Goal: Task Accomplishment & Management: Manage account settings

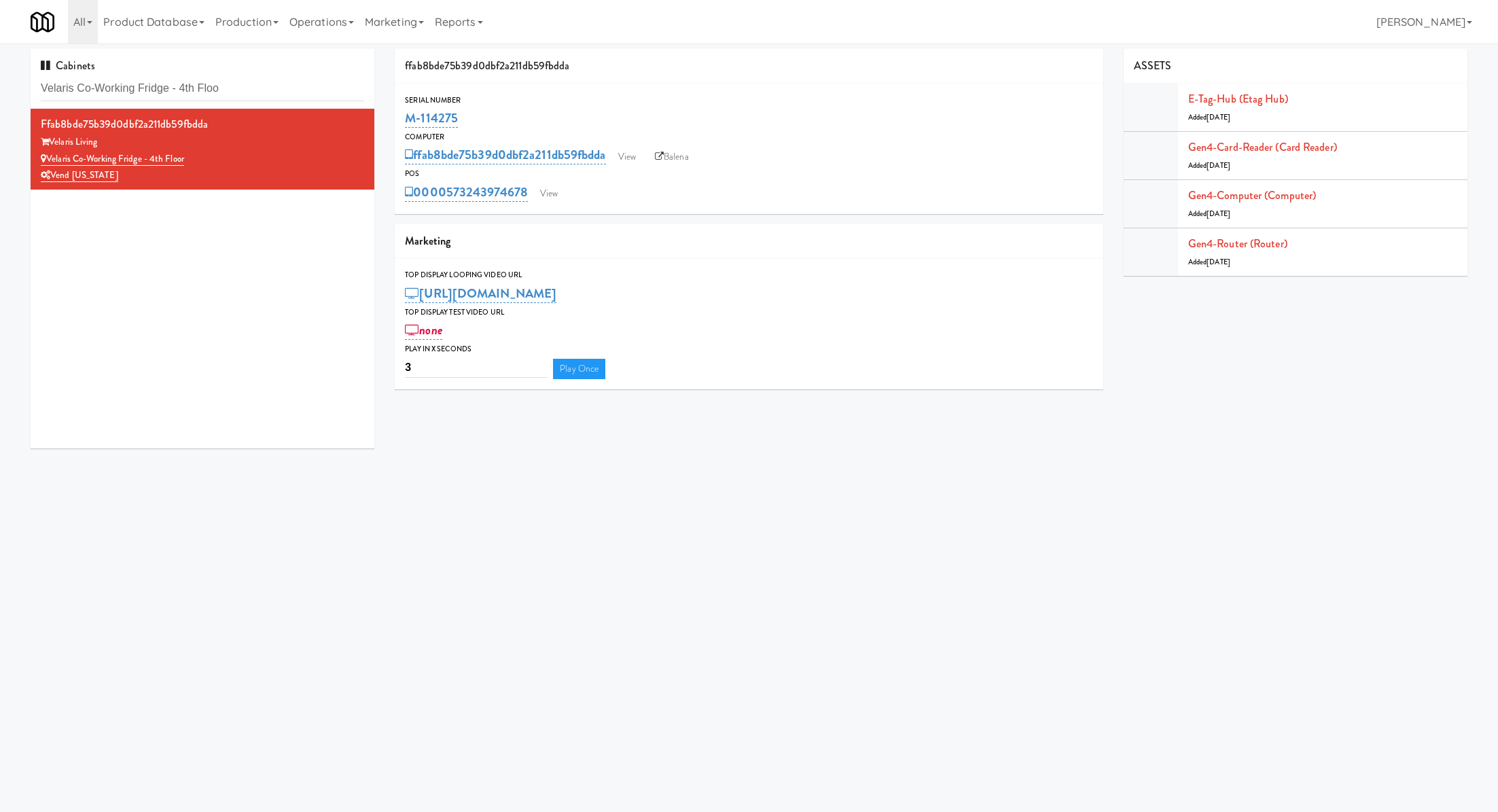
click at [191, 74] on div "Cabinets Velaris Co-Working Fridge - 4th Floo" at bounding box center [202, 78] width 344 height 60
click at [191, 83] on input "Velaris Co-Working Fridge - 4th Floo" at bounding box center [202, 89] width 324 height 25
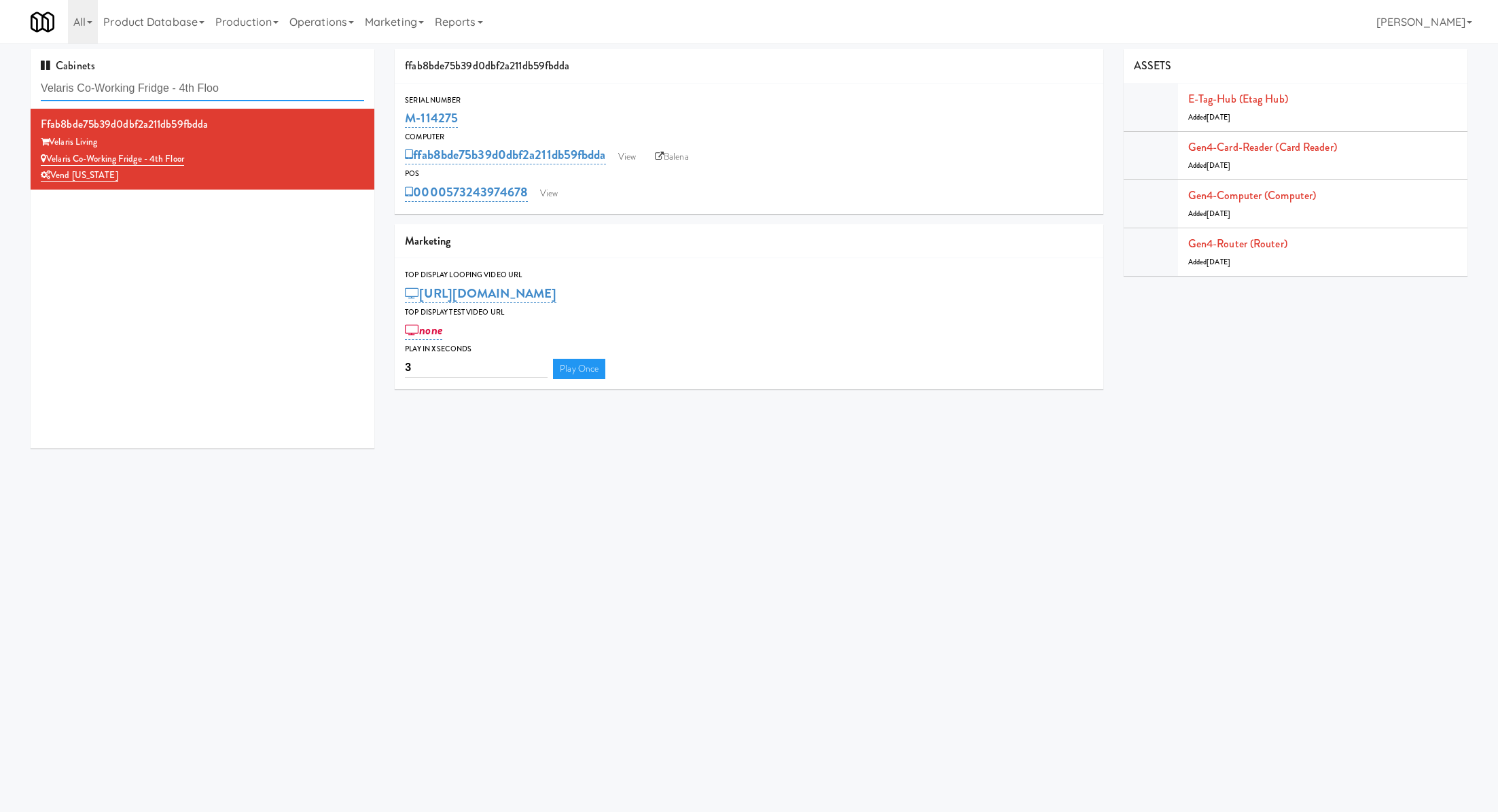
paste input "Hospital - Cooler - Left"
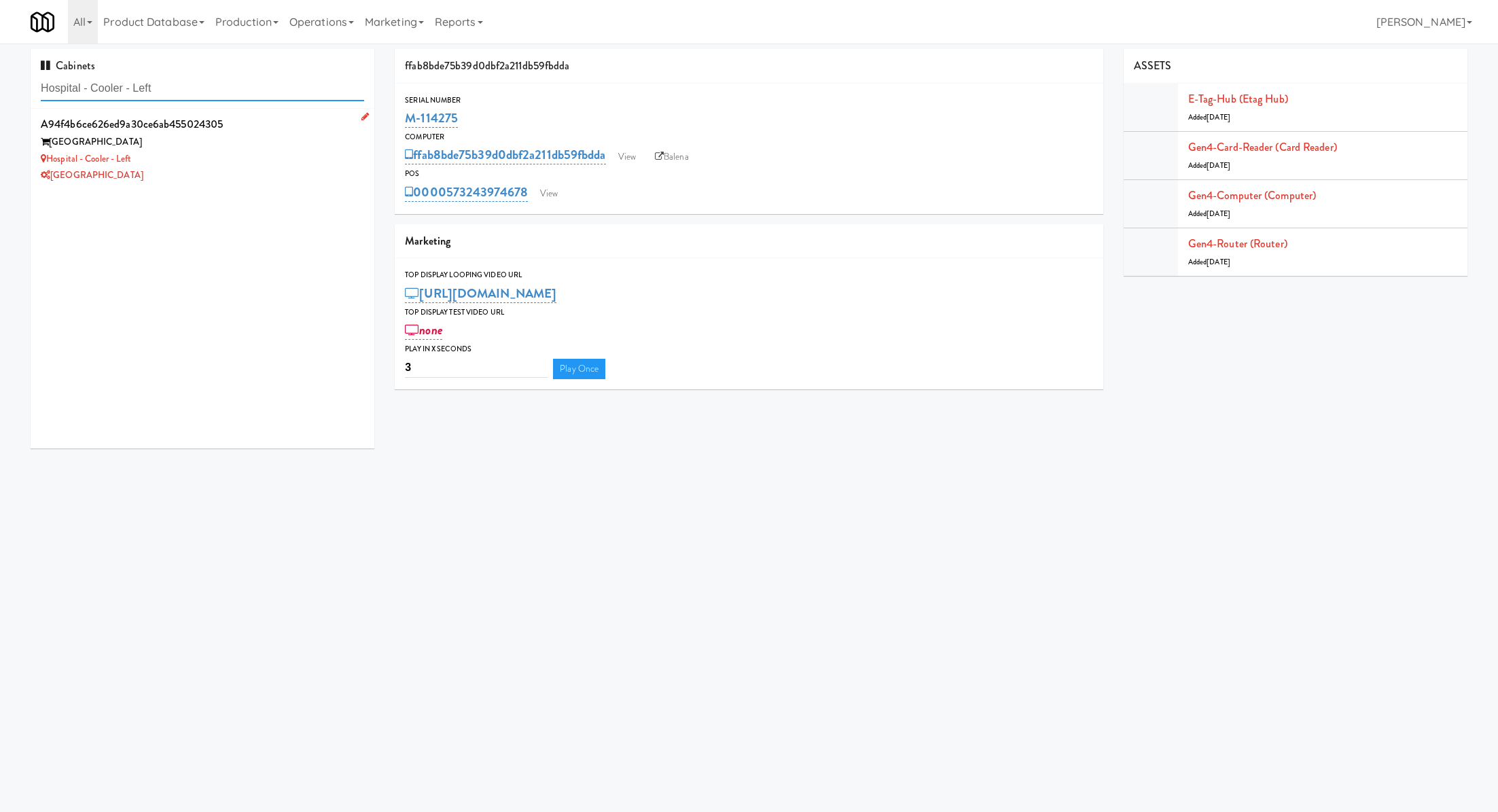
type input "Hospital - Cooler - Left"
click at [271, 180] on div "[GEOGRAPHIC_DATA]" at bounding box center [202, 175] width 324 height 17
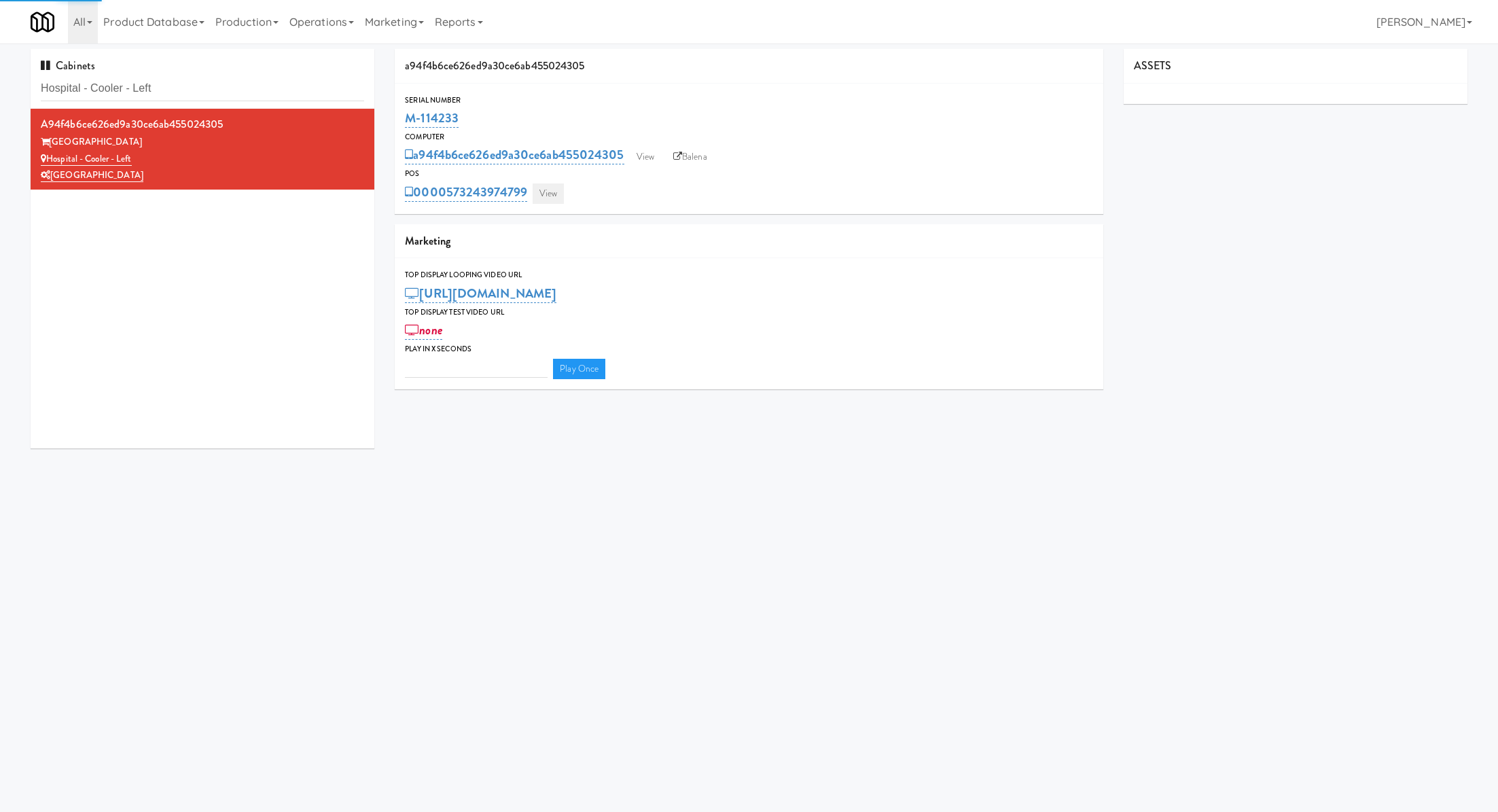
type input "3"
click at [555, 197] on link "View" at bounding box center [548, 194] width 31 height 20
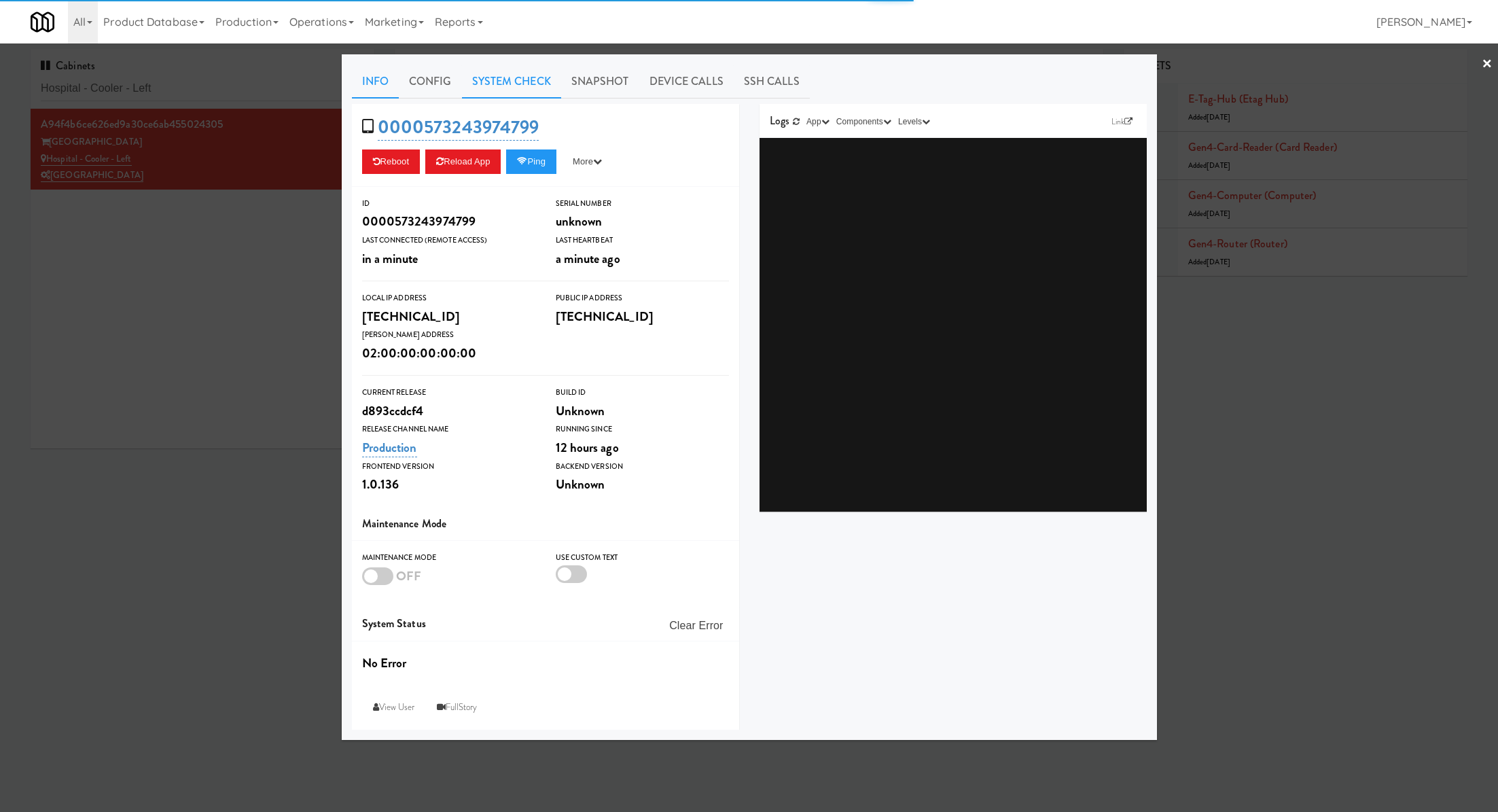
click at [488, 91] on link "System Check" at bounding box center [512, 81] width 99 height 34
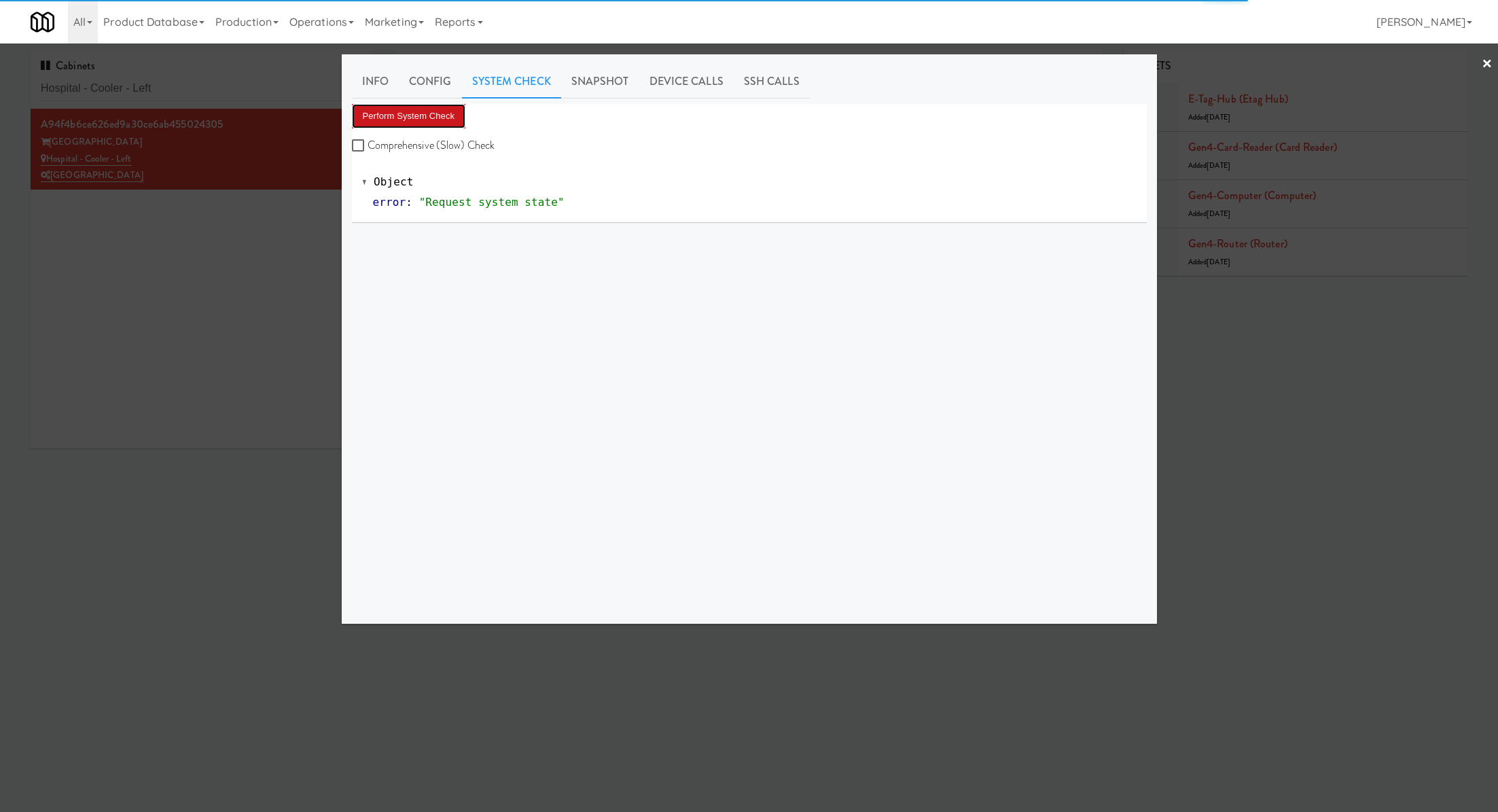
click at [444, 118] on button "Perform System Check" at bounding box center [409, 116] width 114 height 25
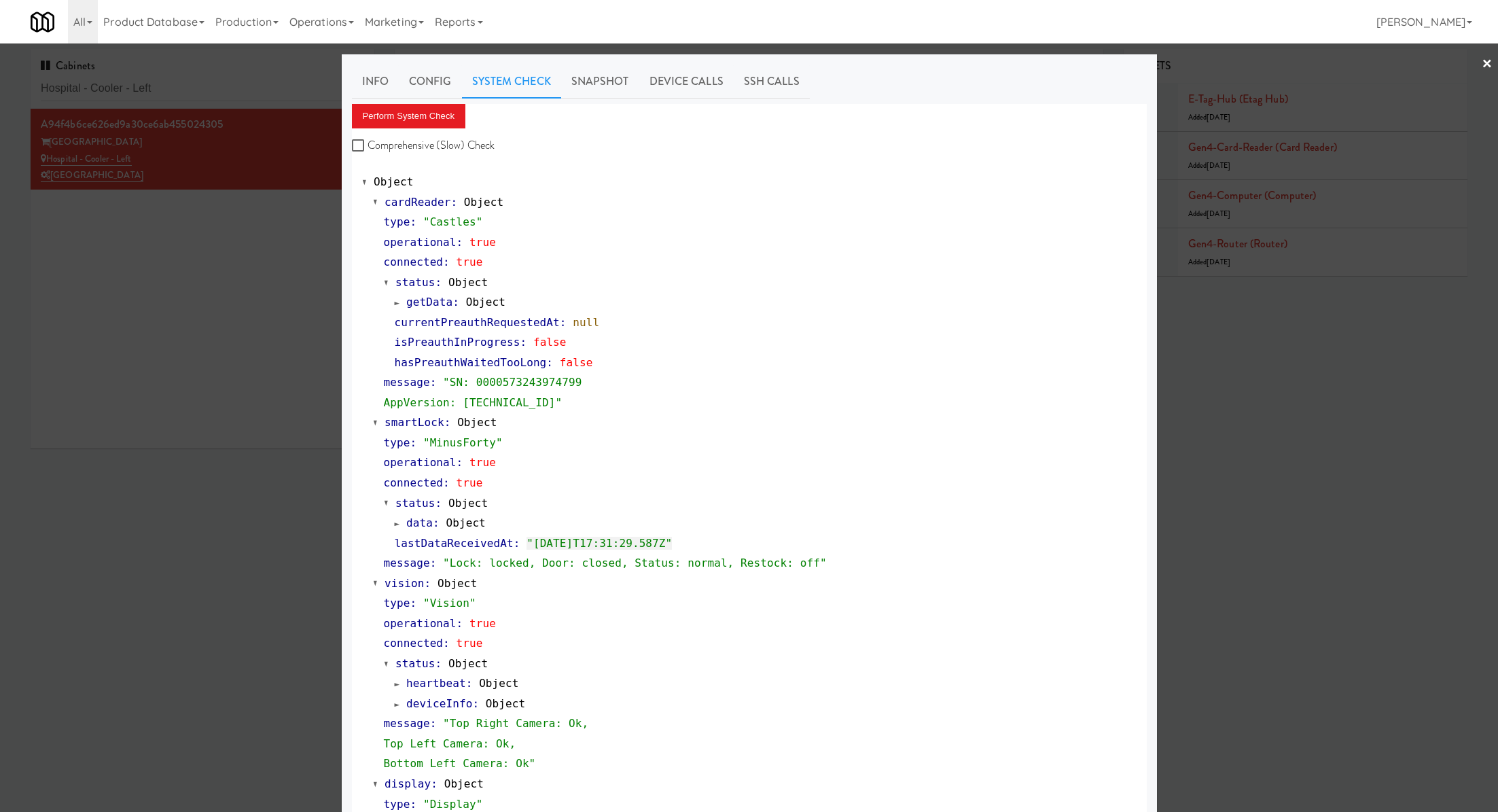
click at [267, 251] on div at bounding box center [749, 406] width 1498 height 812
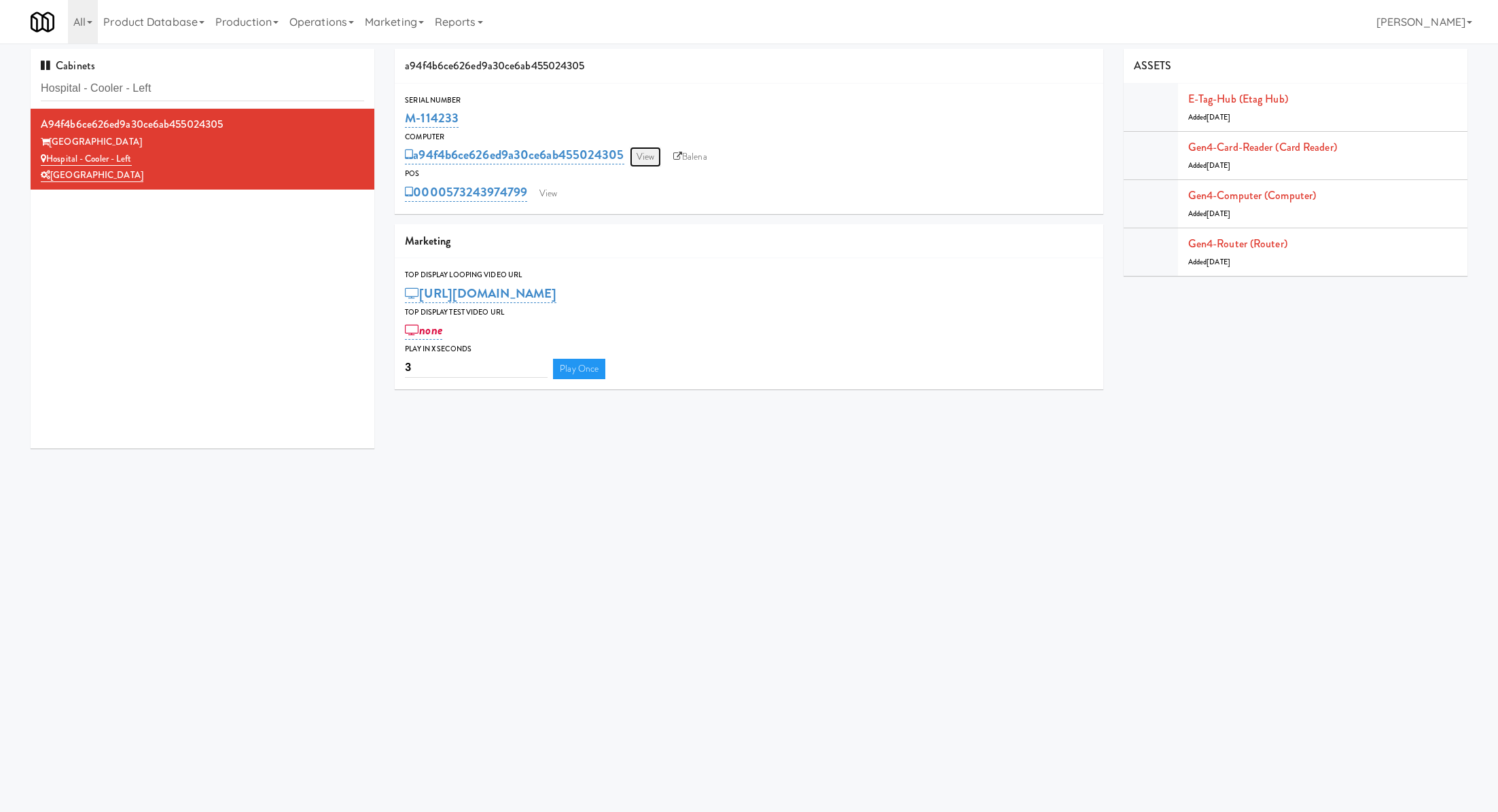
click at [654, 155] on link "View" at bounding box center [645, 157] width 31 height 20
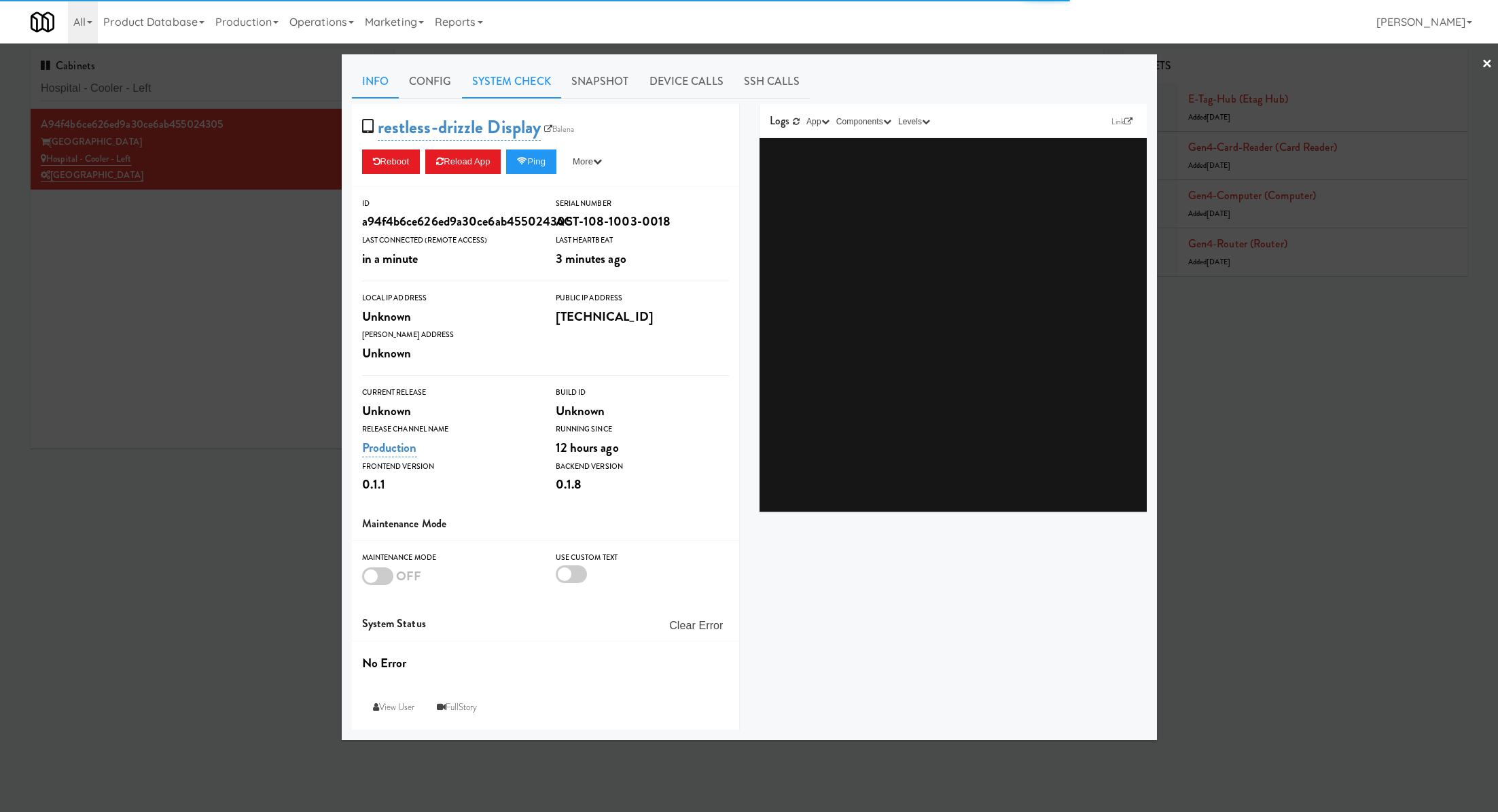
click at [509, 92] on link "System Check" at bounding box center [512, 81] width 99 height 34
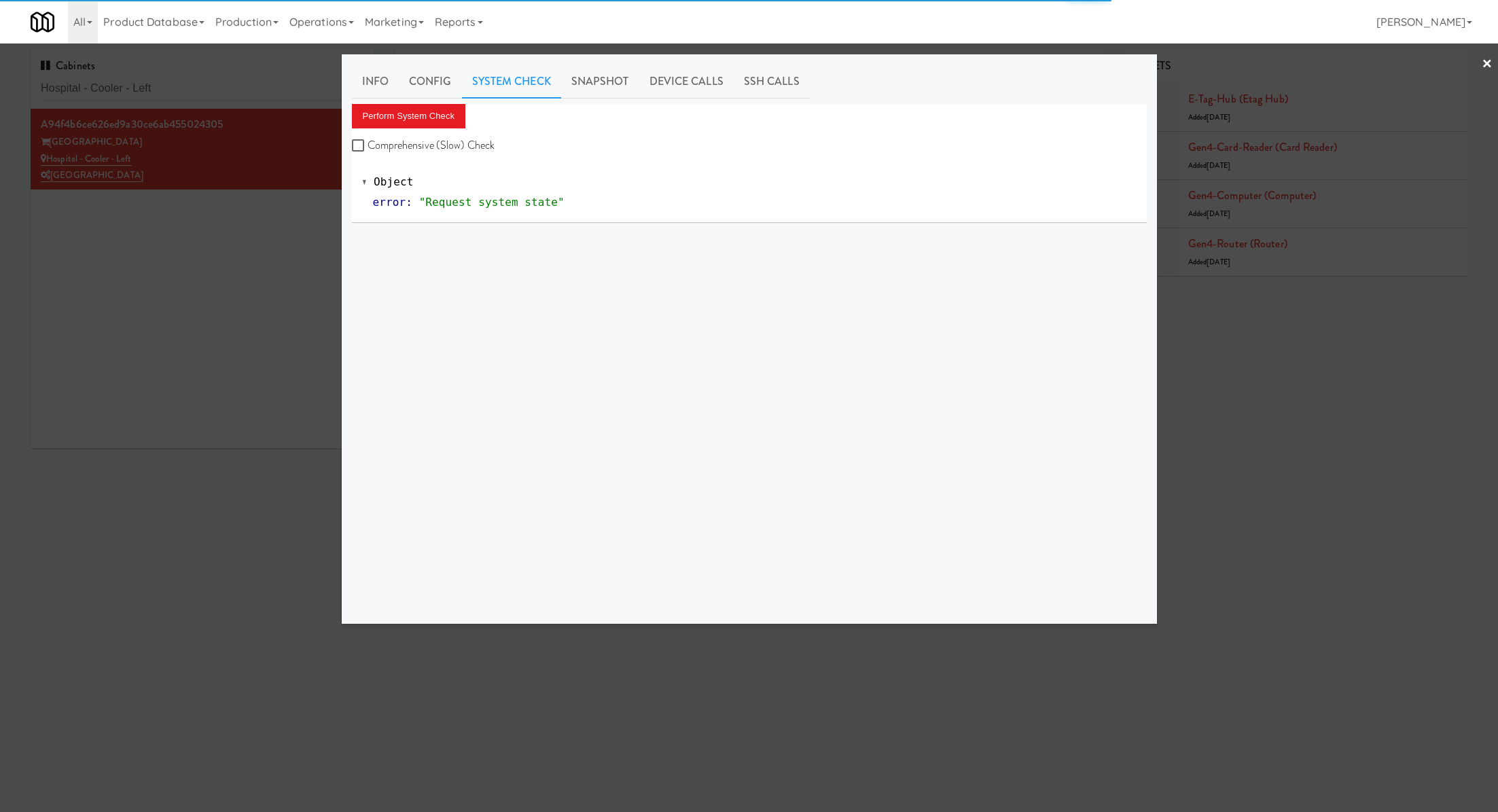
click at [419, 131] on div "Perform System Check Comprehensive (Slow) Check" at bounding box center [749, 129] width 795 height 52
click at [419, 121] on button "Perform System Check" at bounding box center [409, 116] width 114 height 25
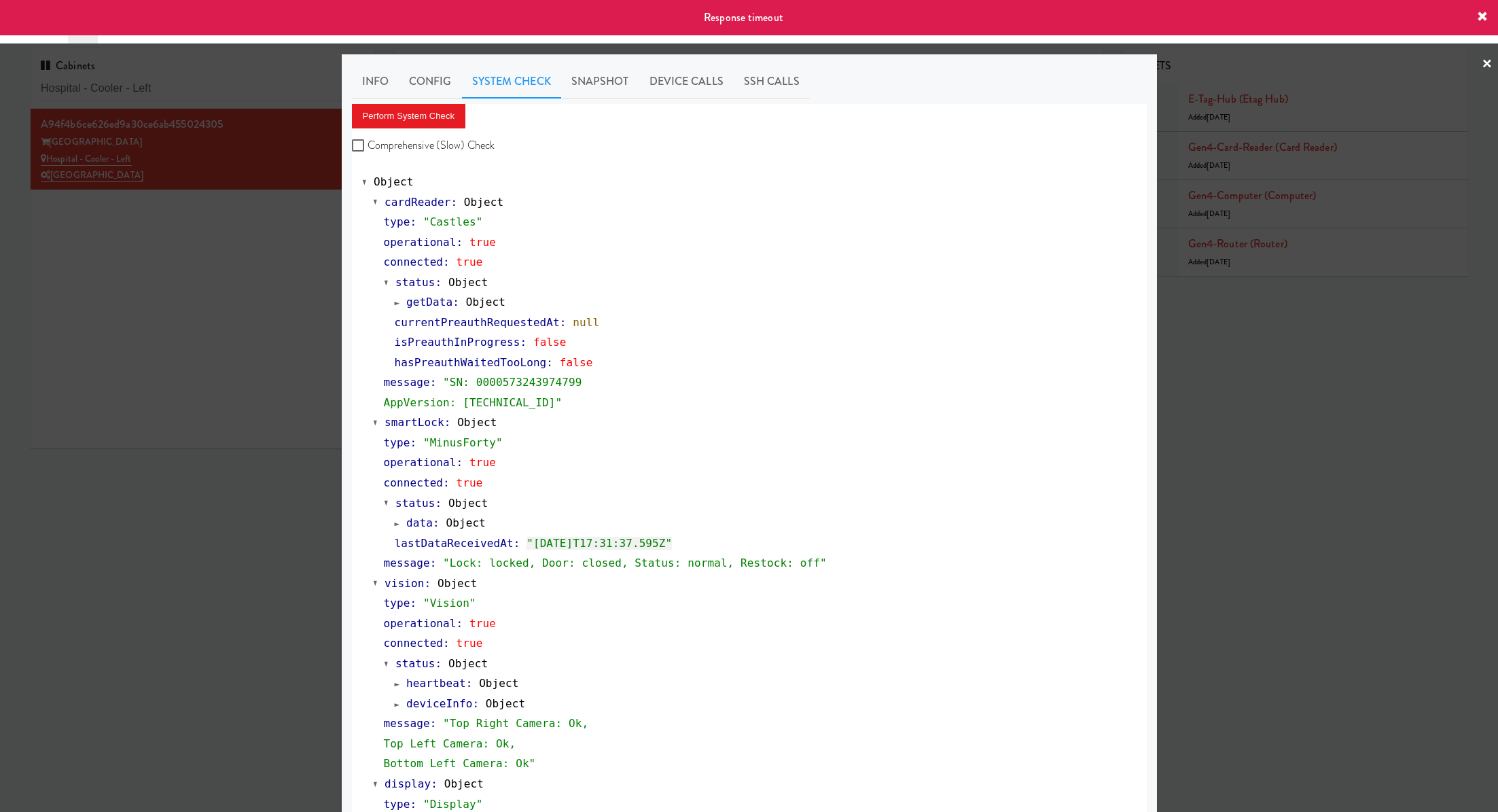
click at [240, 85] on div at bounding box center [749, 406] width 1498 height 812
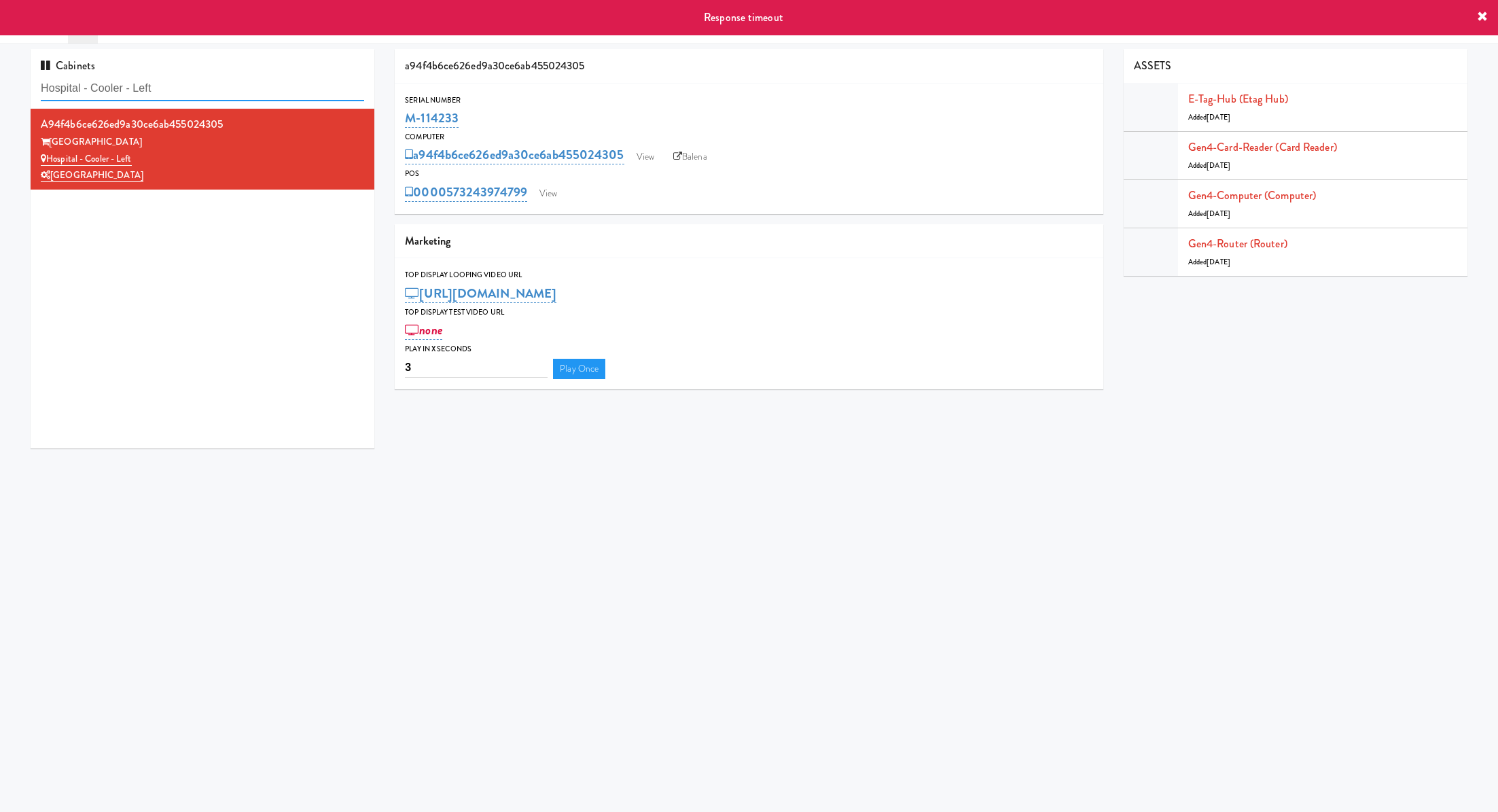
click at [240, 85] on input "Hospital - Cooler - Left" at bounding box center [202, 89] width 324 height 25
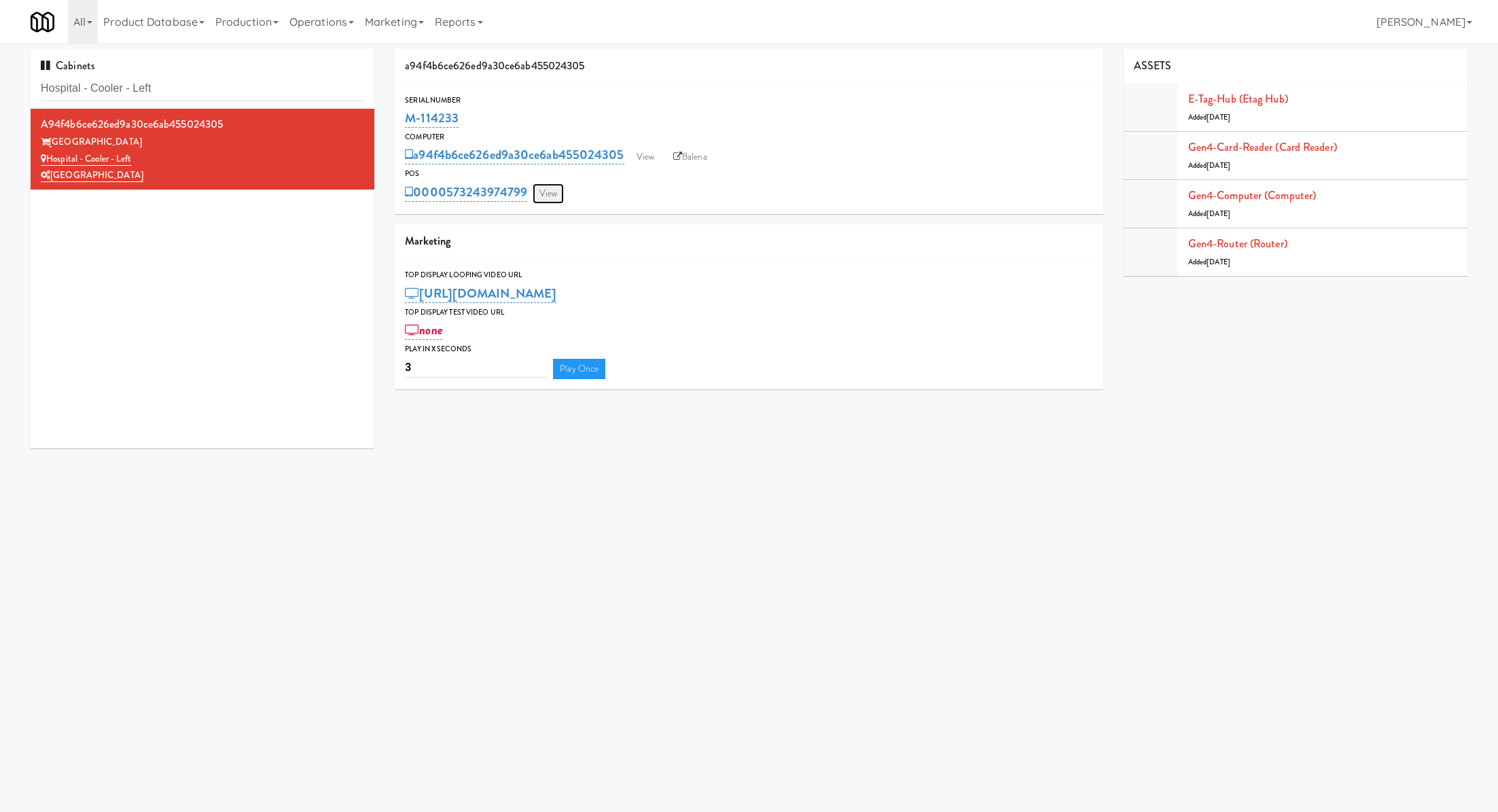
click at [554, 189] on link "View" at bounding box center [548, 194] width 31 height 20
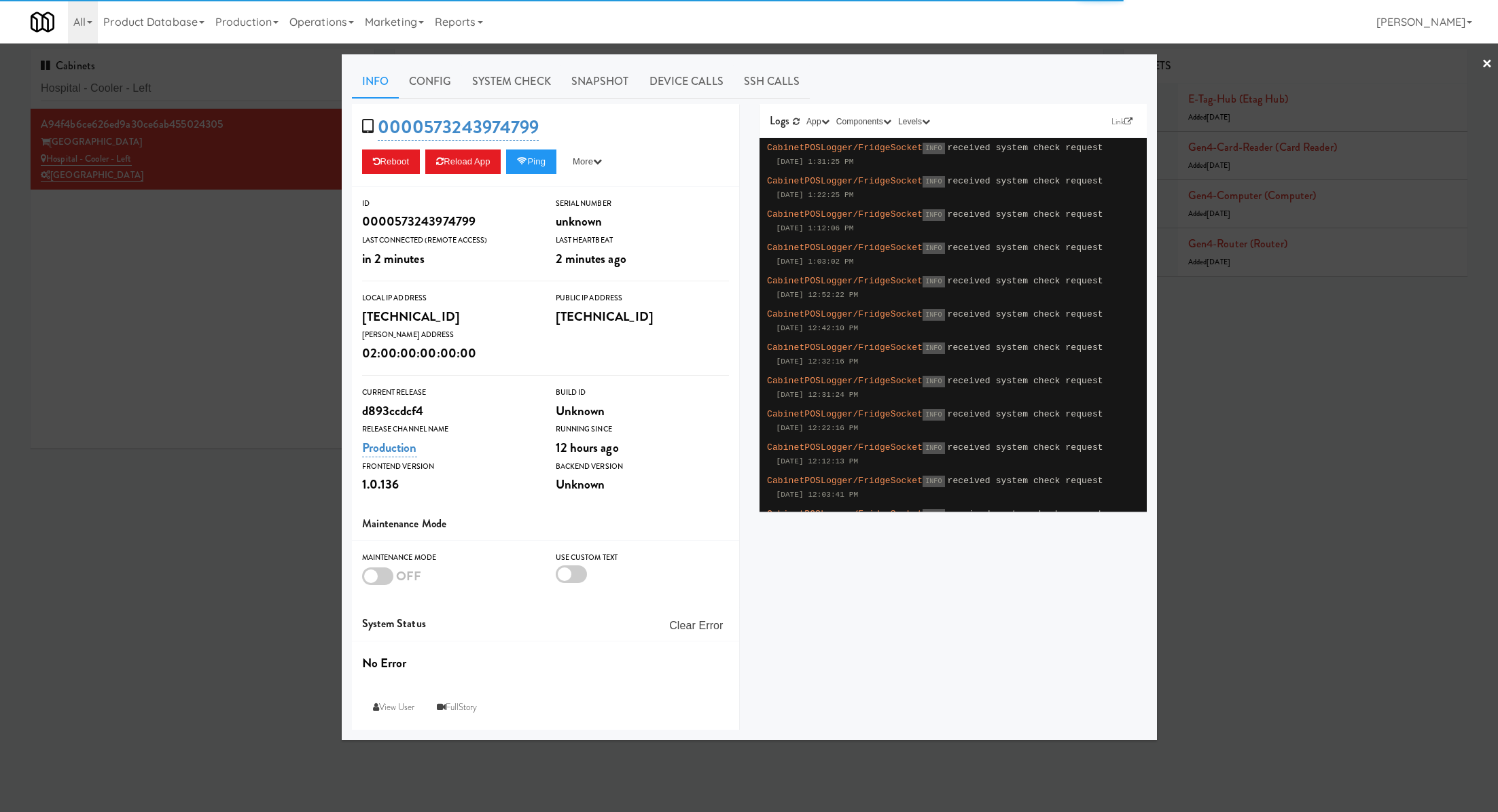
click at [246, 325] on div at bounding box center [749, 406] width 1498 height 812
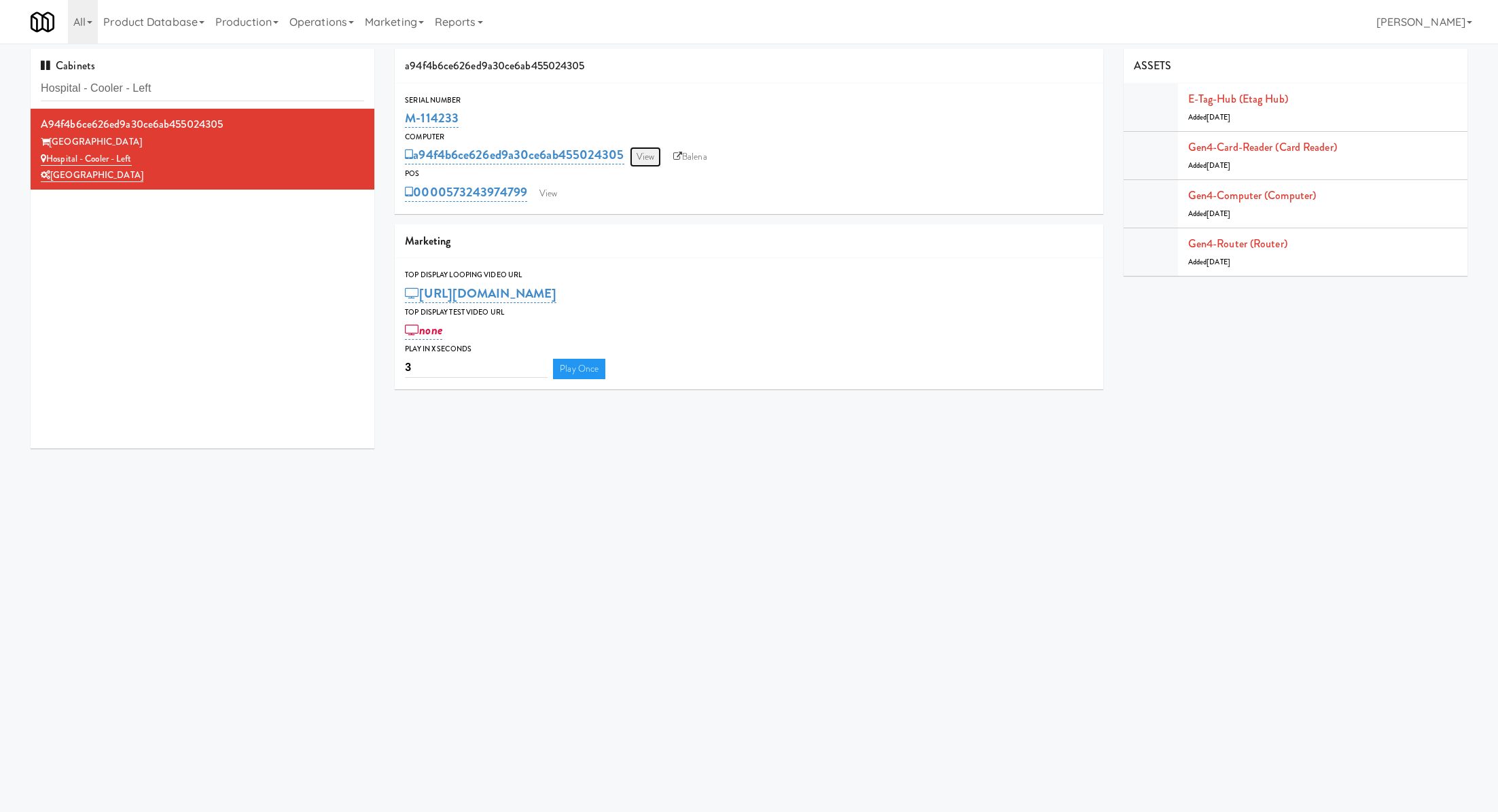
click at [642, 159] on link "View" at bounding box center [645, 157] width 31 height 20
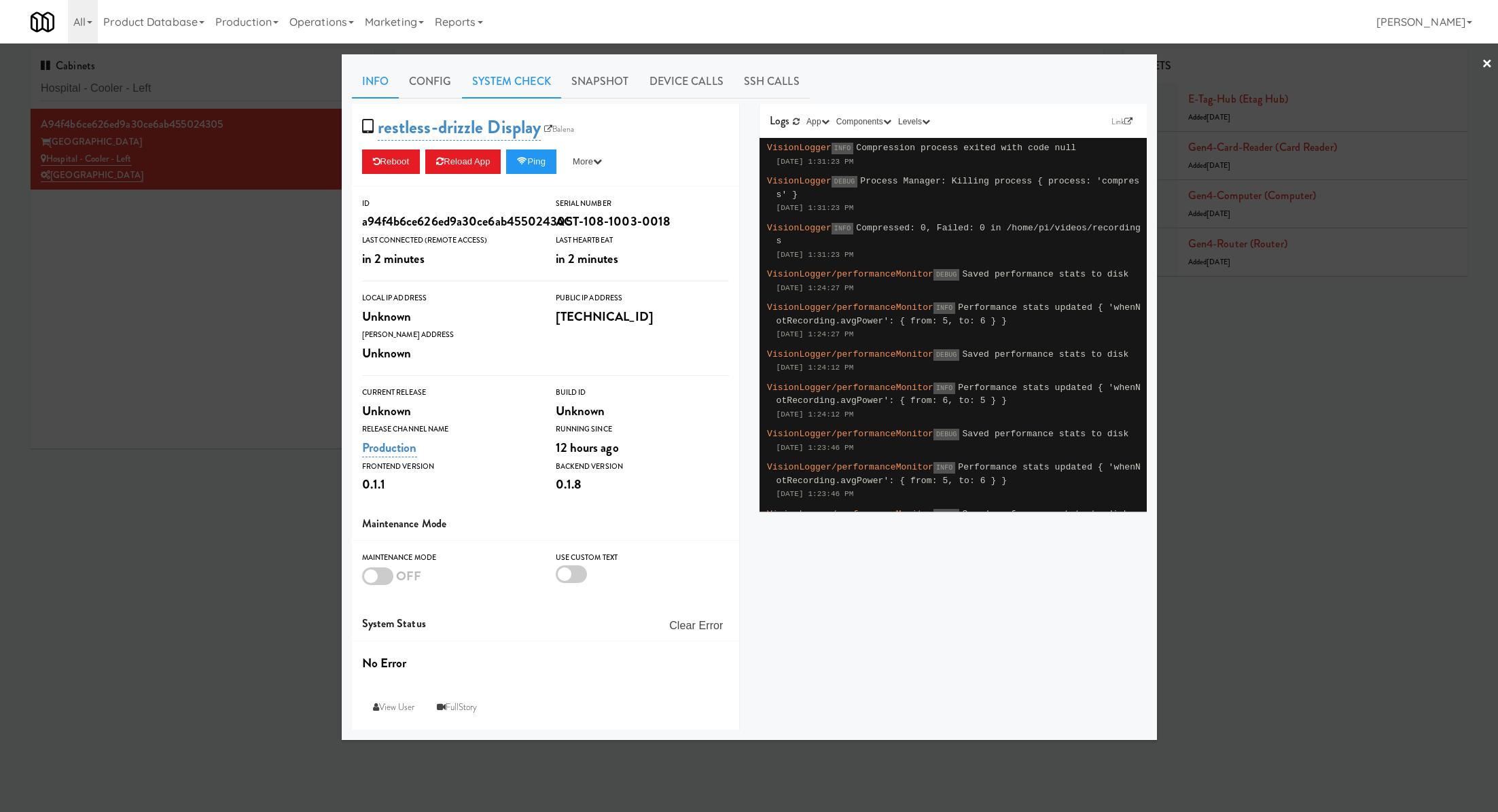
click at [501, 80] on link "System Check" at bounding box center [512, 81] width 99 height 34
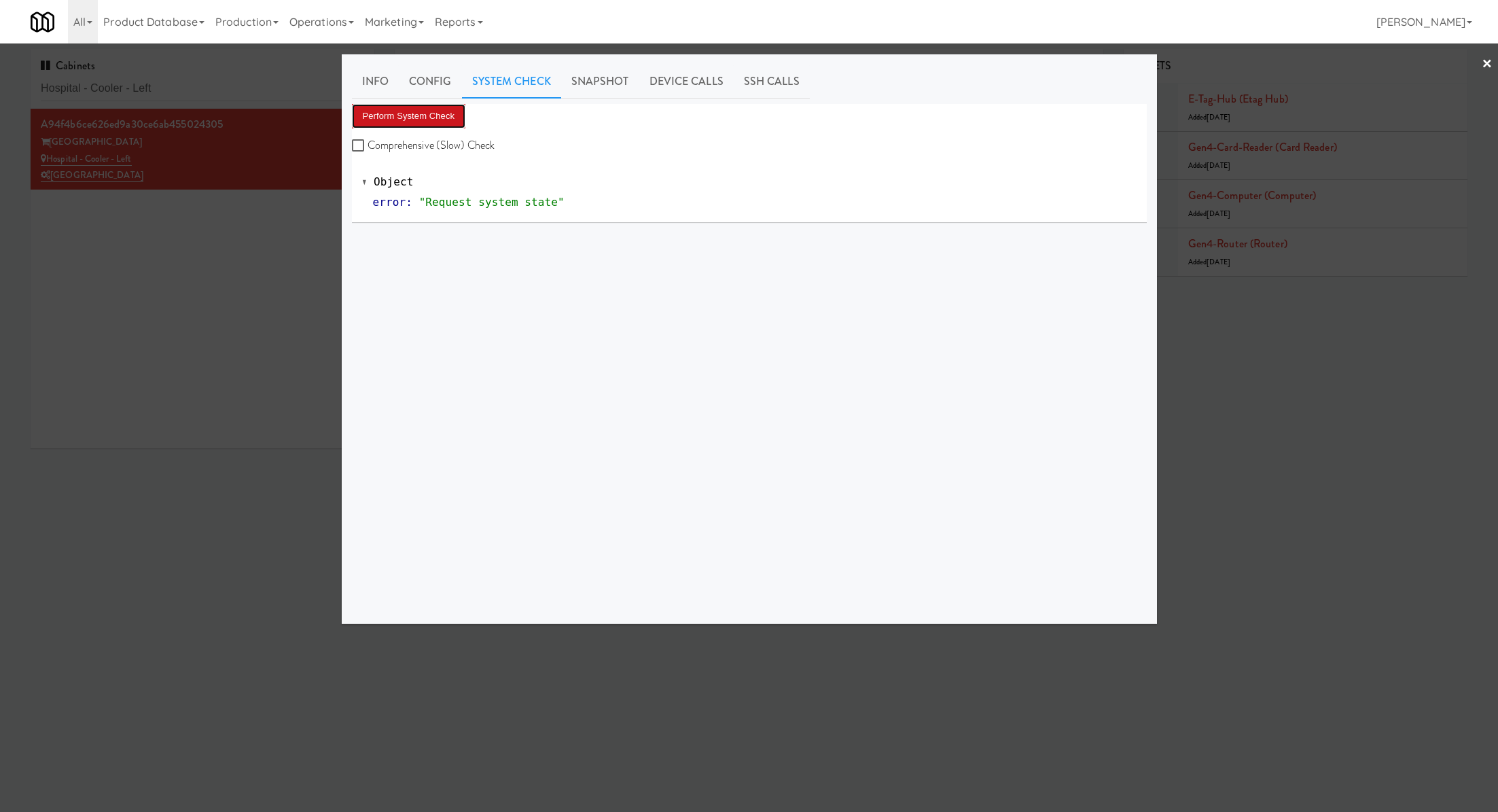
click at [437, 118] on button "Perform System Check" at bounding box center [409, 116] width 114 height 25
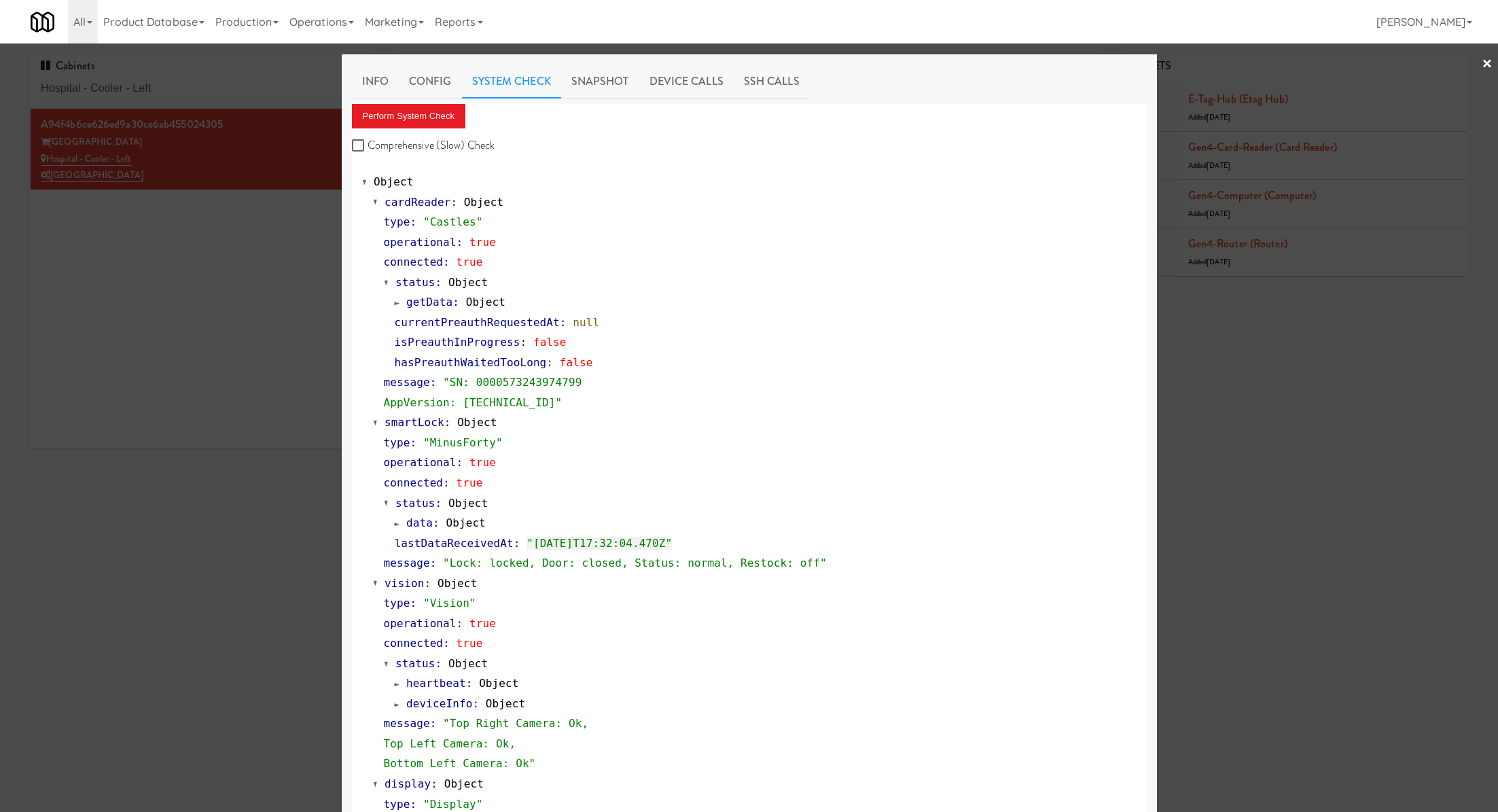
click at [218, 209] on div at bounding box center [749, 406] width 1498 height 812
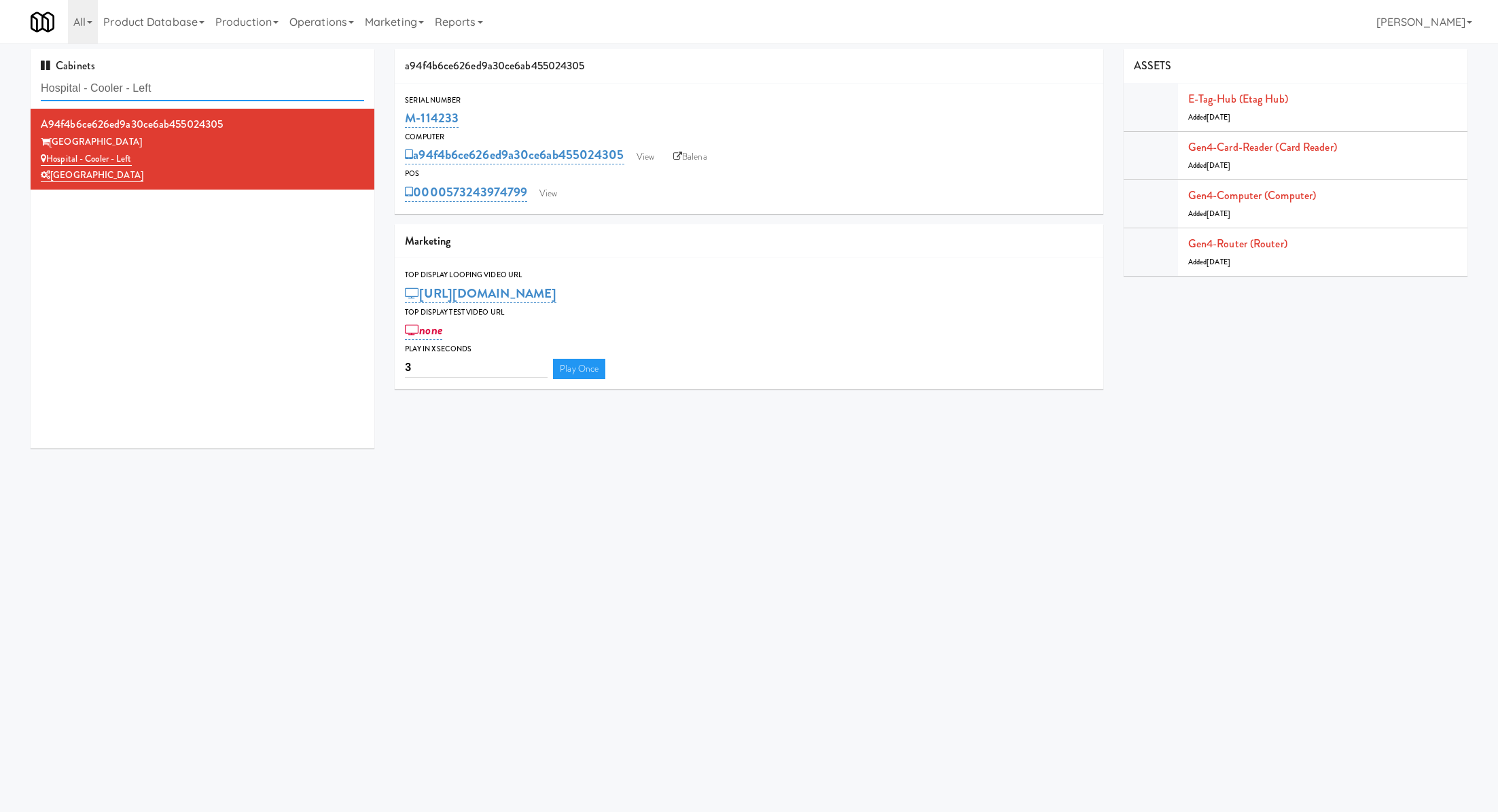
click at [220, 94] on input "Hospital - Cooler - Left" at bounding box center [202, 89] width 324 height 25
paste input "Moderne Cooler"
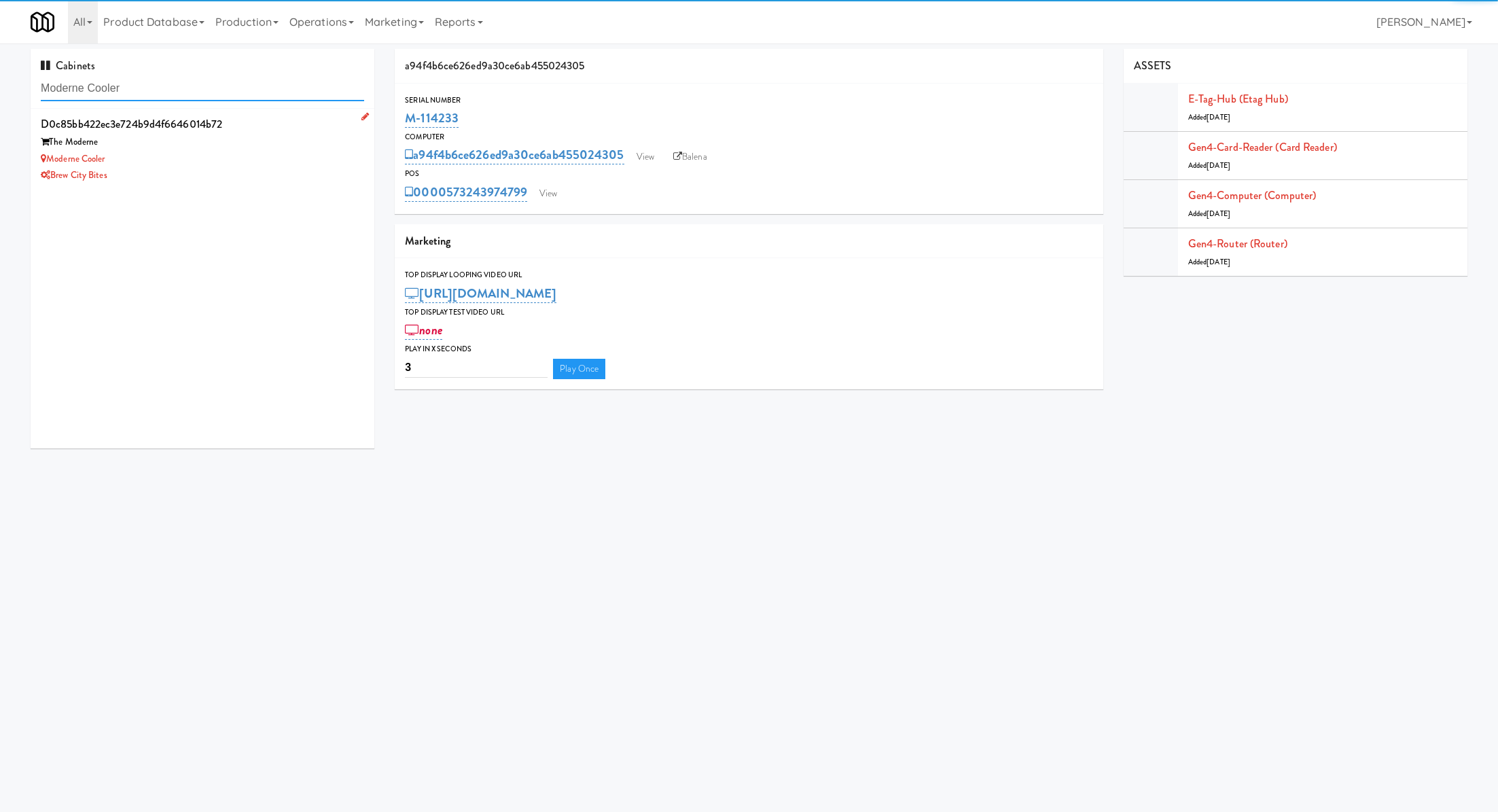
type input "Moderne Cooler"
click at [253, 142] on div "The Moderne" at bounding box center [202, 142] width 324 height 17
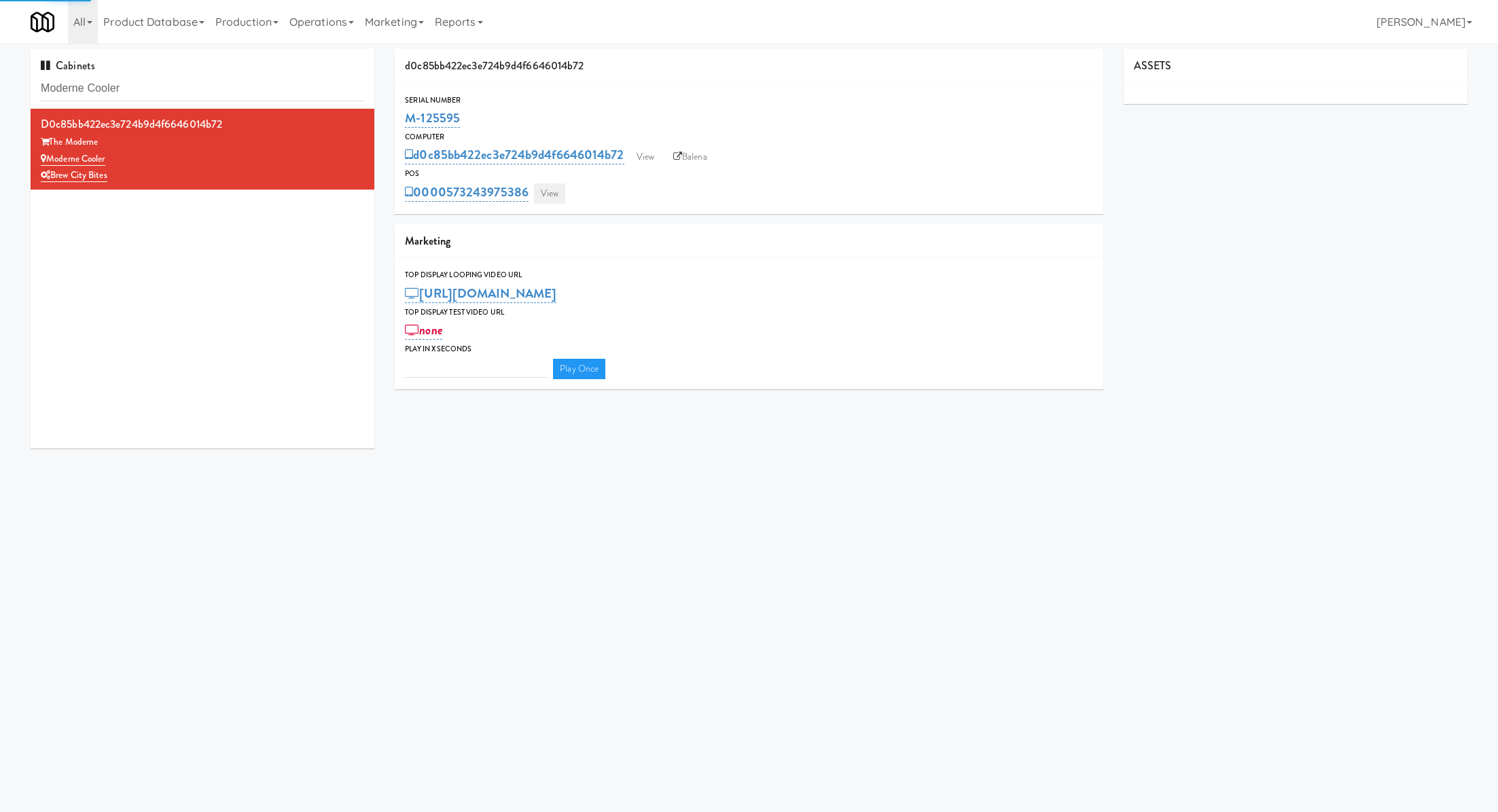
type input "3"
click at [556, 189] on link "View" at bounding box center [549, 194] width 31 height 20
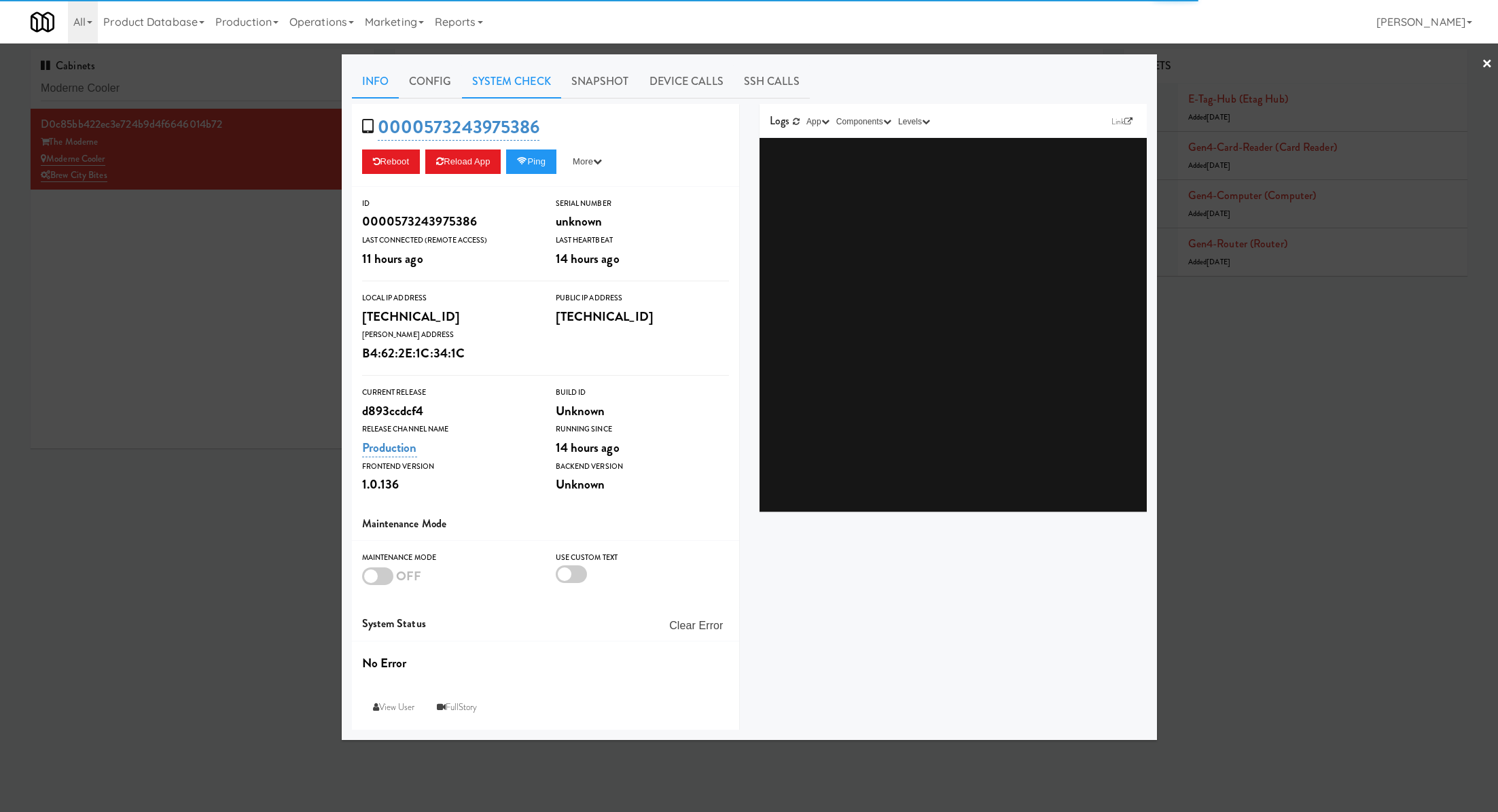
click at [514, 86] on link "System Check" at bounding box center [512, 81] width 99 height 34
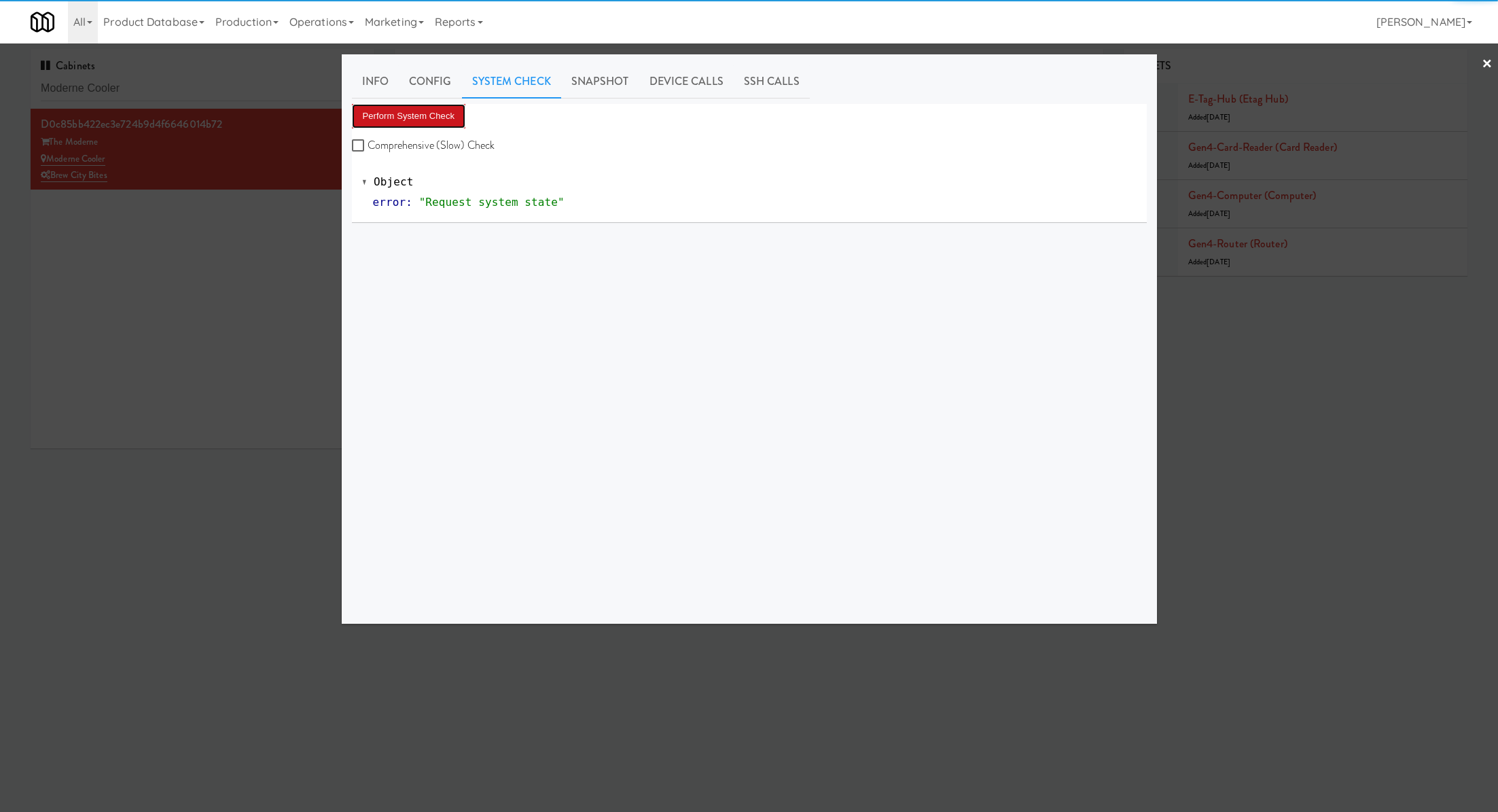
click at [446, 119] on button "Perform System Check" at bounding box center [409, 116] width 114 height 25
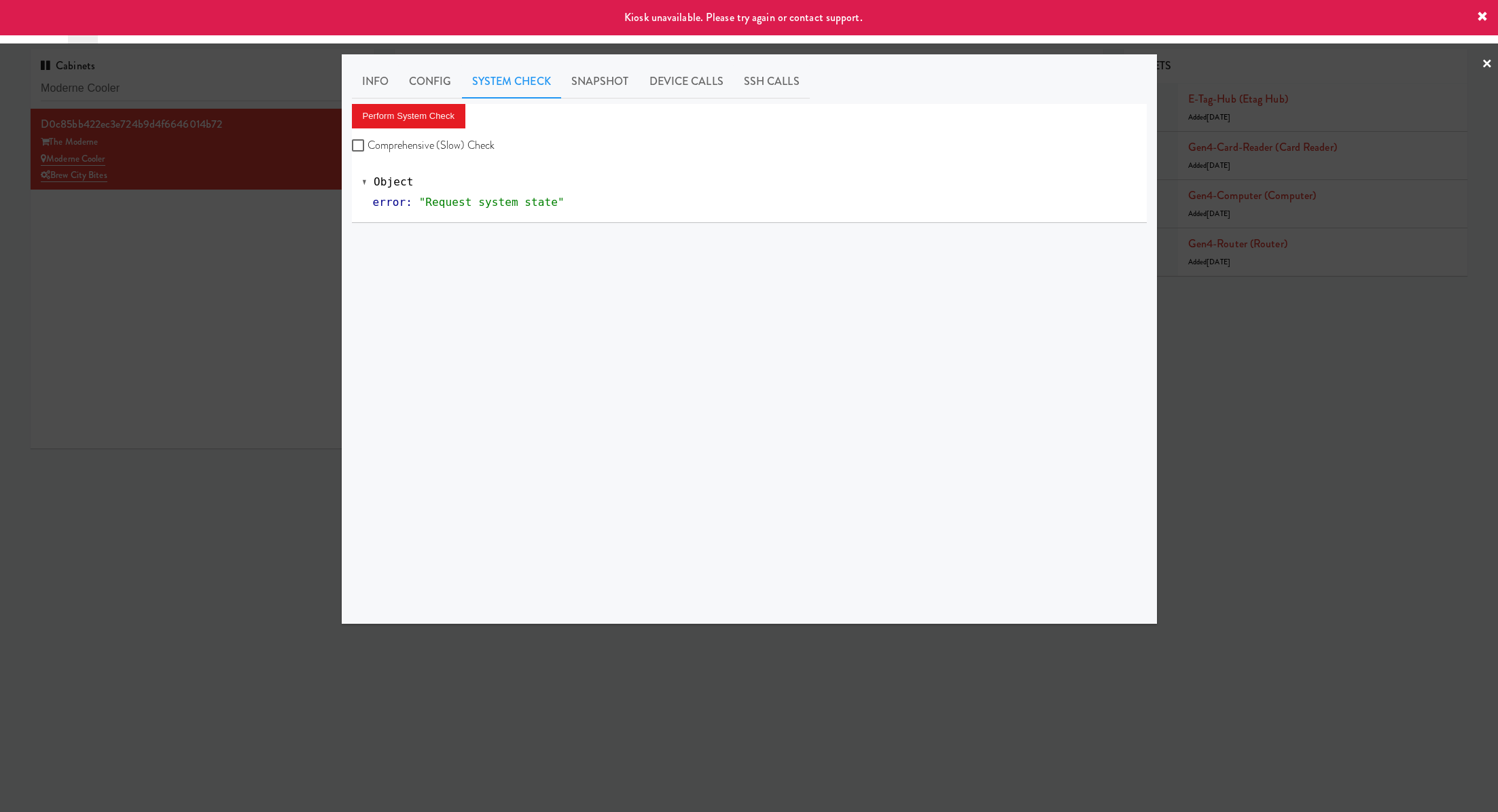
click at [258, 254] on div at bounding box center [749, 406] width 1498 height 812
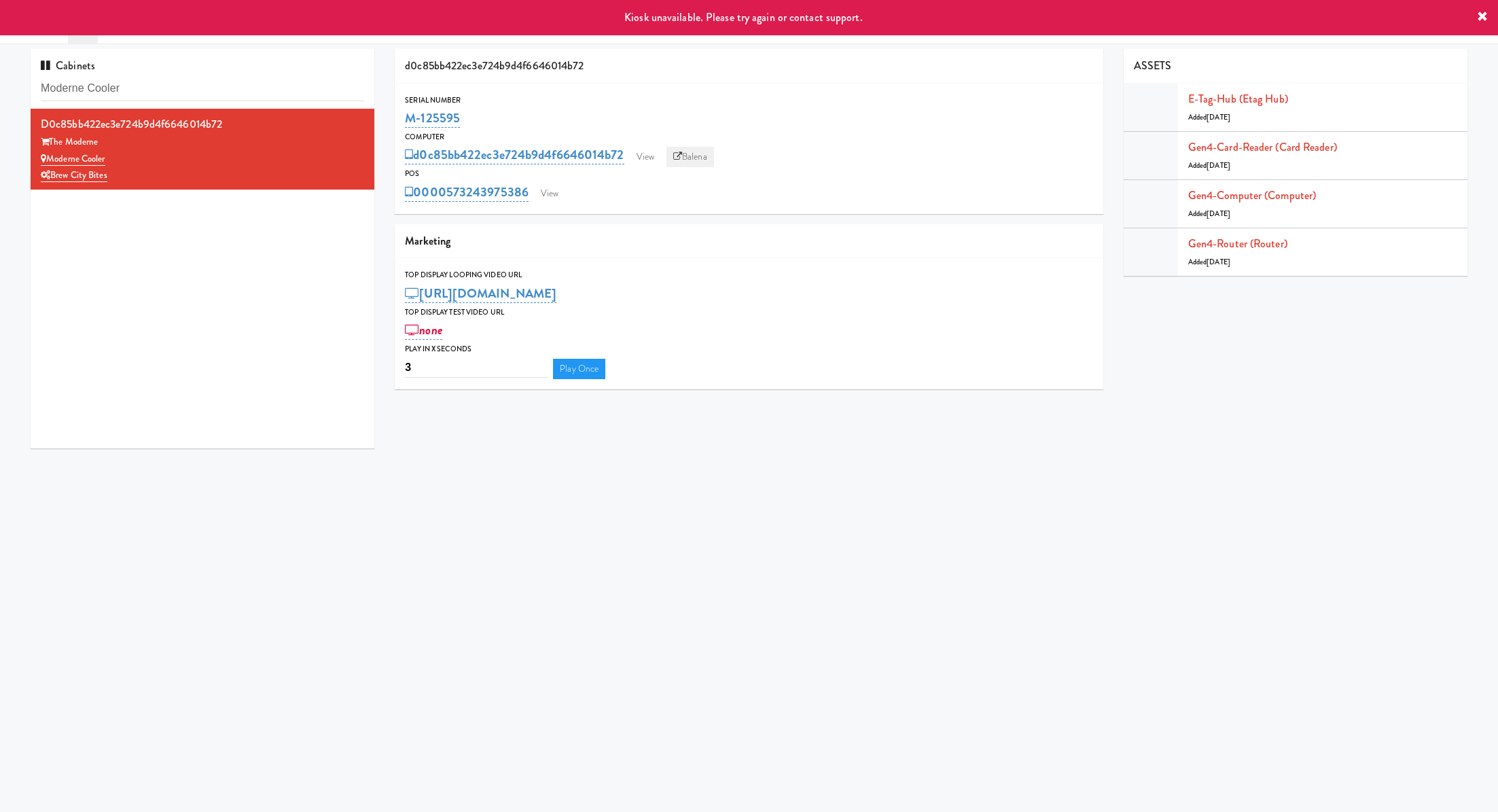
click at [688, 158] on link "Balena" at bounding box center [690, 157] width 48 height 20
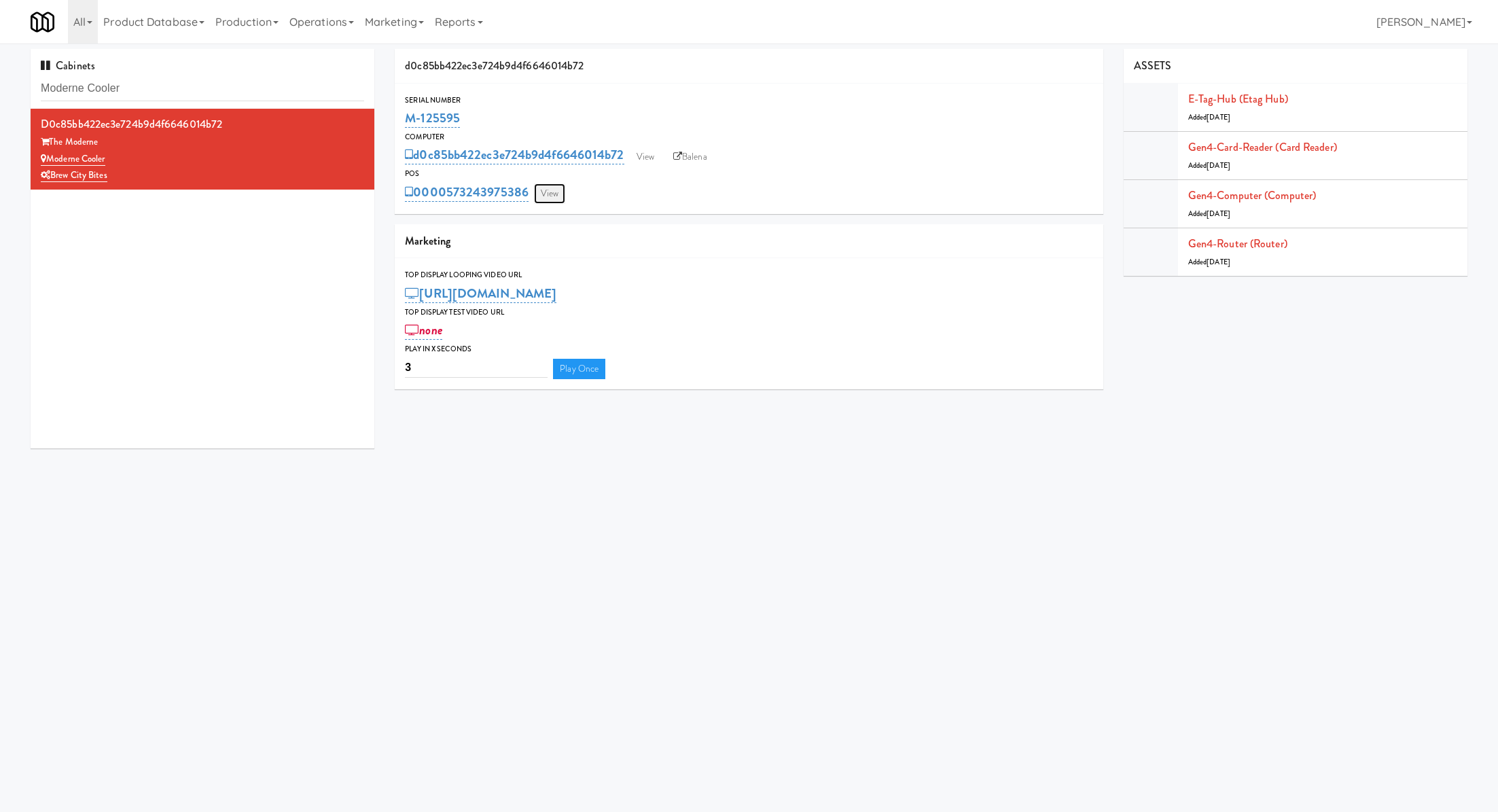
click at [547, 194] on link "View" at bounding box center [549, 194] width 31 height 20
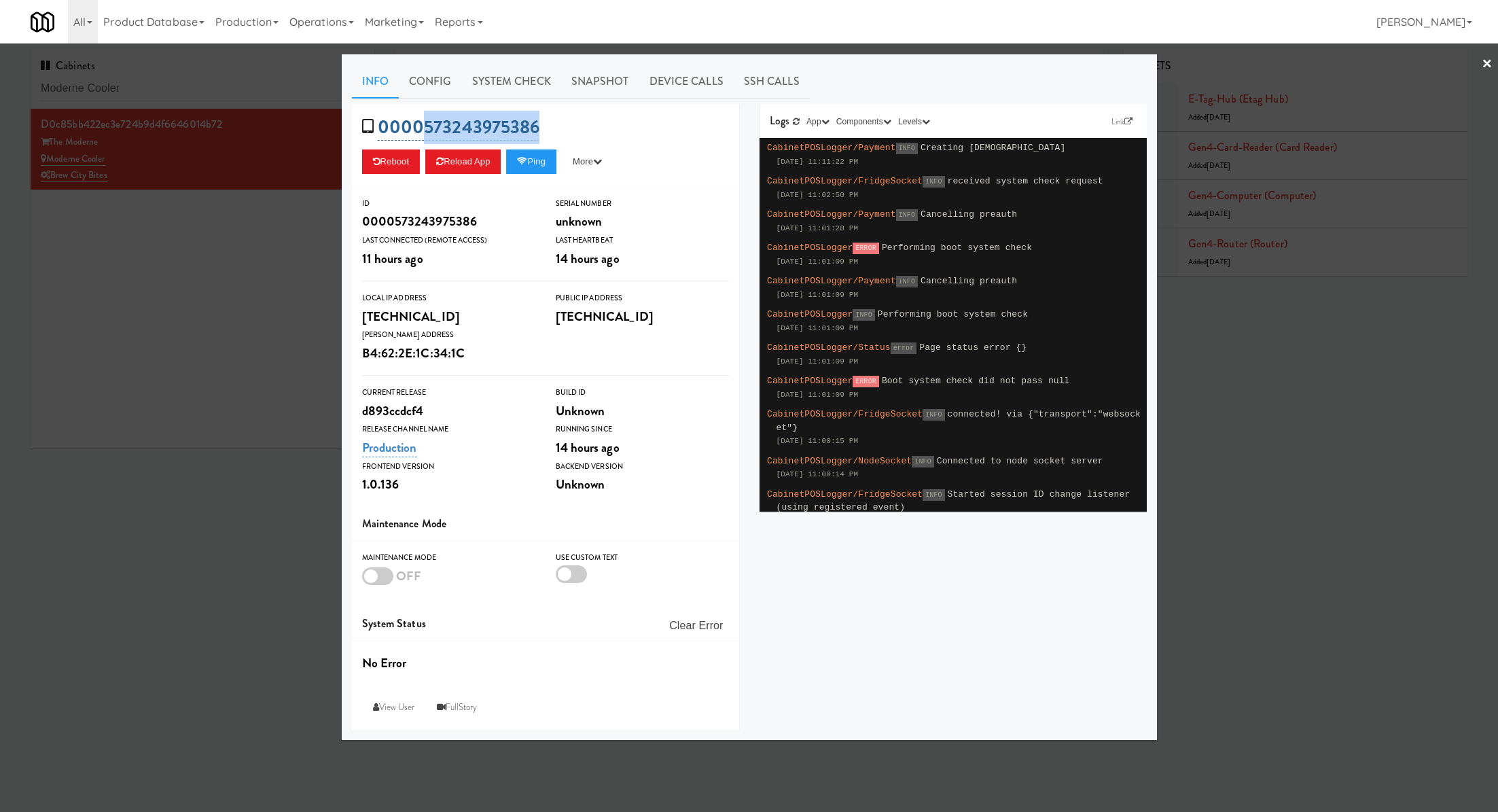
drag, startPoint x: 568, startPoint y: 123, endPoint x: 422, endPoint y: 122, distance: 146.0
click at [422, 122] on div "0000573243975386 Reboot Reload App Ping More Ping Server Restart Server Force R…" at bounding box center [546, 145] width 388 height 83
copy link "573243975386"
click at [308, 235] on div at bounding box center [749, 406] width 1498 height 812
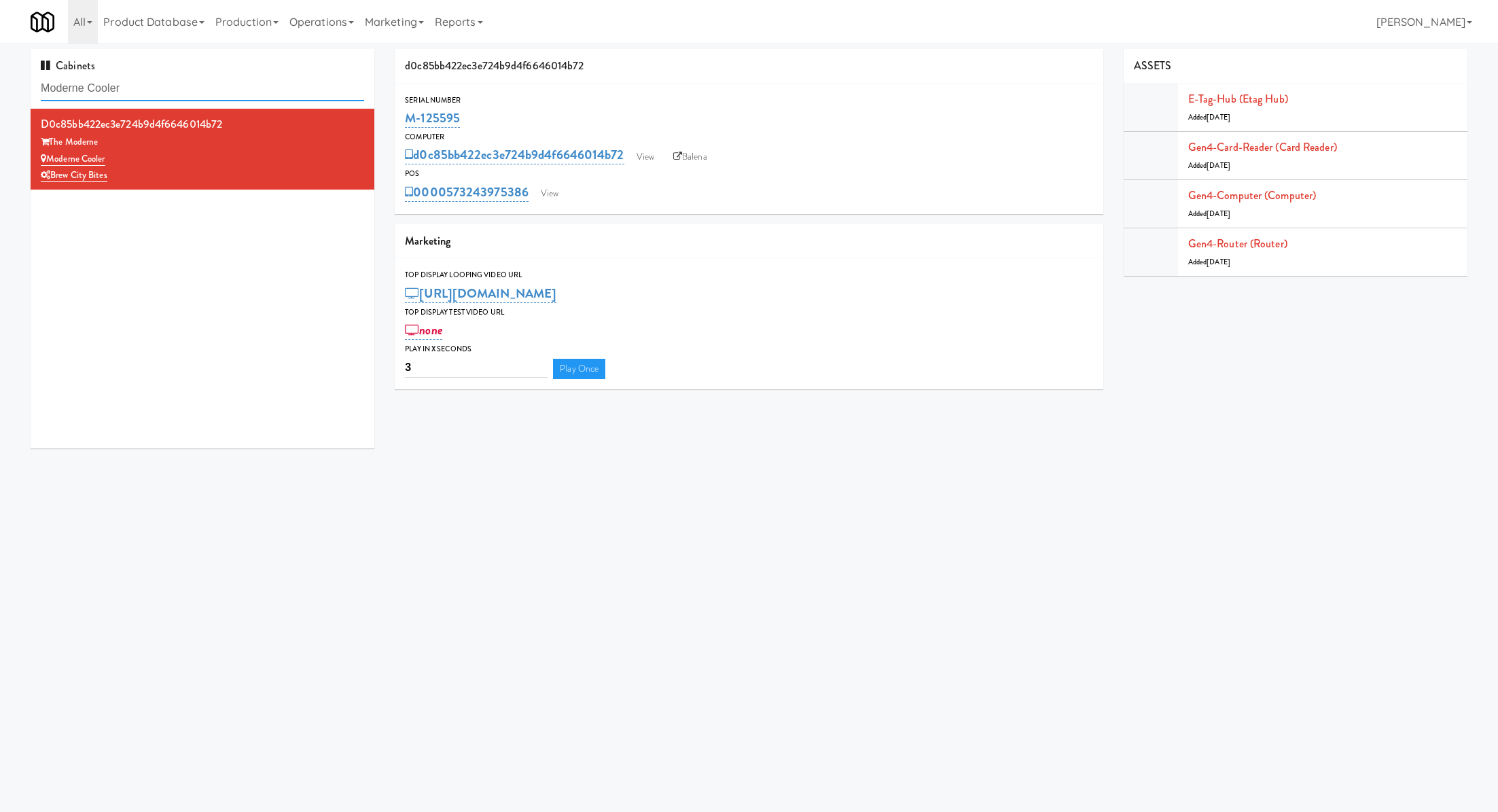
click at [247, 83] on input "Moderne Cooler" at bounding box center [202, 89] width 324 height 25
paste input "EWR 6-TB-2ND FLOOR-PRIVATE"
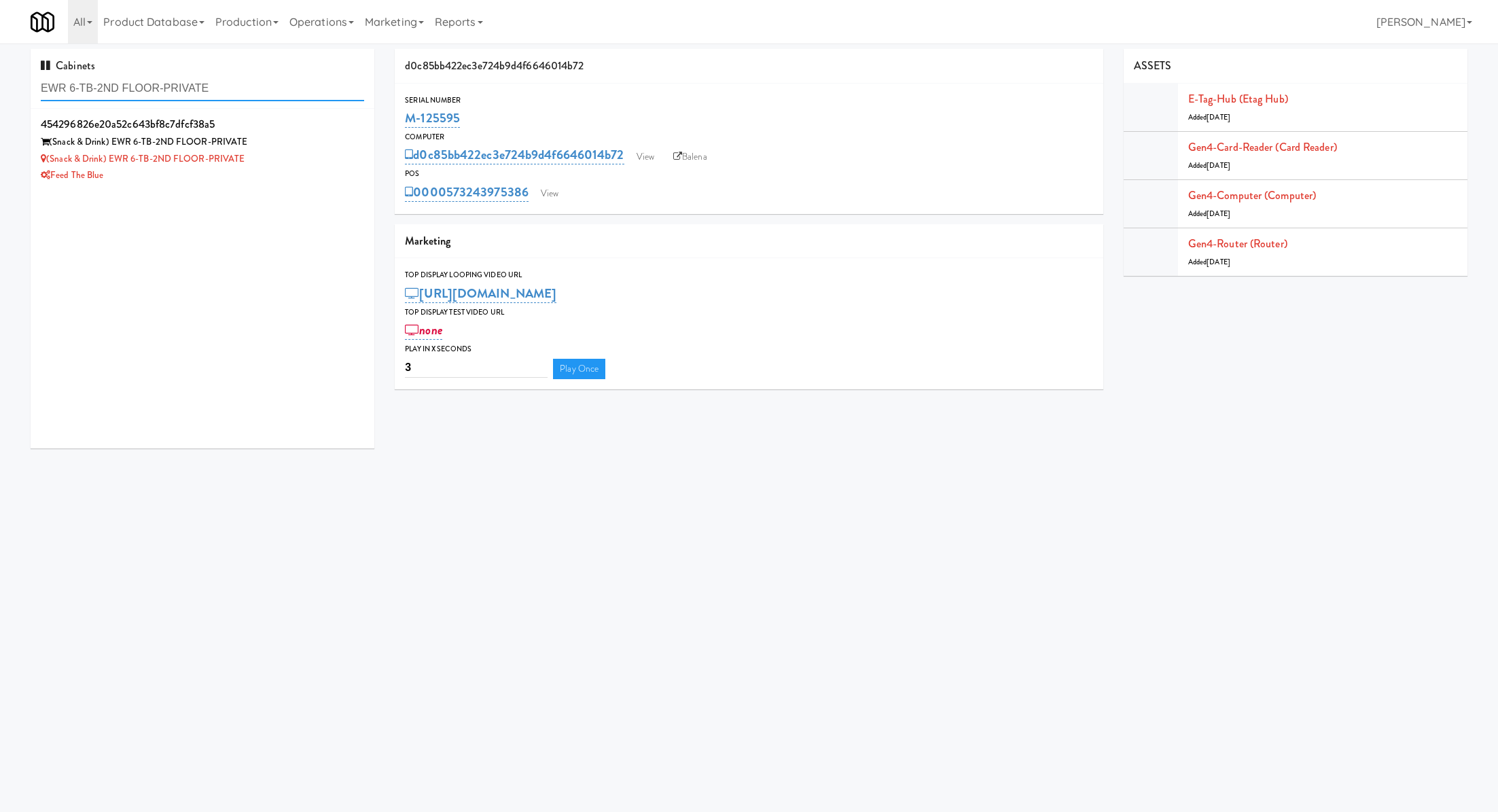
type input "EWR 6-TB-2ND FLOOR-PRIVATE"
click at [320, 142] on div "(Snack & Drink) EWR 6-TB-2ND FLOOR-PRIVATE" at bounding box center [202, 142] width 324 height 17
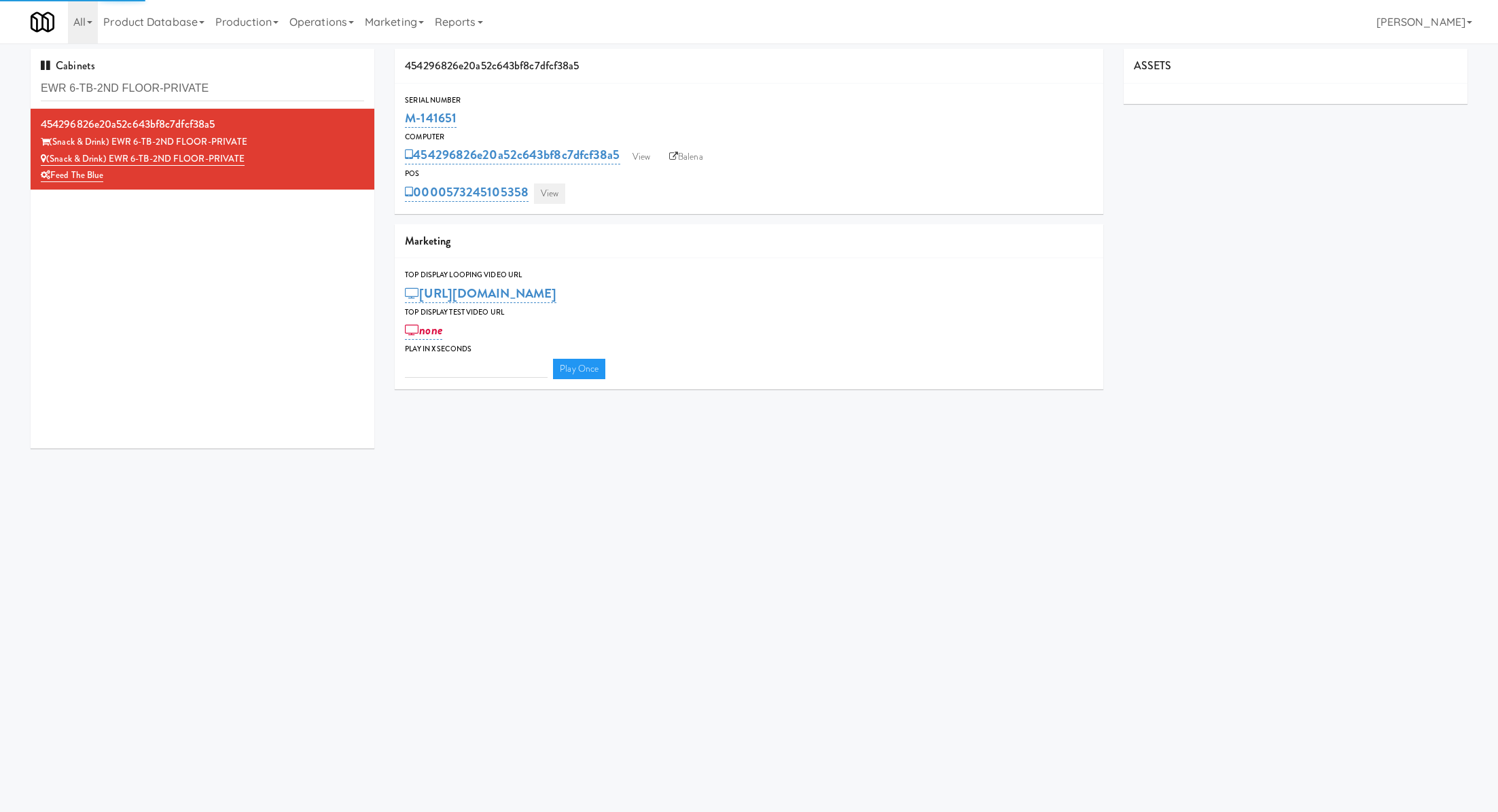
type input "3"
click at [557, 194] on link "View" at bounding box center [549, 194] width 31 height 20
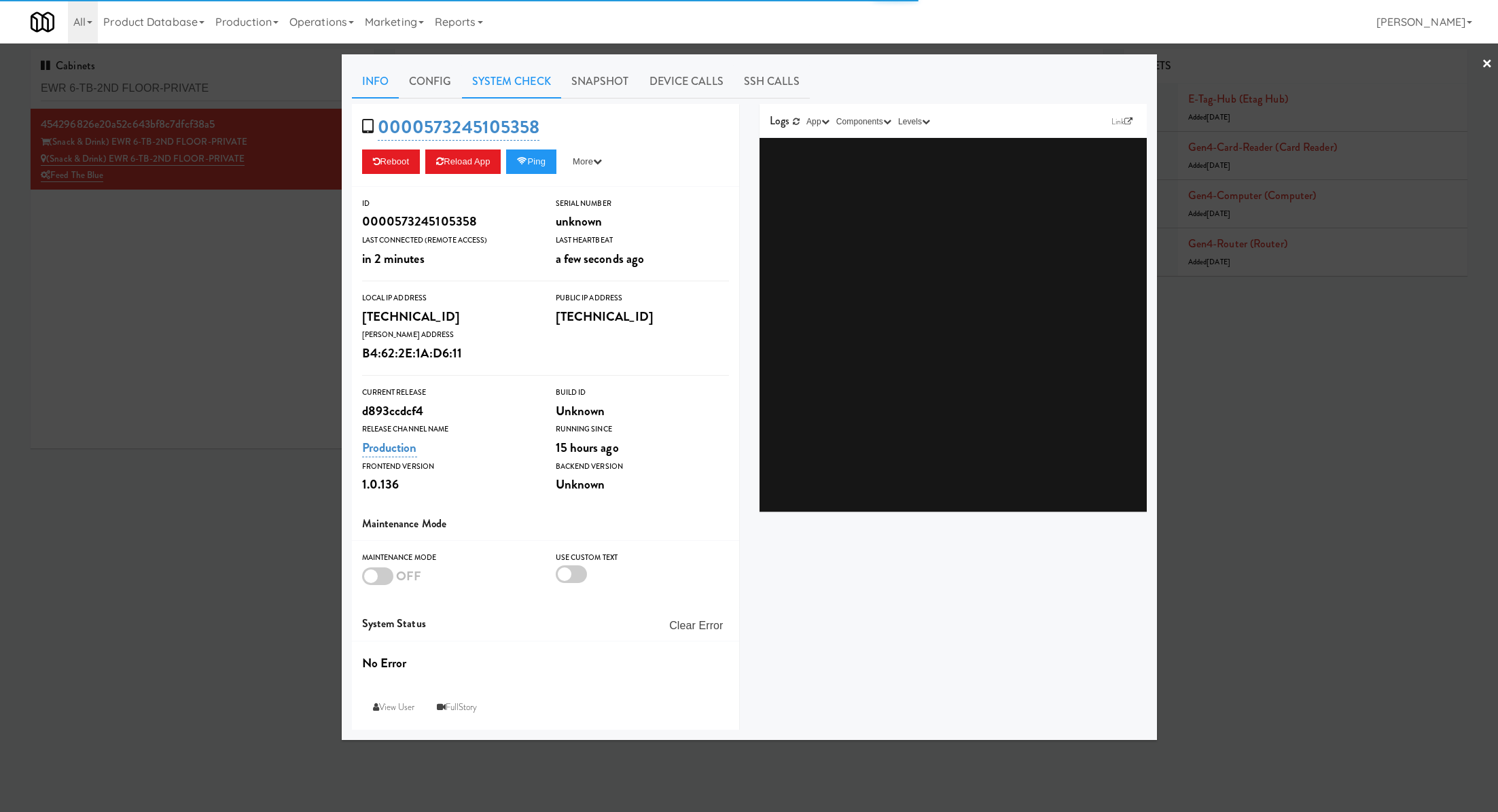
click at [517, 97] on link "System Check" at bounding box center [512, 81] width 99 height 34
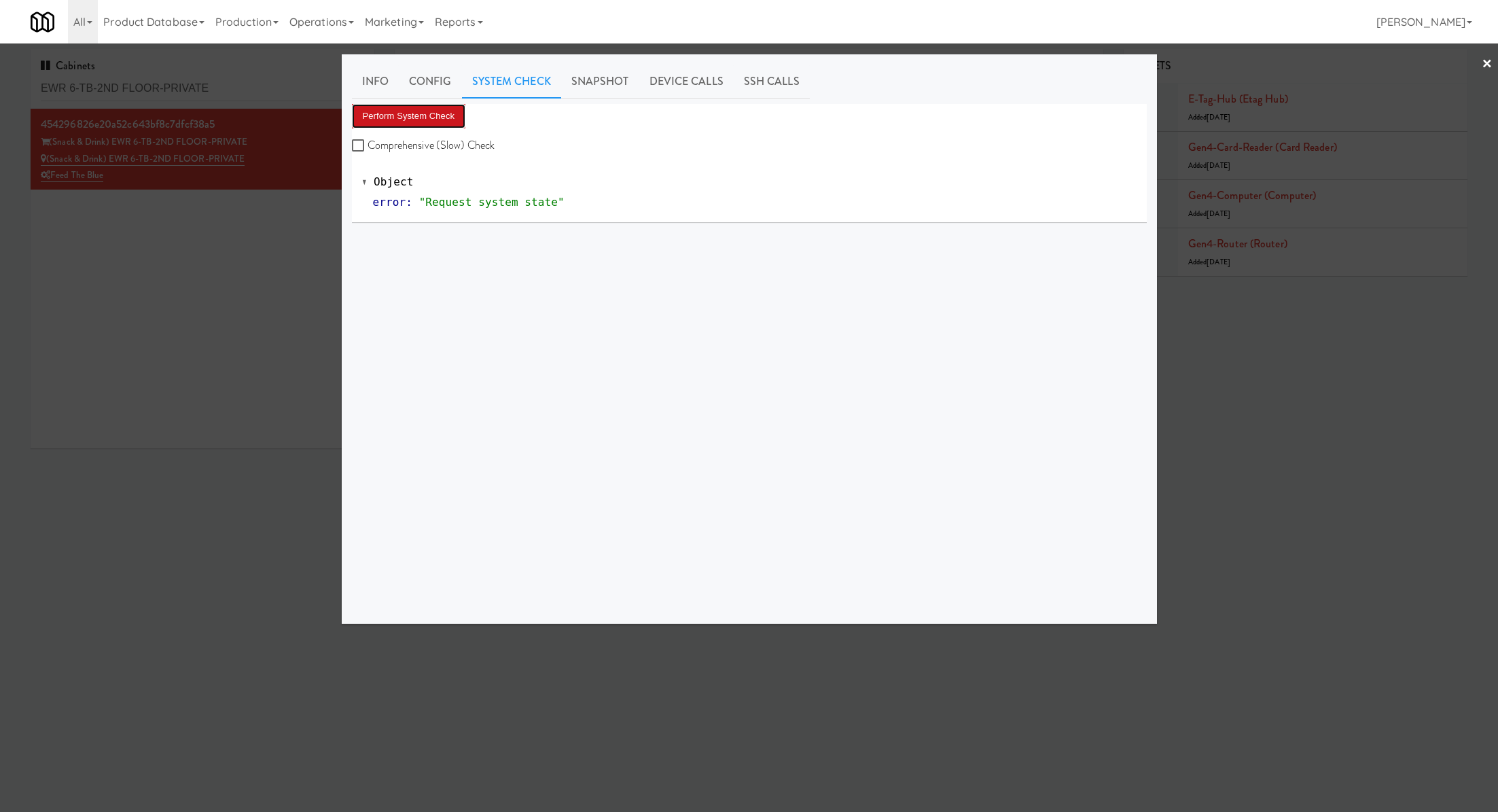
click at [439, 112] on button "Perform System Check" at bounding box center [409, 116] width 114 height 25
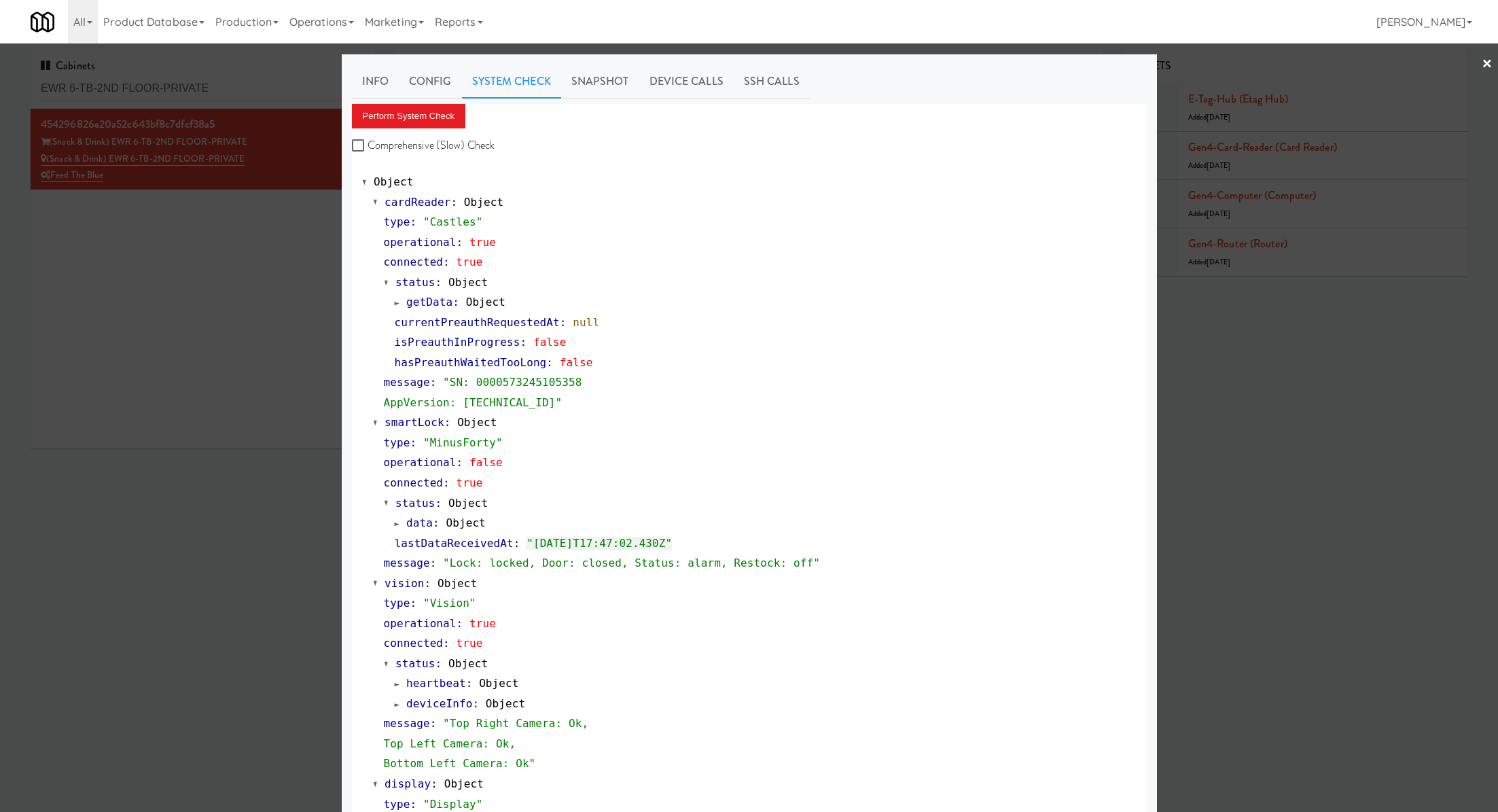
click at [202, 95] on div at bounding box center [749, 406] width 1498 height 812
click at [202, 95] on input "EWR 6-TB-2ND FLOOR-PRIVATE" at bounding box center [202, 89] width 324 height 25
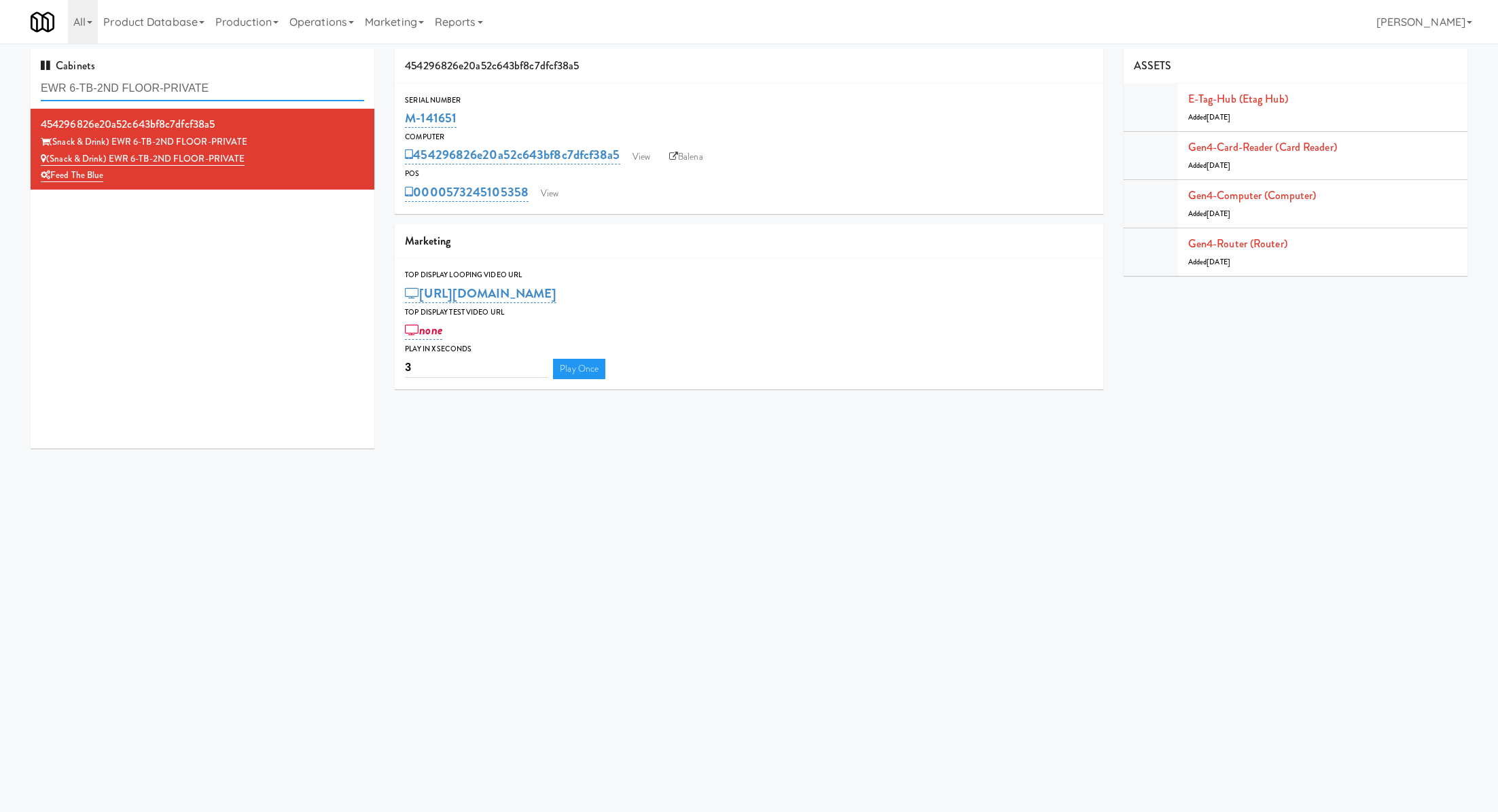
click at [202, 95] on input "EWR 6-TB-2ND FLOOR-PRIVATE" at bounding box center [202, 89] width 324 height 25
paste input "Cosmopolitan at Lorton Station - Cooler #2"
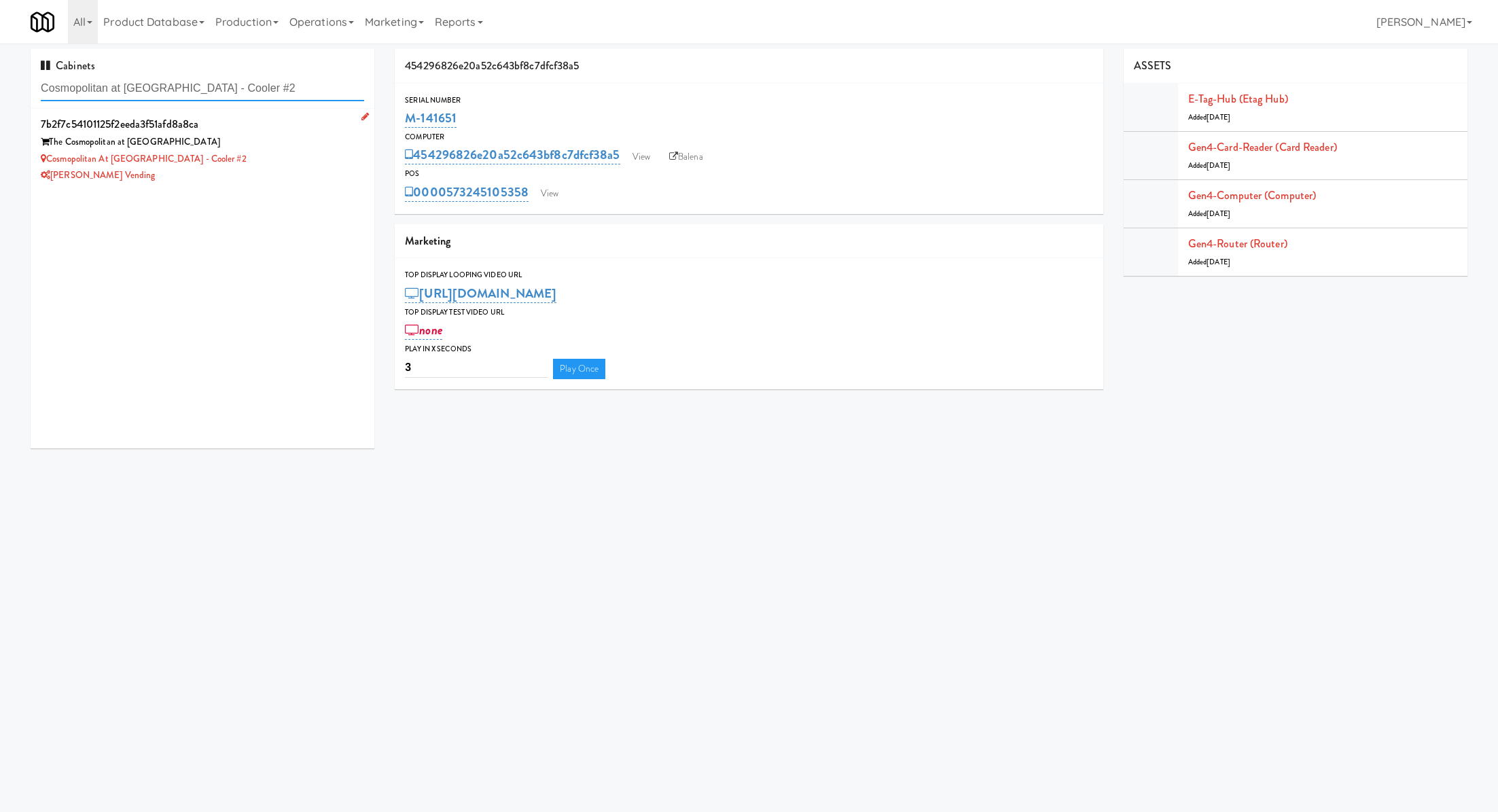
type input "Cosmopolitan at Lorton Station - Cooler #2"
click at [325, 152] on div "Cosmopolitan at Lorton Station - Cooler #2" at bounding box center [202, 159] width 324 height 17
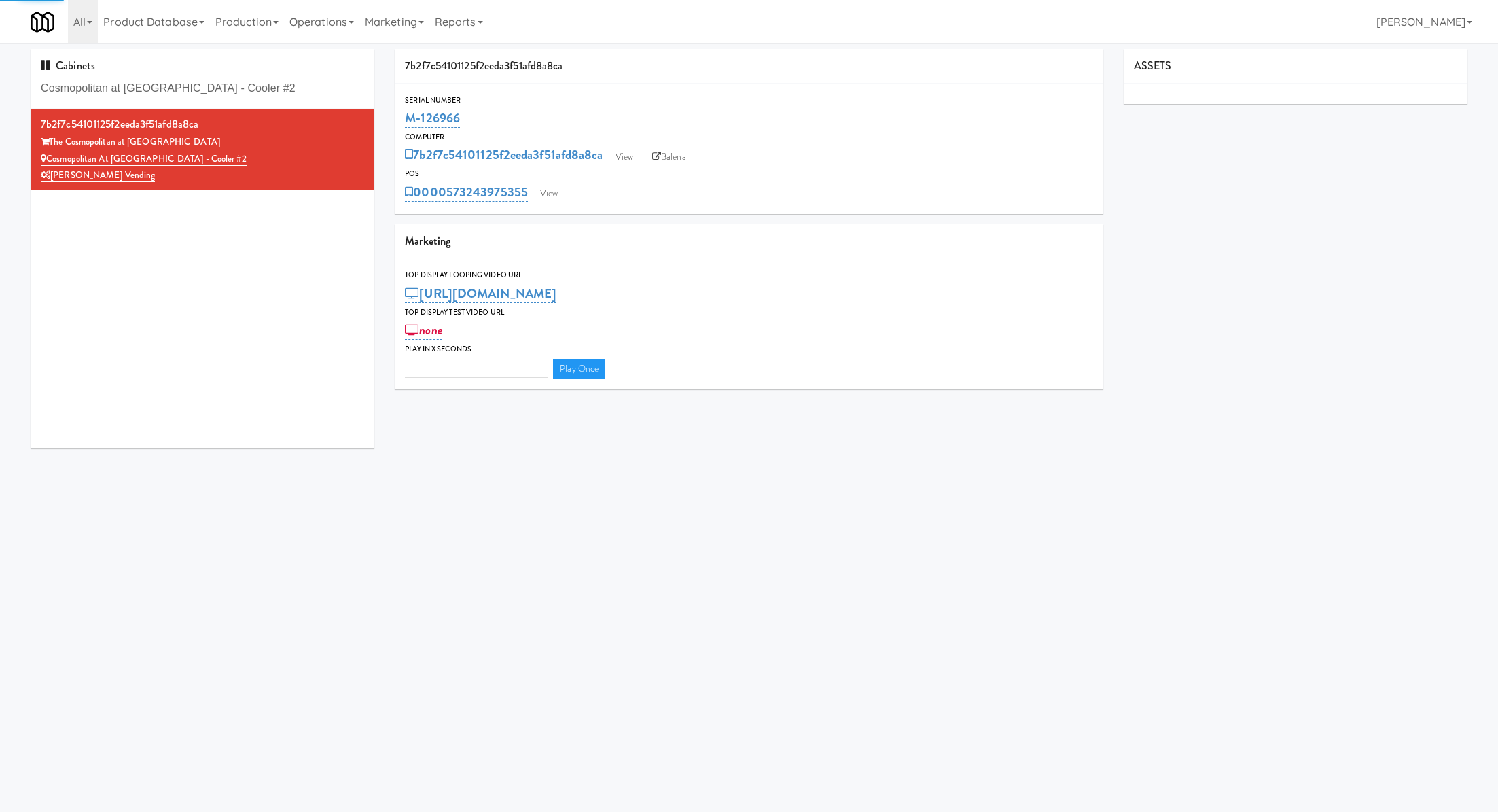
type input "3"
click at [560, 191] on link "View" at bounding box center [549, 194] width 31 height 20
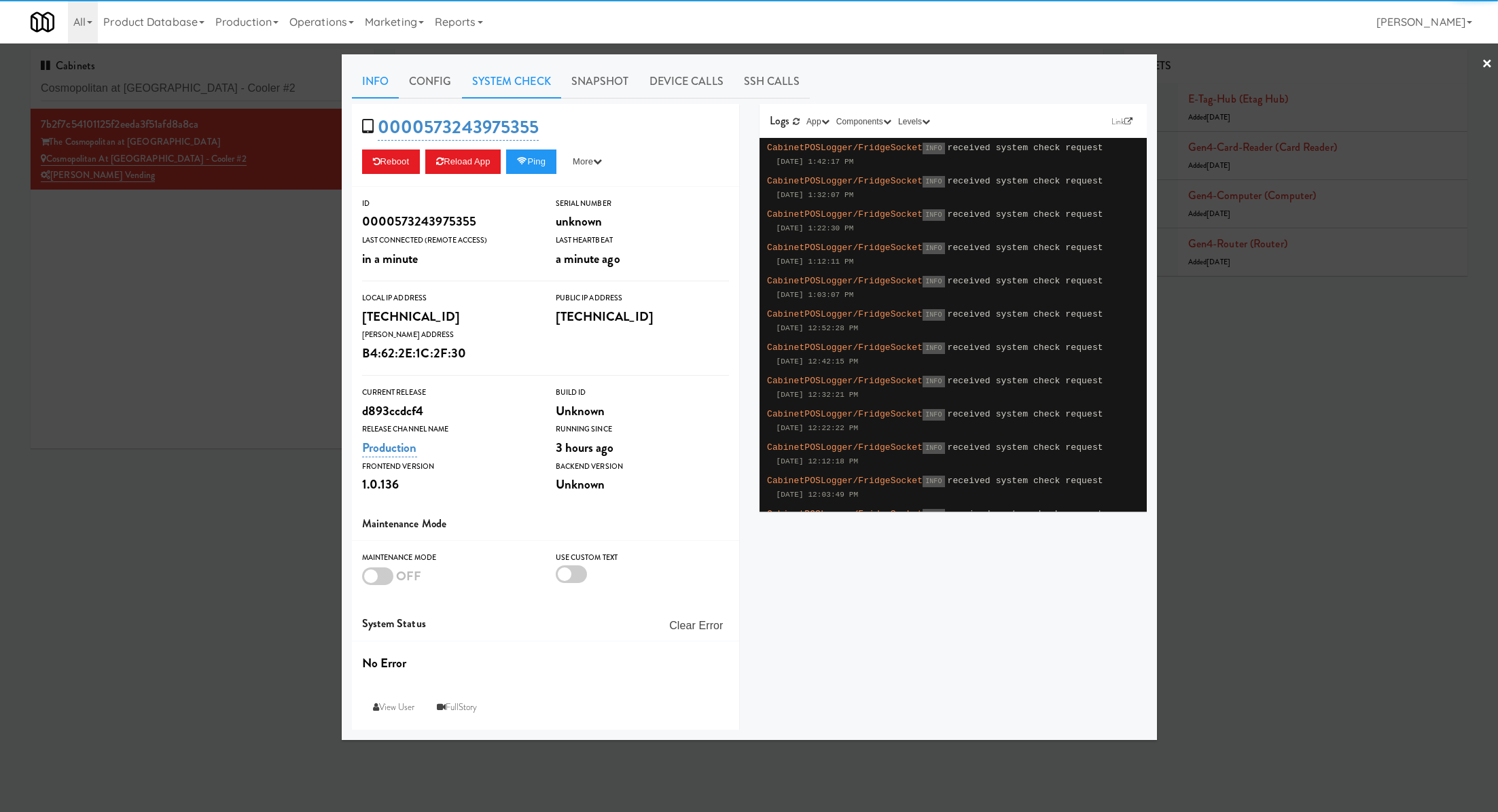
click at [499, 79] on link "System Check" at bounding box center [512, 81] width 99 height 34
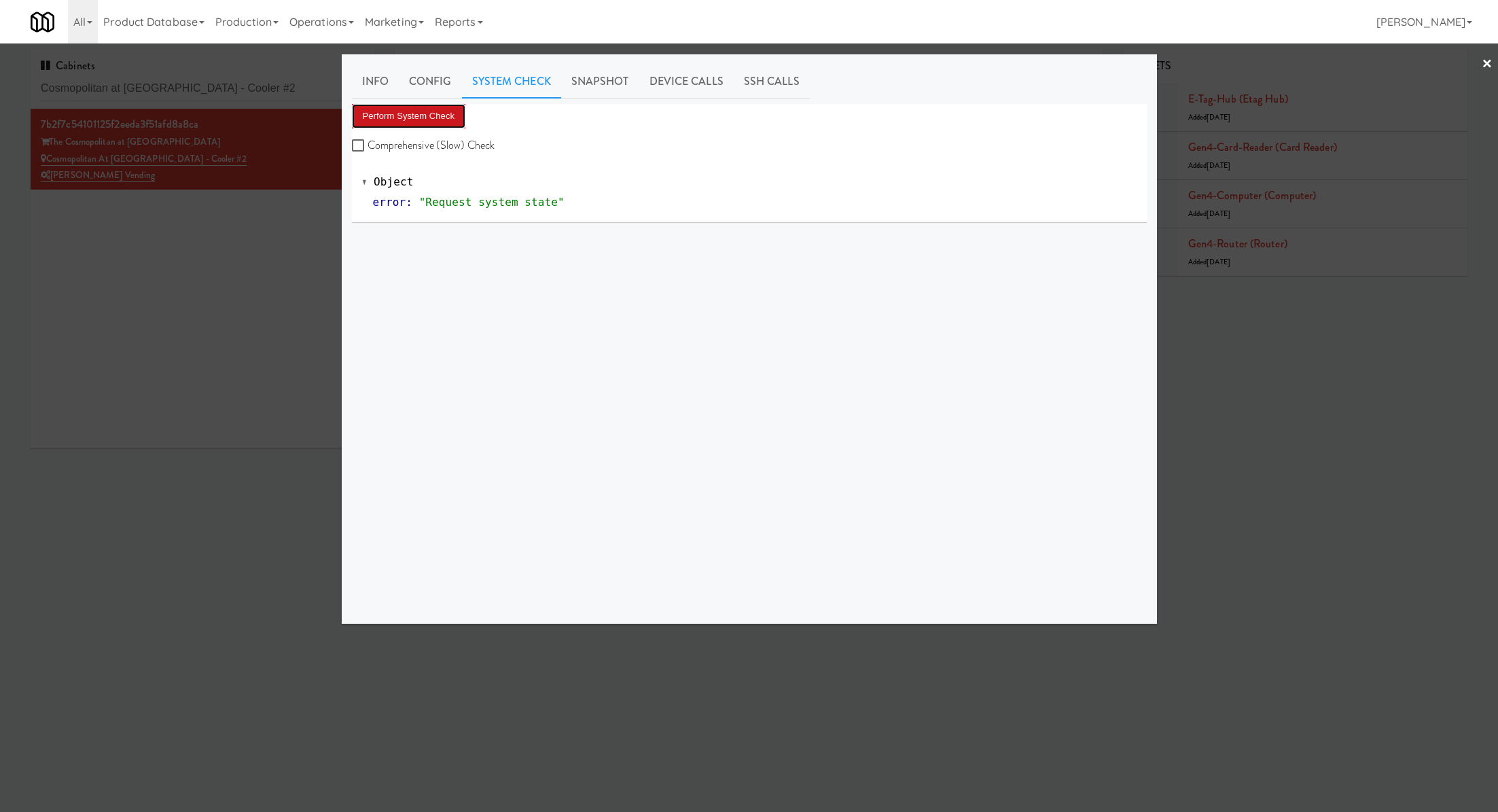
click at [431, 113] on button "Perform System Check" at bounding box center [409, 116] width 114 height 25
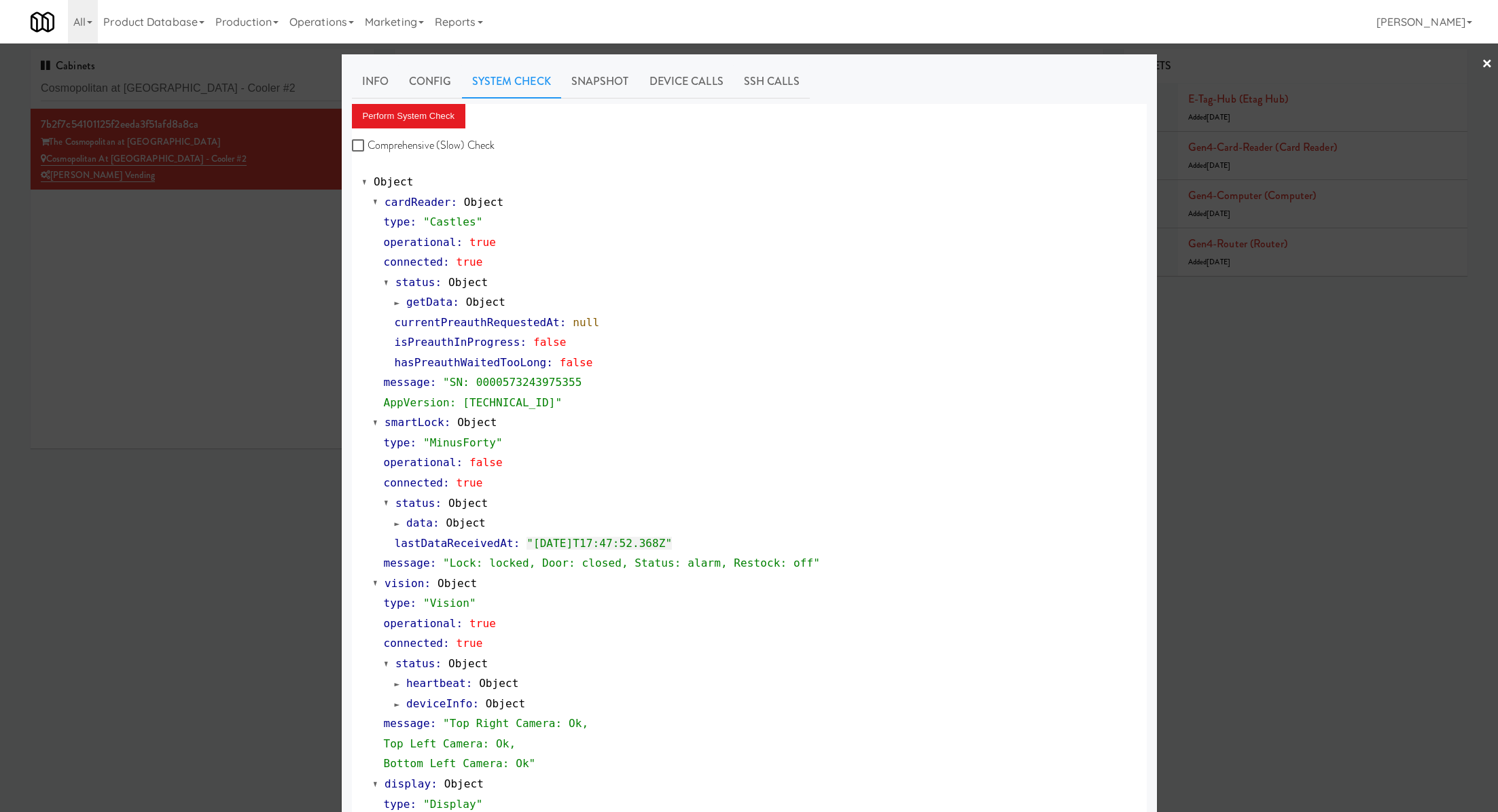
click at [248, 88] on div at bounding box center [749, 406] width 1498 height 812
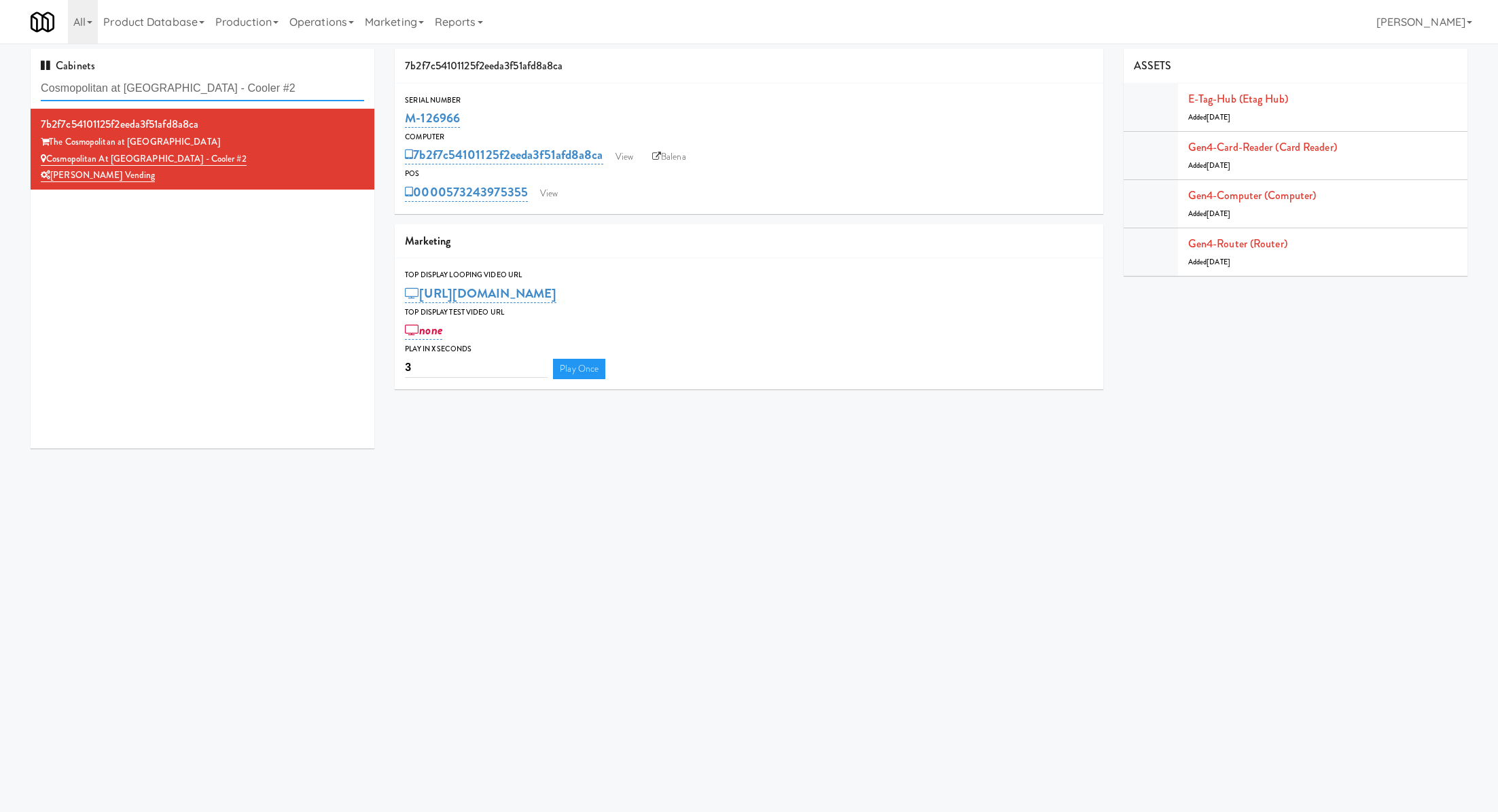
click at [248, 88] on input "Cosmopolitan at Lorton Station - Cooler #2" at bounding box center [202, 89] width 324 height 25
paste input "The Mo - Fridge"
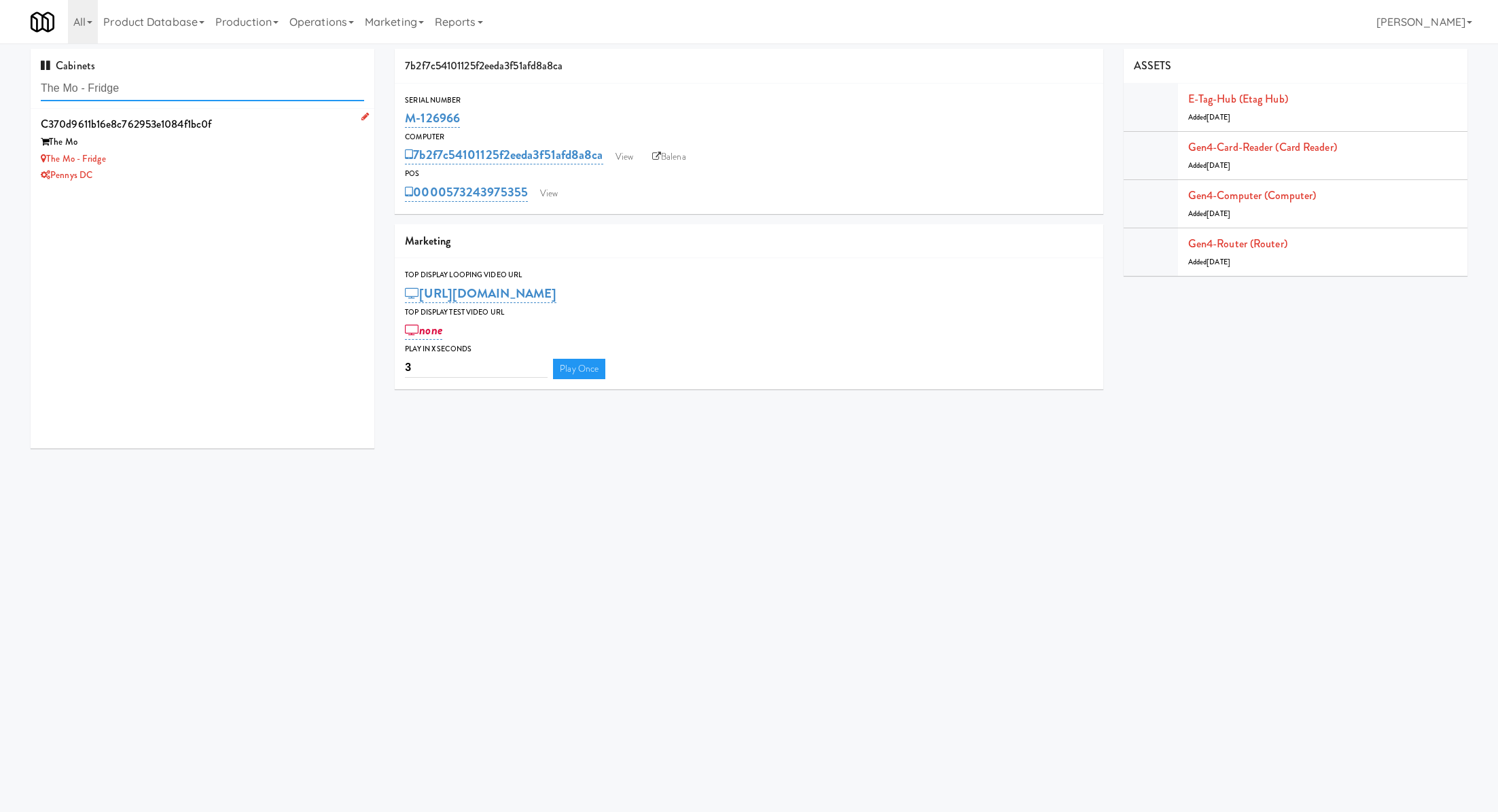
type input "The Mo - Fridge"
click at [220, 152] on div "The Mo - Fridge" at bounding box center [202, 159] width 324 height 17
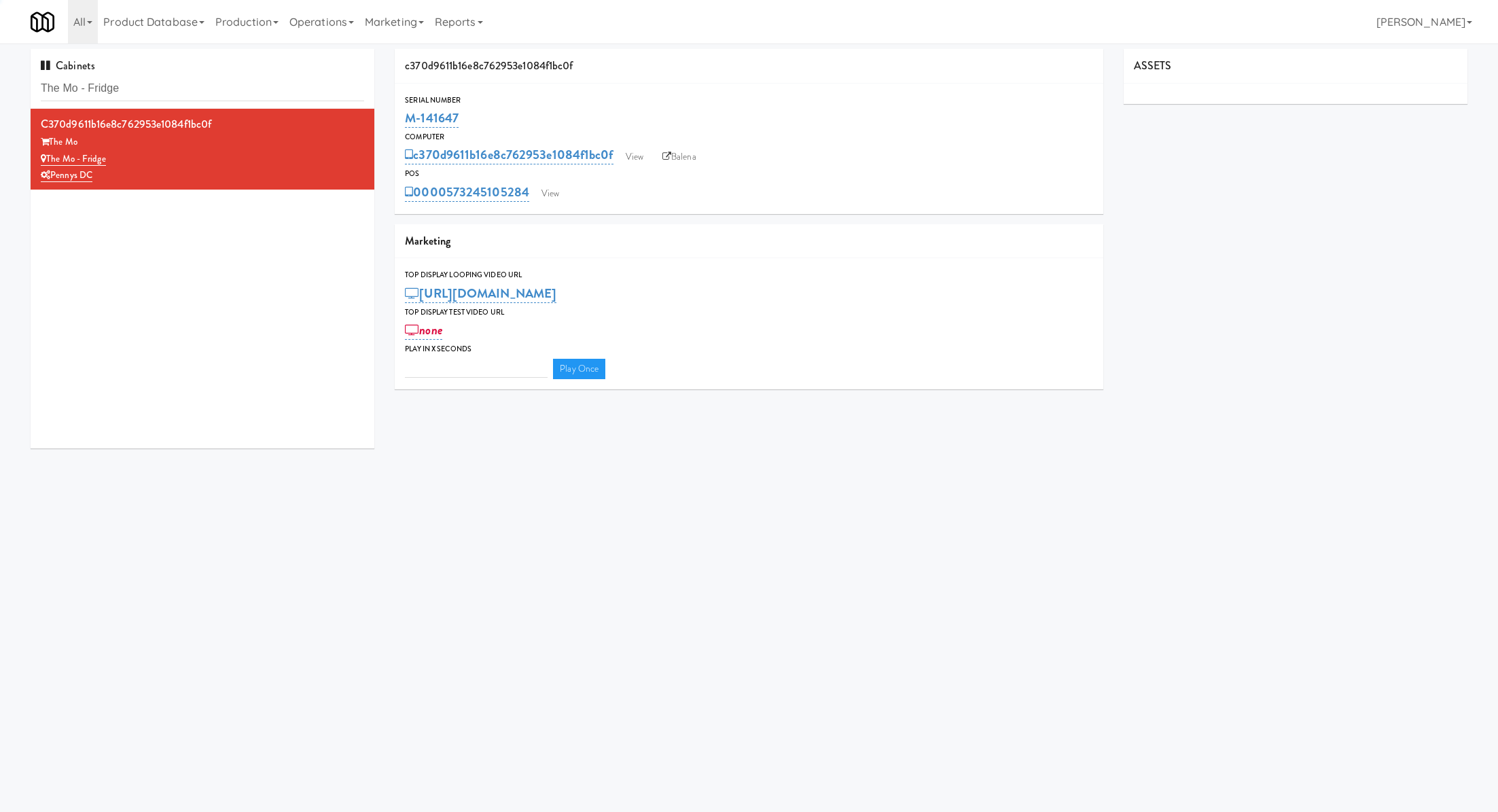
type input "3"
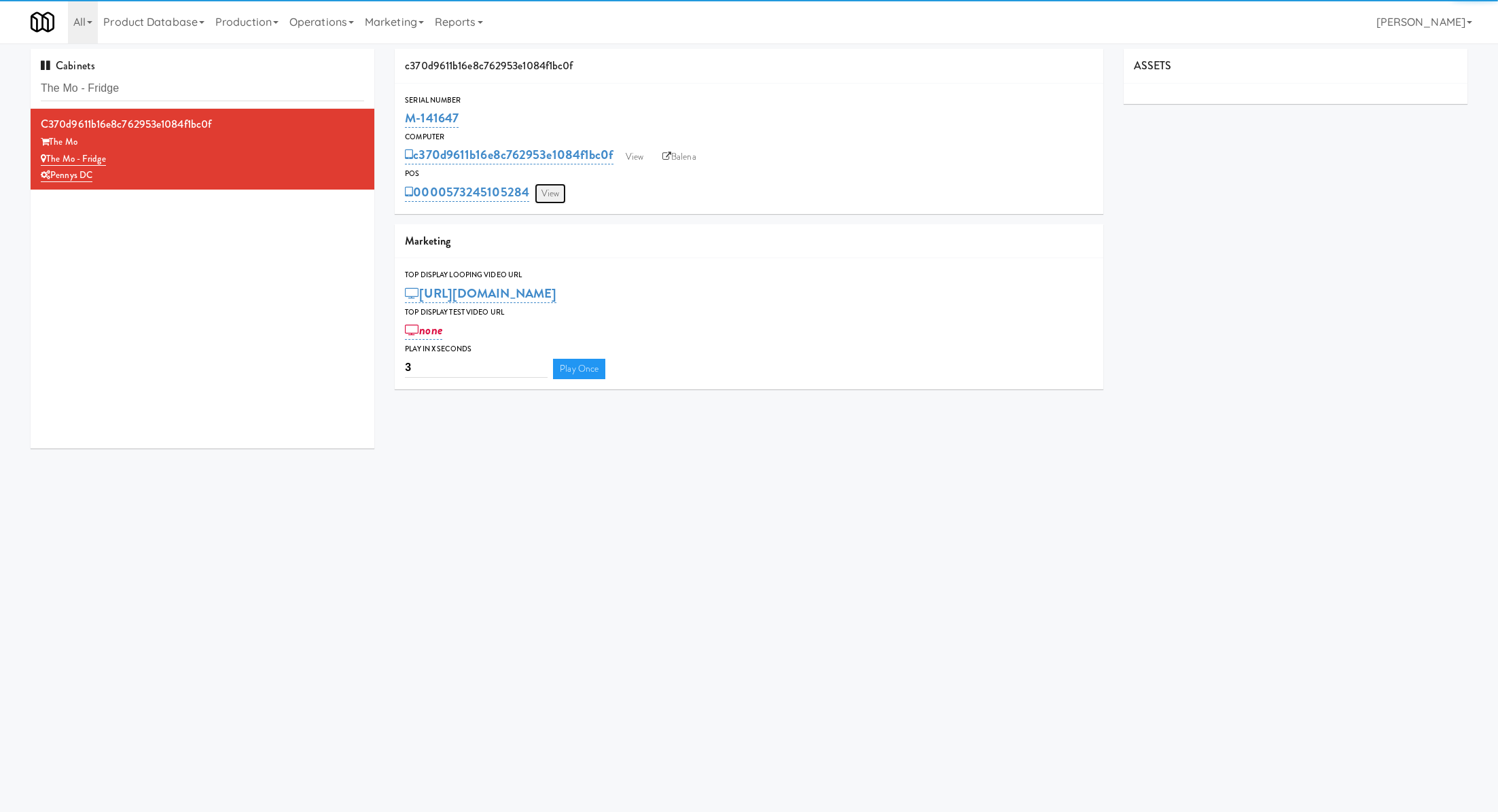
click at [558, 197] on link "View" at bounding box center [550, 194] width 31 height 20
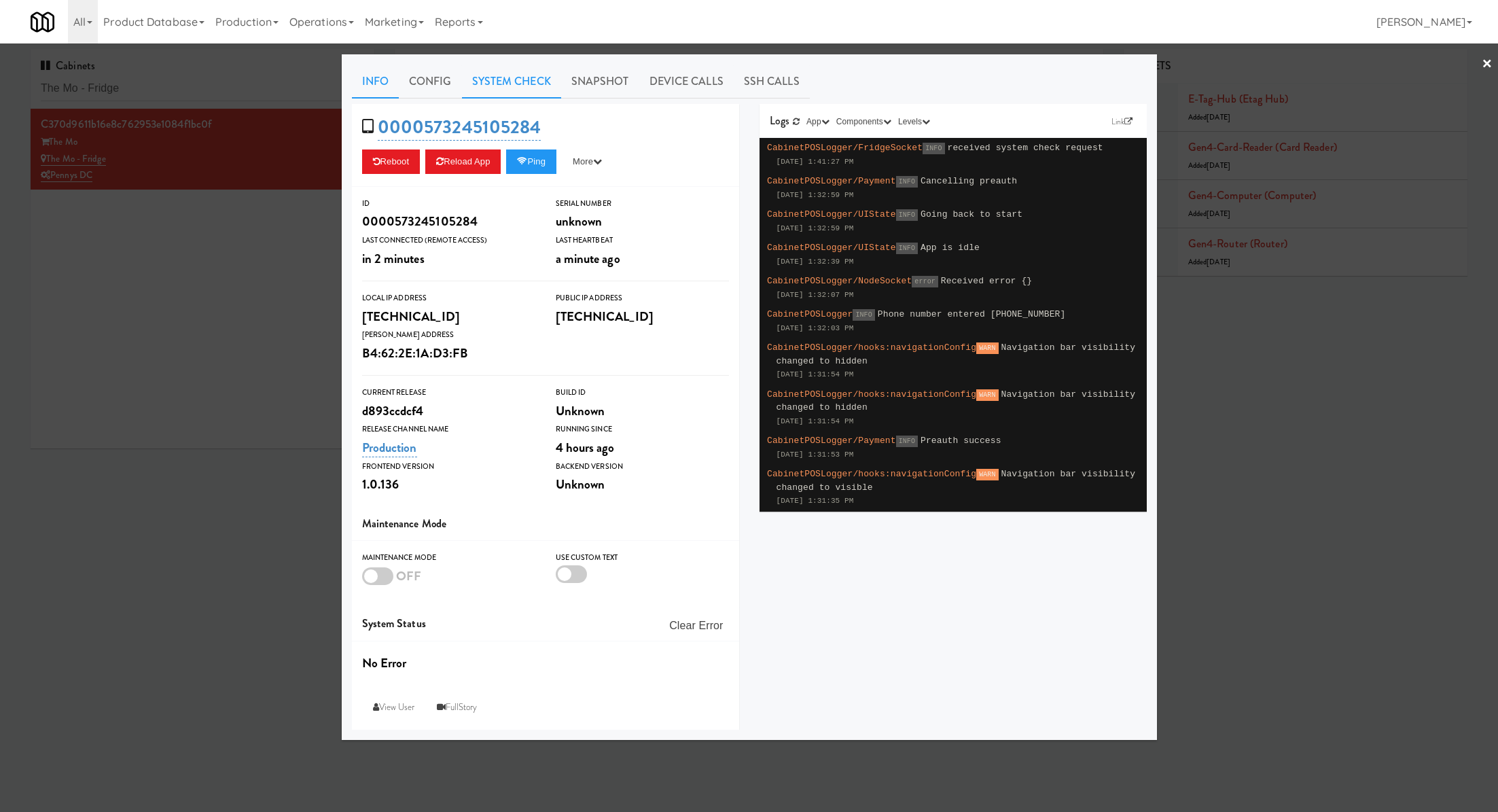
click at [531, 92] on link "System Check" at bounding box center [512, 81] width 99 height 34
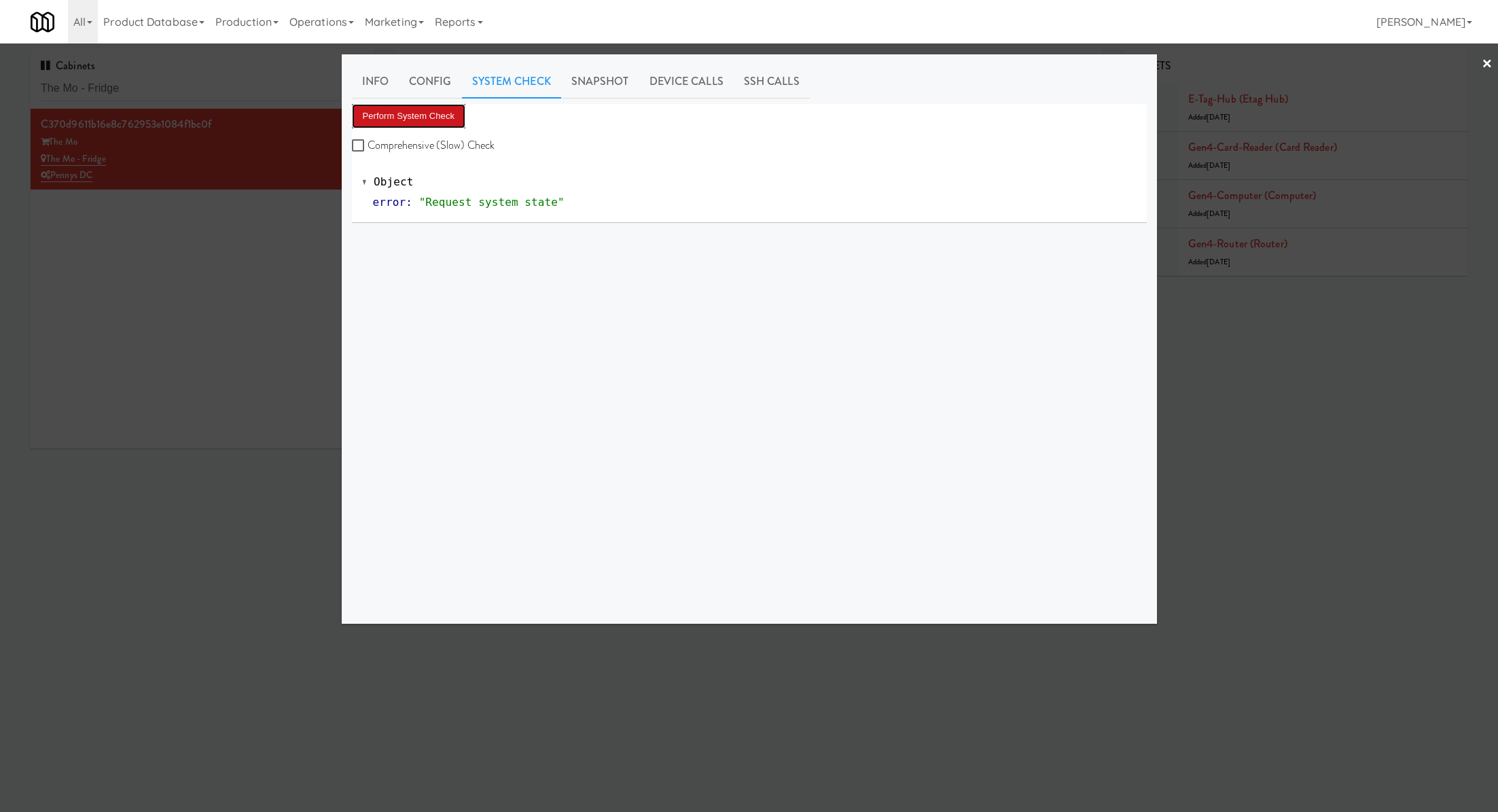
click at [449, 109] on button "Perform System Check" at bounding box center [409, 116] width 114 height 25
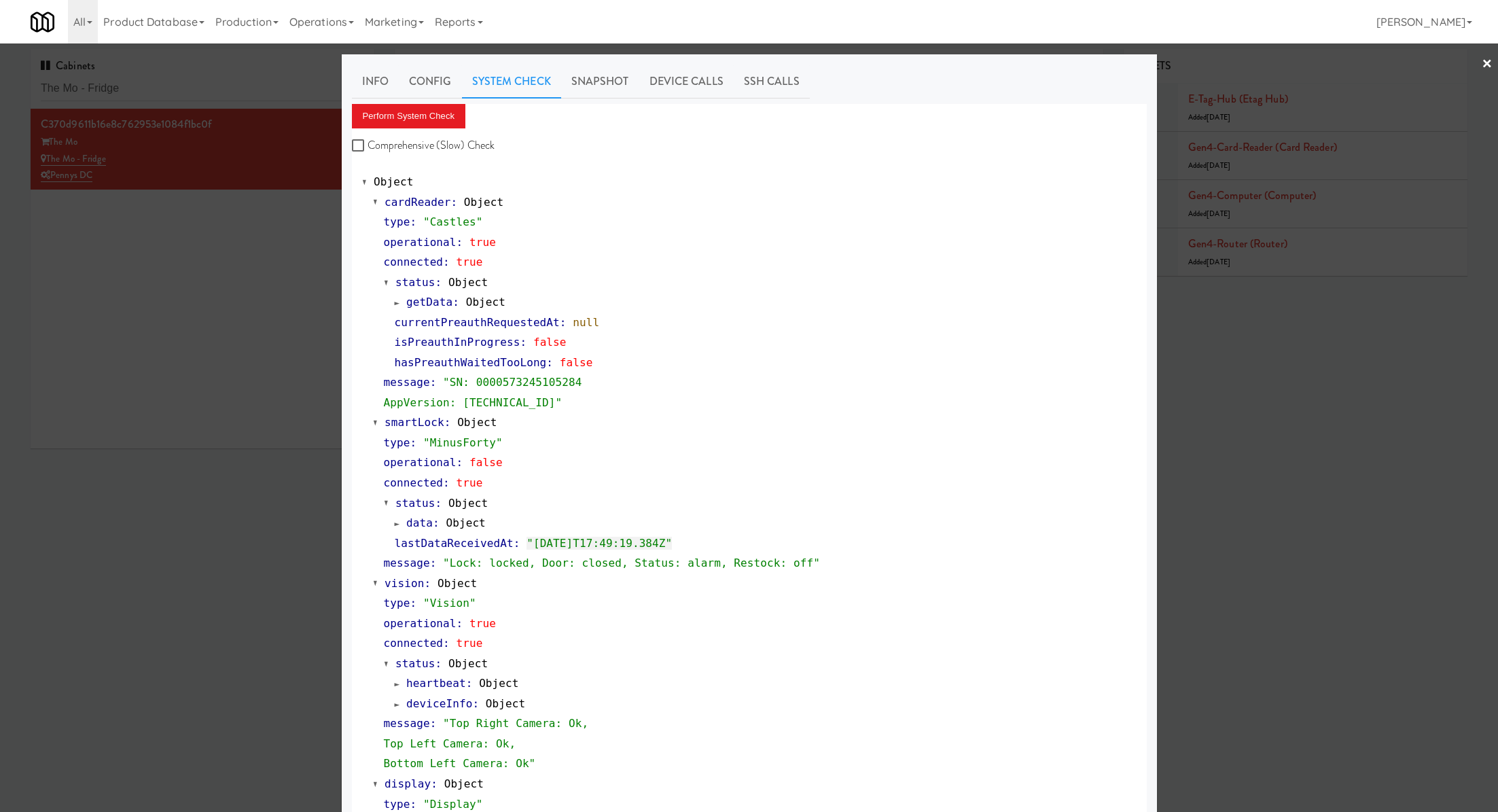
click at [269, 97] on div at bounding box center [749, 406] width 1498 height 812
click at [269, 97] on input "The Mo - Fridge" at bounding box center [202, 89] width 324 height 25
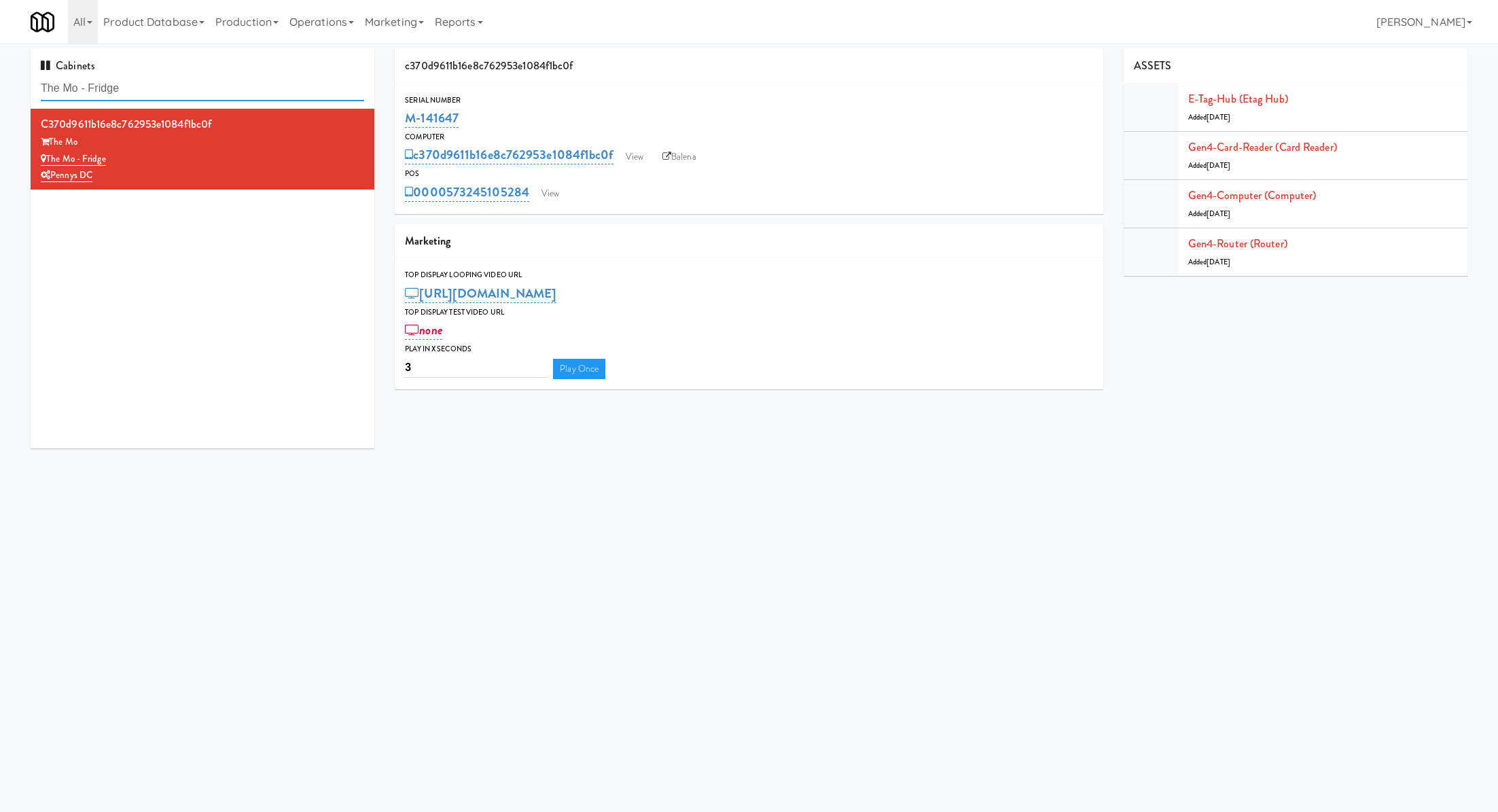
click at [269, 97] on input "The Mo - Fridge" at bounding box center [202, 89] width 324 height 25
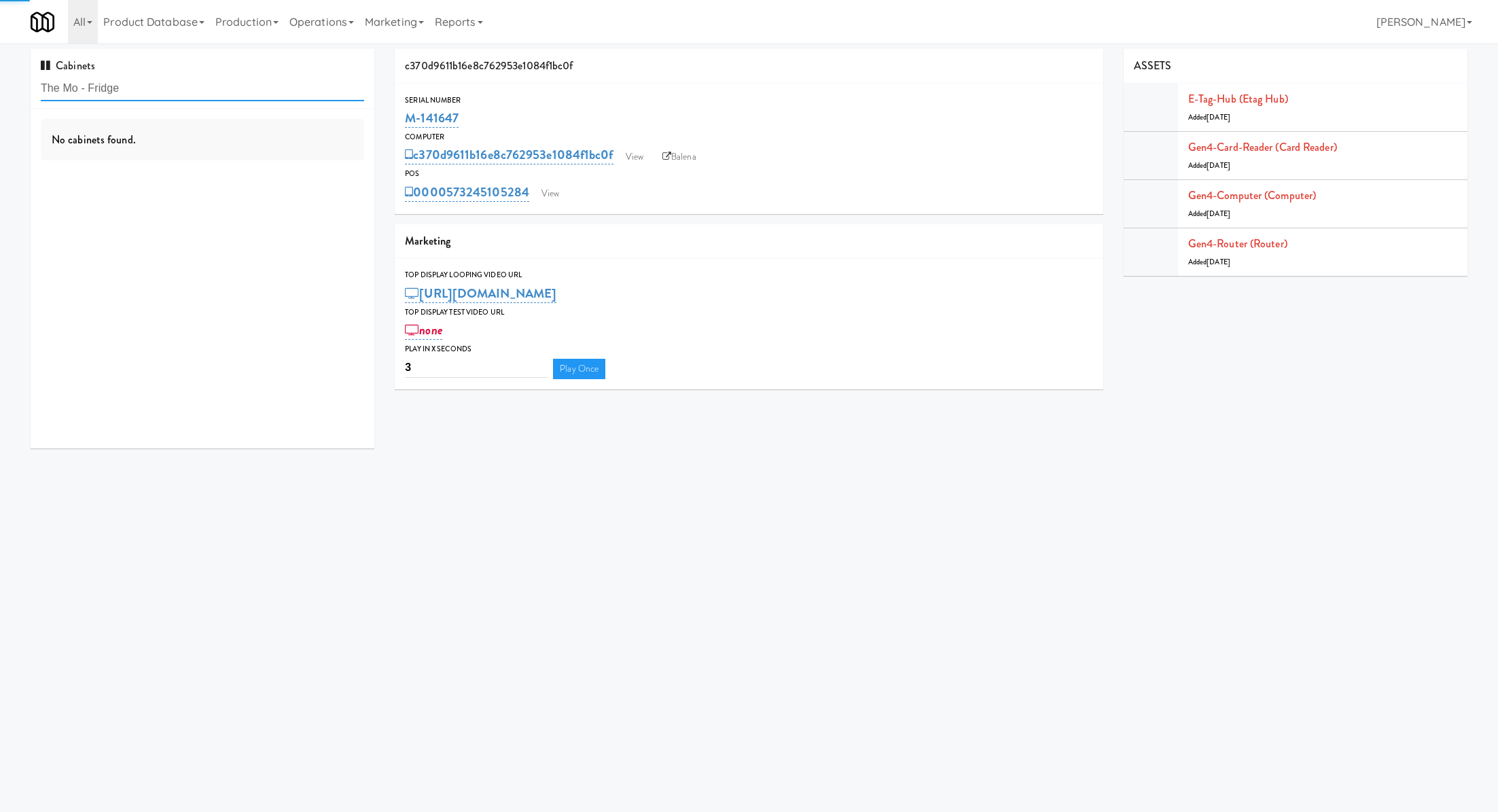
paste input "FV - Cooler - Middl"
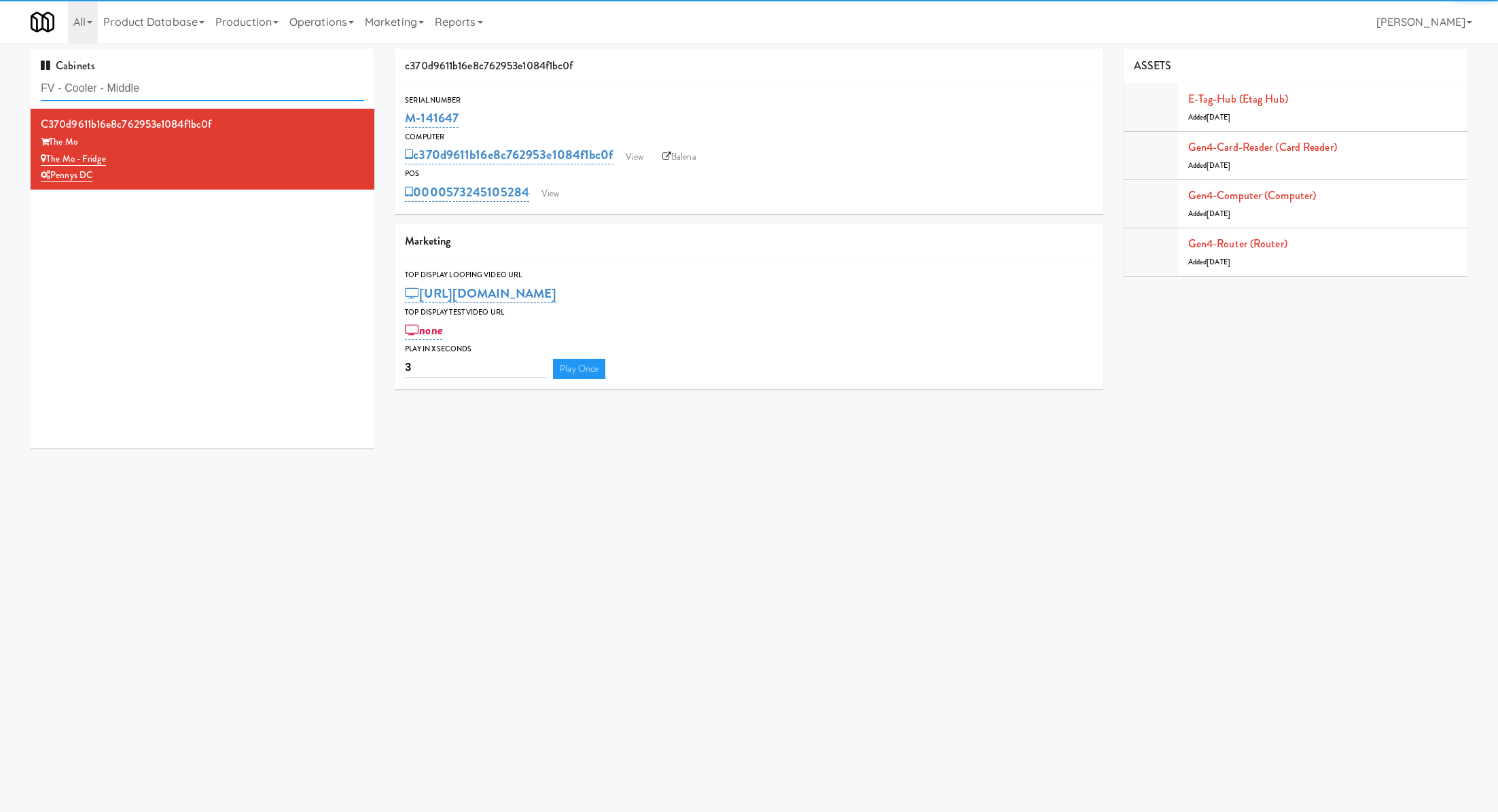
type input "FV - Cooler - Middle"
click at [279, 142] on div "The Mo" at bounding box center [202, 142] width 324 height 17
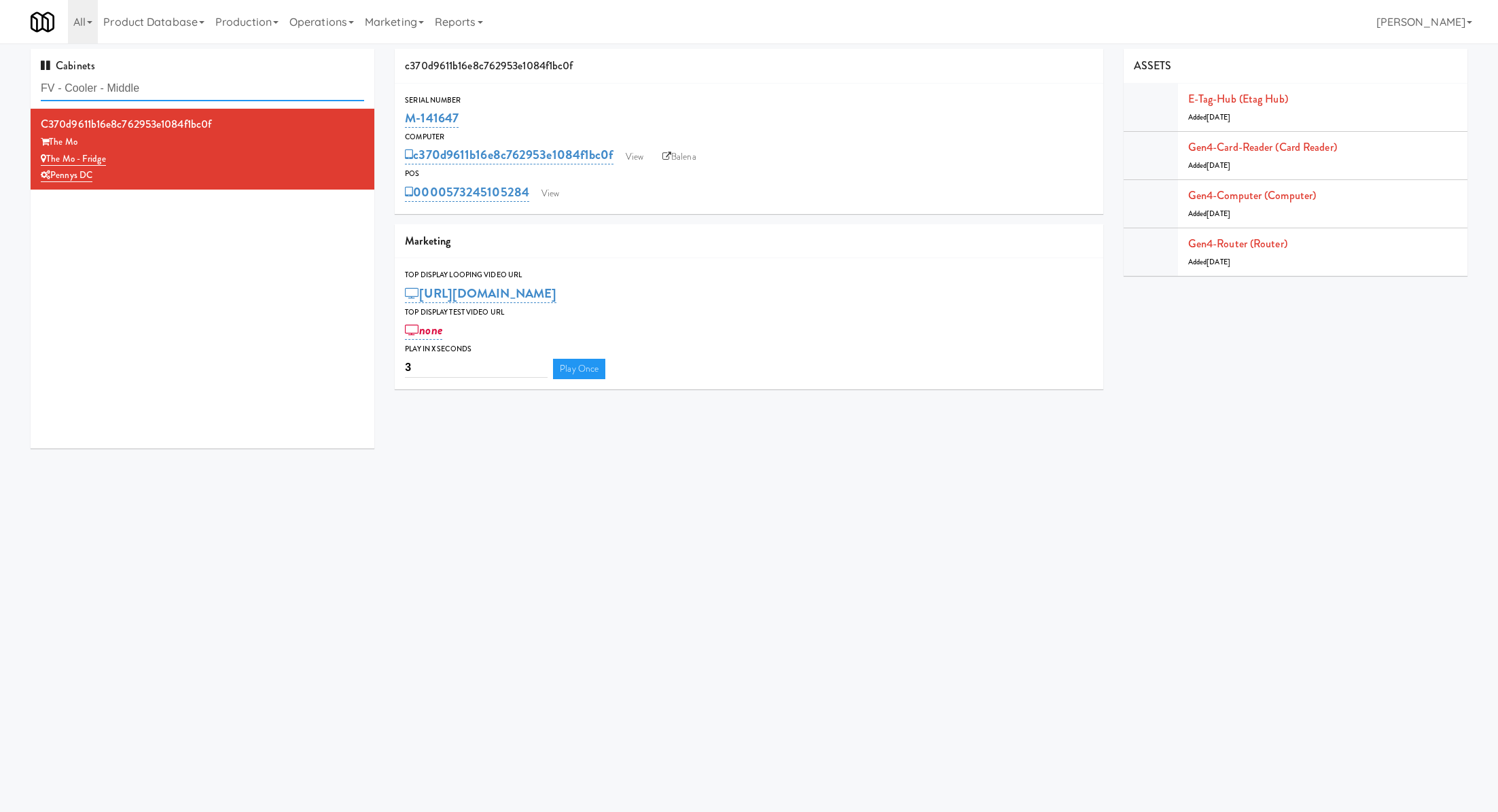
click at [341, 87] on input "FV - Cooler - Middle" at bounding box center [202, 89] width 324 height 25
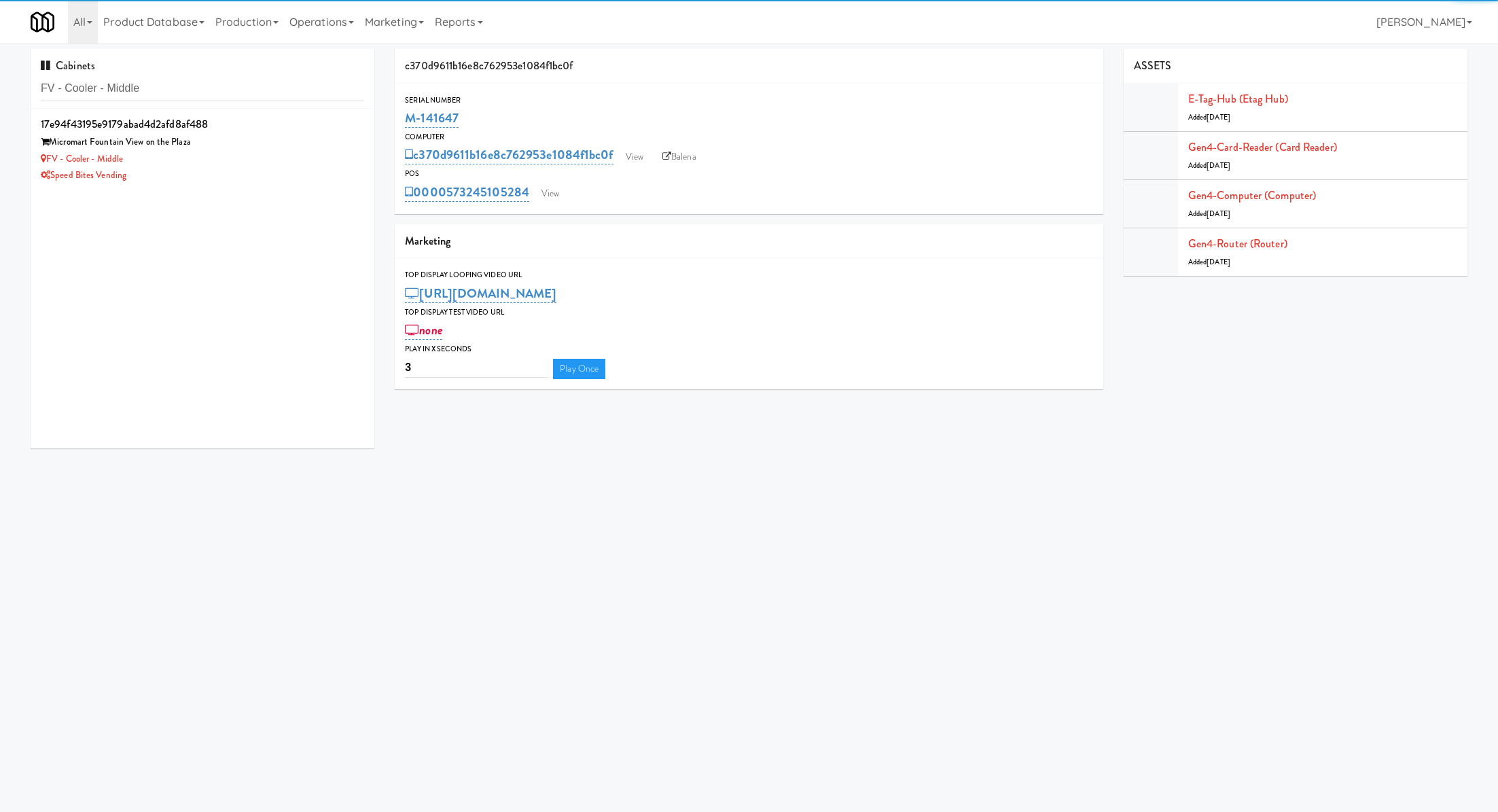
click at [309, 144] on div "Micromart Fountain View on the Plaza" at bounding box center [202, 142] width 324 height 17
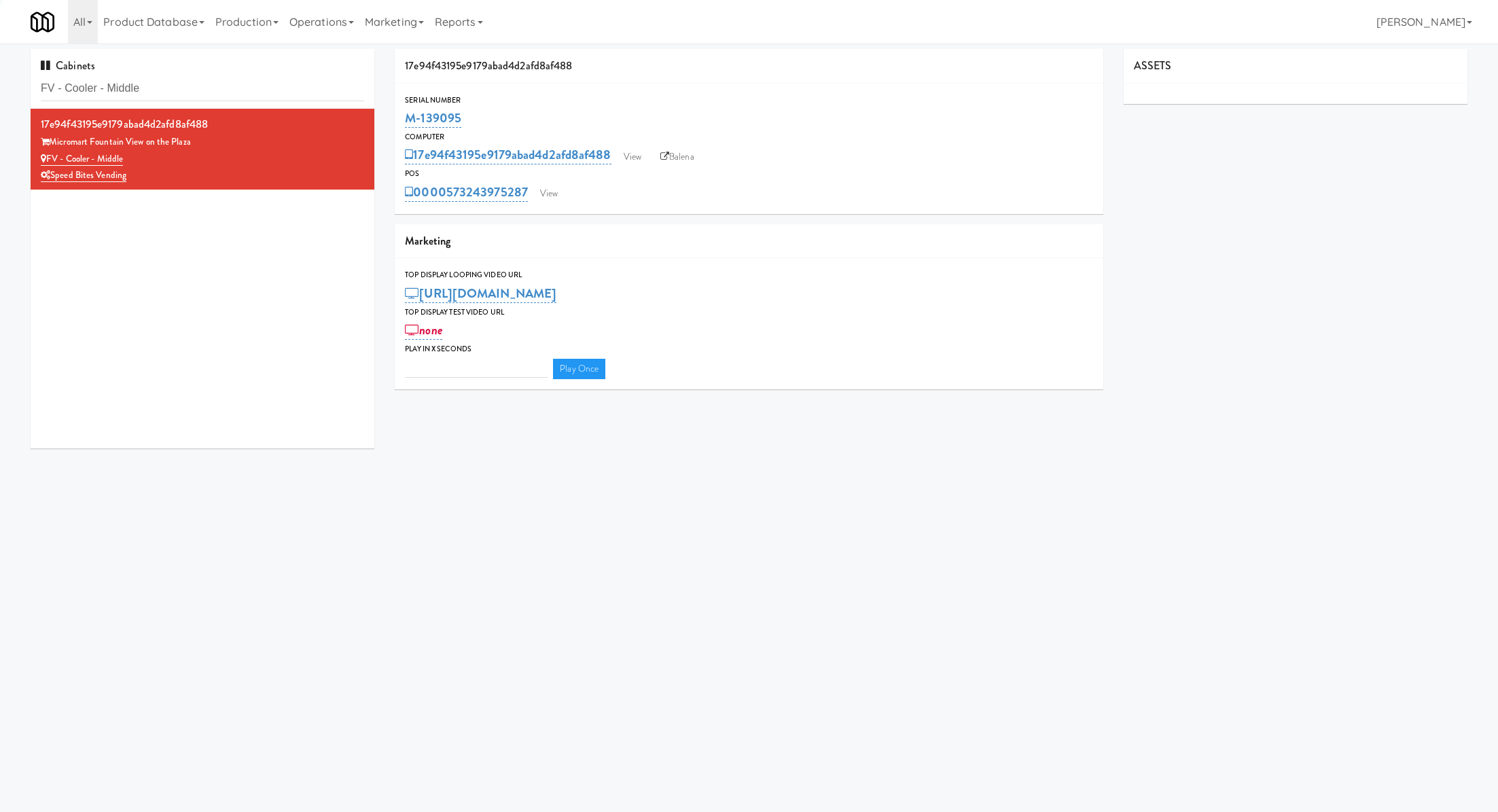
type input "3"
click at [565, 199] on link "View" at bounding box center [549, 194] width 31 height 20
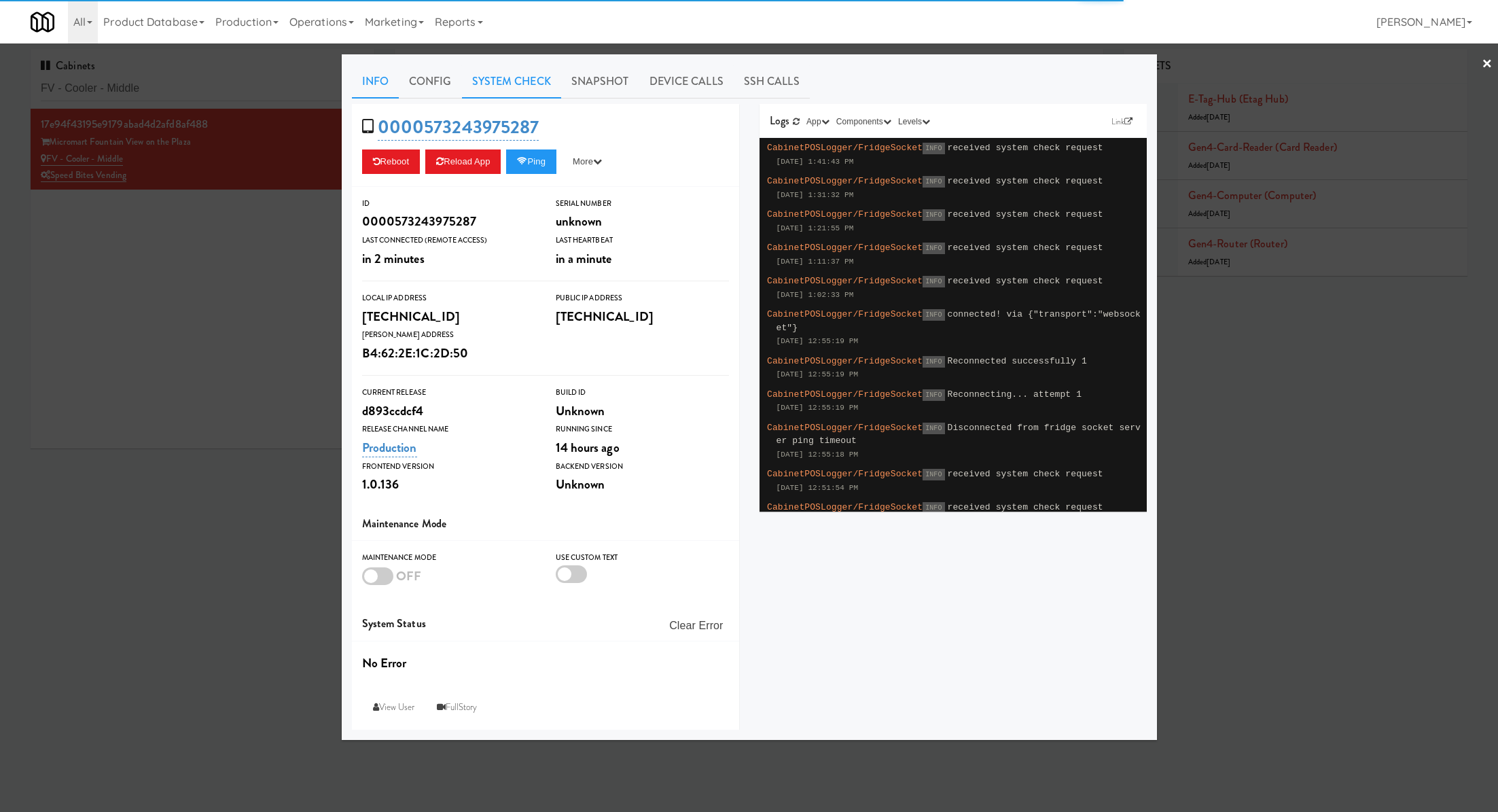
click at [536, 89] on link "System Check" at bounding box center [512, 81] width 99 height 34
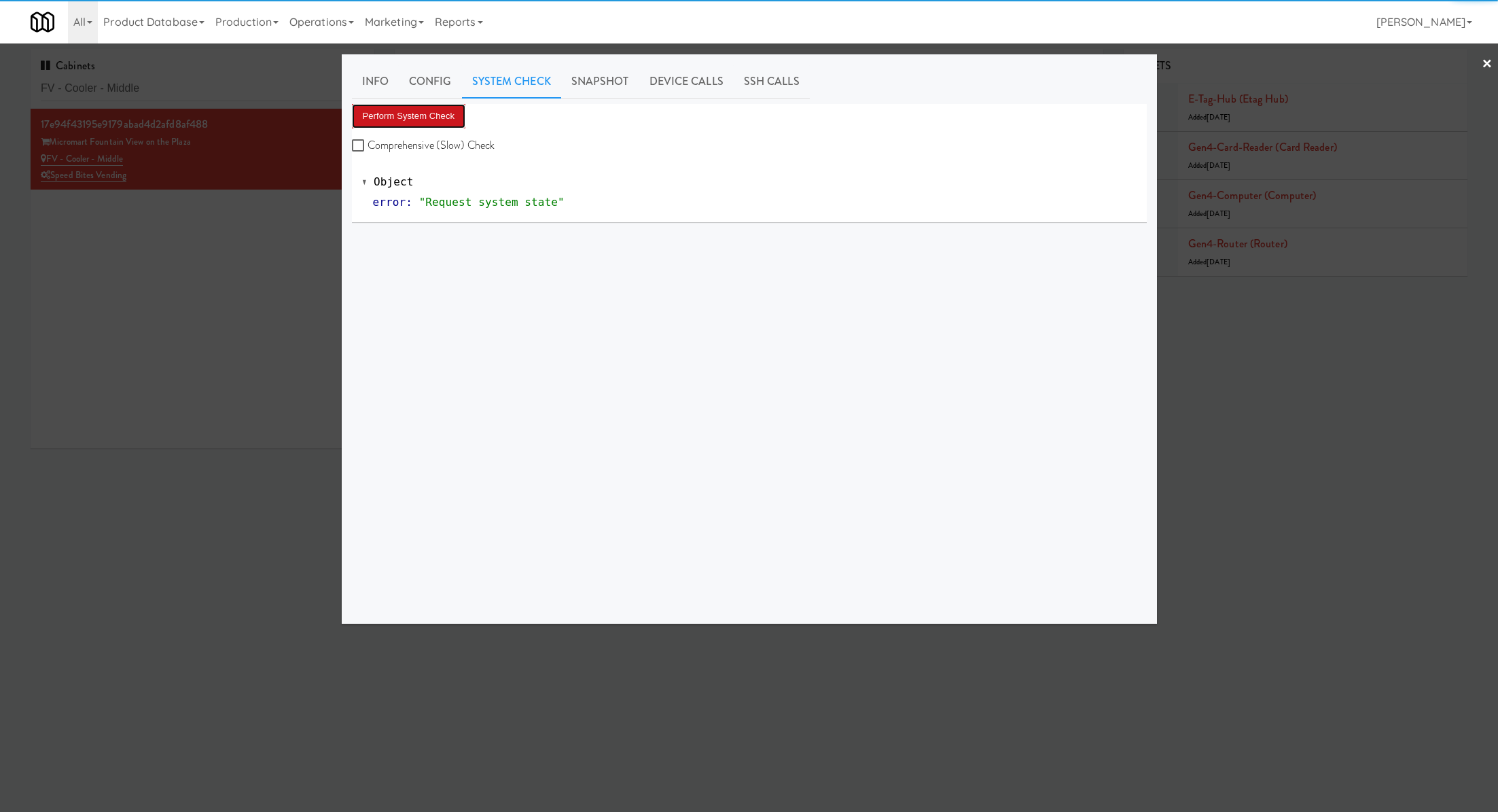
click at [456, 118] on button "Perform System Check" at bounding box center [409, 116] width 114 height 25
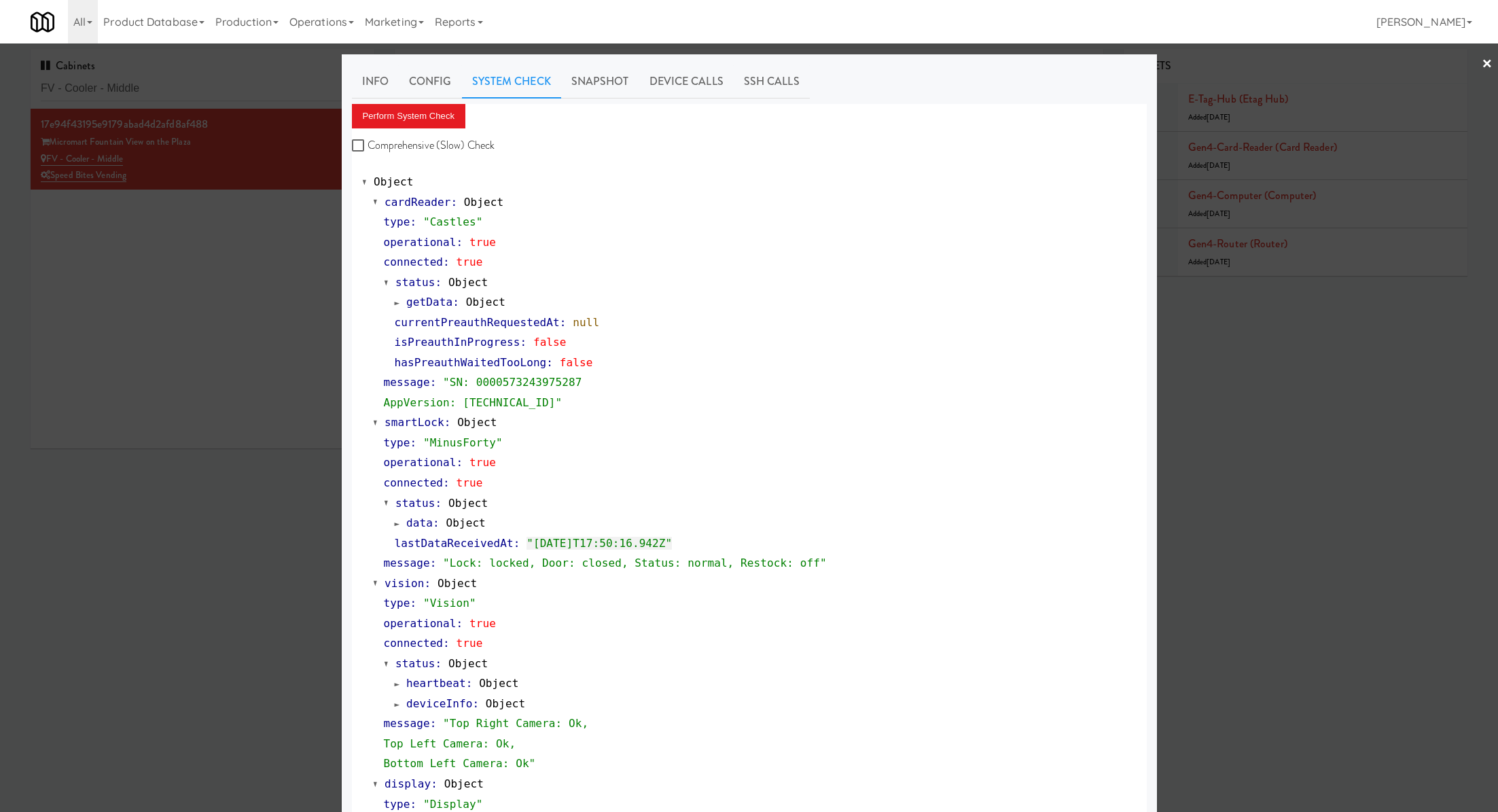
click at [232, 94] on div at bounding box center [749, 406] width 1498 height 812
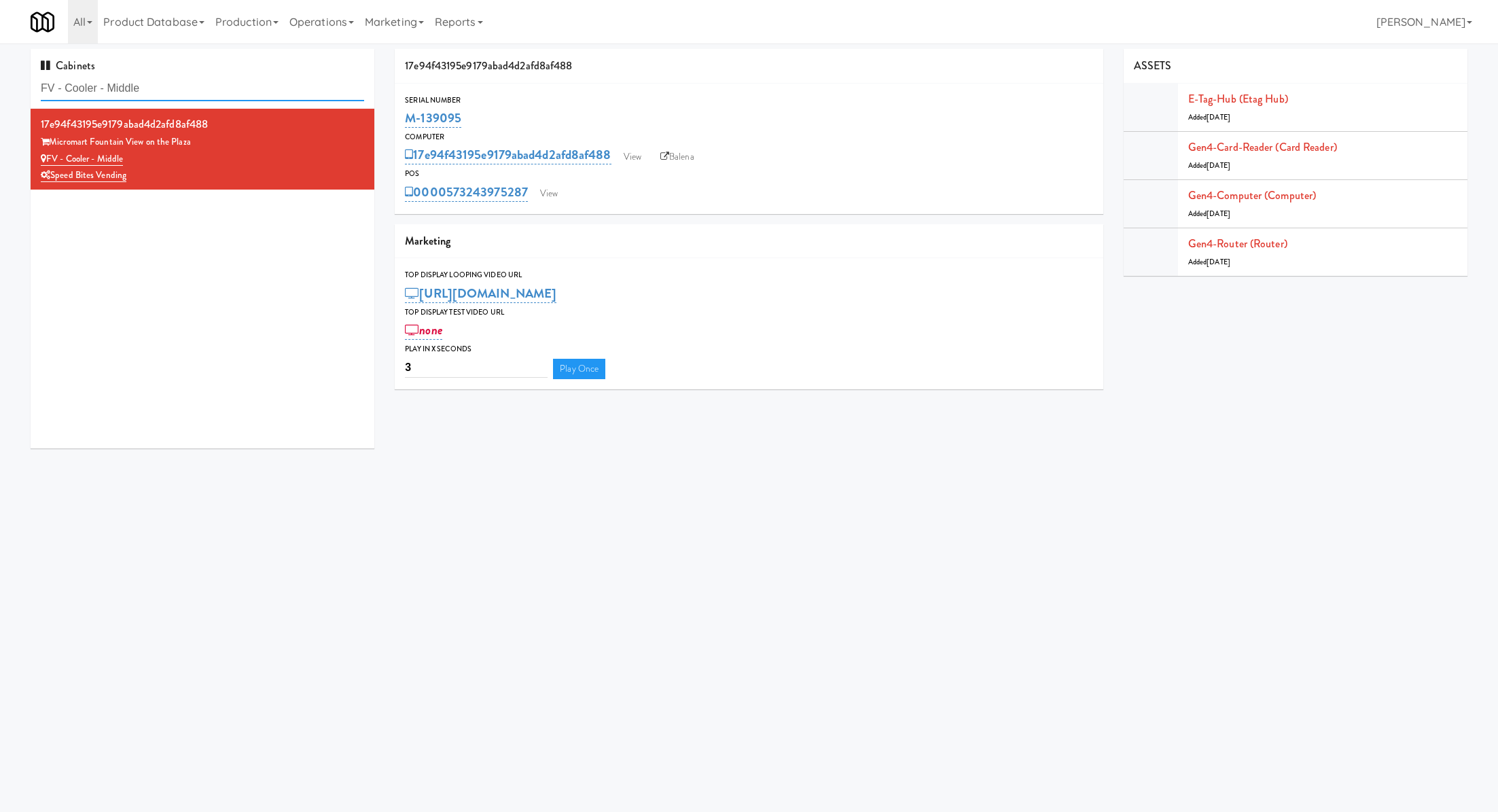
click at [232, 94] on input "FV - Cooler - Middle" at bounding box center [202, 89] width 324 height 25
paste input "Velaris Co-Working Fridge - 4th Floor"
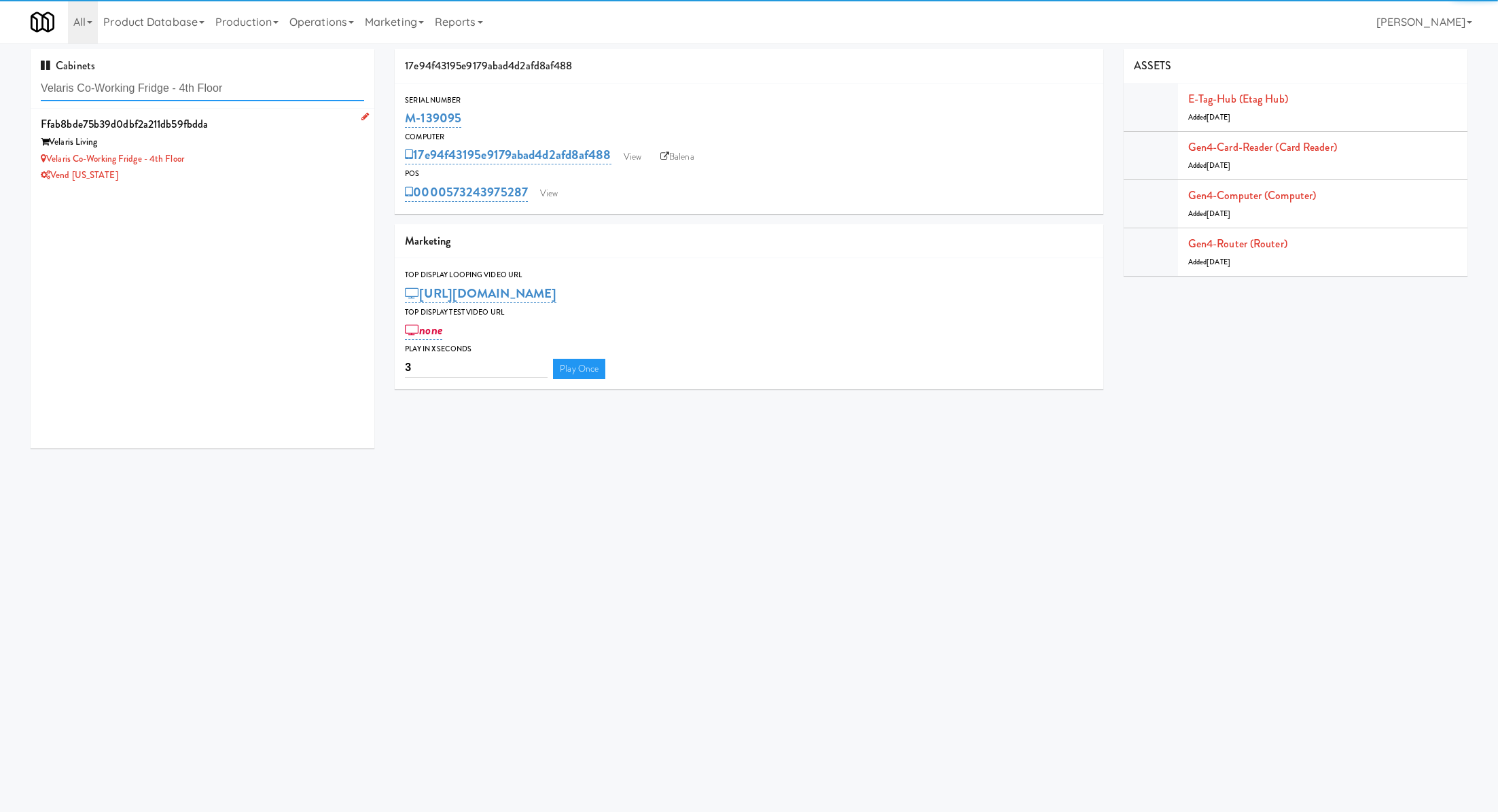
type input "Velaris Co-Working Fridge - 4th Floor"
click at [261, 152] on div "Velaris Co-Working Fridge - 4th Floor" at bounding box center [202, 159] width 324 height 17
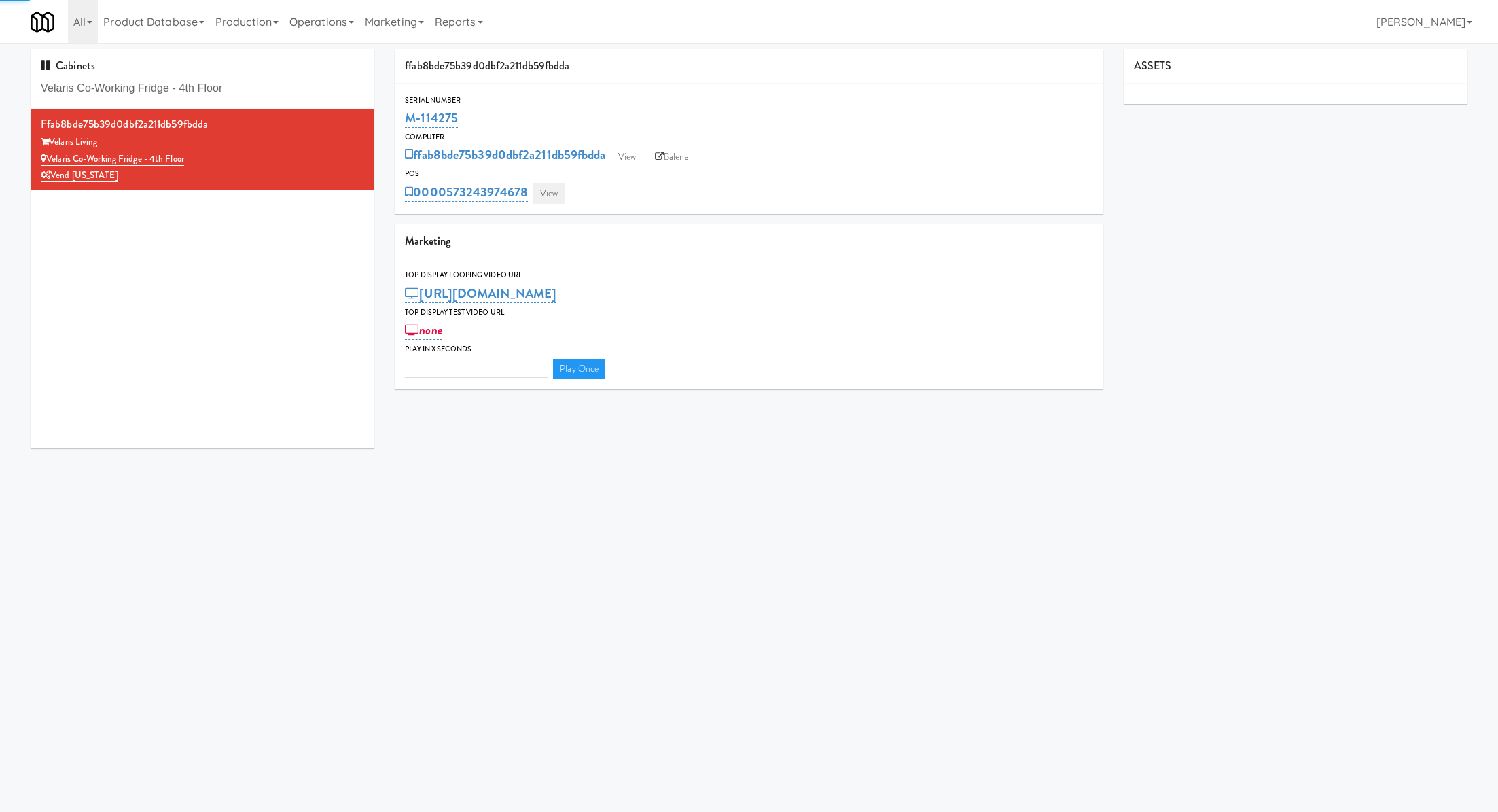
type input "3"
click at [551, 197] on link "View" at bounding box center [549, 194] width 31 height 20
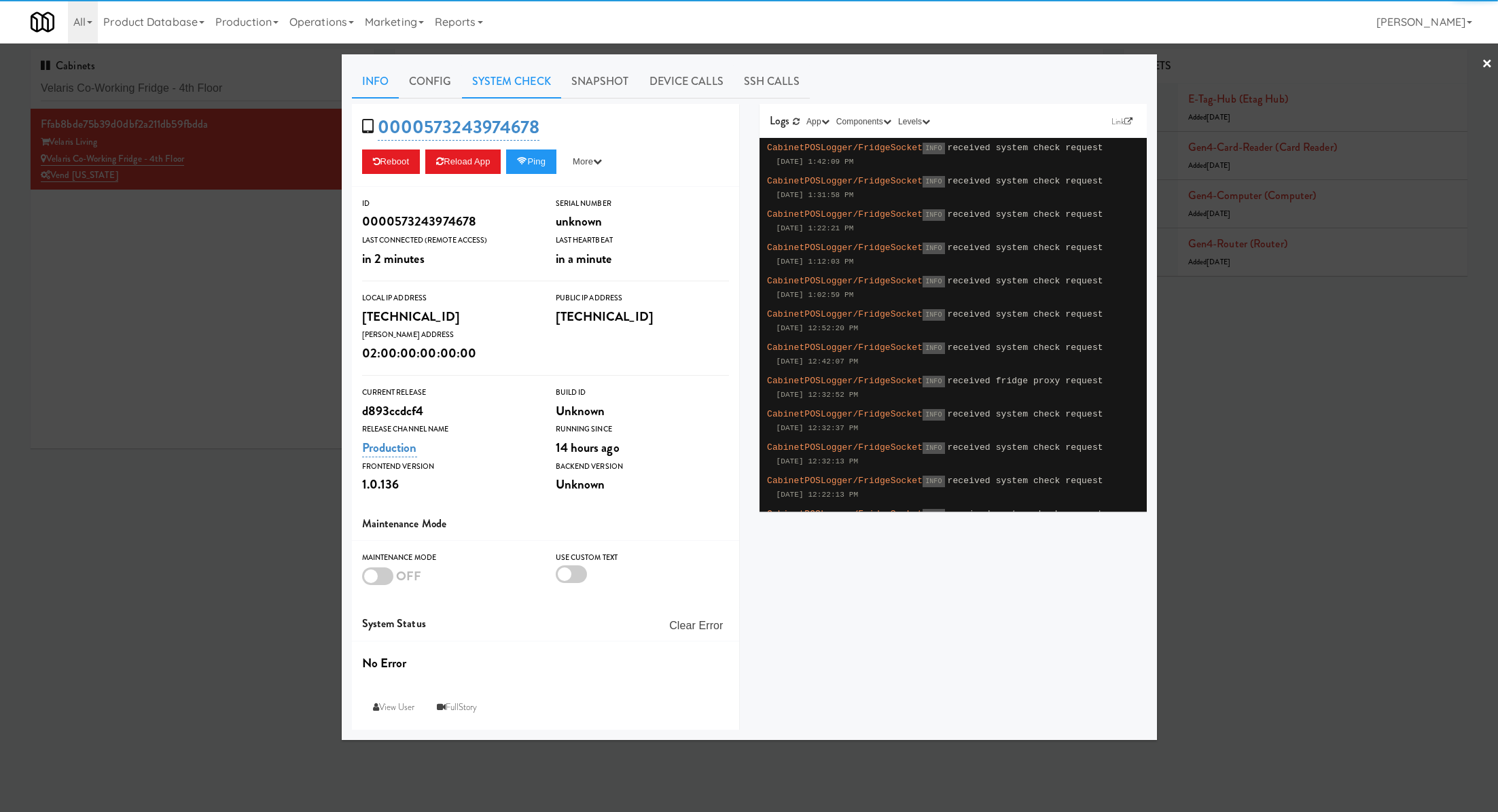
click at [541, 78] on link "System Check" at bounding box center [512, 81] width 99 height 34
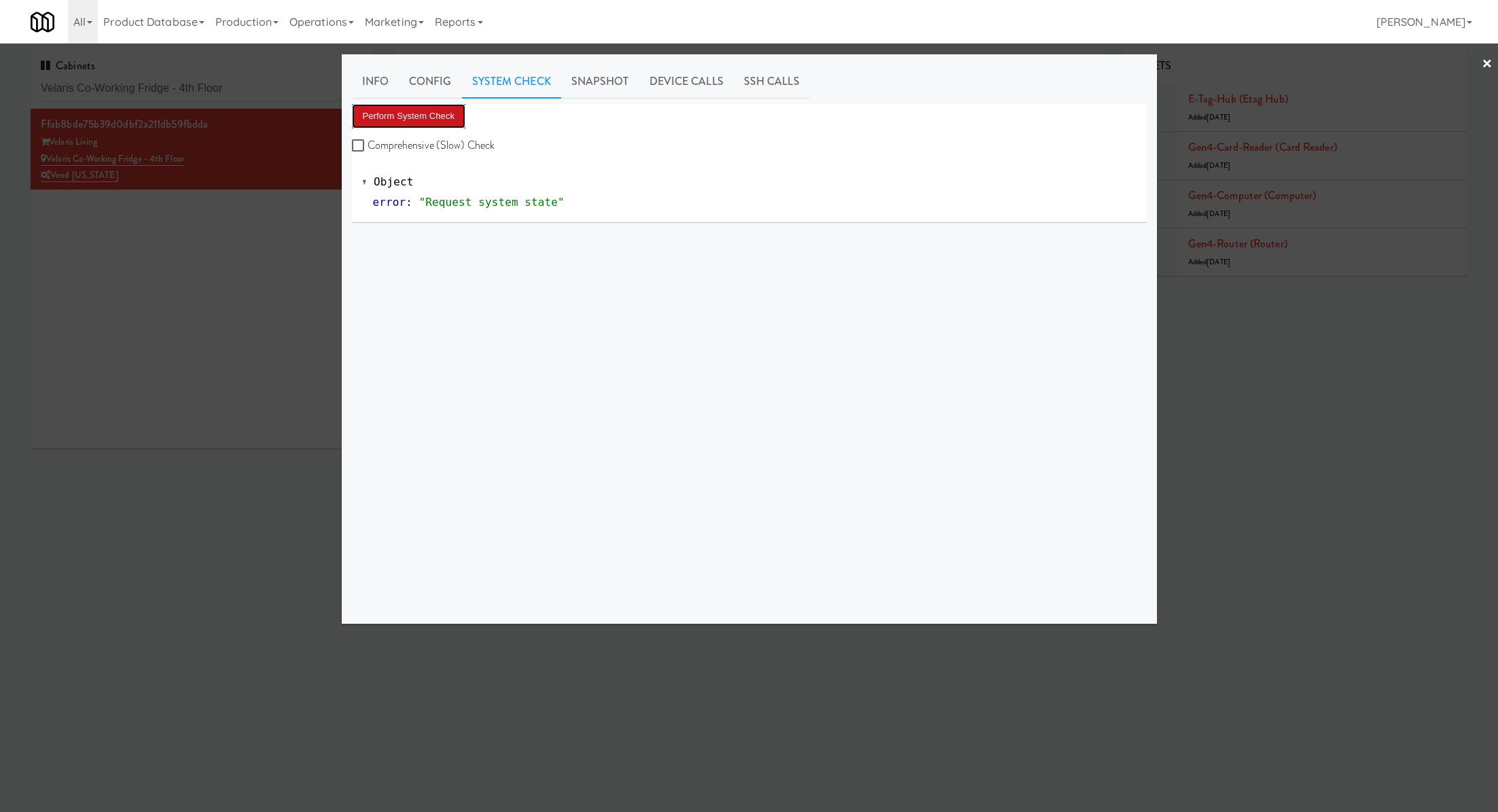
click at [441, 112] on button "Perform System Check" at bounding box center [409, 116] width 114 height 25
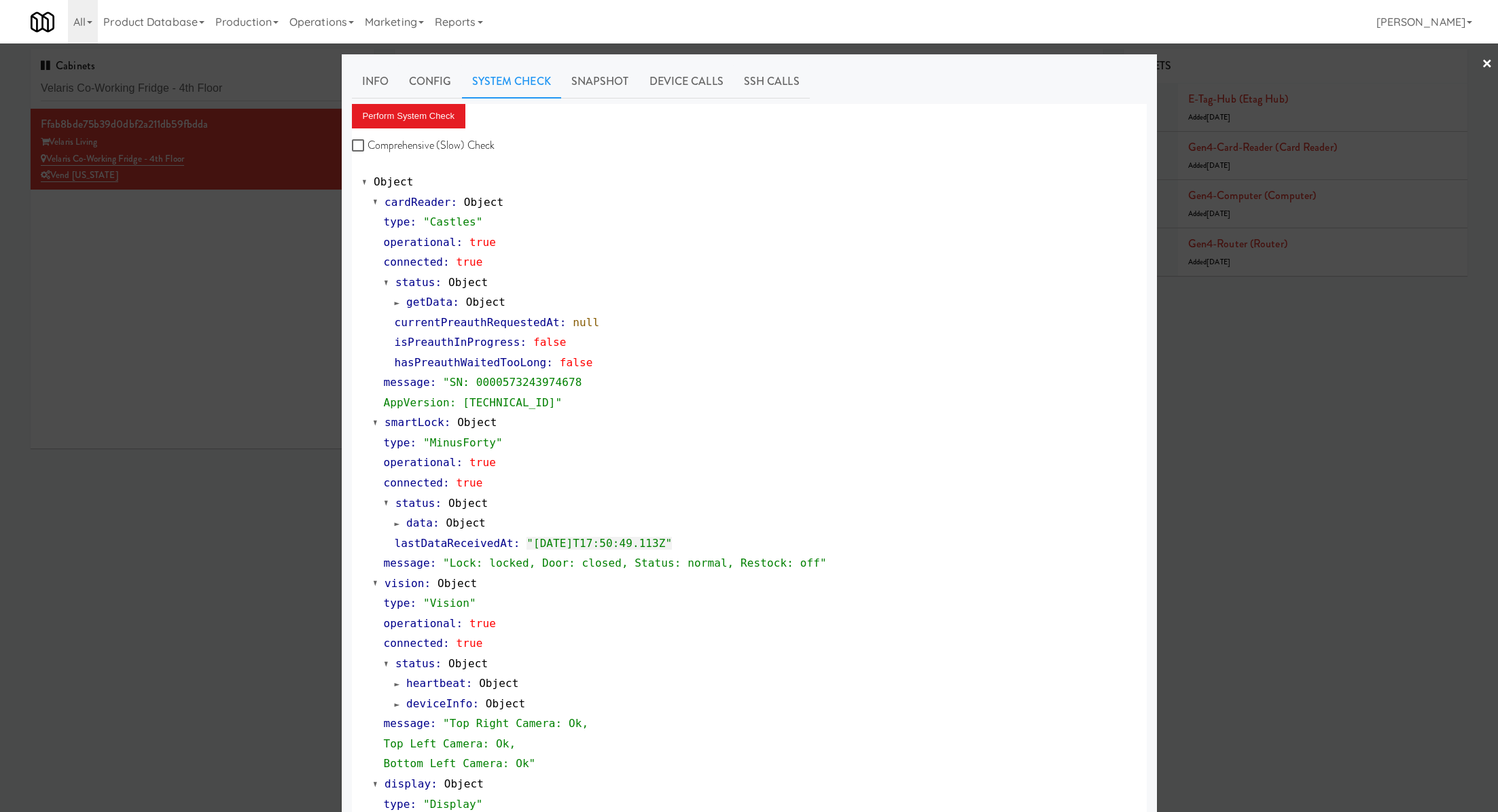
click at [271, 84] on div at bounding box center [749, 406] width 1498 height 812
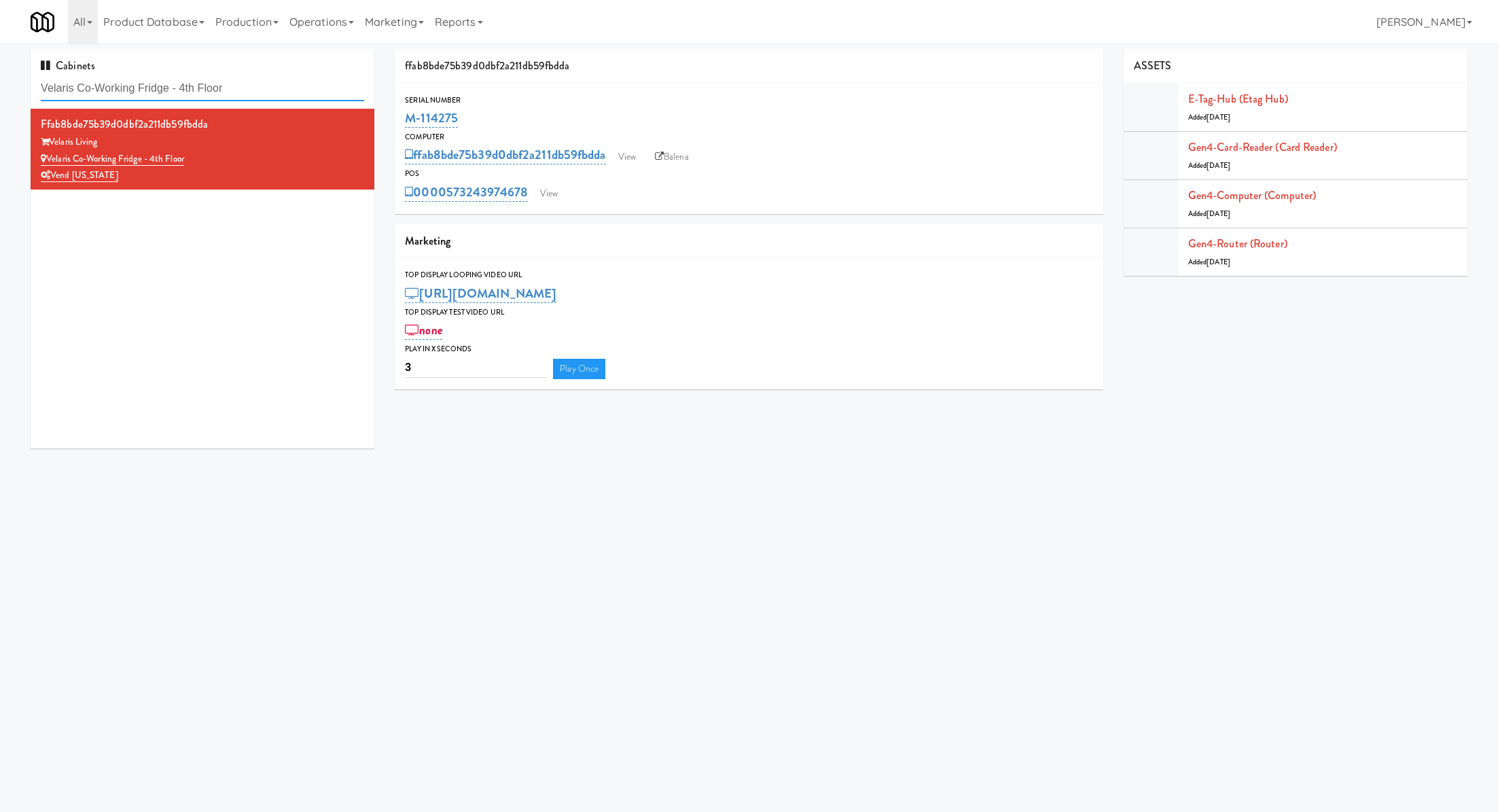
click at [271, 85] on input "Velaris Co-Working Fridge - 4th Floor" at bounding box center [202, 89] width 324 height 25
paste input "The Fitzgerald Pantry"
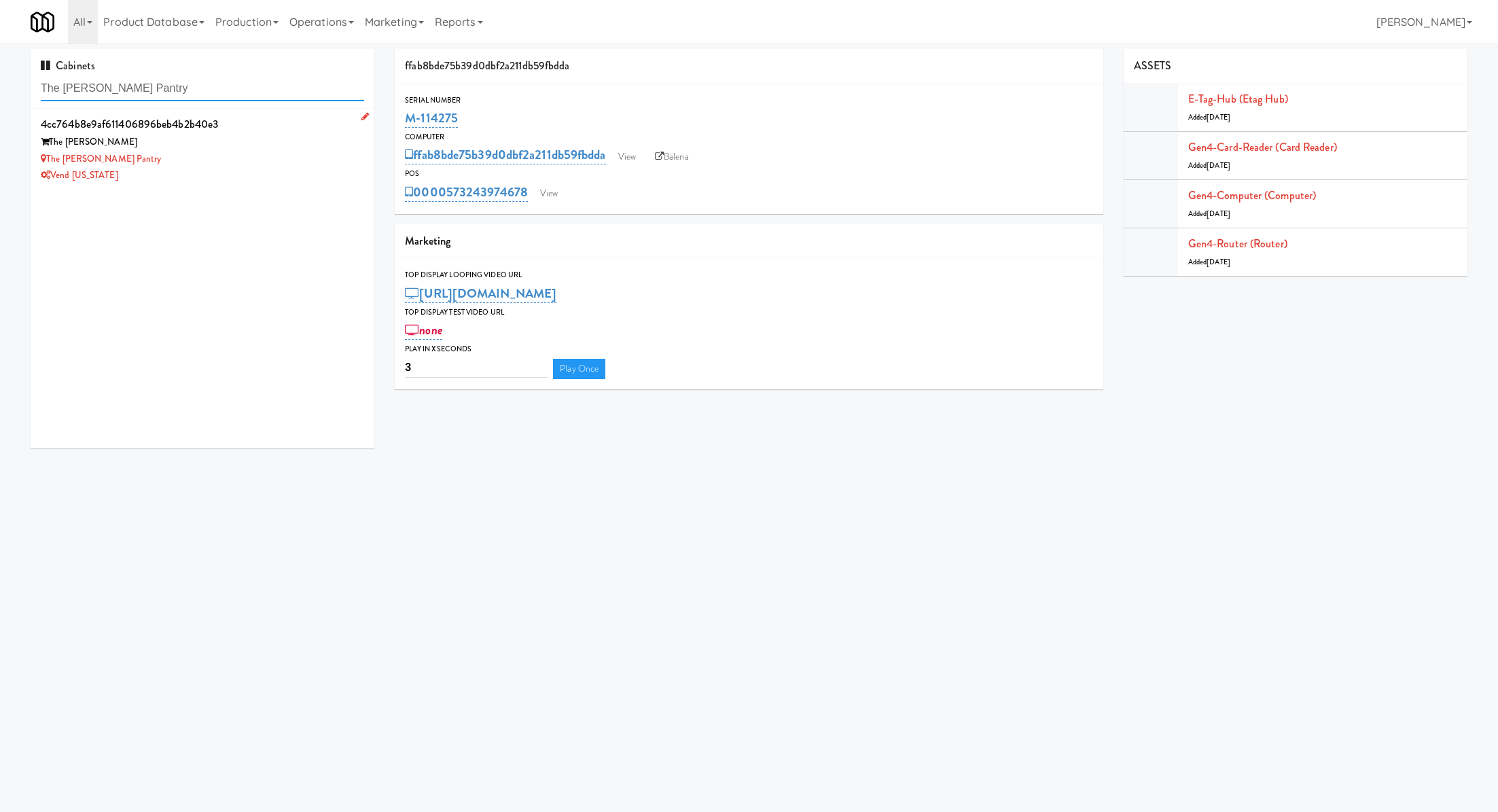
type input "The Fitzgerald Pantry"
click at [255, 134] on div "The Fitzgerald" at bounding box center [202, 142] width 324 height 17
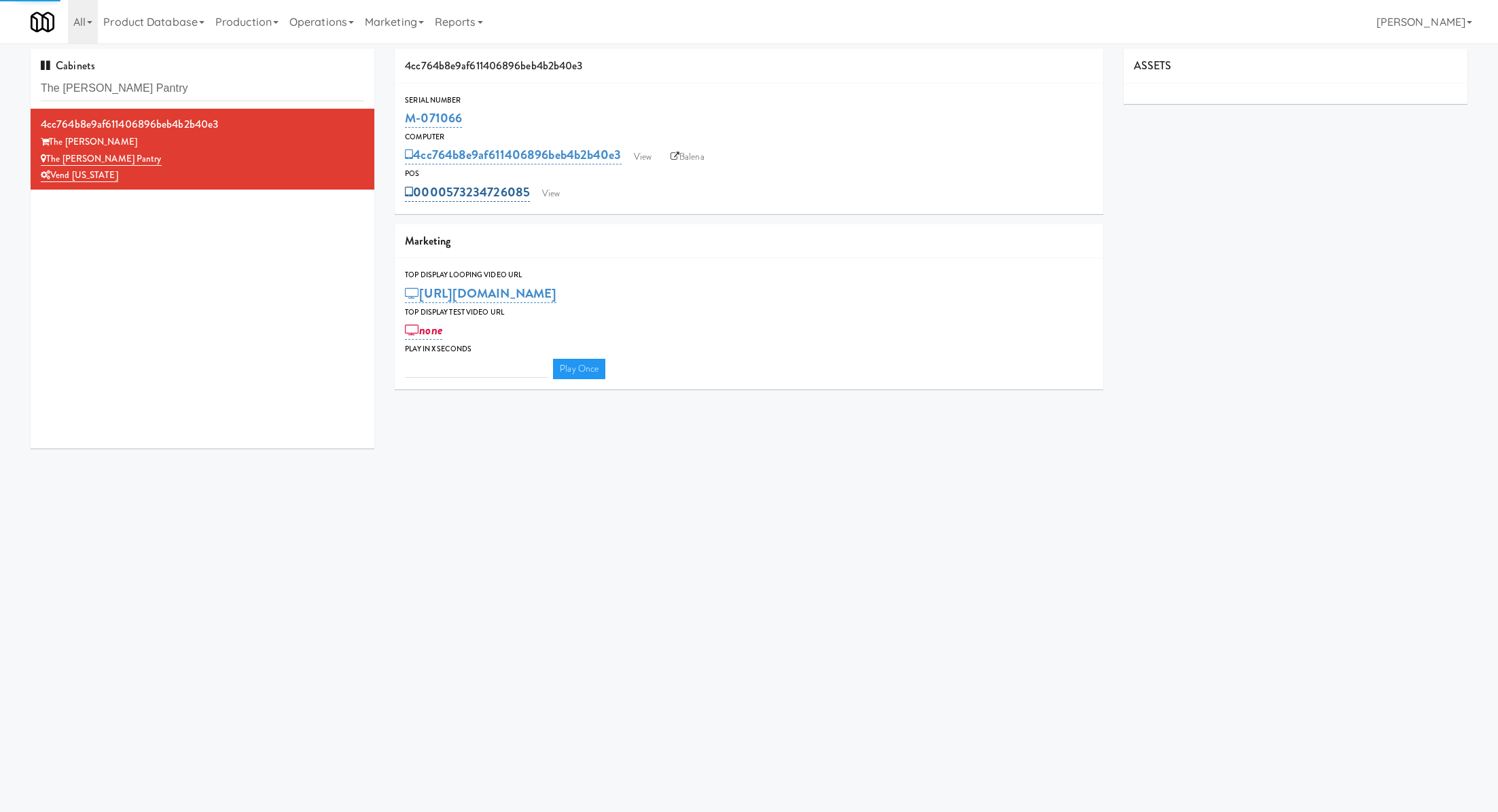
type input "3"
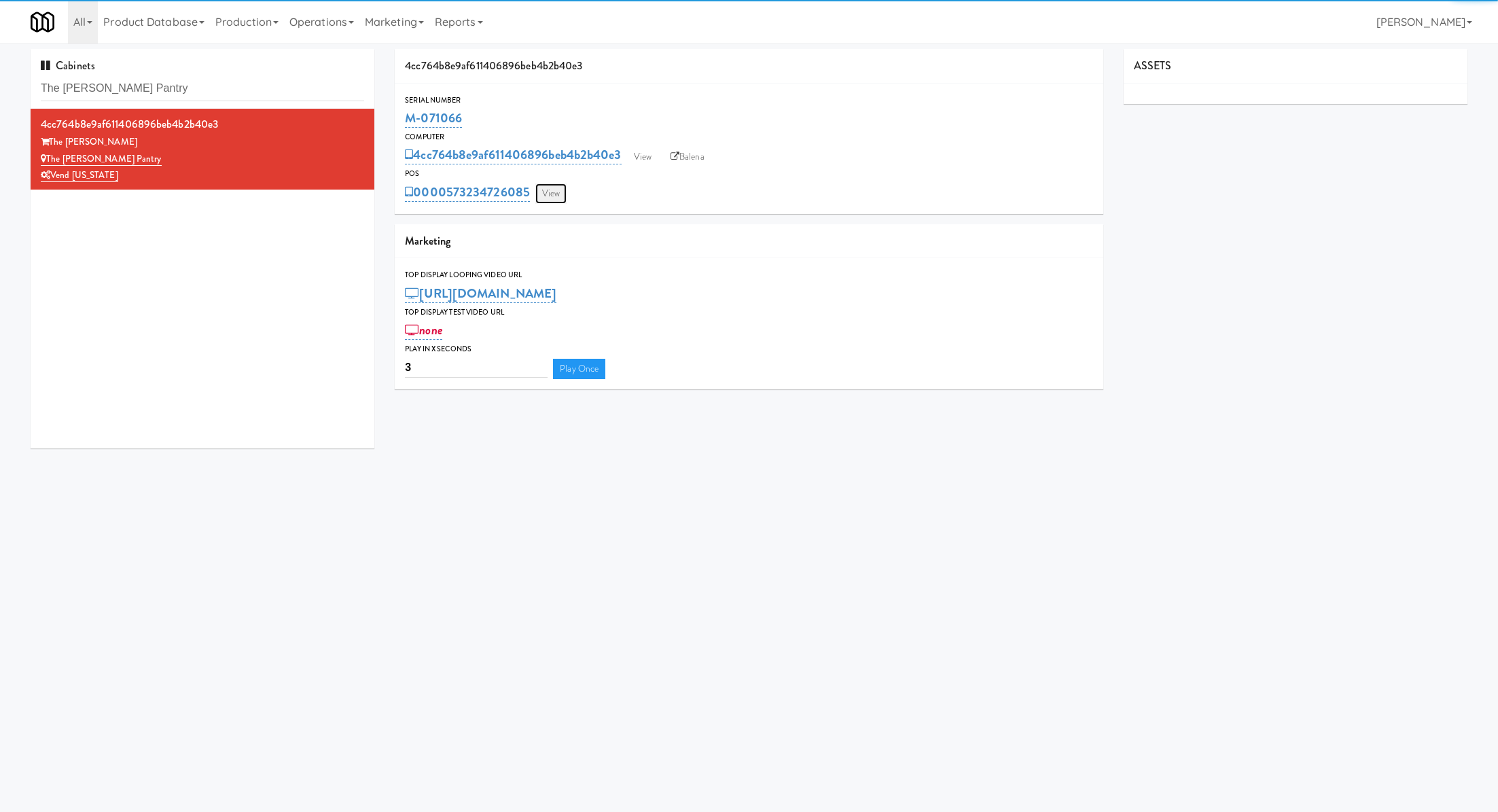
click at [550, 193] on link "View" at bounding box center [551, 194] width 31 height 20
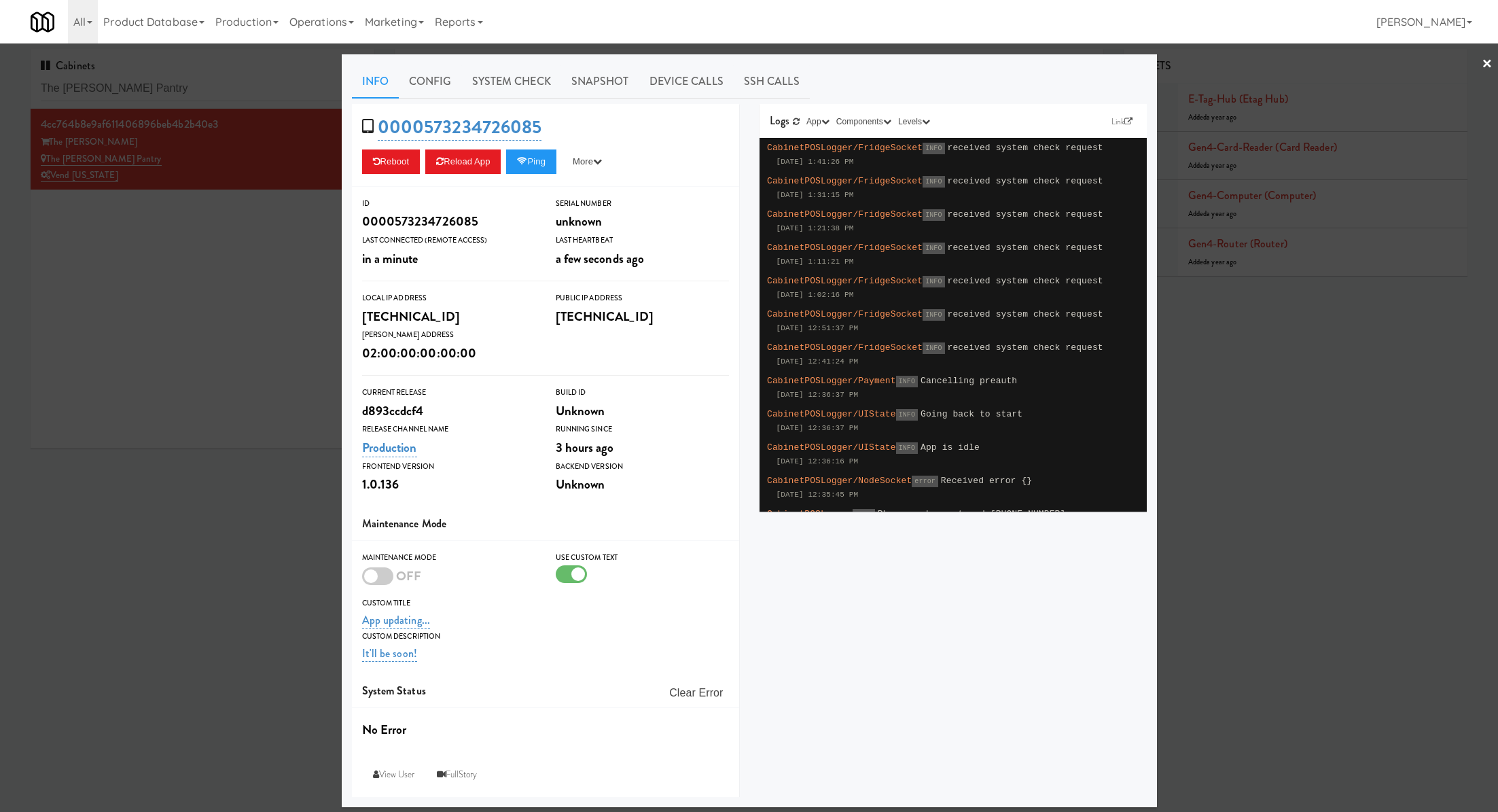
click at [544, 102] on div "Info Config System Check Snapshot Device Calls SSH Calls 0000573234726085 Reboo…" at bounding box center [749, 430] width 795 height 732
click at [536, 84] on link "System Check" at bounding box center [512, 81] width 99 height 34
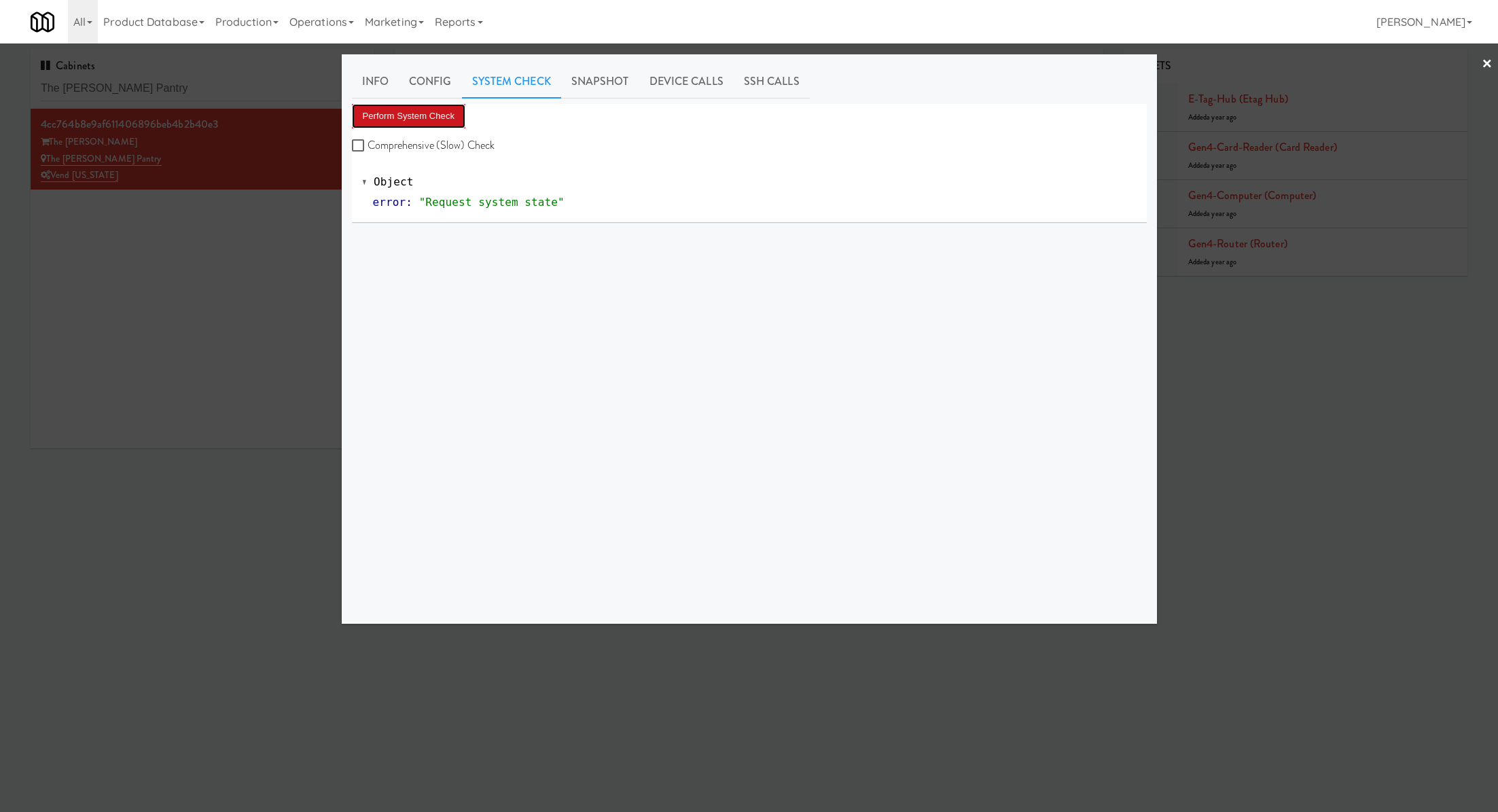
click at [446, 123] on button "Perform System Check" at bounding box center [409, 116] width 114 height 25
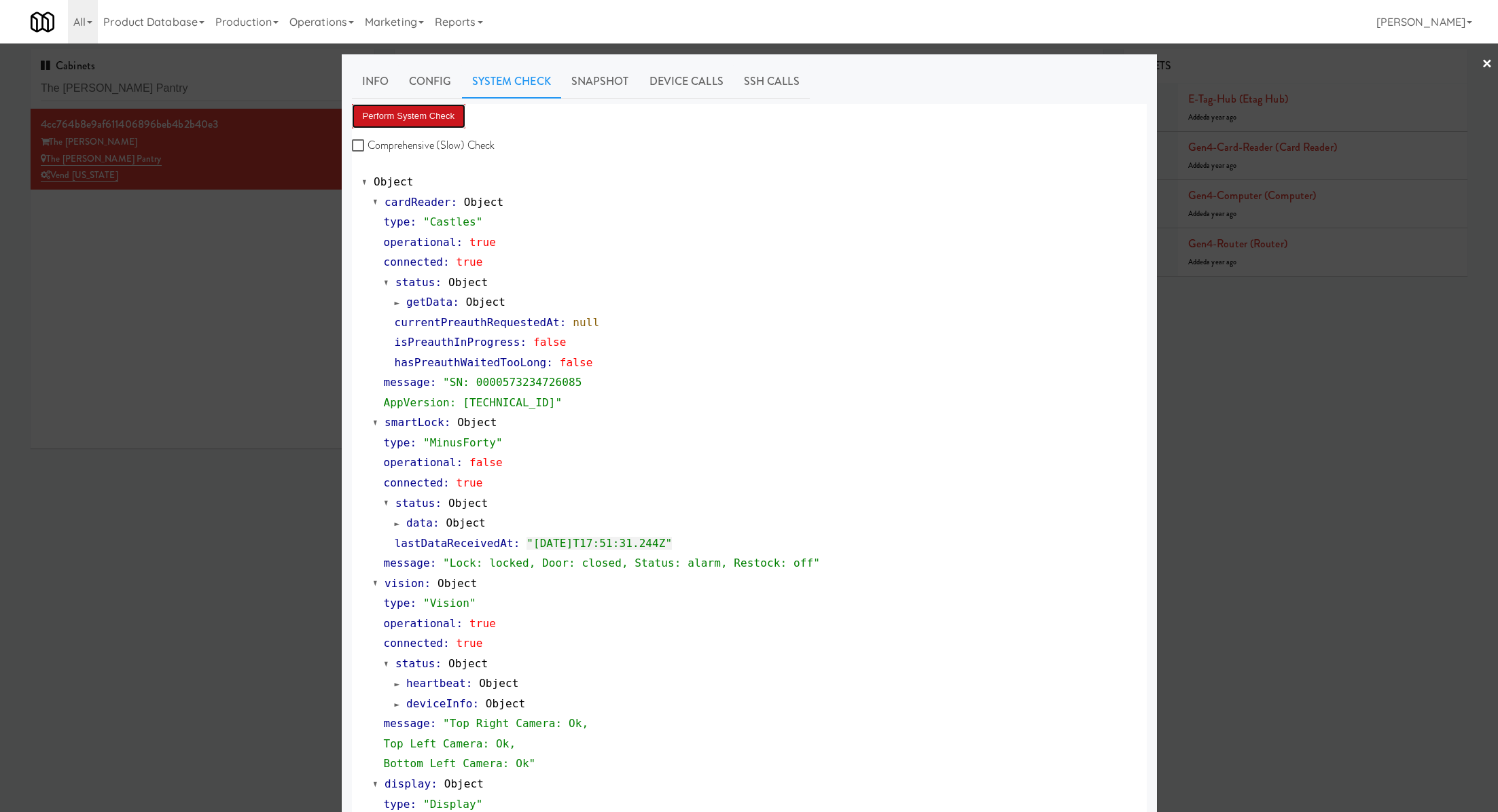
click at [439, 123] on button "Perform System Check" at bounding box center [409, 116] width 114 height 25
click at [205, 80] on div at bounding box center [749, 406] width 1498 height 812
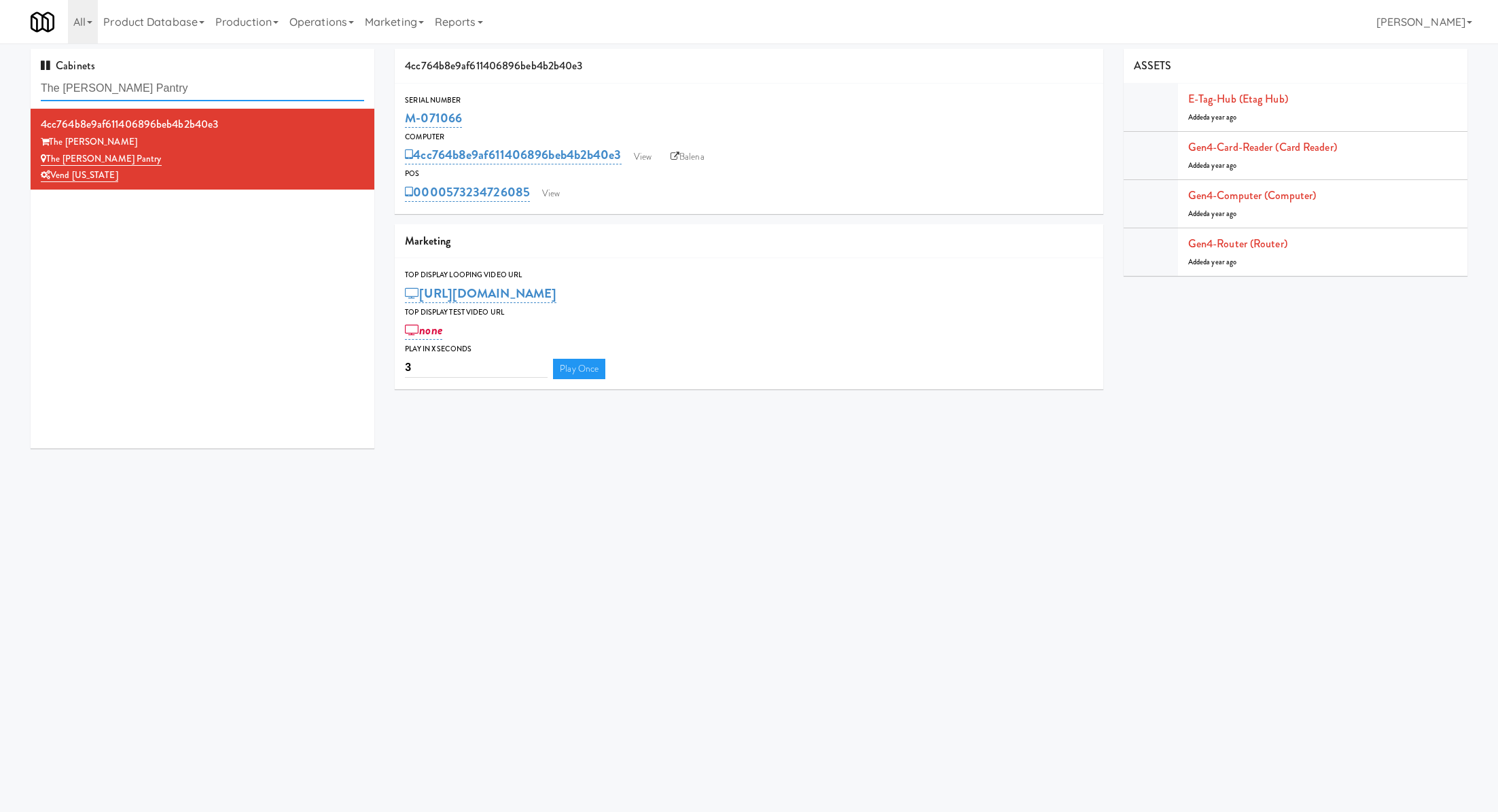
click at [205, 80] on input "The Fitzgerald Pantry" at bounding box center [202, 89] width 324 height 25
paste input "welve12 - Pantry - Right"
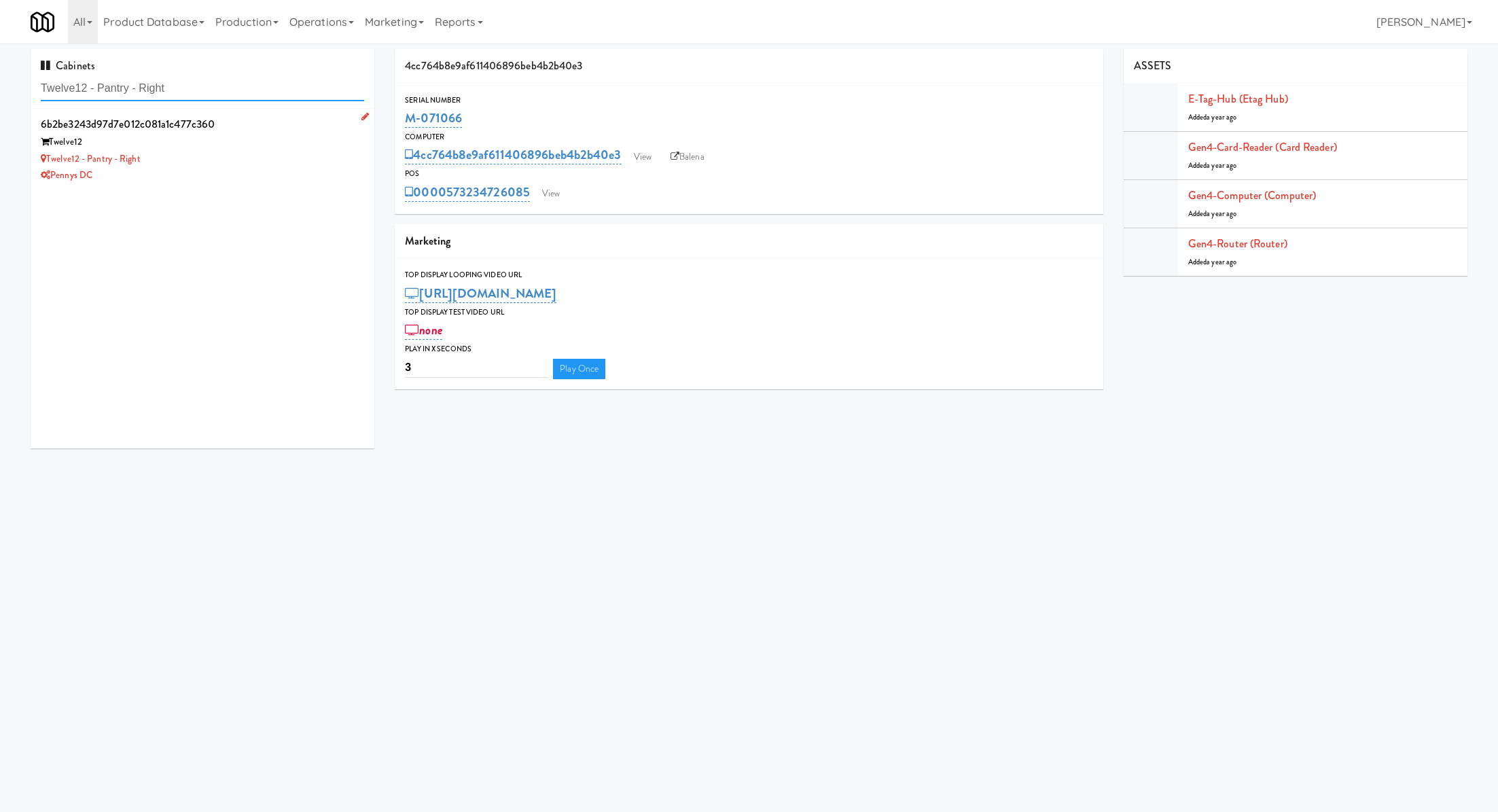
type input "Twelve12 - Pantry - Right"
click at [289, 184] on li "6b2be3243d97d7e012c081a1c477c360 Twelve12 Twelve12 - Pantry - Right Pennys DC" at bounding box center [202, 149] width 344 height 81
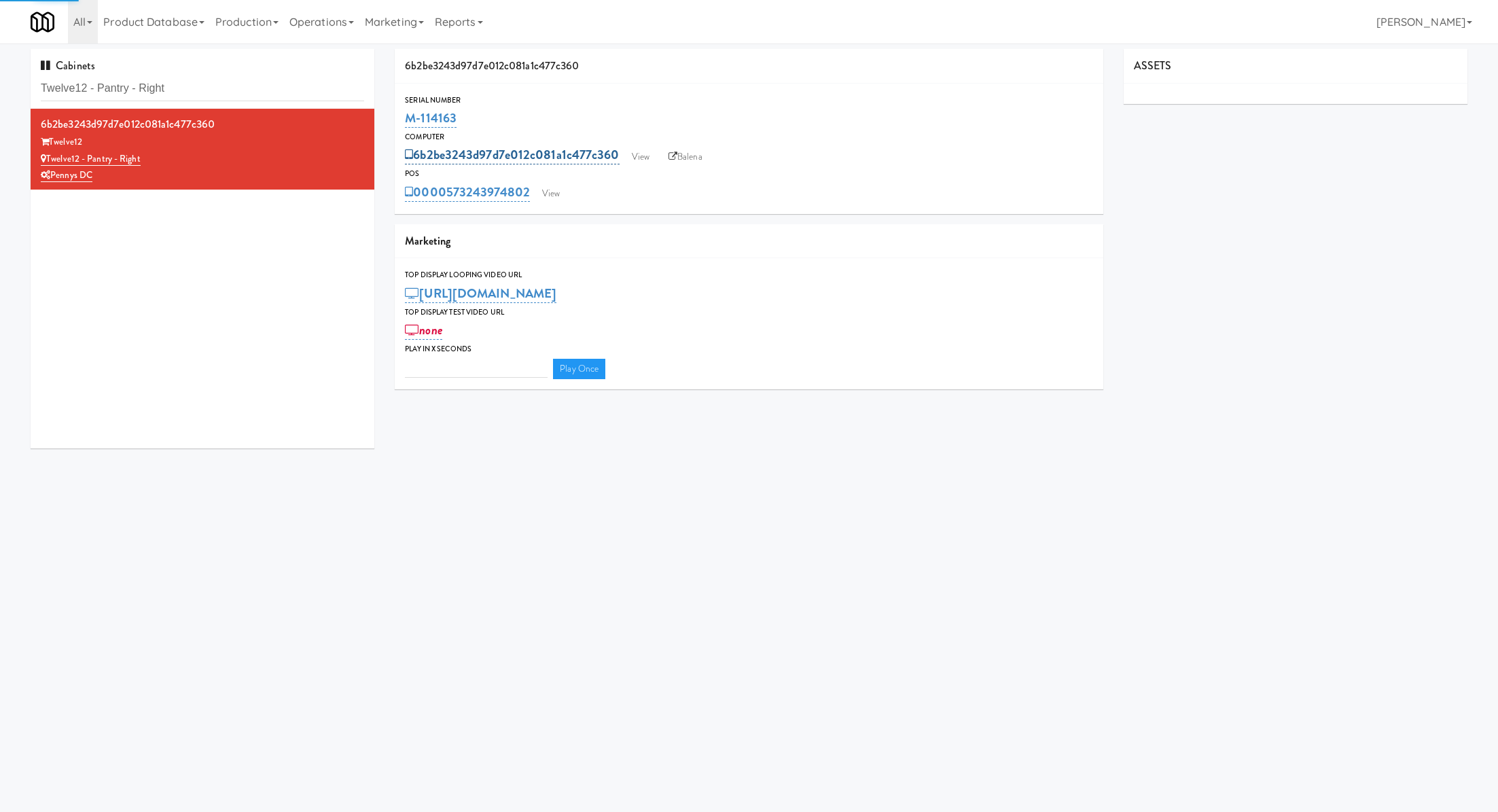
type input "3"
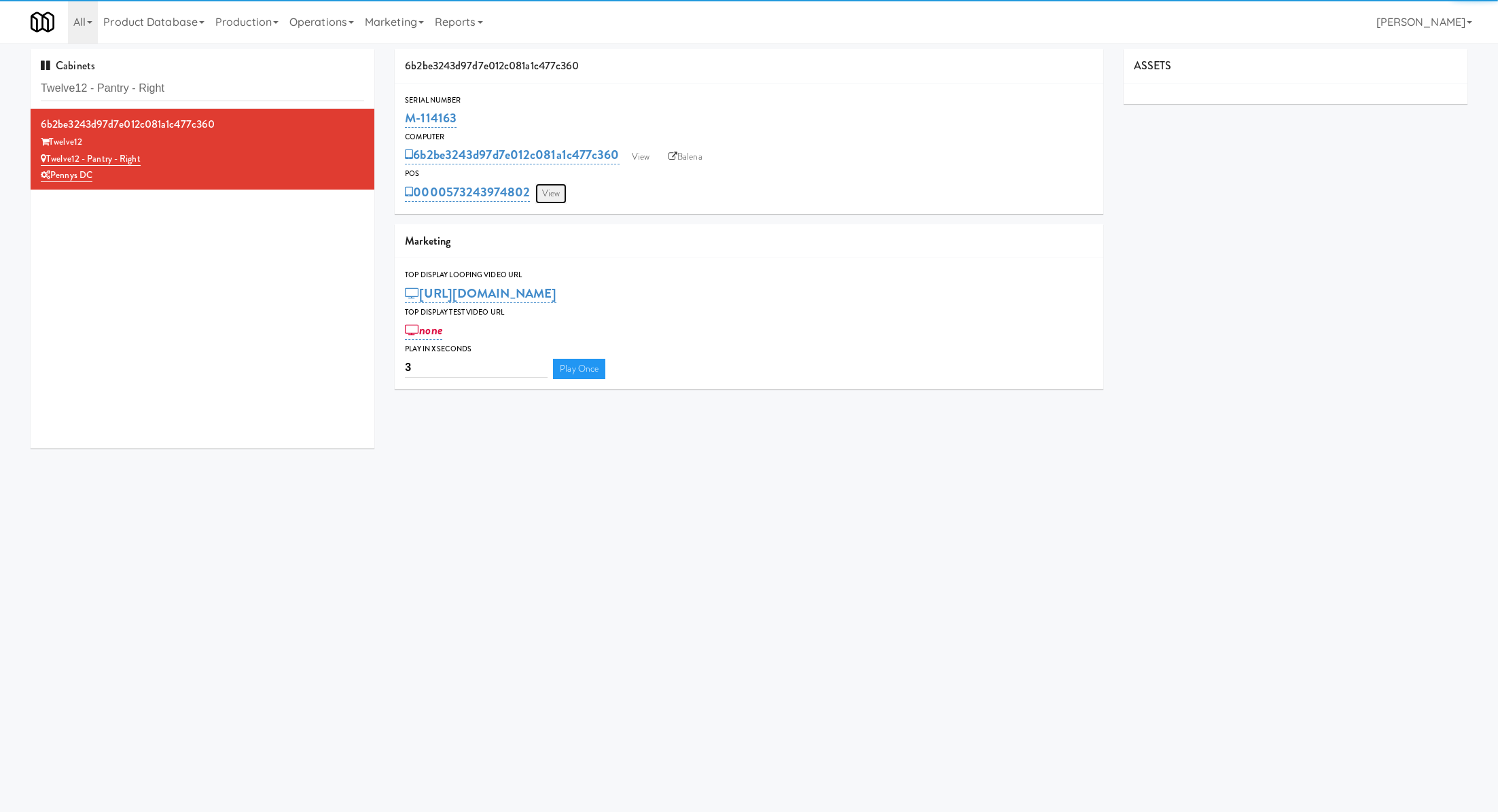
click at [564, 184] on link "View" at bounding box center [551, 194] width 31 height 20
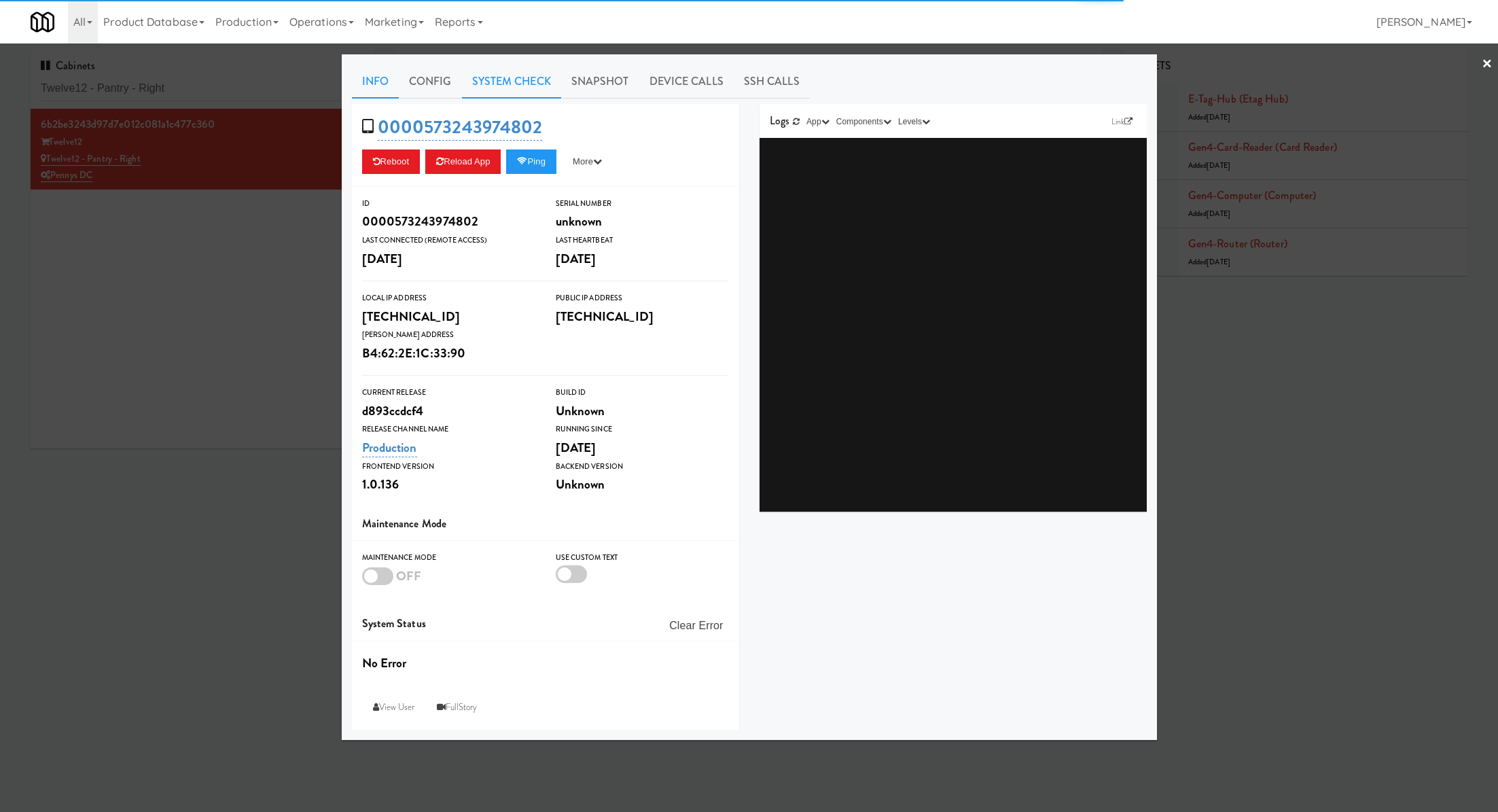
click at [521, 82] on link "System Check" at bounding box center [512, 81] width 99 height 34
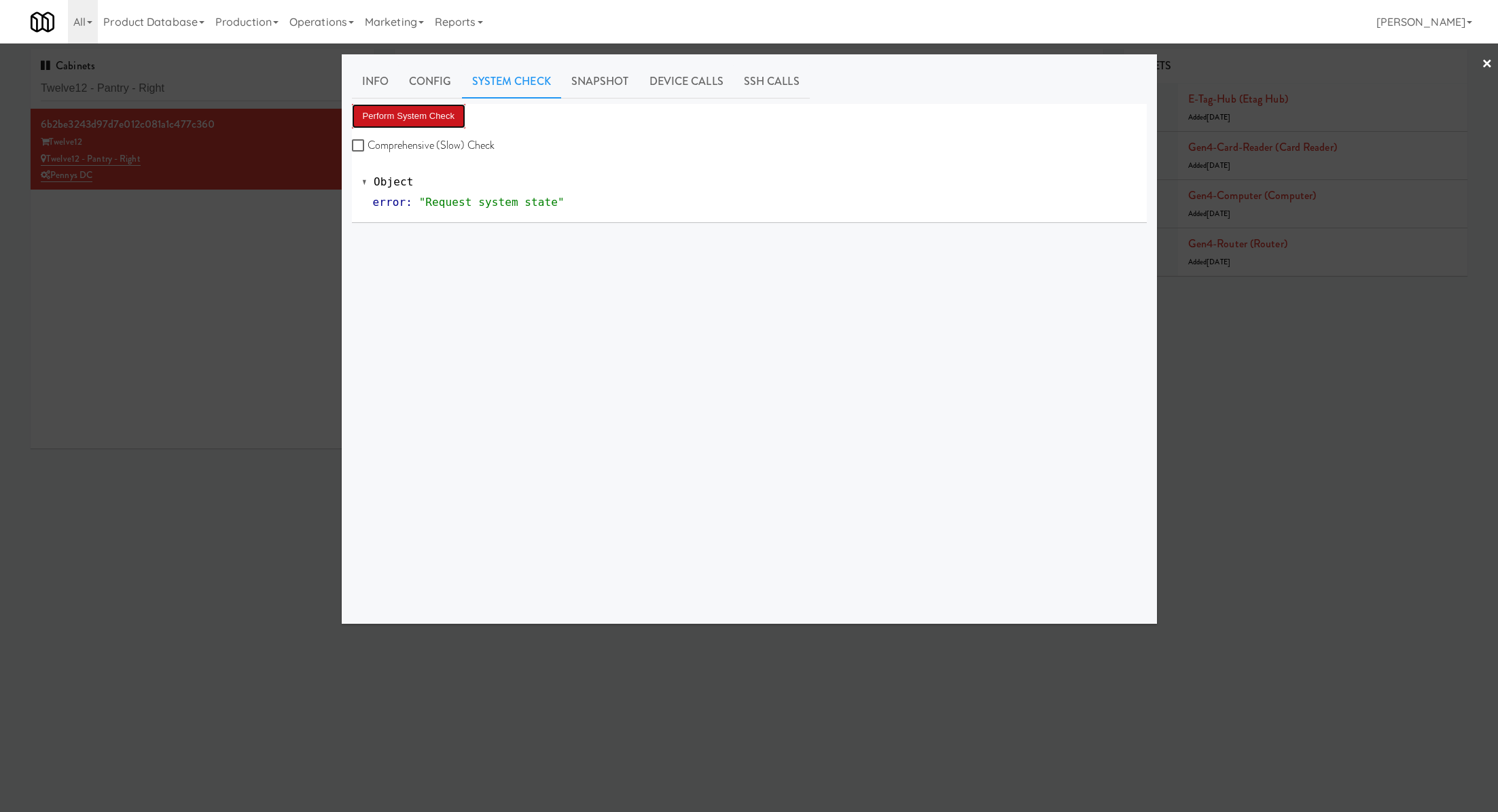
click at [439, 121] on button "Perform System Check" at bounding box center [409, 116] width 114 height 25
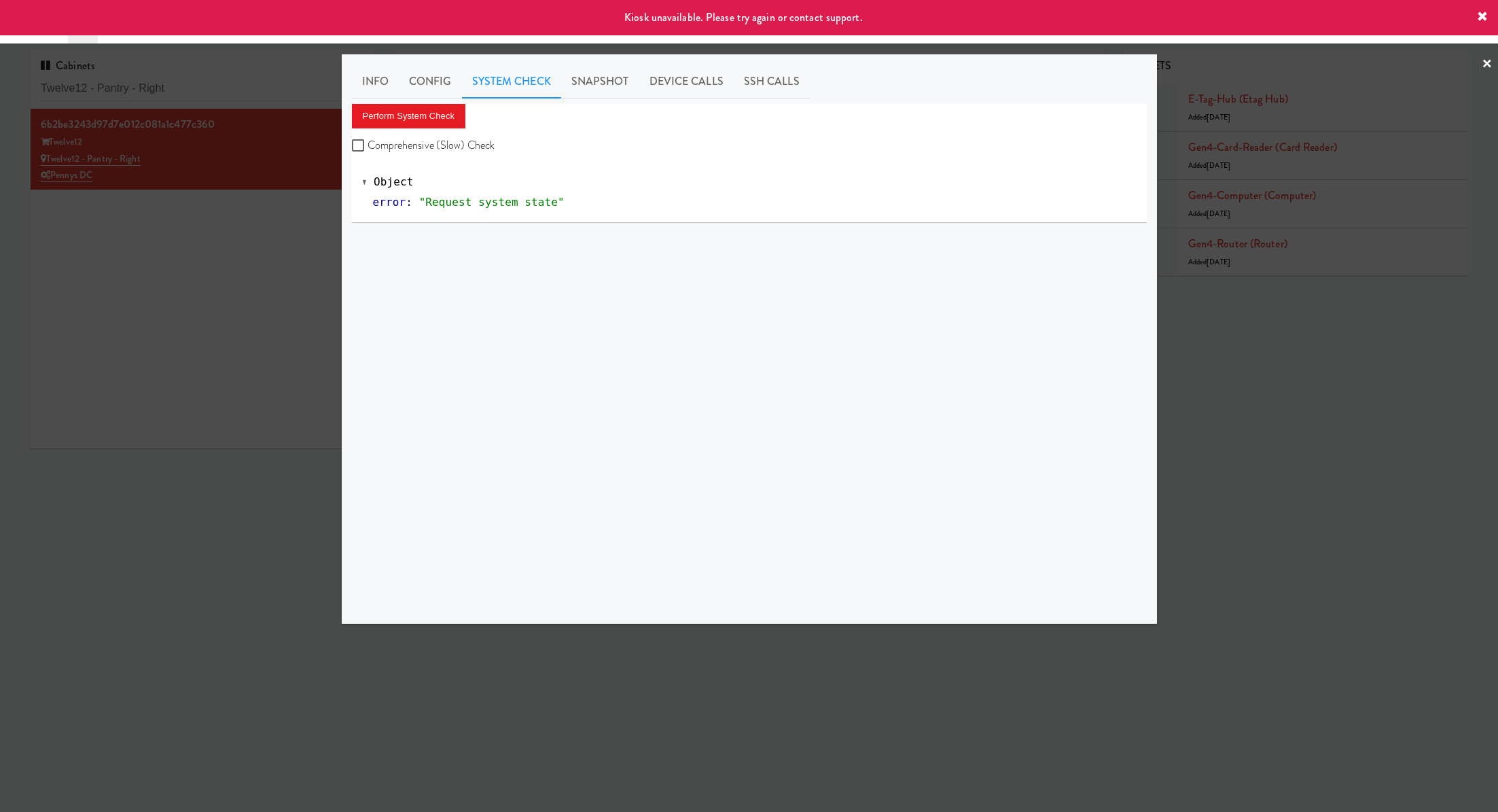
click at [261, 250] on div at bounding box center [749, 406] width 1498 height 812
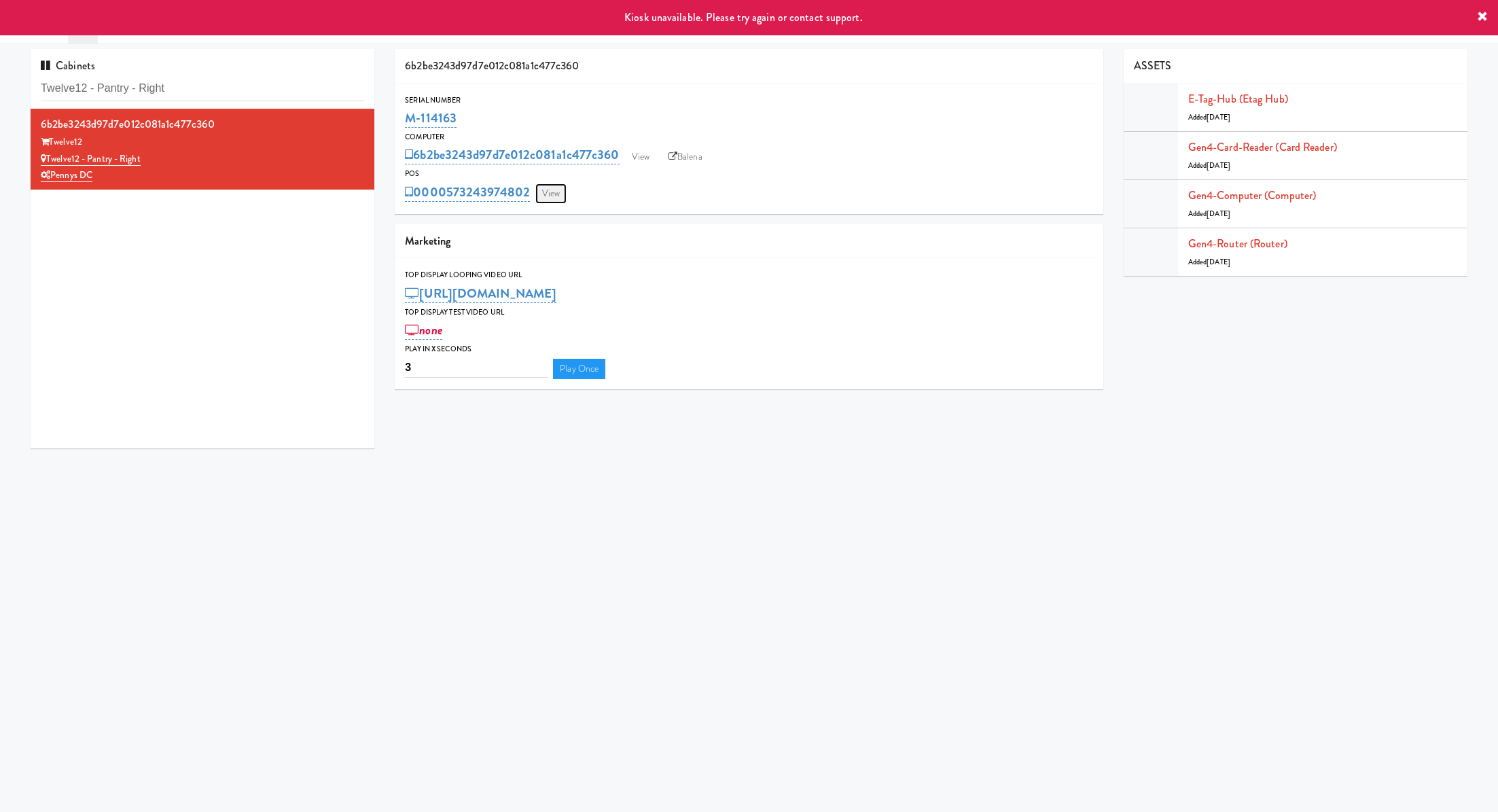
click at [552, 196] on link "View" at bounding box center [551, 194] width 31 height 20
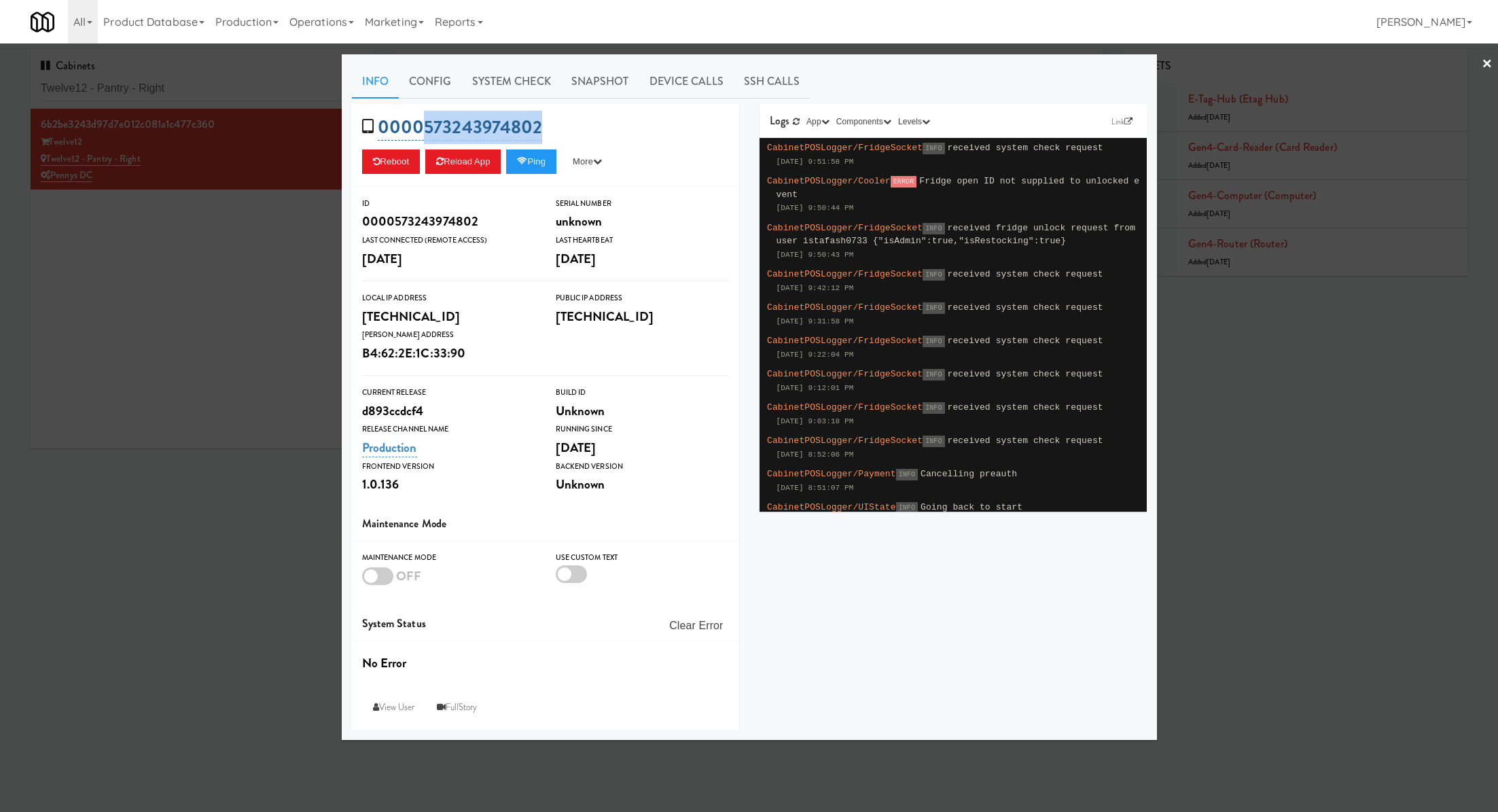
drag, startPoint x: 557, startPoint y: 126, endPoint x: 425, endPoint y: 127, distance: 132.0
click at [425, 127] on div "0000573243974802 Reboot Reload App Ping More Ping Server Restart Server Force R…" at bounding box center [546, 145] width 388 height 83
copy link "573243974802"
click at [293, 199] on div at bounding box center [749, 406] width 1498 height 812
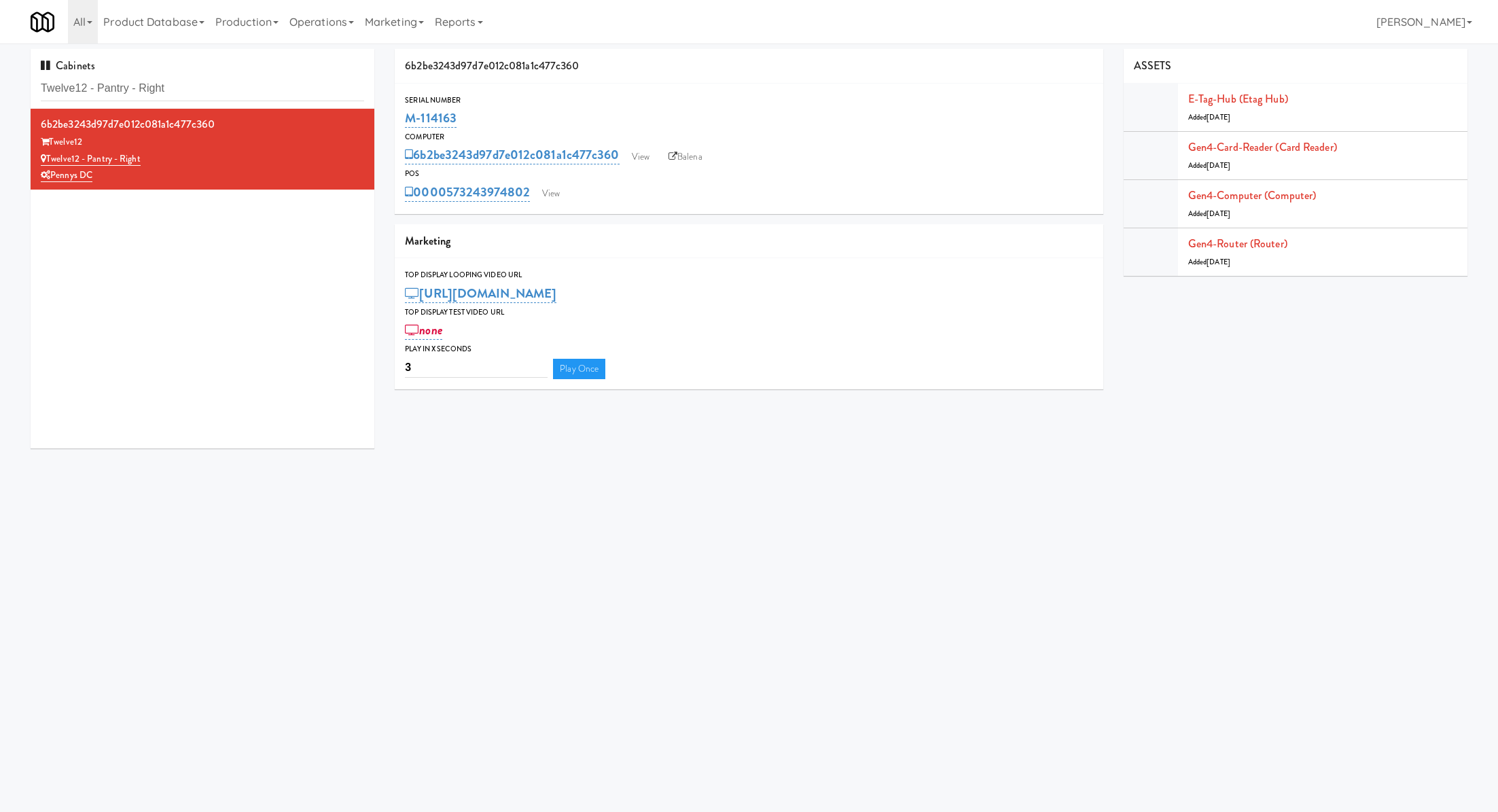
drag, startPoint x: 517, startPoint y: 113, endPoint x: 402, endPoint y: 115, distance: 115.0
click at [402, 115] on div "Serial Number M-114163" at bounding box center [749, 112] width 708 height 37
copy link "M-114163"
click at [231, 83] on input "Twelve12 - Pantry - Right" at bounding box center [202, 89] width 324 height 25
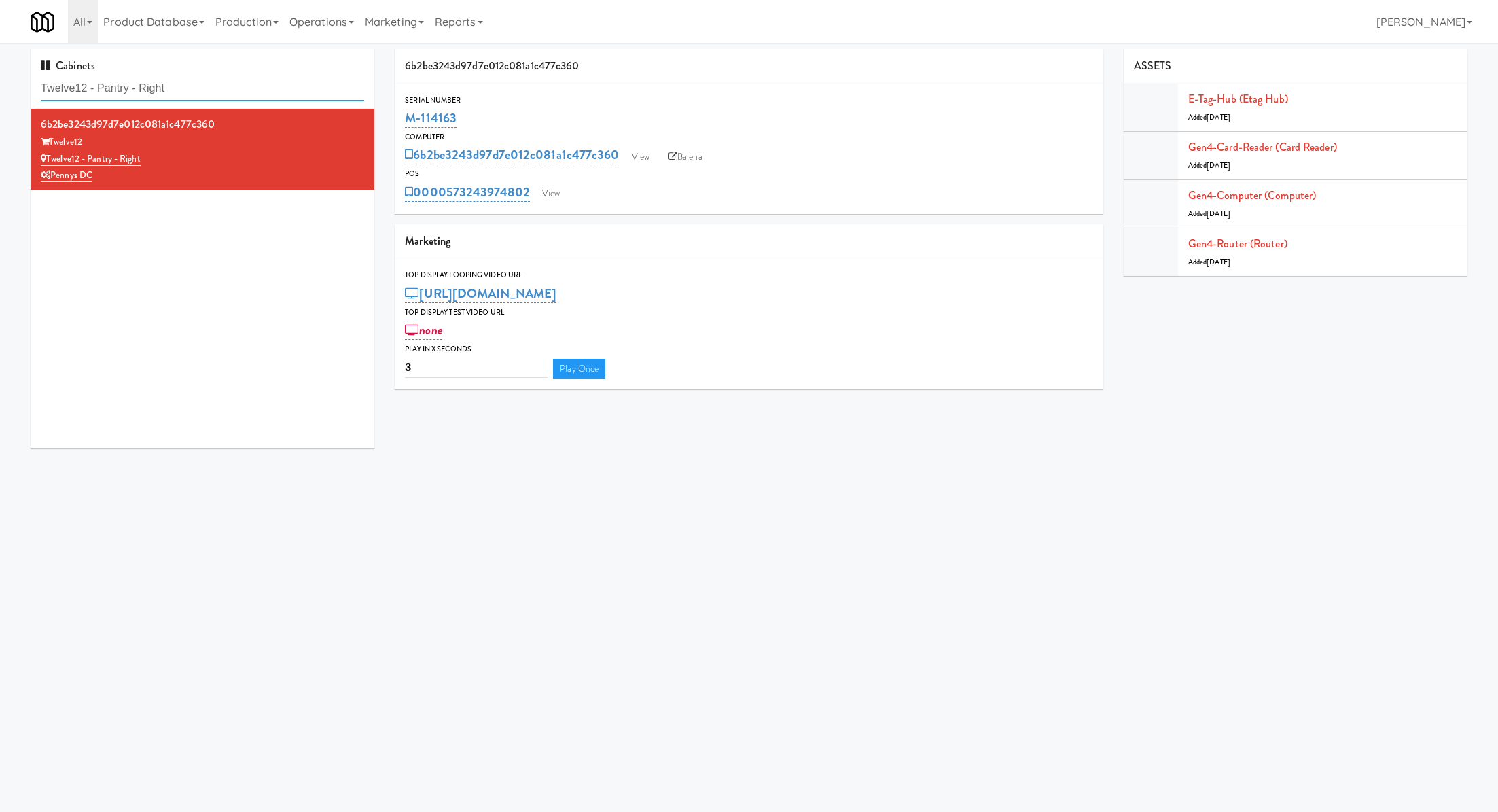
click at [231, 83] on input "Twelve12 - Pantry - Right" at bounding box center [202, 89] width 324 height 25
paste input "500 West Trade - Combo"
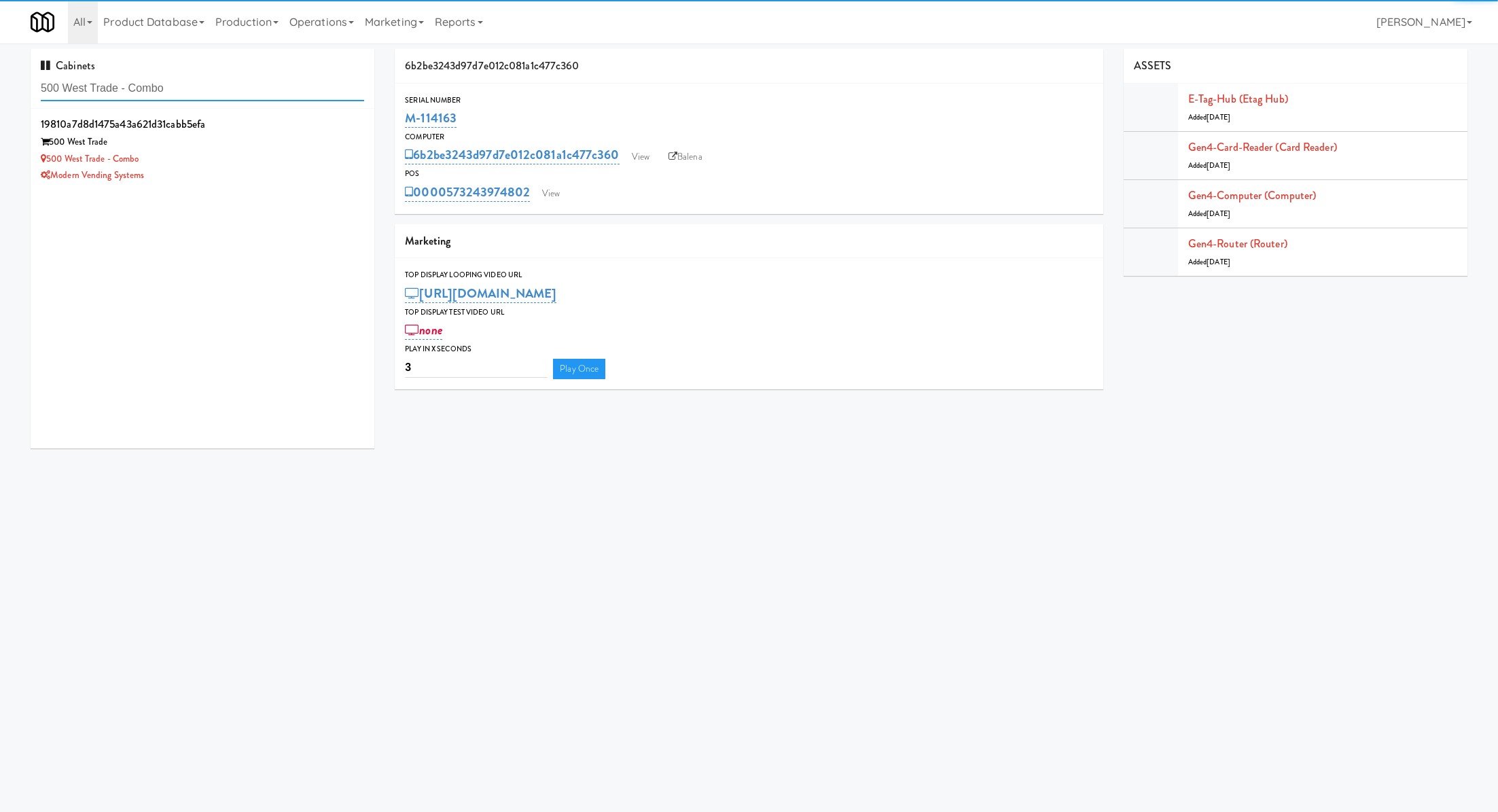
type input "500 West Trade - Combo"
click at [234, 136] on div "500 West Trade" at bounding box center [202, 142] width 324 height 17
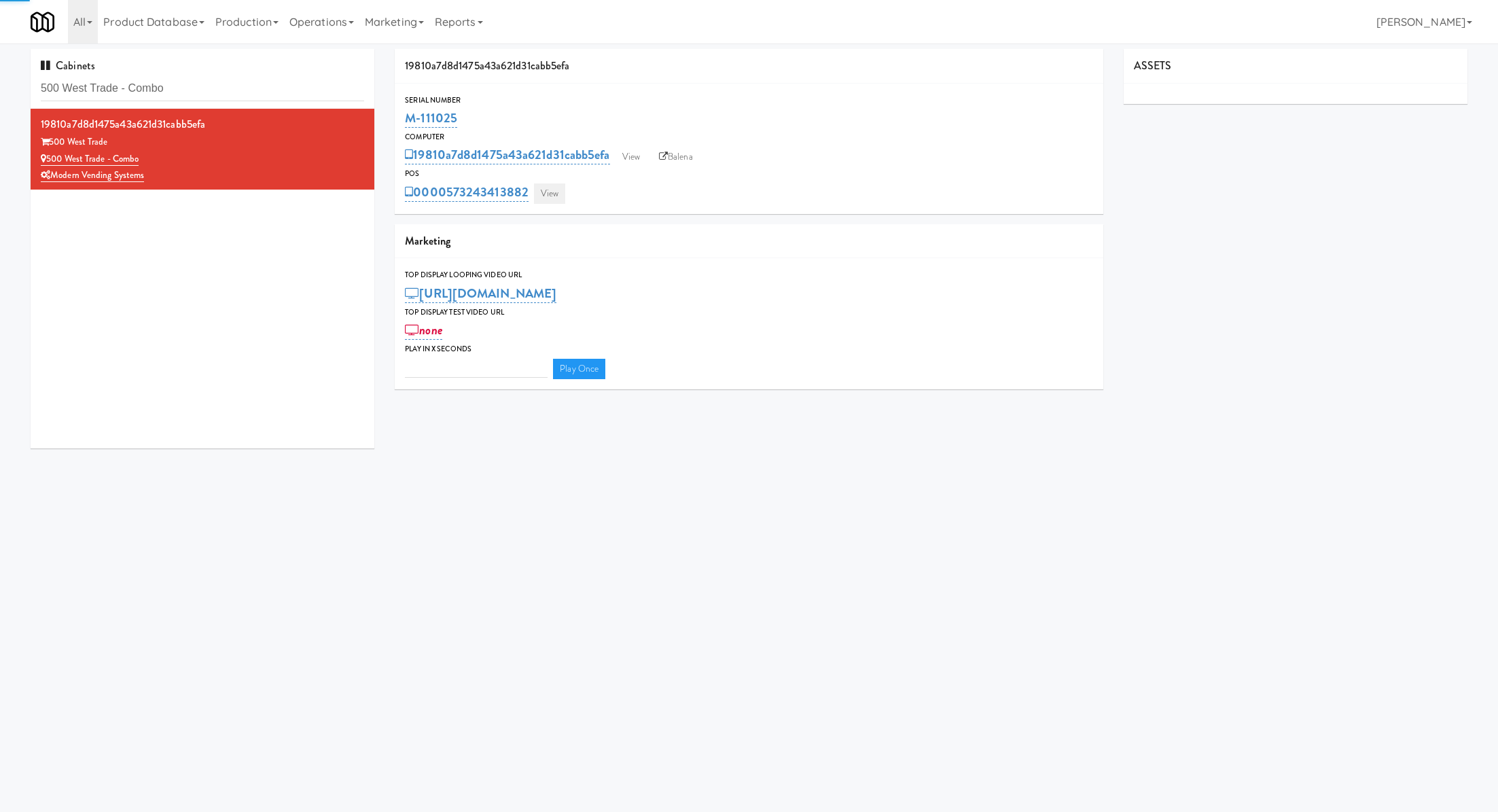
type input "3"
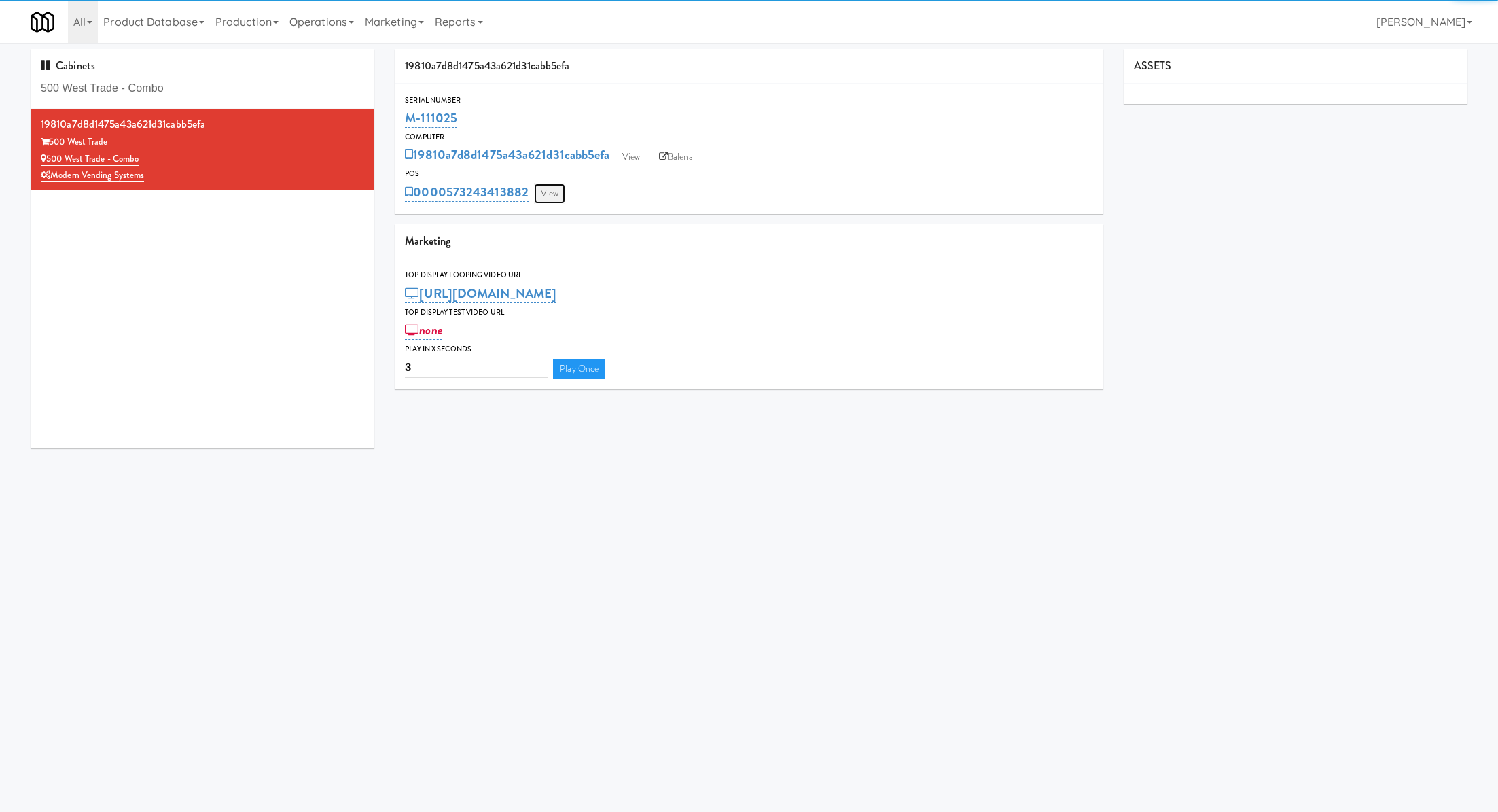
click at [549, 193] on link "View" at bounding box center [549, 194] width 31 height 20
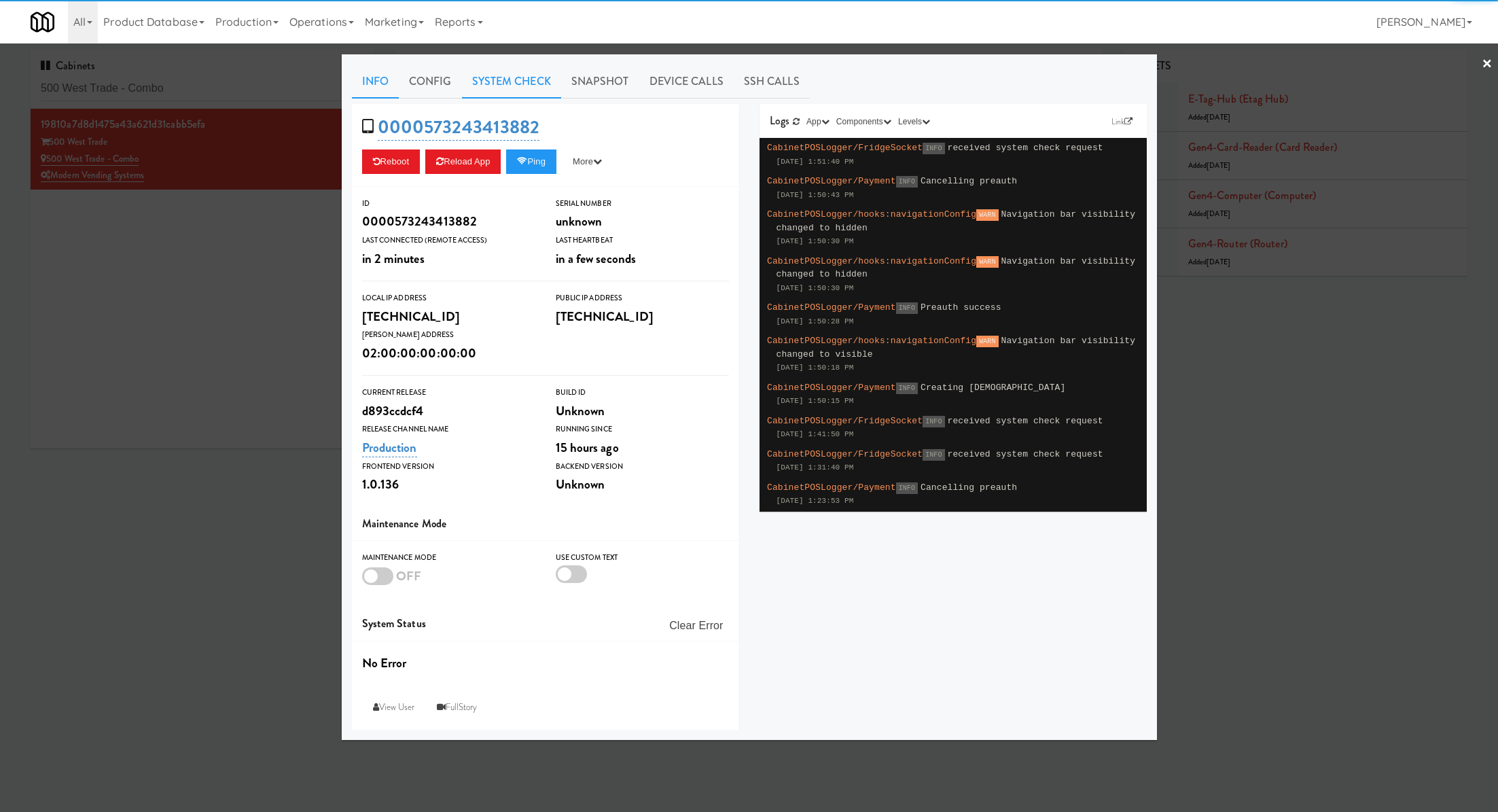
click at [512, 89] on link "System Check" at bounding box center [512, 81] width 99 height 34
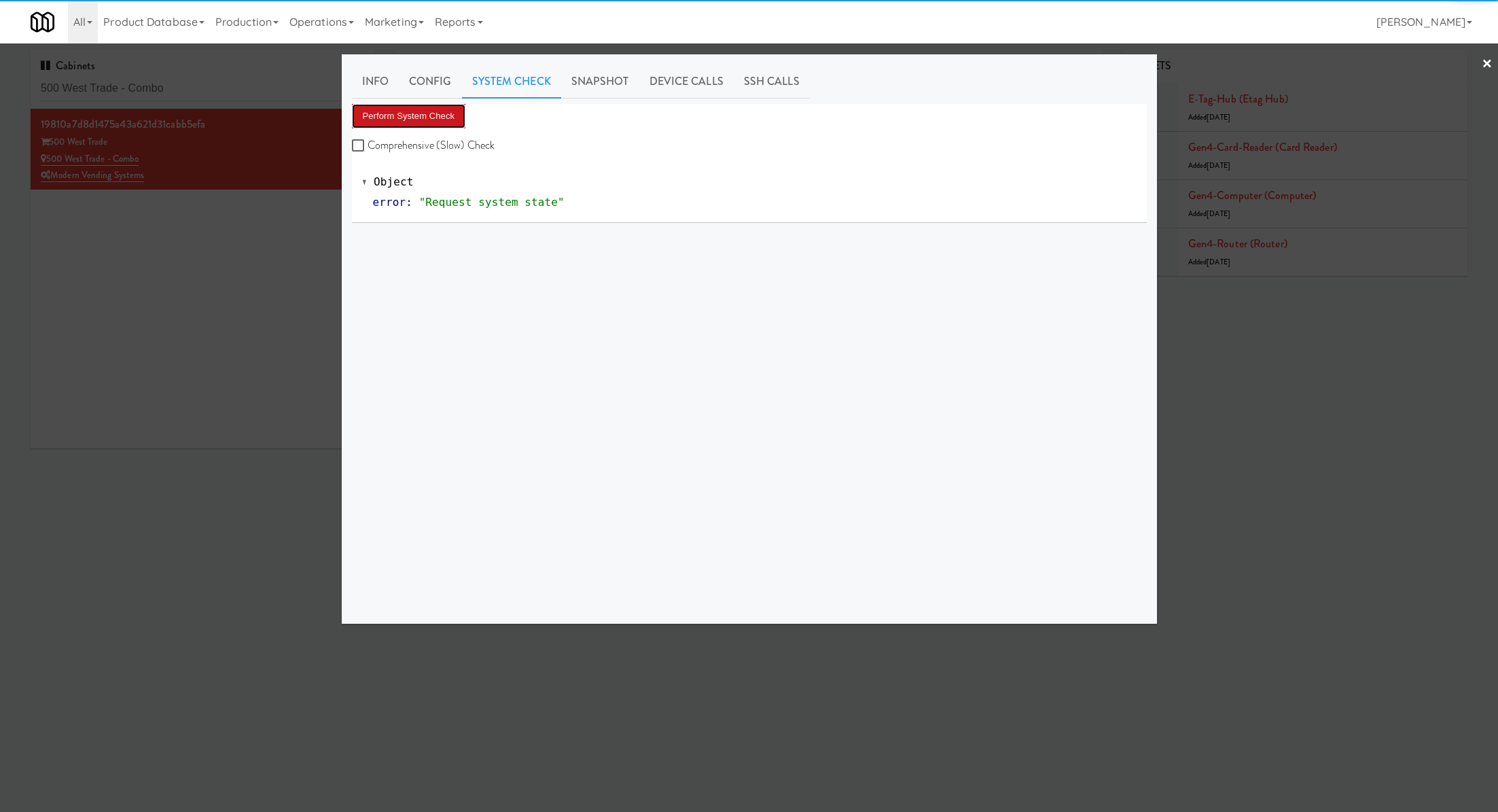
click at [456, 118] on button "Perform System Check" at bounding box center [409, 116] width 114 height 25
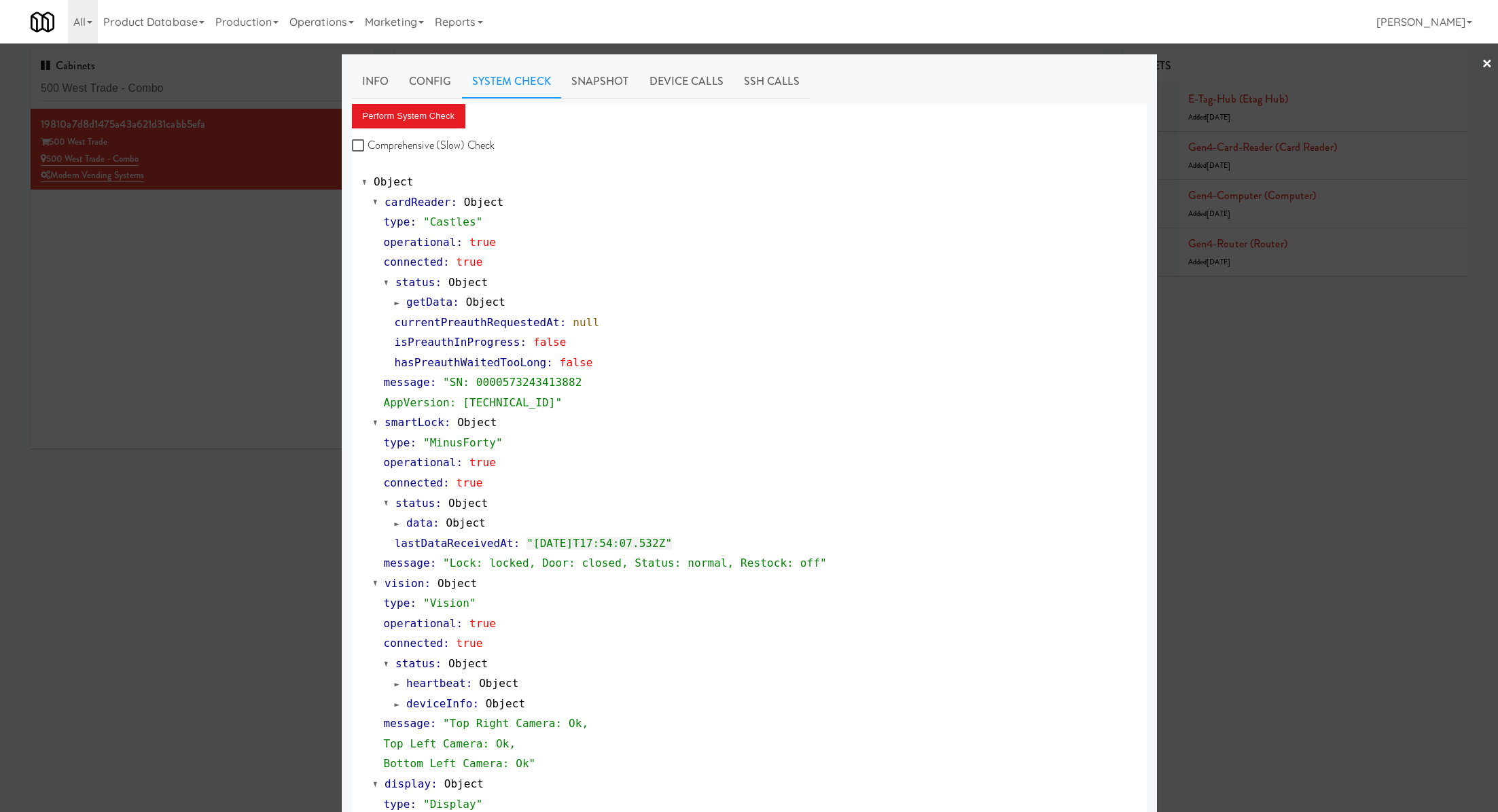
click at [268, 83] on div at bounding box center [749, 406] width 1498 height 812
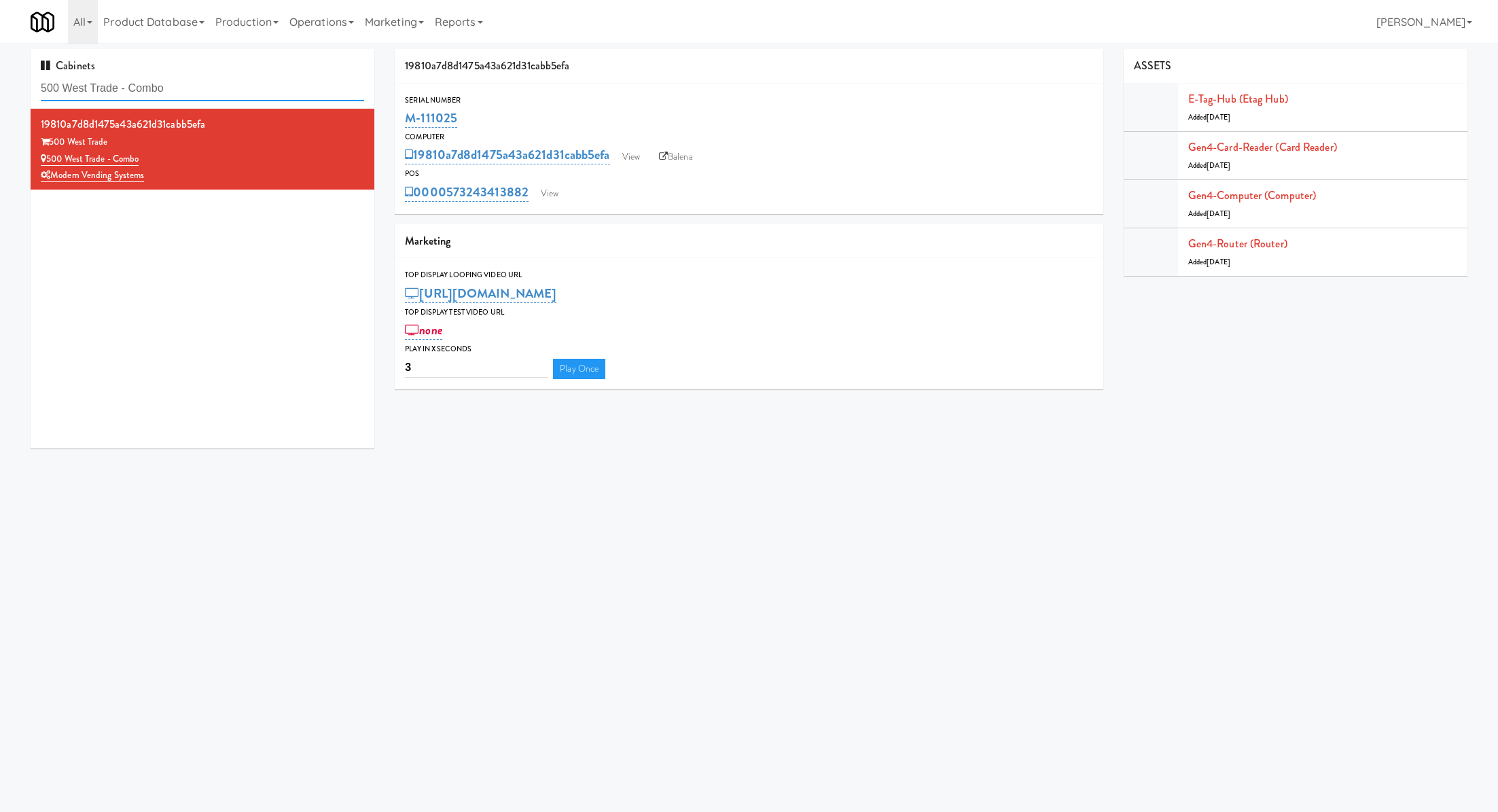
click at [268, 83] on input "500 West Trade - Combo" at bounding box center [202, 89] width 324 height 25
paste input "EWR 6-TB-2ND FLOOR-PRIVAT"
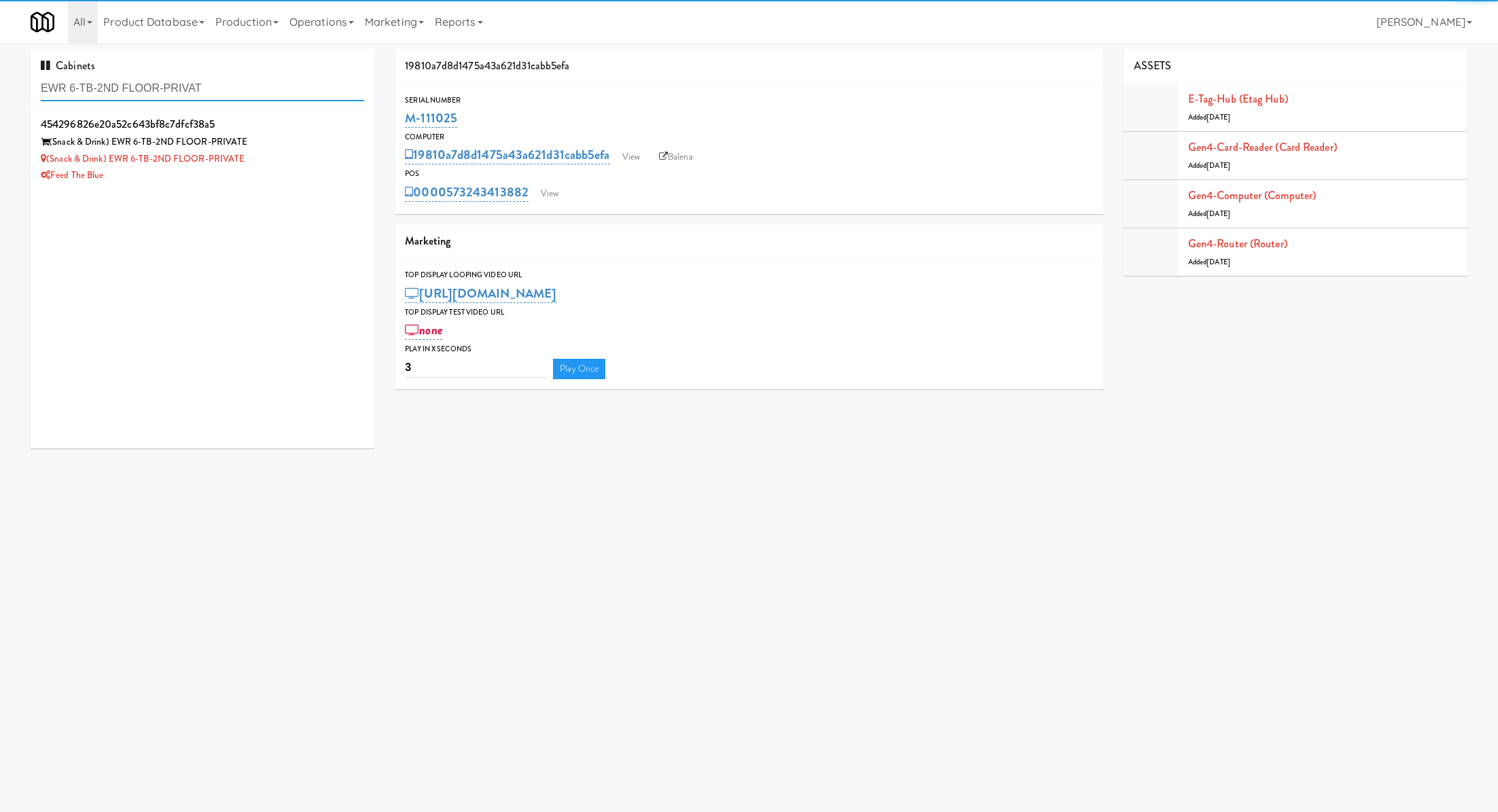
type input "EWR 6-TB-2ND FLOOR-PRIVAT"
click at [276, 169] on div "Feed The Blue" at bounding box center [202, 175] width 324 height 17
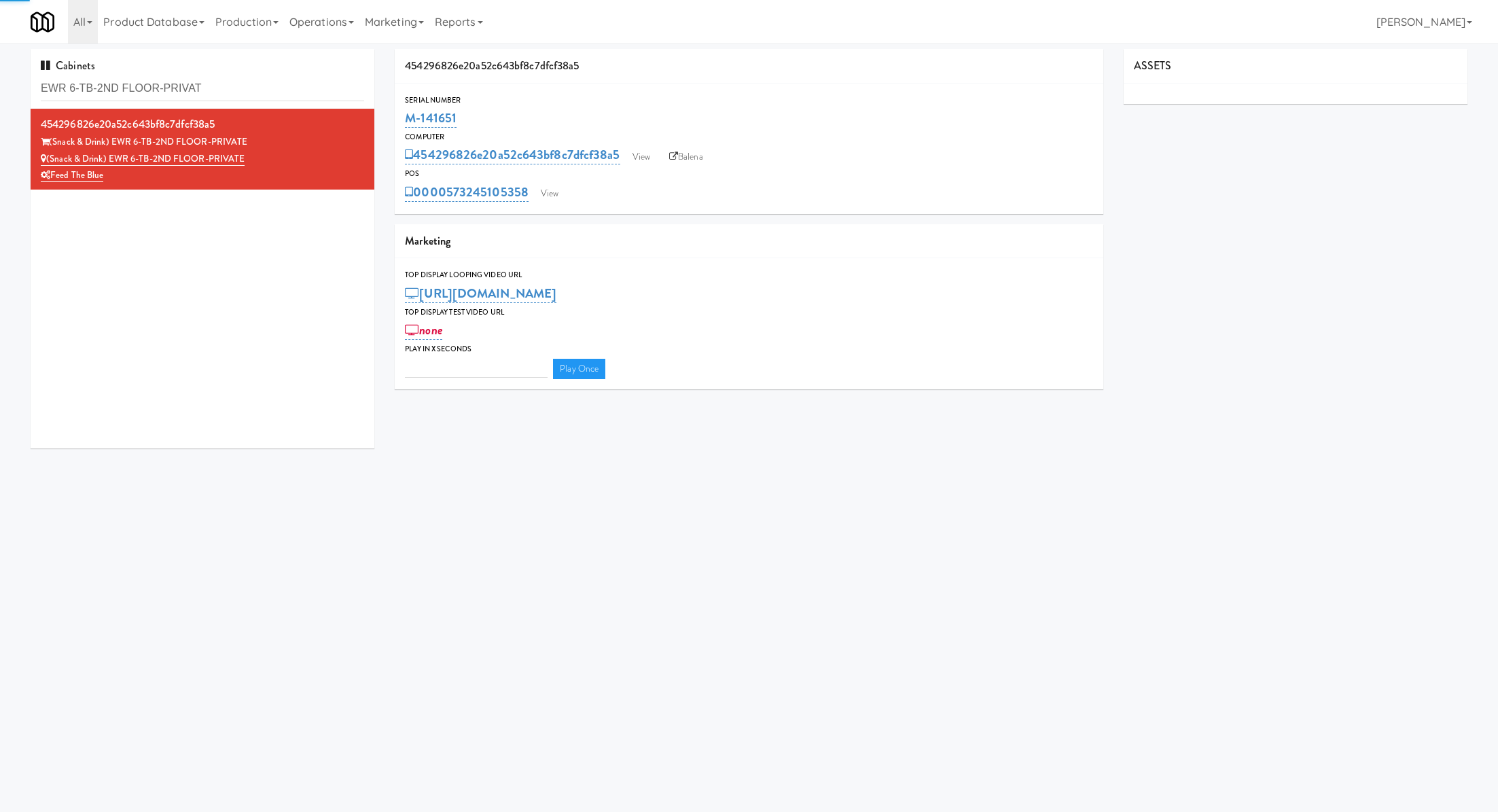
type input "3"
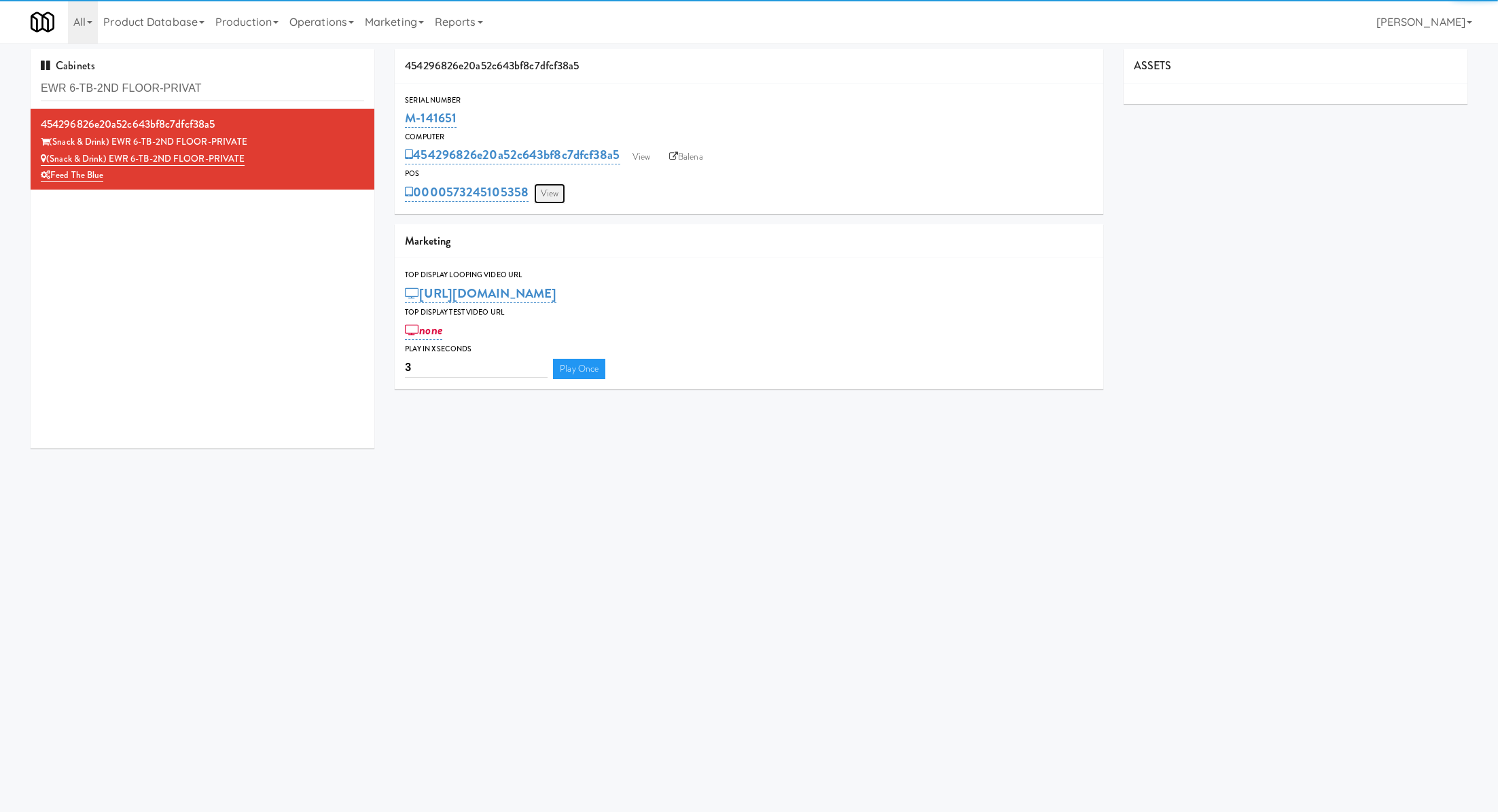
click at [562, 197] on link "View" at bounding box center [549, 194] width 31 height 20
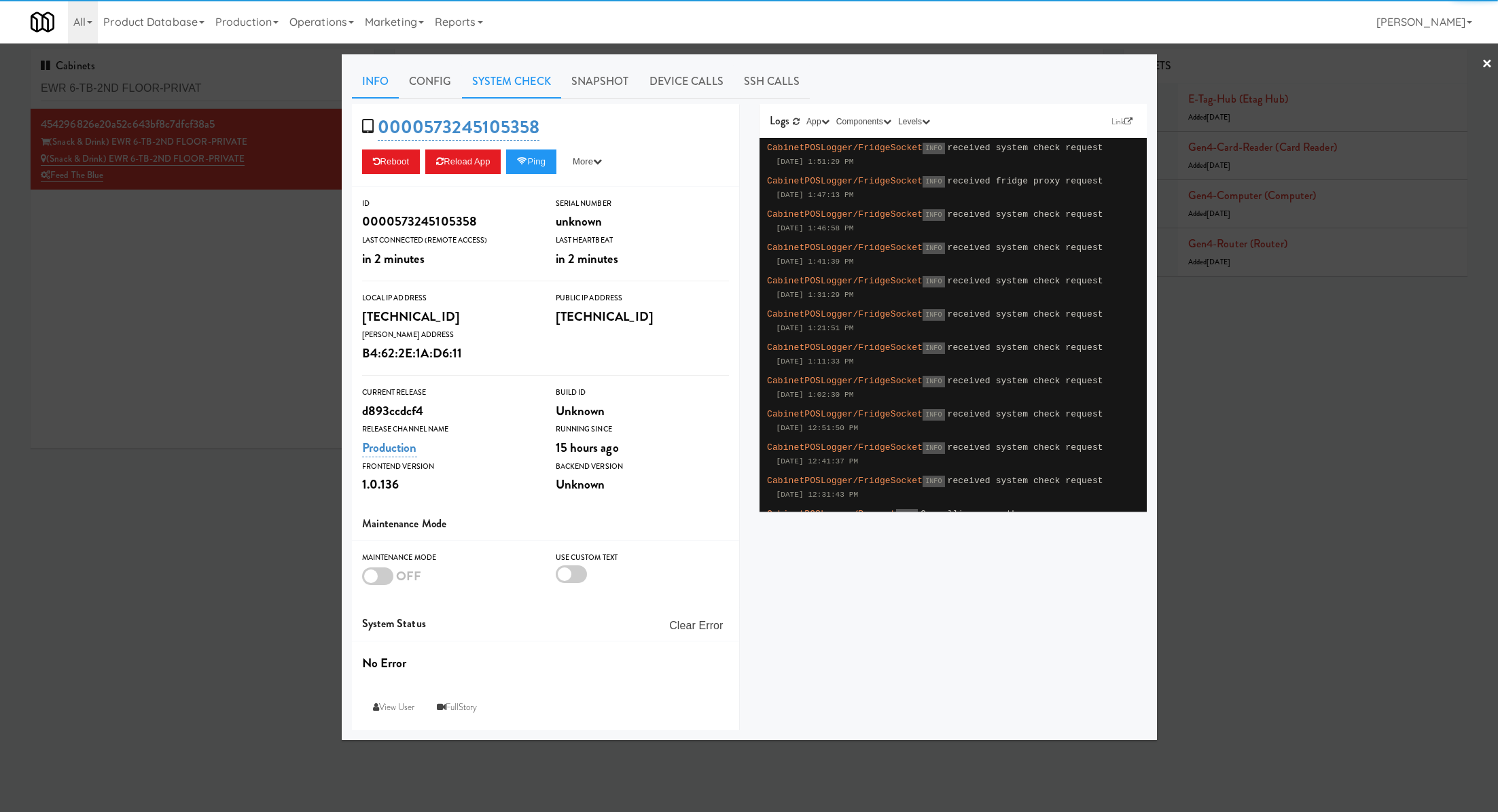
click at [539, 84] on link "System Check" at bounding box center [512, 81] width 99 height 34
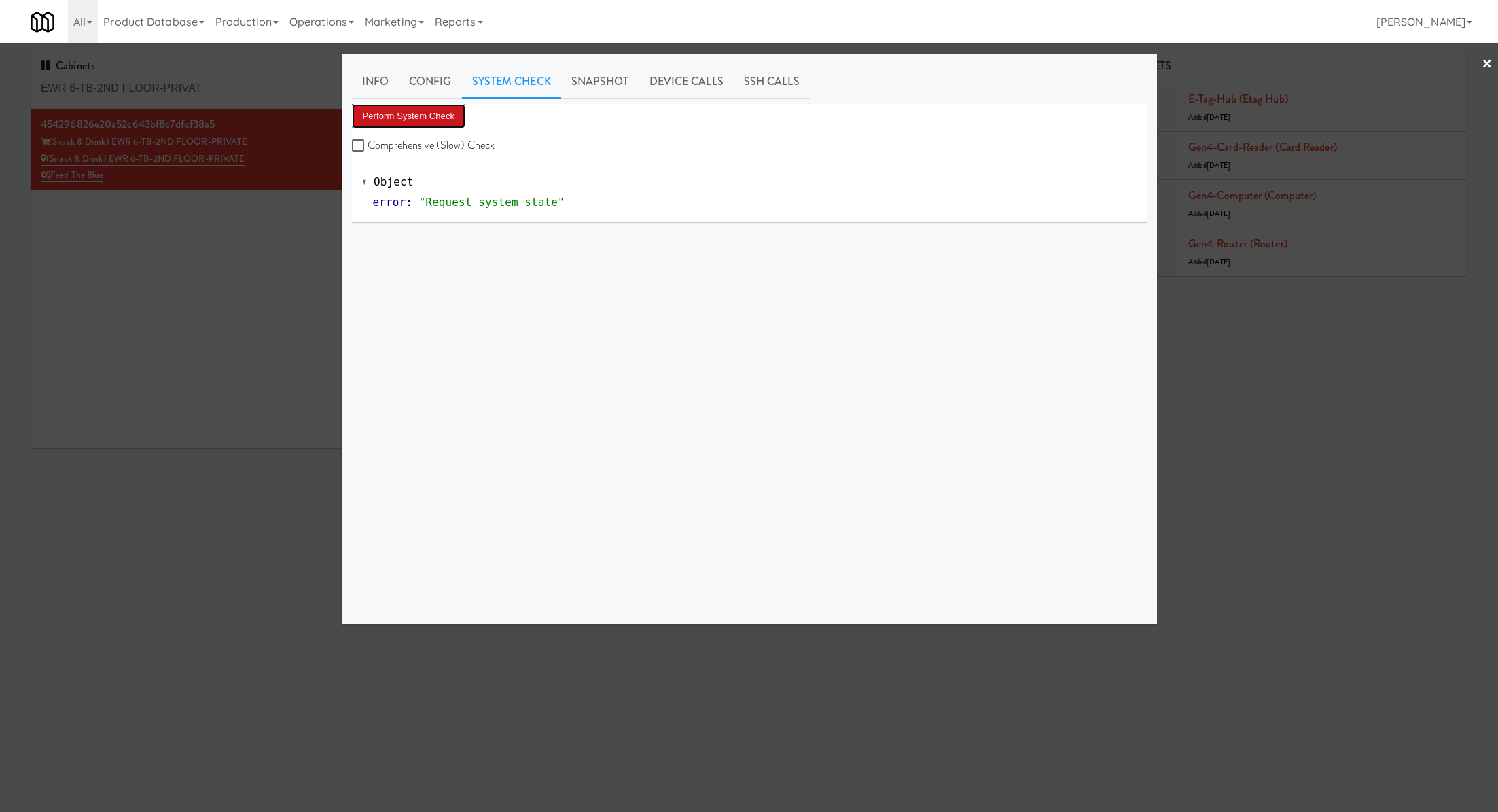
click at [435, 121] on button "Perform System Check" at bounding box center [409, 116] width 114 height 25
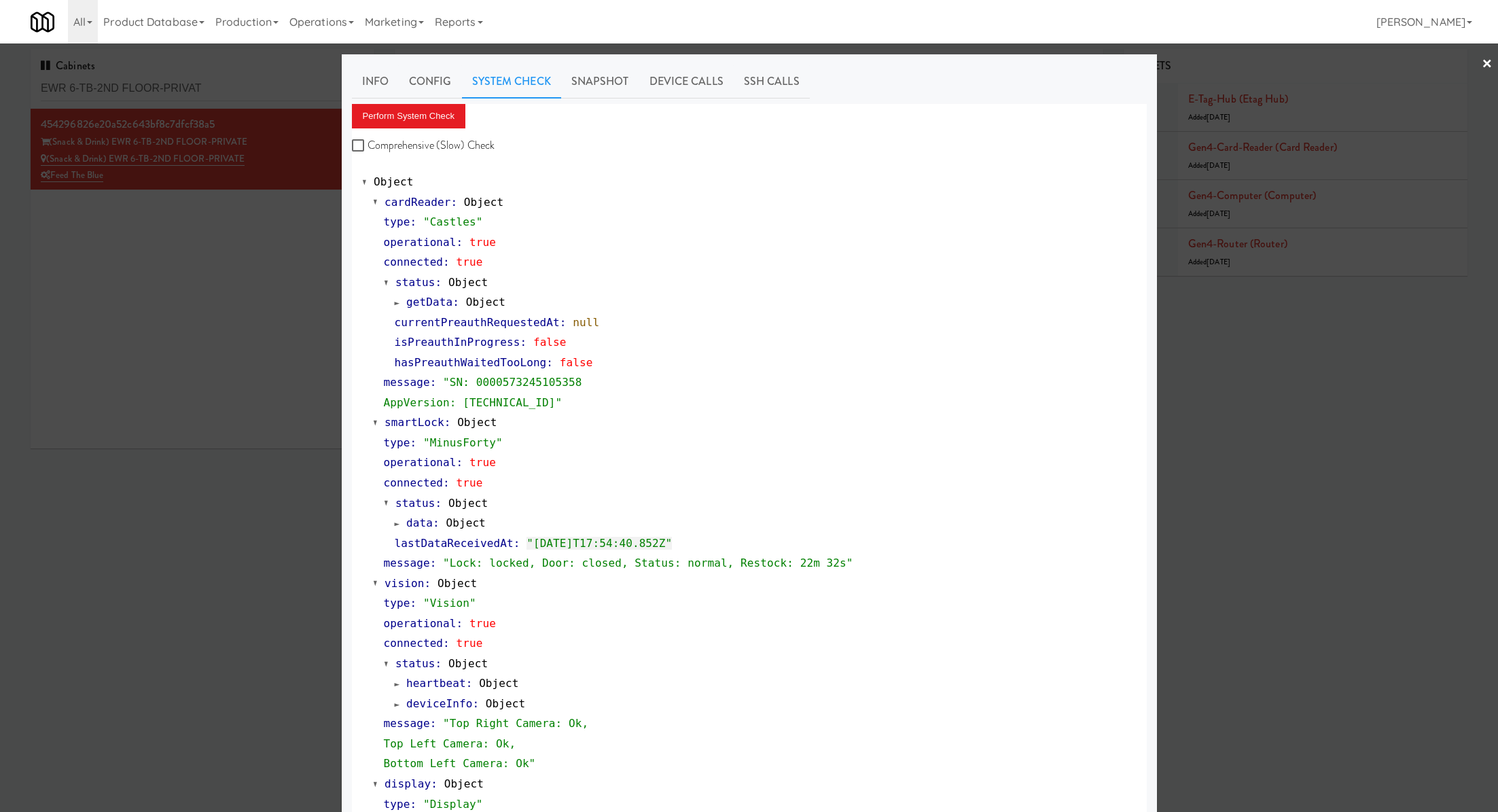
click at [221, 80] on div at bounding box center [749, 406] width 1498 height 812
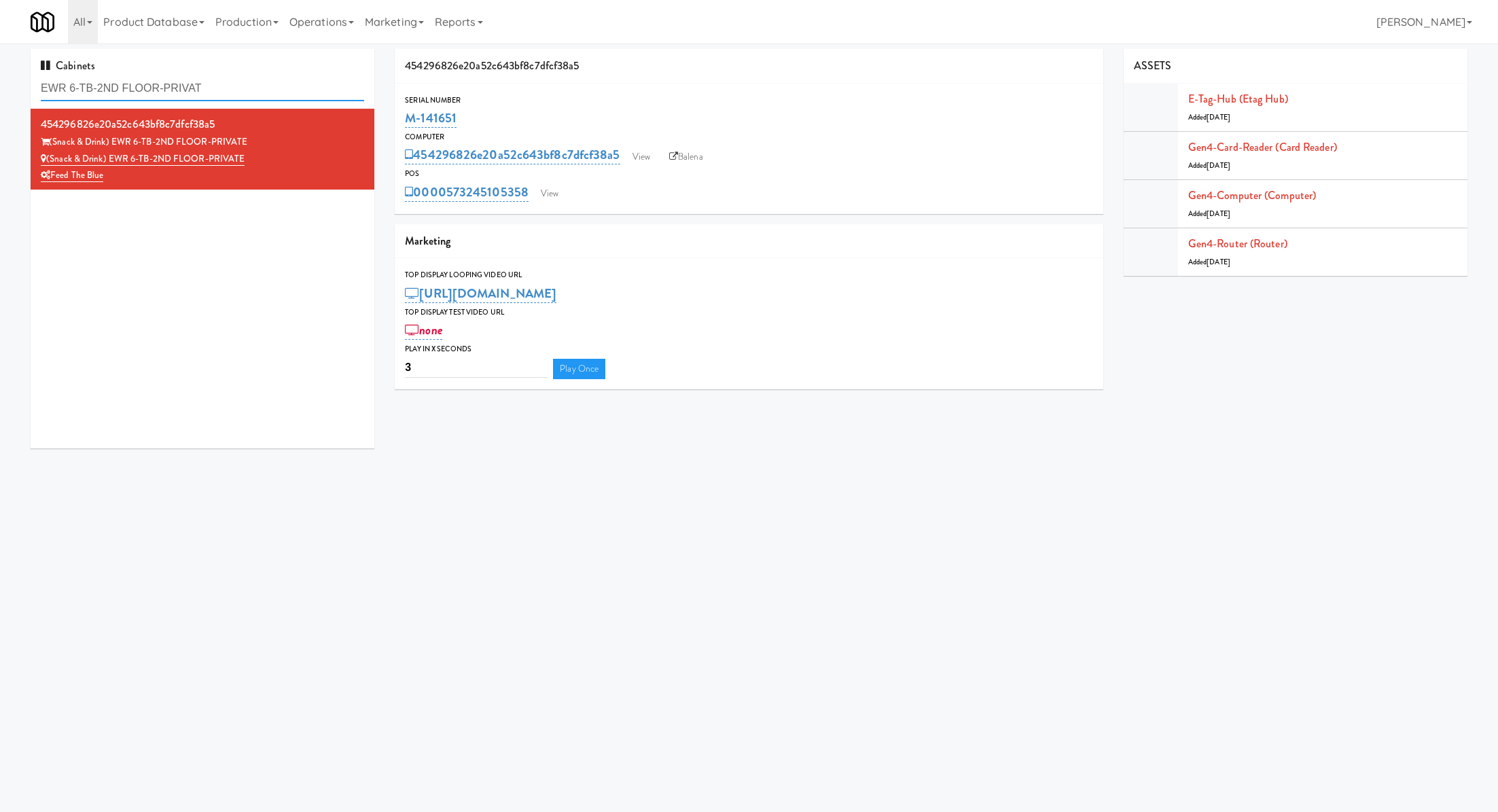
click at [221, 80] on input "EWR 6-TB-2ND FLOOR-PRIVAT" at bounding box center [202, 89] width 324 height 25
paste input "Hospital - Cooler - Left"
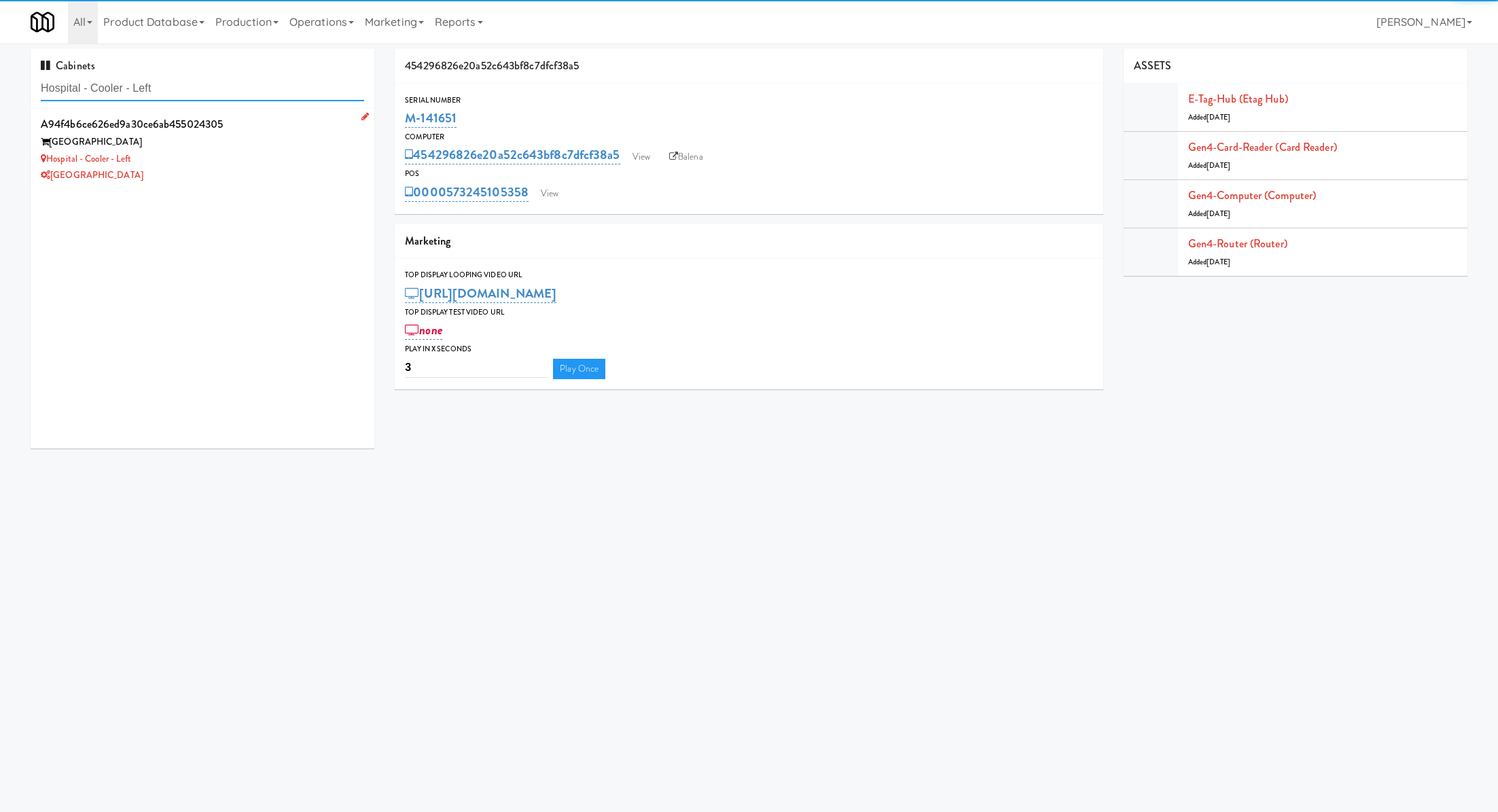
type input "Hospital - Cooler - Left"
click at [280, 155] on div "Hospital - Cooler - Left" at bounding box center [202, 159] width 324 height 17
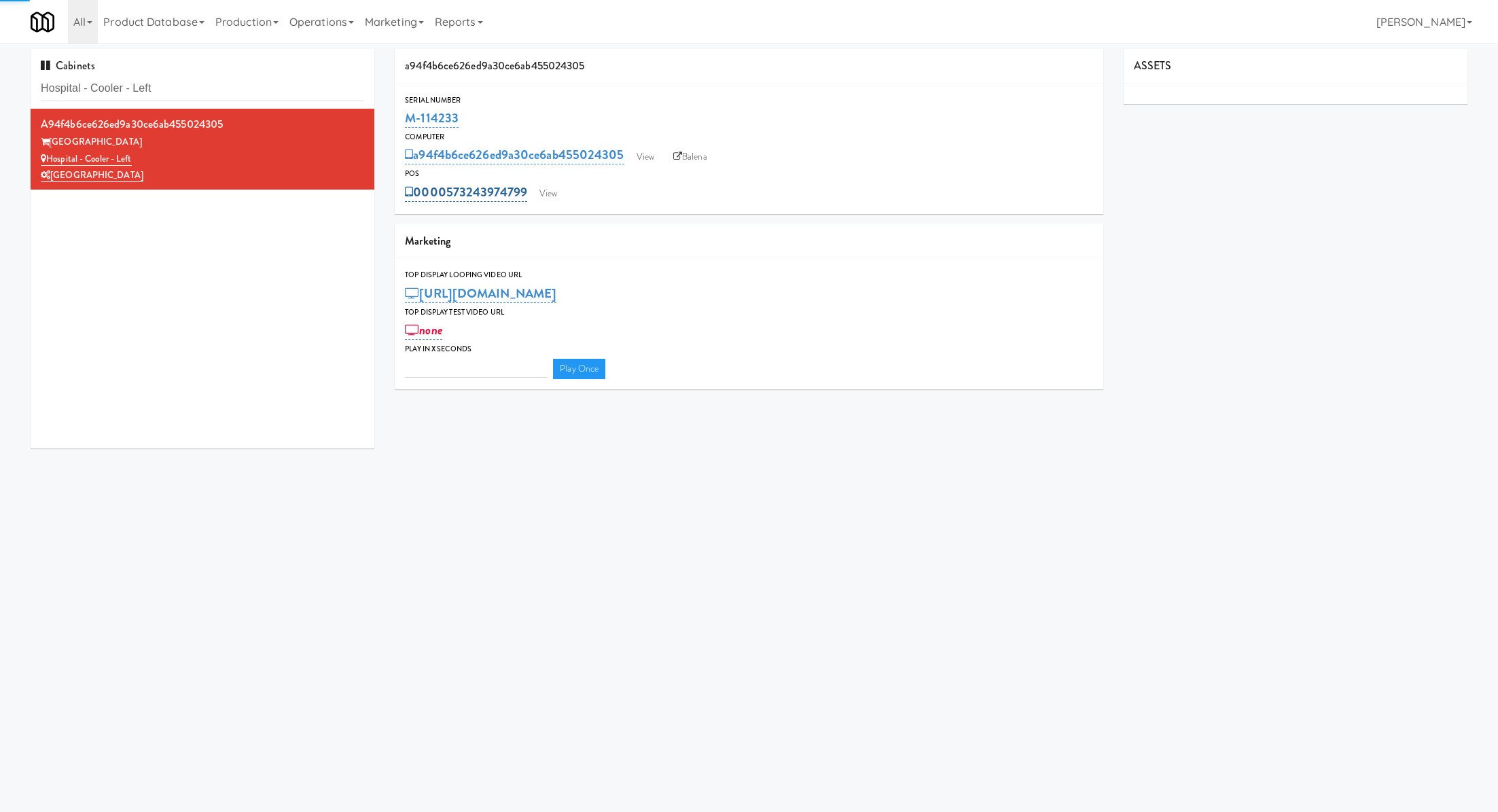
type input "3"
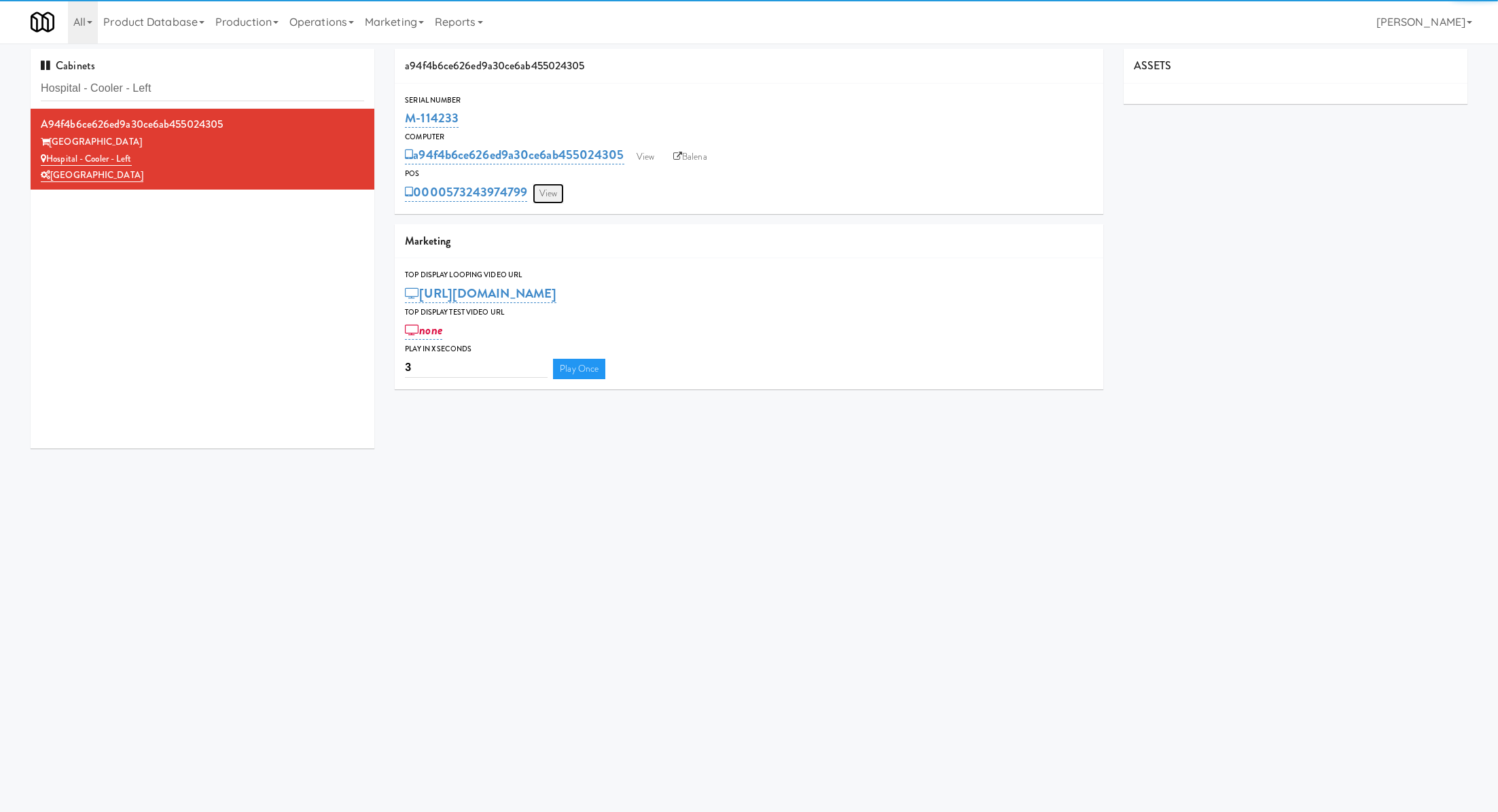
click at [545, 197] on link "View" at bounding box center [548, 194] width 31 height 20
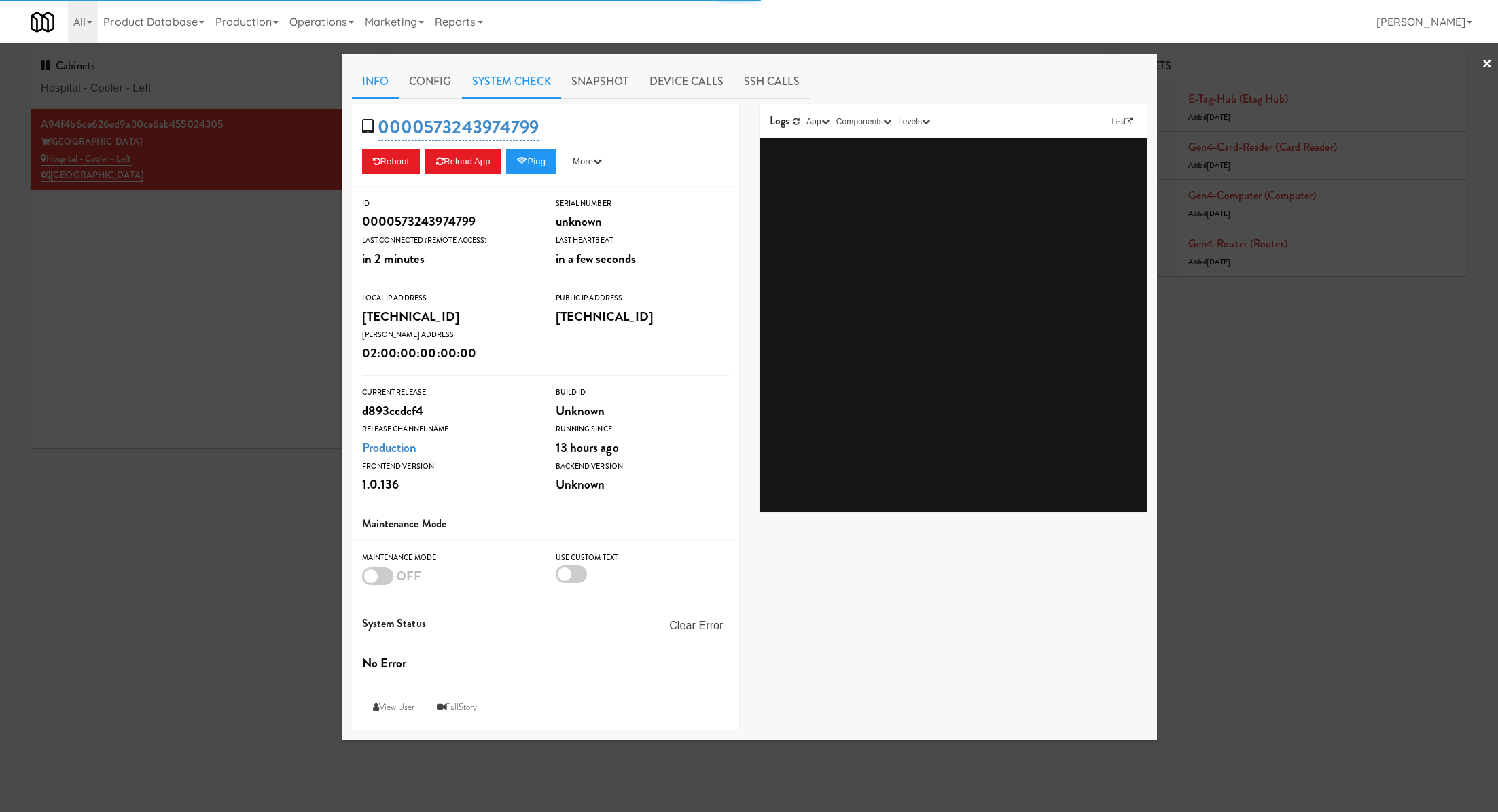
click at [508, 89] on link "System Check" at bounding box center [512, 81] width 99 height 34
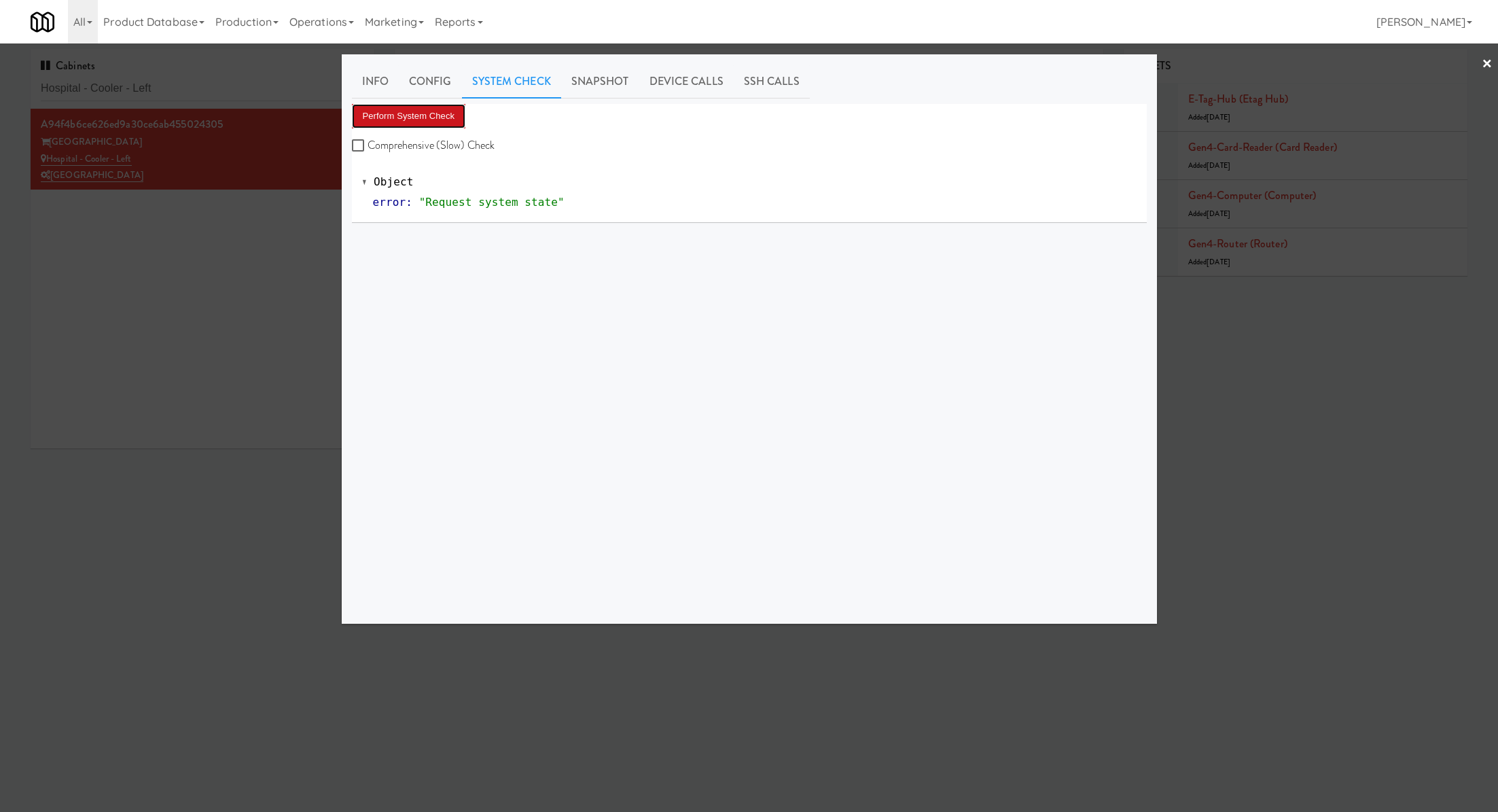
click at [450, 105] on button "Perform System Check" at bounding box center [409, 116] width 114 height 25
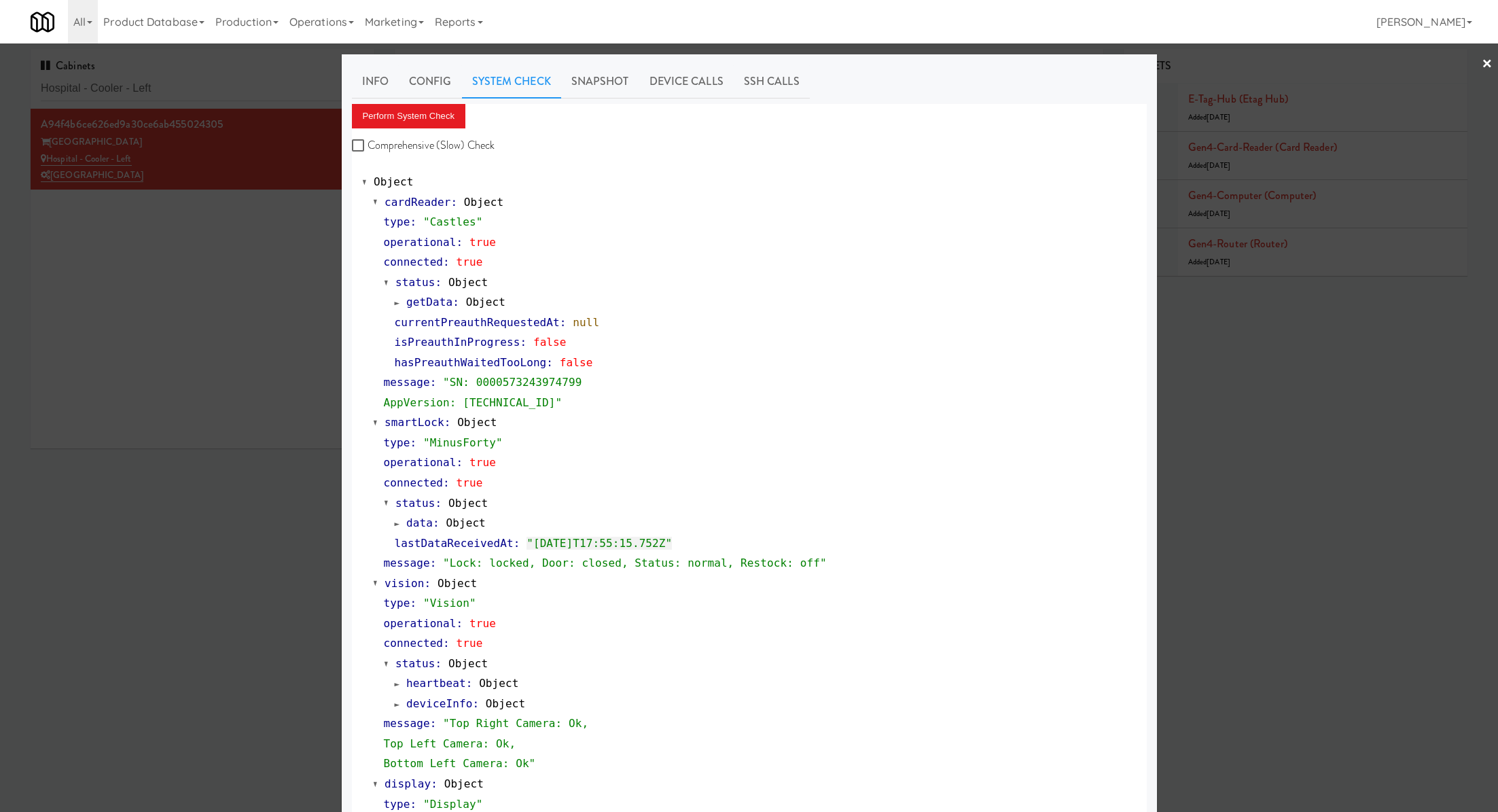
click at [240, 89] on div at bounding box center [749, 406] width 1498 height 812
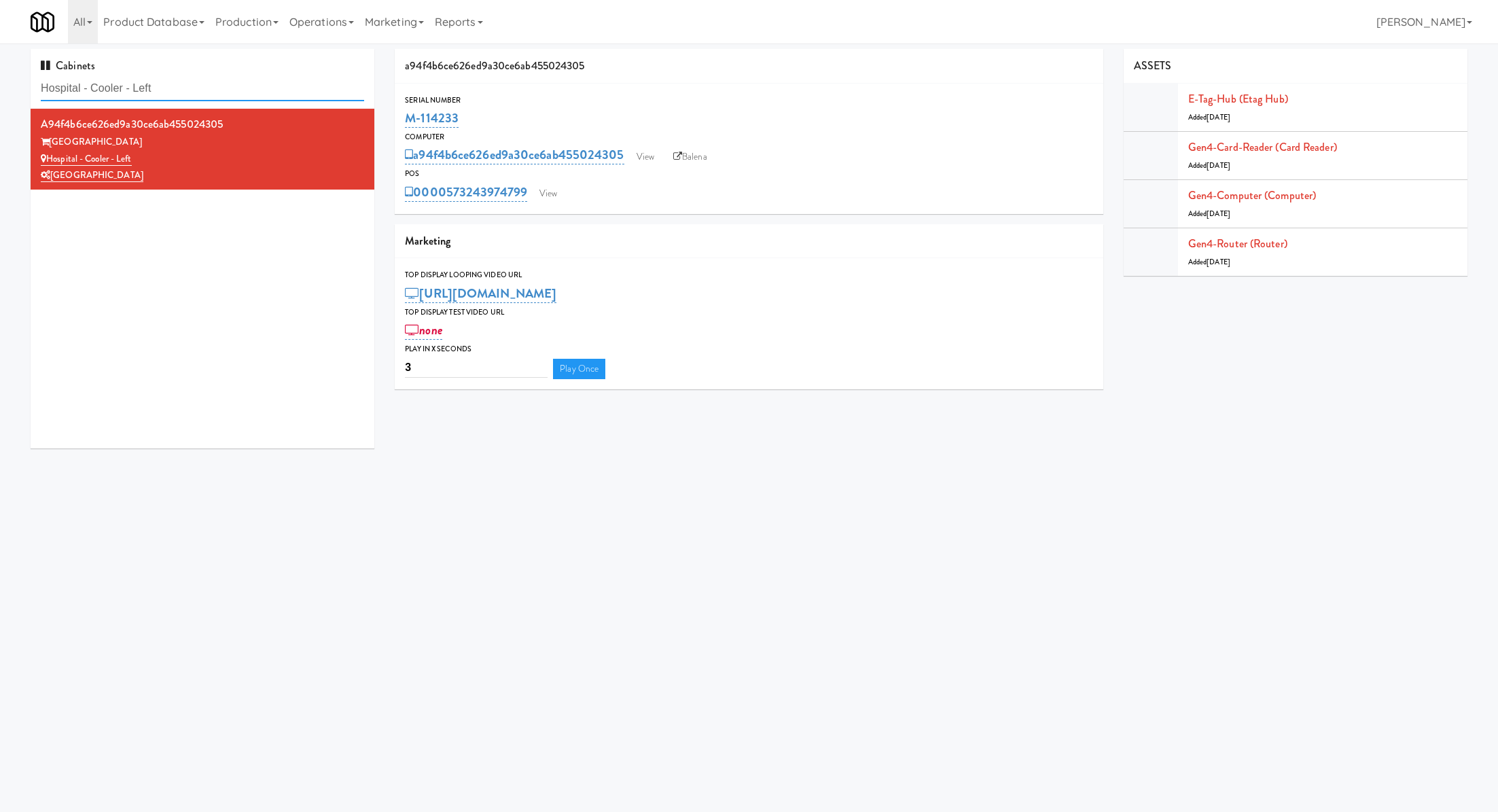
click at [240, 89] on input "Hospital - Cooler - Left" at bounding box center [202, 89] width 324 height 25
paste input "The Jack - Pantry - Righ"
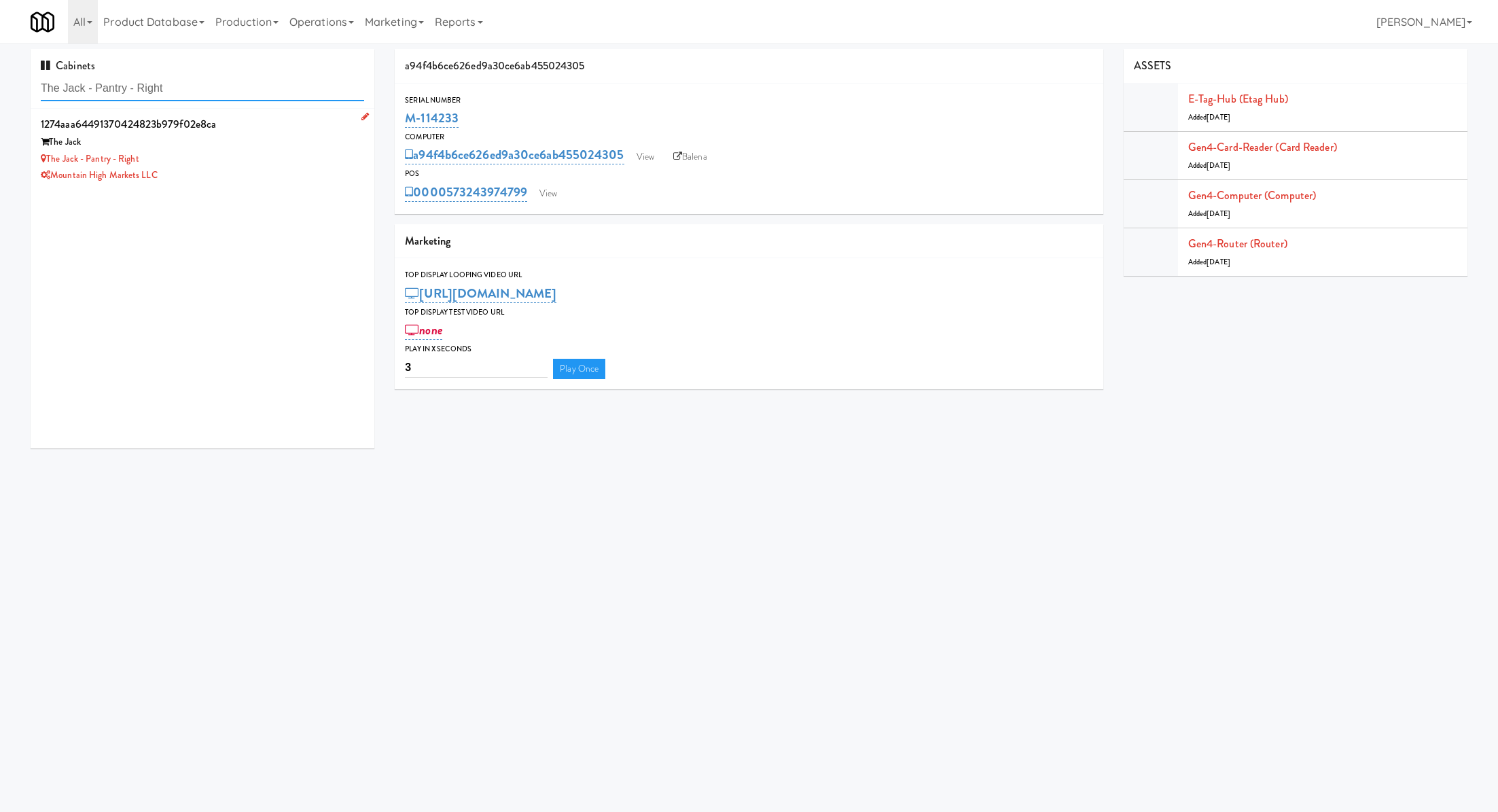
type input "The Jack - Pantry - Right"
click at [259, 147] on div "The Jack" at bounding box center [202, 142] width 324 height 17
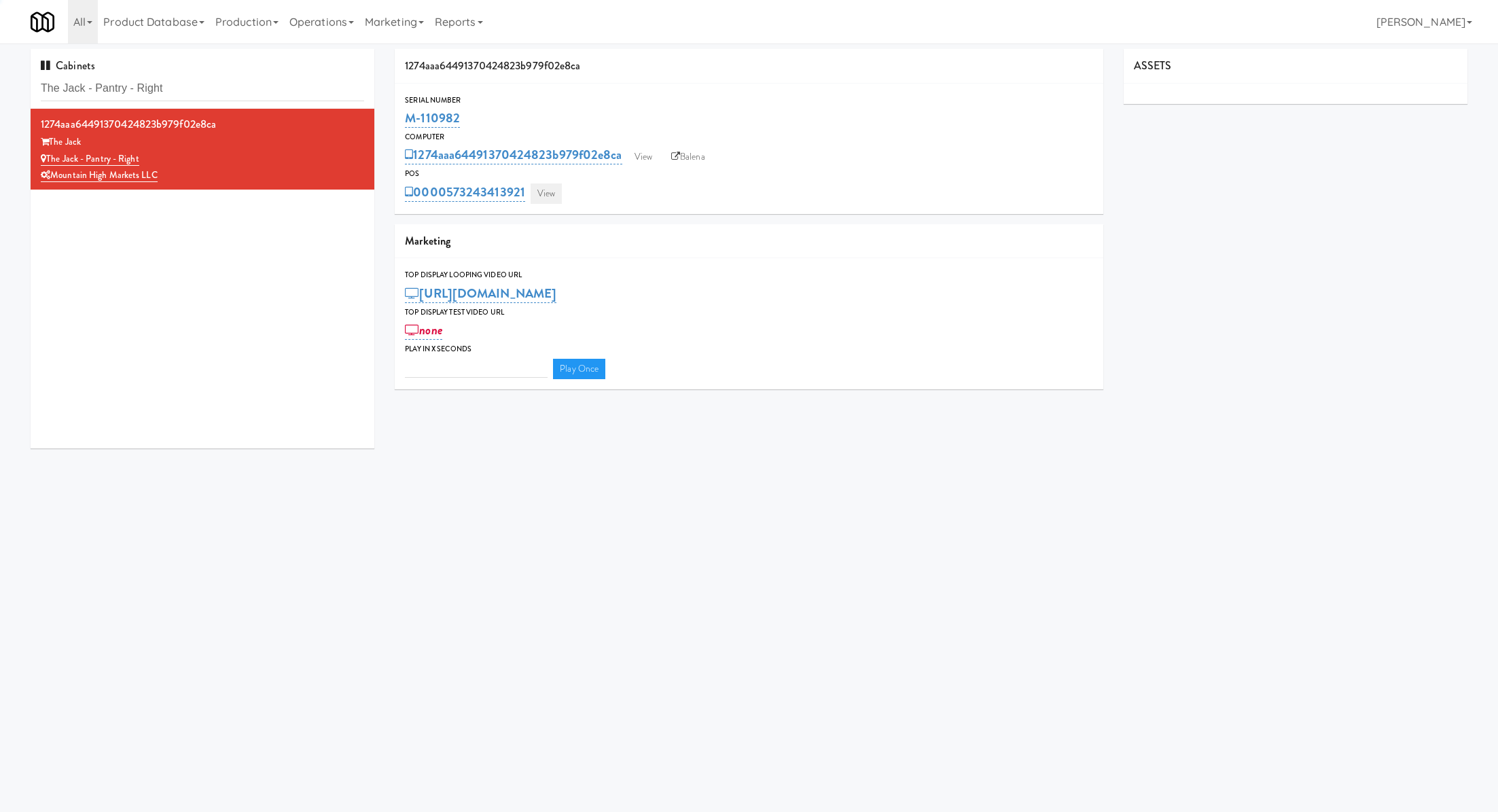
type input "3"
click at [549, 194] on link "View" at bounding box center [546, 194] width 31 height 20
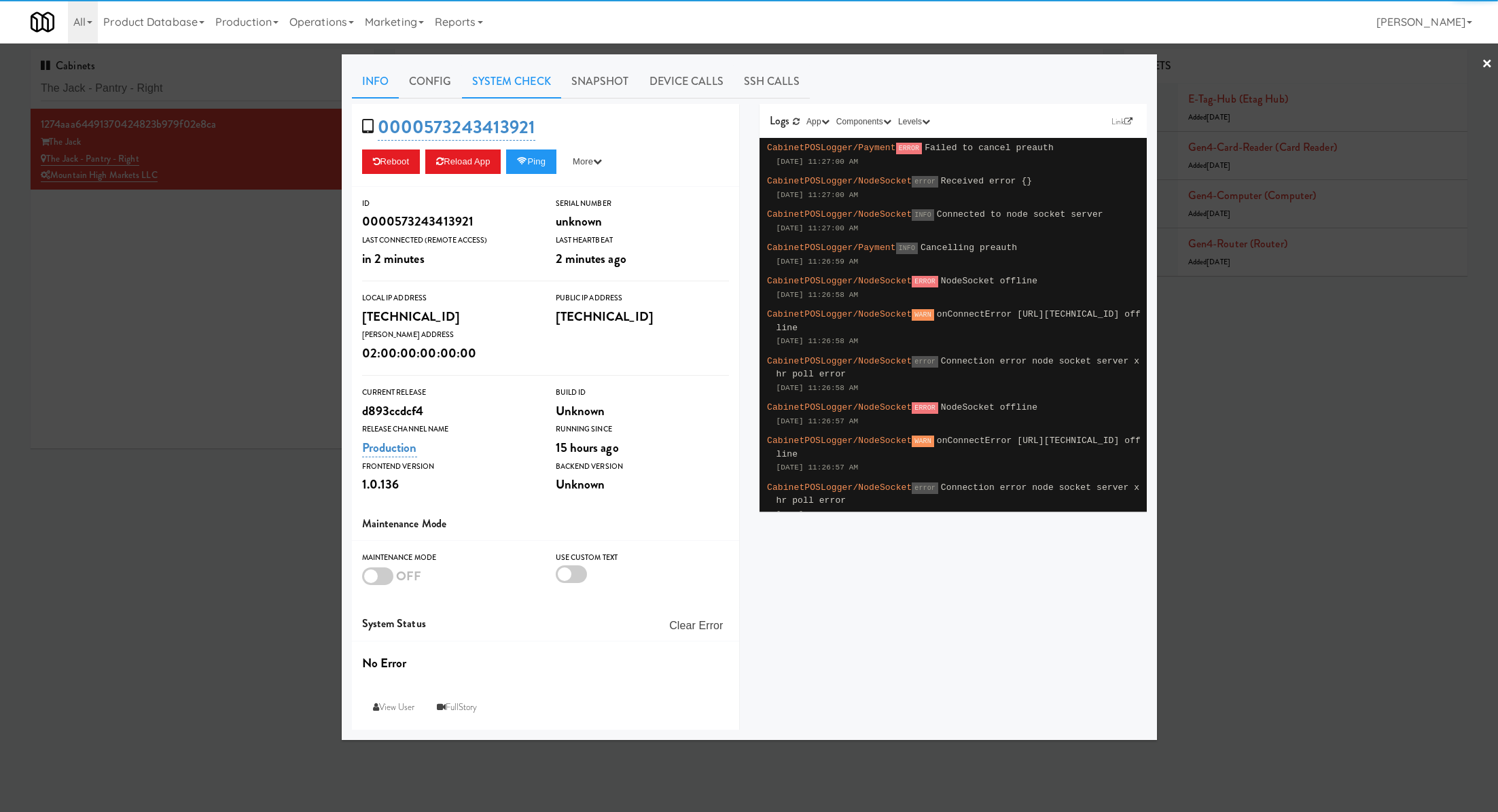
click at [518, 85] on link "System Check" at bounding box center [512, 81] width 99 height 34
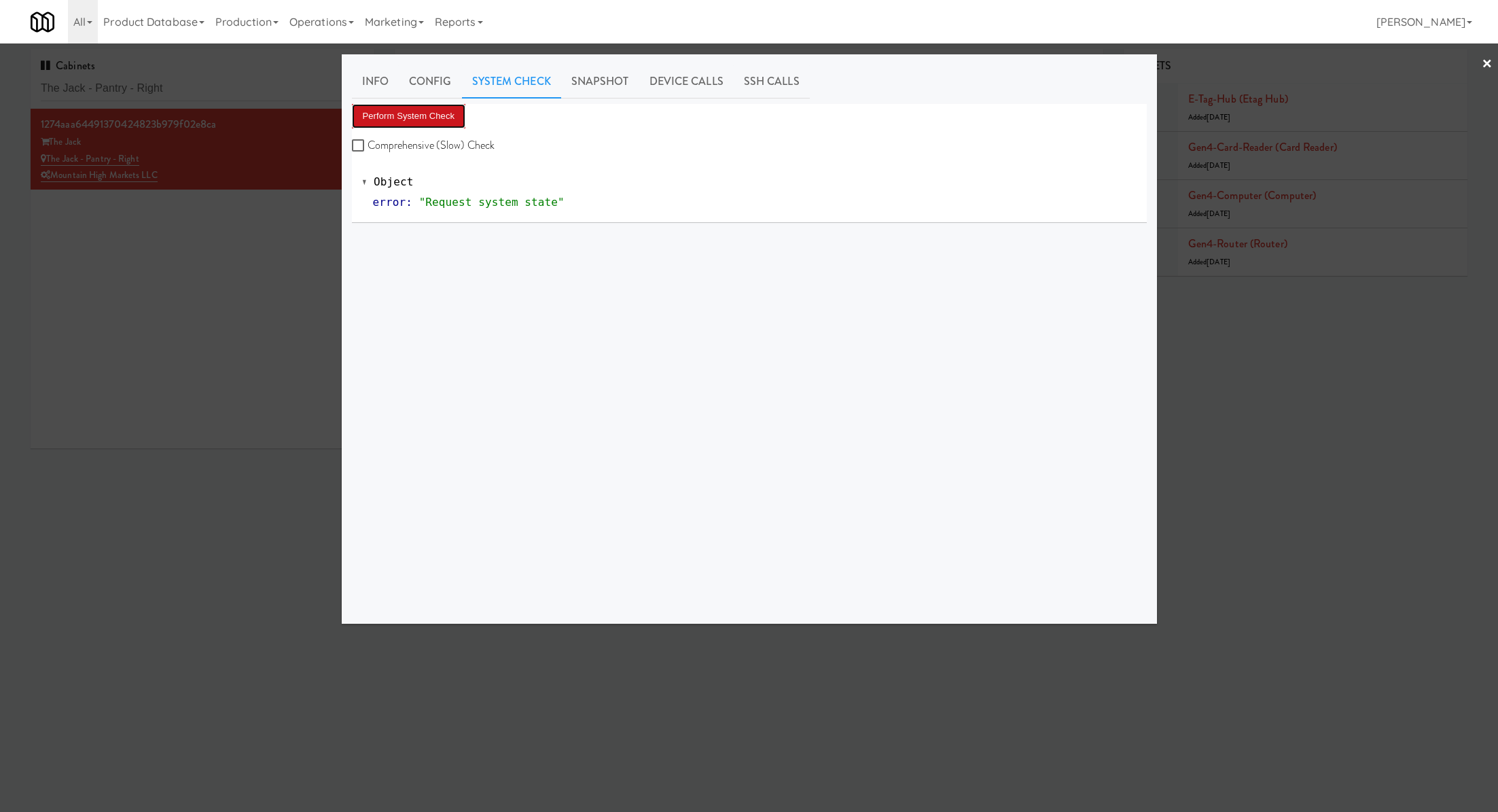
click at [451, 113] on button "Perform System Check" at bounding box center [409, 116] width 114 height 25
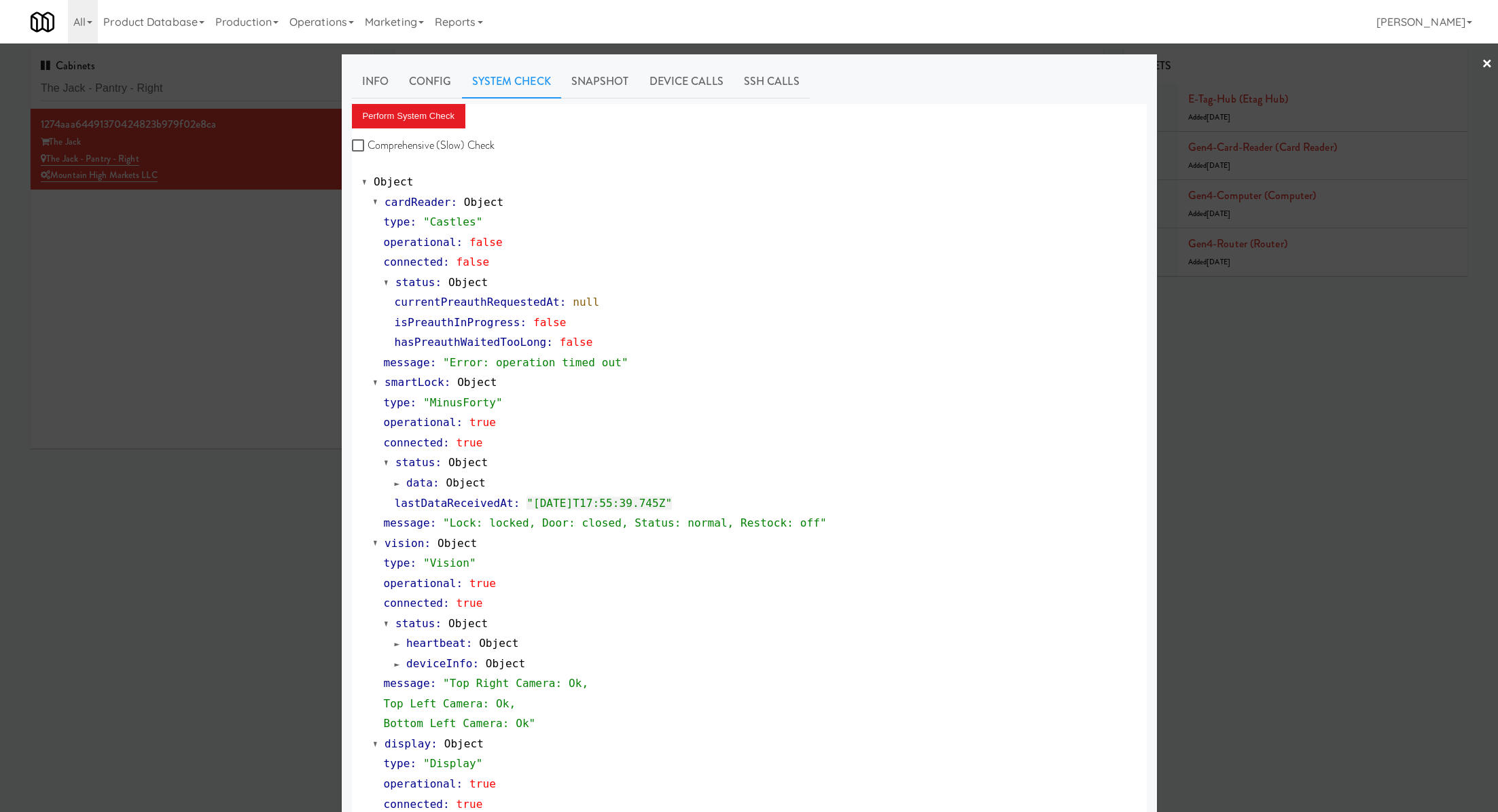
click at [271, 297] on div at bounding box center [749, 406] width 1498 height 812
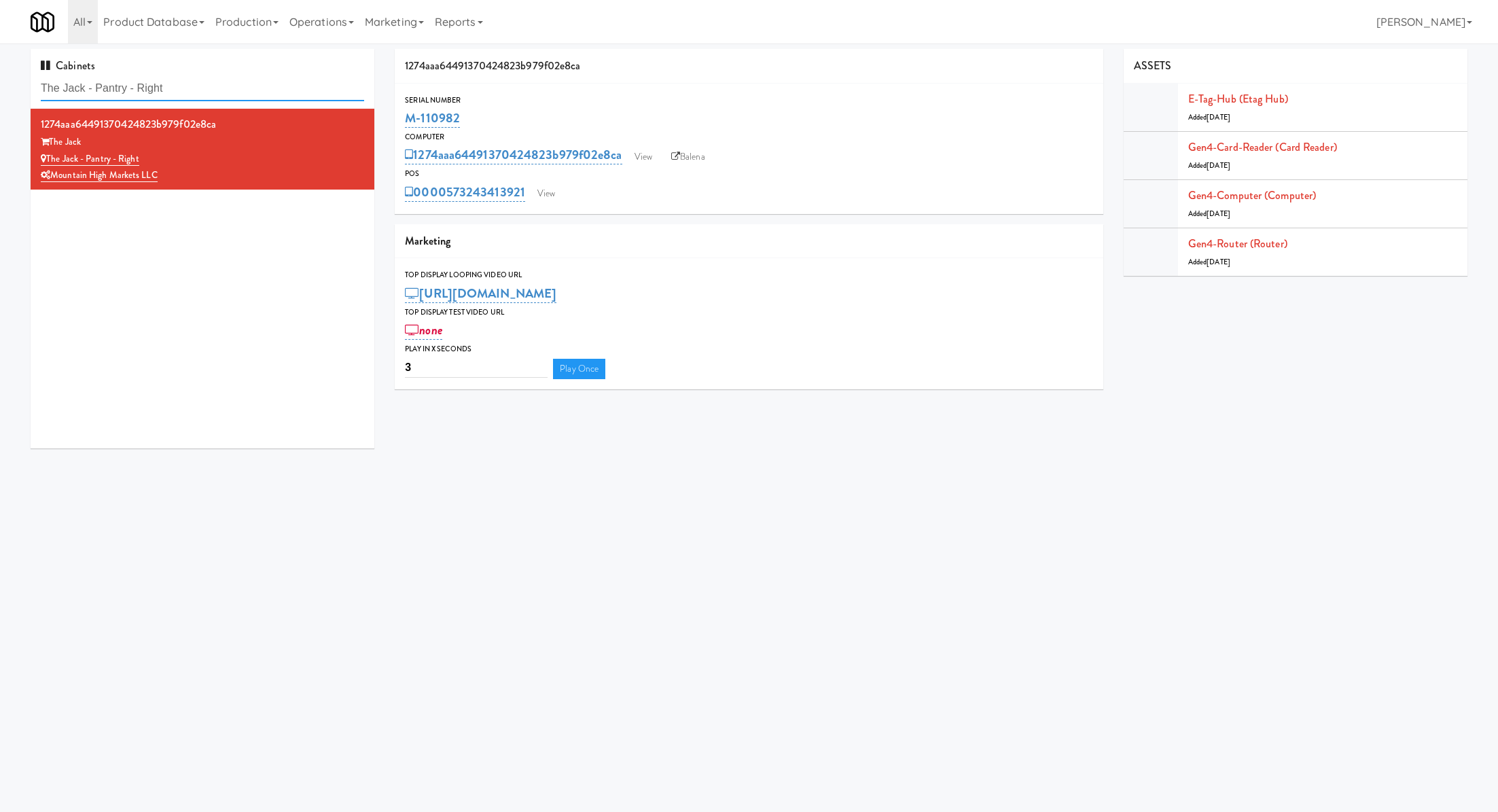
click at [183, 87] on input "The Jack - Pantry - Right" at bounding box center [202, 89] width 324 height 25
paste input "Mo - Pantry"
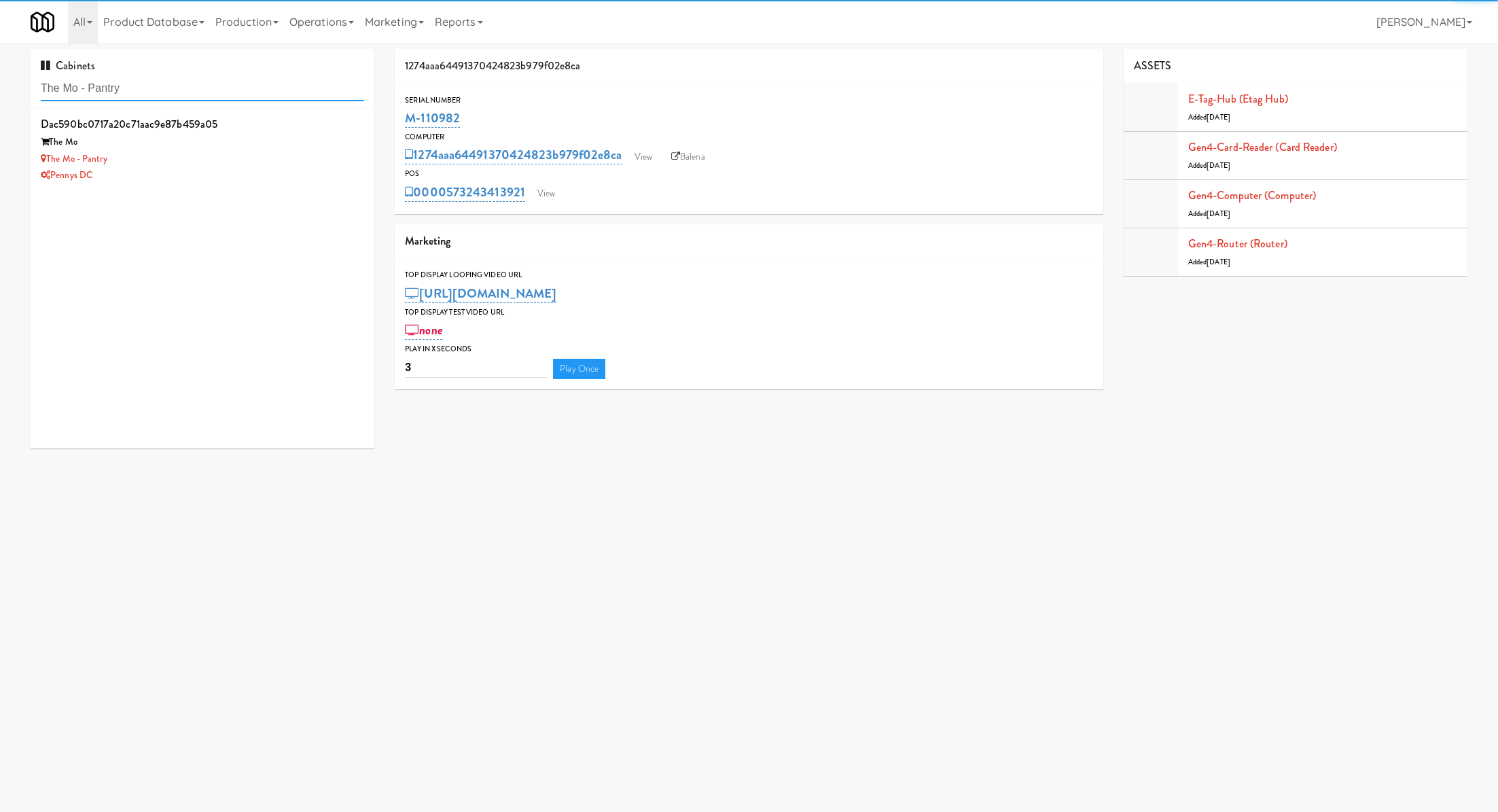
type input "The Mo - Pantry"
click at [229, 151] on div "The Mo - Pantry" at bounding box center [202, 159] width 324 height 17
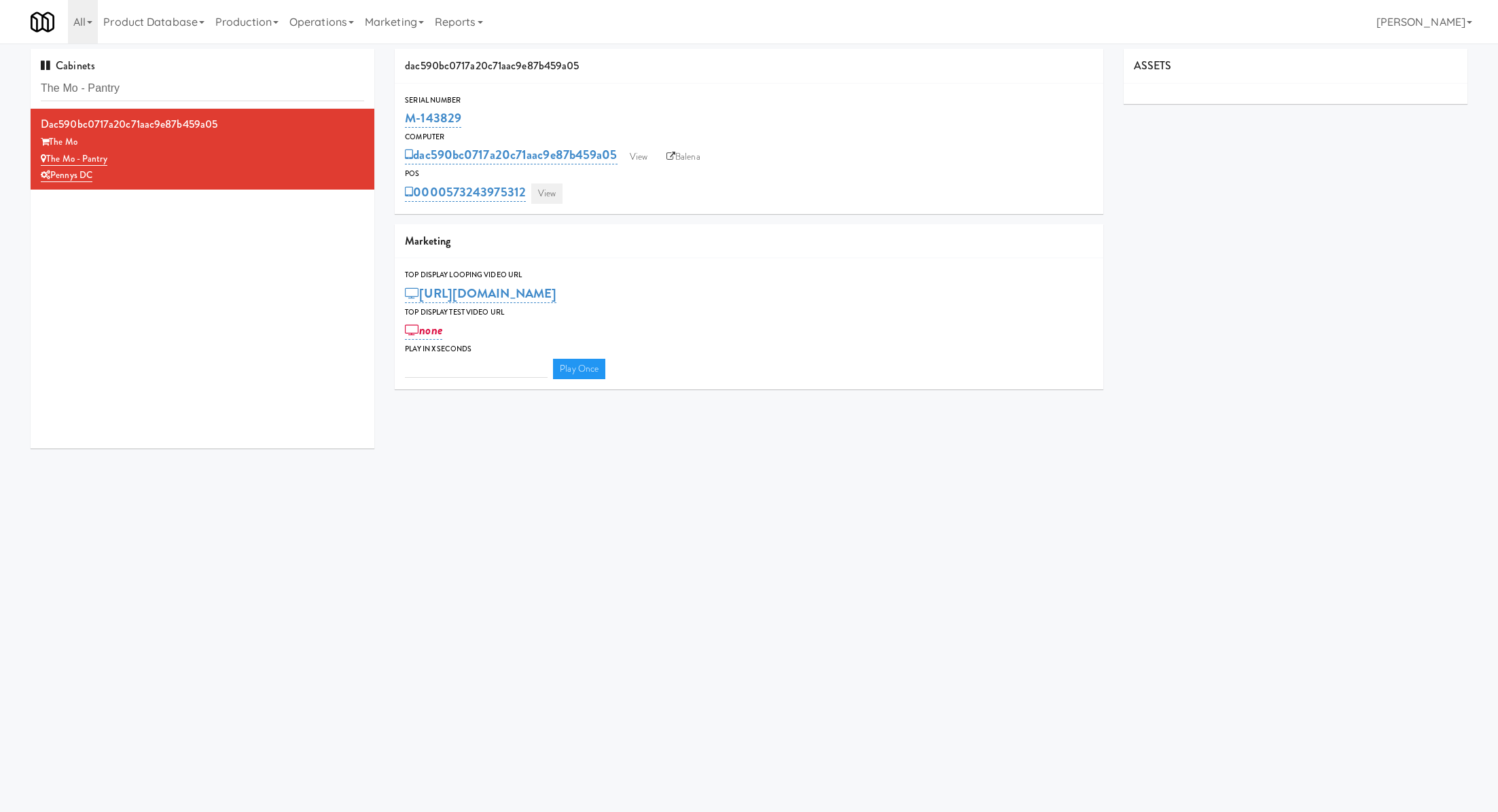
type input "3"
click at [556, 200] on link "View" at bounding box center [547, 194] width 31 height 20
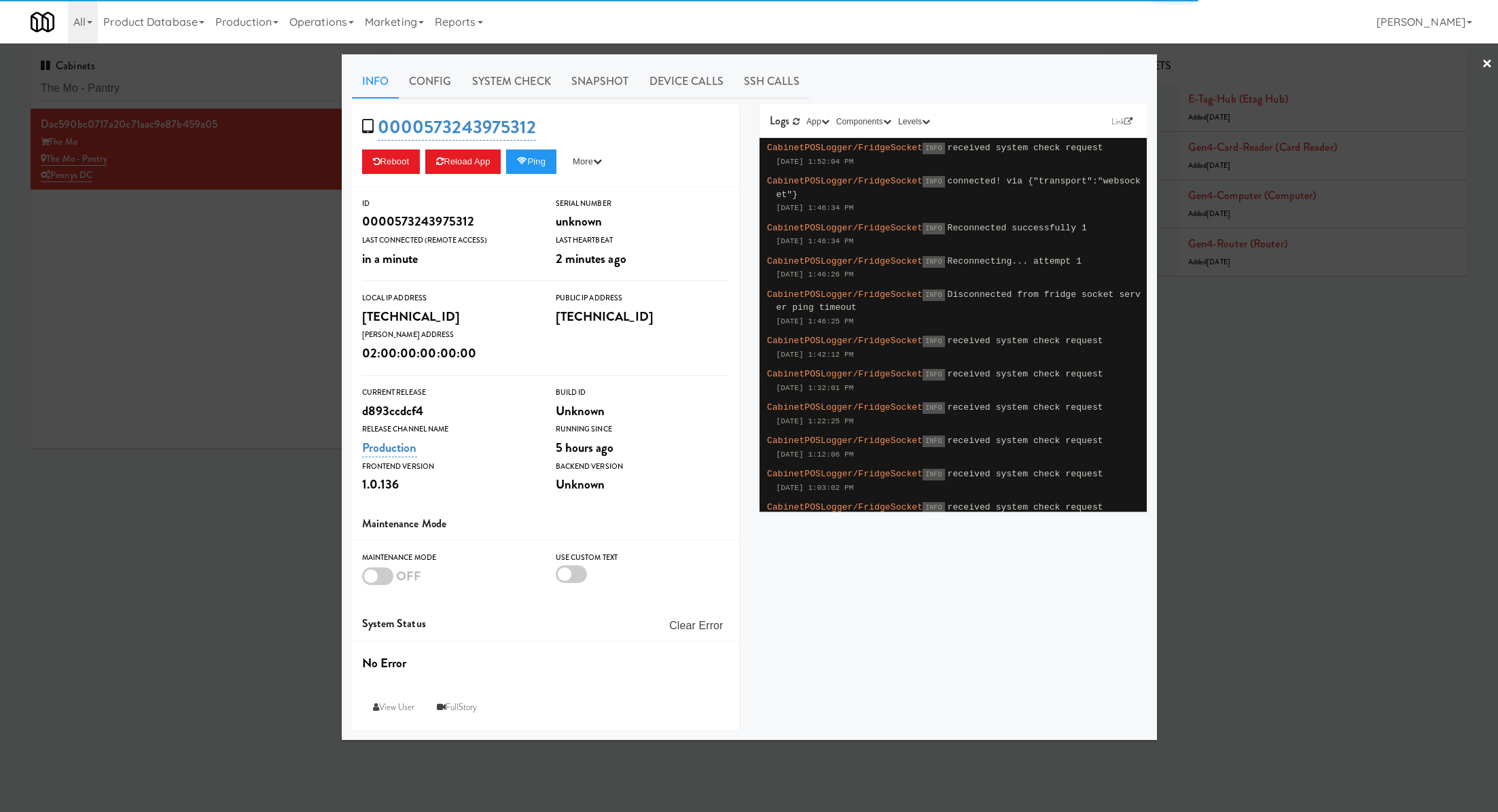
click at [517, 89] on link "System Check" at bounding box center [512, 81] width 99 height 34
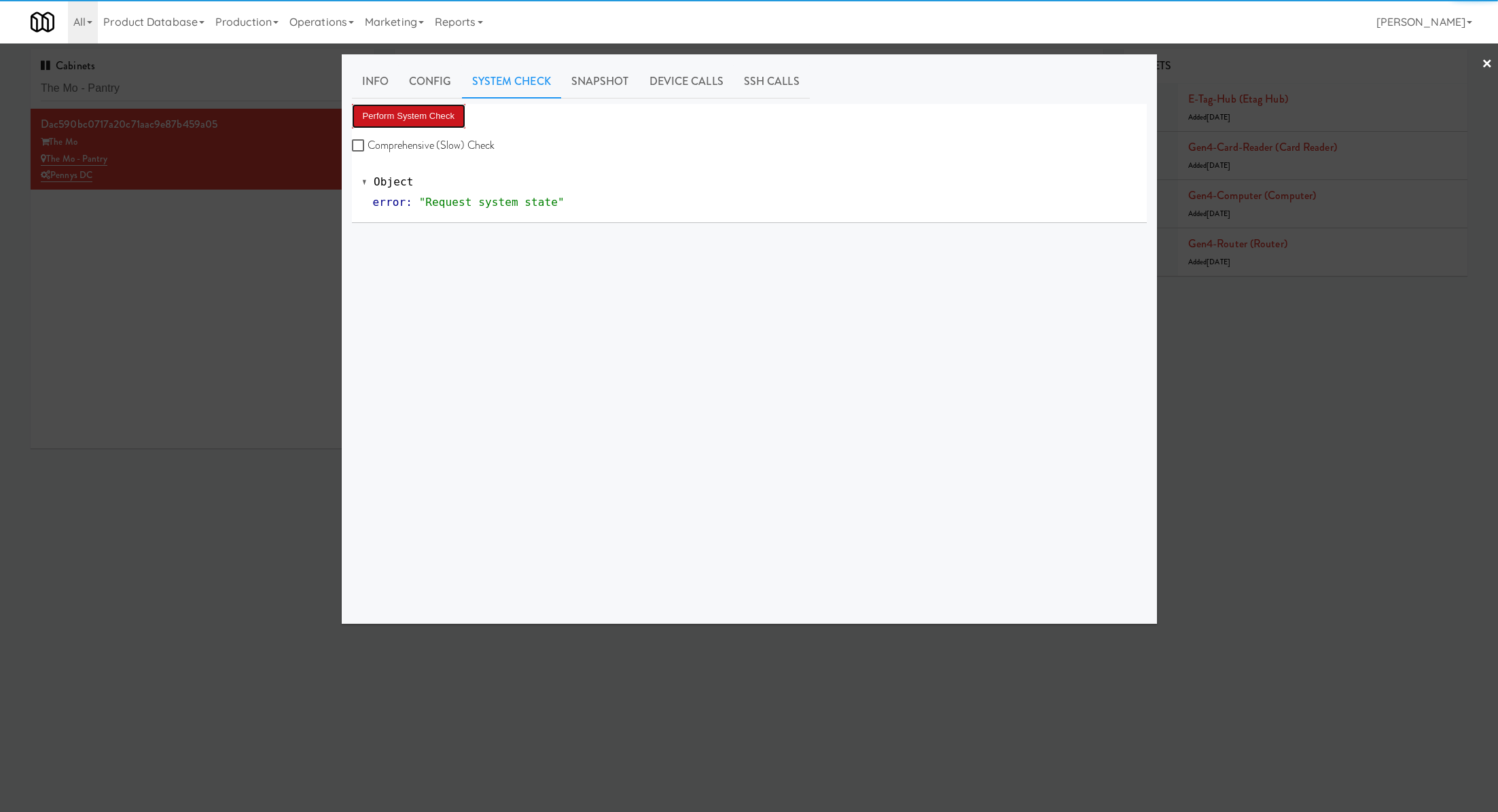
click at [451, 112] on button "Perform System Check" at bounding box center [409, 116] width 114 height 25
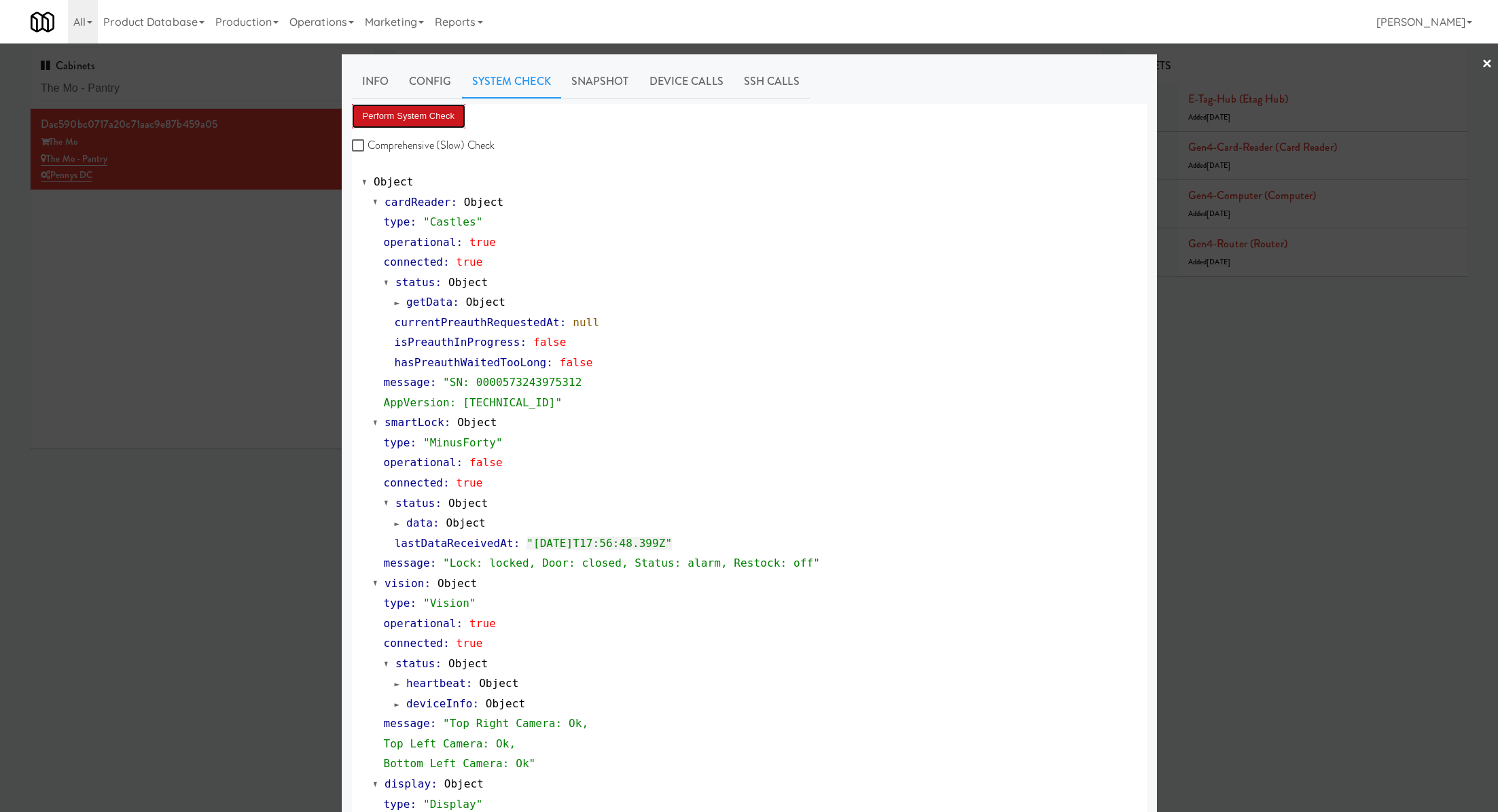
click at [430, 121] on button "Perform System Check" at bounding box center [409, 116] width 114 height 25
click at [202, 96] on div at bounding box center [749, 406] width 1498 height 812
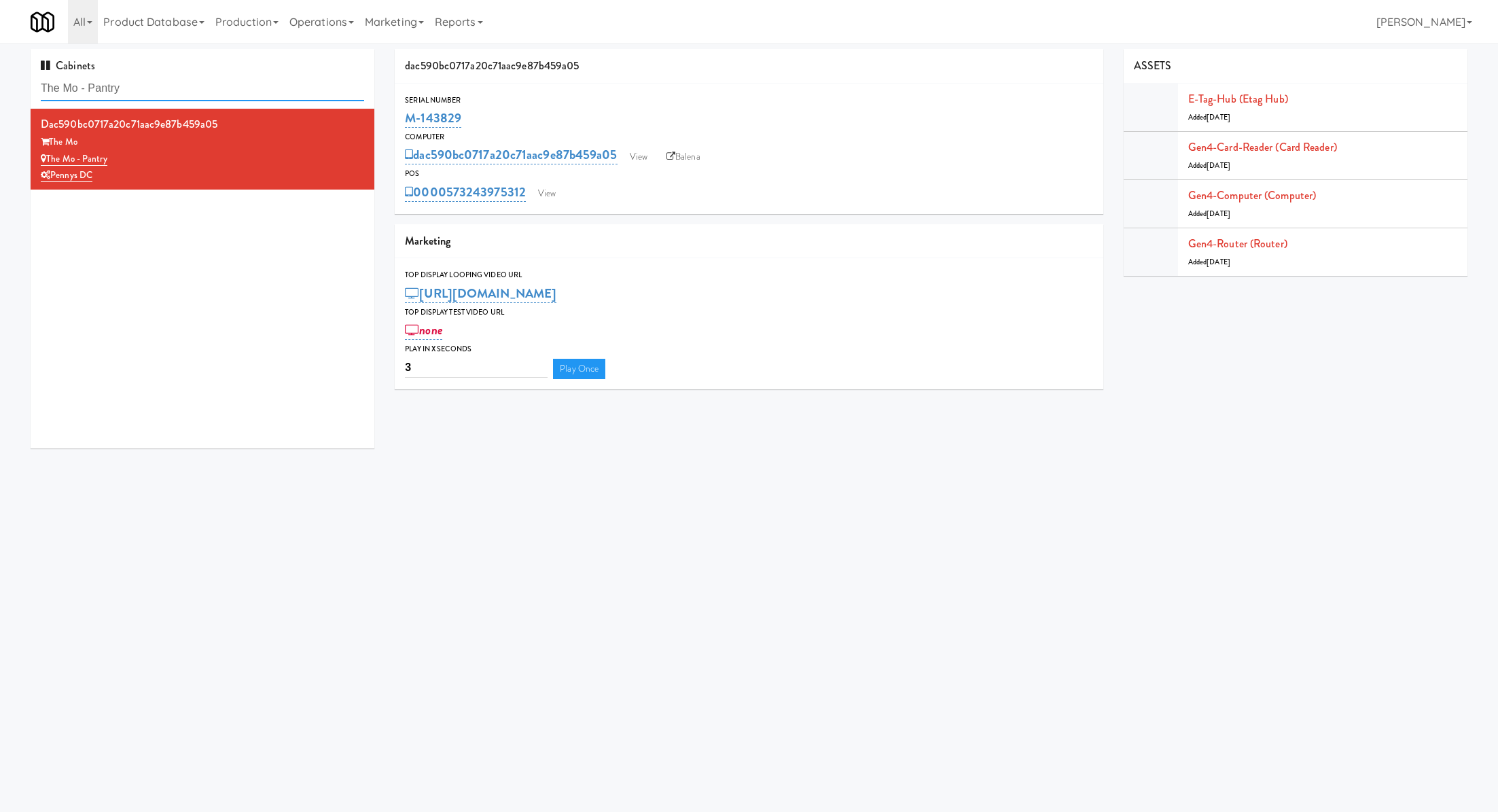
click at [202, 96] on input "The Mo - Pantry" at bounding box center [202, 89] width 324 height 25
paste input "Crystal Flats - Cooler #1"
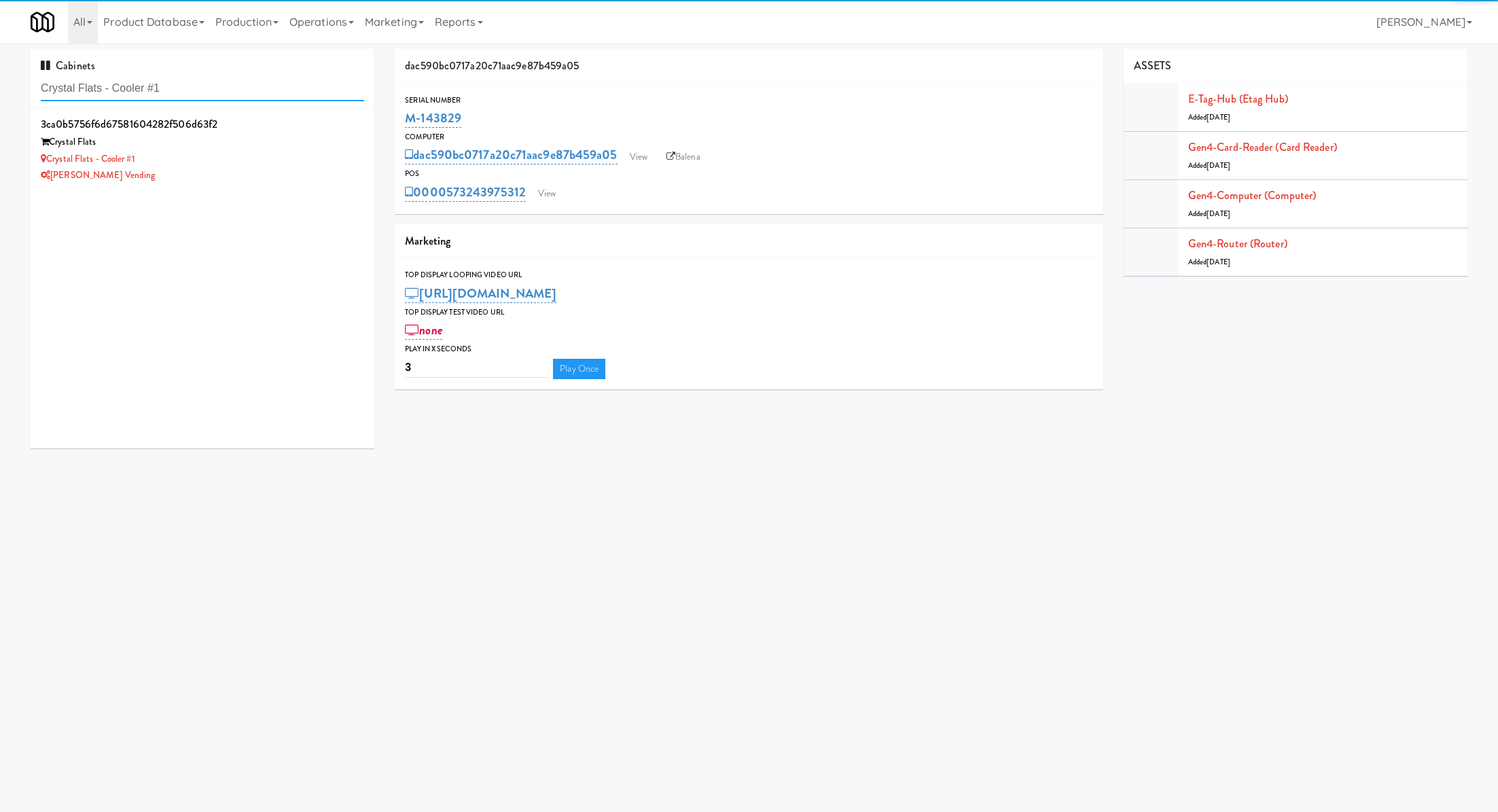
type input "Crystal Flats - Cooler #1"
click at [283, 184] on div "[PERSON_NAME] Vending" at bounding box center [202, 175] width 324 height 17
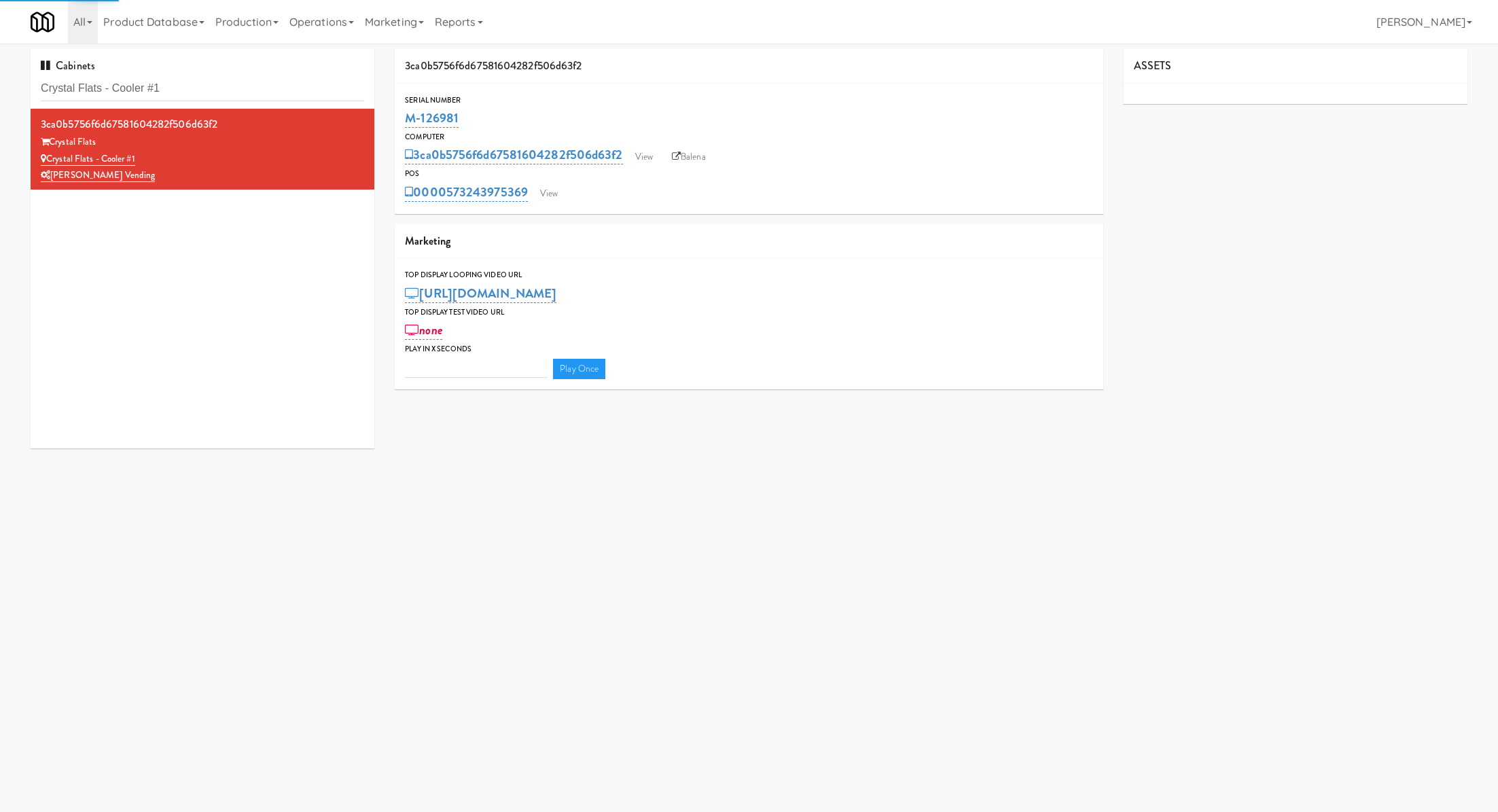
type input "3"
click at [557, 195] on link "View" at bounding box center [549, 194] width 31 height 20
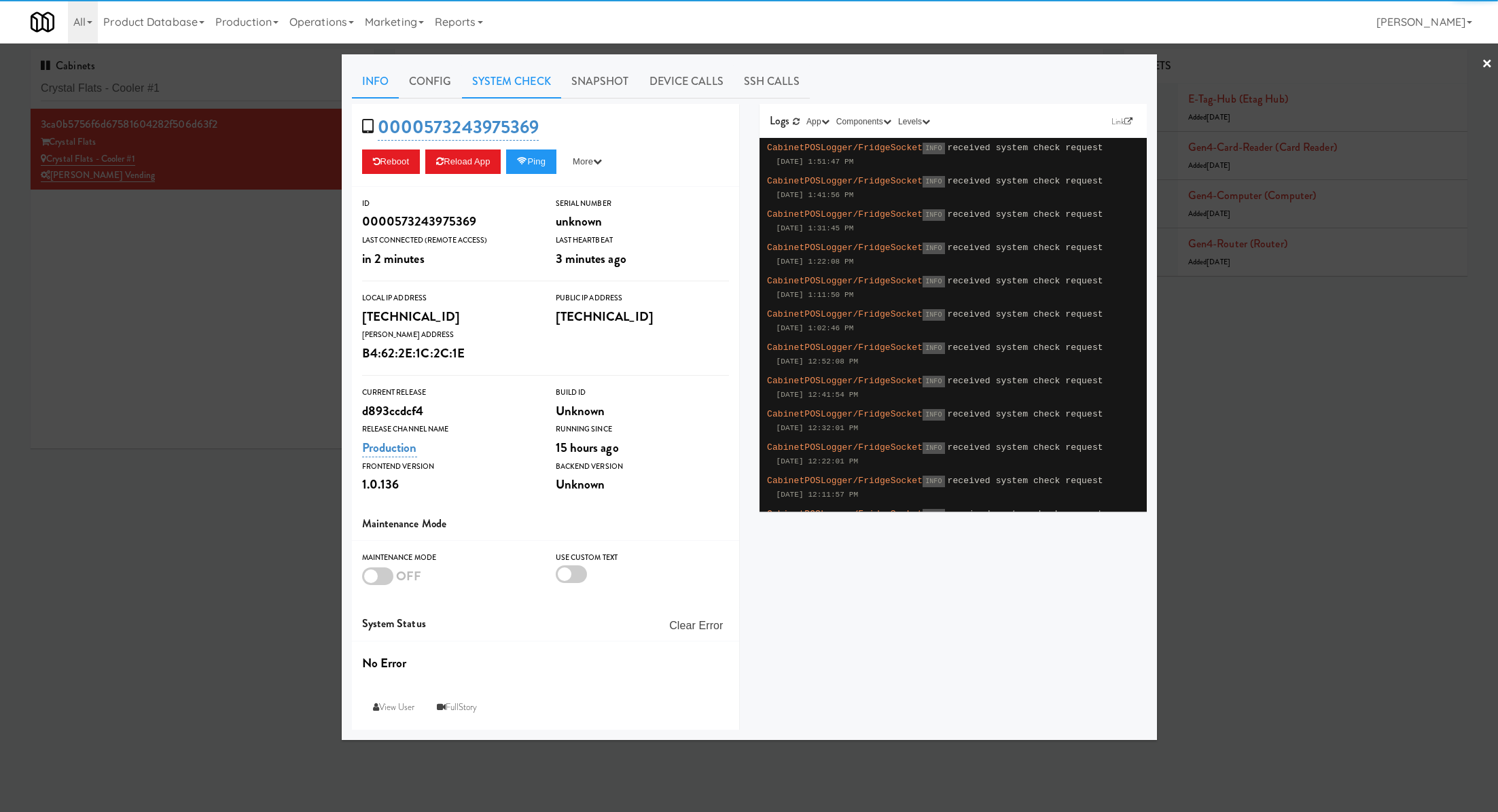
click at [542, 90] on link "System Check" at bounding box center [512, 81] width 99 height 34
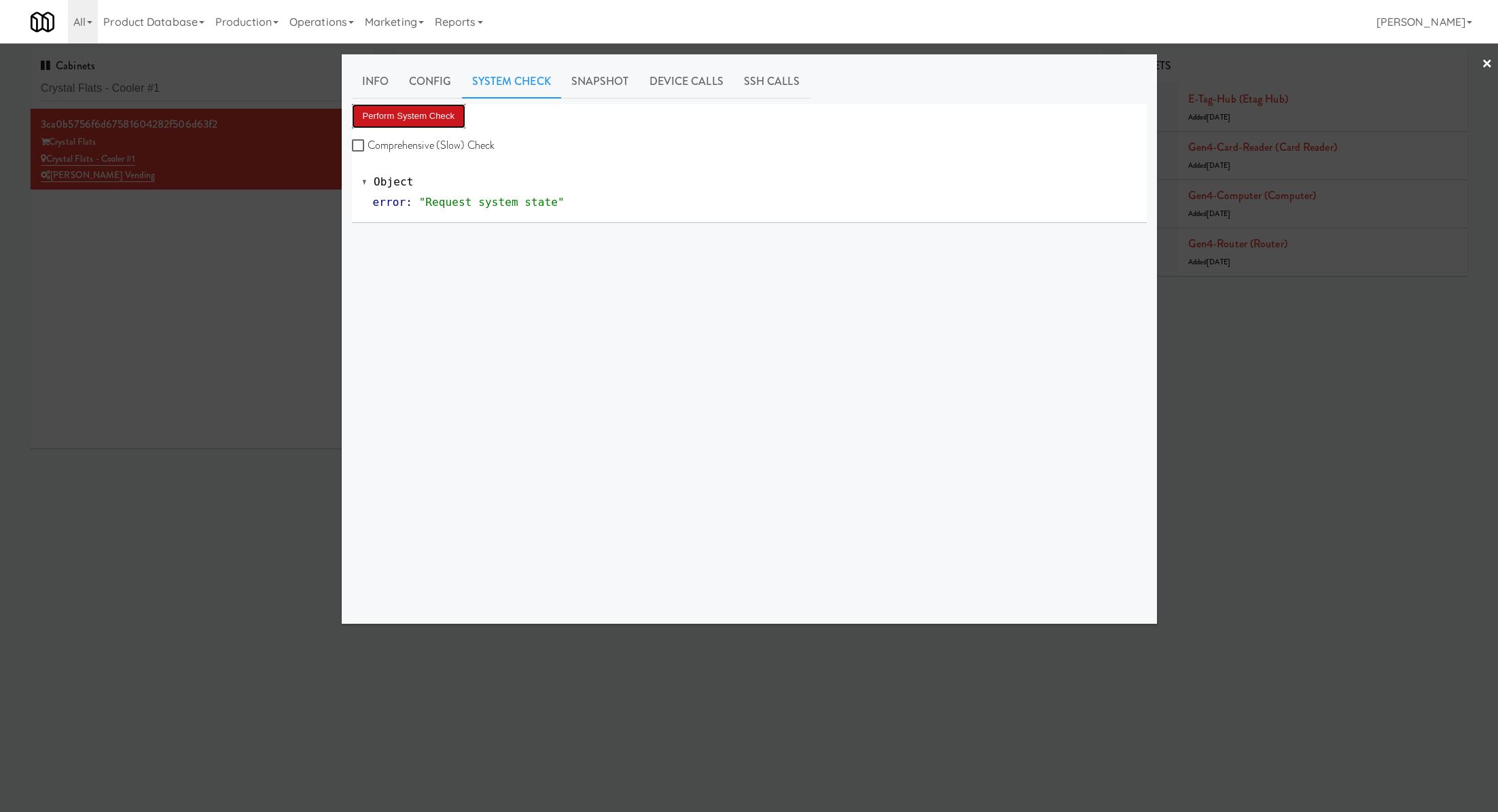
click at [459, 119] on button "Perform System Check" at bounding box center [409, 116] width 114 height 25
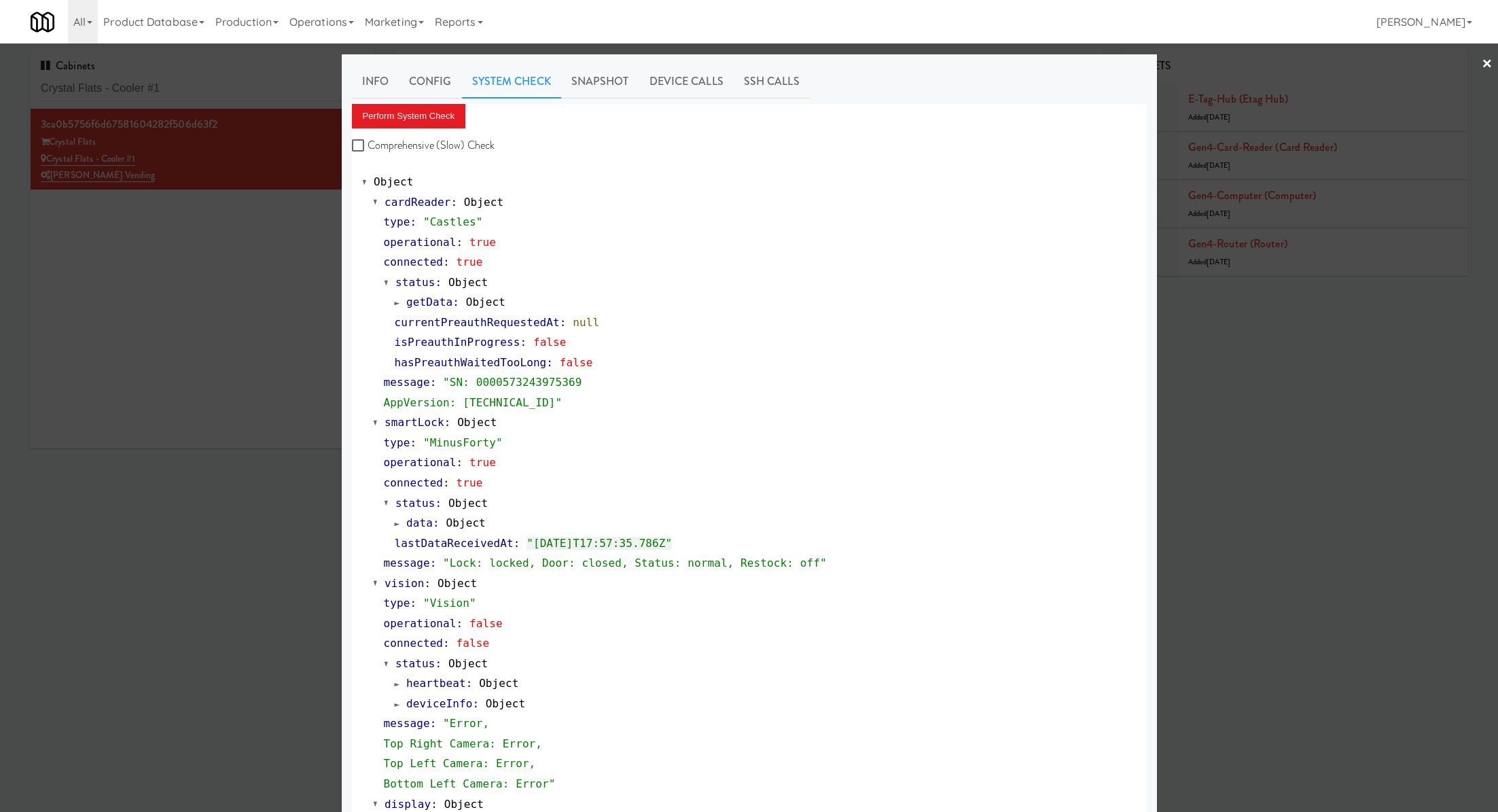
click at [280, 226] on div at bounding box center [749, 406] width 1498 height 812
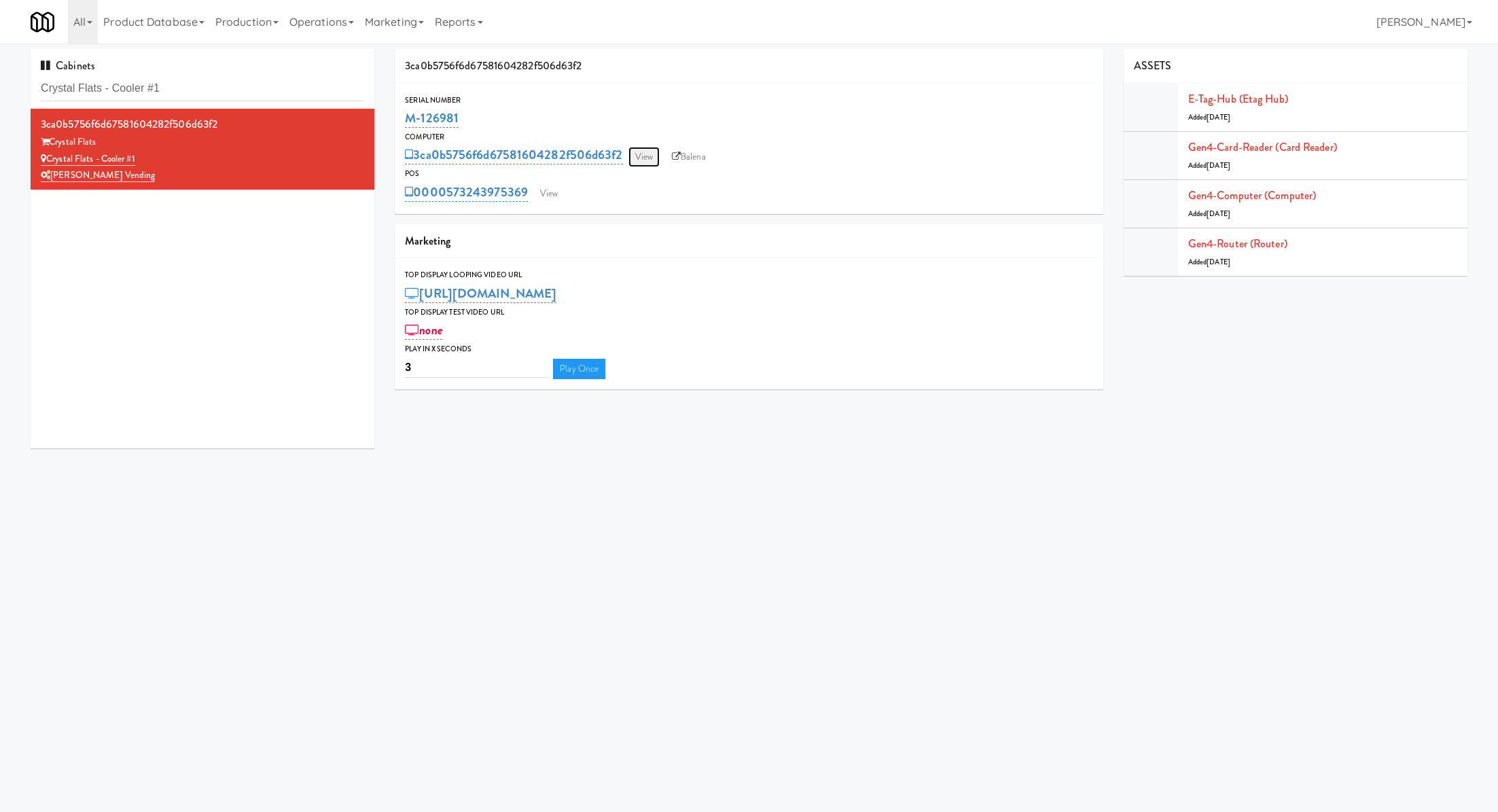
click at [637, 165] on link "View" at bounding box center [644, 157] width 31 height 20
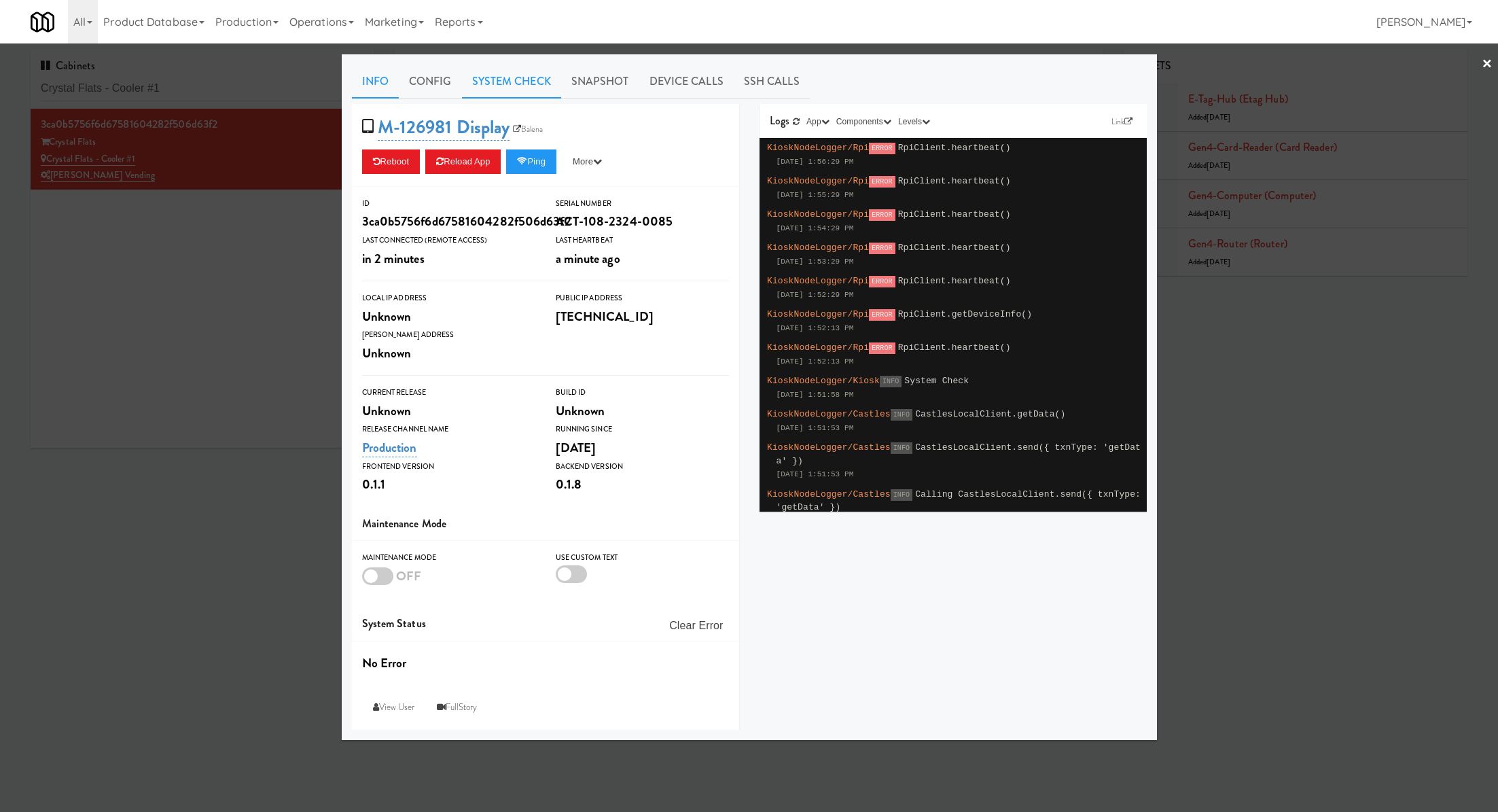
click at [533, 85] on link "System Check" at bounding box center [512, 81] width 99 height 34
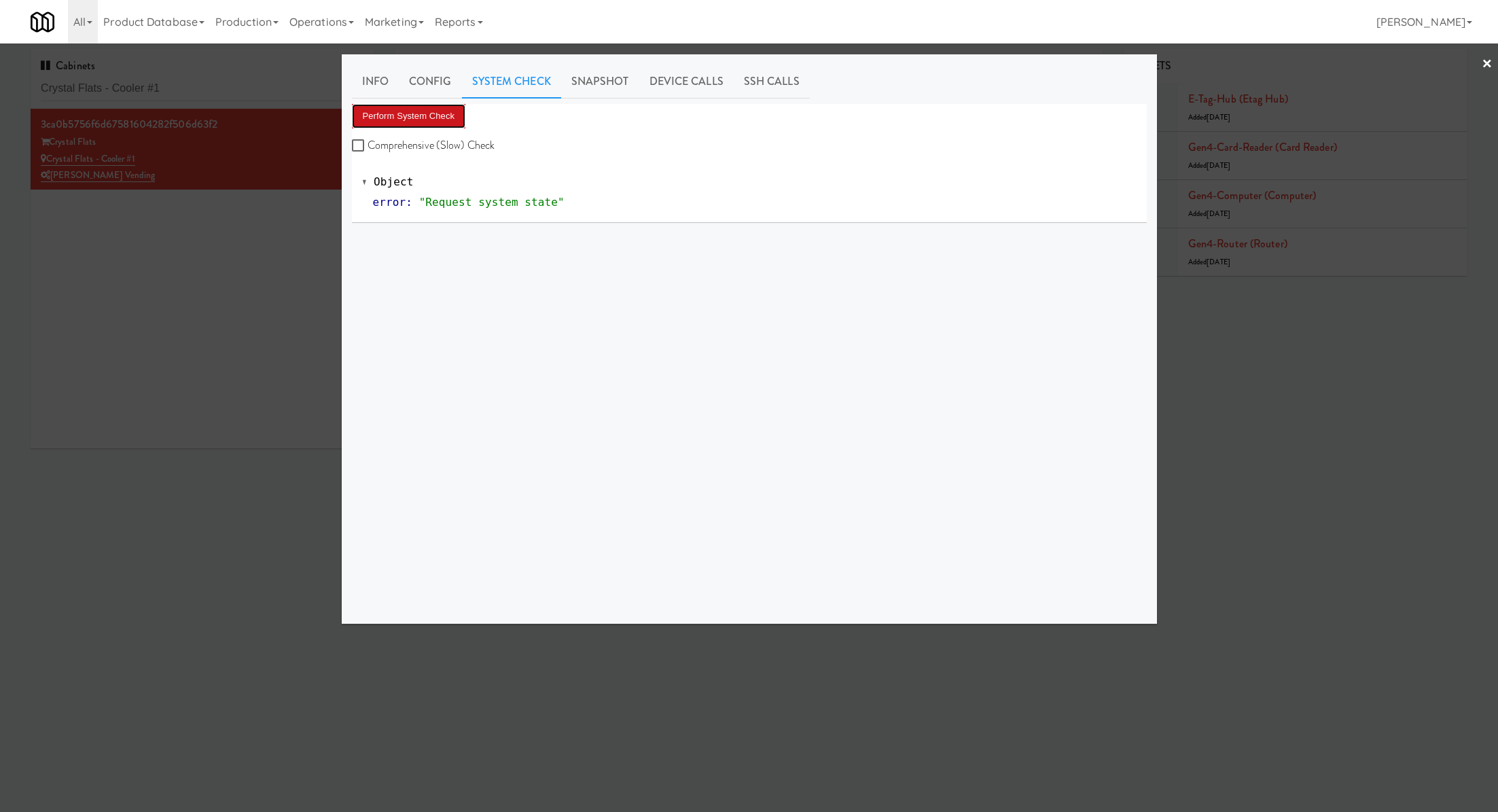
click at [452, 122] on button "Perform System Check" at bounding box center [409, 116] width 114 height 25
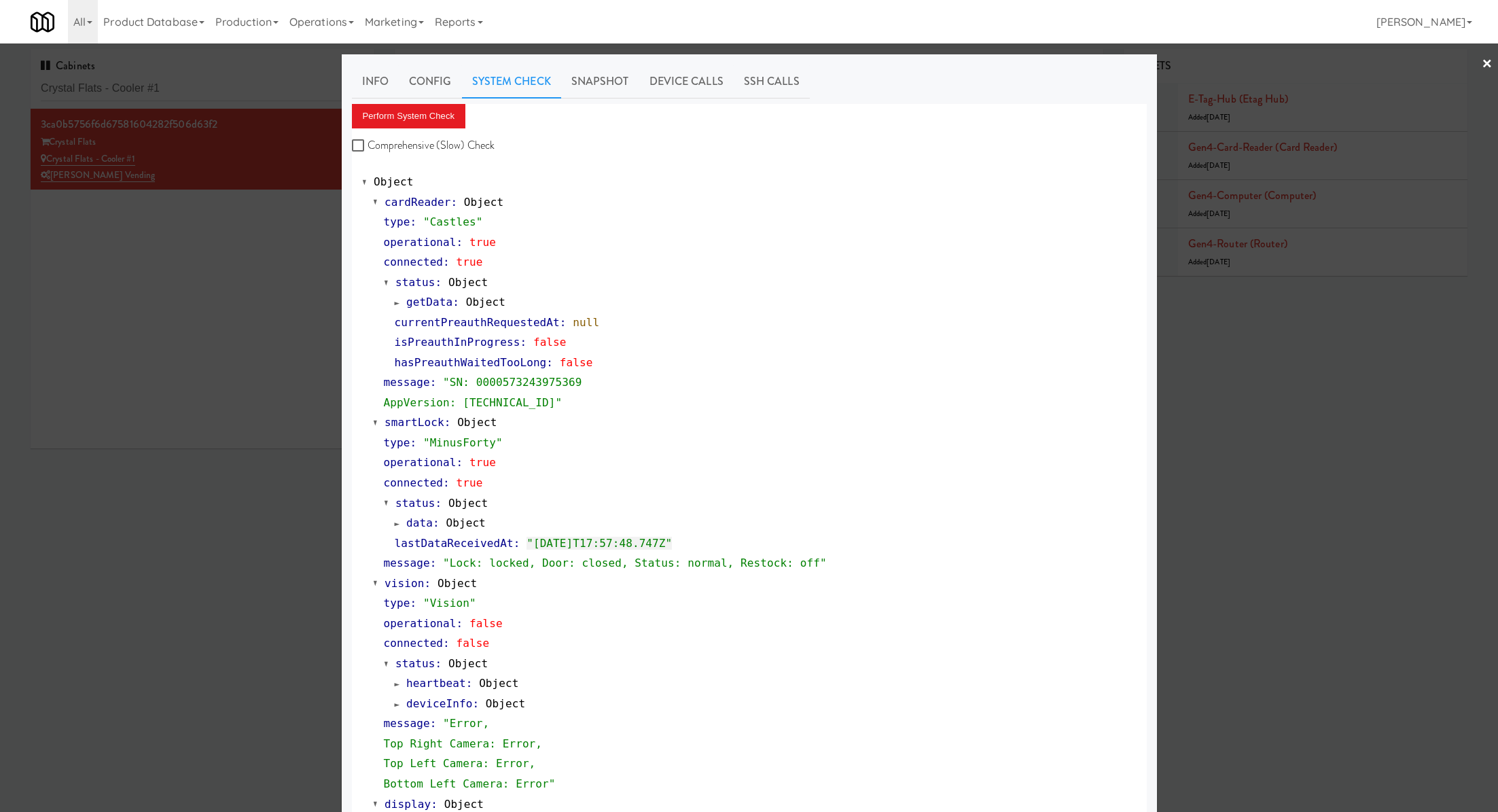
click at [223, 213] on div at bounding box center [749, 406] width 1498 height 812
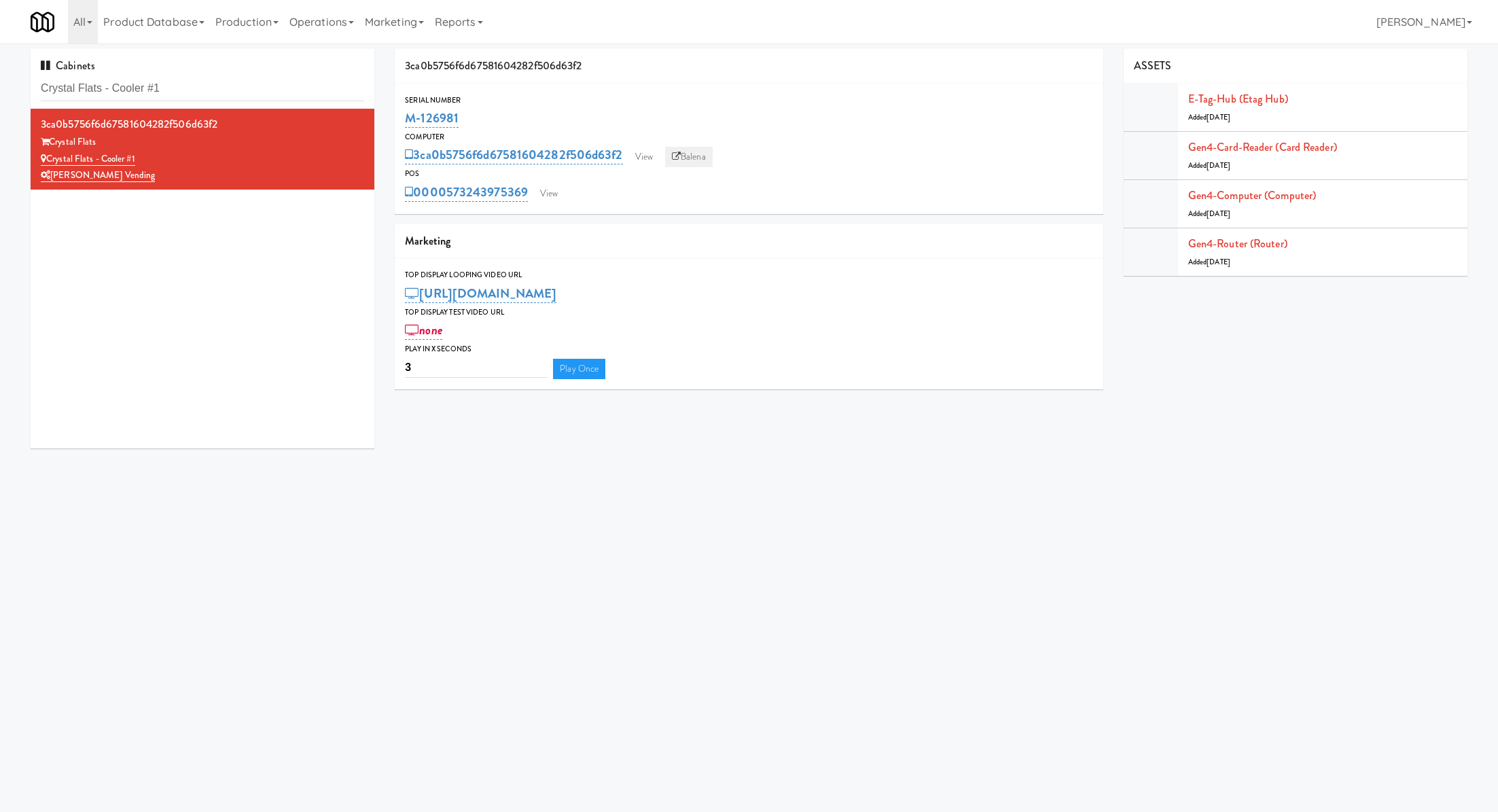
click at [693, 158] on link "Balena" at bounding box center [689, 157] width 48 height 20
click at [565, 186] on div "0000573243975369 View" at bounding box center [748, 192] width 687 height 23
click at [559, 197] on link "View" at bounding box center [549, 194] width 31 height 20
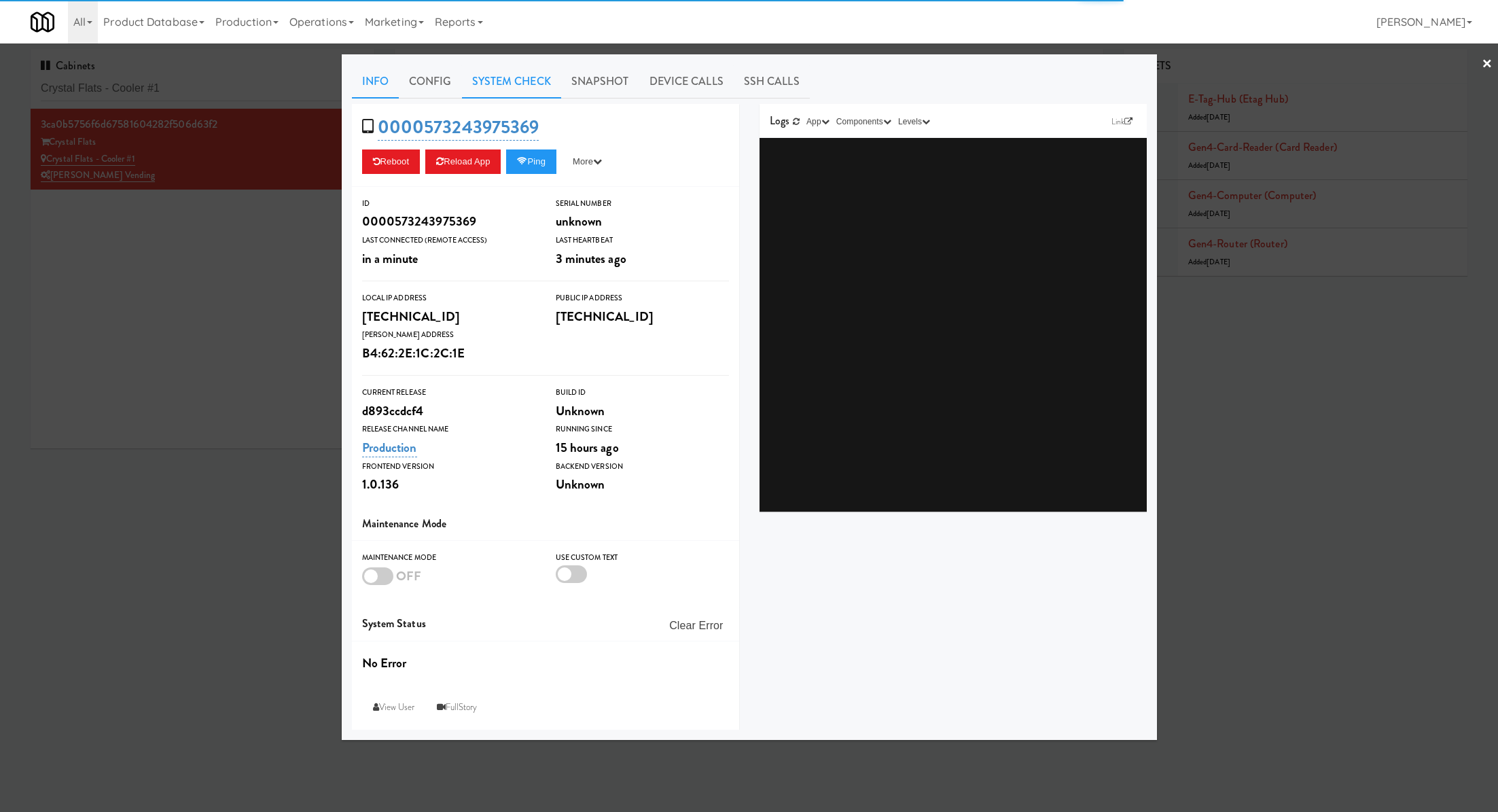
click at [513, 81] on link "System Check" at bounding box center [512, 81] width 99 height 34
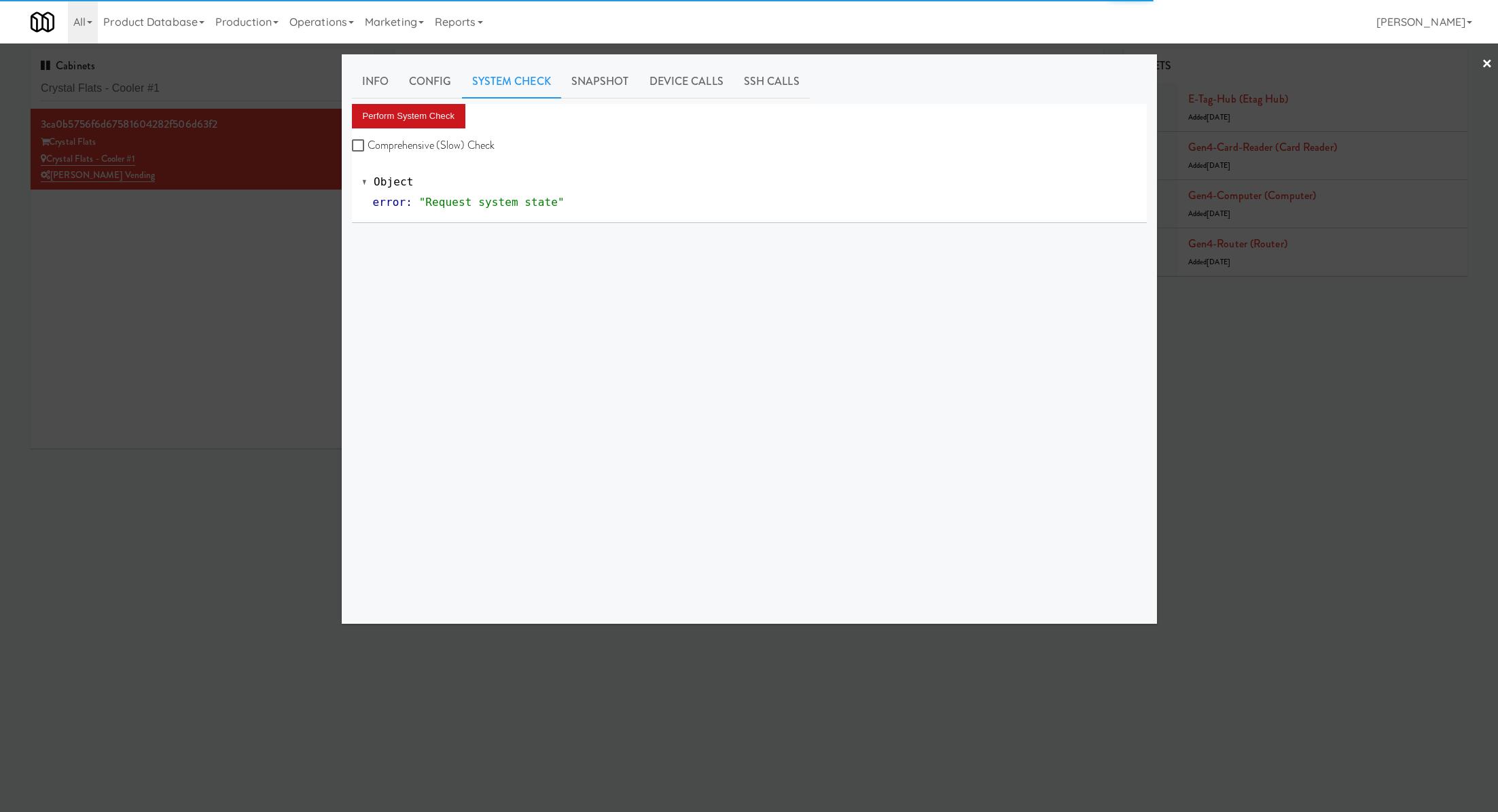
click at [430, 112] on button "Perform System Check" at bounding box center [409, 116] width 114 height 25
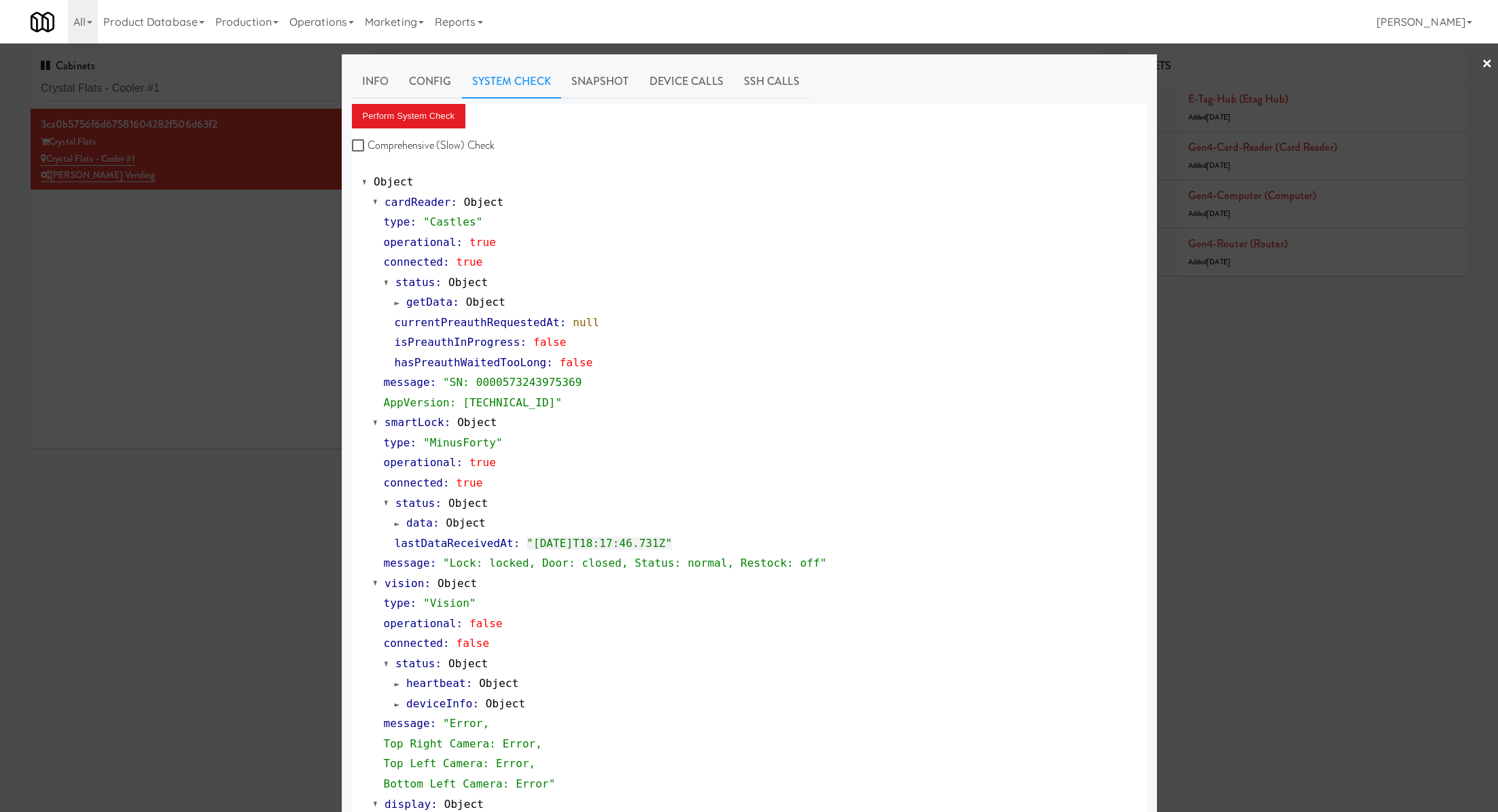
click at [218, 340] on div at bounding box center [749, 406] width 1498 height 812
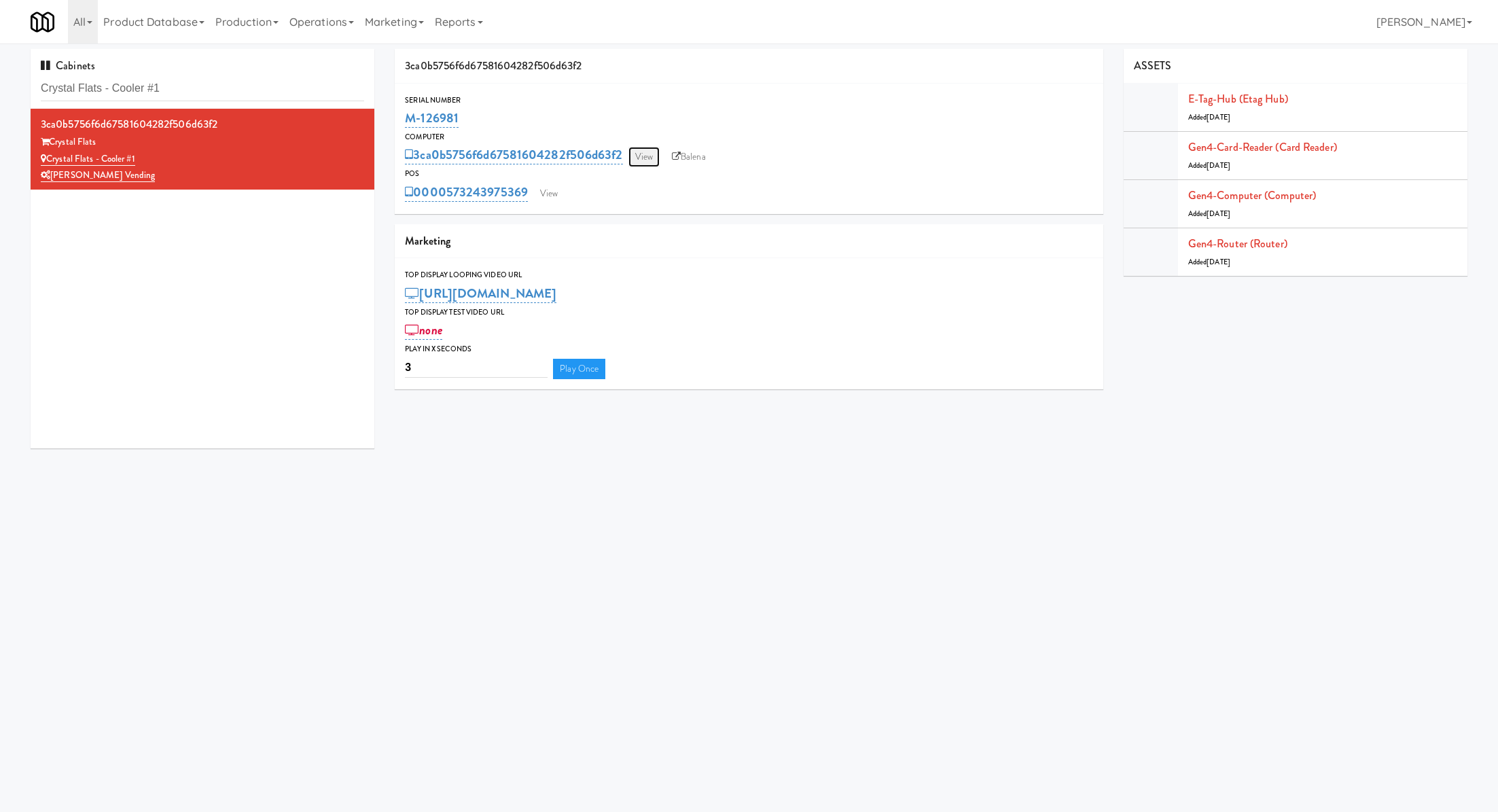
click at [643, 154] on link "View" at bounding box center [644, 157] width 31 height 20
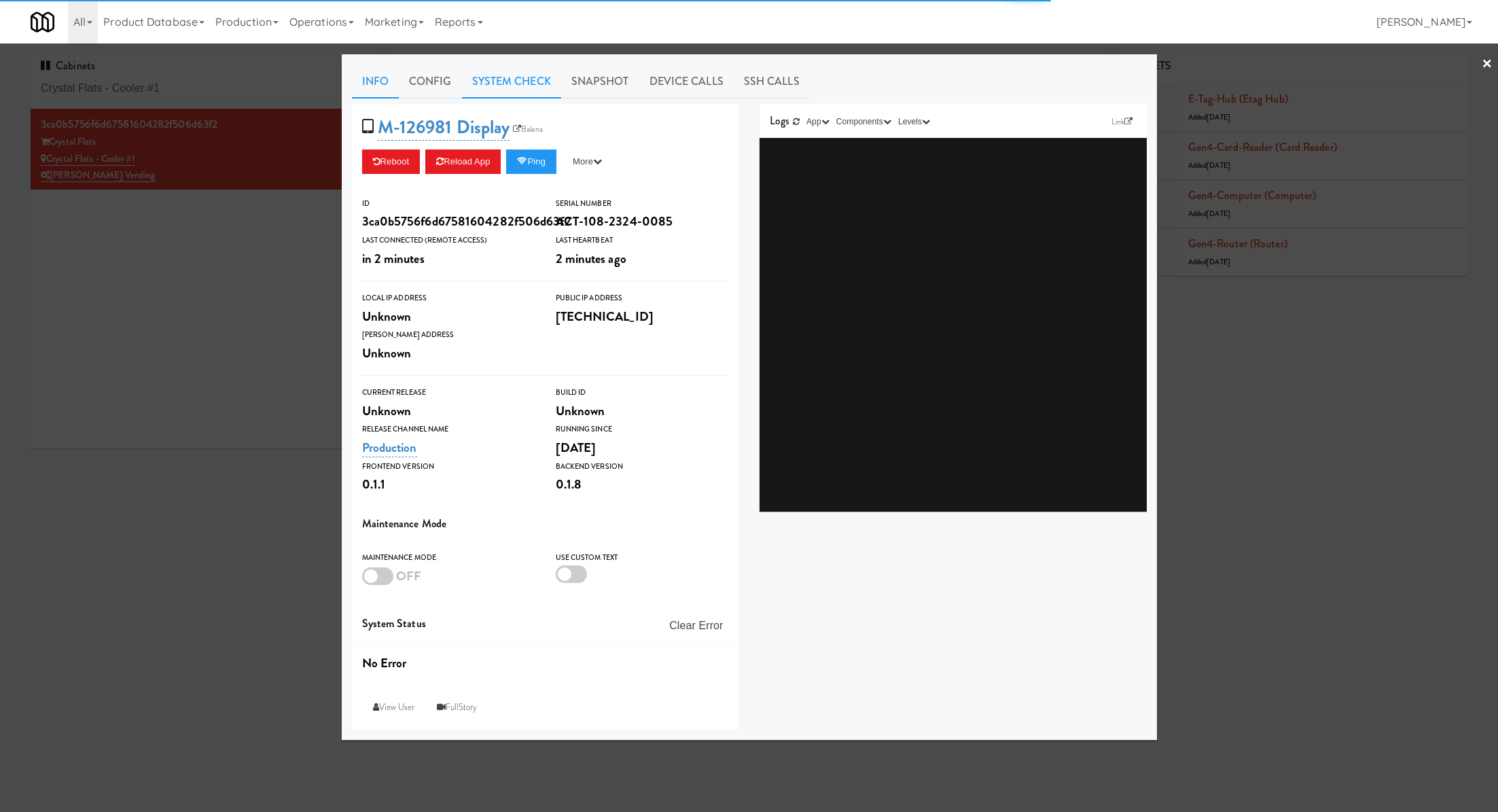
click at [530, 85] on link "System Check" at bounding box center [512, 81] width 99 height 34
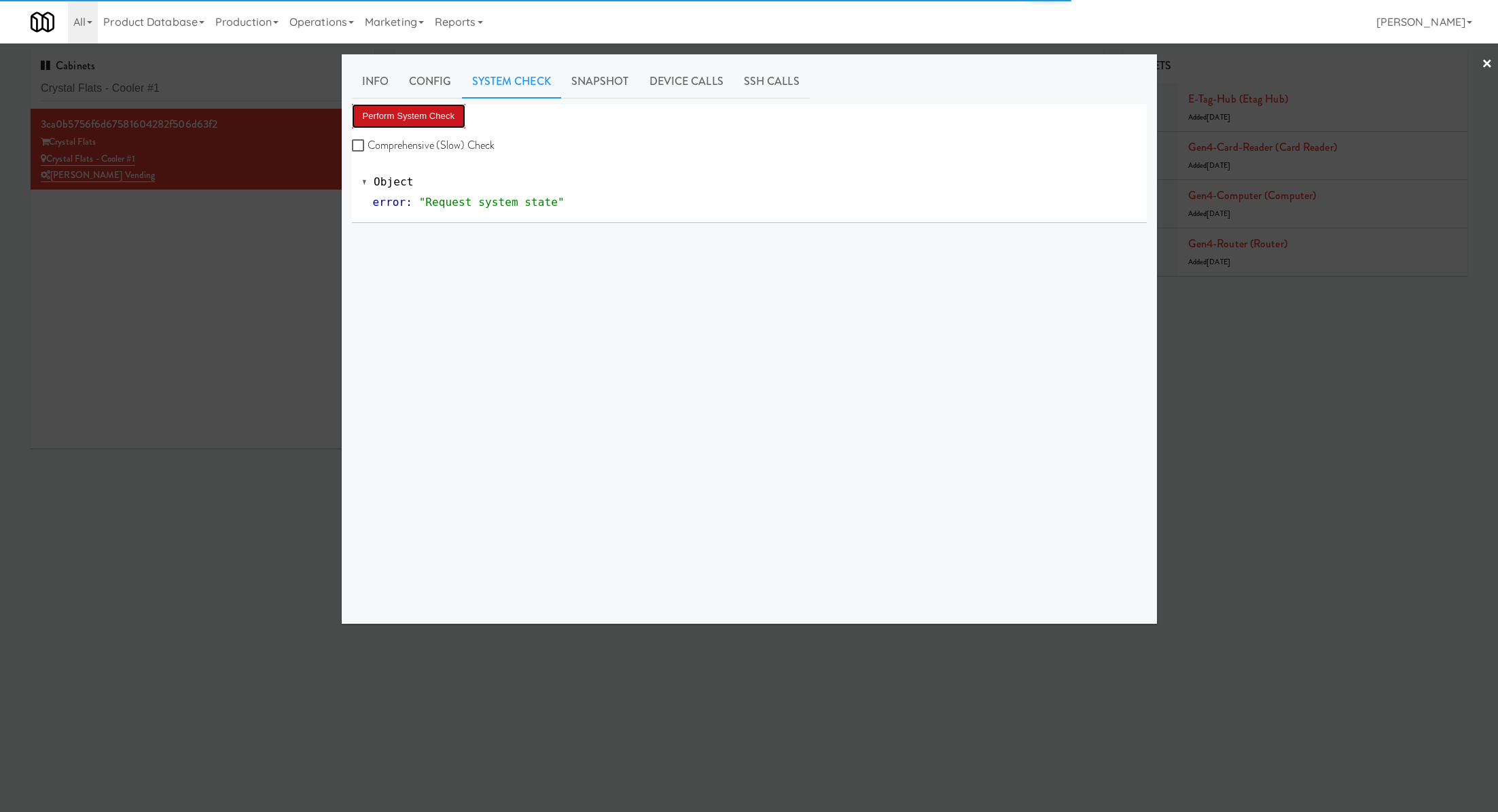
click at [435, 120] on button "Perform System Check" at bounding box center [409, 116] width 114 height 25
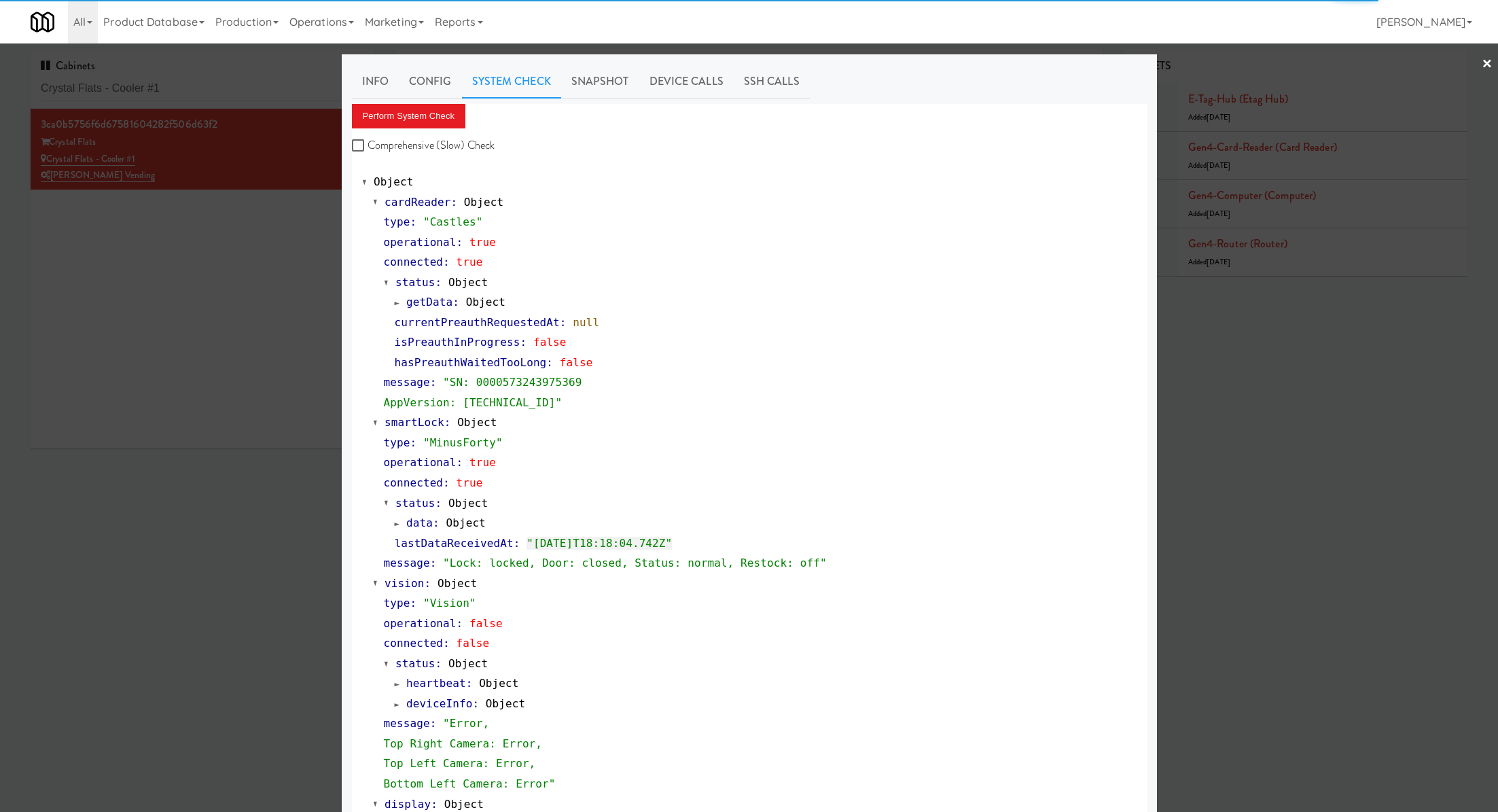
click at [269, 194] on div at bounding box center [749, 406] width 1498 height 812
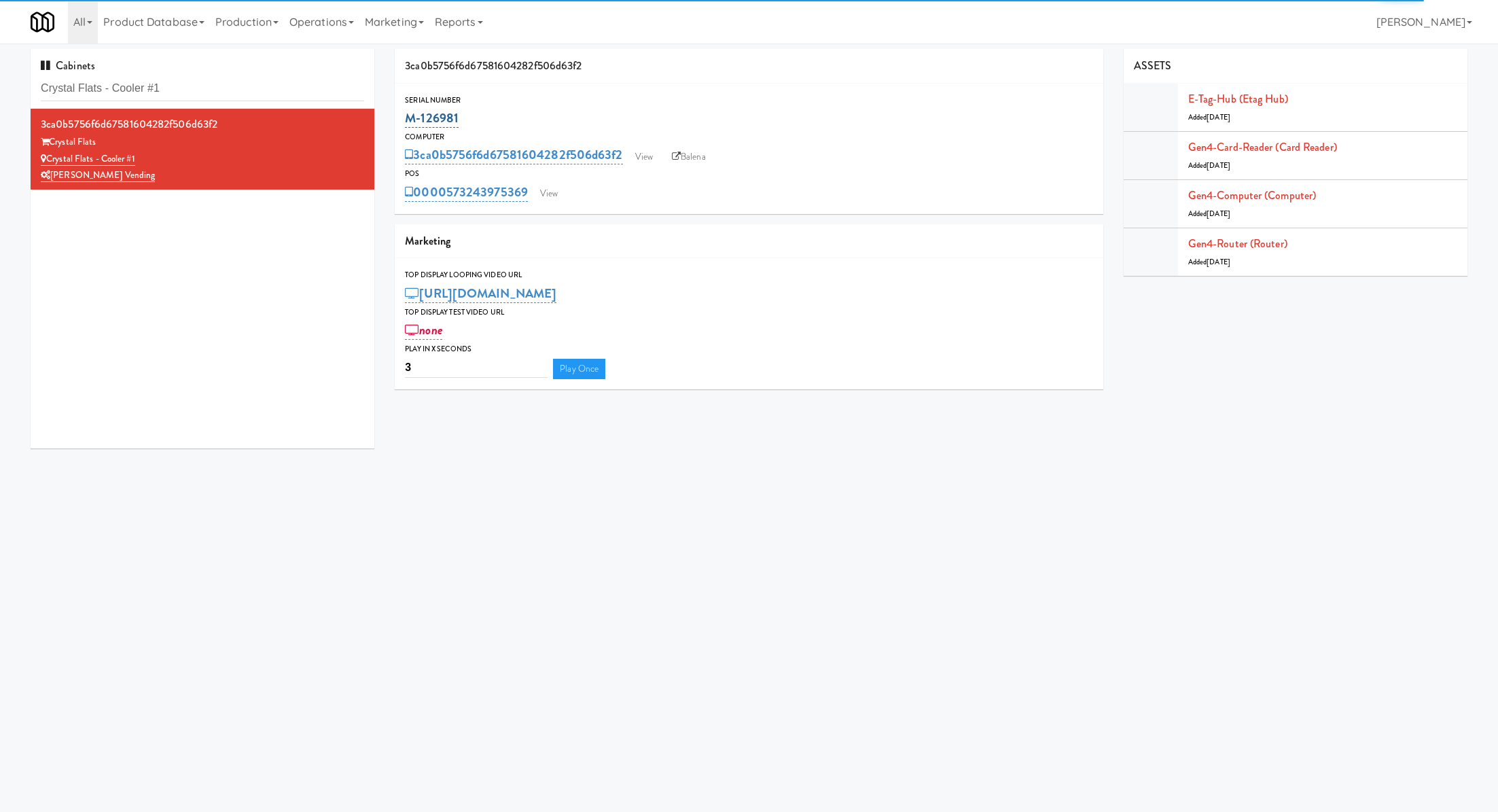
drag, startPoint x: 474, startPoint y: 120, endPoint x: 408, endPoint y: 123, distance: 66.1
click at [408, 123] on div "M-126981" at bounding box center [748, 118] width 687 height 23
copy link "M-126981"
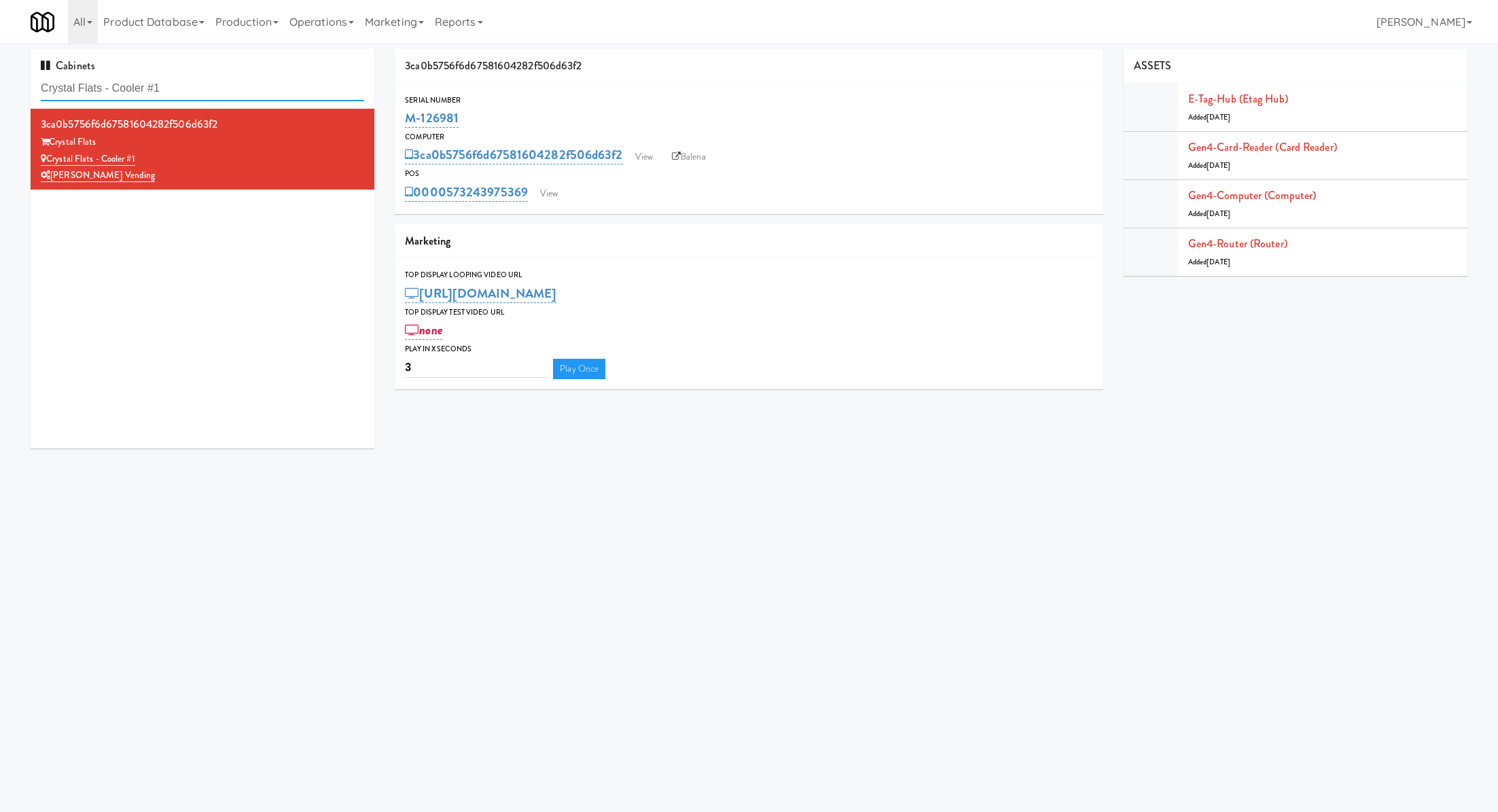
click at [295, 89] on input "Crystal Flats - Cooler #1" at bounding box center [202, 89] width 324 height 25
click at [554, 190] on link "View" at bounding box center [549, 194] width 31 height 20
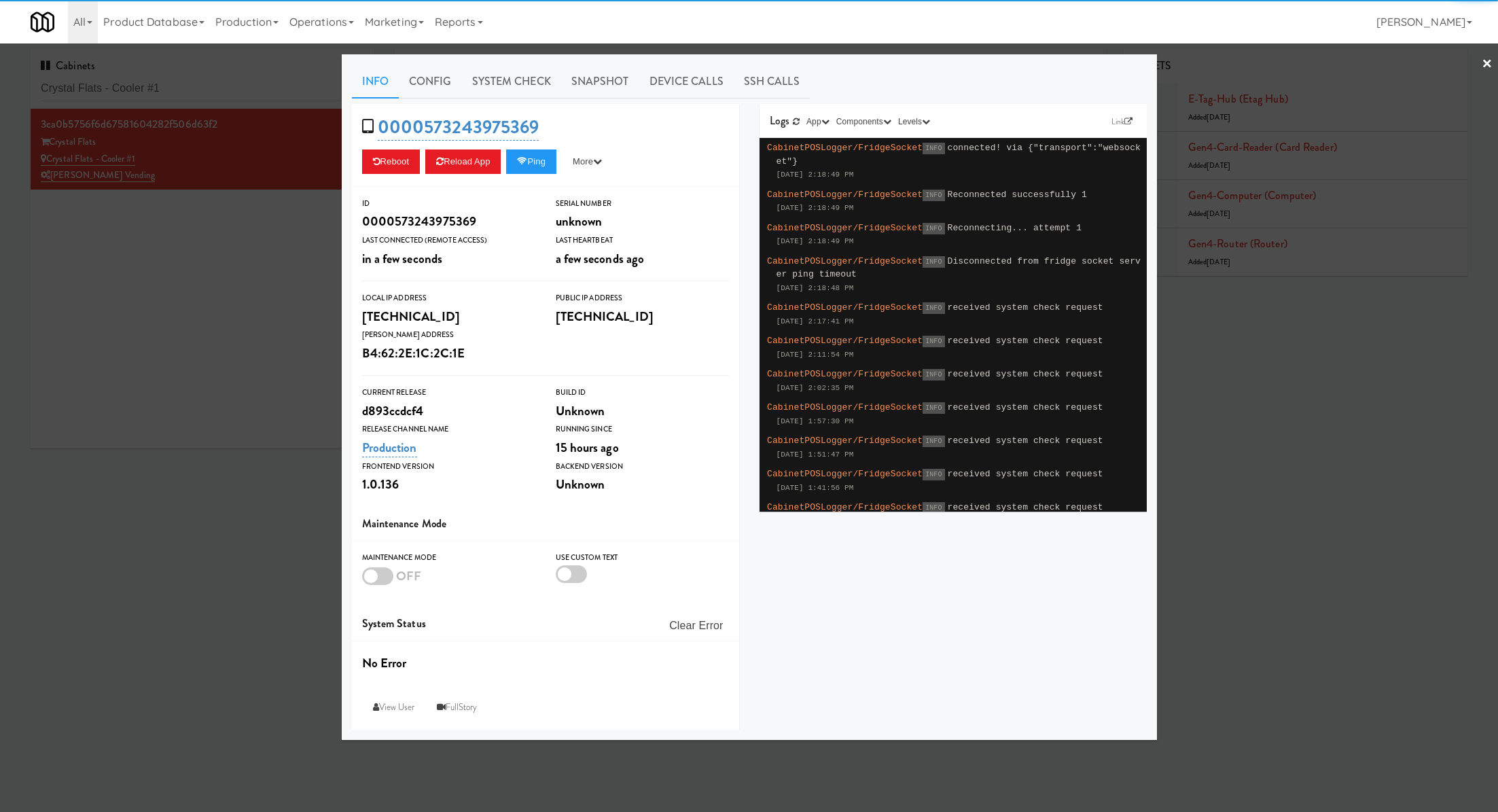
click at [496, 87] on link "System Check" at bounding box center [512, 81] width 99 height 34
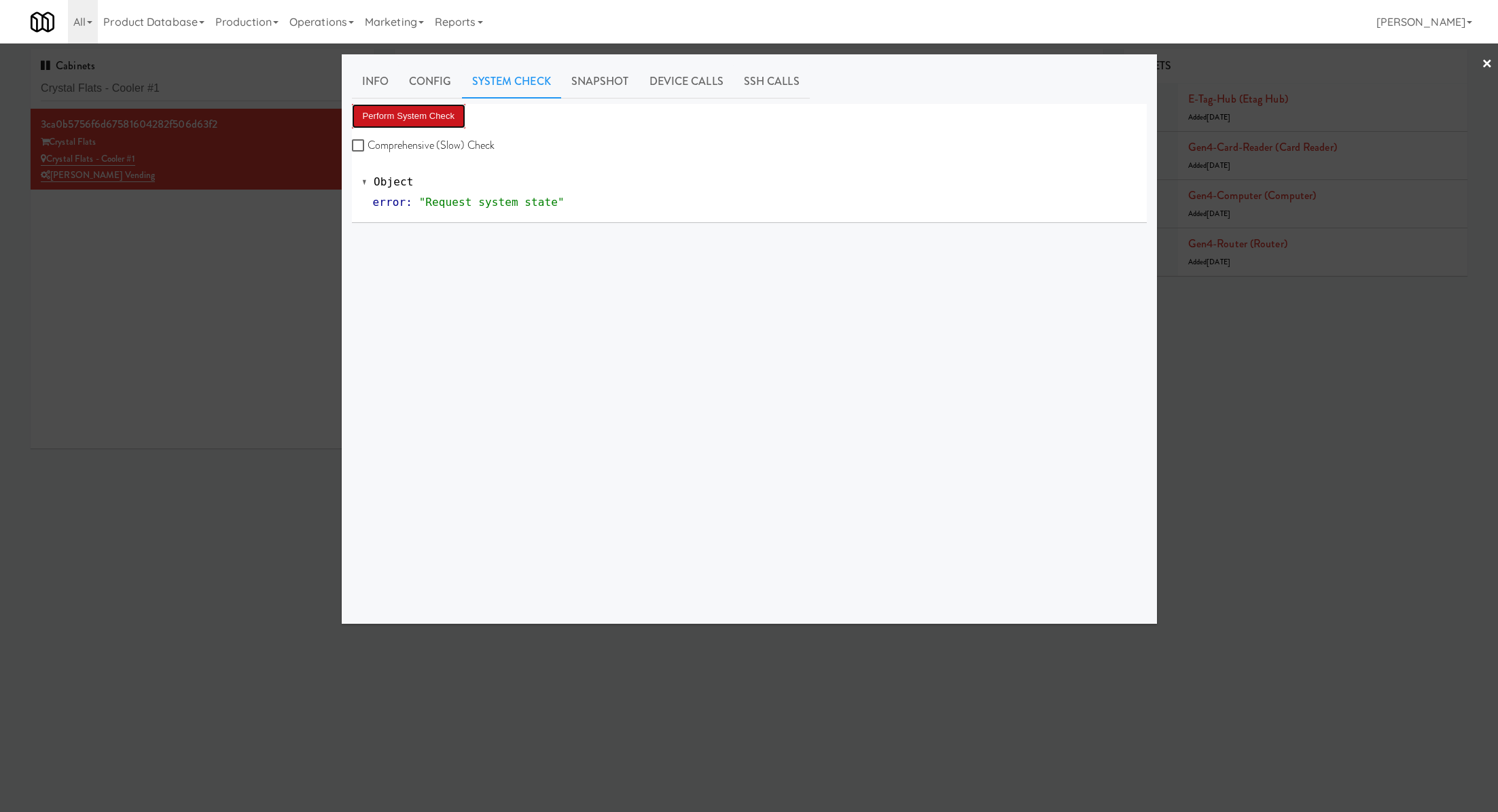
click at [442, 125] on button "Perform System Check" at bounding box center [409, 116] width 114 height 25
click at [469, 118] on div "Perform System Check Comprehensive (Slow) Check" at bounding box center [749, 129] width 795 height 52
click at [436, 113] on button "Perform System Check" at bounding box center [409, 116] width 114 height 25
click at [435, 107] on button "Perform System Check" at bounding box center [409, 116] width 114 height 25
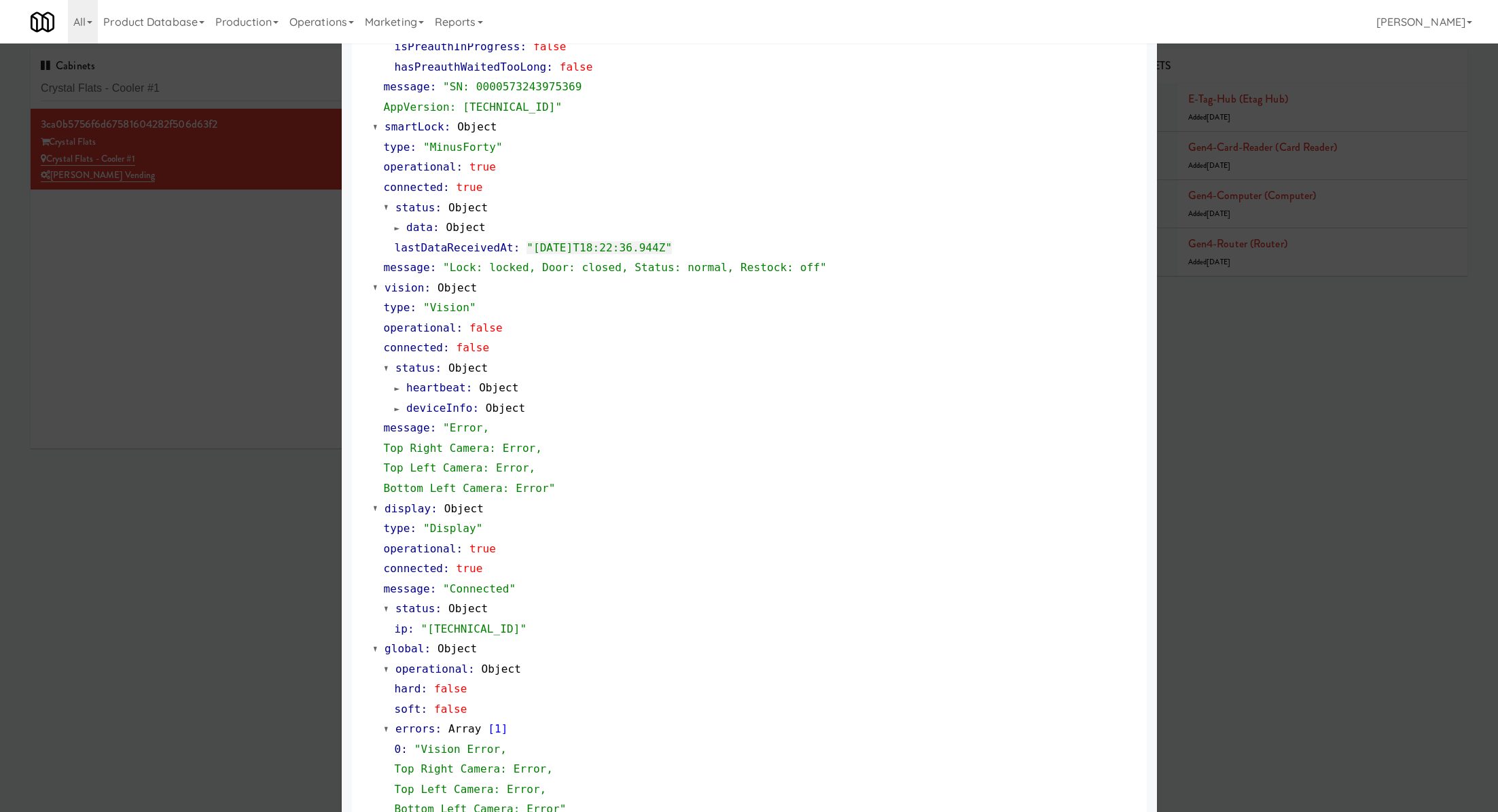
scroll to position [322, 0]
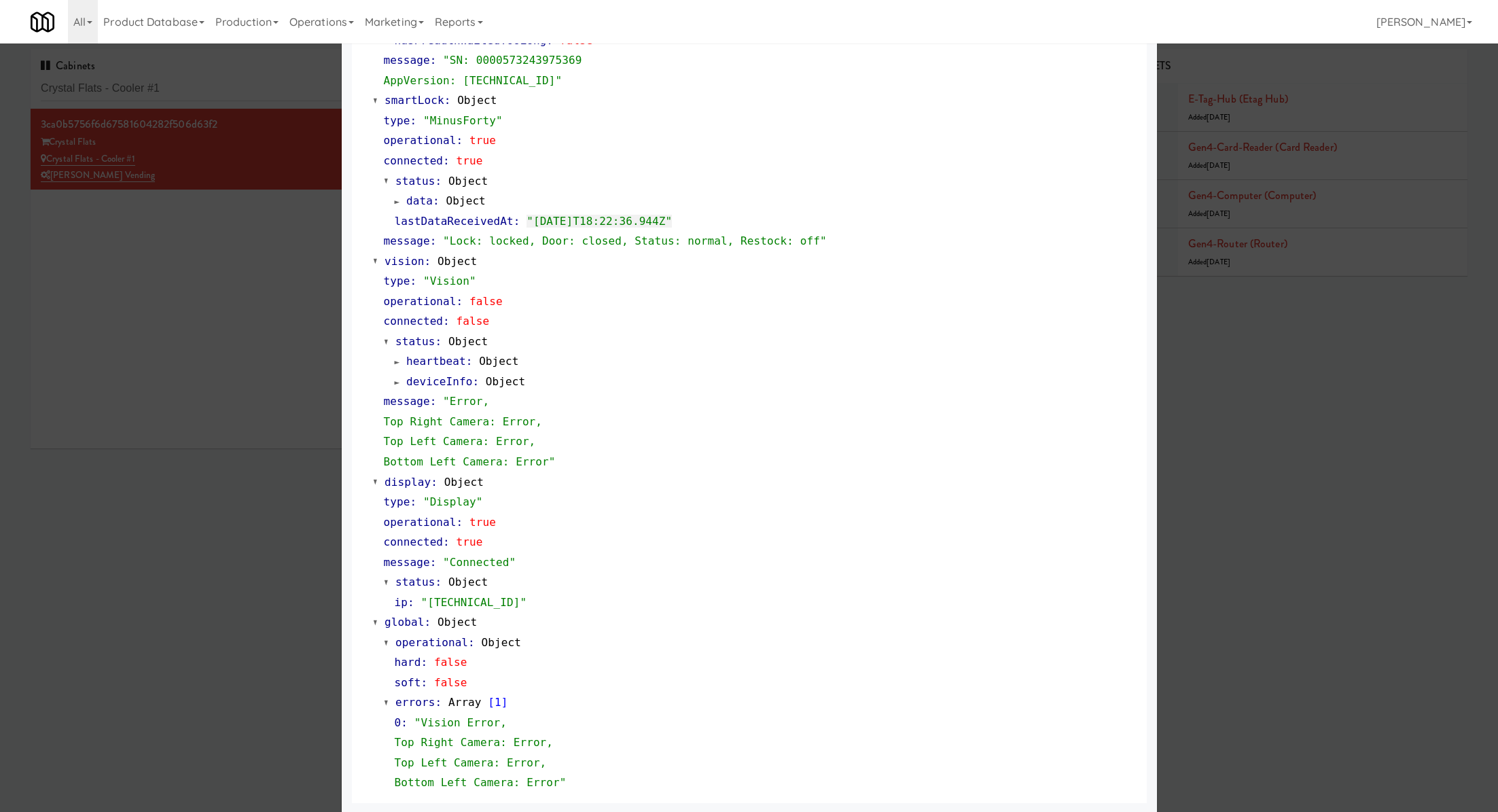
click at [192, 97] on div at bounding box center [749, 406] width 1498 height 812
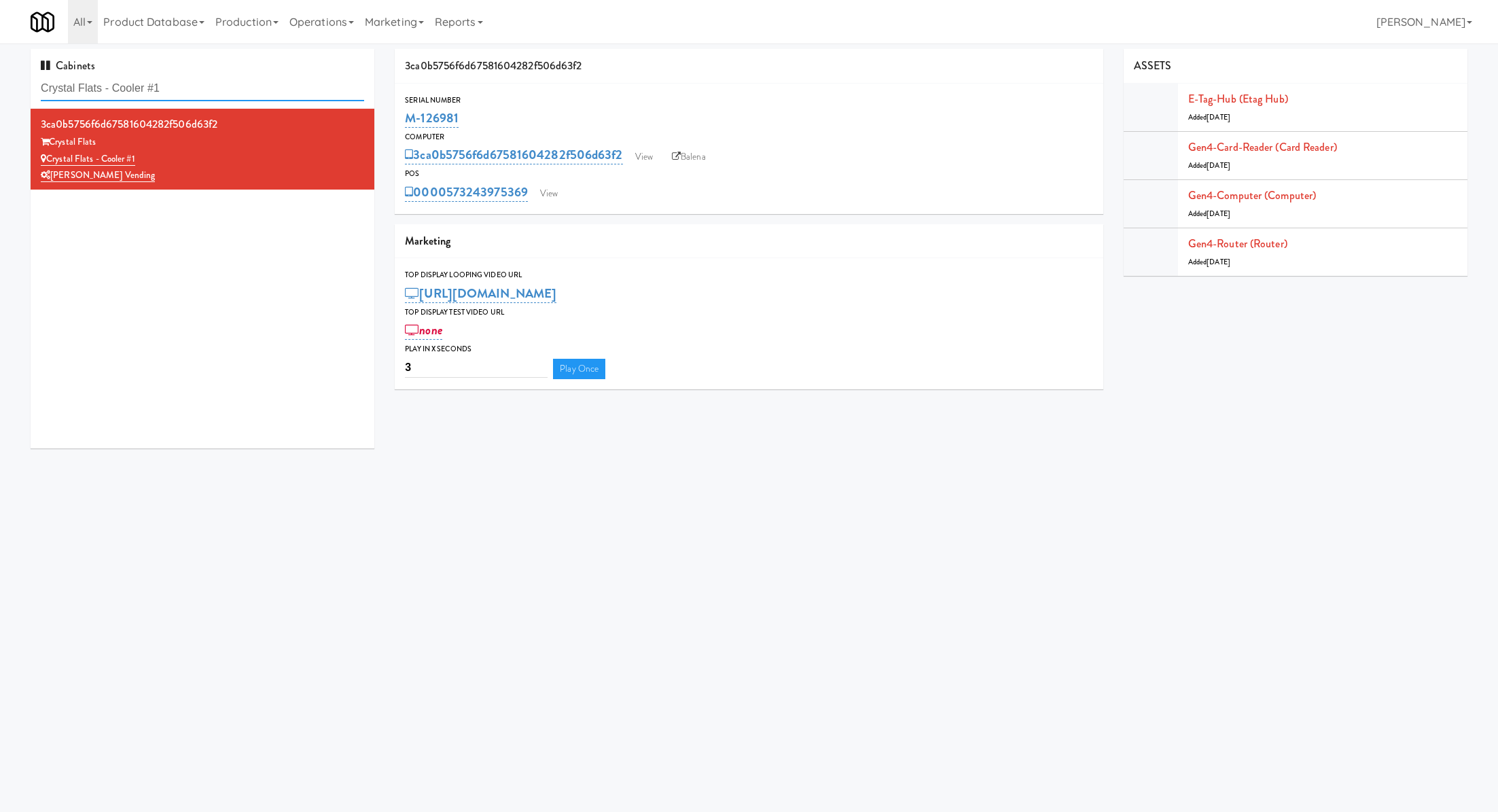
click at [192, 97] on input "Crystal Flats - Cooler #1" at bounding box center [202, 89] width 324 height 25
paste input "osmopolitan at Lorton Station - Cooler #2"
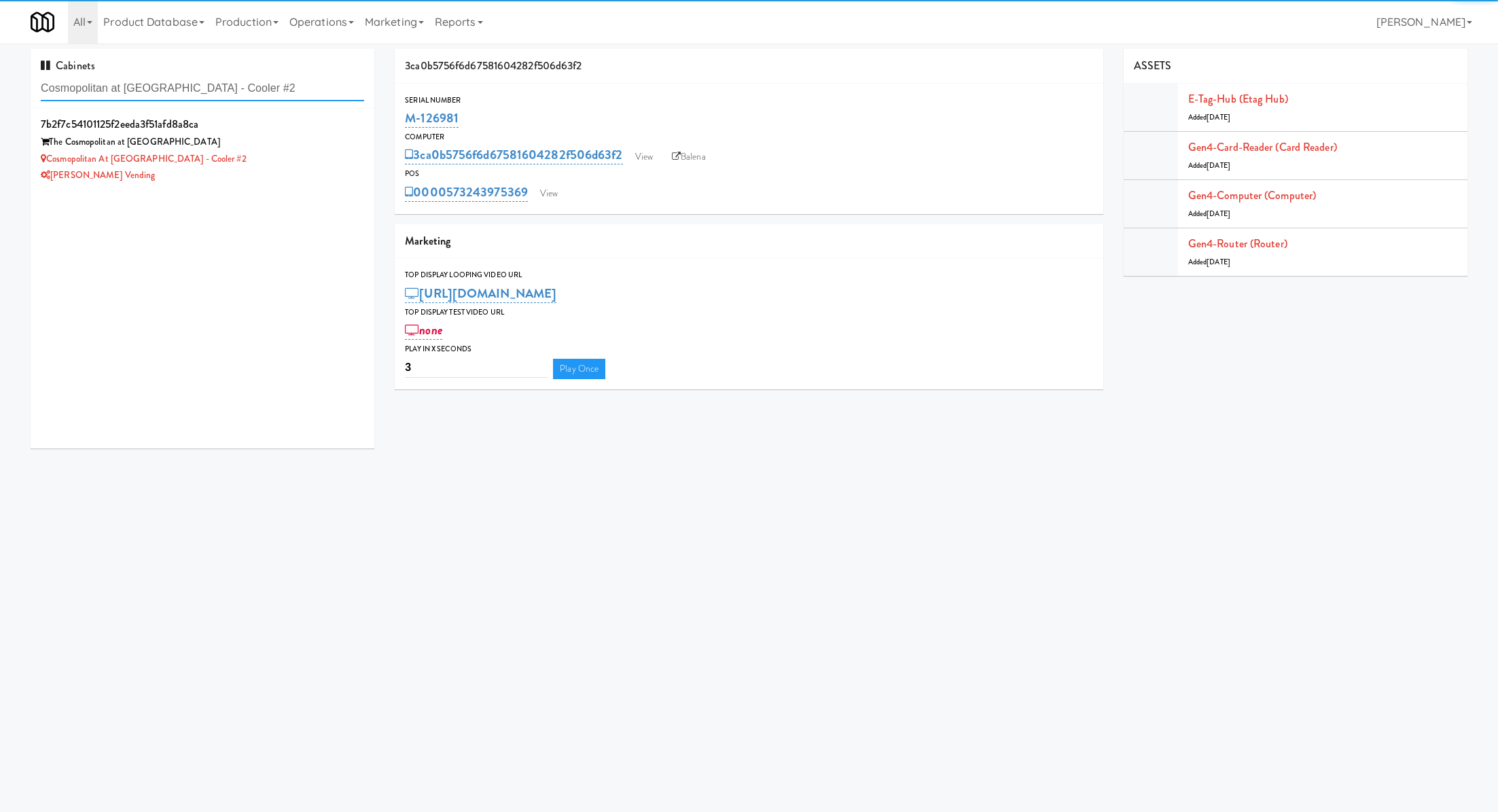
type input "Cosmopolitan at Lorton Station - Cooler #2"
click at [250, 155] on div "Cosmopolitan at Lorton Station - Cooler #2" at bounding box center [202, 159] width 324 height 17
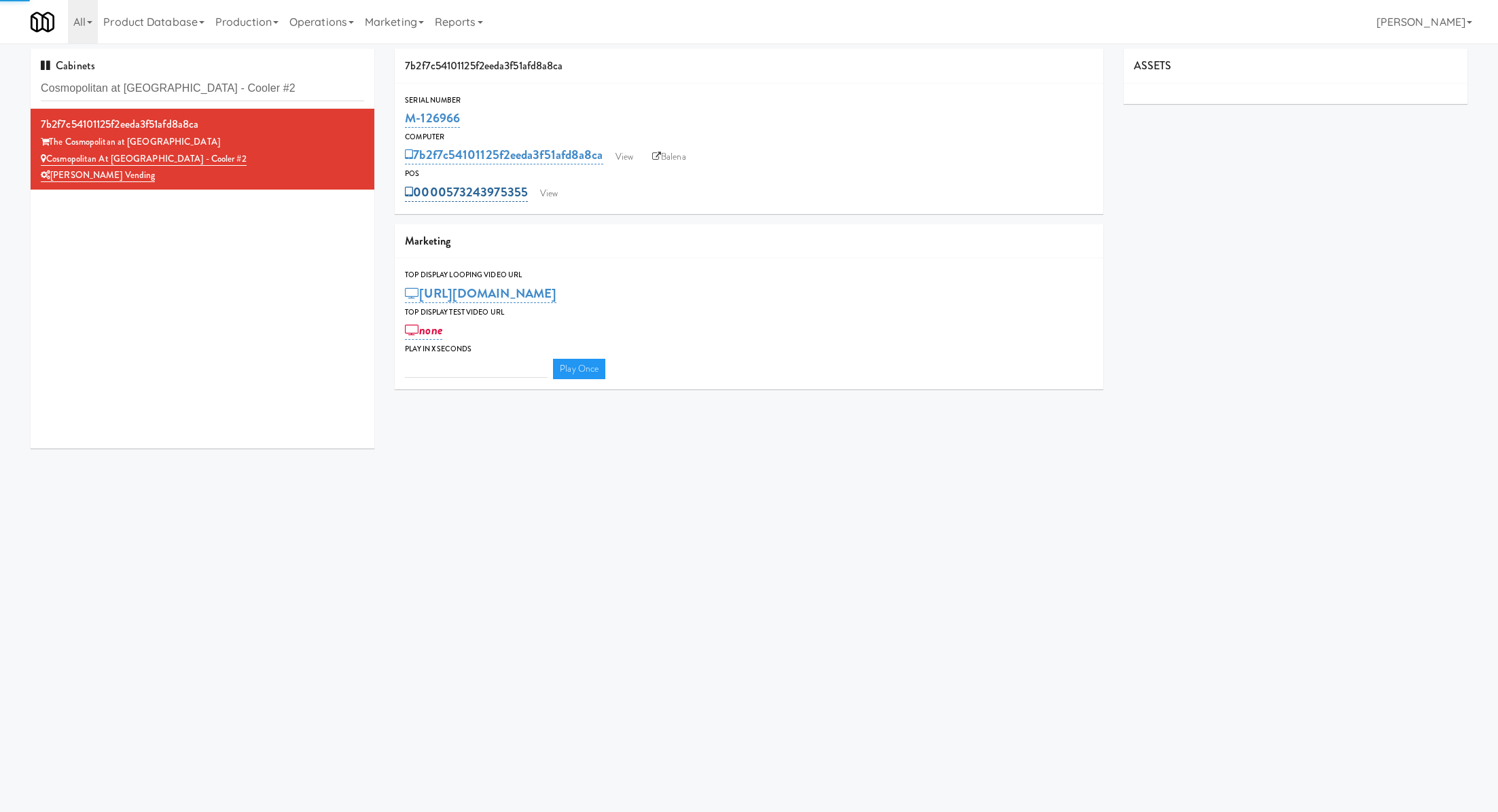
type input "3"
click at [534, 193] on link "View" at bounding box center [549, 194] width 31 height 20
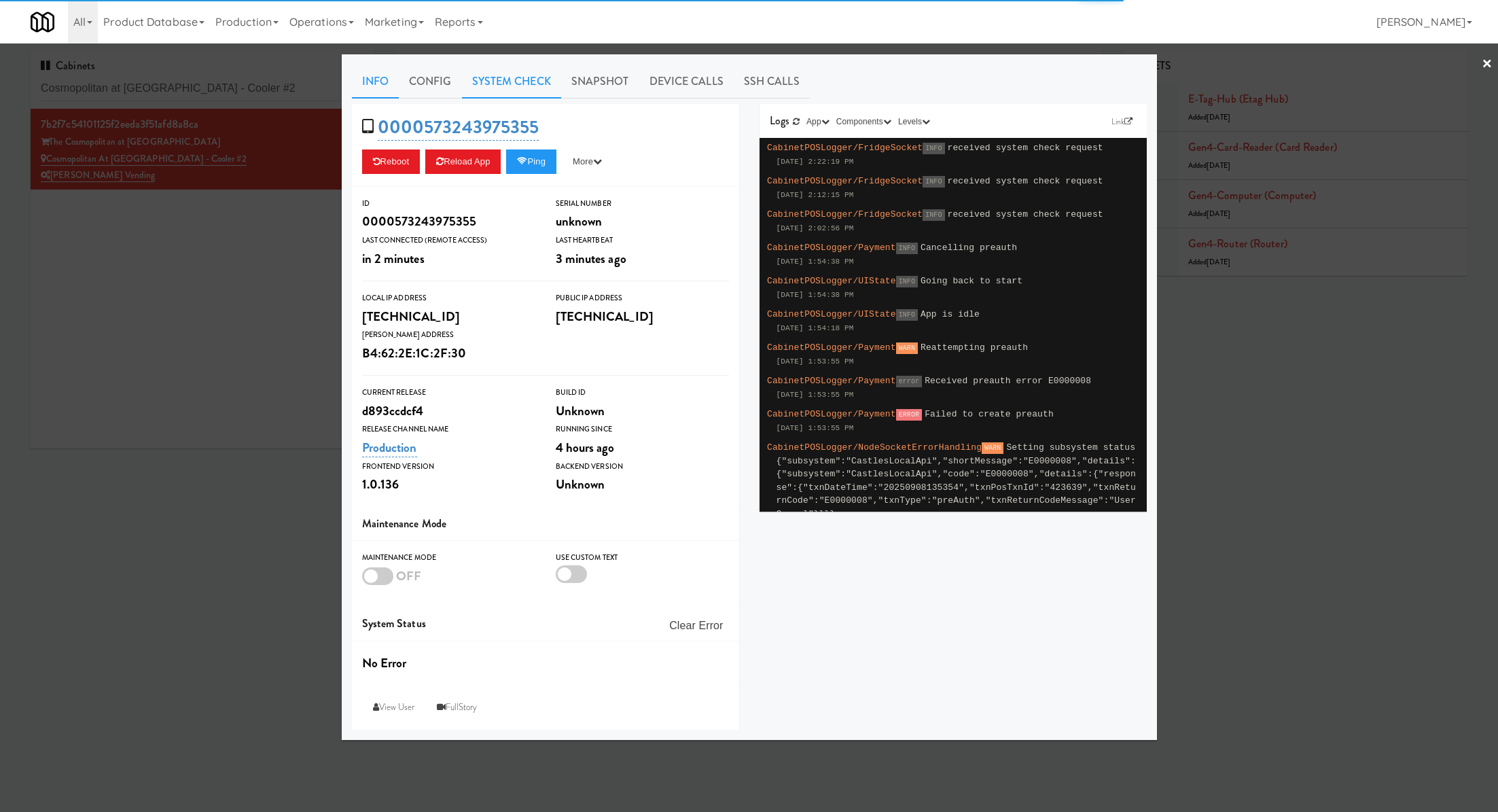
click at [494, 91] on link "System Check" at bounding box center [512, 81] width 99 height 34
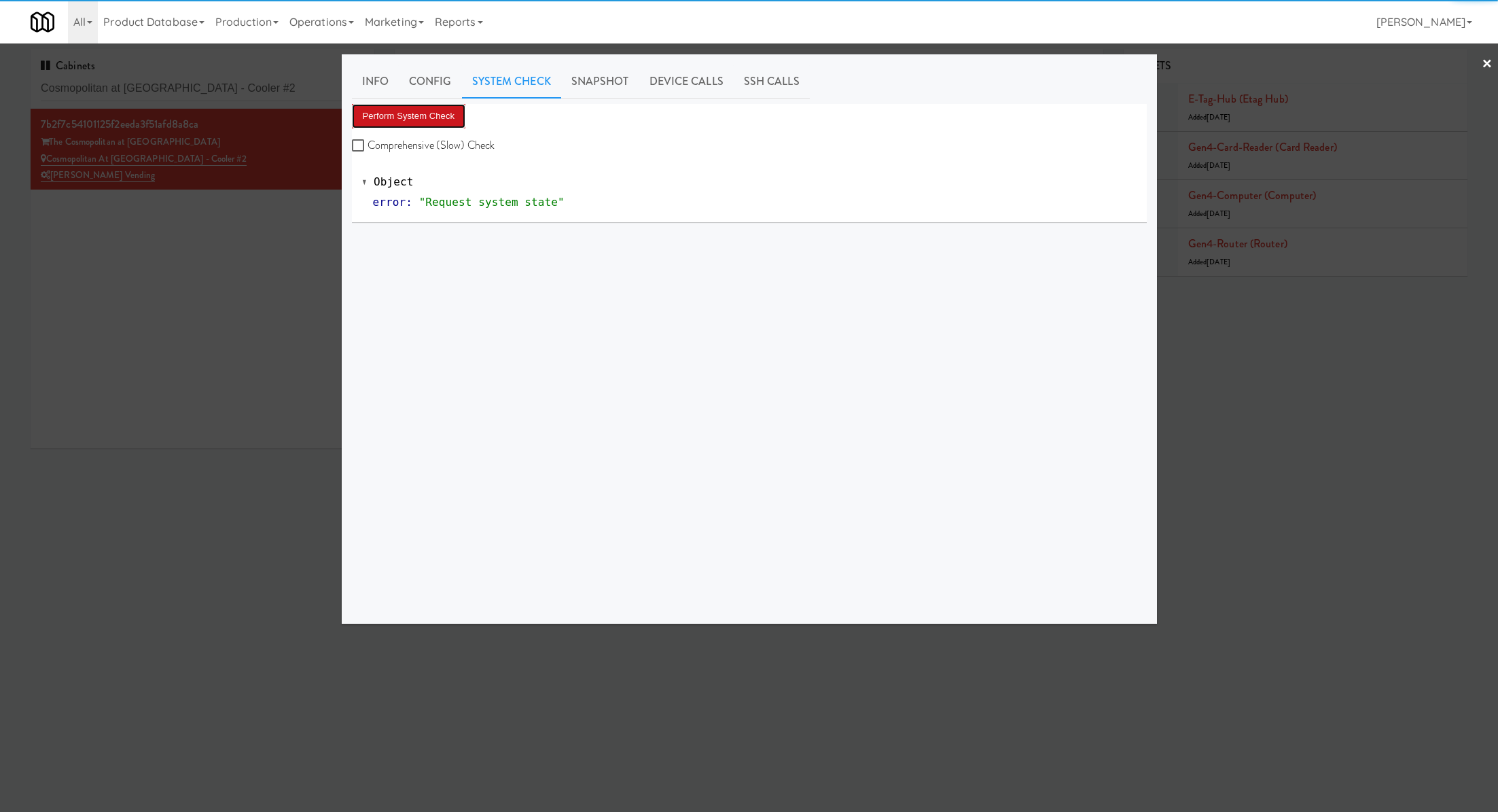
click at [447, 113] on button "Perform System Check" at bounding box center [409, 116] width 114 height 25
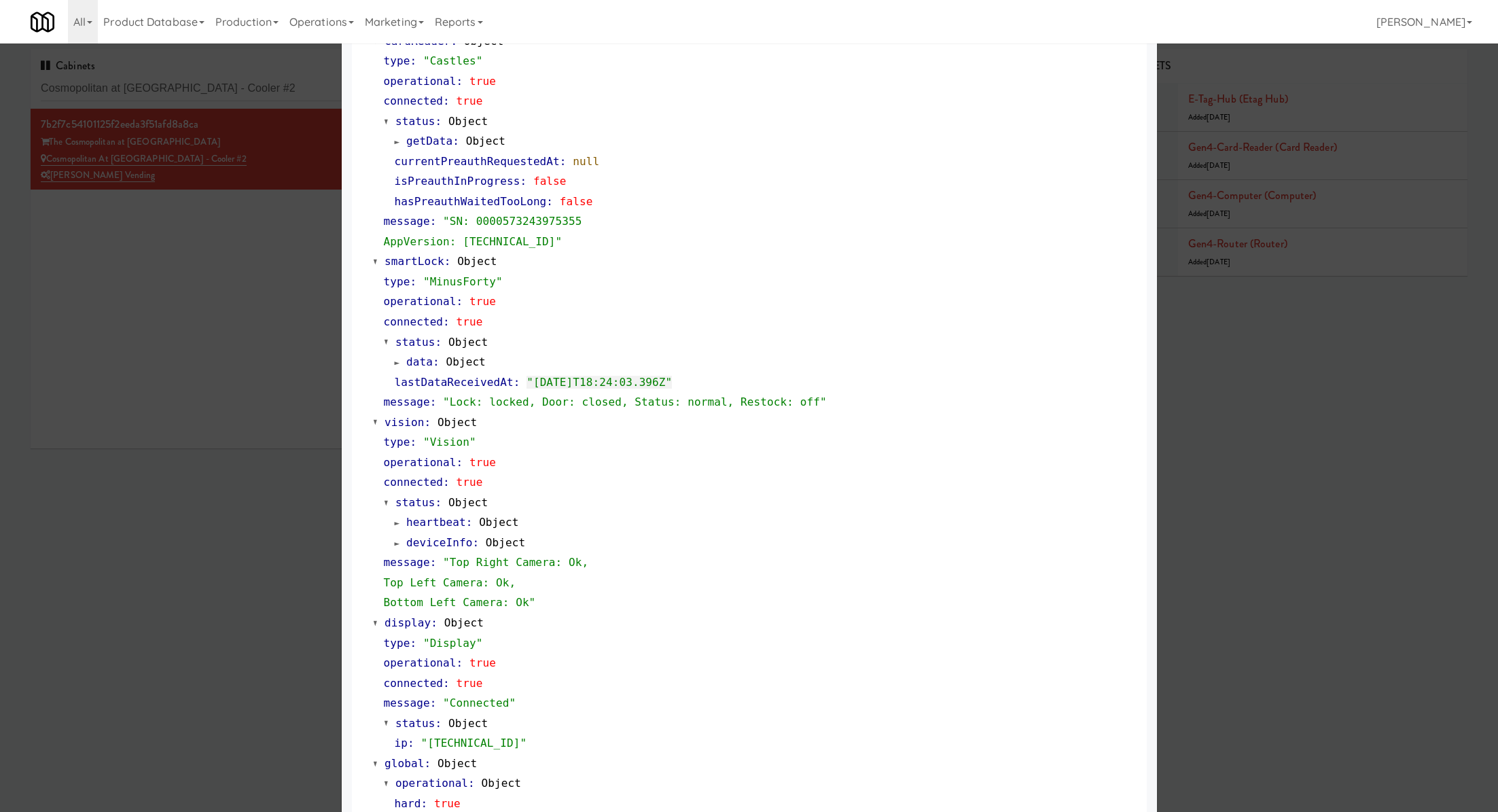
scroll to position [242, 0]
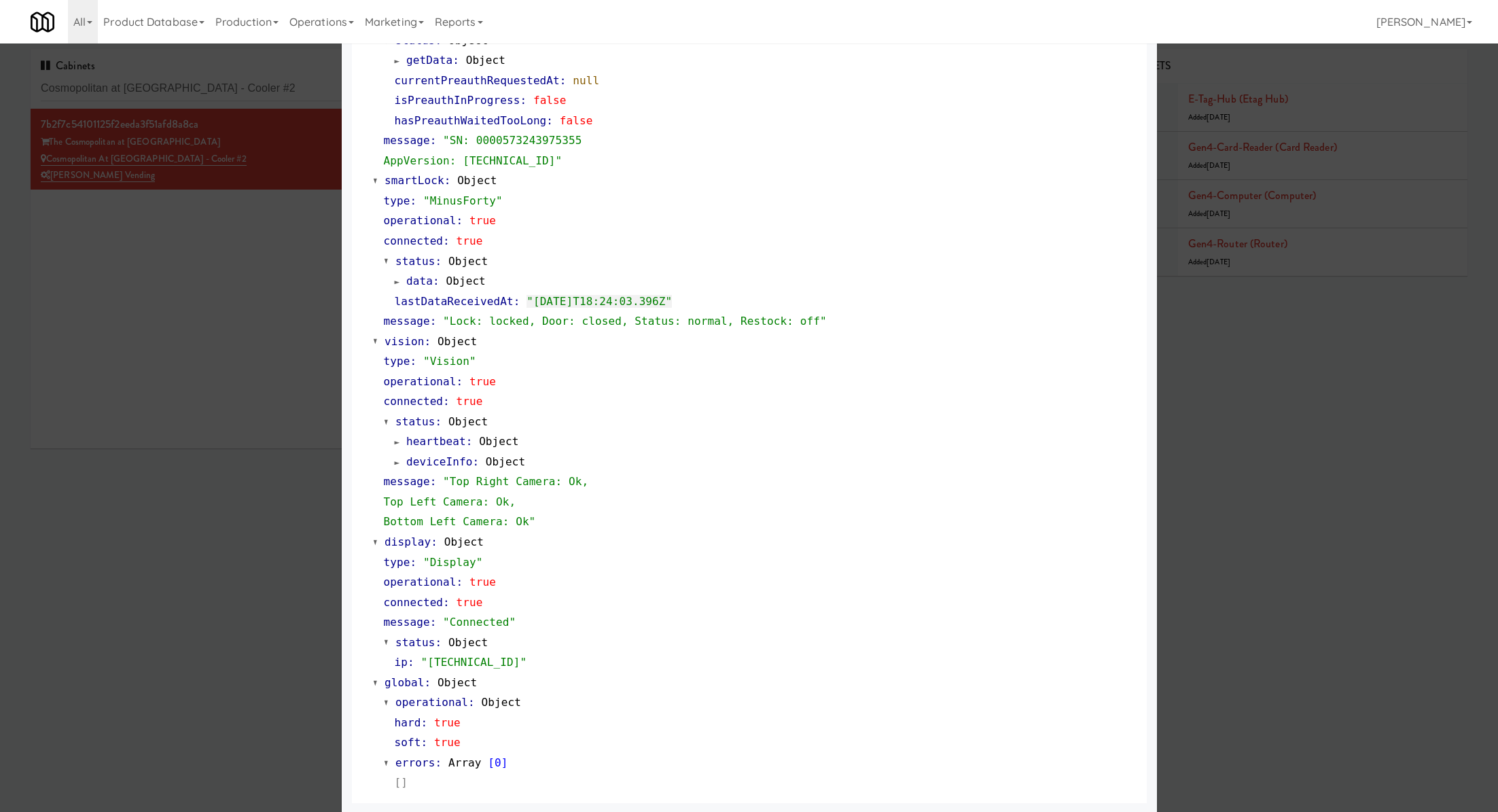
click at [240, 262] on div at bounding box center [749, 406] width 1498 height 812
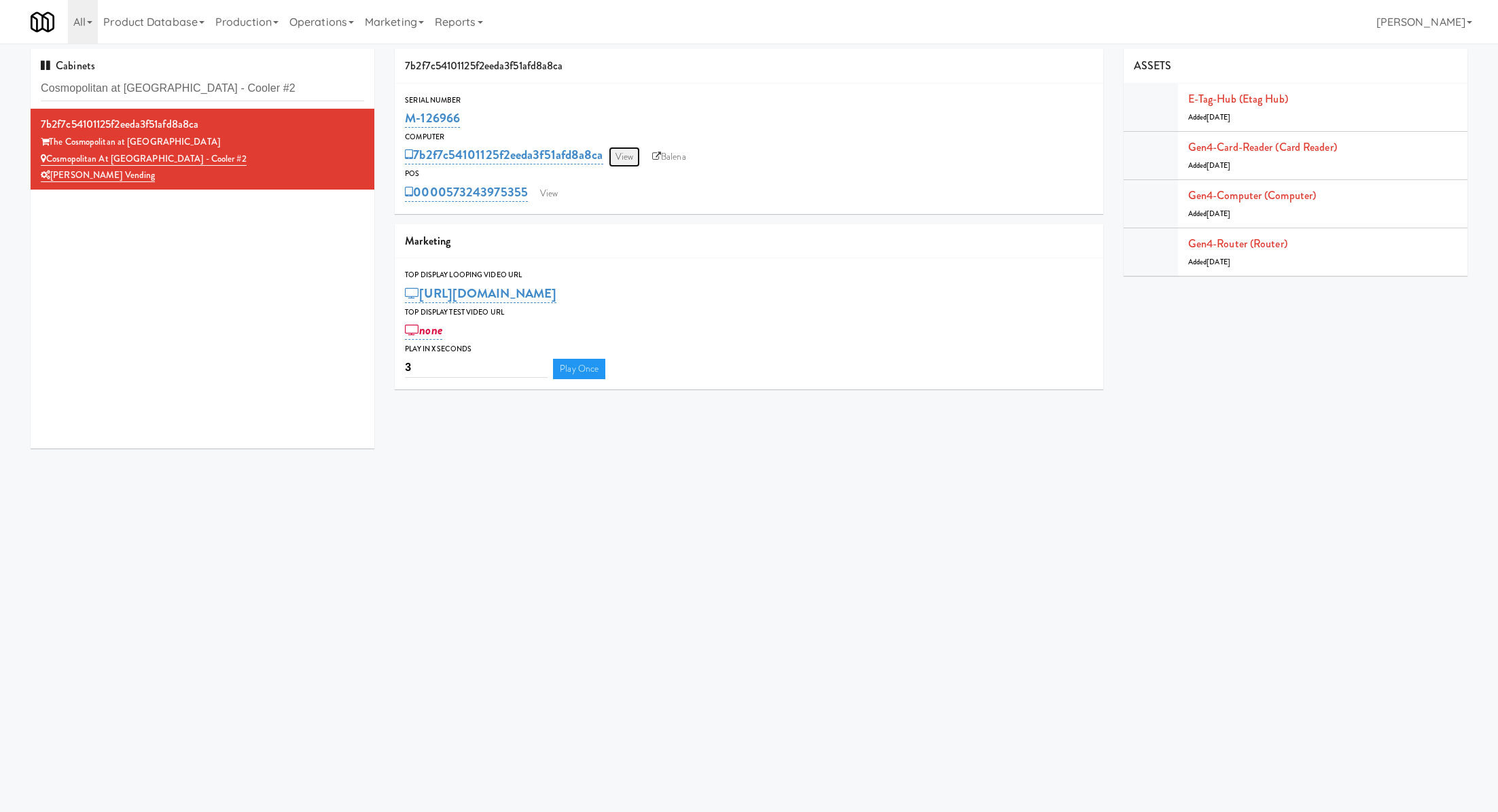
click at [632, 157] on link "View" at bounding box center [624, 157] width 31 height 20
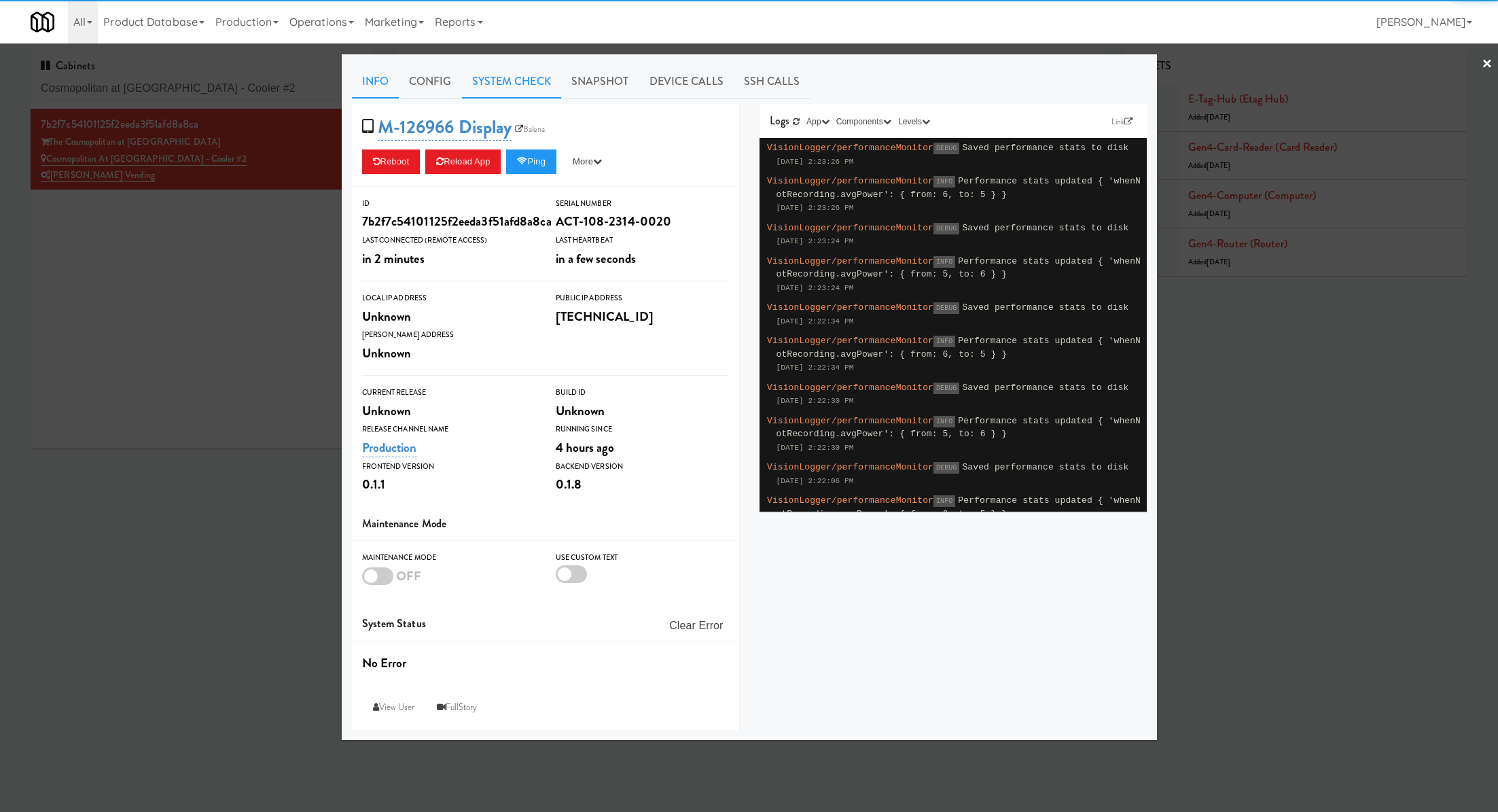
click at [549, 80] on link "System Check" at bounding box center [512, 81] width 99 height 34
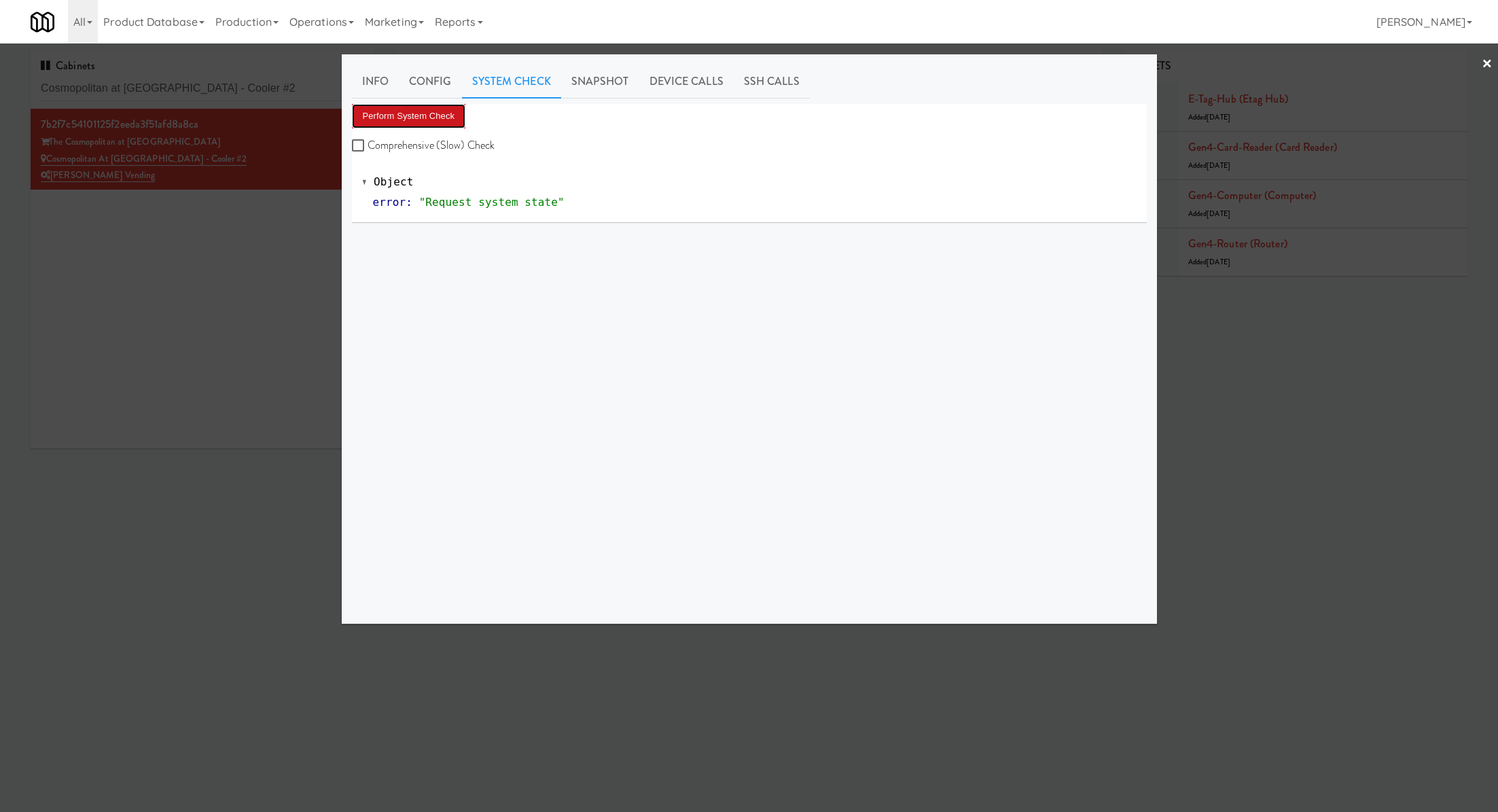
click at [442, 107] on button "Perform System Check" at bounding box center [409, 116] width 114 height 25
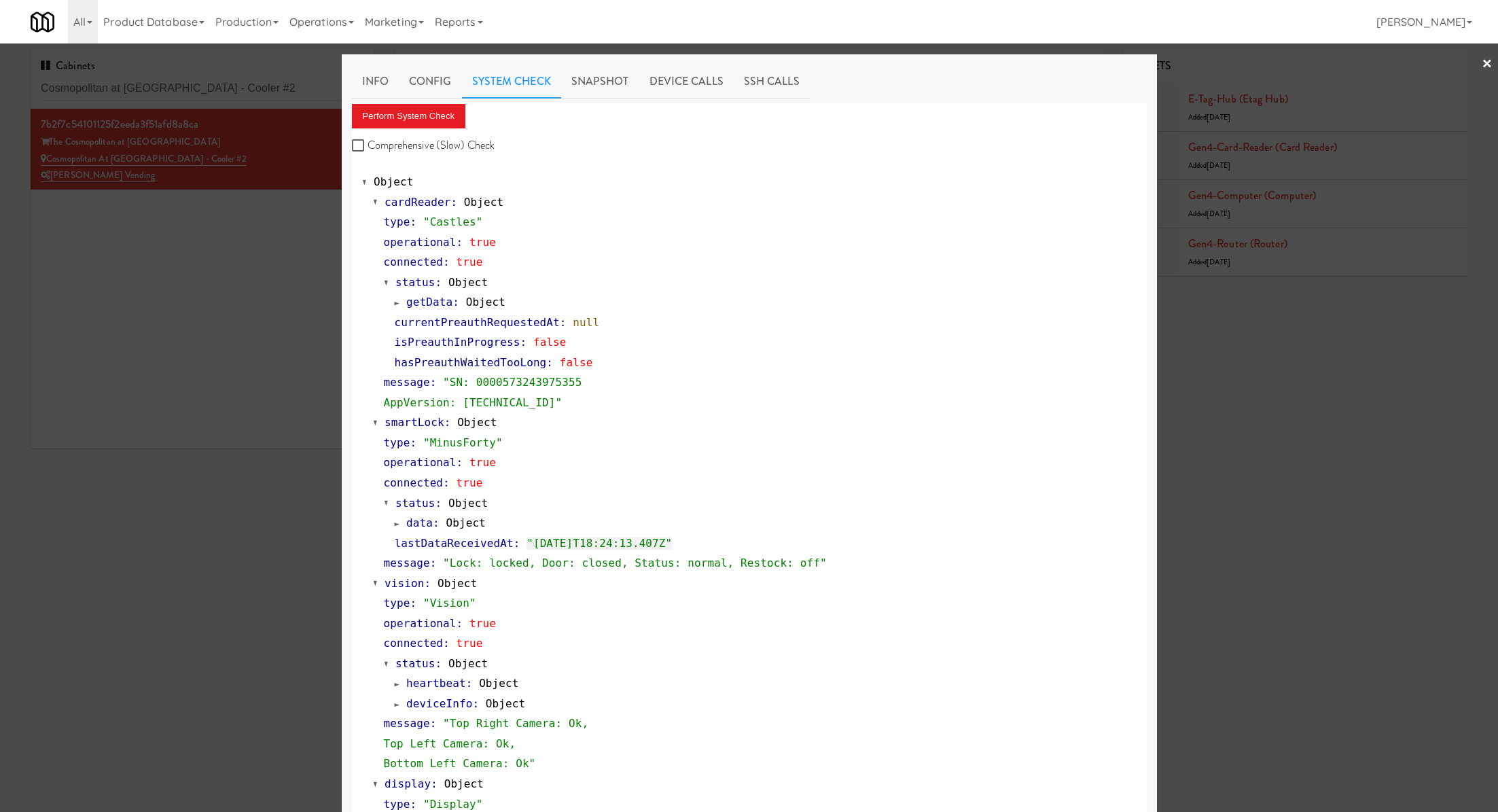
click at [225, 374] on div at bounding box center [749, 406] width 1498 height 812
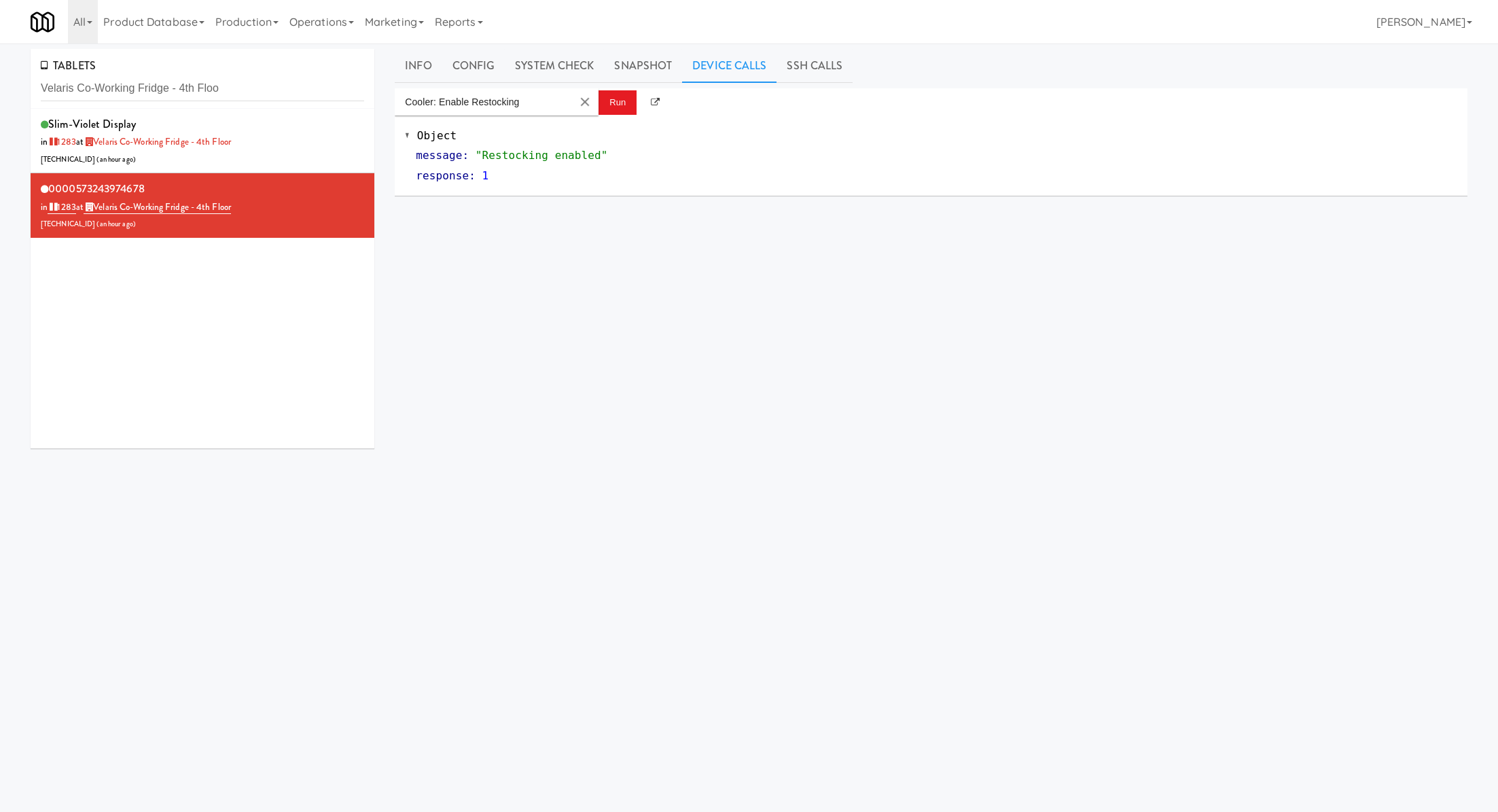
click at [94, 81] on input "Velaris Co-Working Fridge - 4th Floo" at bounding box center [202, 89] width 324 height 25
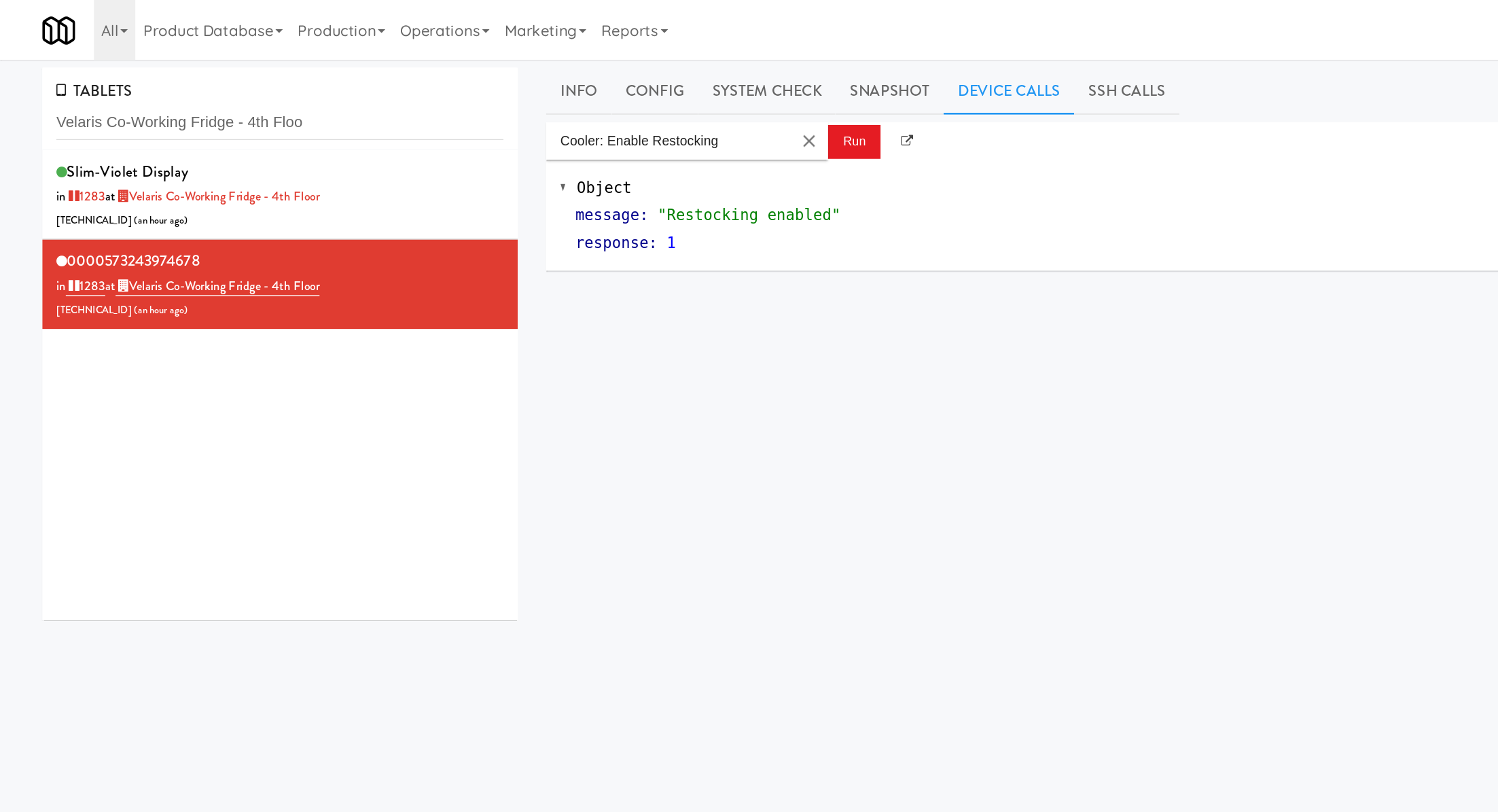
click at [94, 81] on input "Velaris Co-Working Fridge - 4th Floo" at bounding box center [202, 89] width 324 height 25
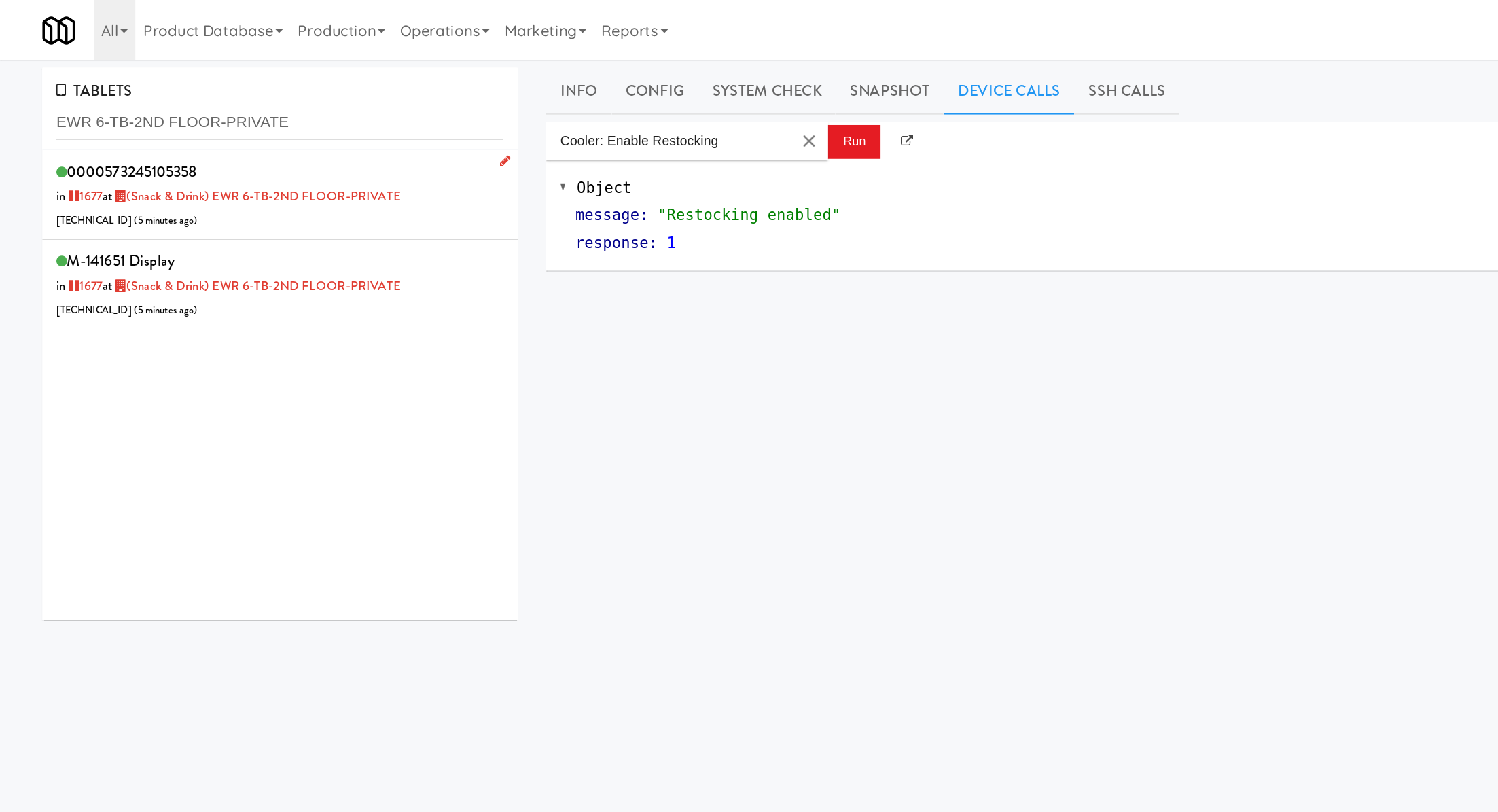
type input "EWR 6-TB-2ND FLOOR-PRIVATE"
click at [254, 157] on div "0000573245105358 in 1677 at (Snack & Drink) EWR 6-TB-2ND FLOOR-PRIVATE 206.0.69…" at bounding box center [202, 141] width 324 height 54
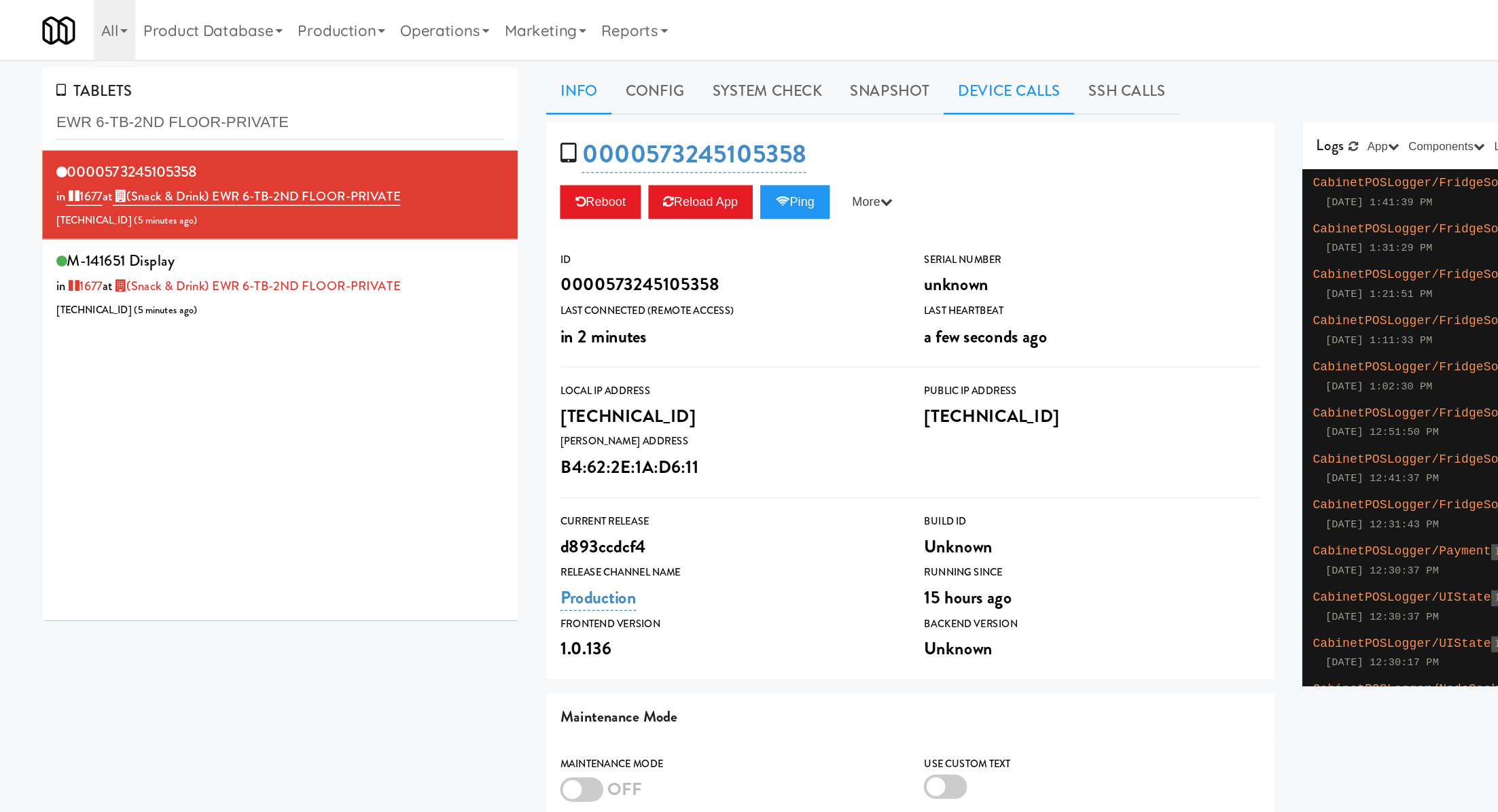
click at [714, 66] on link "Device Calls" at bounding box center [729, 65] width 94 height 34
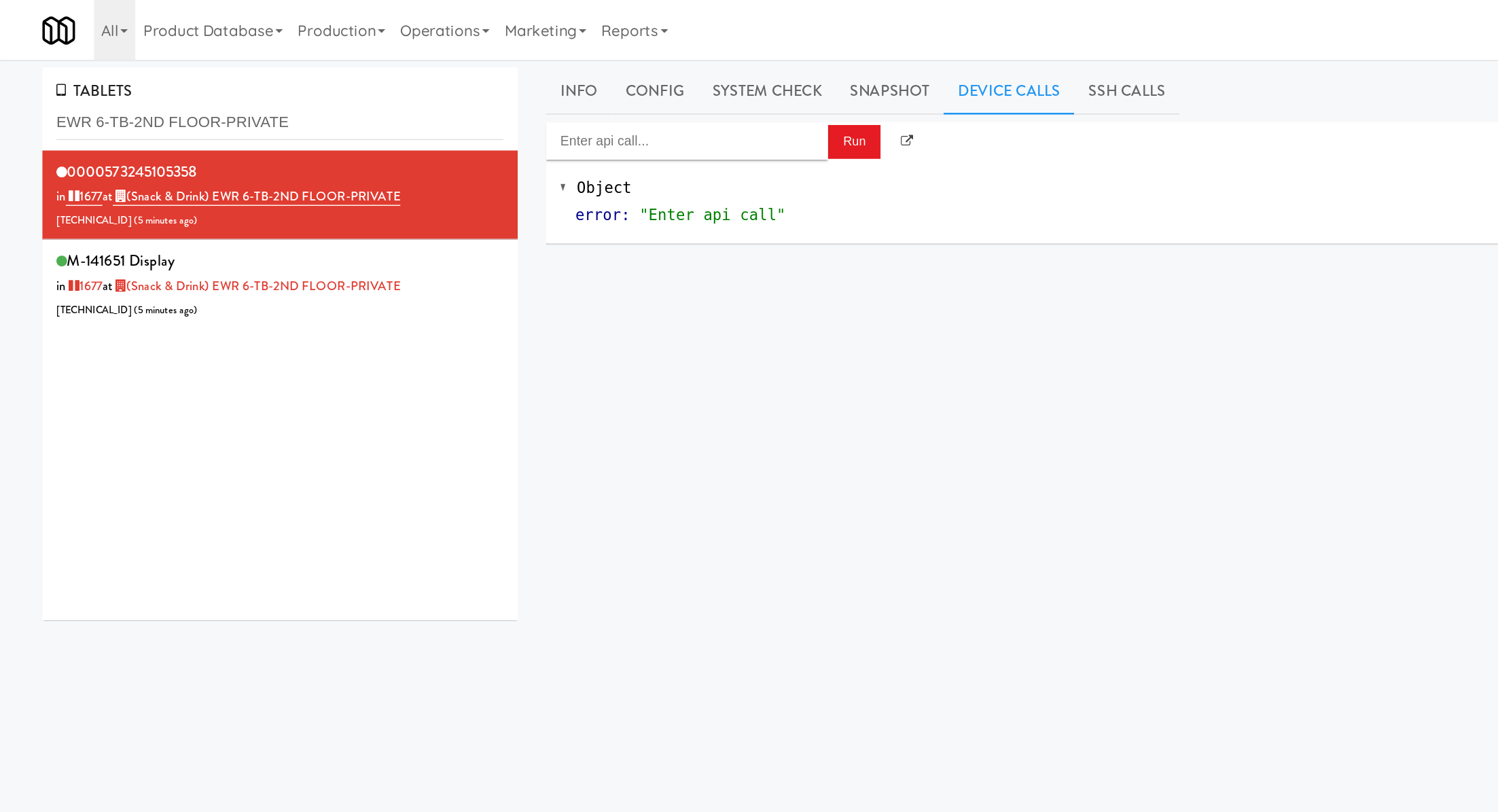
click at [528, 117] on div "Object error : "Enter api call"" at bounding box center [931, 145] width 1073 height 60
click at [528, 110] on body "Okay Okay Select date: previous 2025-Aug next Su Mo Tu We Th Fr Sa 27 28 29 30 …" at bounding box center [749, 449] width 1498 height 812
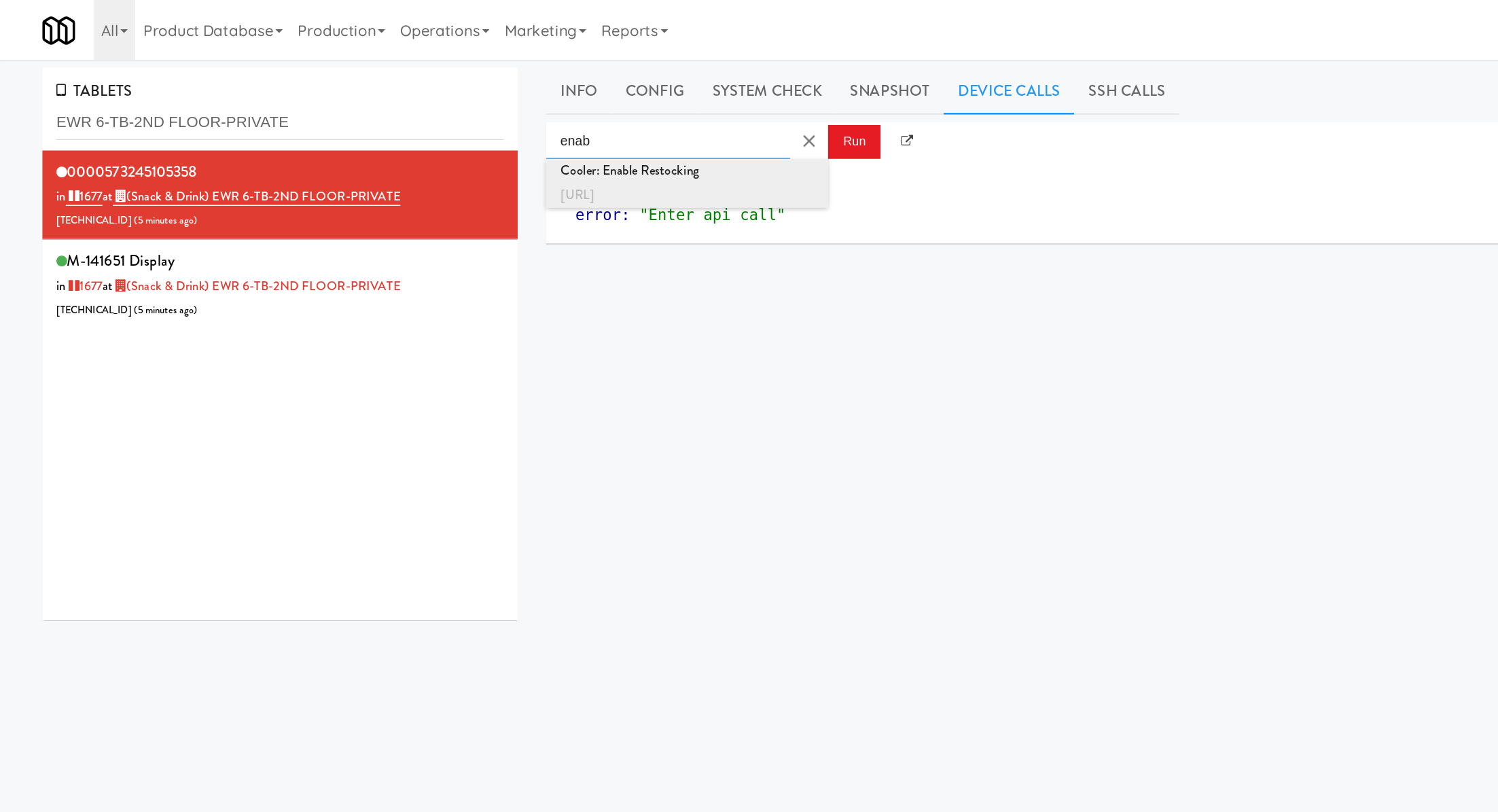
click at [528, 142] on div "http://localhost:3000/cooler/restocking-mode/enable" at bounding box center [496, 142] width 184 height 17
type input "Cooler: Enable Restocking"
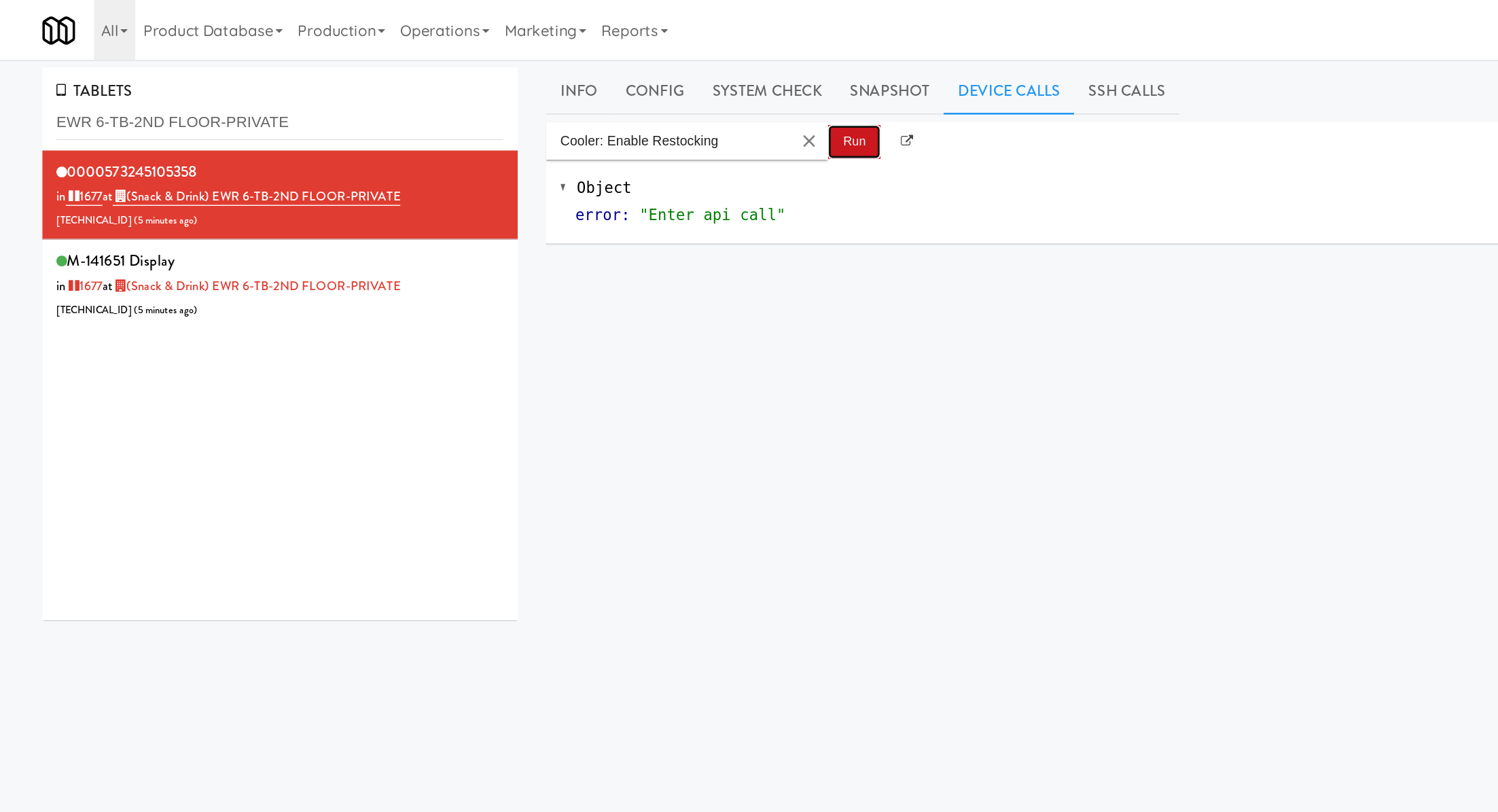
click at [620, 97] on button "Run" at bounding box center [618, 103] width 38 height 25
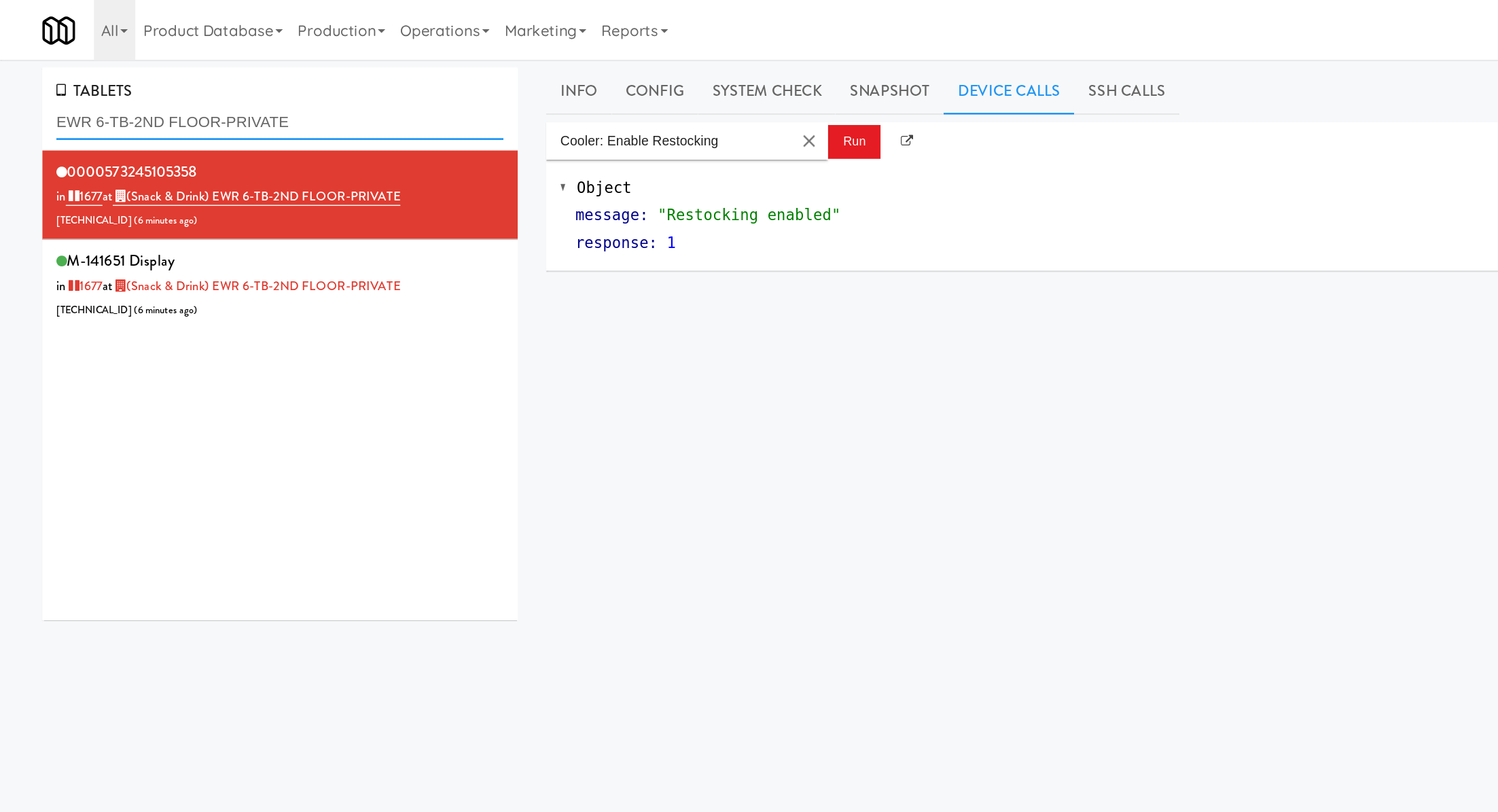
click at [126, 93] on input "EWR 6-TB-2ND FLOOR-PRIVATE" at bounding box center [202, 89] width 324 height 25
paste input "Cosmopolitan at Lorton Station - Cooler #2"
click at [126, 93] on input "EWR 6-TB-2ND FCosmopolitan at Lorton Station - Cooler #2LOOR-PRIVATE" at bounding box center [202, 89] width 324 height 25
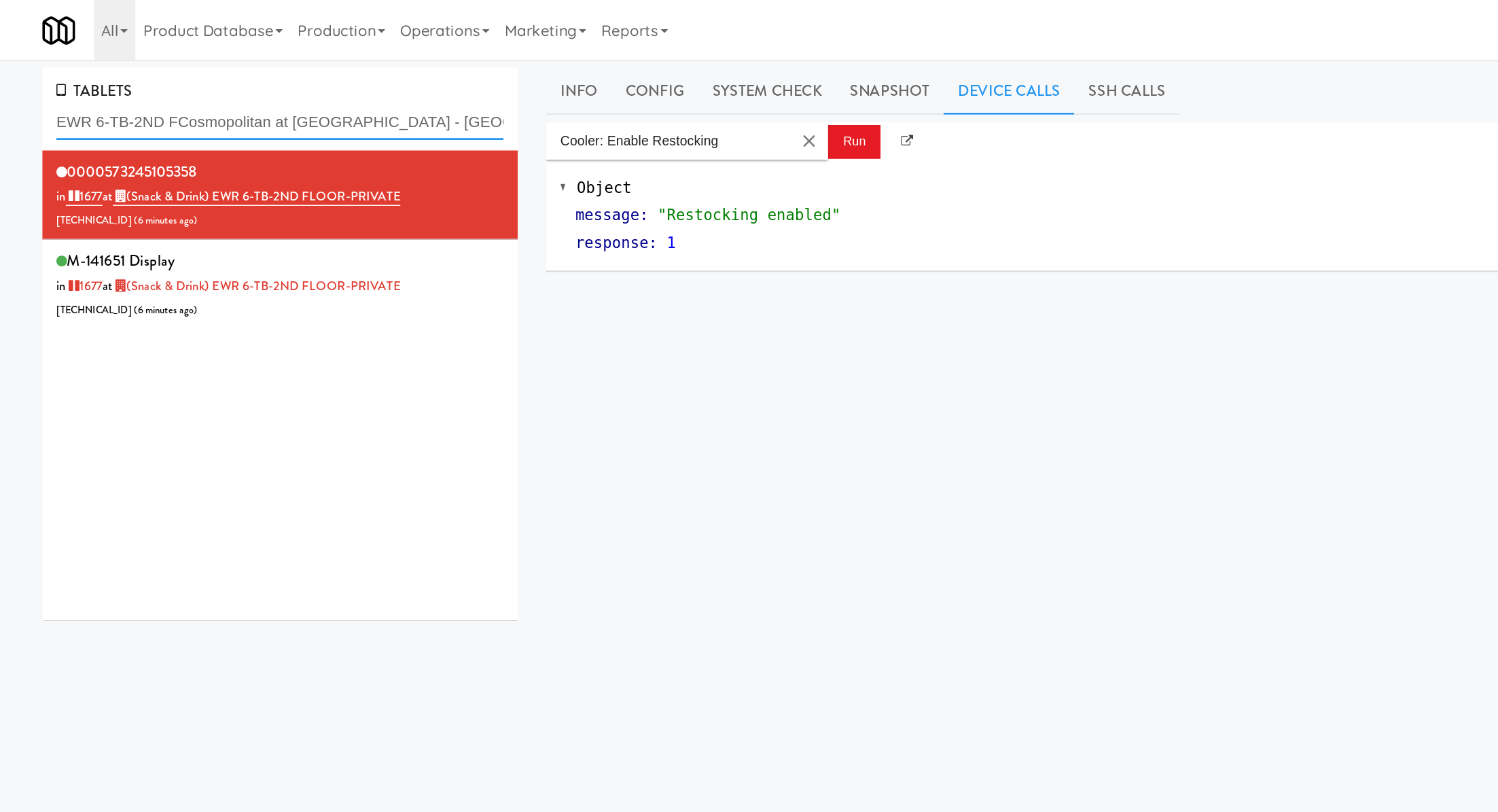
click at [126, 93] on input "EWR 6-TB-2ND FCosmopolitan at Lorton Station - Cooler #2LOOR-PRIVATE" at bounding box center [202, 89] width 324 height 25
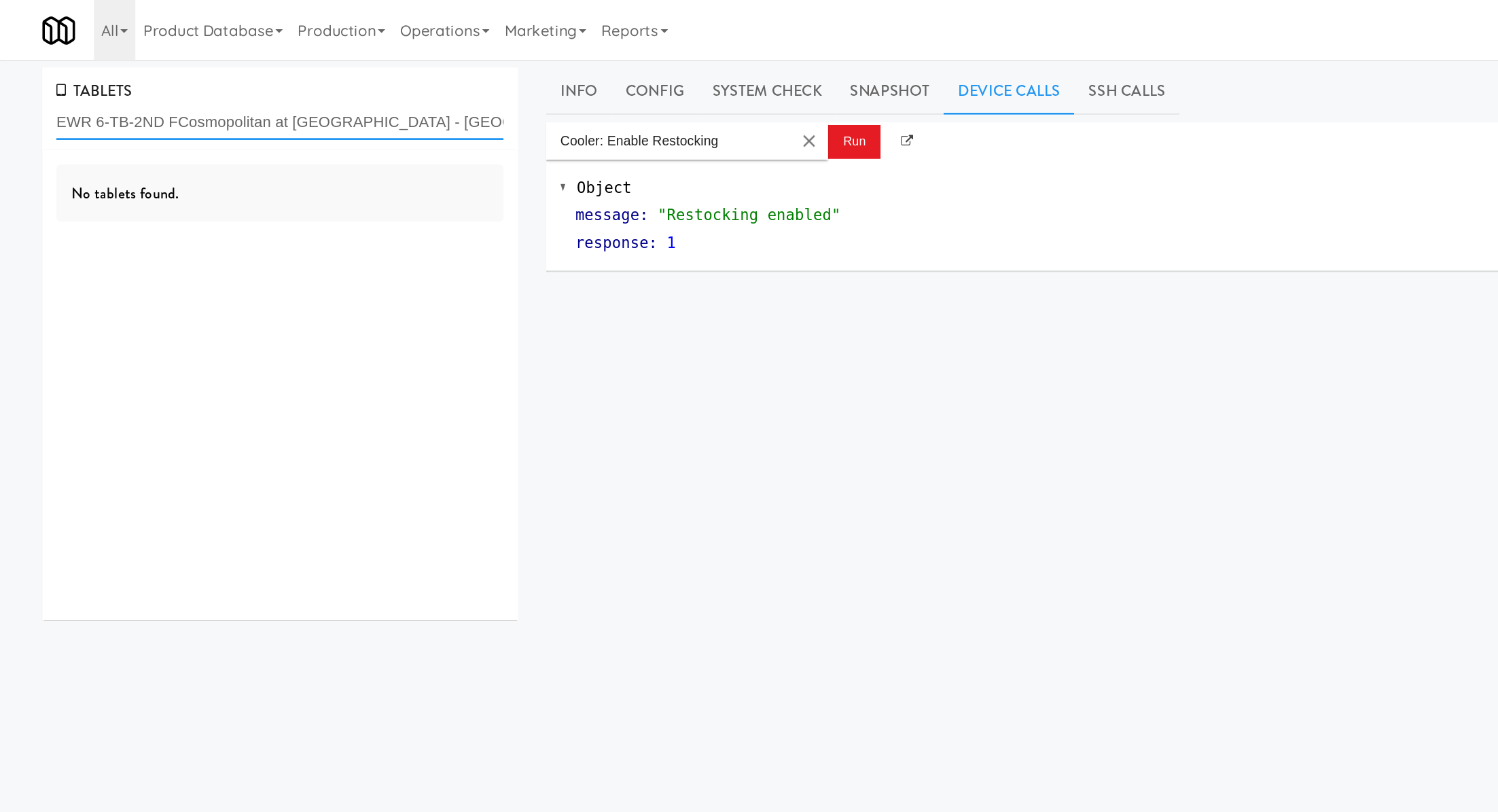
click at [126, 93] on input "EWR 6-TB-2ND FCosmopolitan at Lorton Station - Cooler #2LOOR-PRIVATE" at bounding box center [202, 89] width 324 height 25
paste input "Cosmopolitan at Lorton Station - Cooler #2"
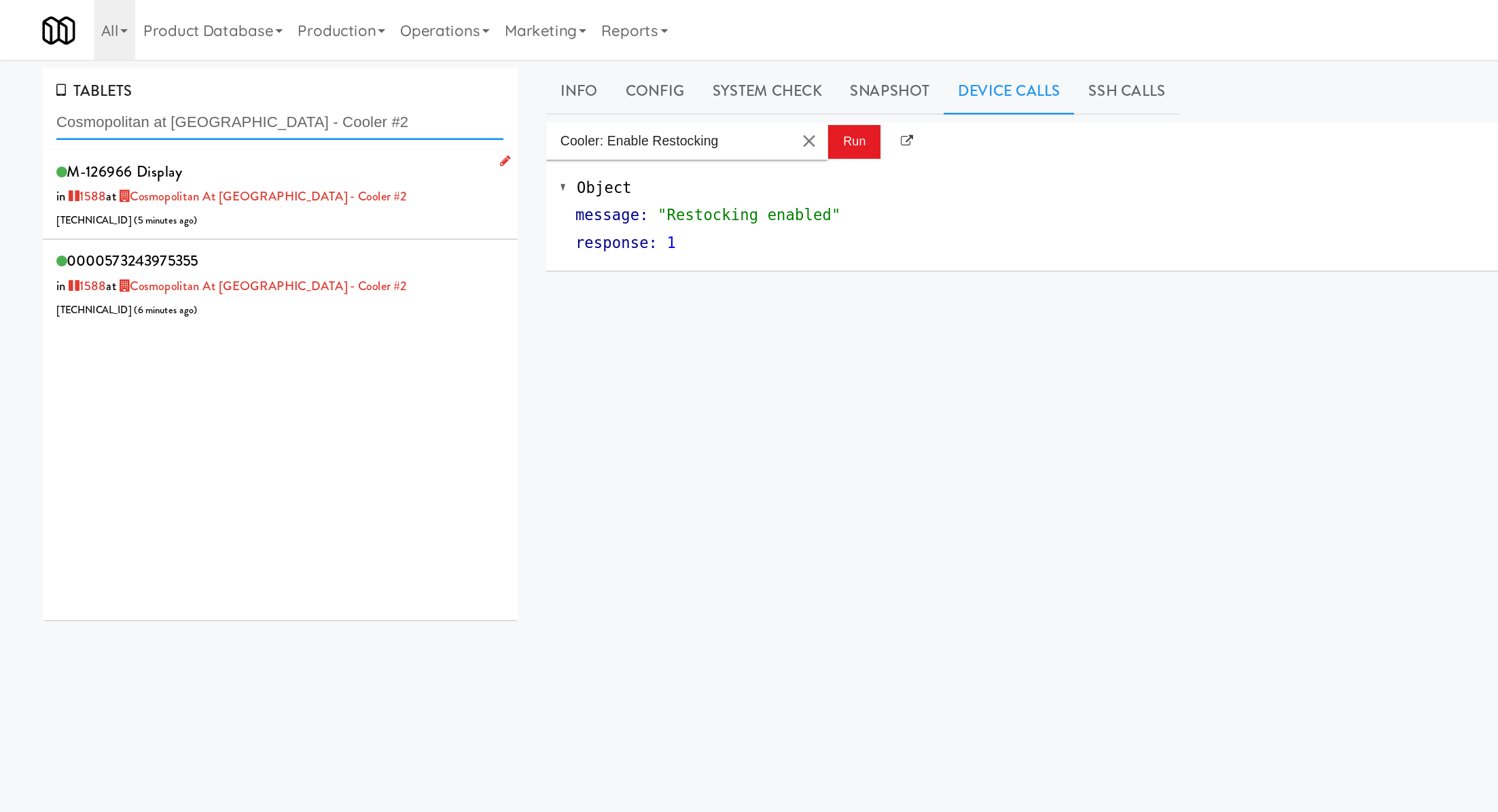
type input "Cosmopolitan at Lorton Station - Cooler #2"
click at [202, 164] on div "M-126966 Display in 1588 at Cosmopolitan at Lorton Station - Cooler #2 206.0.69…" at bounding box center [202, 141] width 324 height 54
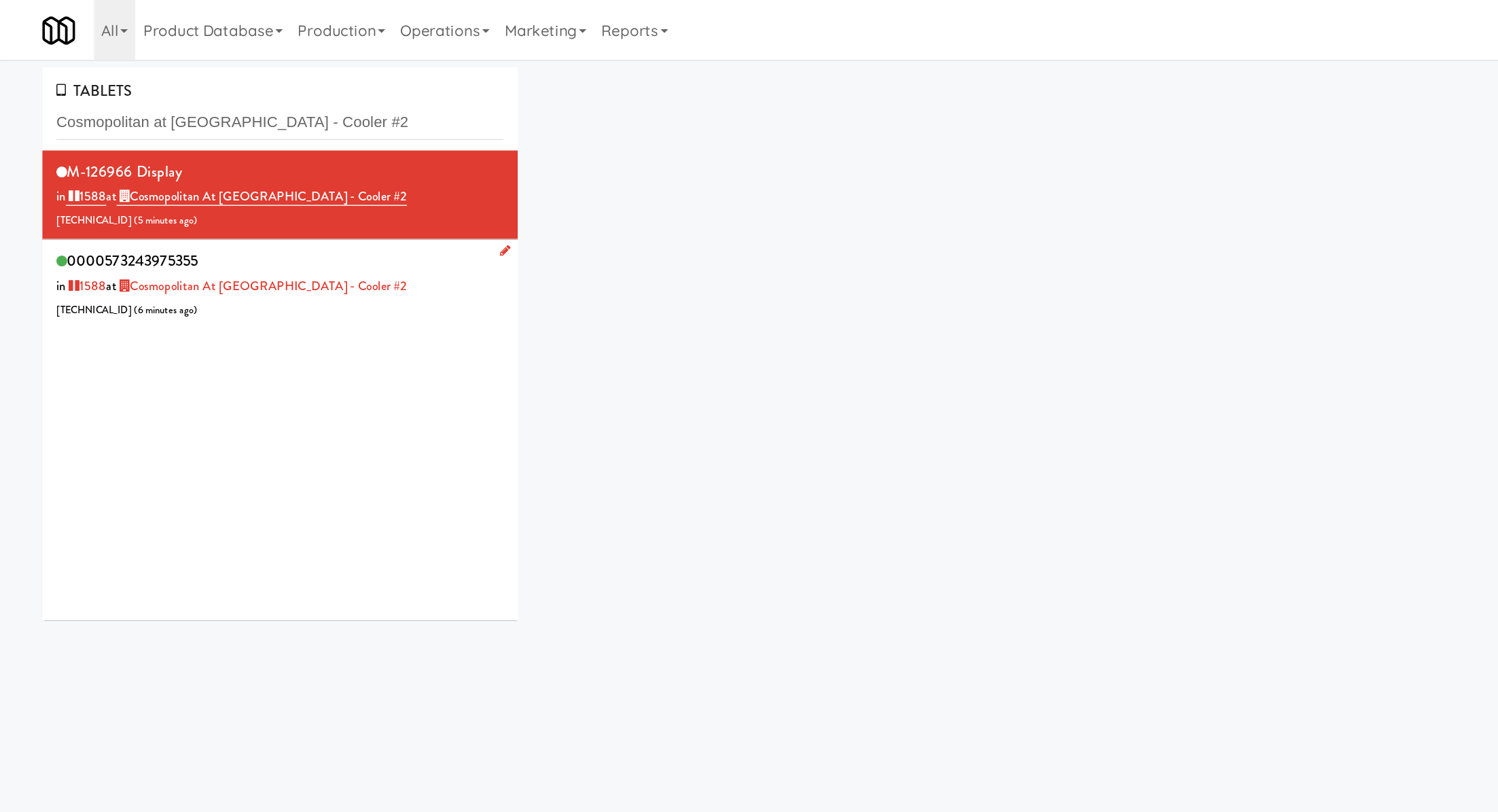
click at [216, 191] on div "0000573243975355 in 1588 at Cosmopolitan at Lorton Station - Cooler #2 206.0.69…" at bounding box center [202, 205] width 324 height 54
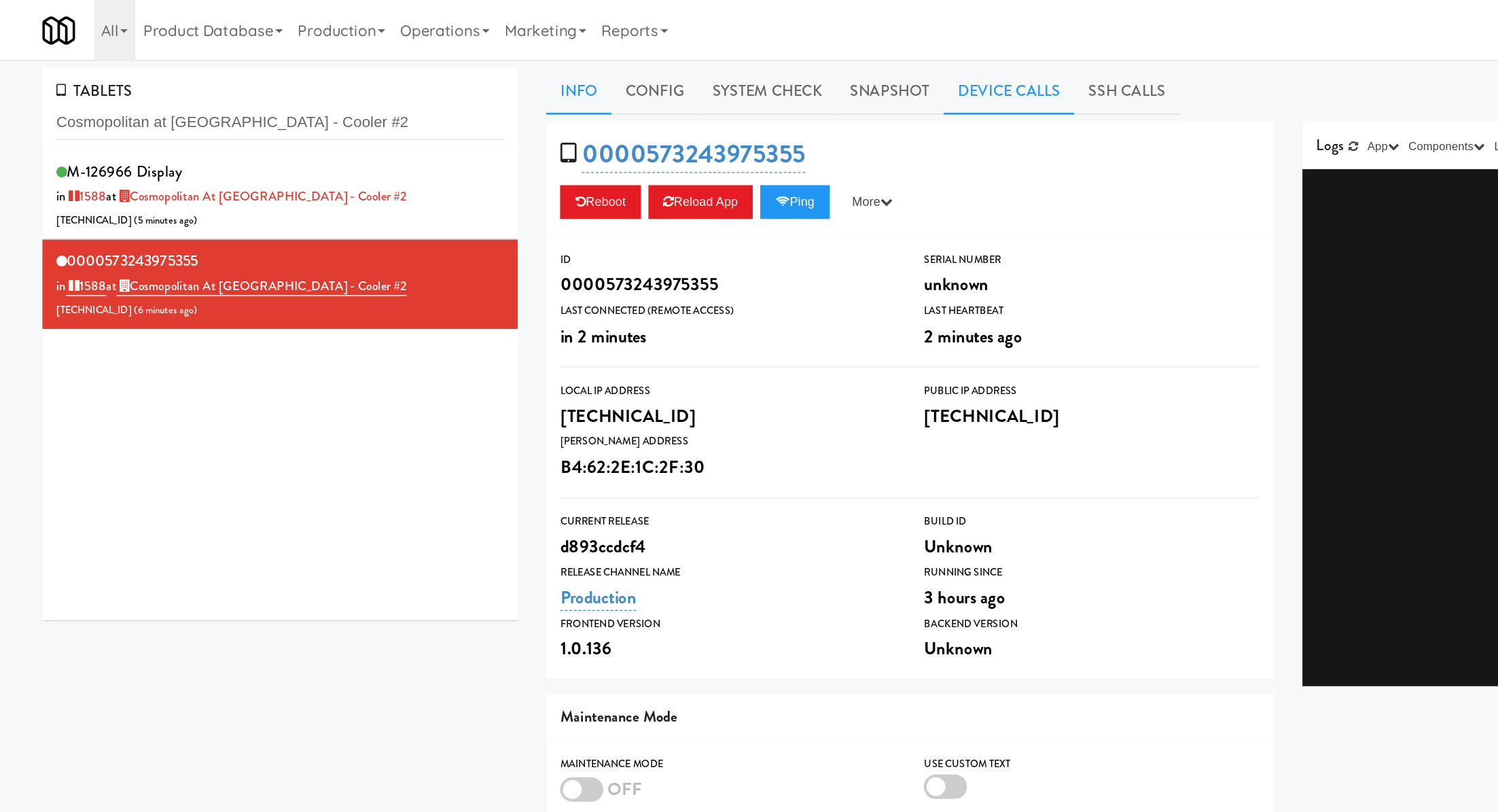
click at [713, 61] on link "Device Calls" at bounding box center [729, 65] width 94 height 34
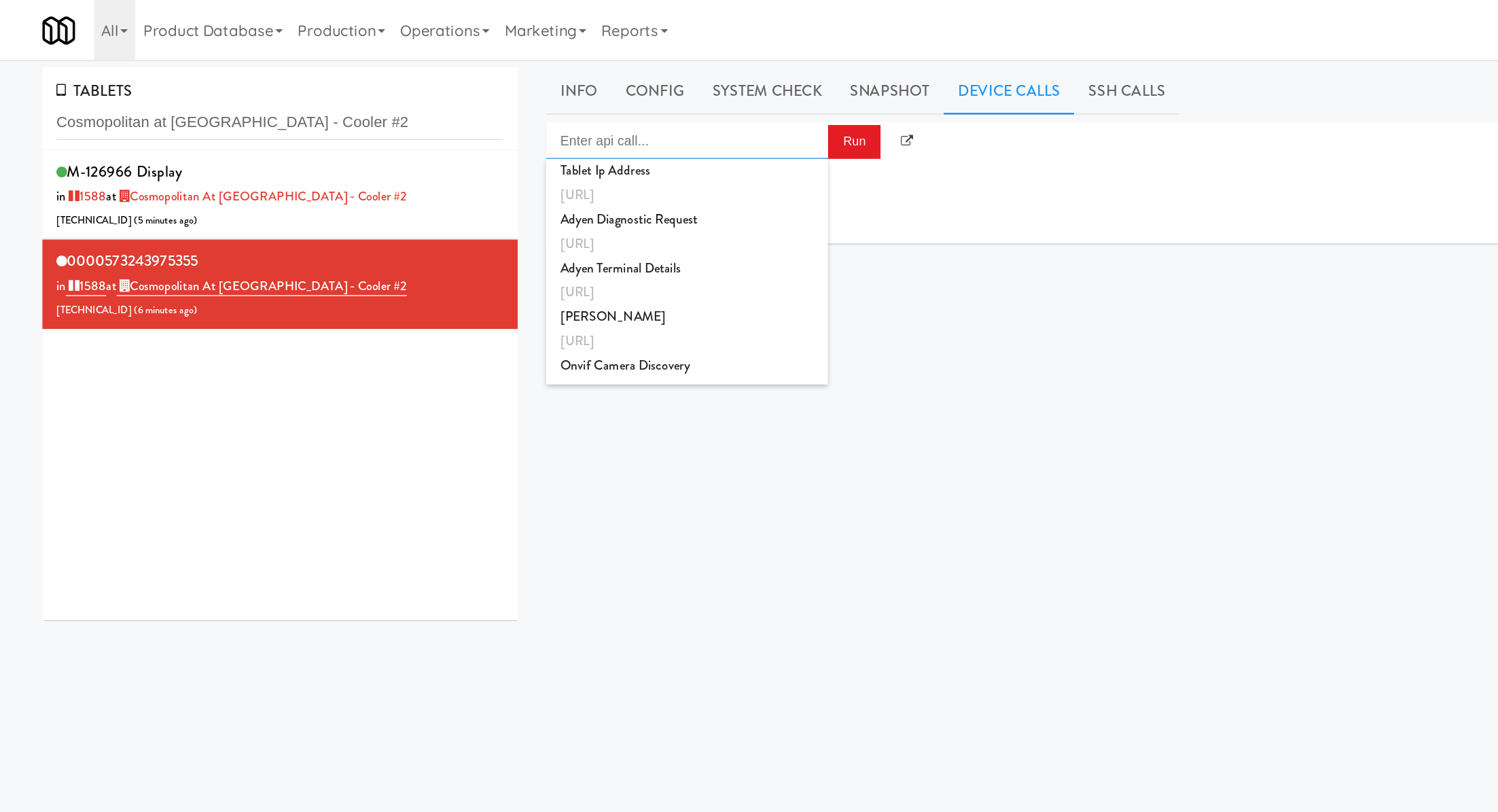
click at [567, 101] on input "Enter api call..." at bounding box center [496, 102] width 204 height 27
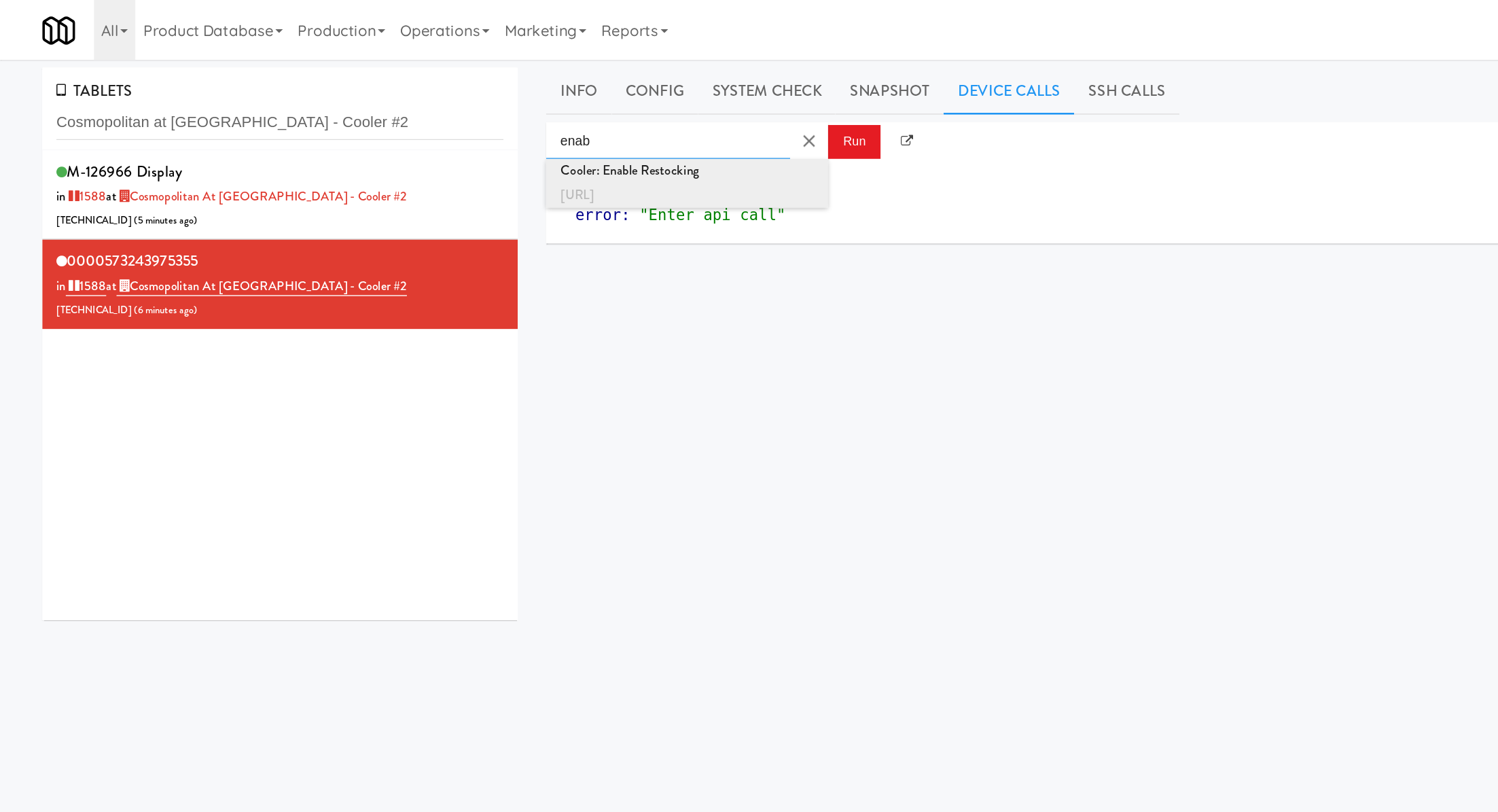
click at [565, 136] on div "http://localhost:3000/cooler/restocking-mode/enable" at bounding box center [496, 142] width 184 height 17
type input "Cooler: Enable Restocking"
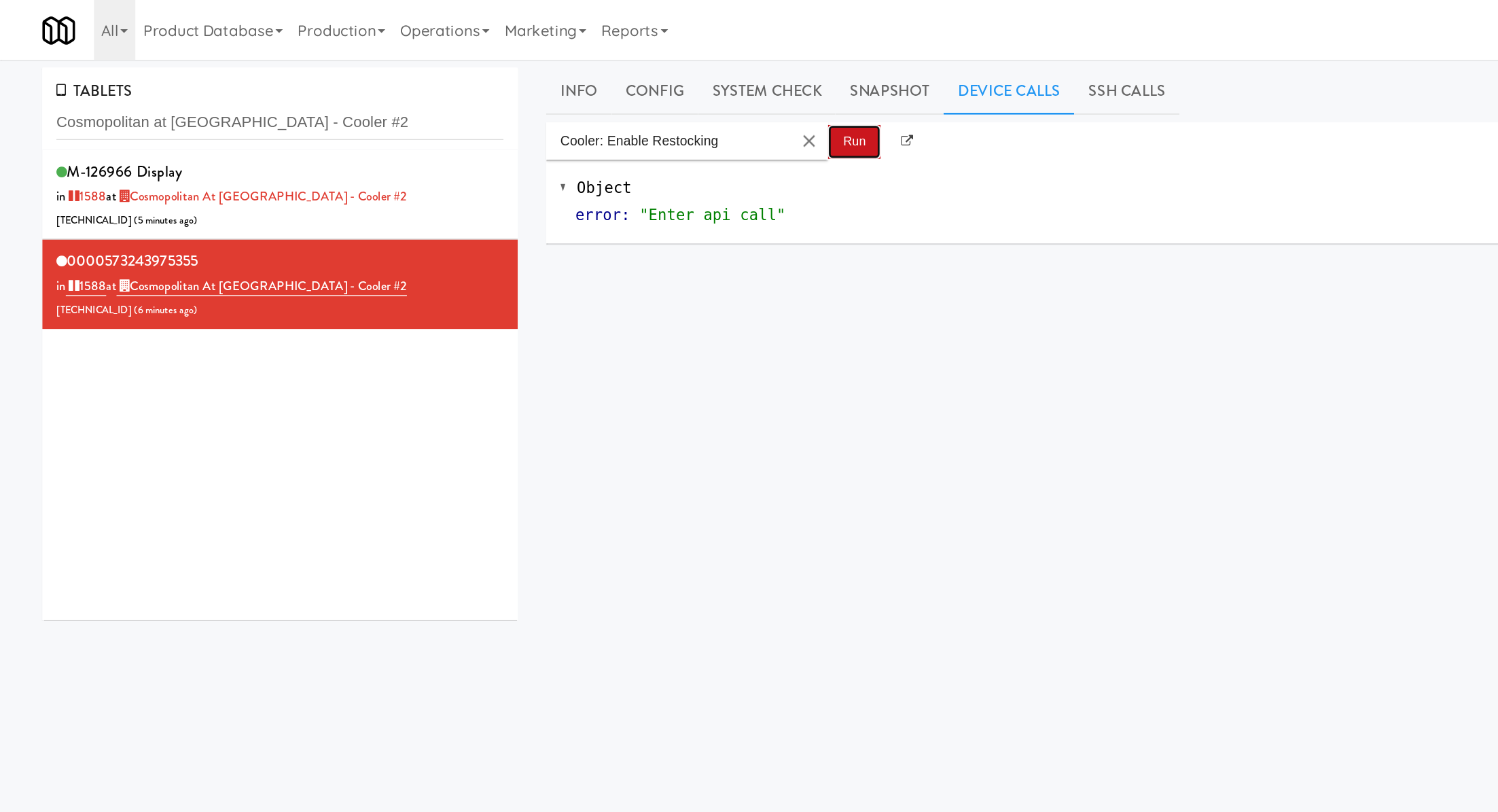
click at [610, 110] on button "Run" at bounding box center [618, 103] width 38 height 25
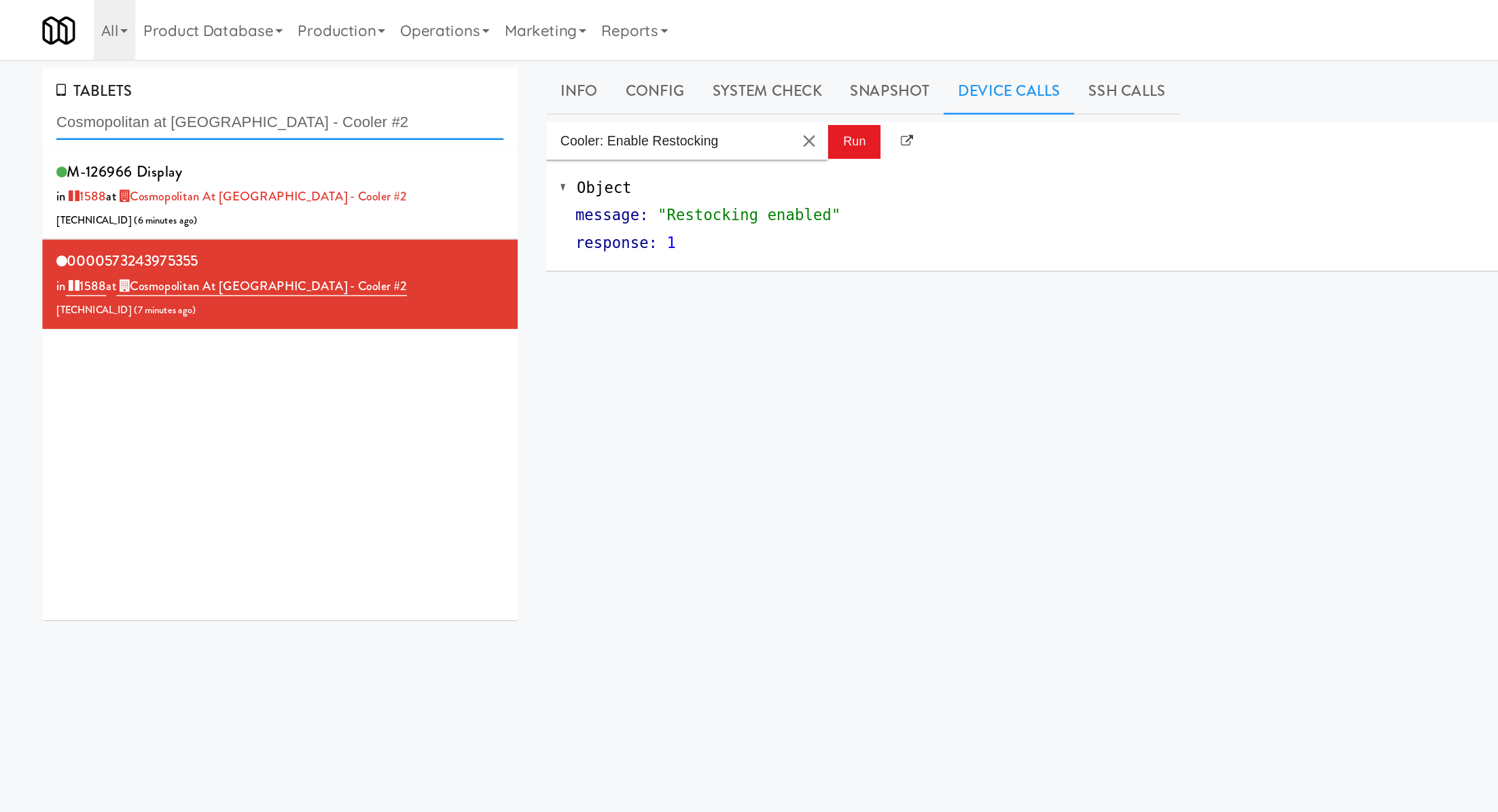
click at [126, 86] on input "Cosmopolitan at Lorton Station - Cooler #2" at bounding box center [202, 89] width 324 height 25
paste input "The Mo - Fridge"
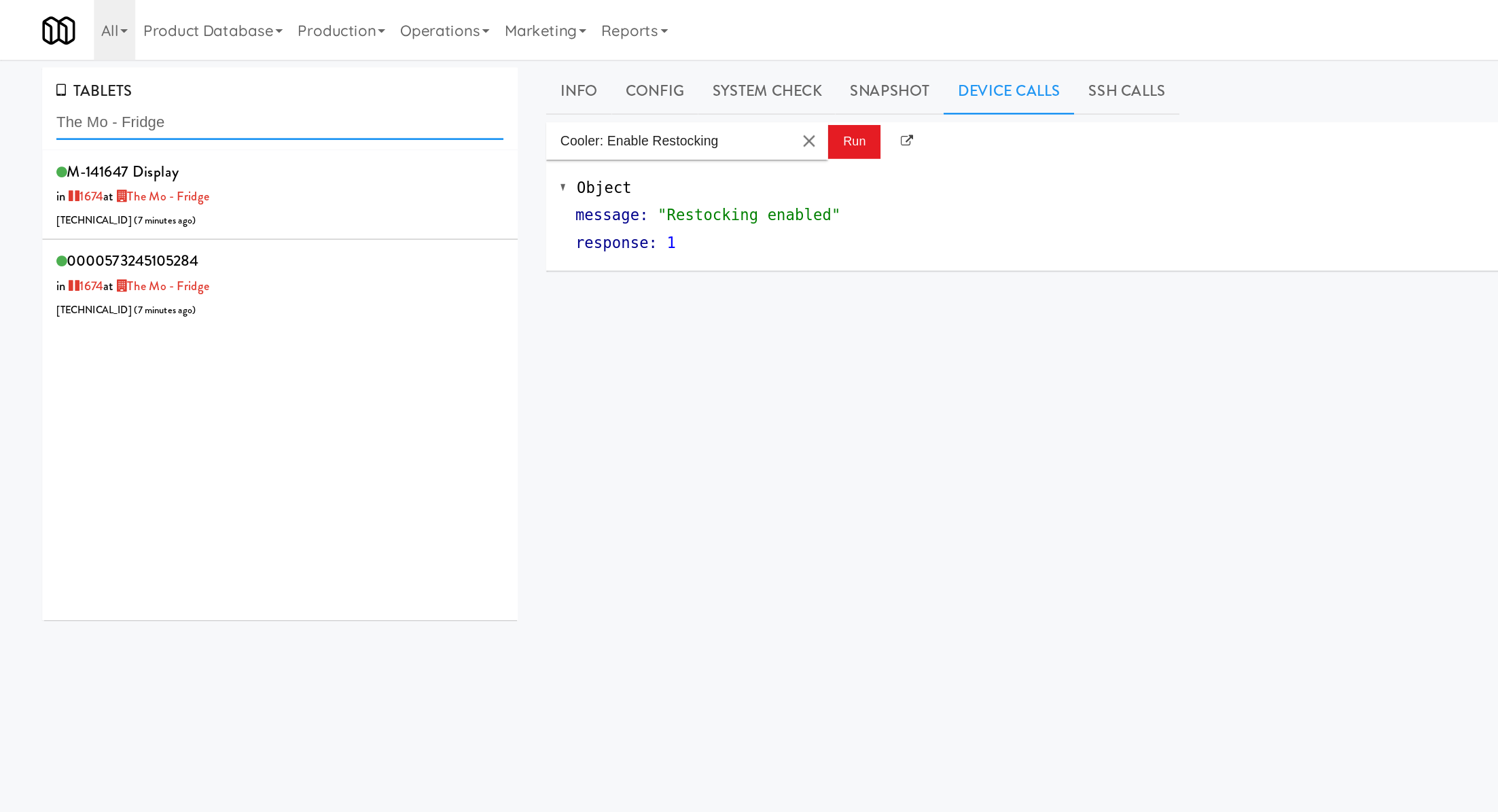
type input "The Mo - Fridge"
click at [261, 190] on div "0000573245105284 in 1674 at The Mo - Fridge 206.0.69.152 ( 7 minutes ago )" at bounding box center [202, 205] width 324 height 54
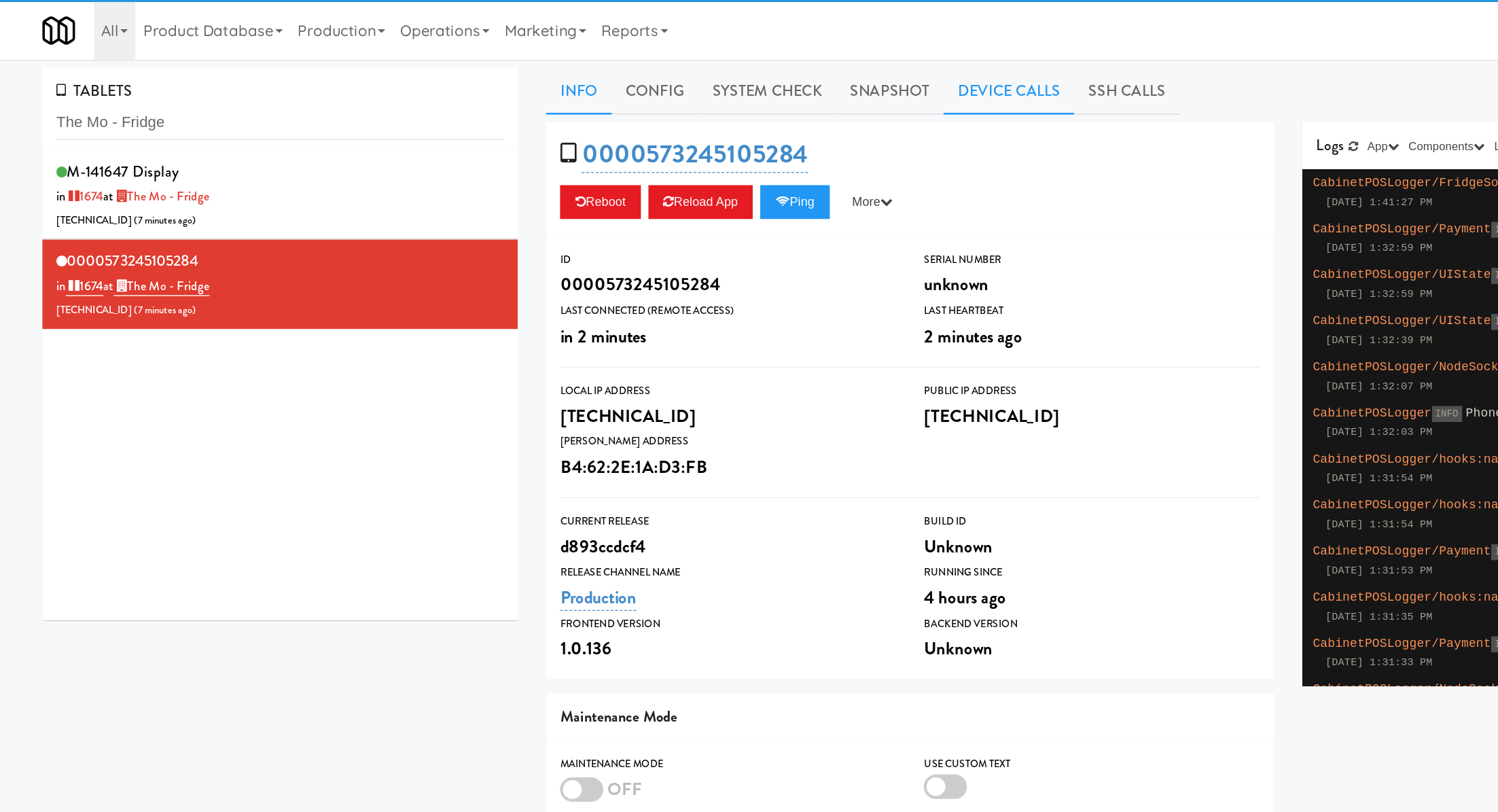
click at [722, 72] on link "Device Calls" at bounding box center [729, 65] width 94 height 34
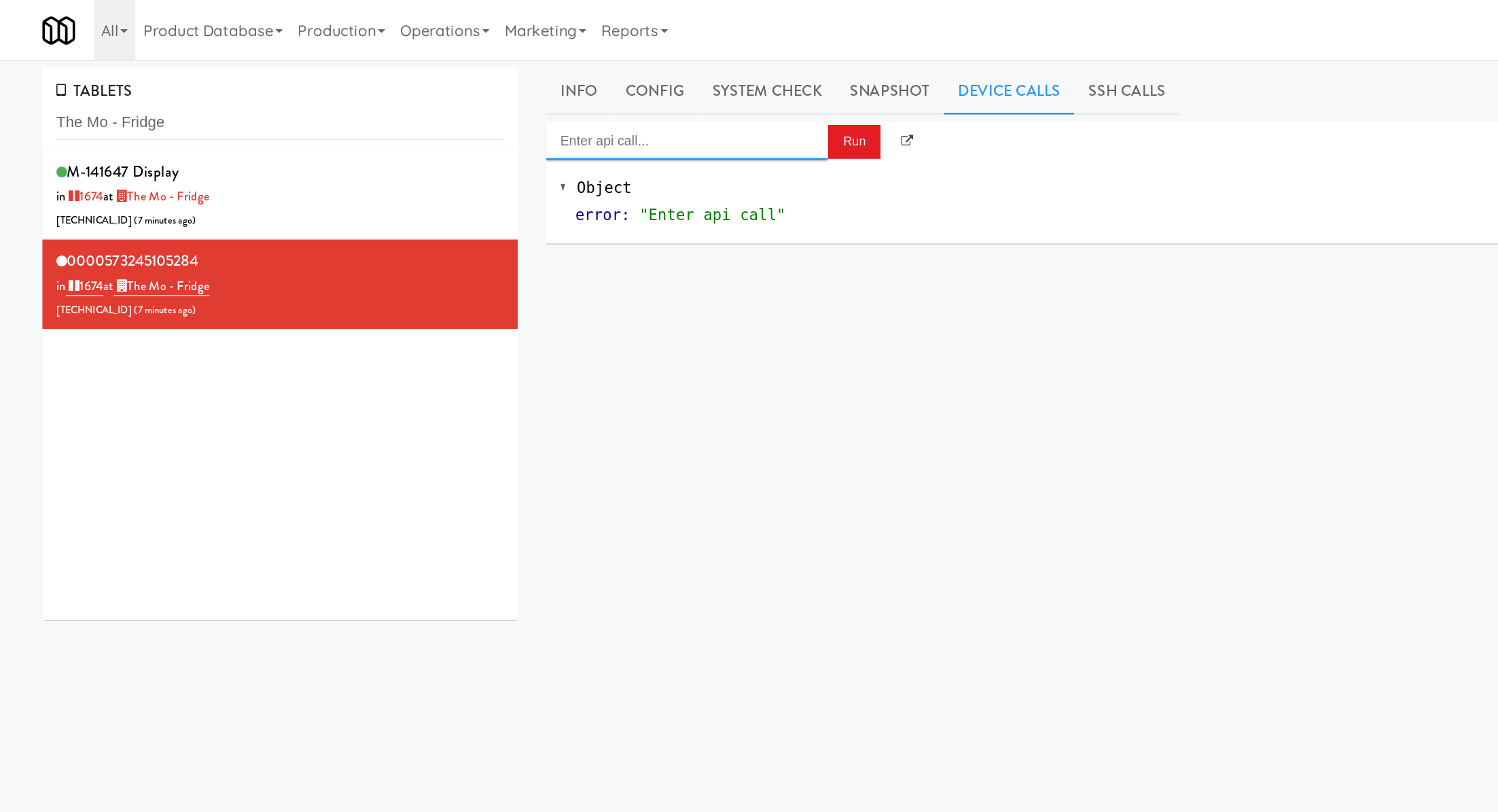
click at [548, 102] on input "Enter api call..." at bounding box center [496, 102] width 204 height 27
click at [549, 133] on div "http://localhost:3000/cooler/restocking-mode/enable" at bounding box center [496, 142] width 184 height 17
type input "Cooler: Enable Restocking"
click at [602, 110] on button "Run" at bounding box center [618, 103] width 38 height 25
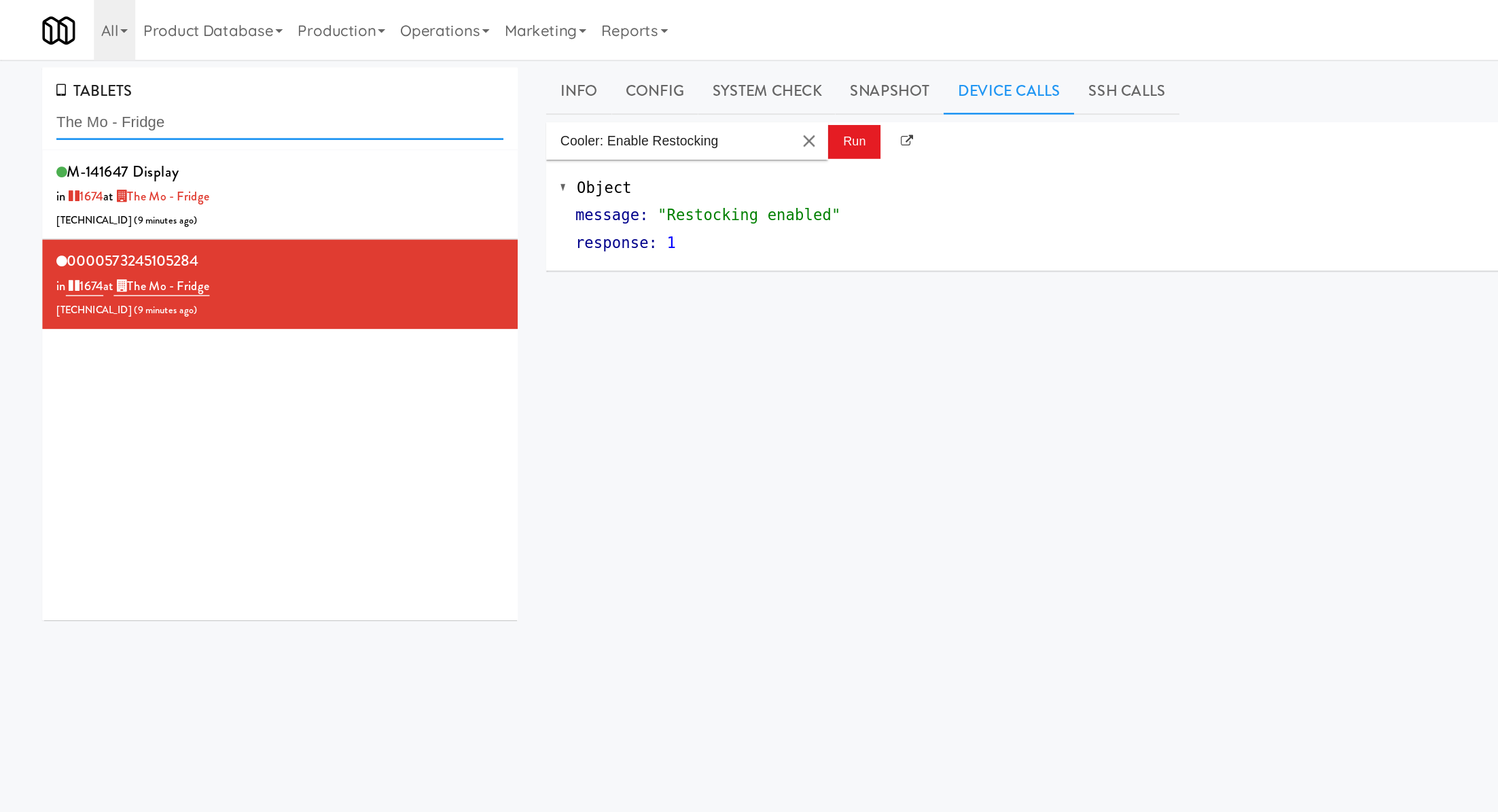
click at [173, 91] on input "The Mo - Fridge" at bounding box center [202, 89] width 324 height 25
paste input "Fitzgerald Pantry"
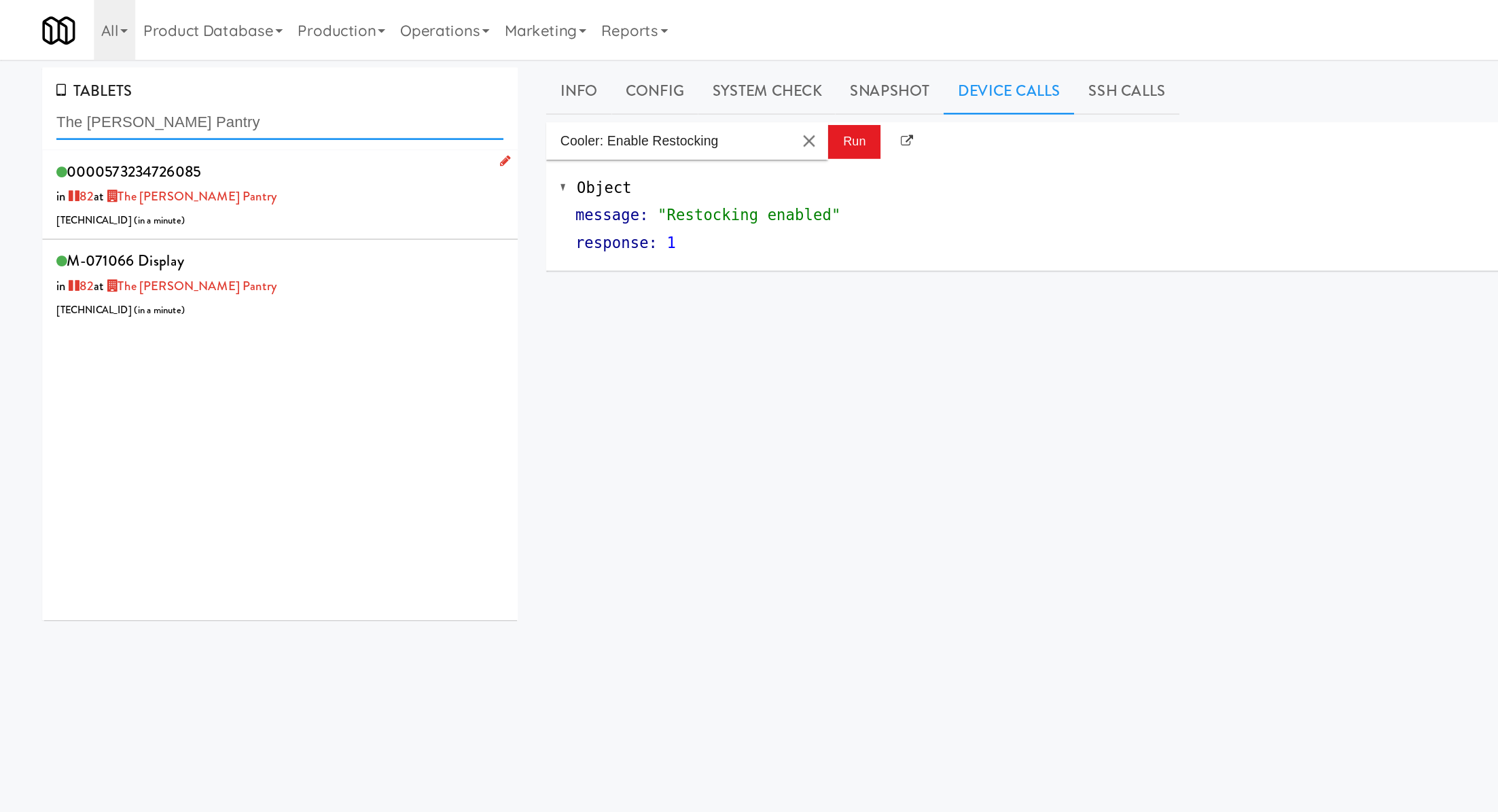
type input "The Fitzgerald Pantry"
click at [254, 144] on div "0000573234726085 in 82 at The Fitzgerald Pantry 206.0.69.186 ( in a minute )" at bounding box center [202, 141] width 324 height 54
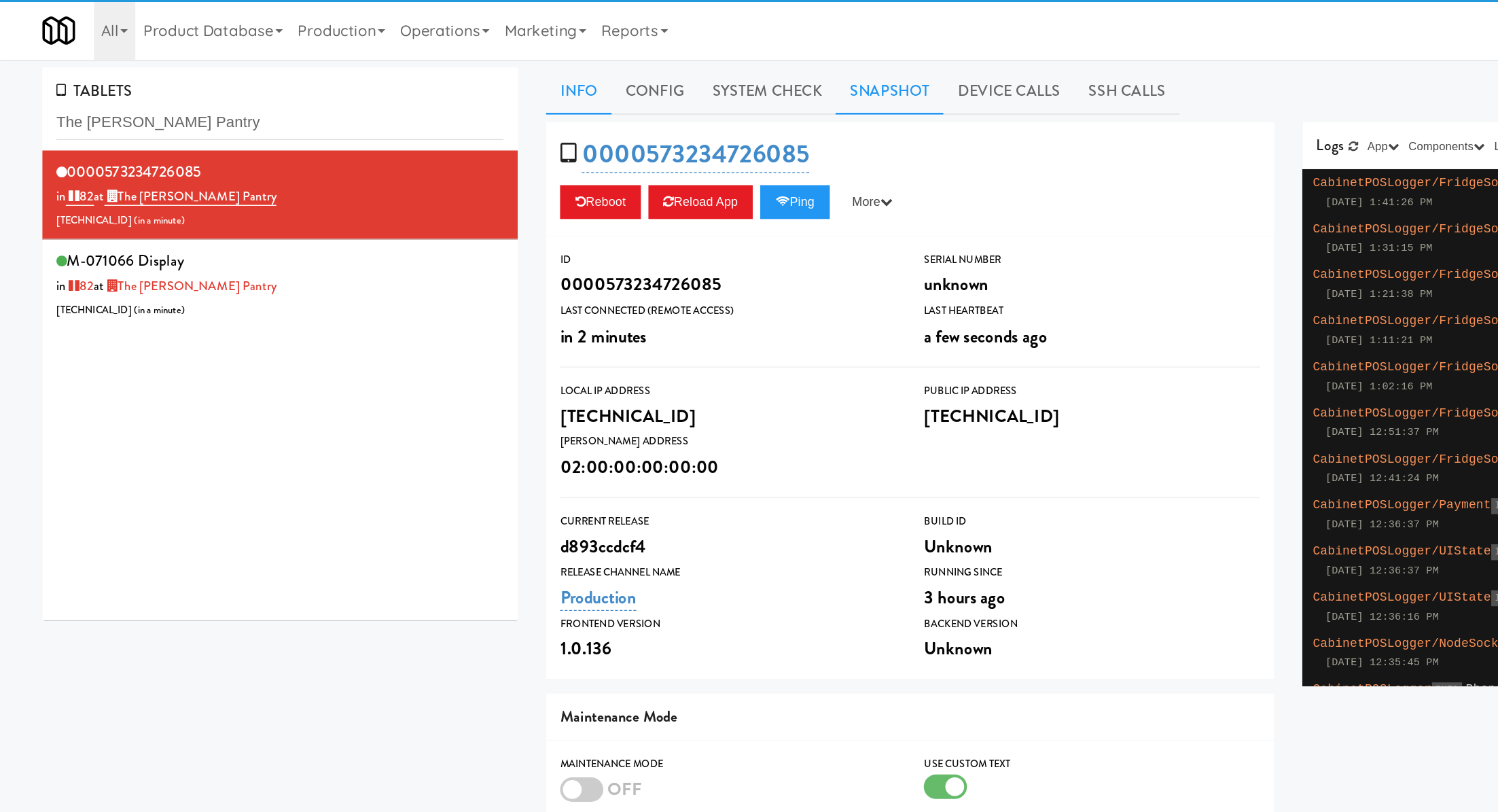
click at [630, 62] on link "Snapshot" at bounding box center [643, 65] width 78 height 34
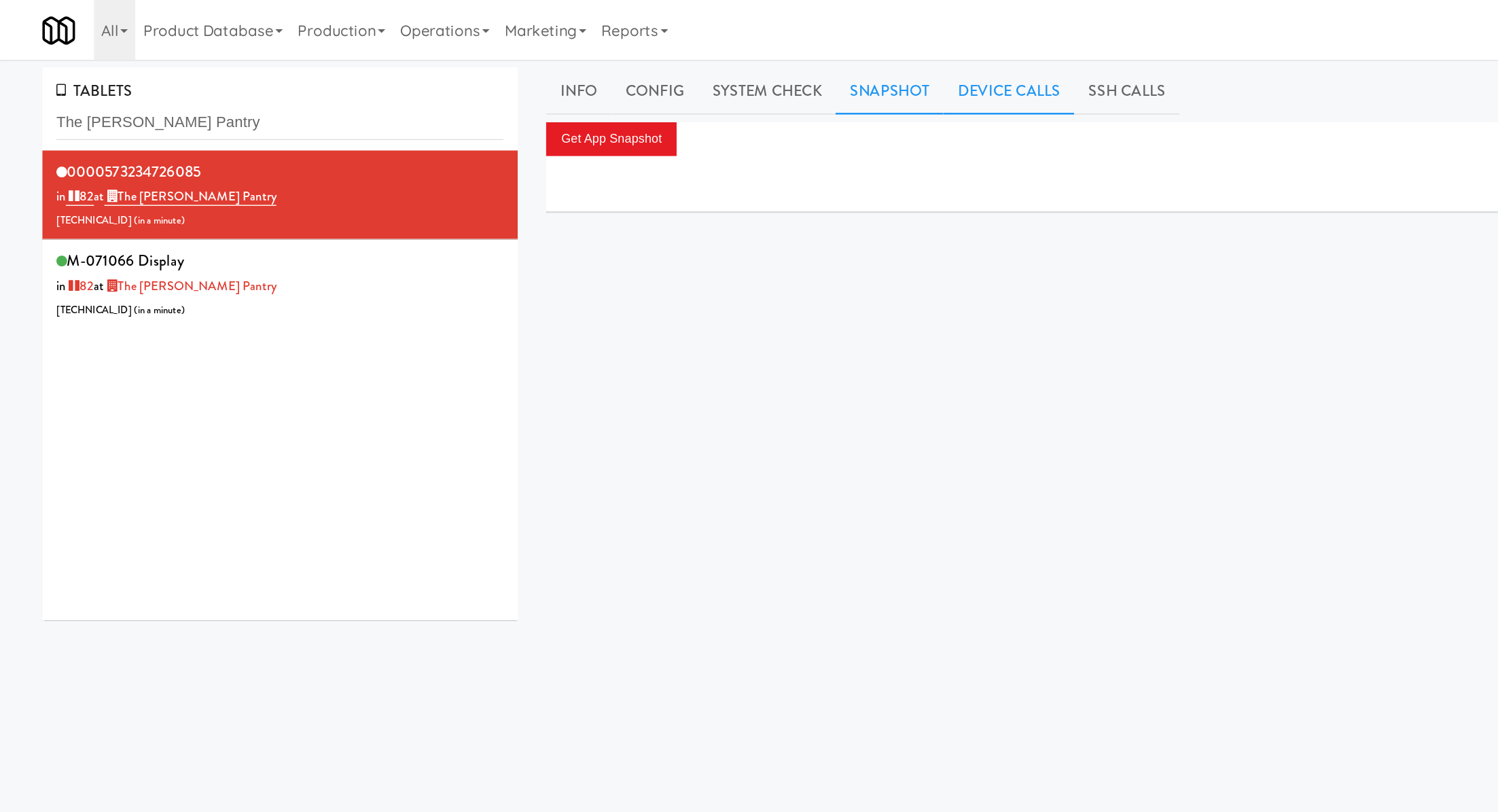
click at [713, 67] on link "Device Calls" at bounding box center [729, 65] width 94 height 34
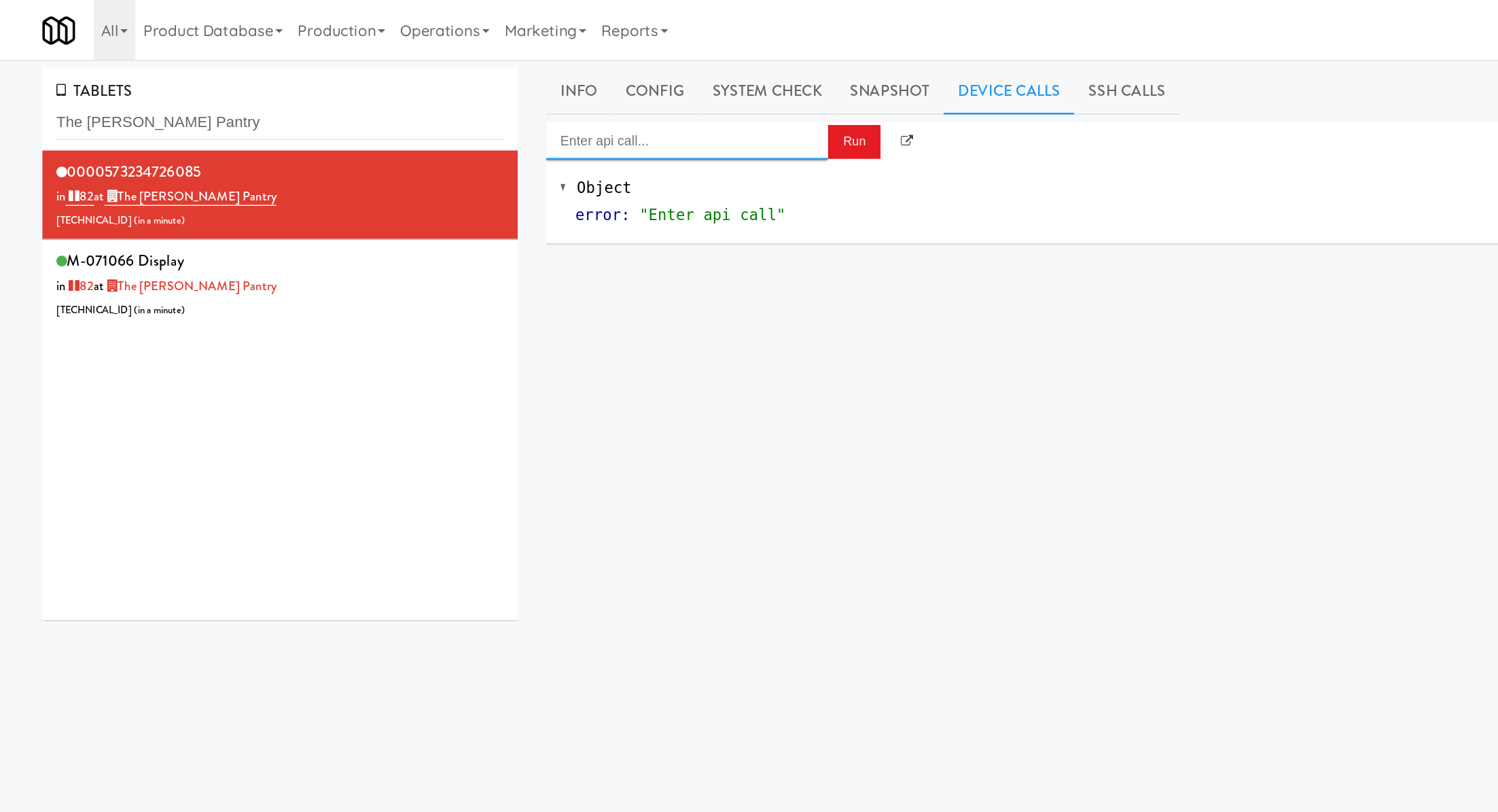
click at [503, 105] on input "Enter api call..." at bounding box center [496, 102] width 204 height 27
click at [511, 127] on div "Cooler: Enable Restocking" at bounding box center [496, 123] width 184 height 17
type input "Cooler: Enable Restocking"
click at [608, 102] on button "Run" at bounding box center [618, 103] width 38 height 25
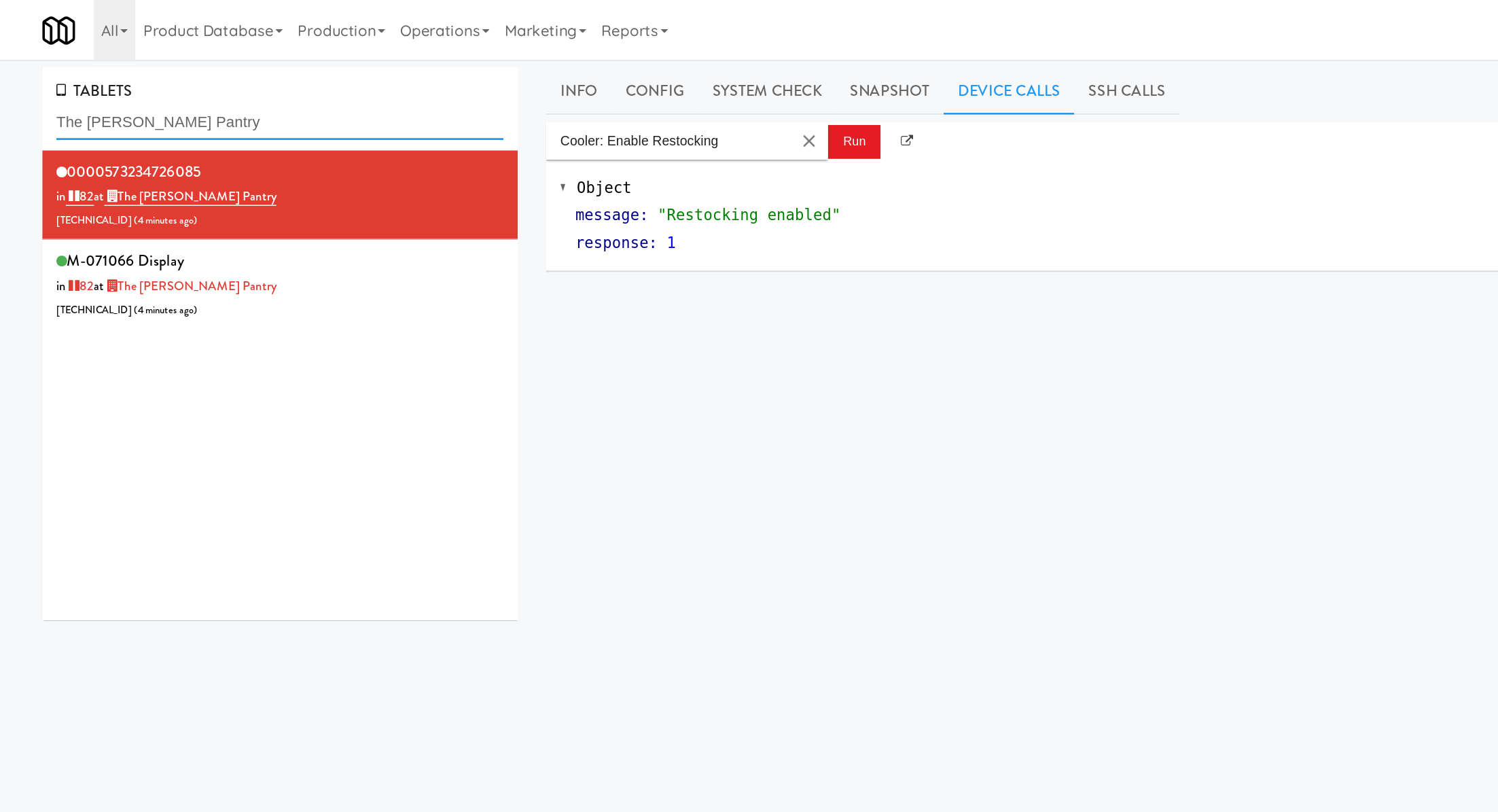
click at [123, 88] on input "The Fitzgerald Pantry" at bounding box center [202, 89] width 324 height 25
paste input "Mo -"
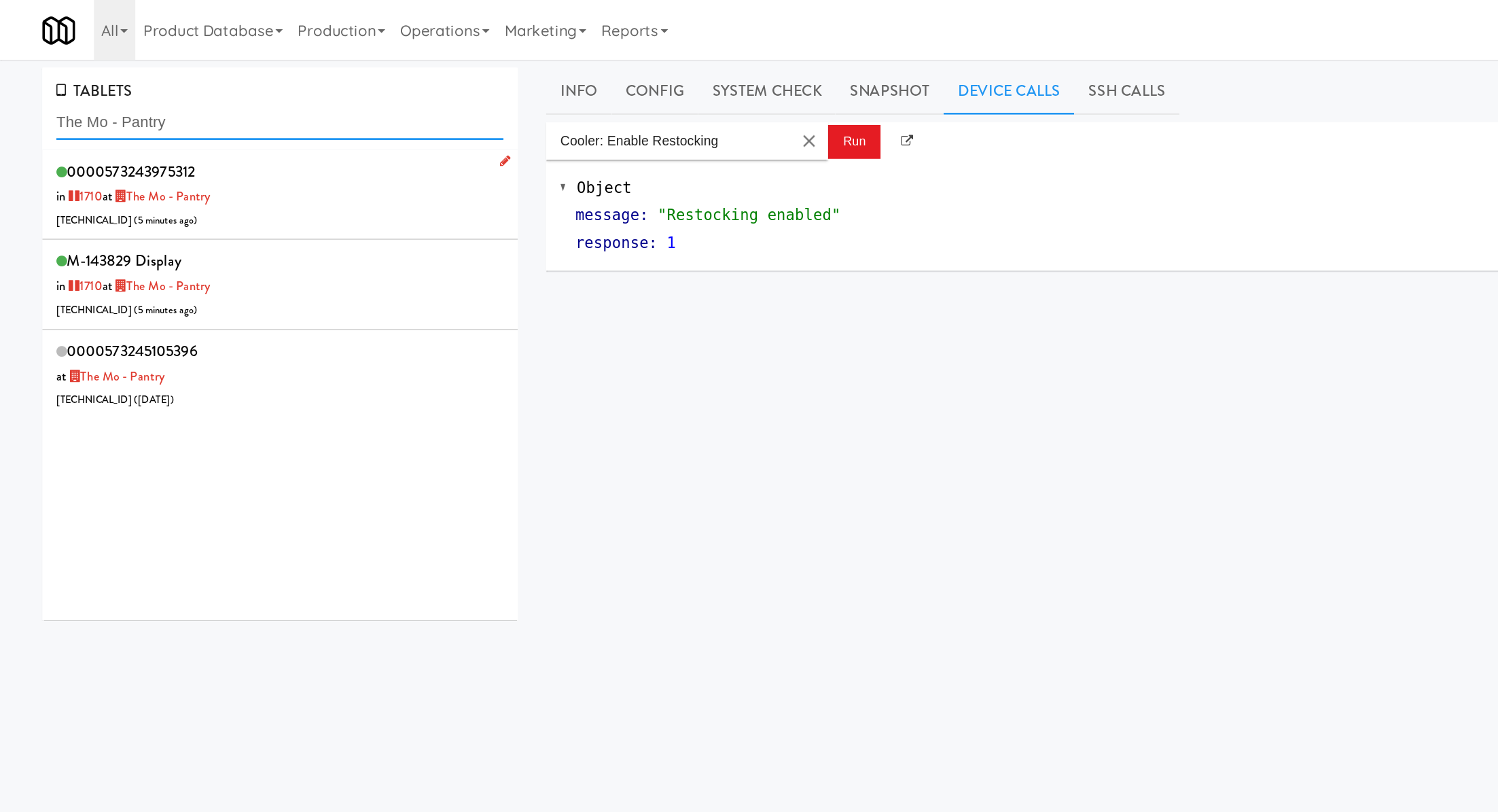
type input "The Mo - Pantry"
click at [248, 163] on div "0000573243975312 in 1710 at The Mo - Pantry 206.0.69.33 ( 5 minutes ago )" at bounding box center [202, 141] width 324 height 54
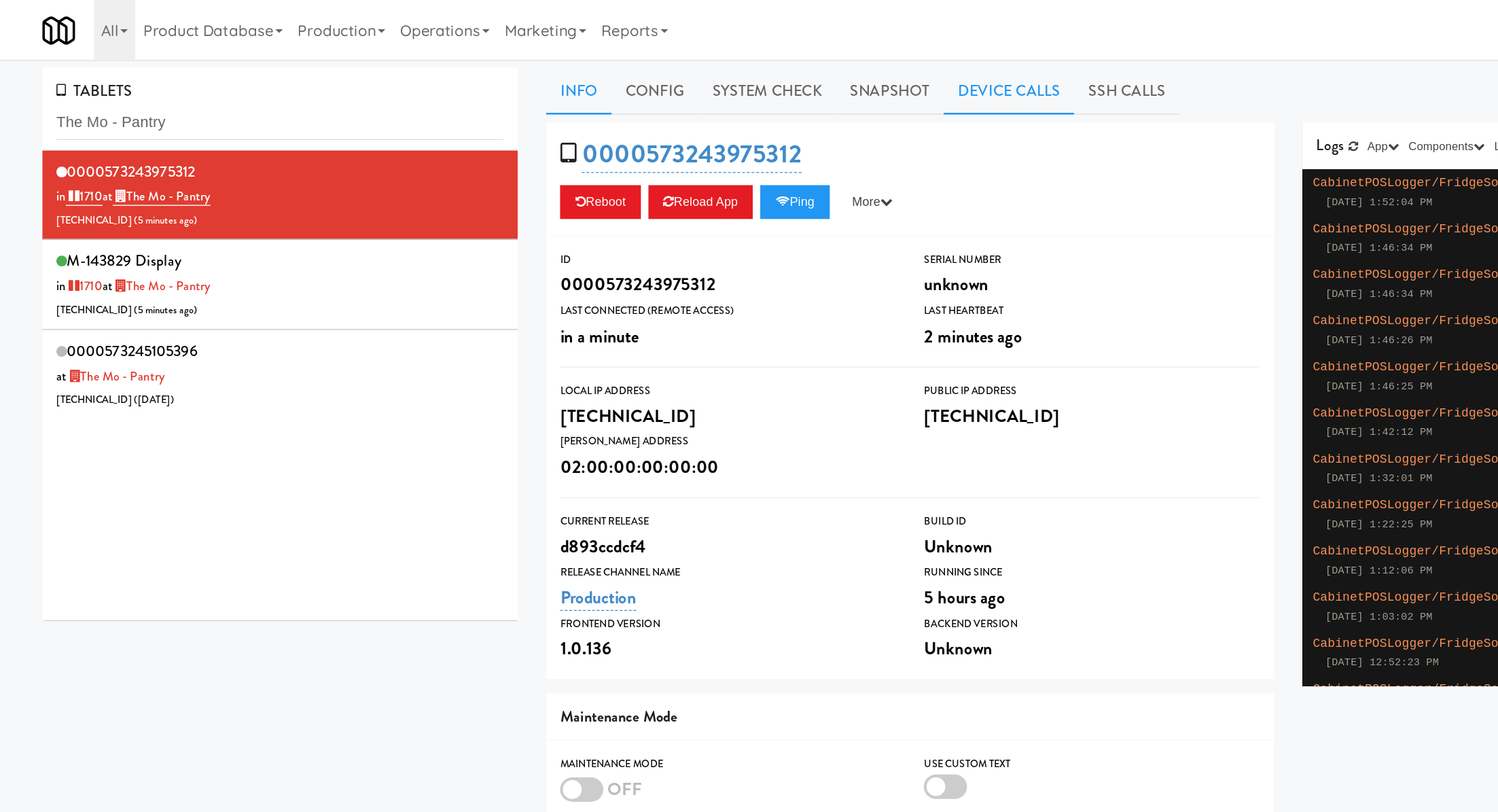
click at [708, 67] on link "Device Calls" at bounding box center [729, 65] width 94 height 34
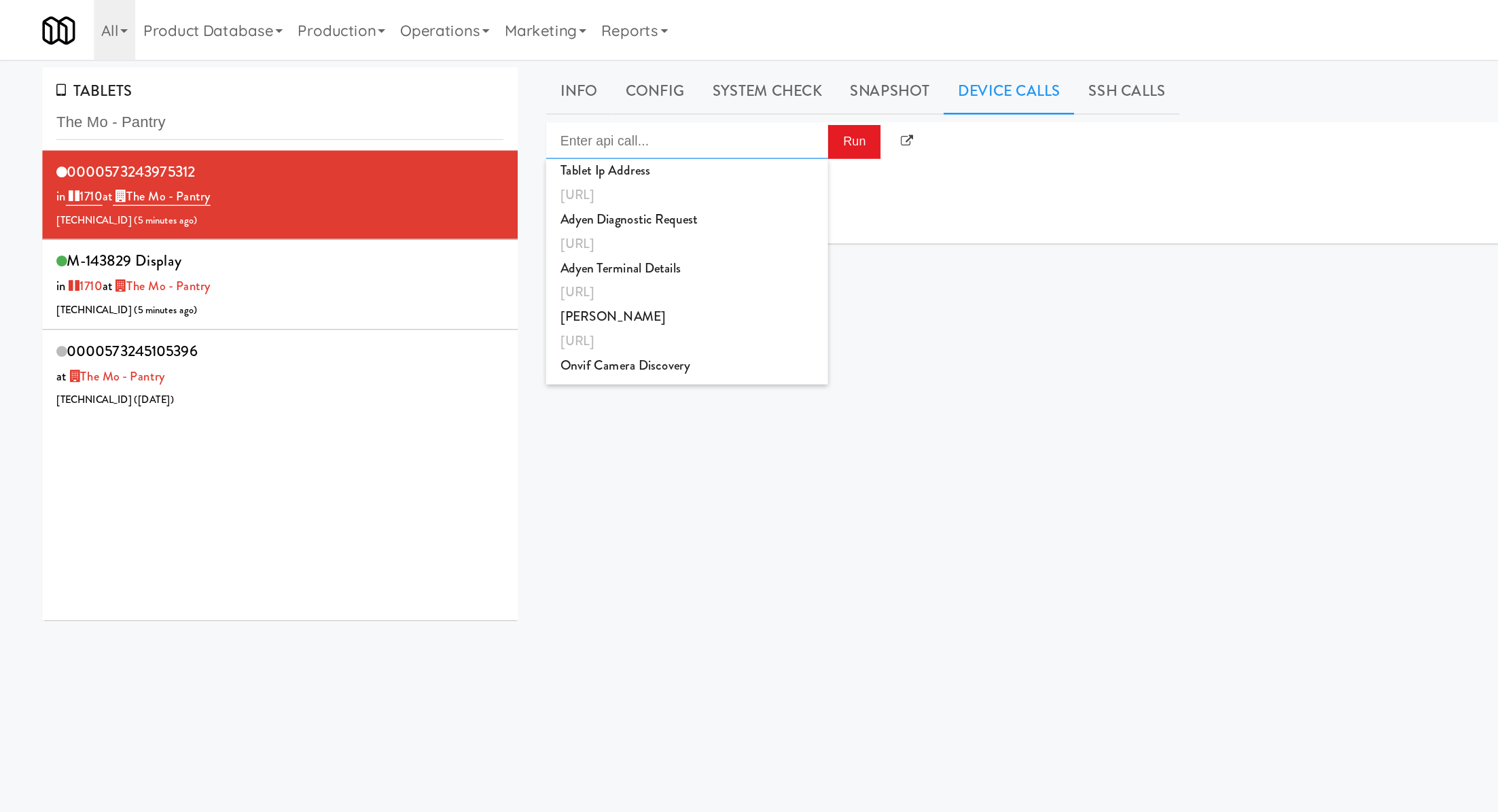
click at [554, 93] on input "Enter api call..." at bounding box center [496, 102] width 204 height 27
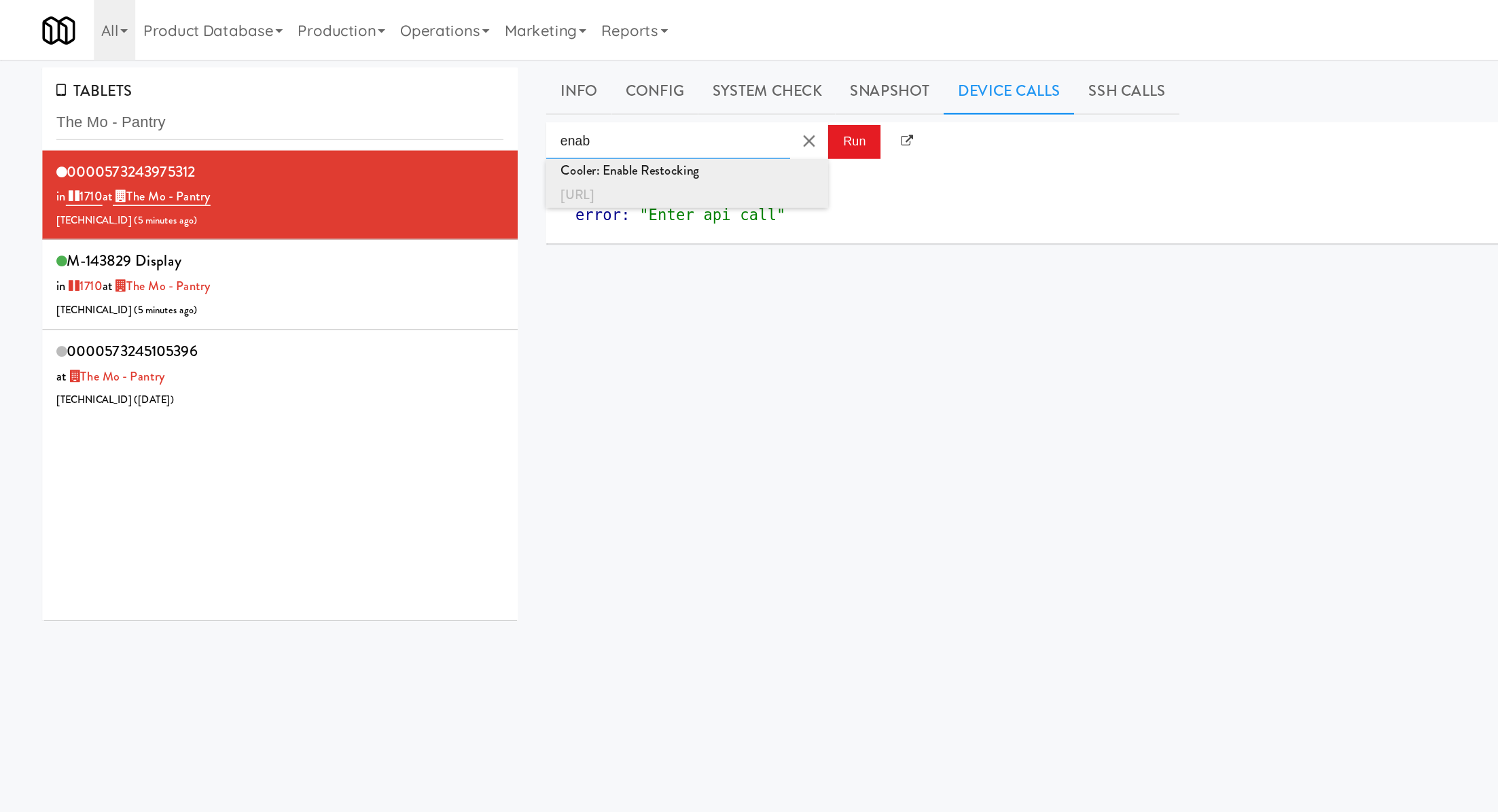
click at [565, 128] on div "Cooler: Enable Restocking" at bounding box center [496, 123] width 184 height 17
type input "Cooler: Enable Restocking"
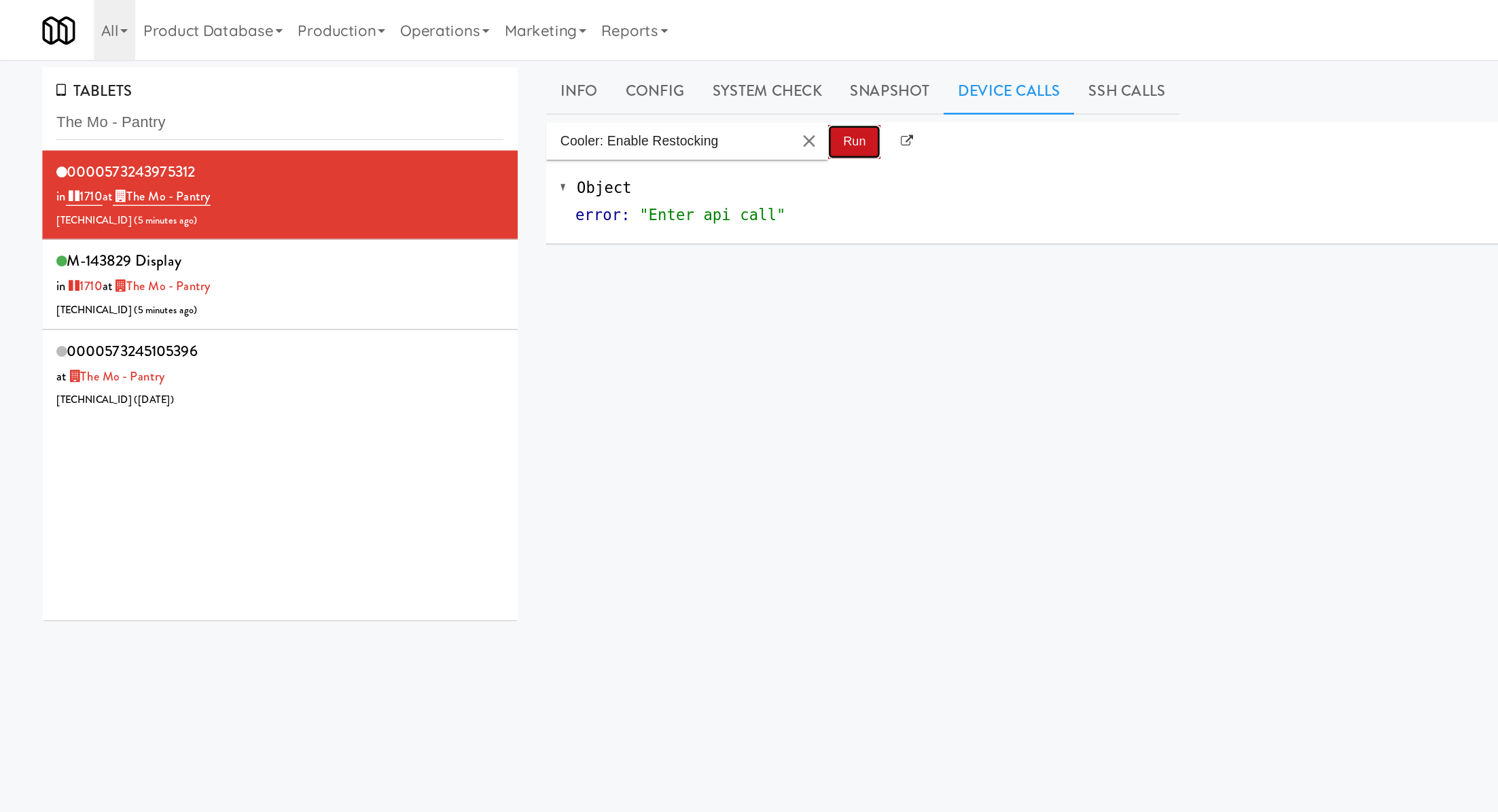
click at [626, 107] on button "Run" at bounding box center [618, 103] width 38 height 25
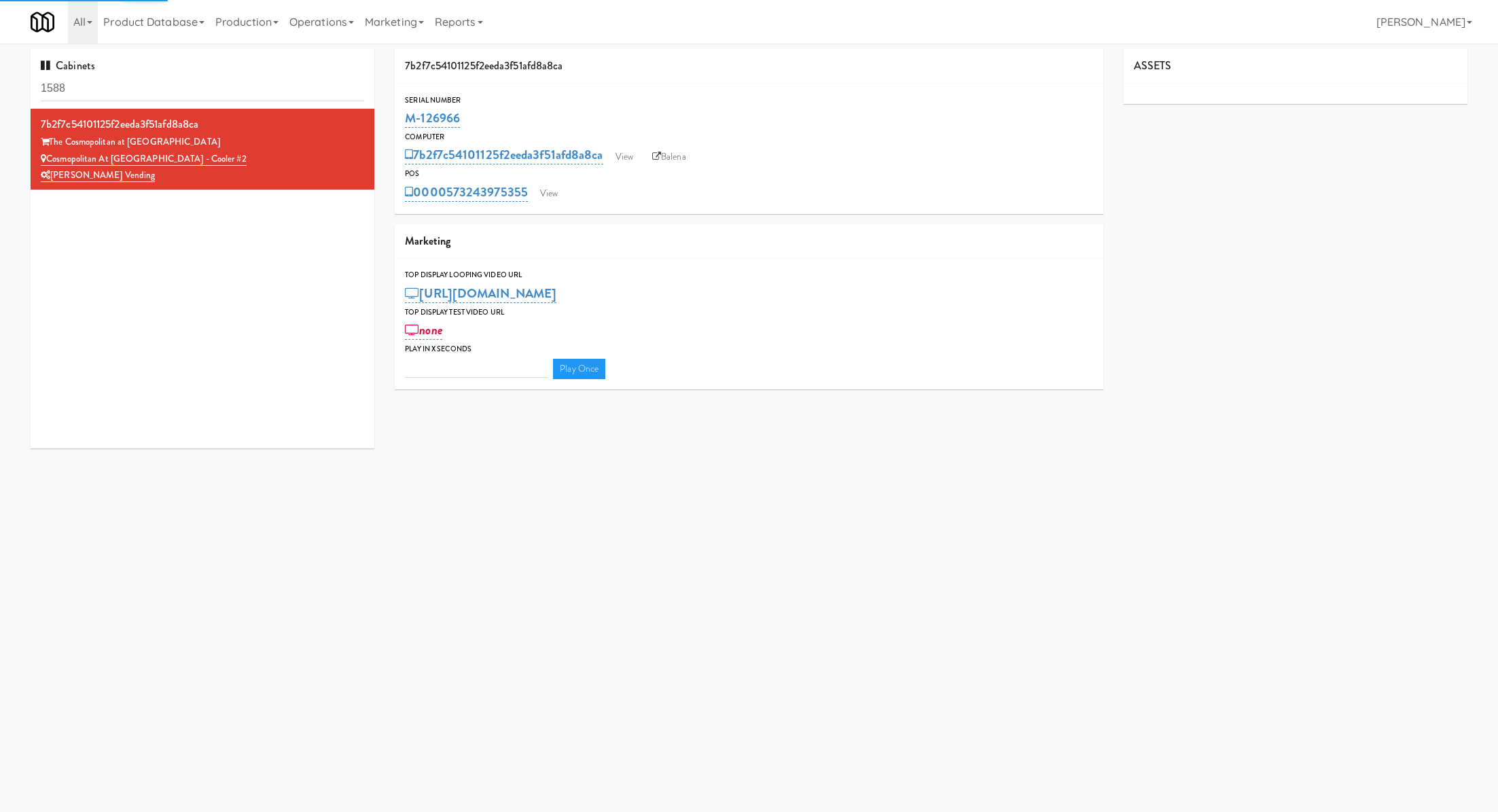
type input "3"
click at [197, 73] on div "Cabinets 1588" at bounding box center [202, 78] width 344 height 60
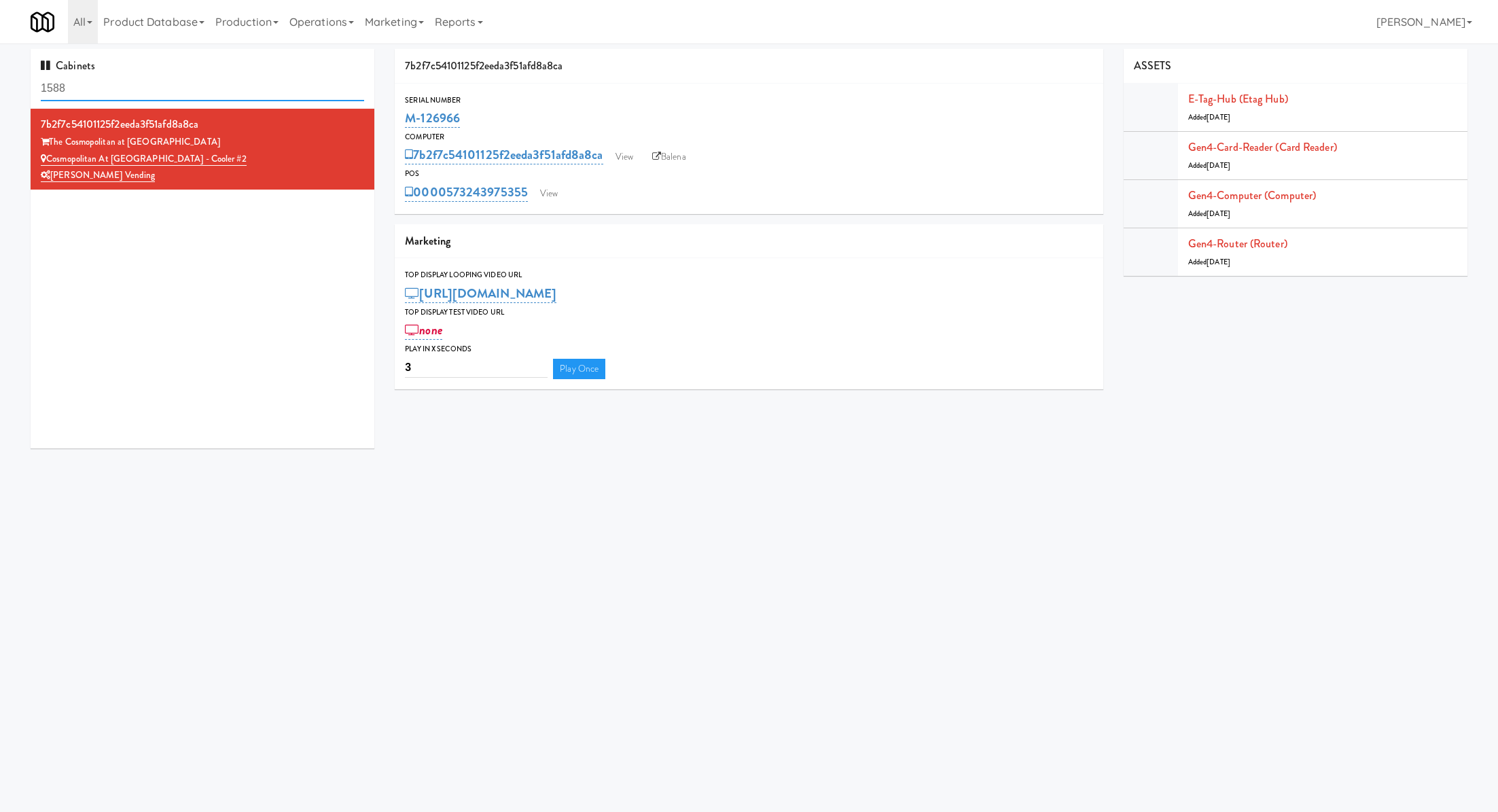
click at [184, 83] on input "1588" at bounding box center [202, 89] width 324 height 25
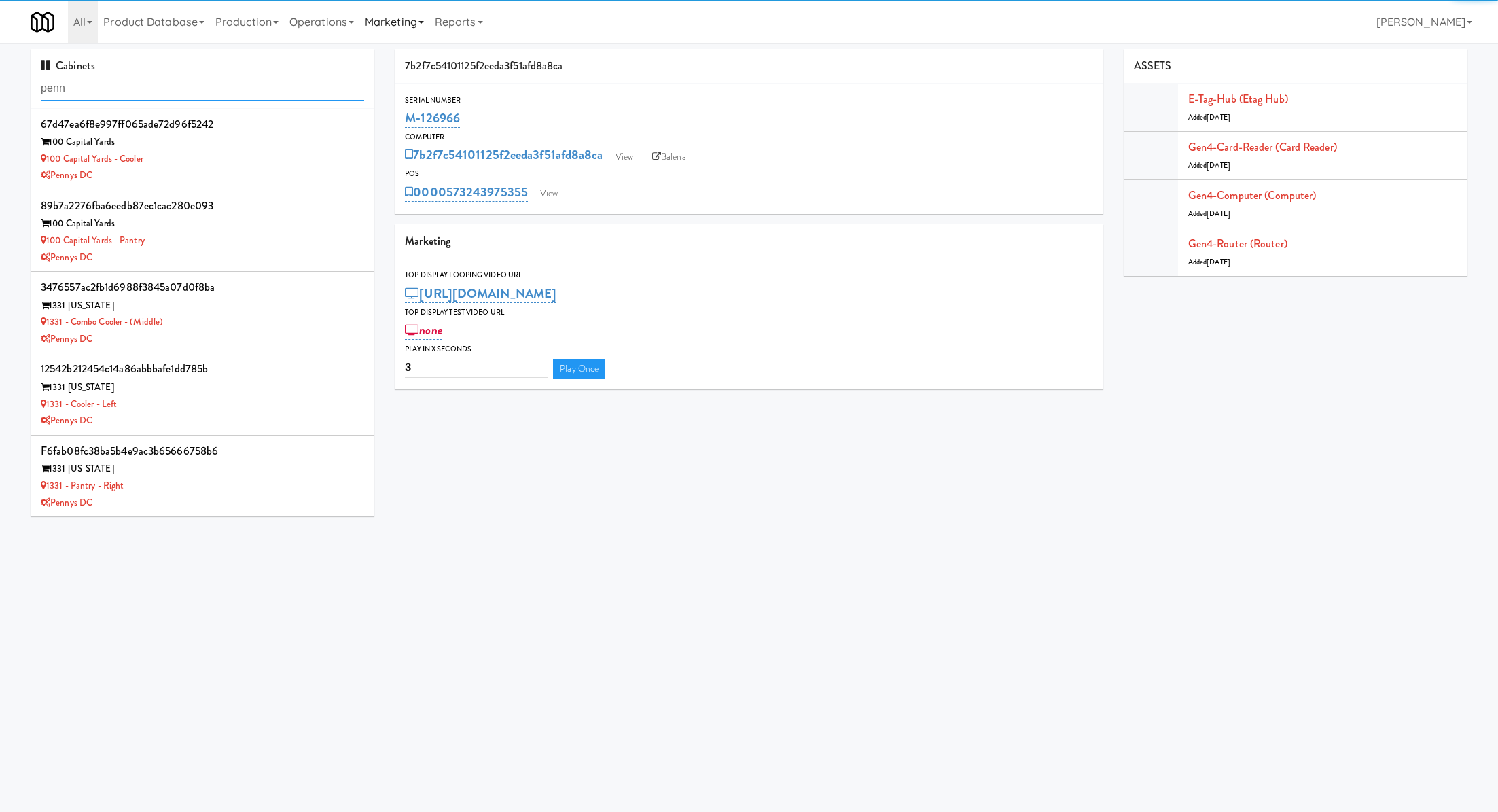
type input "penn"
click at [390, 20] on link "Marketing" at bounding box center [394, 22] width 70 height 44
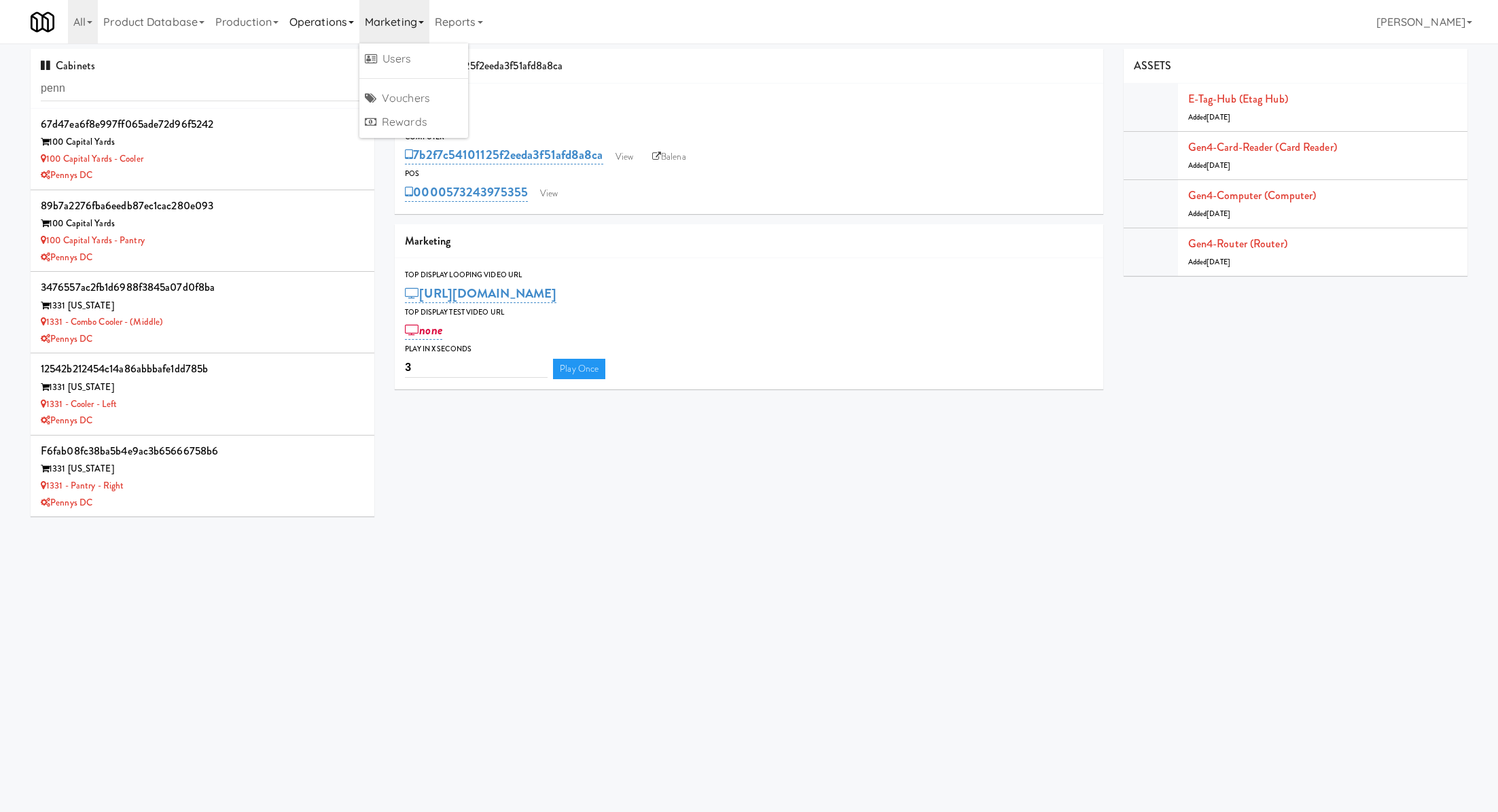
click at [339, 28] on link "Operations" at bounding box center [322, 22] width 75 height 44
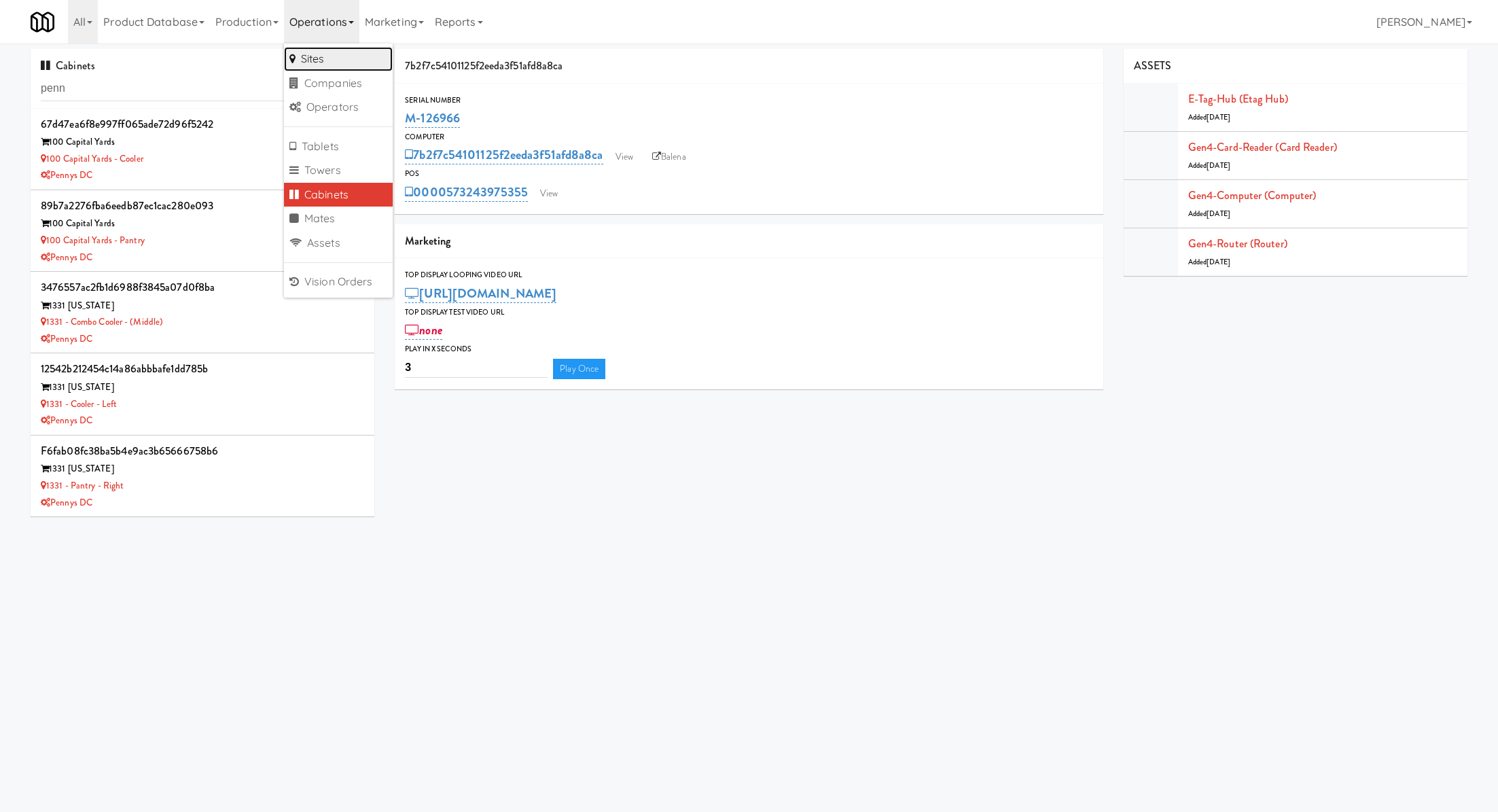
click at [337, 49] on link "Sites" at bounding box center [338, 60] width 109 height 25
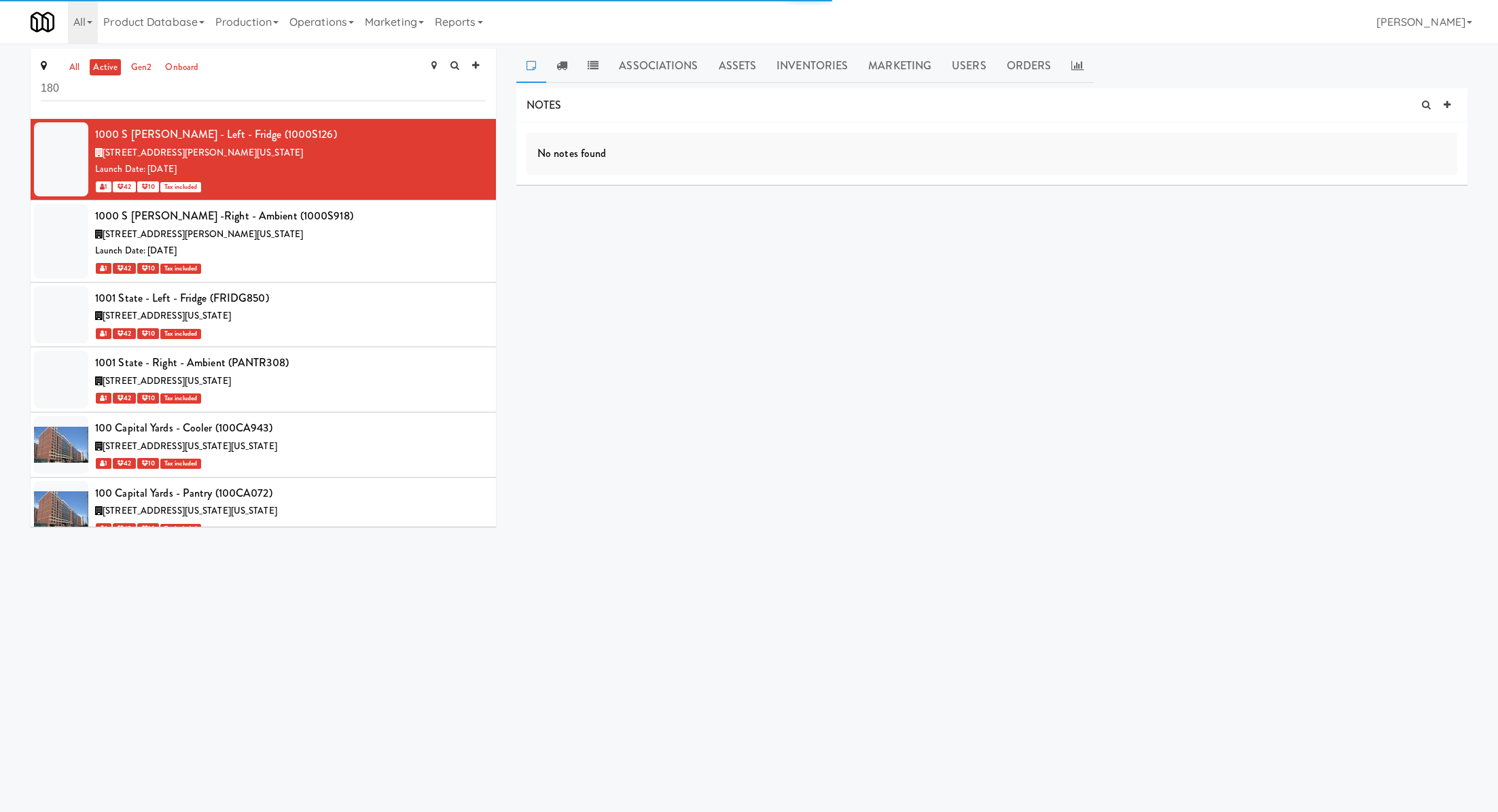
type input "1801"
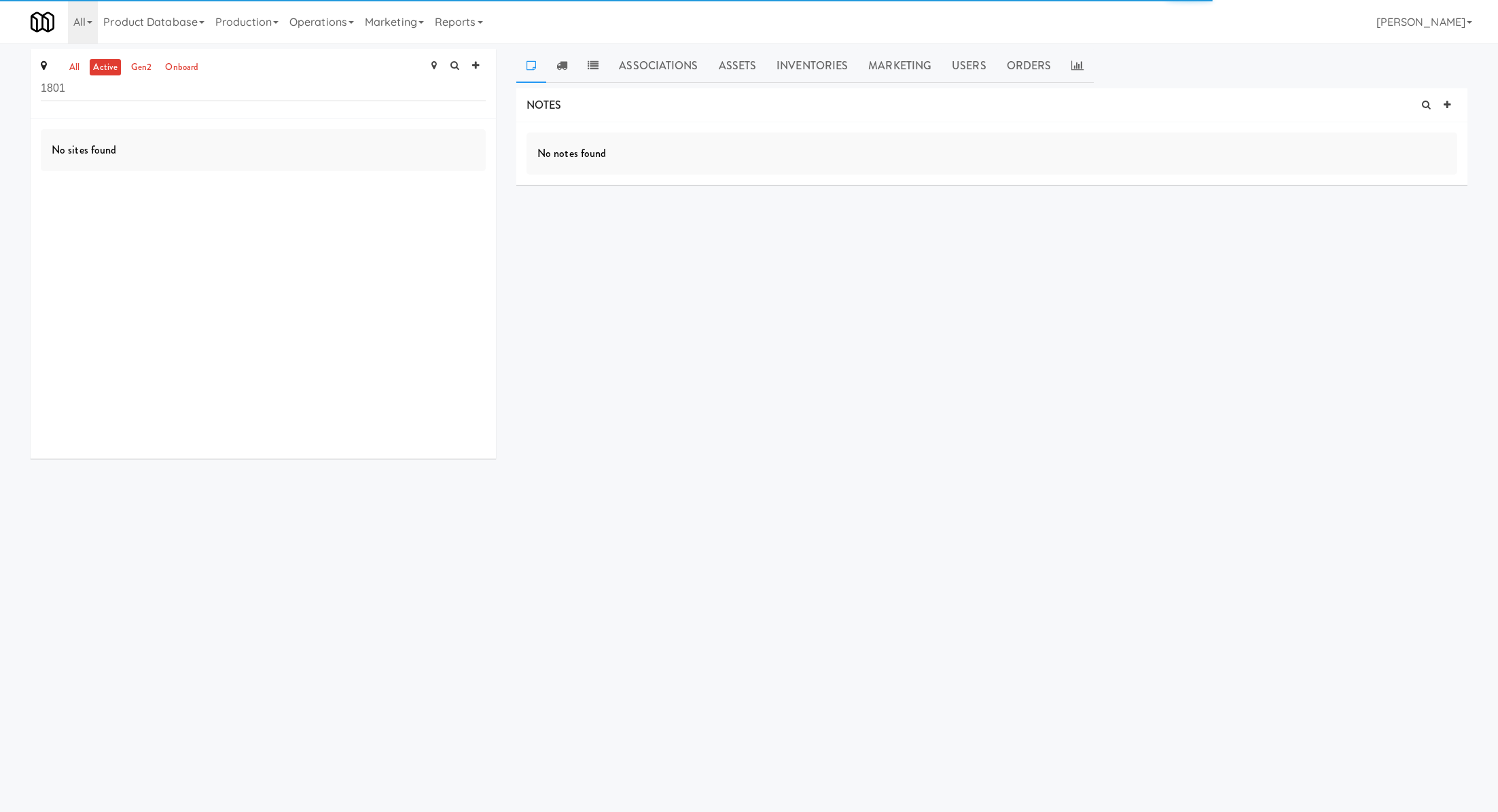
click at [165, 86] on input "1801" at bounding box center [263, 89] width 445 height 25
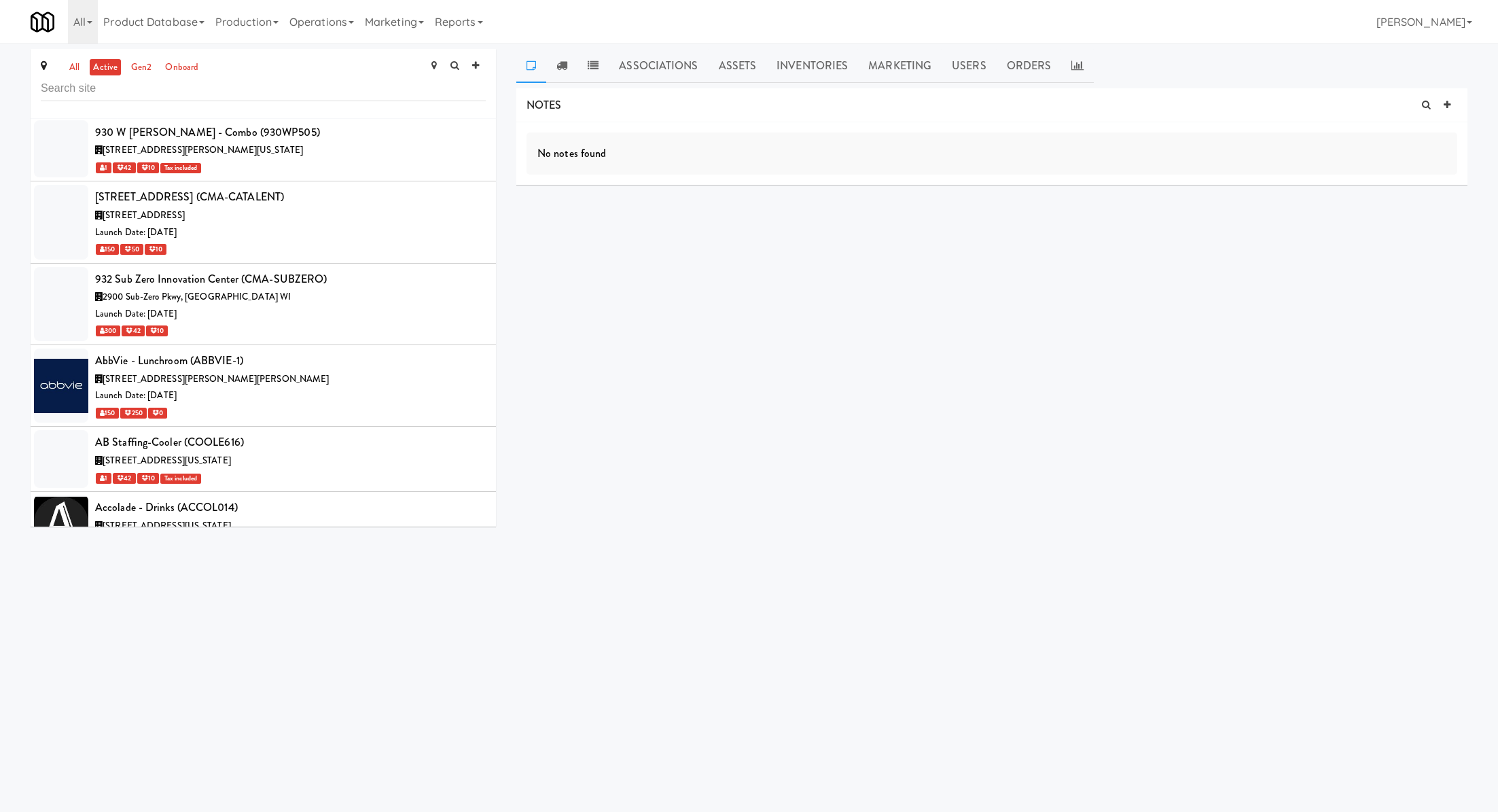
scroll to position [8993, 0]
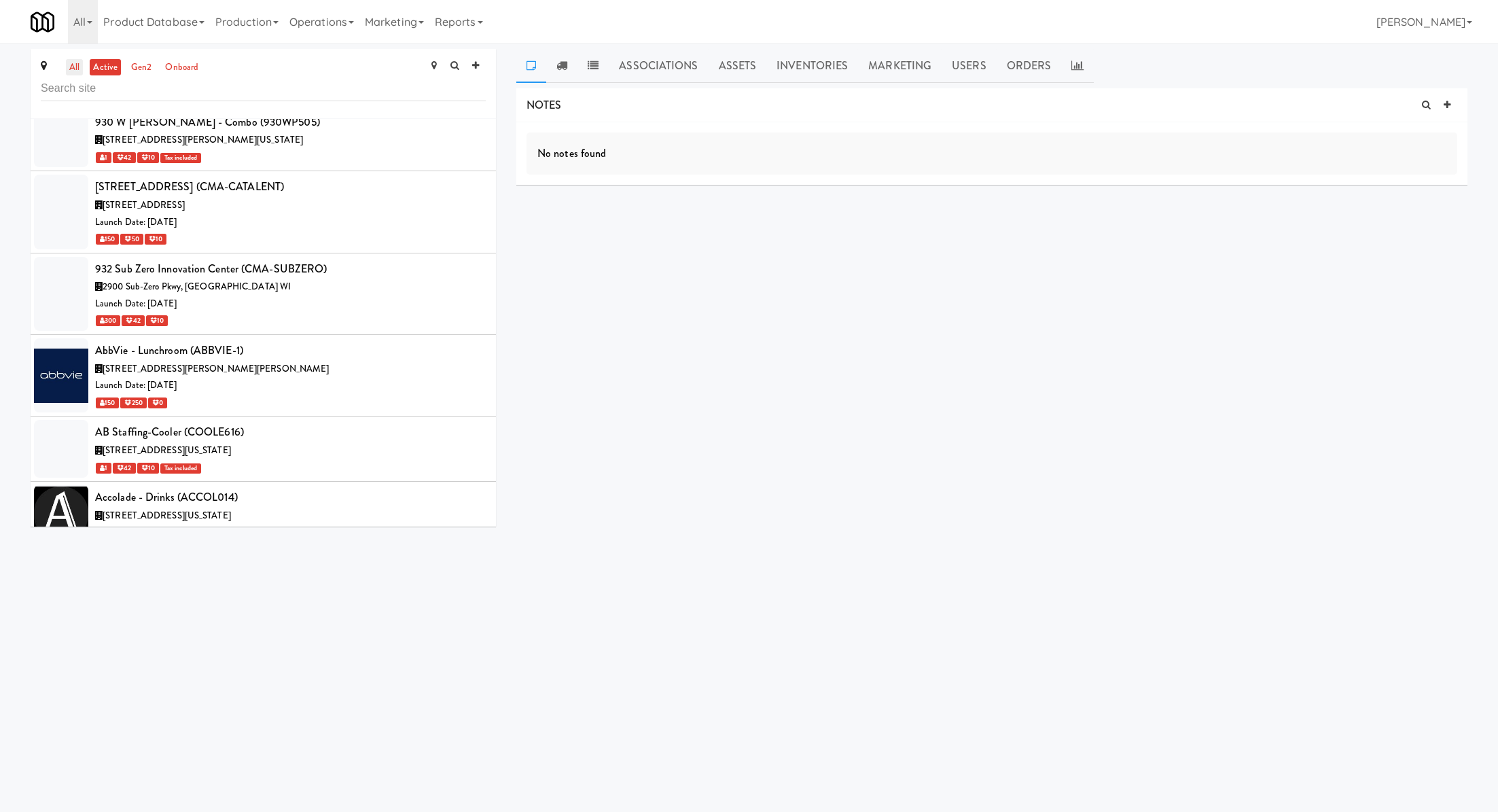
click at [73, 69] on link "all" at bounding box center [74, 67] width 17 height 17
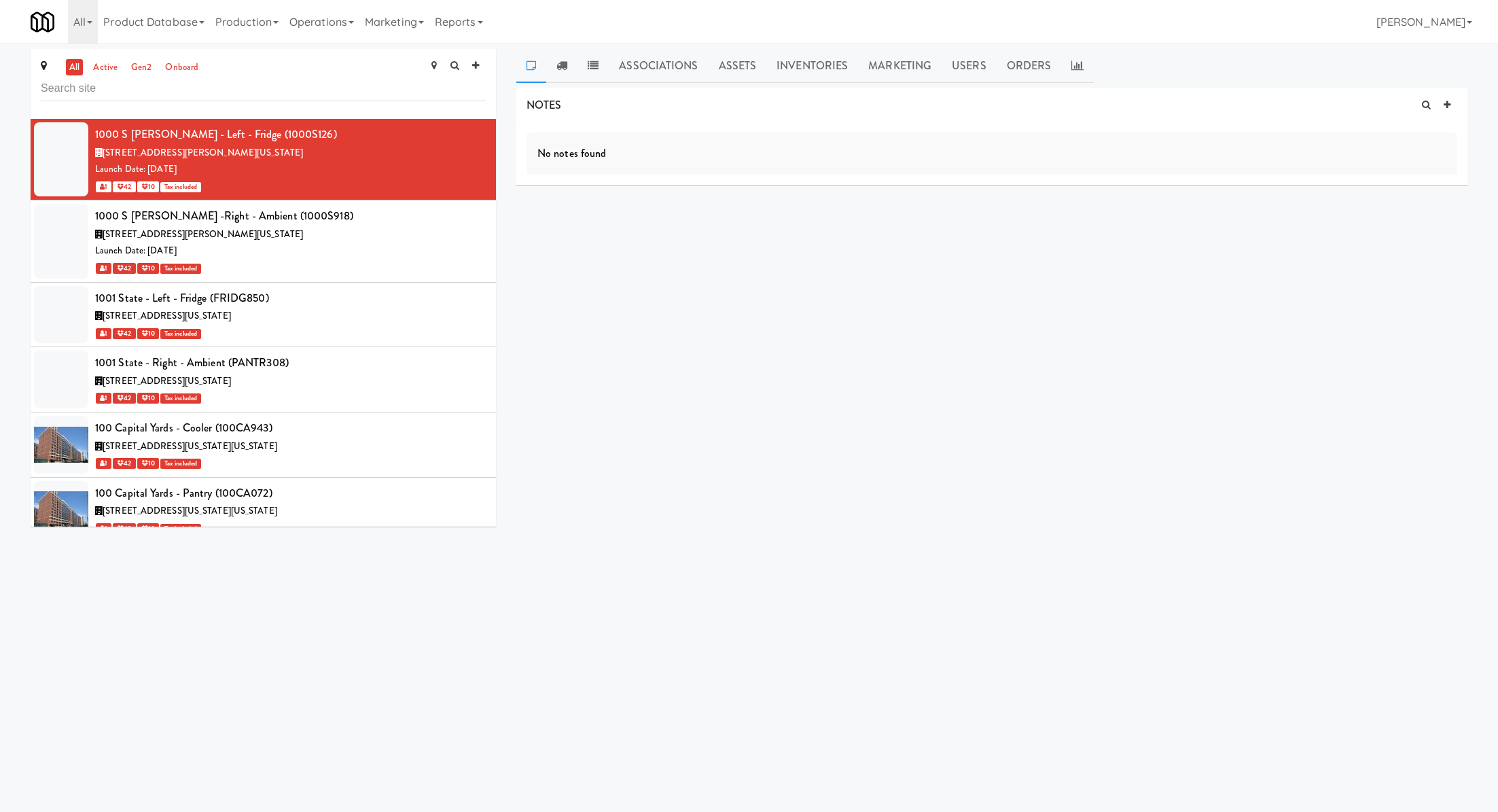
scroll to position [1891, 0]
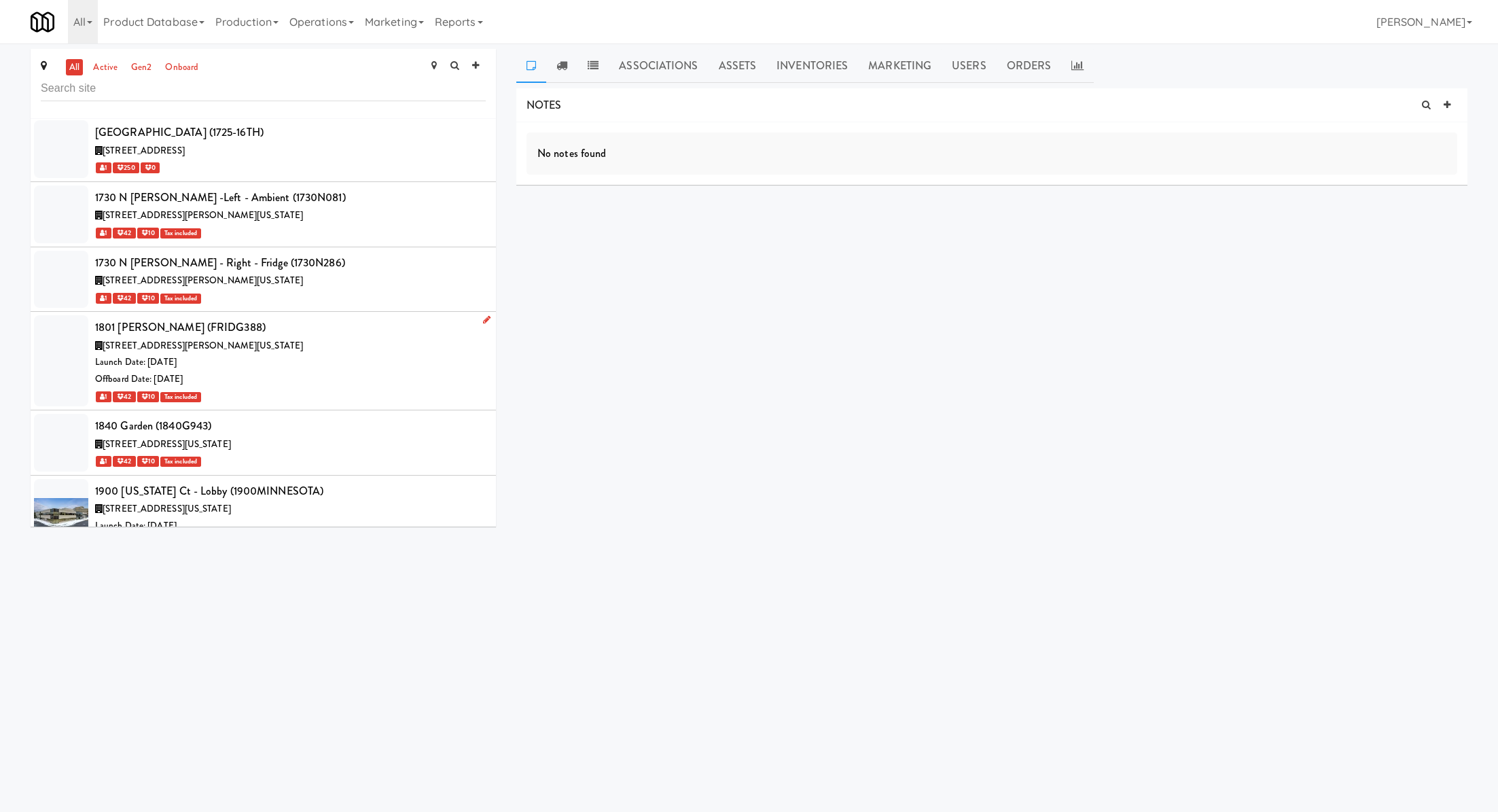
drag, startPoint x: 254, startPoint y: 319, endPoint x: 91, endPoint y: 319, distance: 163.0
click at [91, 319] on li "1801 Meyers - Fridge (FRIDG388) 1801 South Meyers Road, Oakbrook Terrace Illino…" at bounding box center [263, 361] width 465 height 99
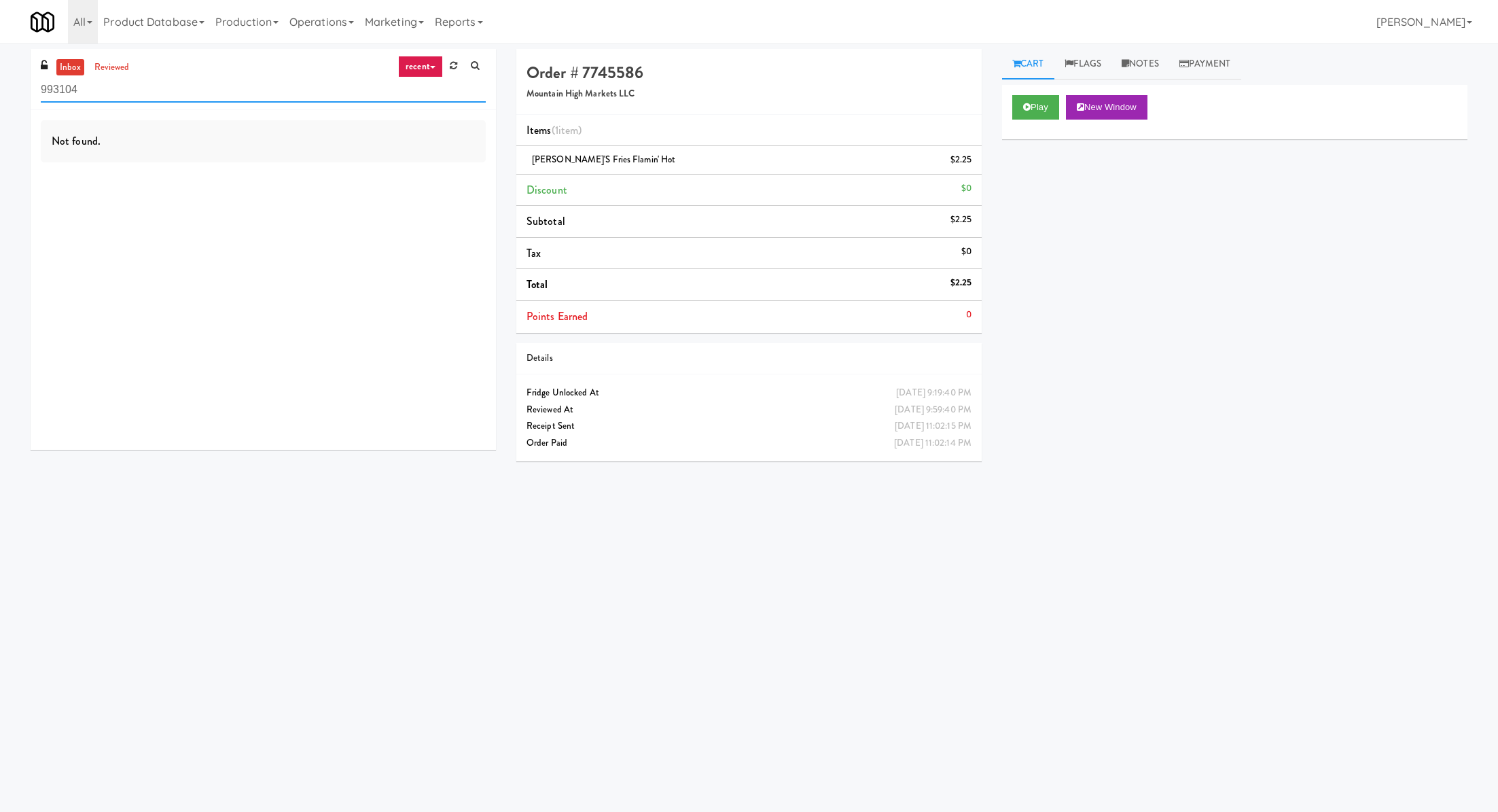
click at [89, 85] on input "993104" at bounding box center [263, 90] width 445 height 25
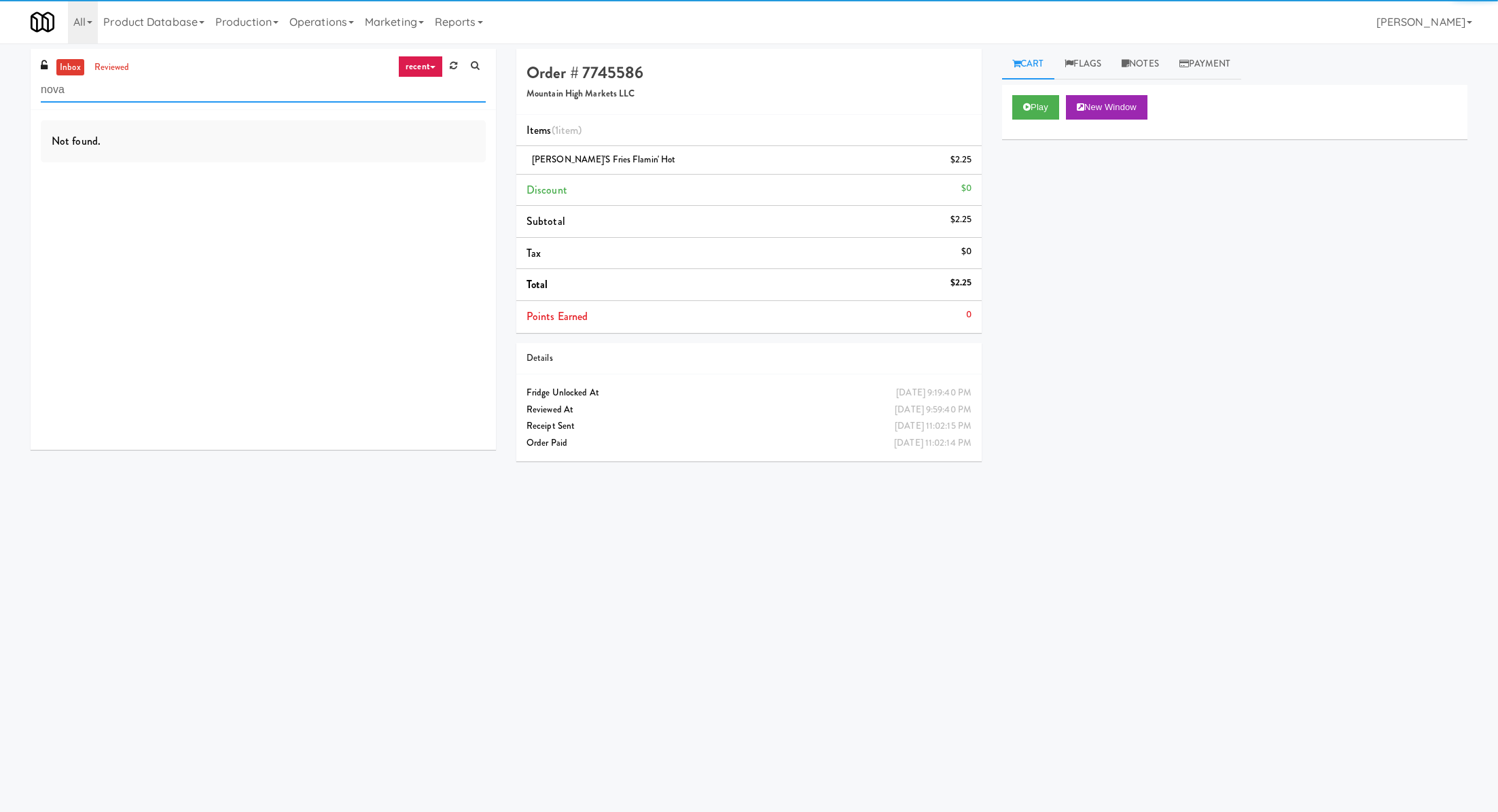
click at [87, 95] on input "nova" at bounding box center [263, 90] width 445 height 25
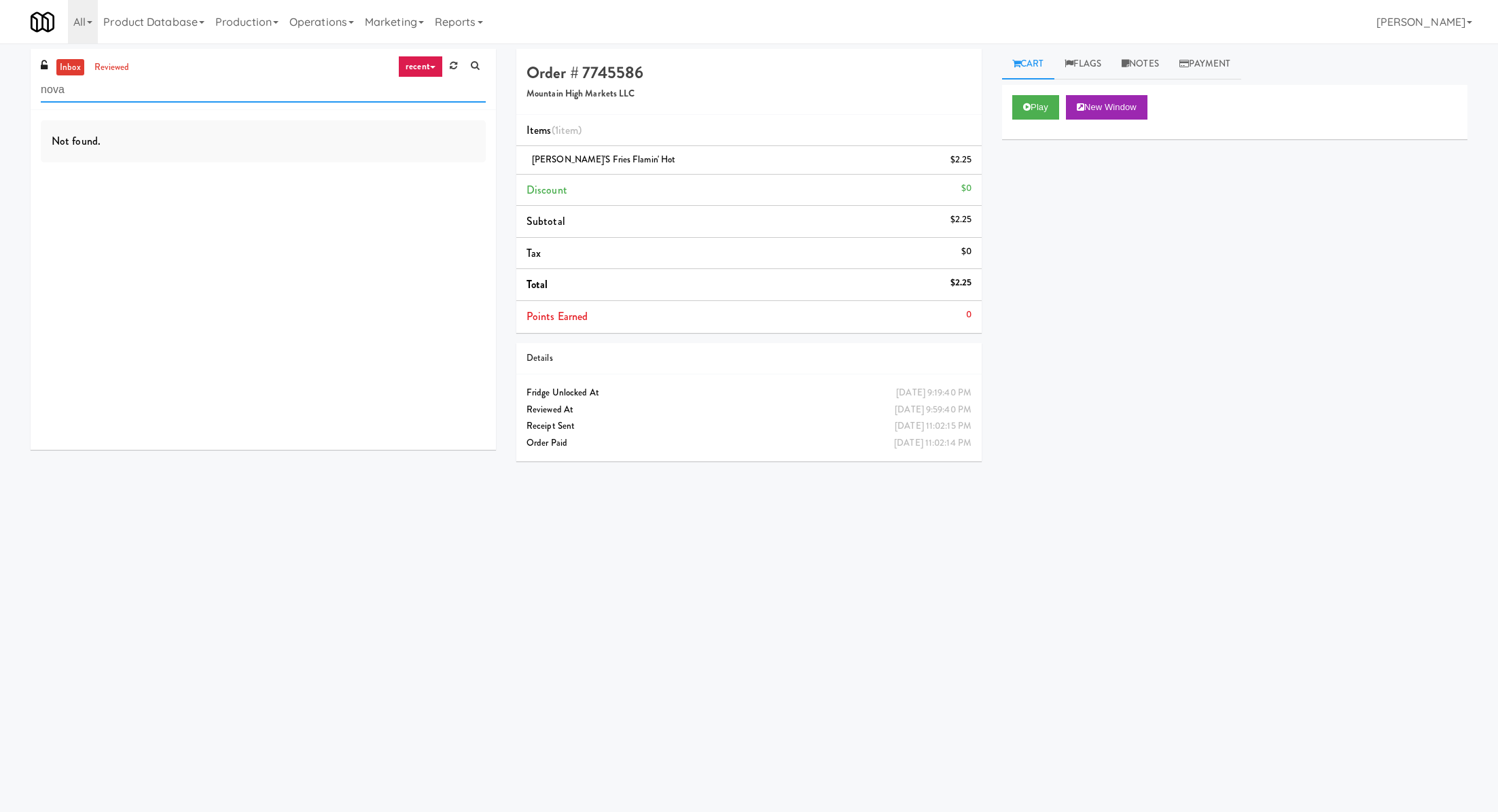
click at [87, 95] on input "nova" at bounding box center [263, 90] width 445 height 25
type input "1"
type input "patter"
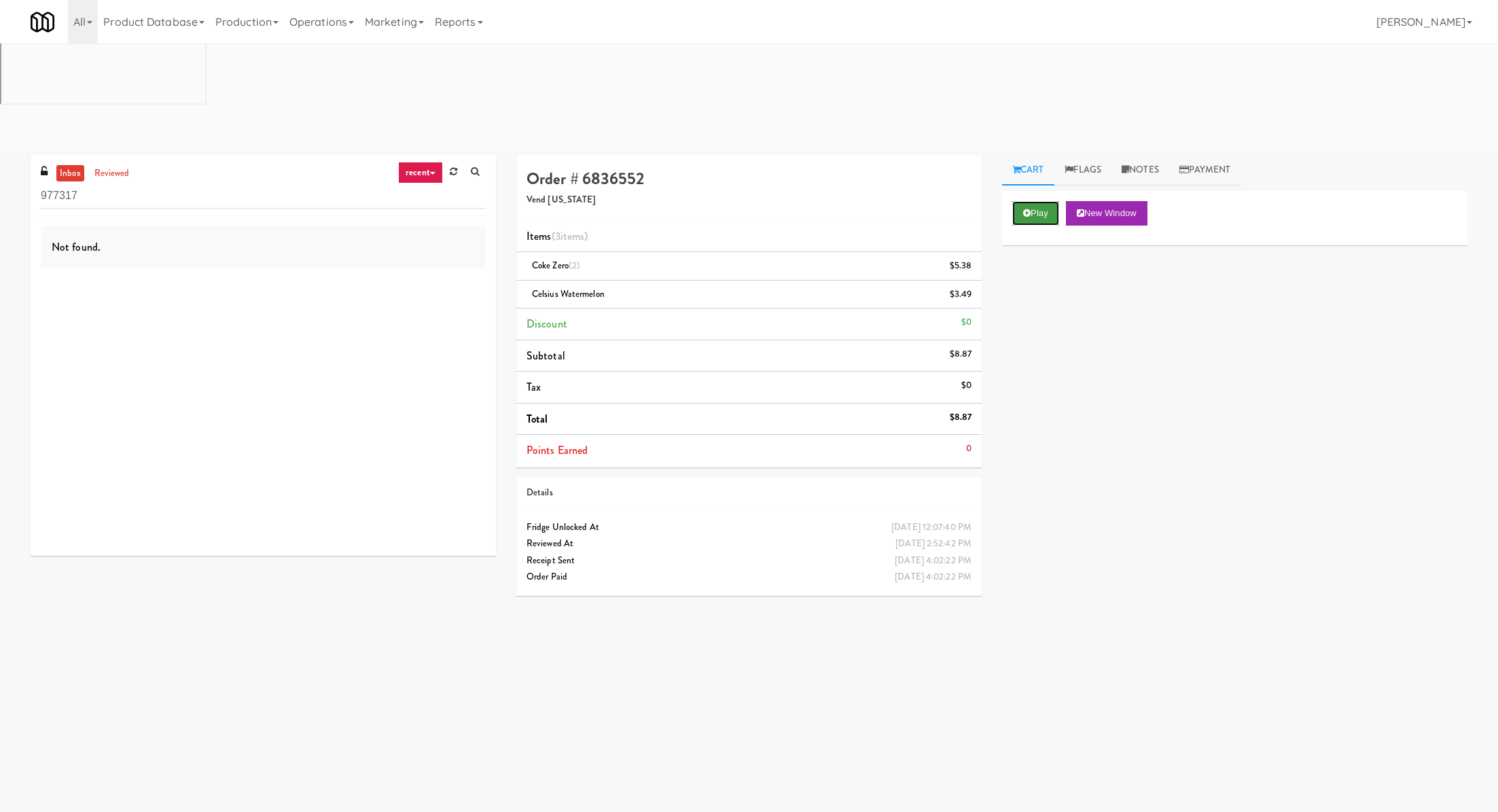
click at [1048, 201] on button "Play" at bounding box center [1036, 213] width 47 height 25
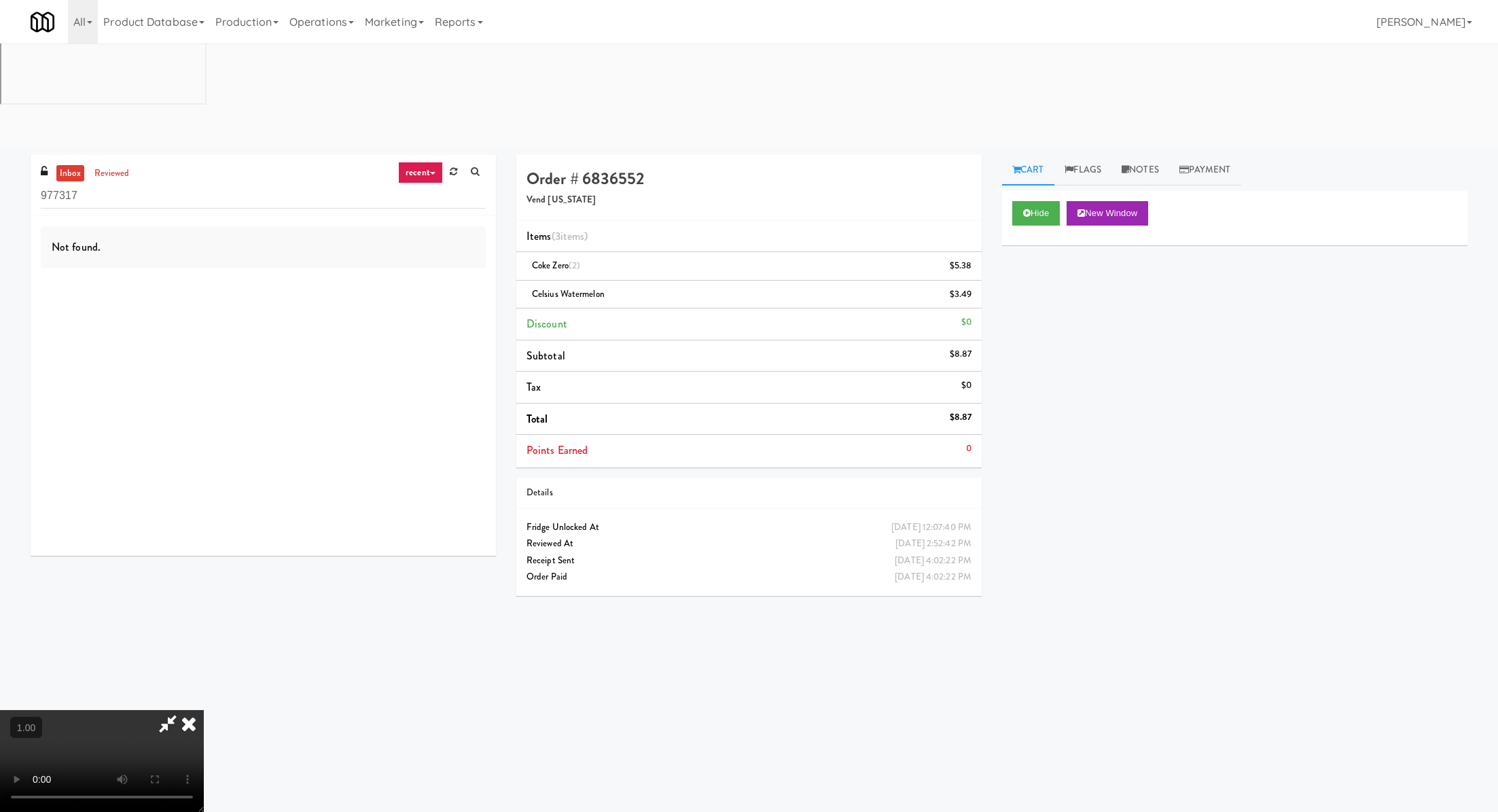
click at [204, 710] on video at bounding box center [102, 760] width 204 height 102
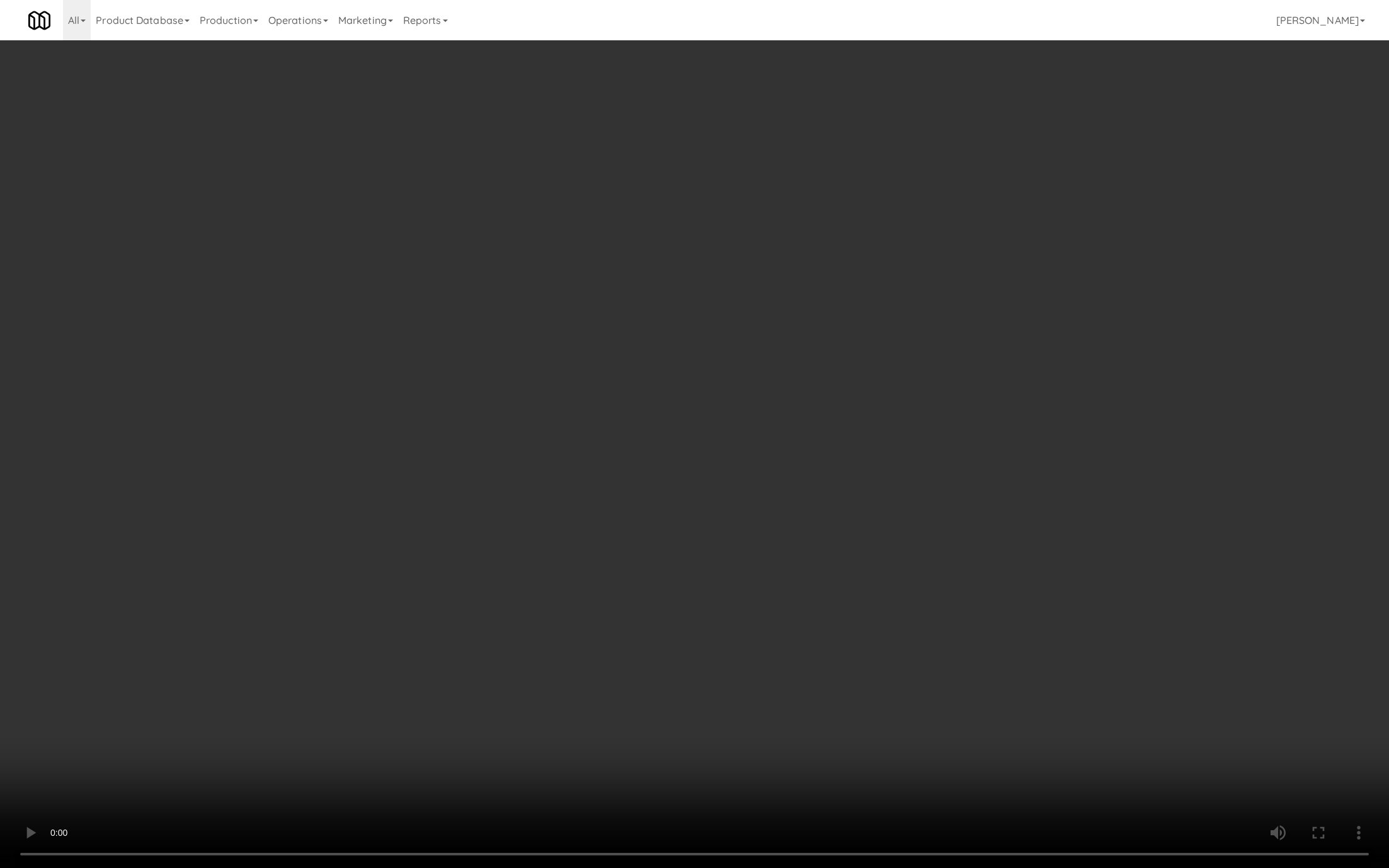
click at [483, 595] on video at bounding box center [694, 434] width 1389 height 868
click at [515, 552] on video at bounding box center [694, 434] width 1389 height 868
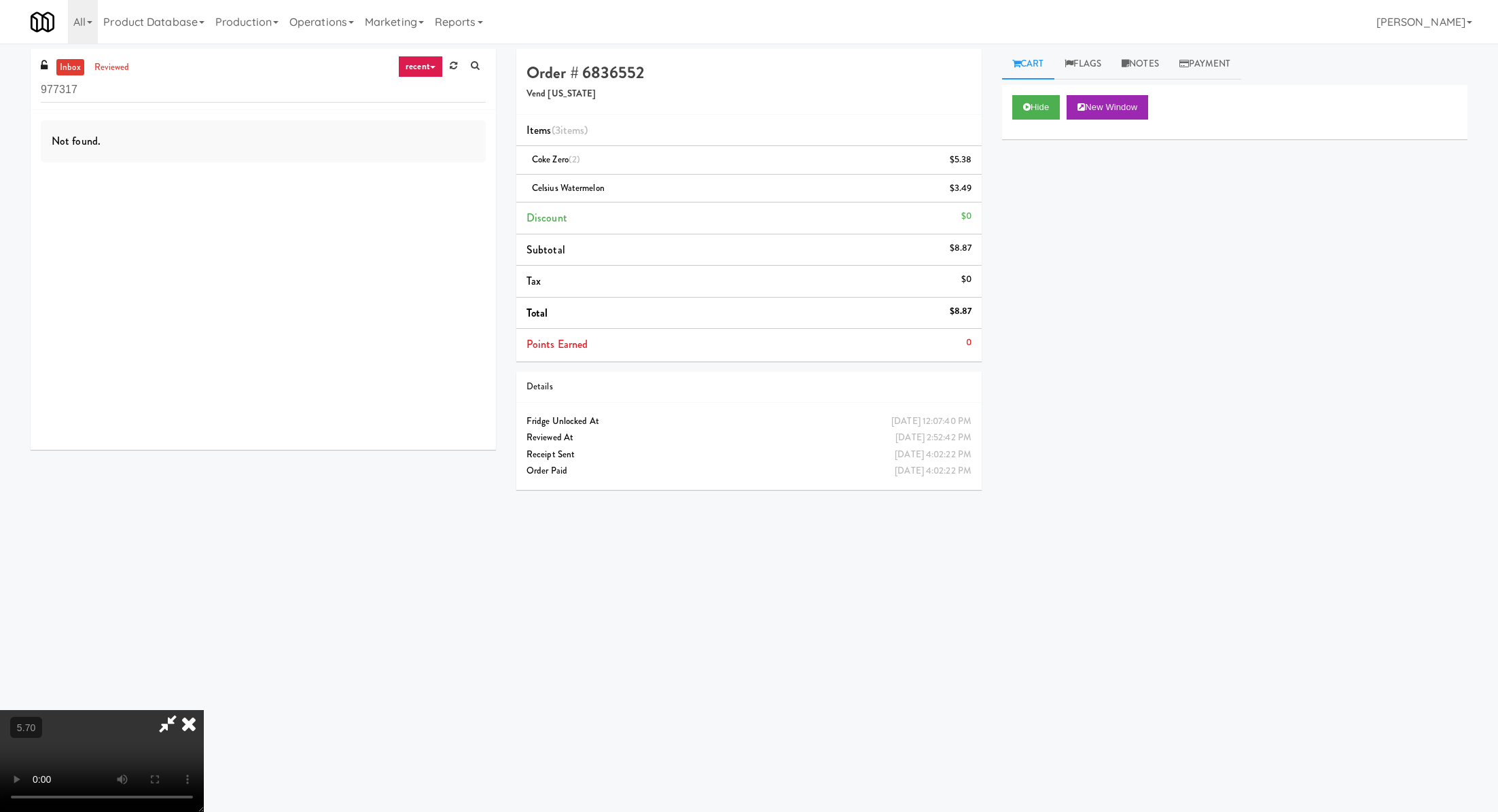
click at [204, 710] on icon at bounding box center [189, 723] width 30 height 27
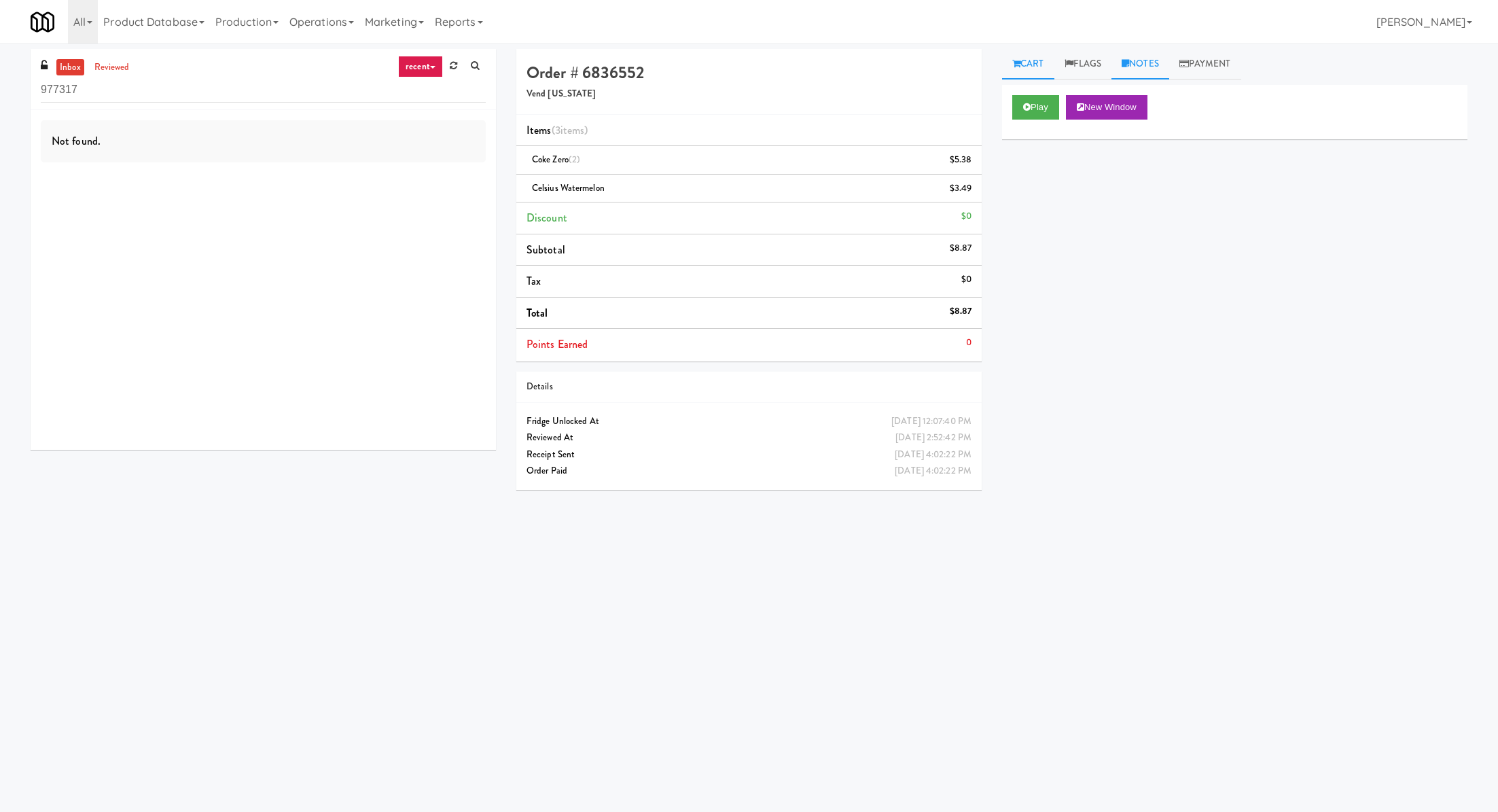
click at [1137, 65] on link "Notes" at bounding box center [1141, 64] width 58 height 30
click at [1081, 168] on p at bounding box center [1235, 167] width 443 height 15
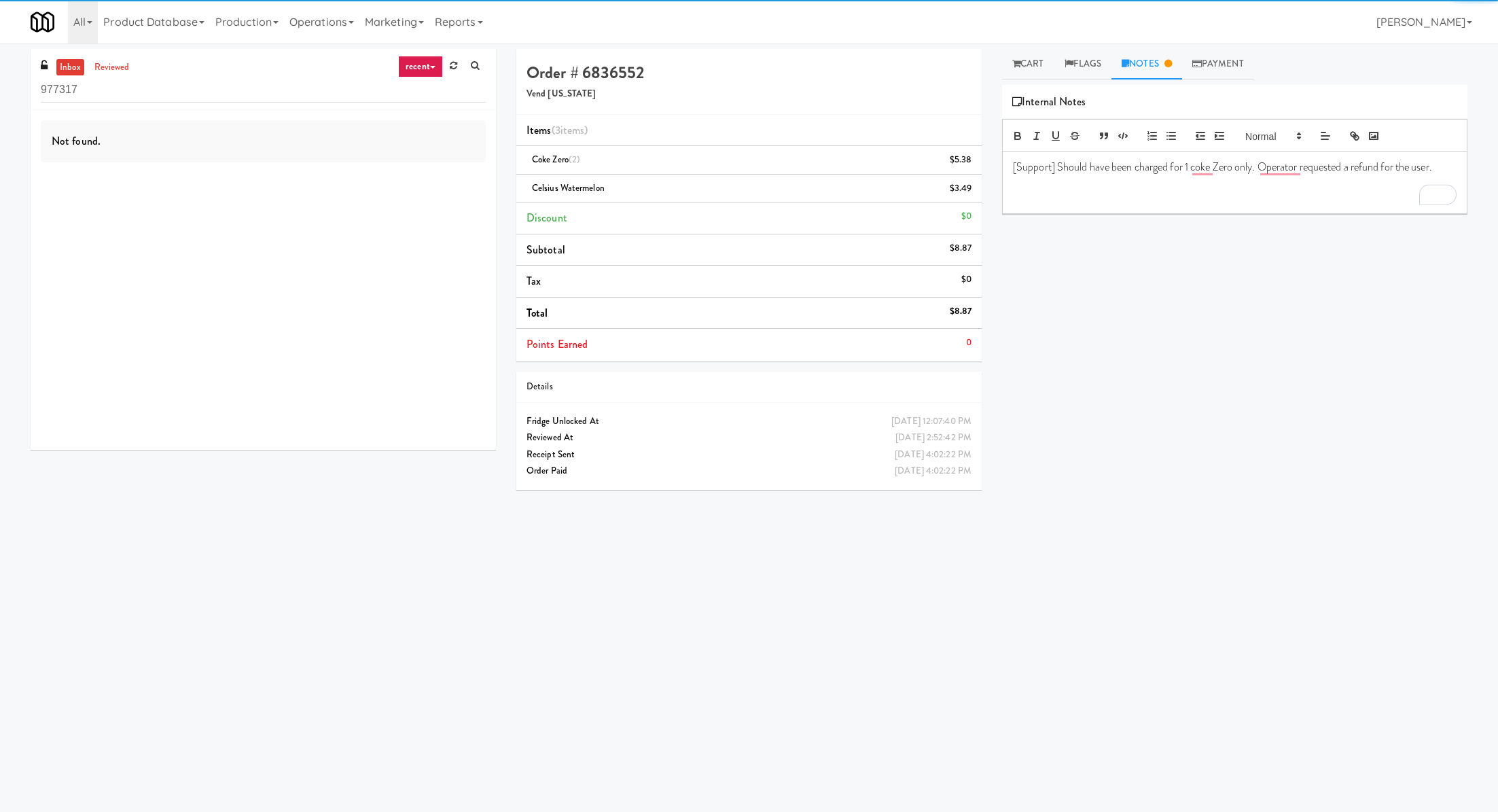
click at [1076, 218] on div "Play New Window Primary Flag Clear Flag if unable to determine what was taken o…" at bounding box center [1235, 340] width 465 height 509
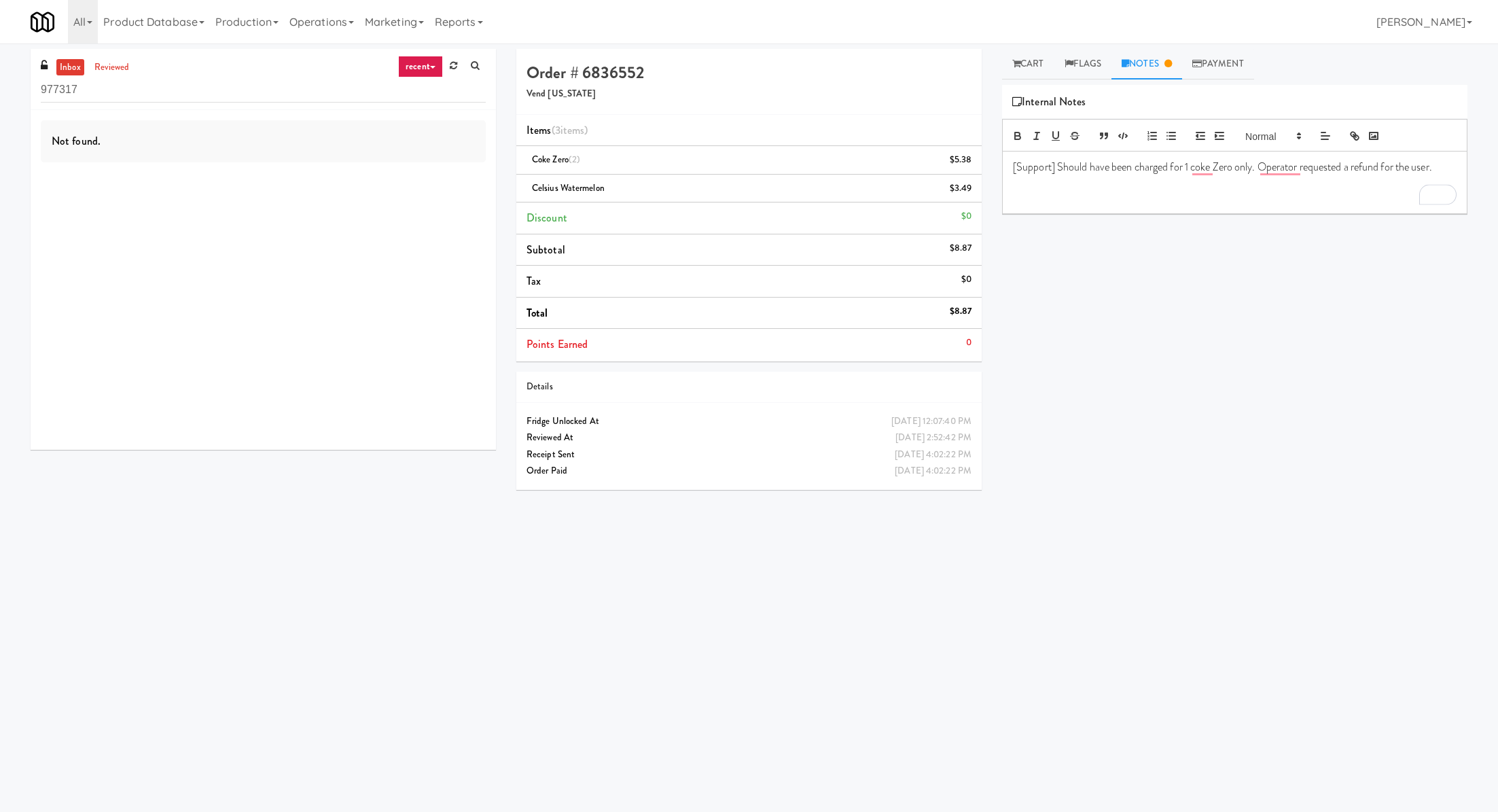
click at [1074, 201] on p "To enrich screen reader interactions, please activate Accessibility in Grammarl…" at bounding box center [1235, 197] width 443 height 15
click at [1100, 300] on div "Play New Window Primary Flag Clear Flag if unable to determine what was taken o…" at bounding box center [1235, 340] width 465 height 509
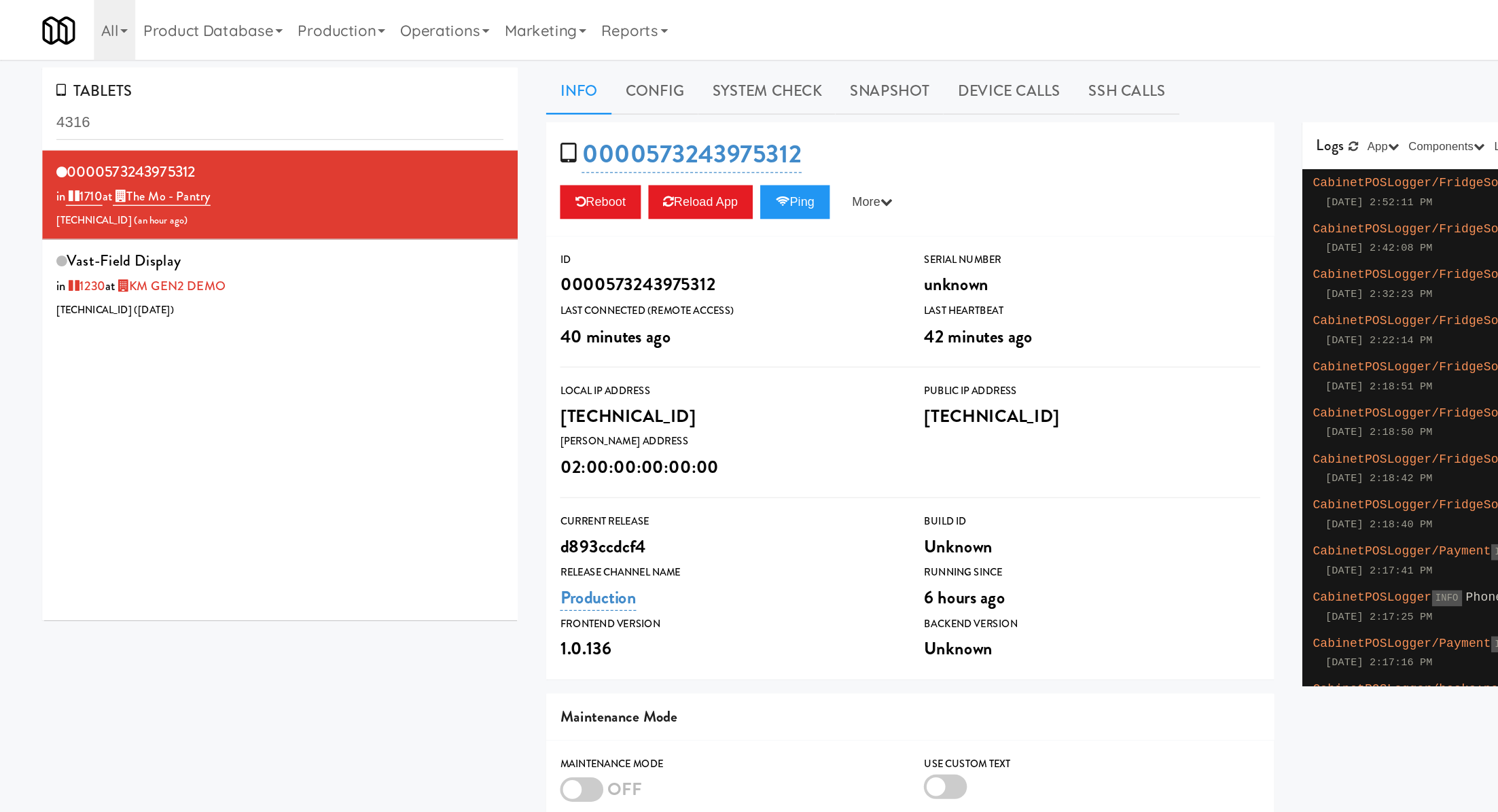
click at [106, 81] on input "4316" at bounding box center [202, 89] width 324 height 25
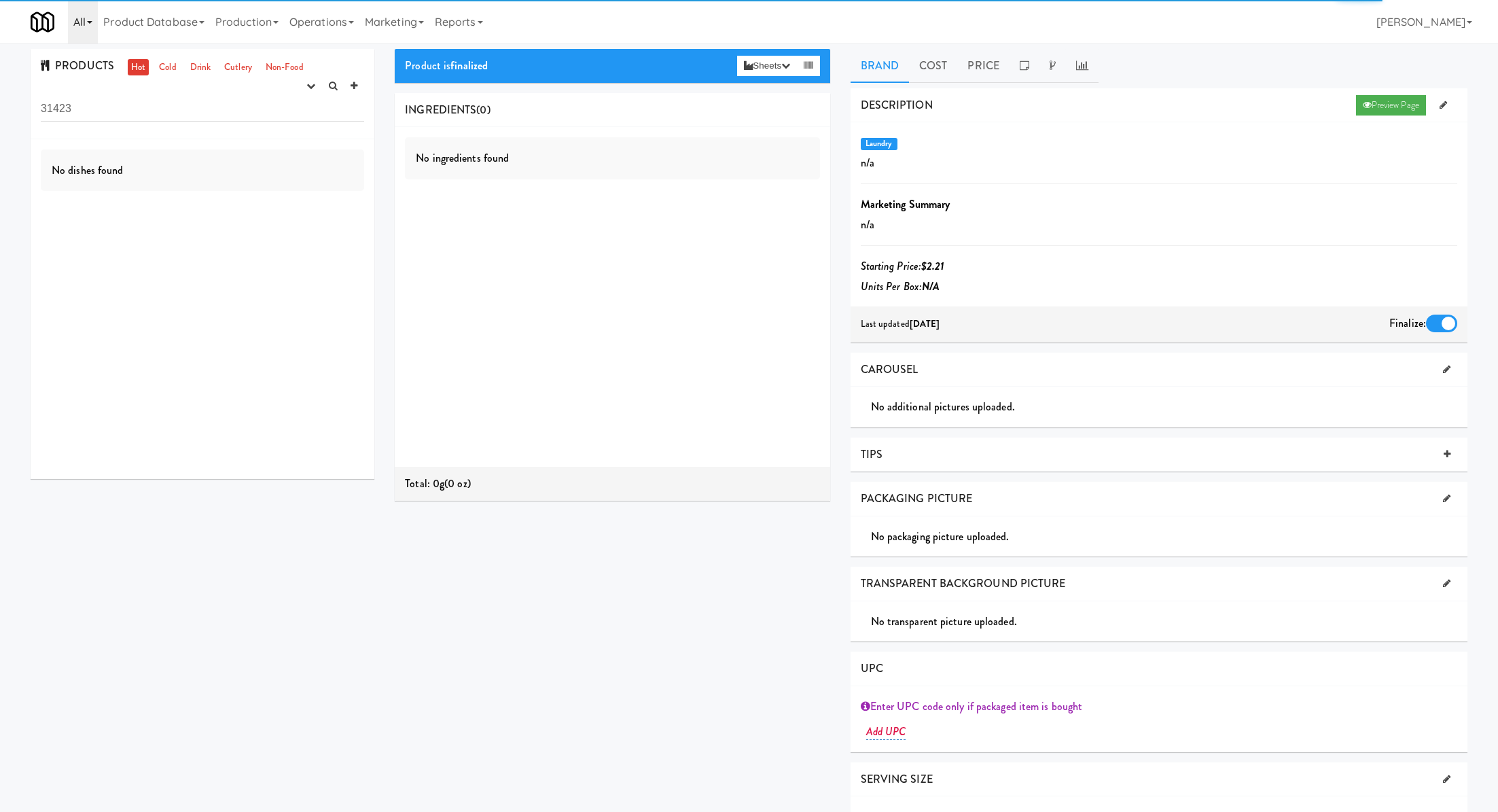
click at [97, 27] on link "All" at bounding box center [83, 22] width 30 height 44
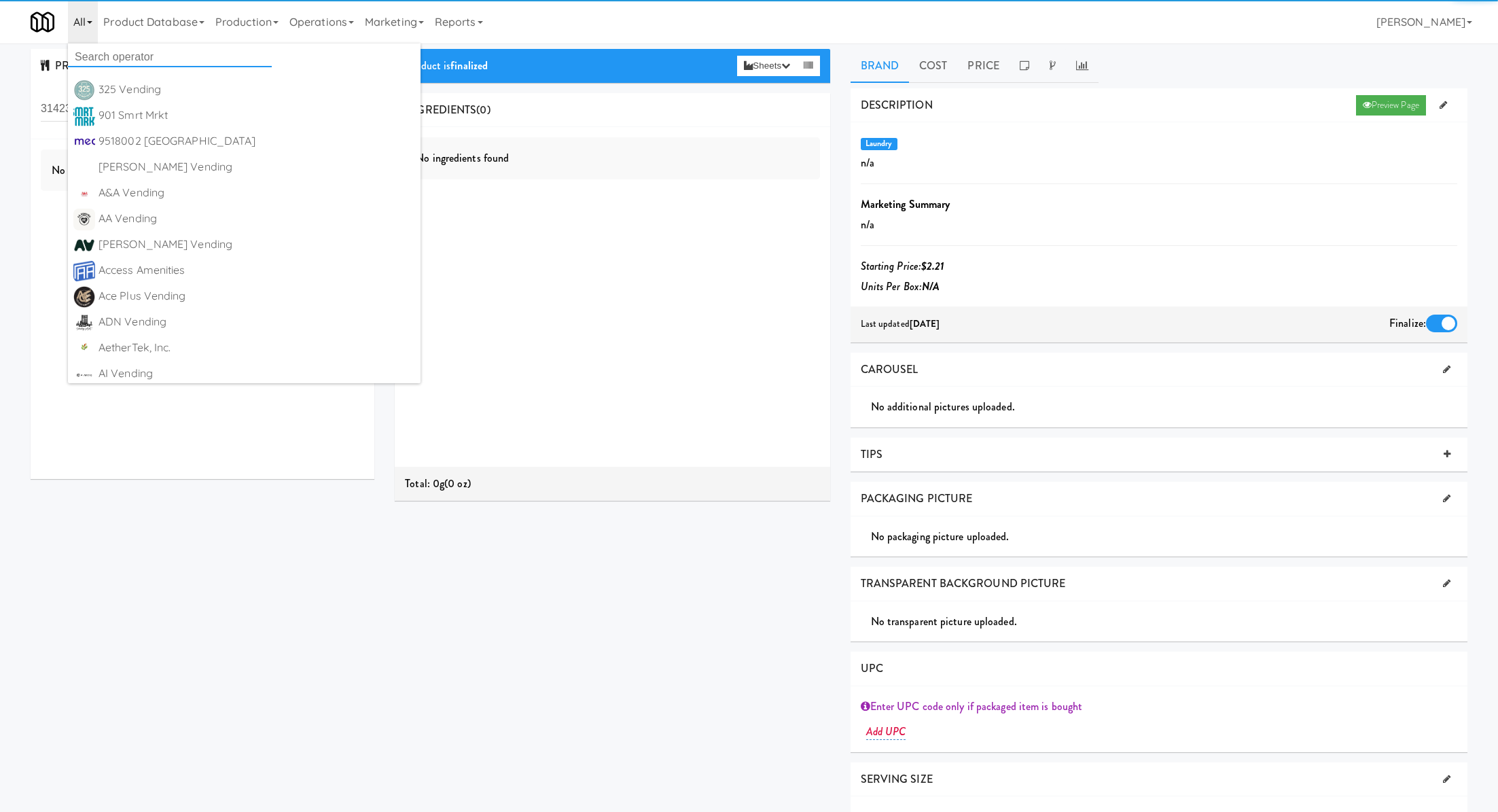
click at [99, 62] on input "text" at bounding box center [170, 57] width 204 height 20
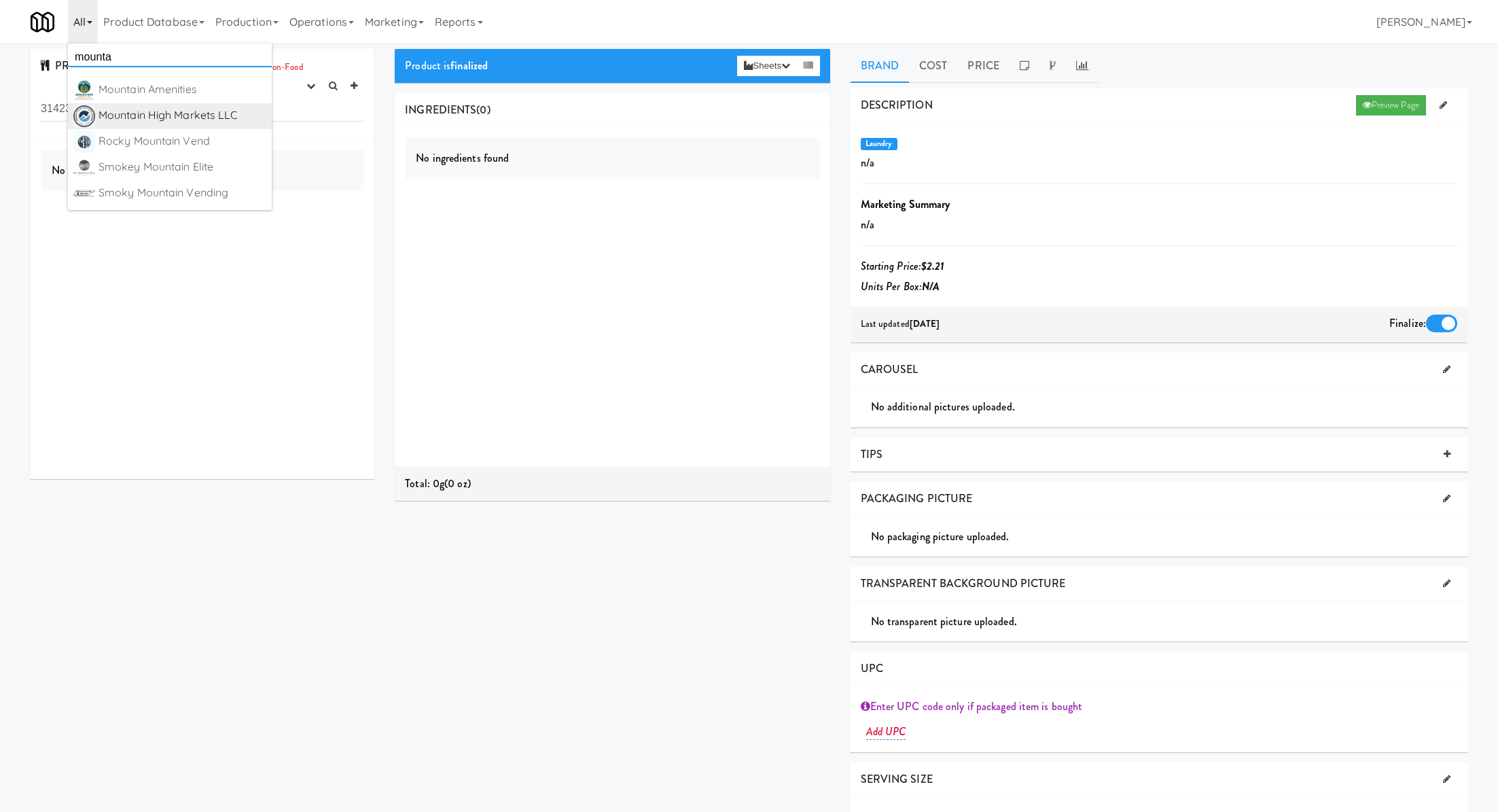
type input "mounta"
click at [138, 123] on div "Mountain High Markets LLC" at bounding box center [182, 115] width 168 height 20
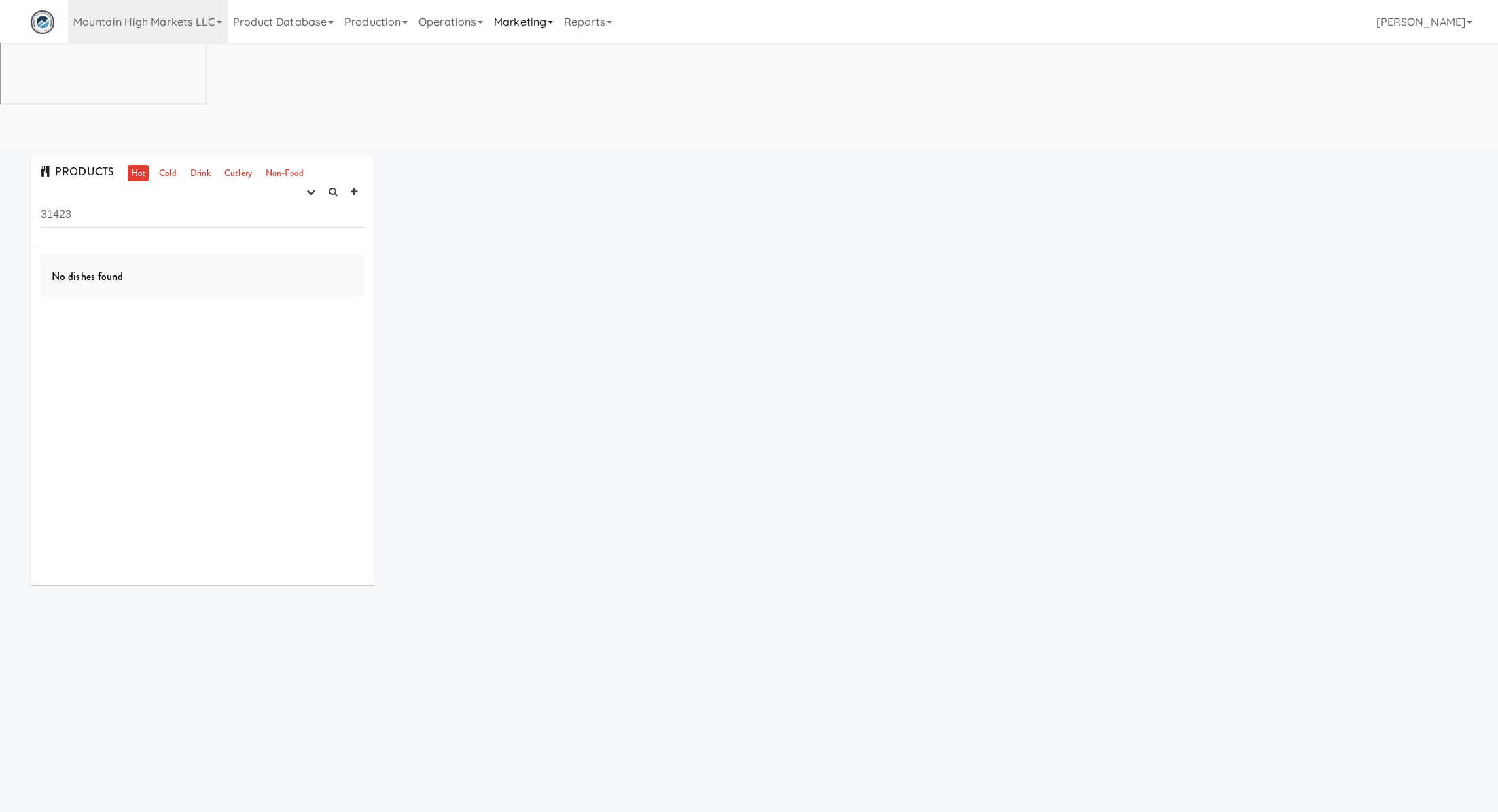
click at [514, 25] on link "Marketing" at bounding box center [523, 22] width 70 height 44
click at [531, 92] on link "Vouchers" at bounding box center [543, 99] width 109 height 25
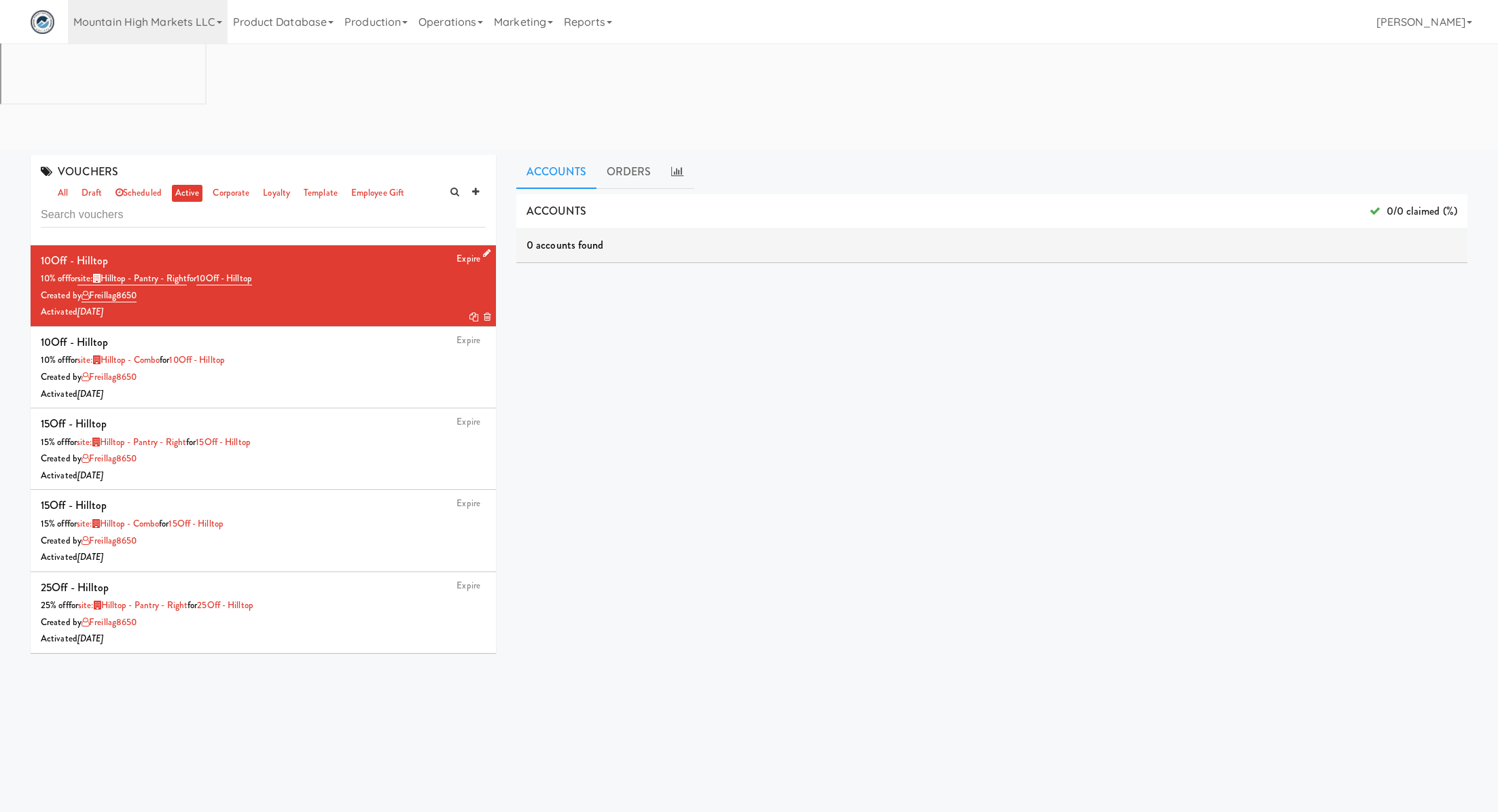
click at [472, 313] on icon at bounding box center [474, 317] width 9 height 9
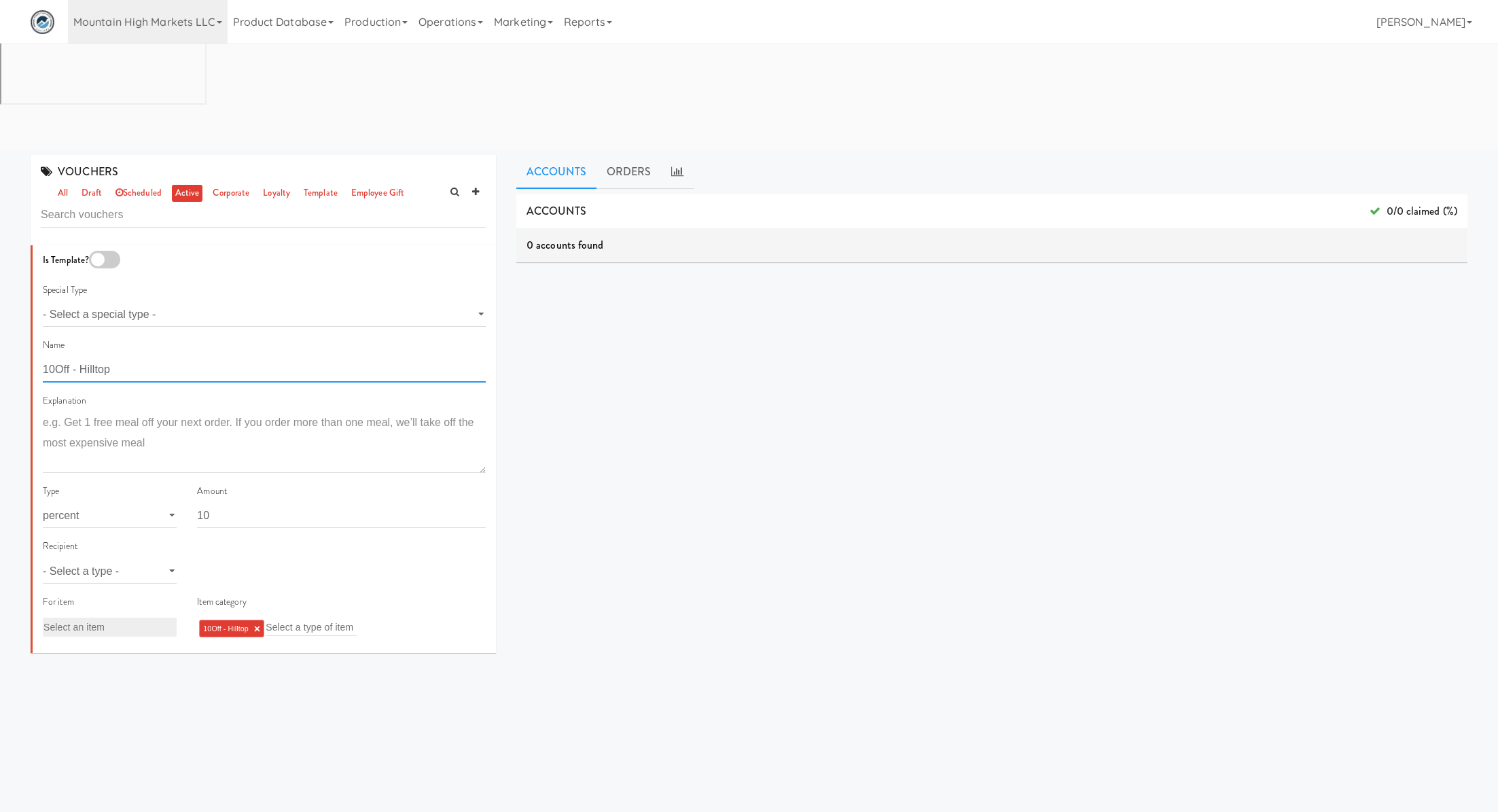
click at [77, 357] on input "10Off - Hilltop" at bounding box center [264, 369] width 443 height 25
paste input "5Off Elara"
click at [65, 357] on input "5Off Elara" at bounding box center [264, 369] width 443 height 25
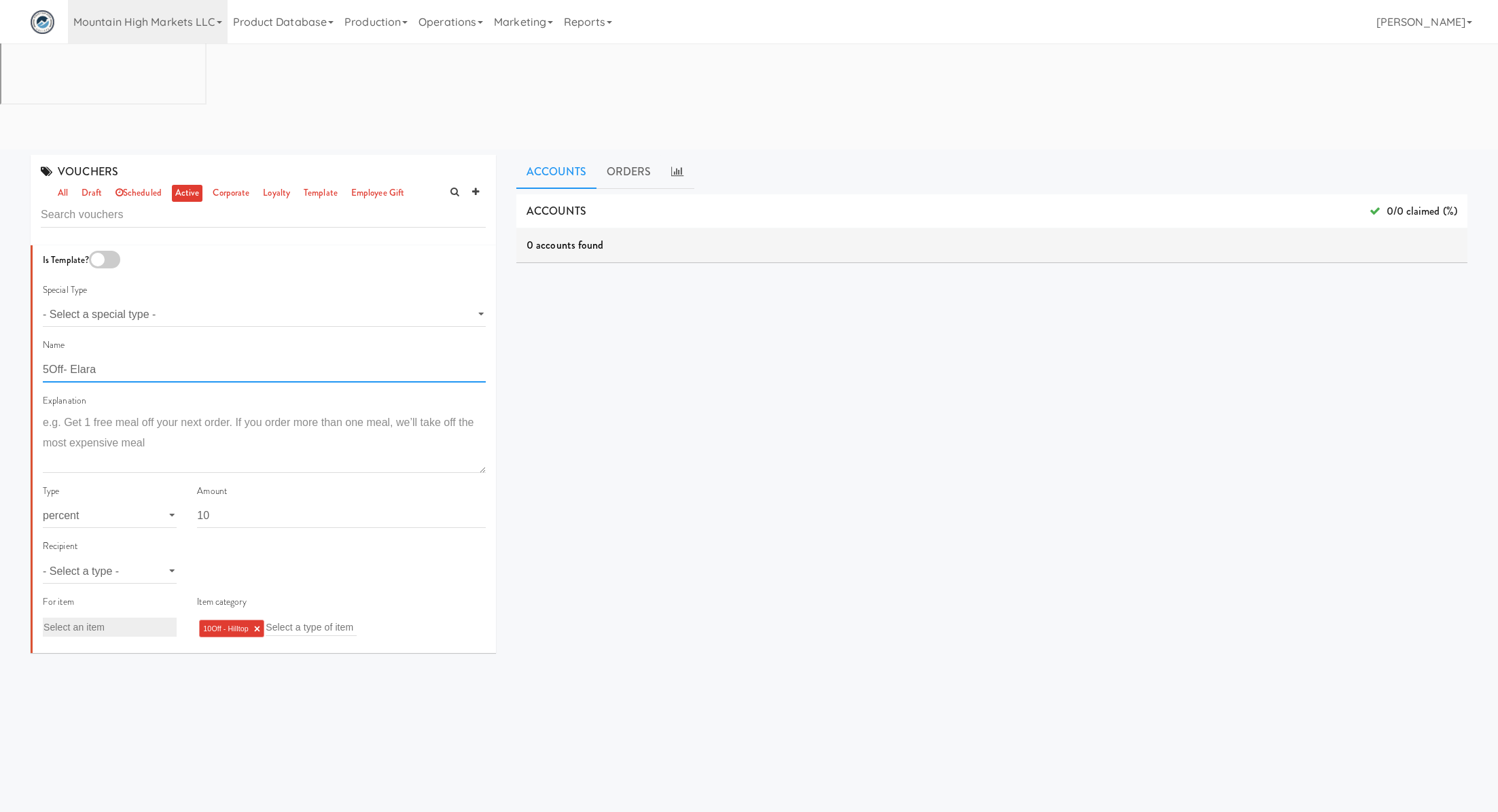
type input "5Off- Elara"
click at [229, 503] on input "10" at bounding box center [342, 515] width 289 height 25
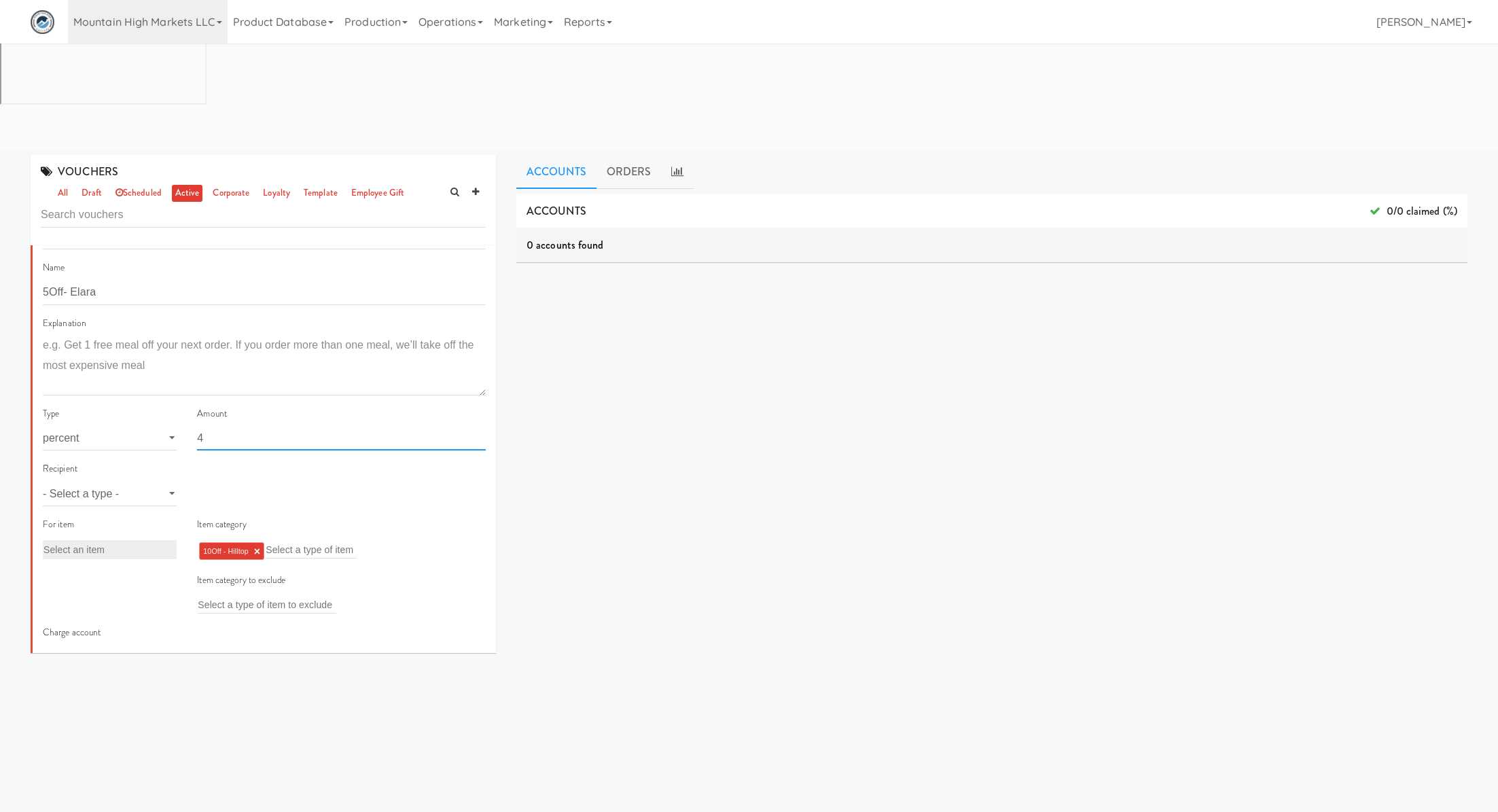
scroll to position [111, 0]
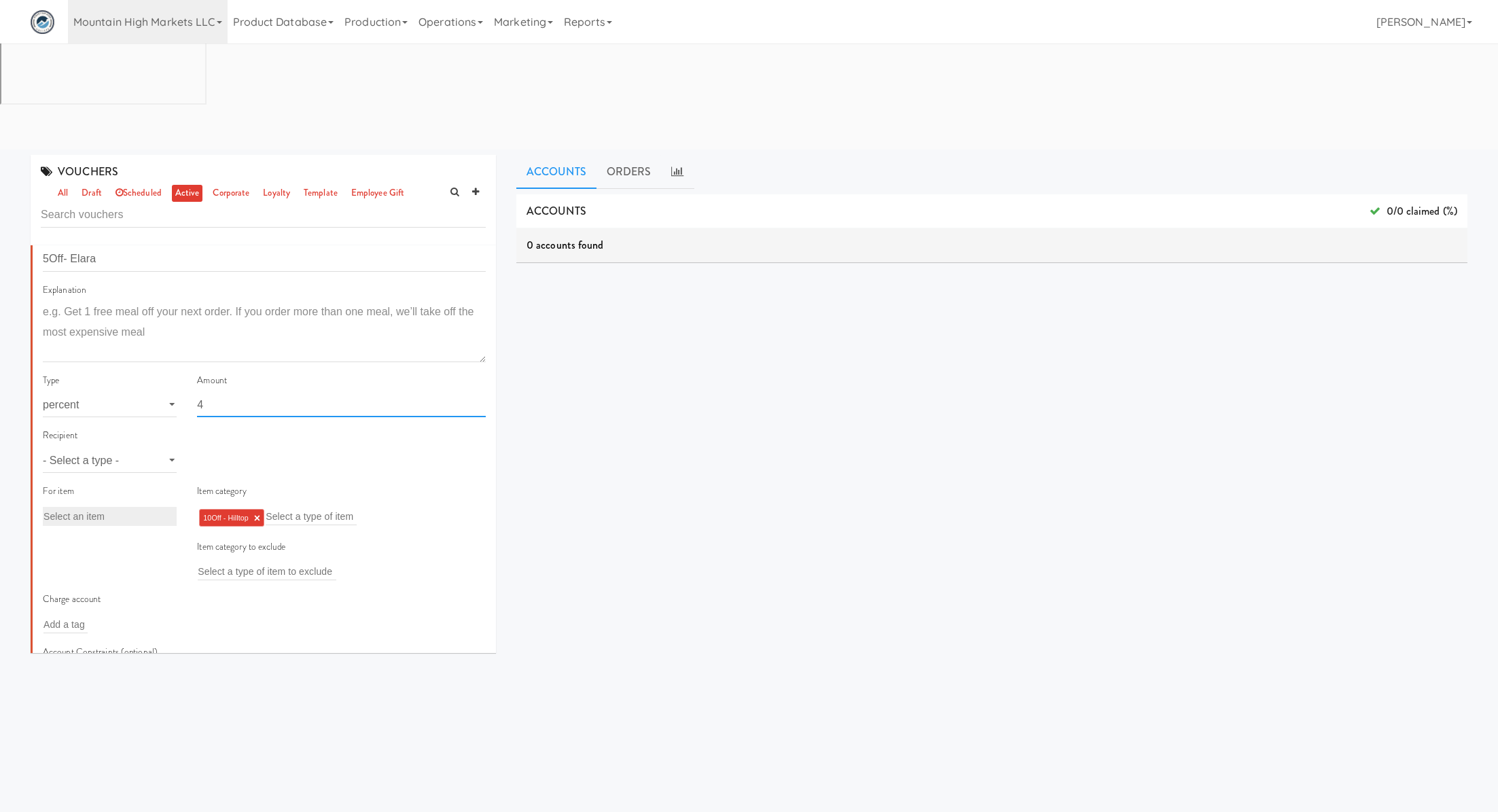
type input "4"
click at [124, 448] on select "- Select a type - user site company" at bounding box center [110, 460] width 134 height 25
select select "string:site"
click at [43, 448] on select "- Select a type - user site company" at bounding box center [110, 460] width 134 height 25
click at [214, 452] on input "text" at bounding box center [219, 461] width 44 height 17
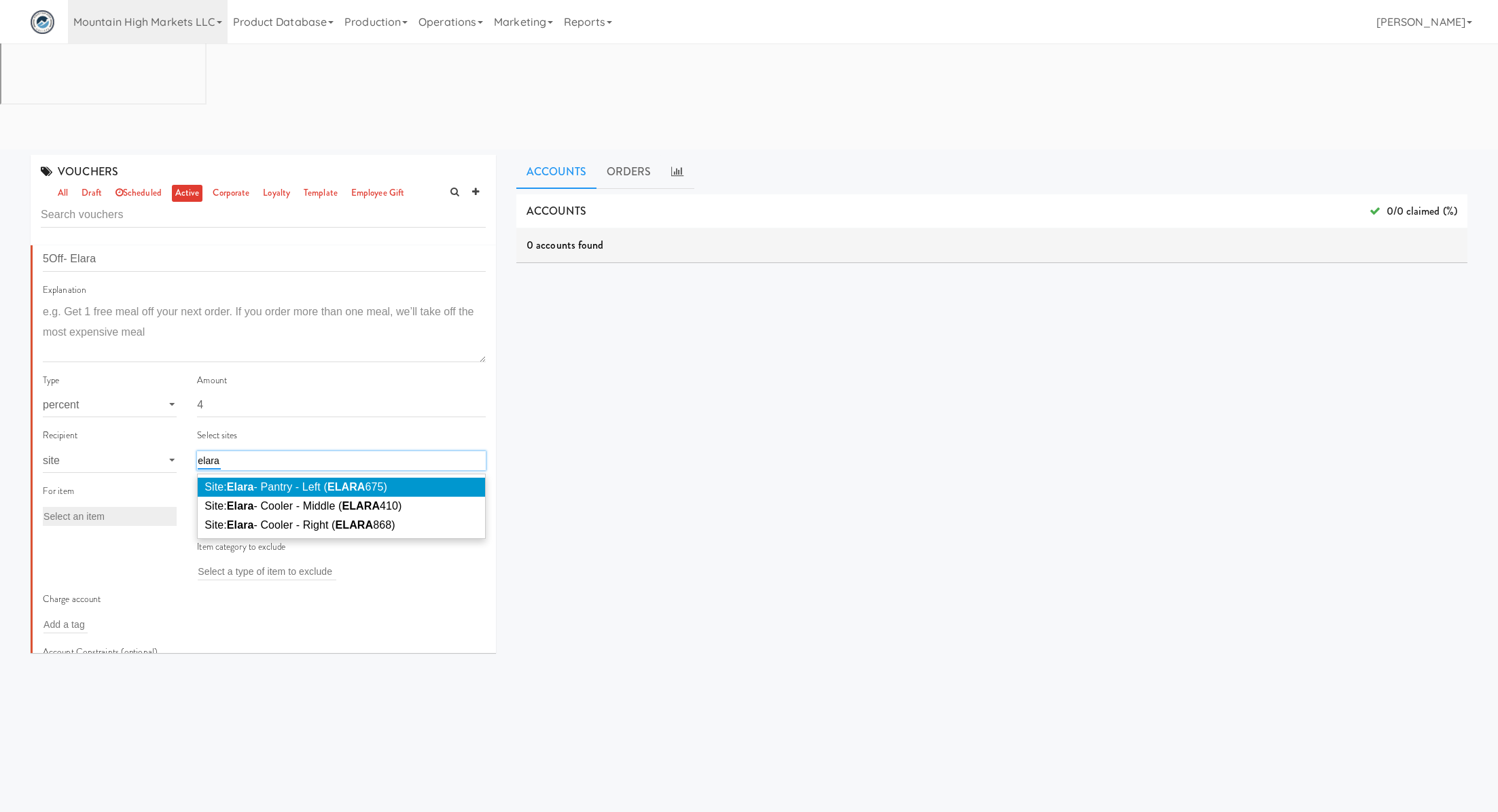
type input "elara"
click at [300, 481] on span "Site: Elara - Pantry - Left ( ELARA 675)" at bounding box center [296, 487] width 183 height 12
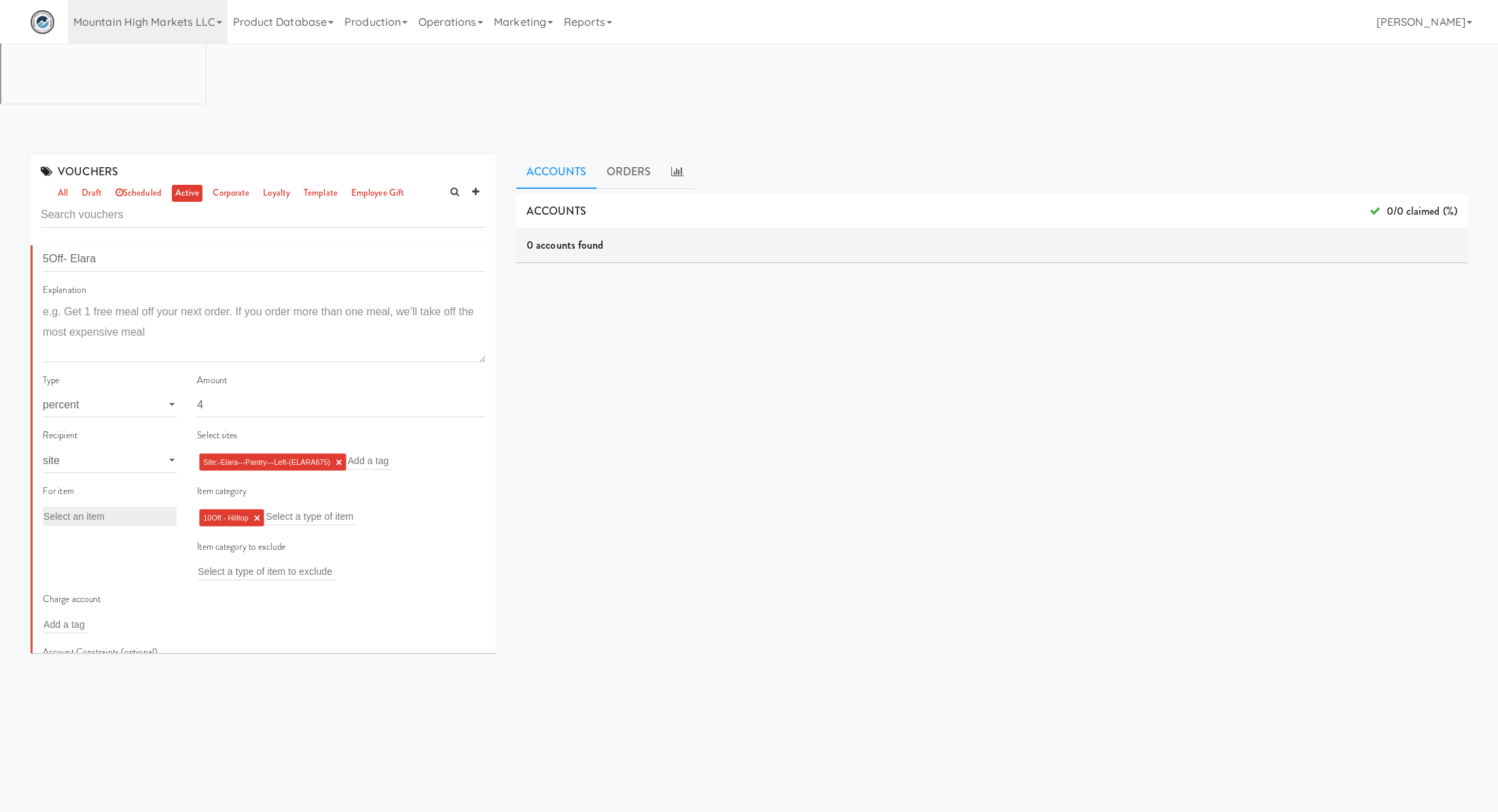
click at [259, 512] on link "×" at bounding box center [257, 518] width 6 height 12
click at [259, 507] on input "text" at bounding box center [242, 516] width 91 height 17
paste input "5Off Elara"
click at [259, 507] on div "5Off Elara 5Off Elara" at bounding box center [342, 516] width 289 height 19
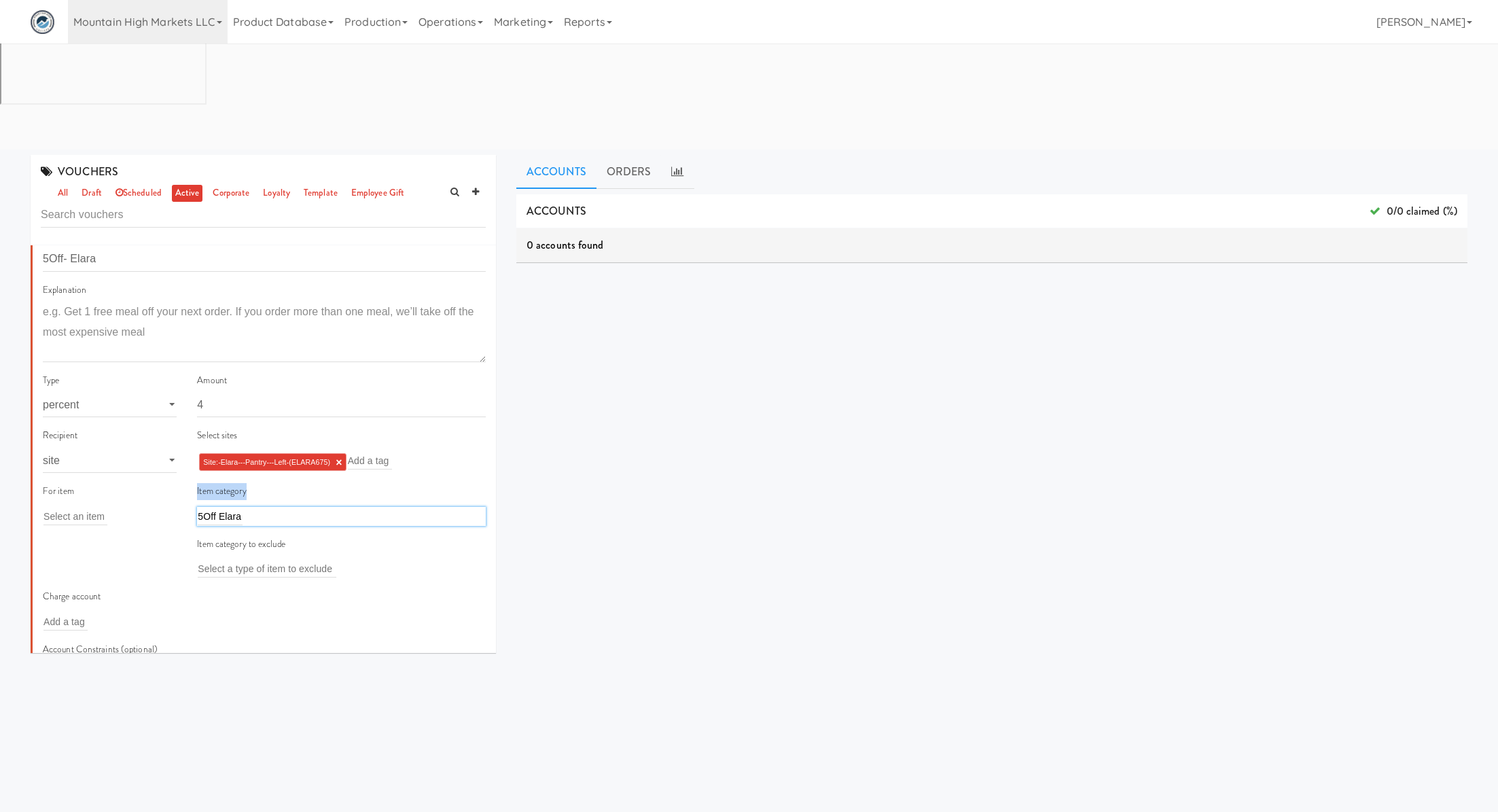
click at [259, 507] on div "5Off Elara 5Off Elara" at bounding box center [342, 516] width 289 height 19
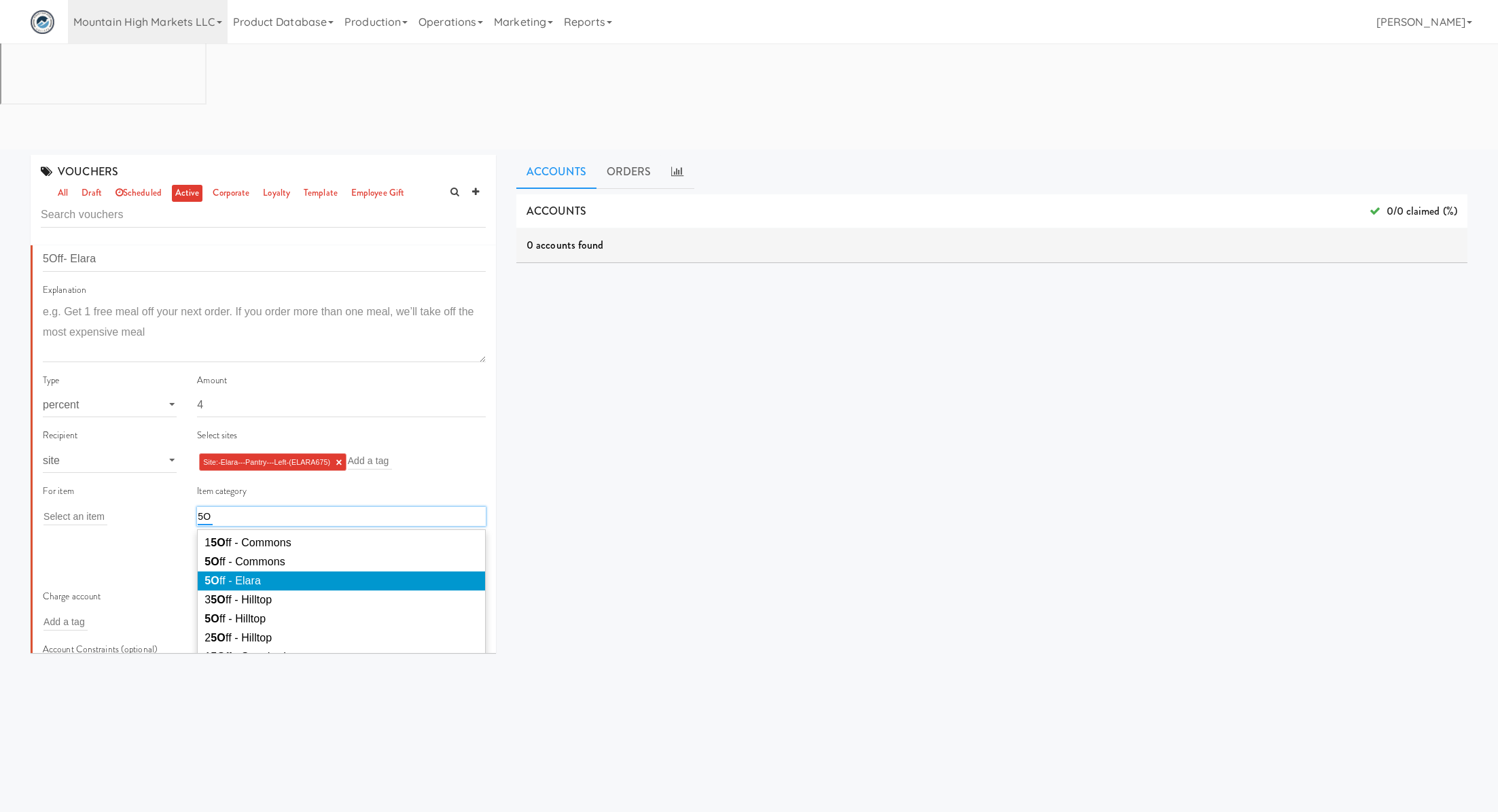
type input "5O"
click at [255, 571] on li "5O ff - Elara" at bounding box center [341, 581] width 287 height 19
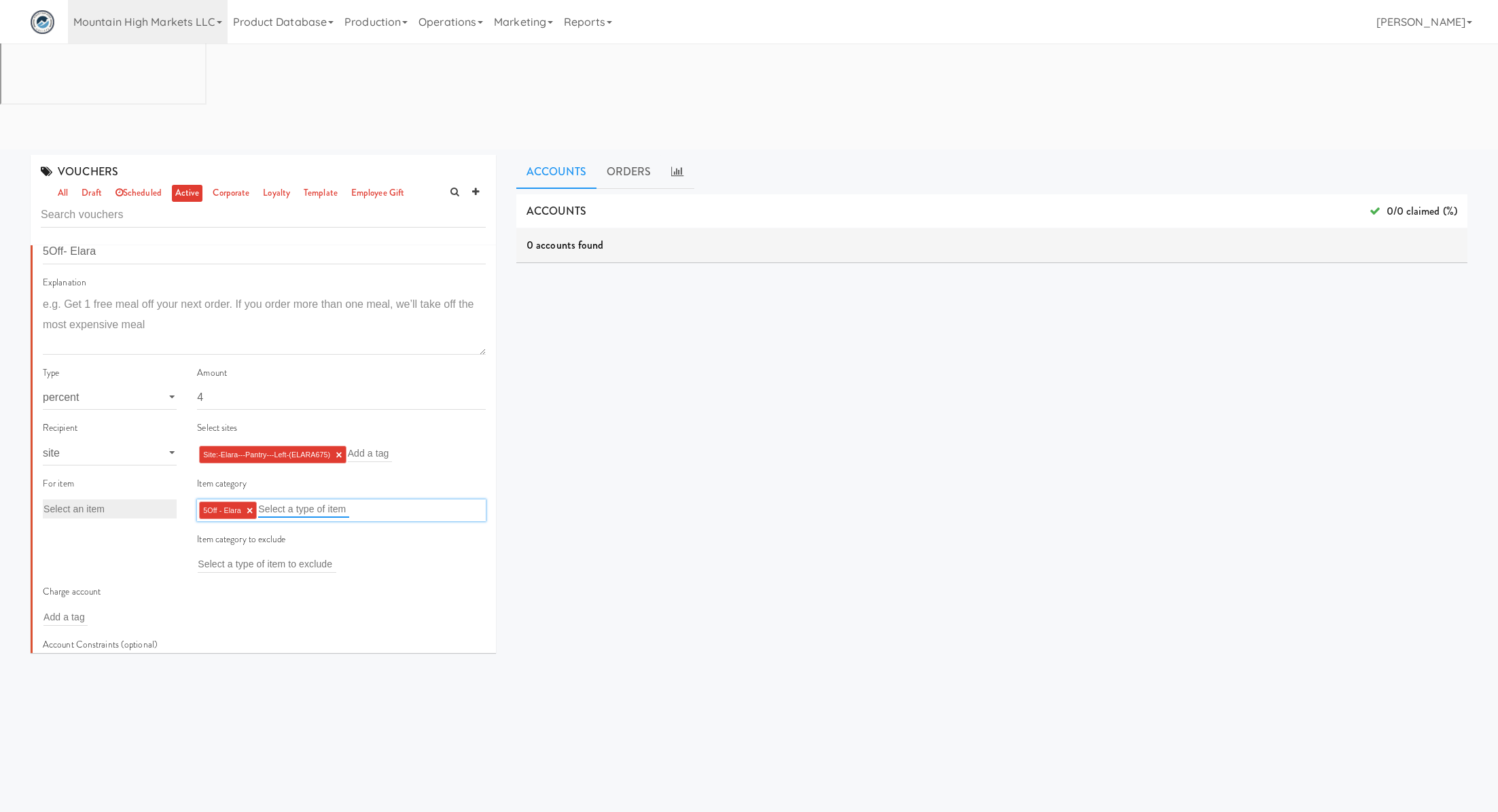
scroll to position [12, 0]
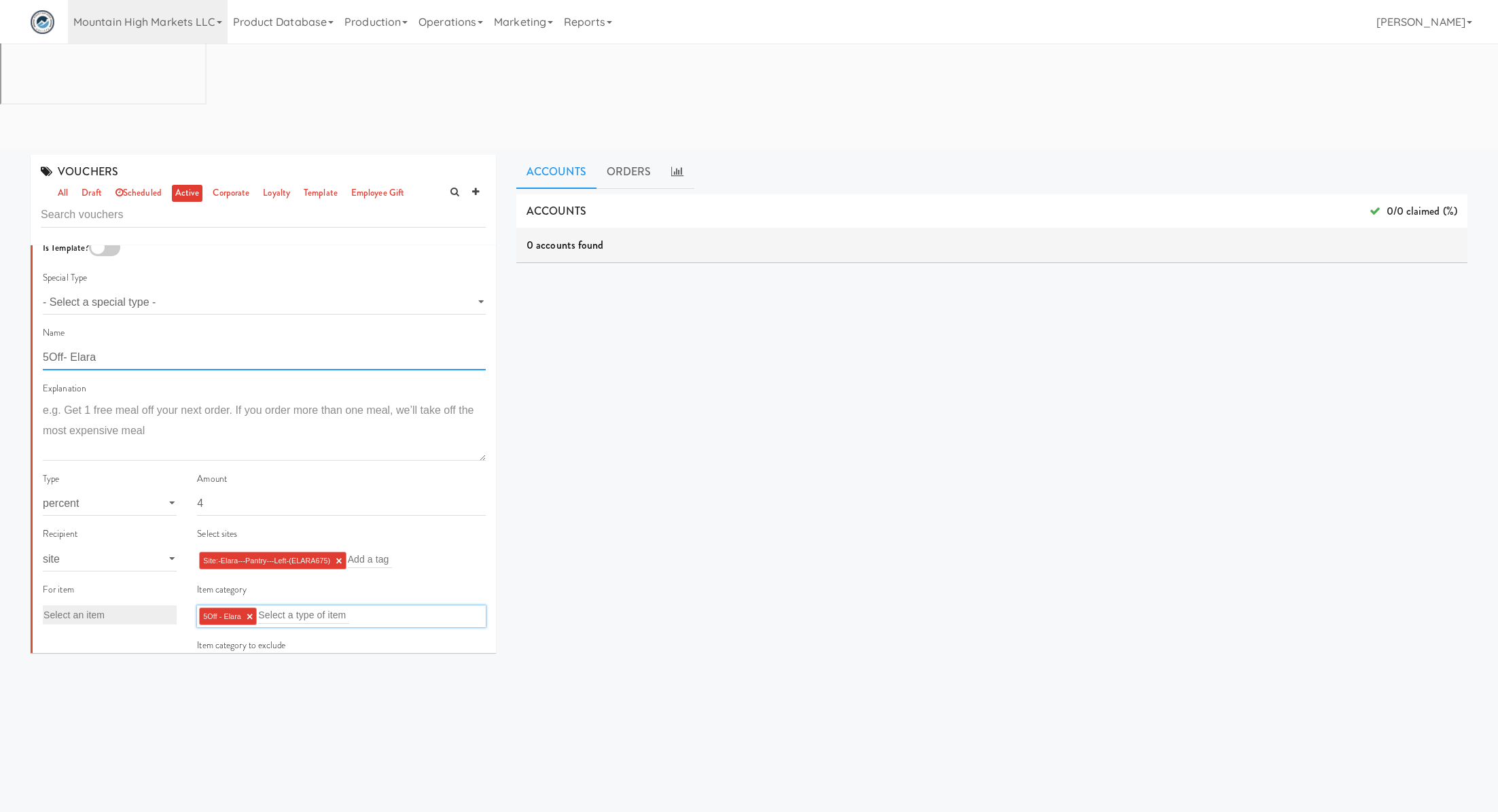
click at [52, 345] on input "5Off- Elara" at bounding box center [264, 358] width 443 height 25
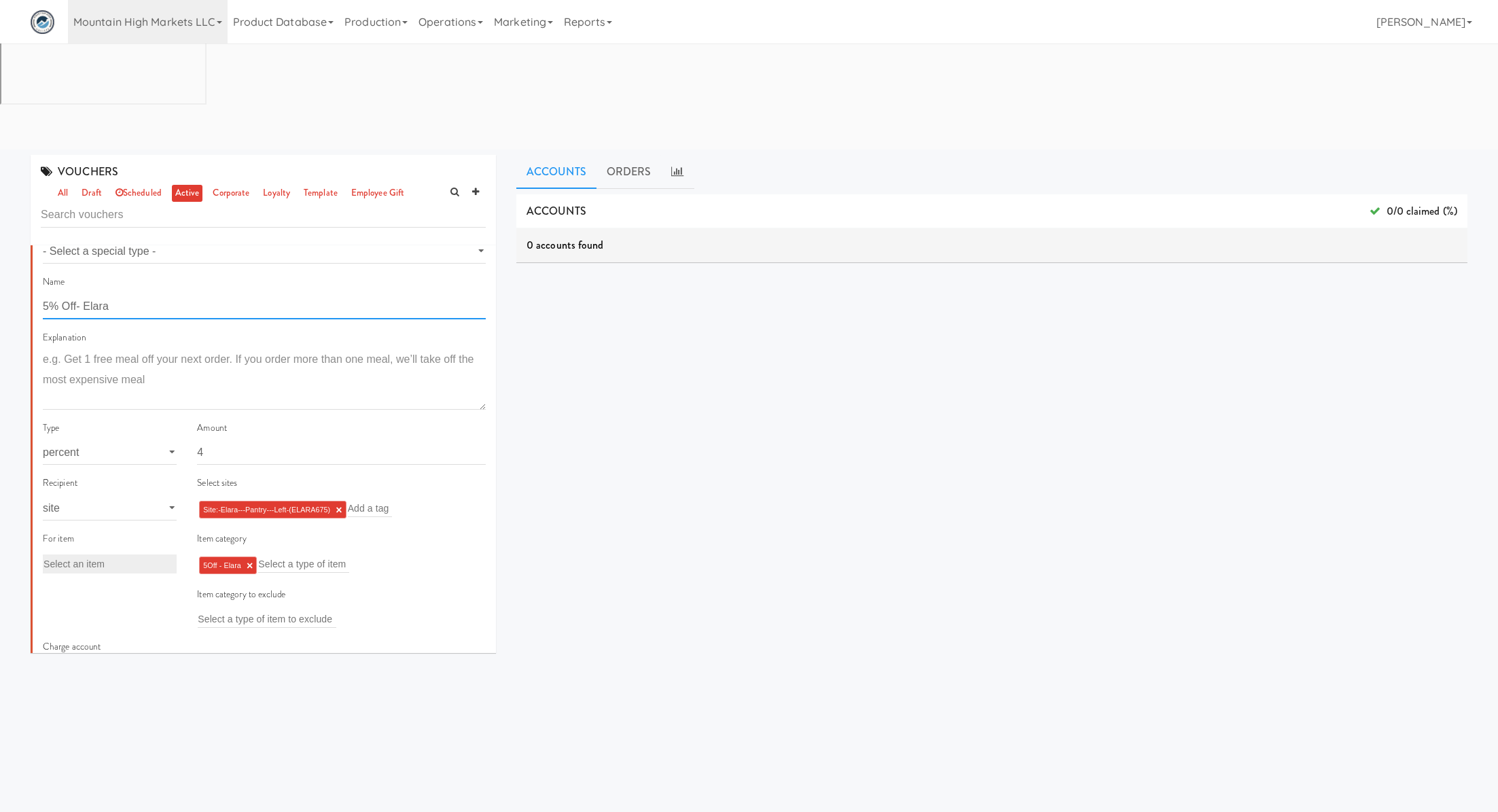
scroll to position [65, 0]
click at [87, 292] on input "5% Off - Elara" at bounding box center [264, 305] width 443 height 25
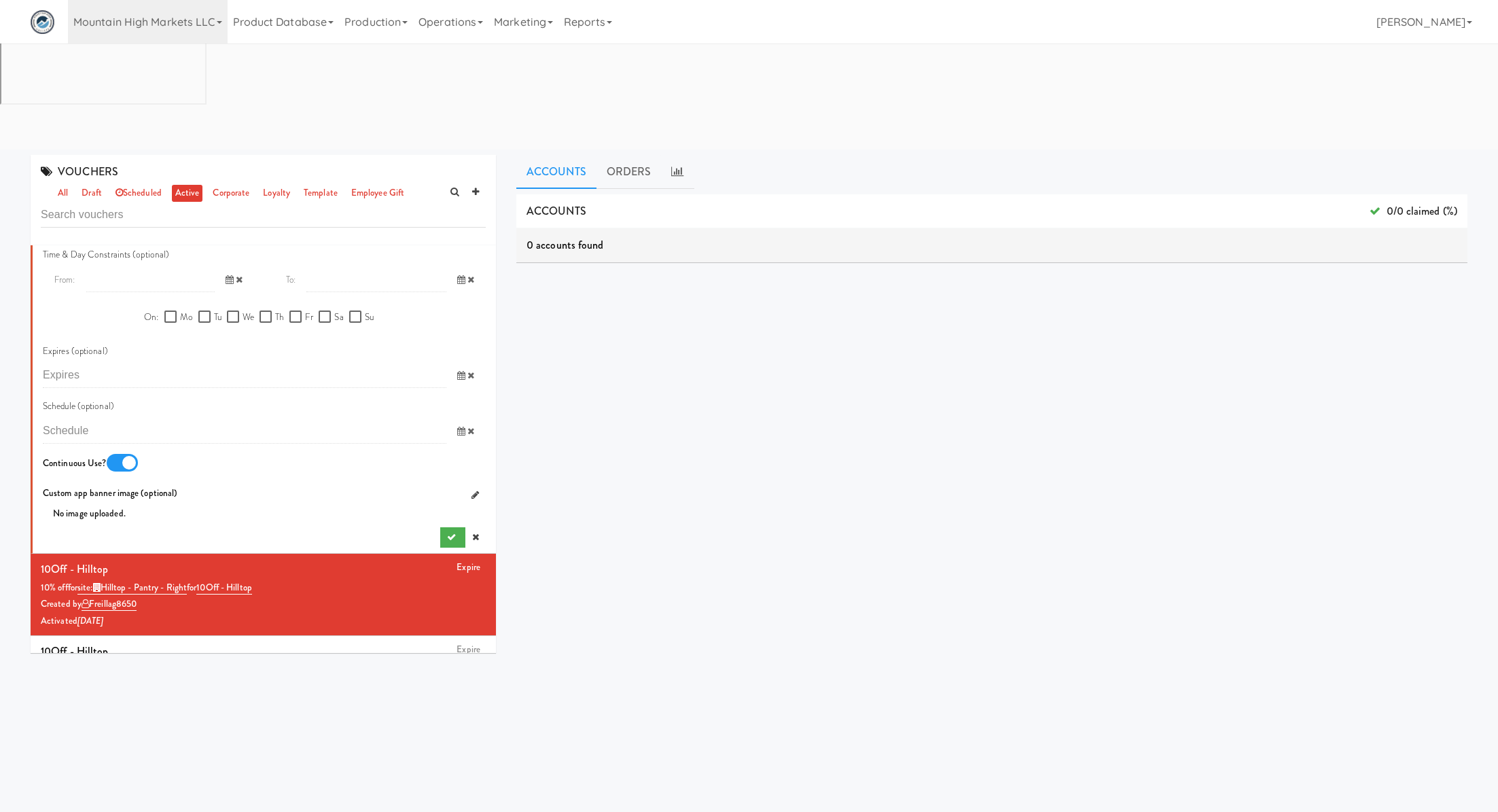
scroll to position [724, 0]
type input "5% Off at [GEOGRAPHIC_DATA]"
click at [449, 525] on button "submit" at bounding box center [453, 536] width 25 height 20
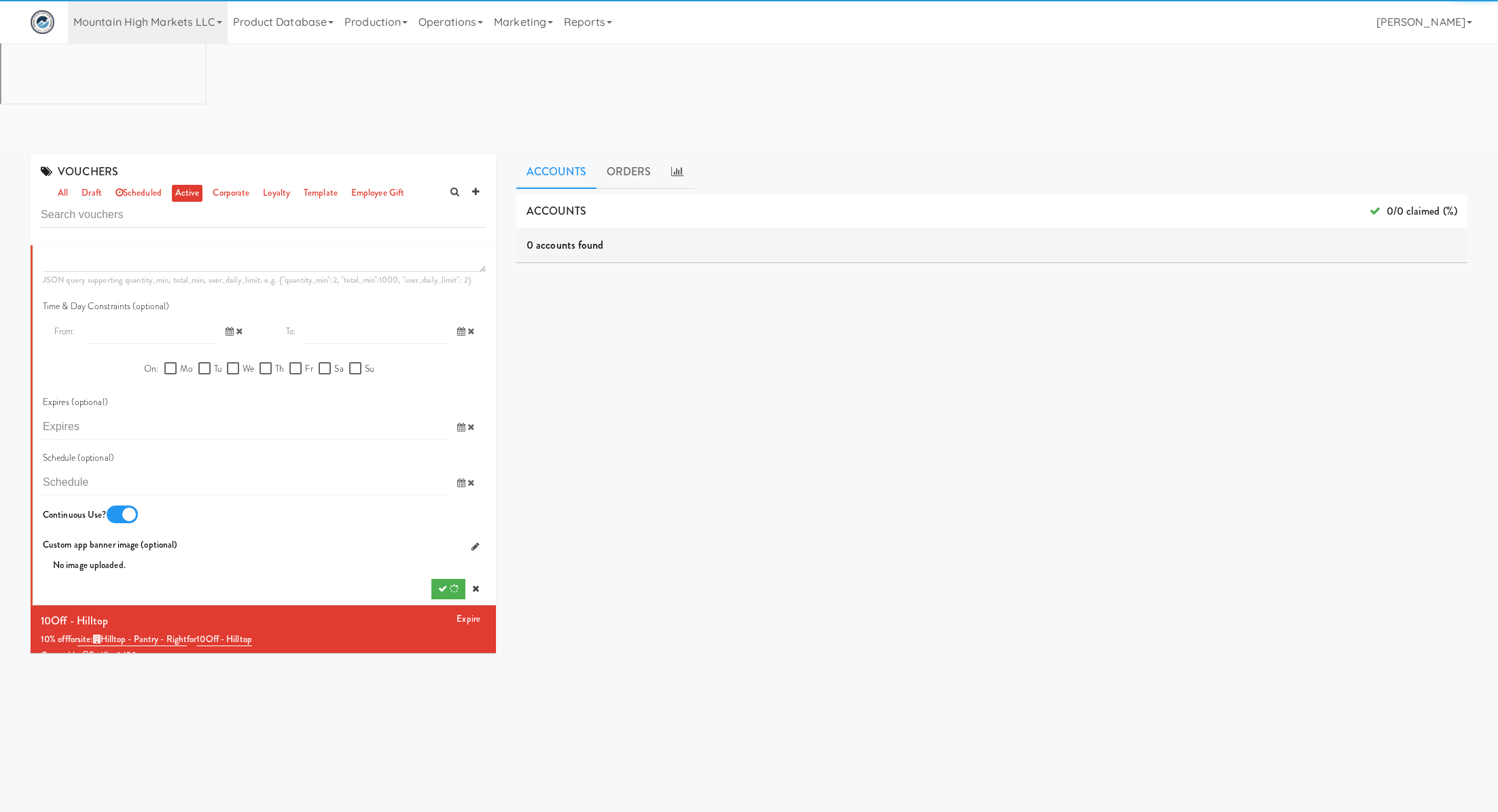
scroll to position [0, 0]
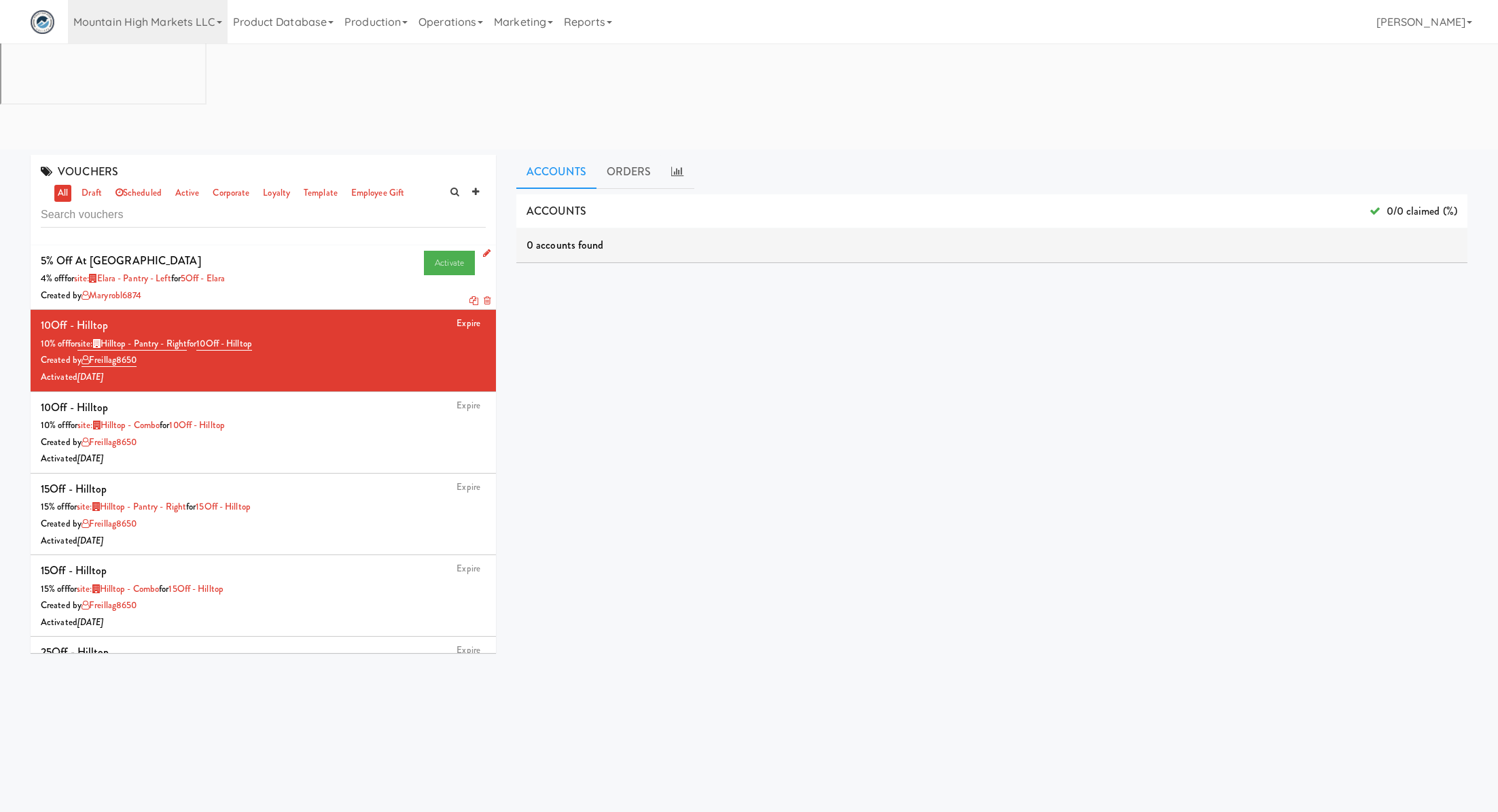
click at [472, 296] on icon at bounding box center [474, 300] width 9 height 9
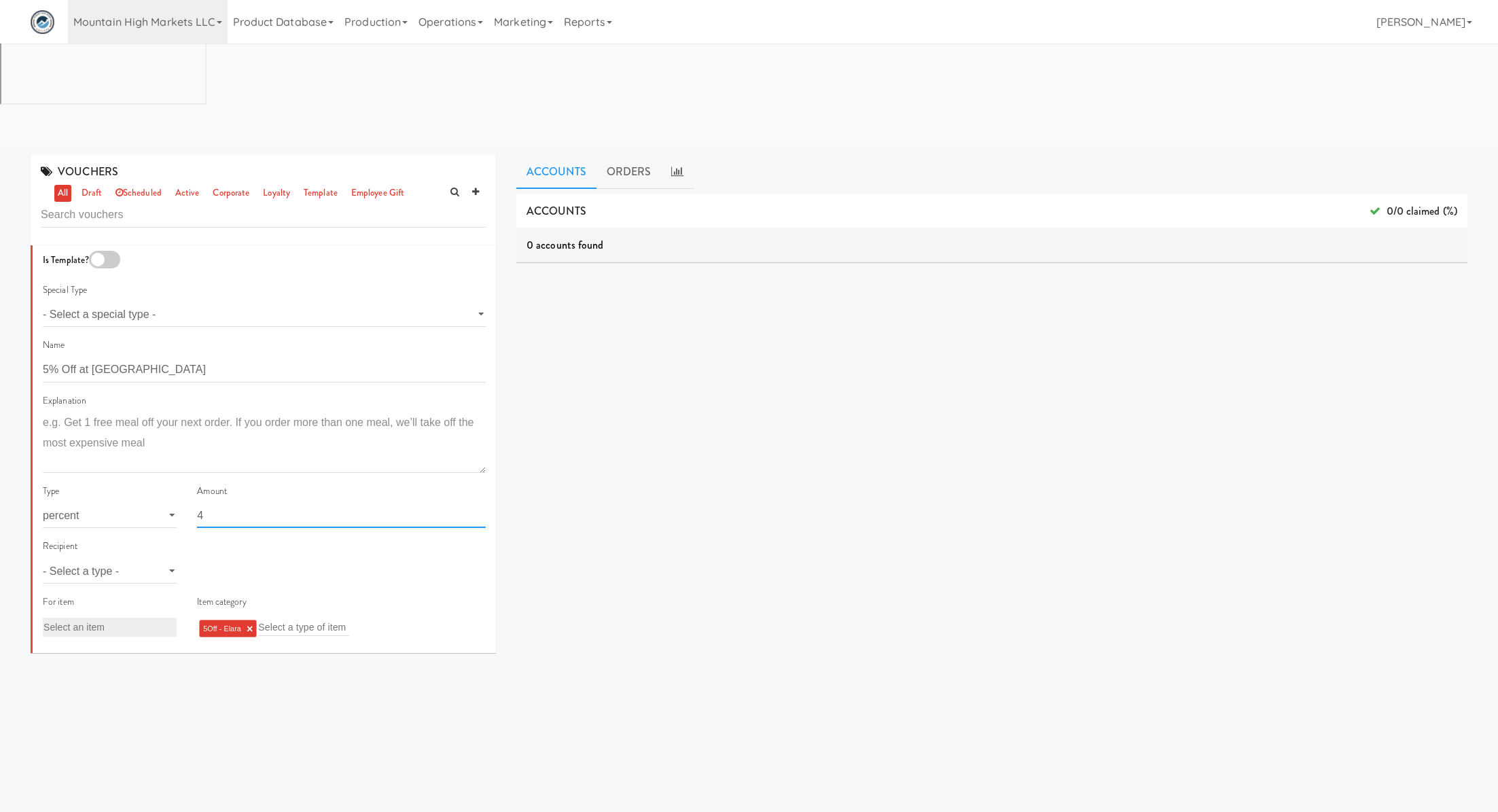
click at [222, 503] on input "4" at bounding box center [342, 515] width 289 height 25
click at [221, 503] on input "4" at bounding box center [342, 515] width 289 height 25
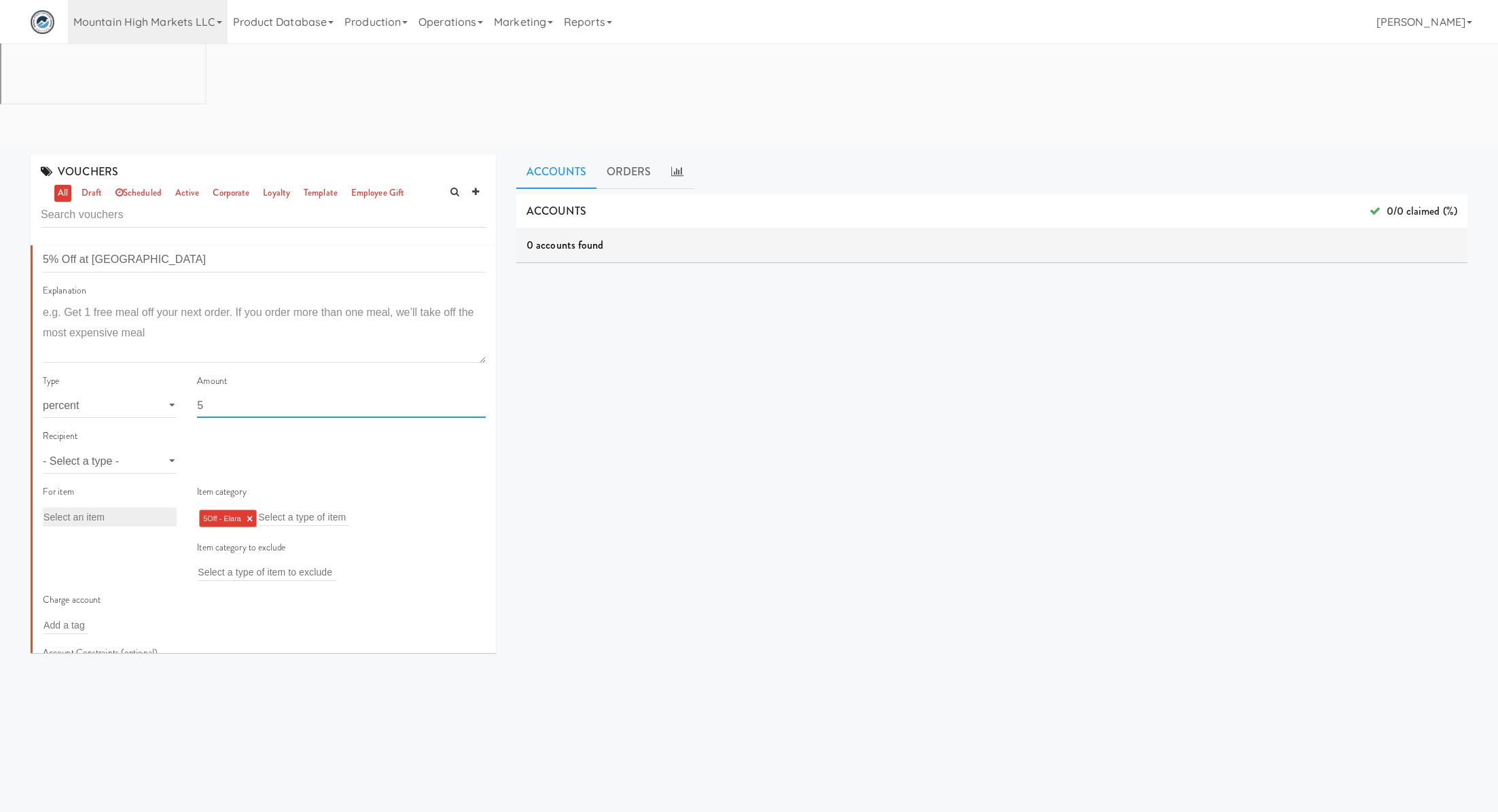
scroll to position [144, 0]
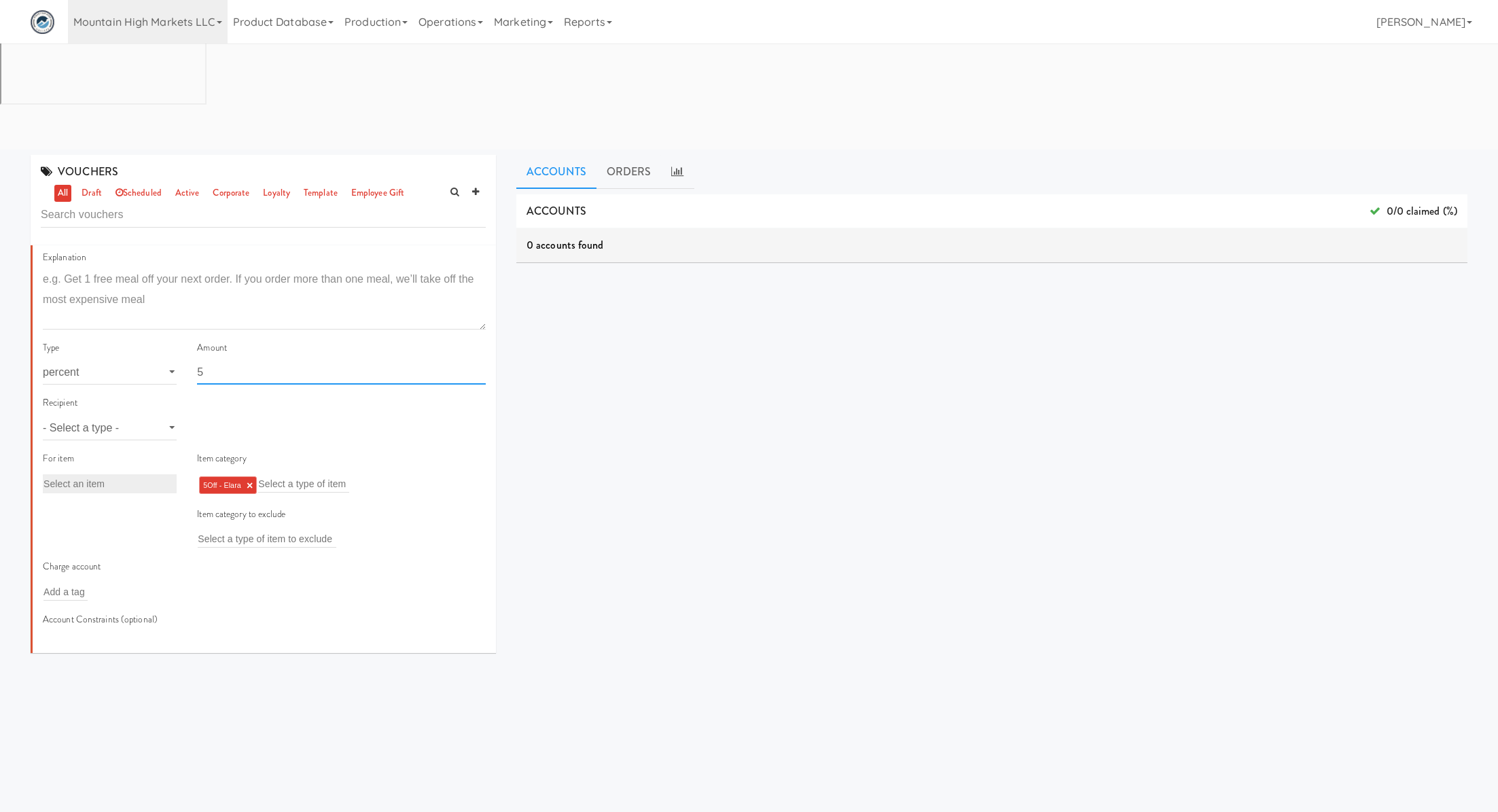
type input "5"
click at [148, 415] on select "- Select a type - user site company" at bounding box center [110, 427] width 134 height 25
select select "string:site"
click at [43, 415] on select "- Select a type - user site company" at bounding box center [110, 427] width 134 height 25
click at [221, 419] on input "text" at bounding box center [219, 428] width 44 height 17
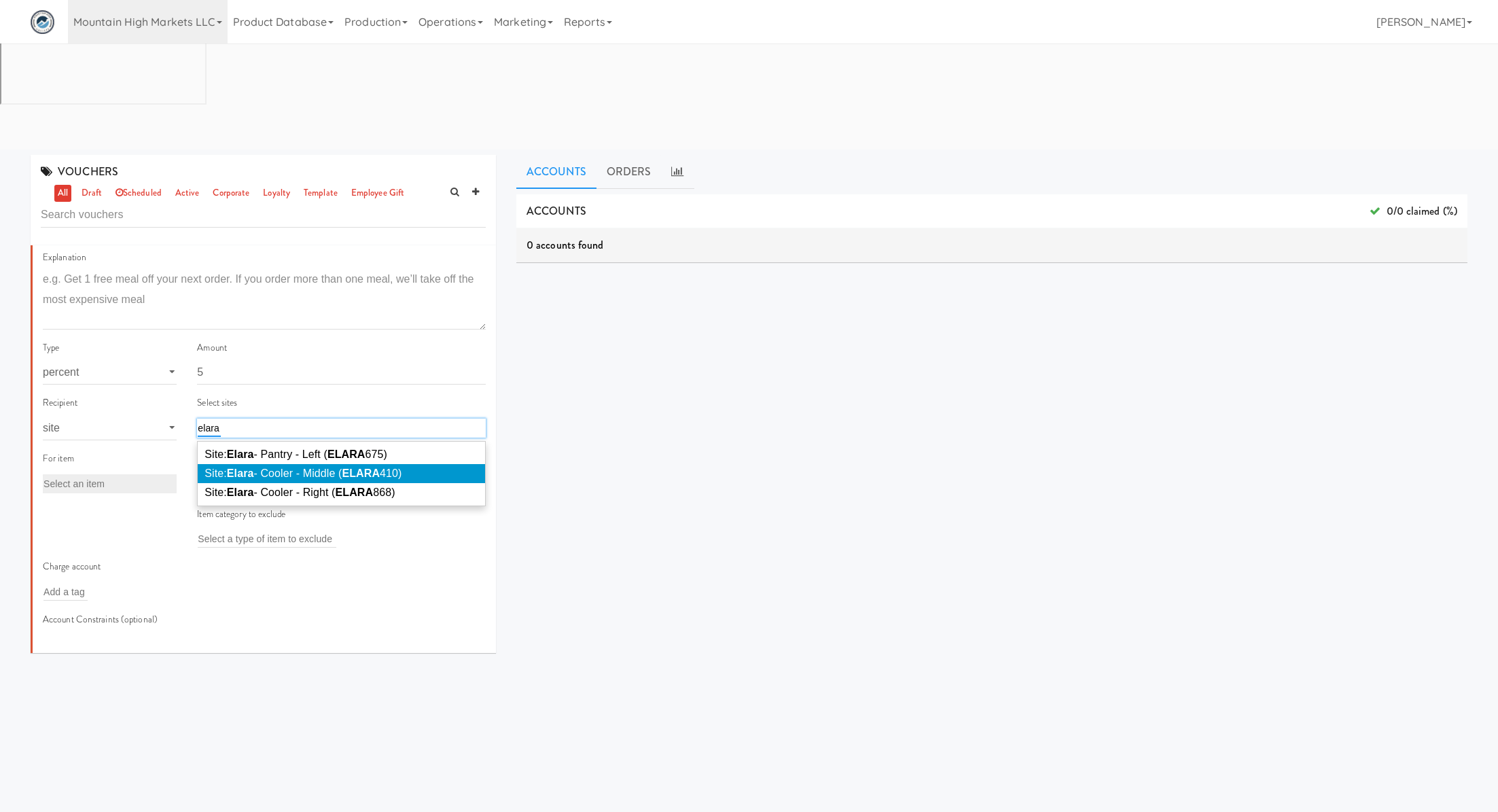
type input "elara"
click at [271, 464] on li "Site: Elara - Cooler - Middle ( ELARA 410)" at bounding box center [341, 473] width 287 height 19
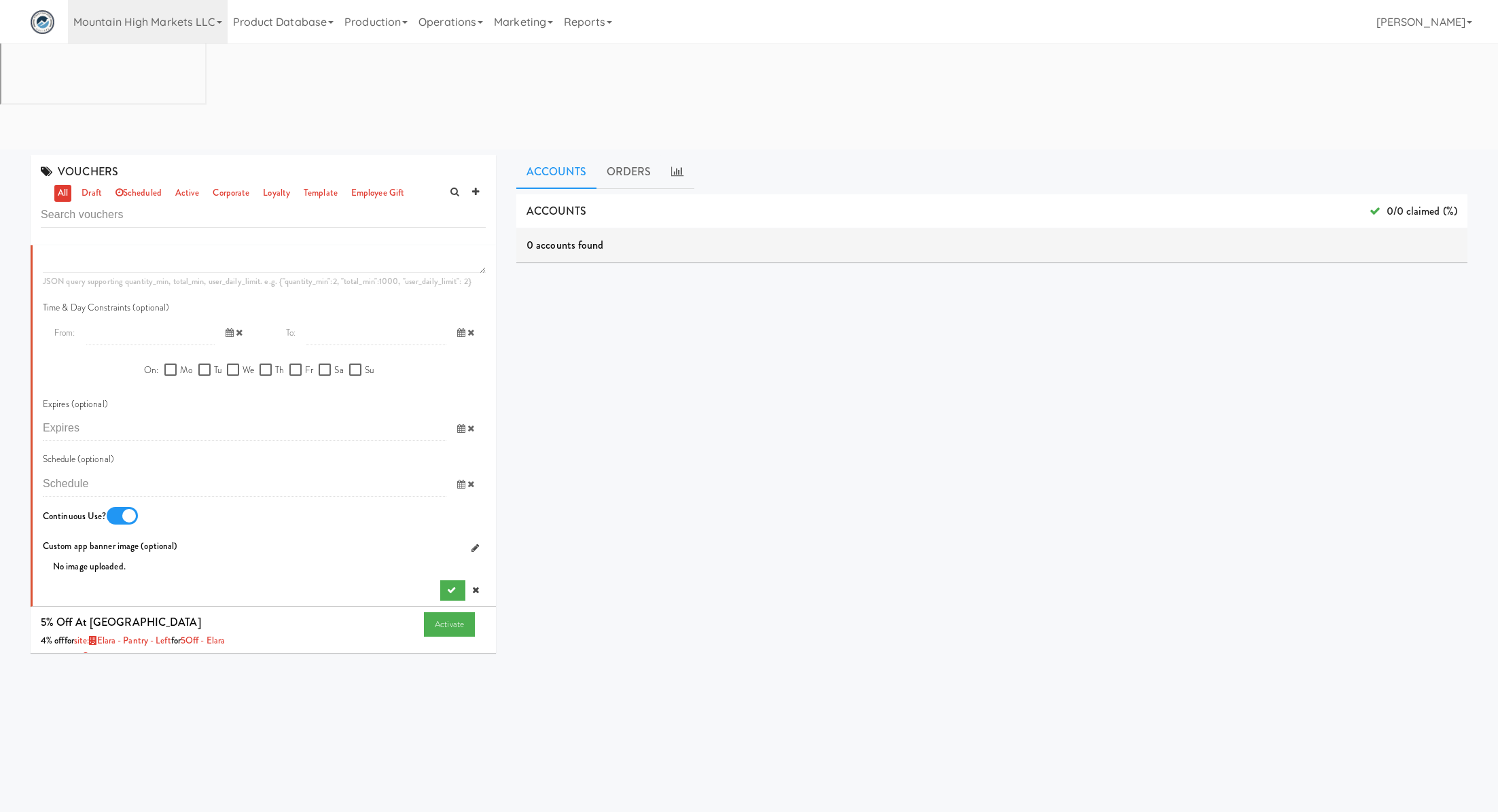
scroll to position [679, 0]
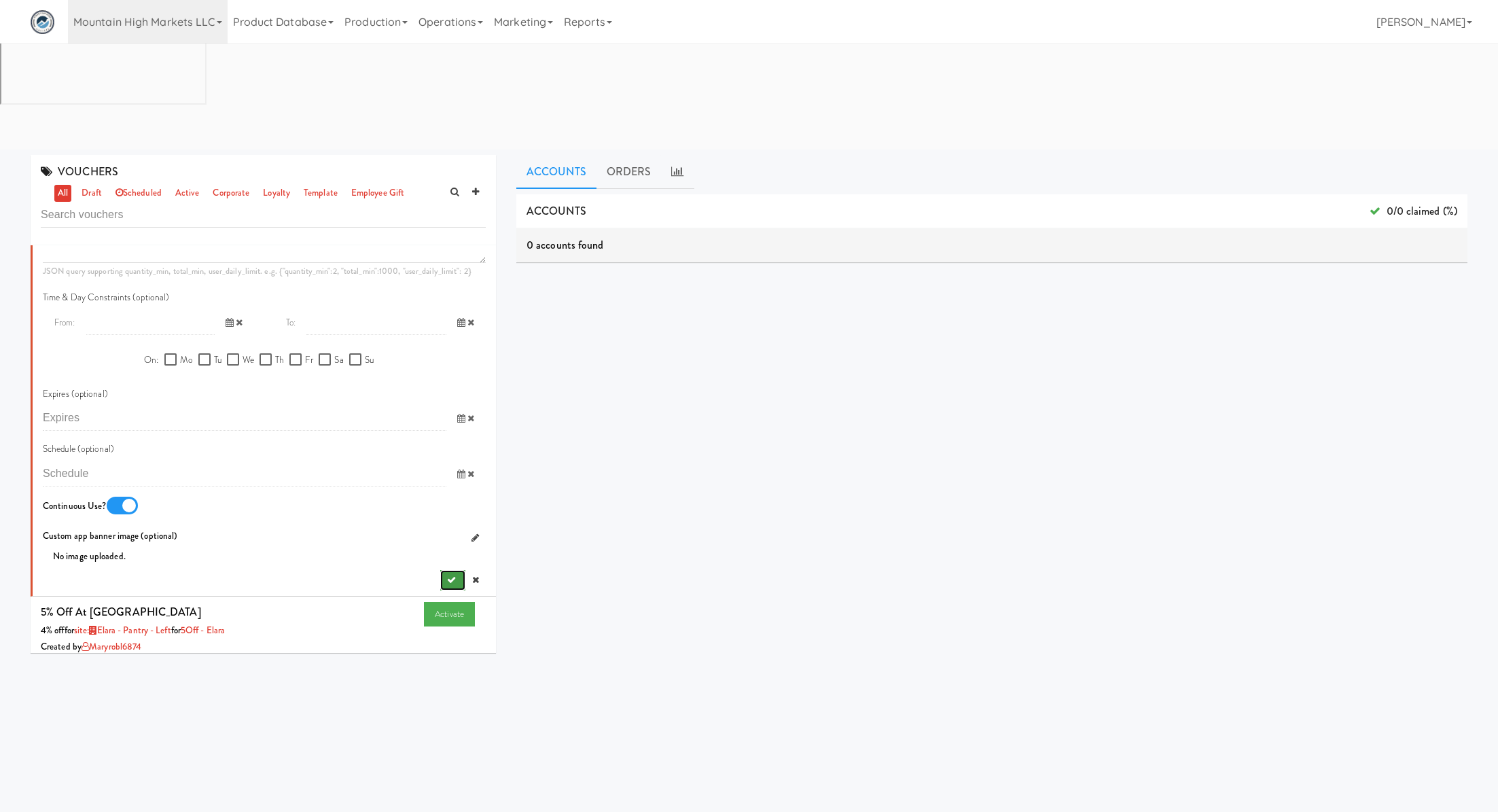
click at [463, 570] on button "submit" at bounding box center [453, 580] width 25 height 20
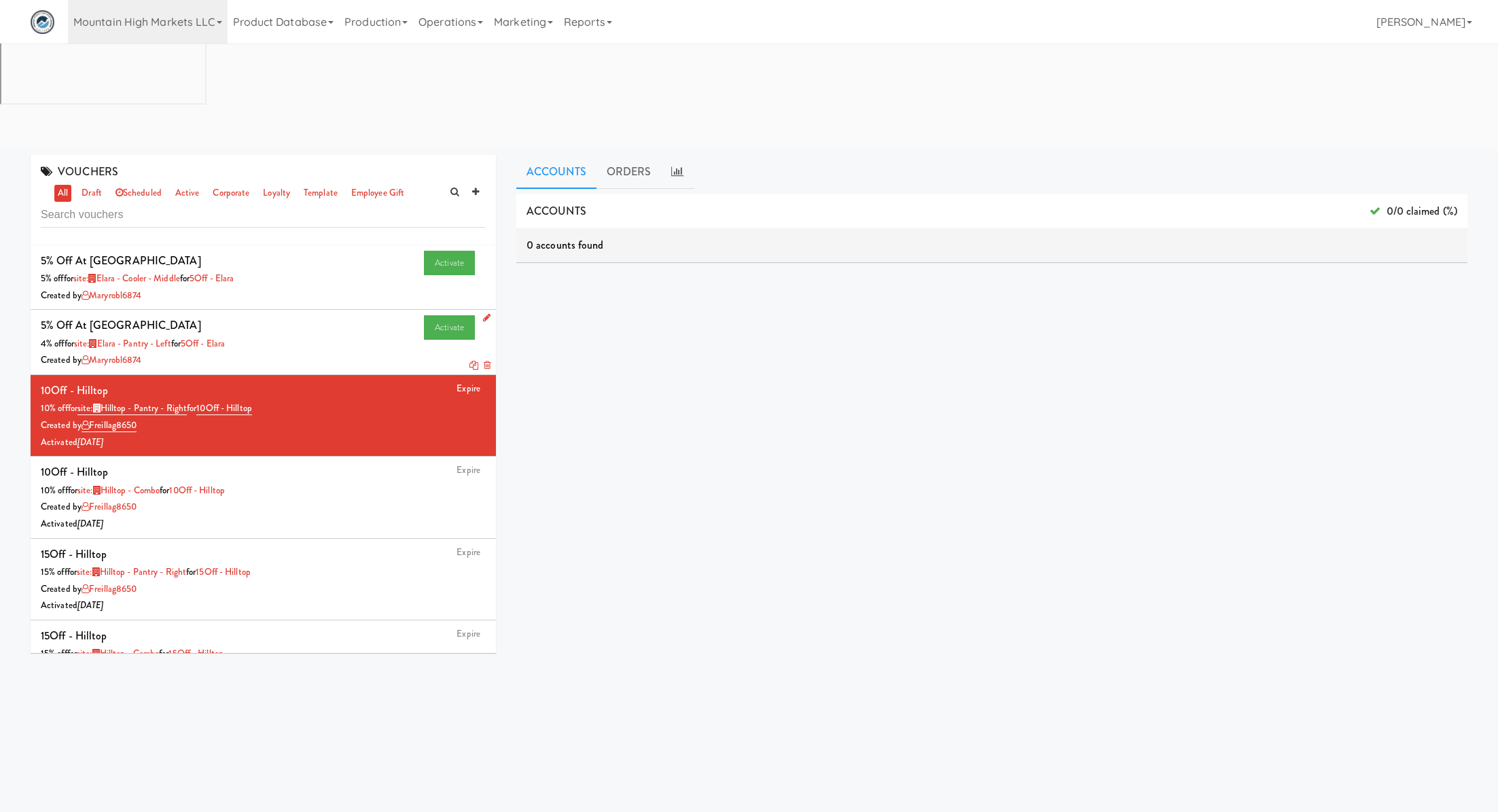
click at [485, 313] on icon at bounding box center [487, 318] width 7 height 9
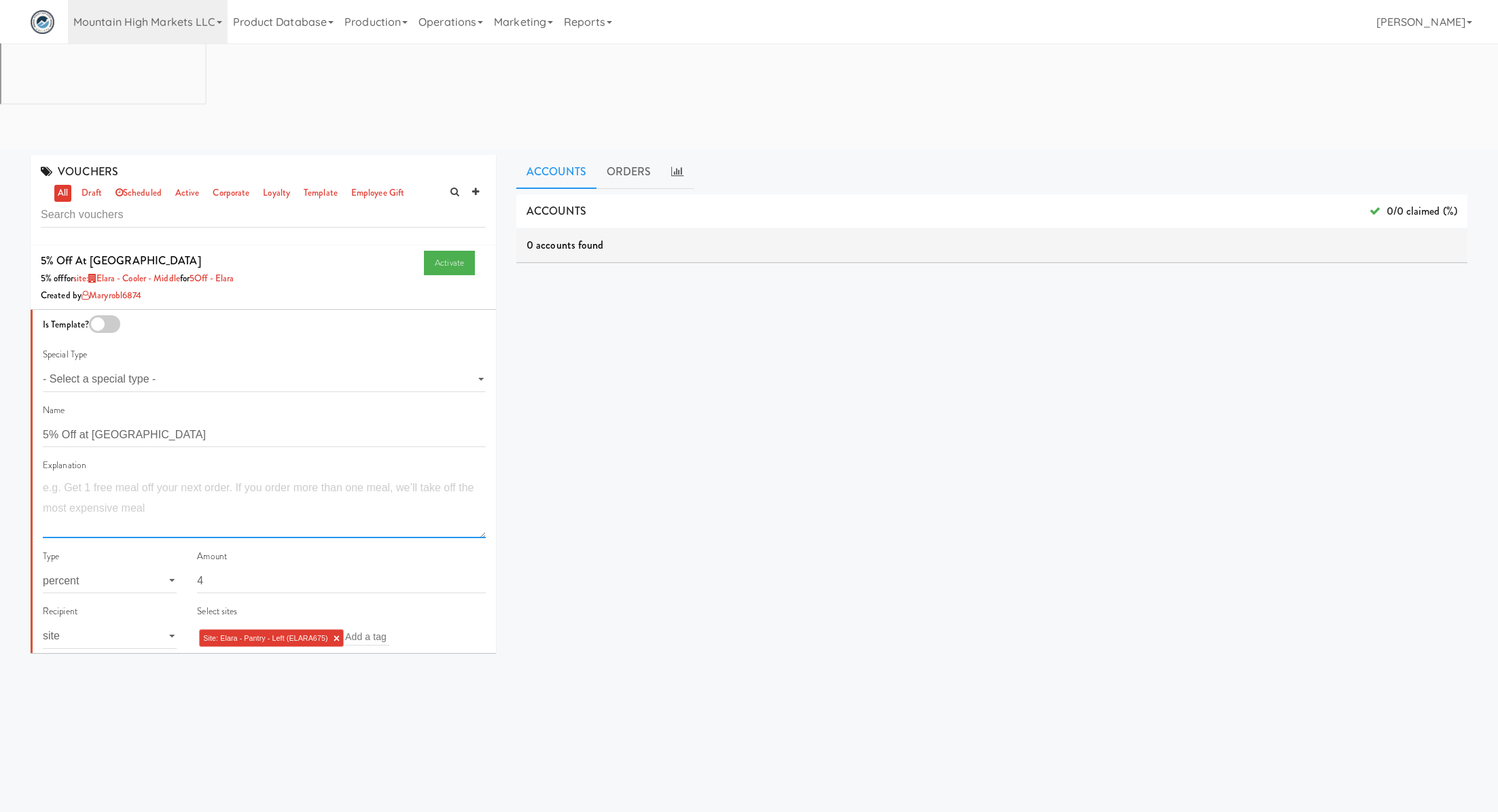
click at [308, 477] on textarea at bounding box center [264, 507] width 443 height 60
click at [255, 568] on input "4" at bounding box center [342, 581] width 289 height 25
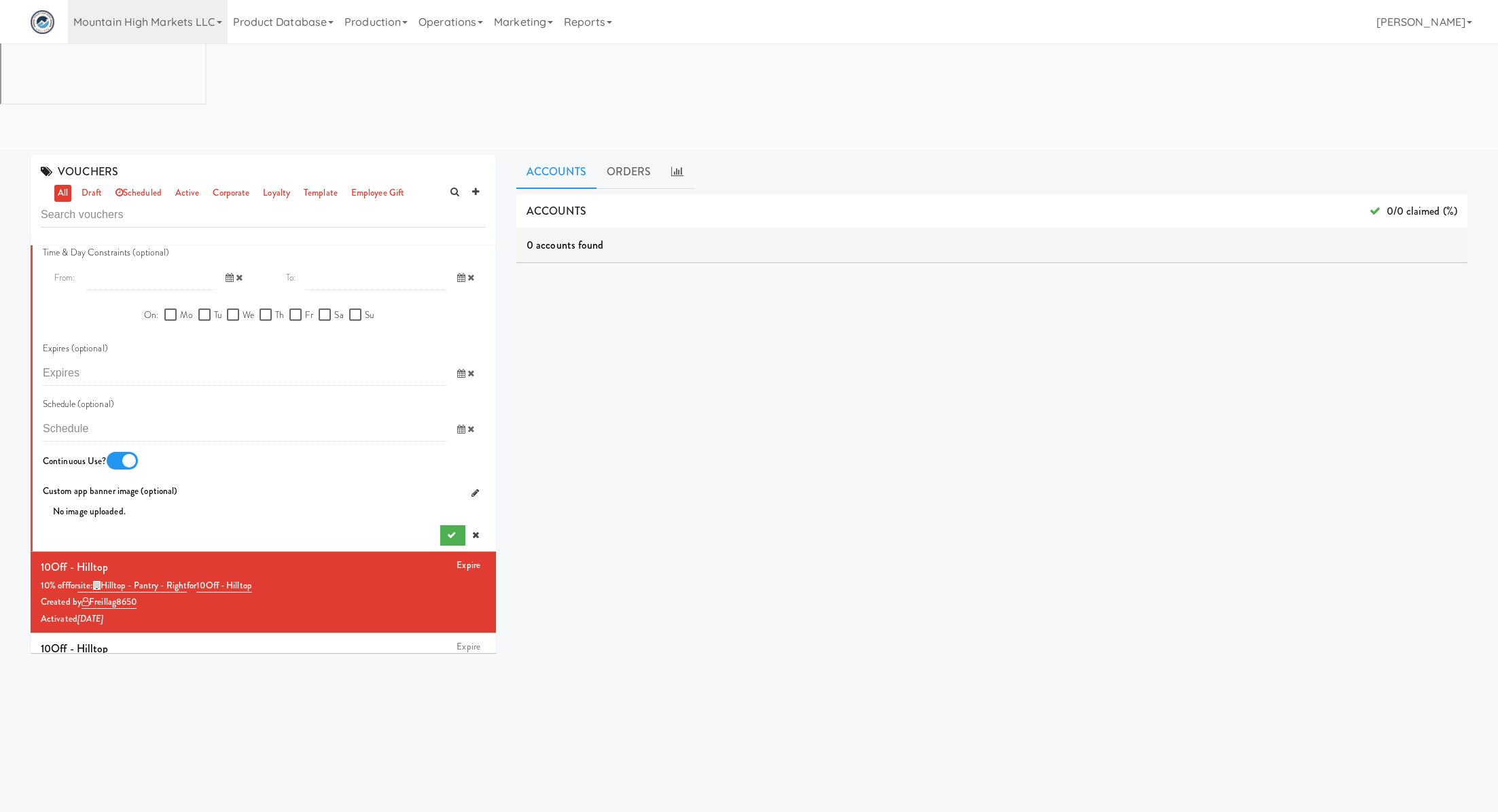
scroll to position [826, 0]
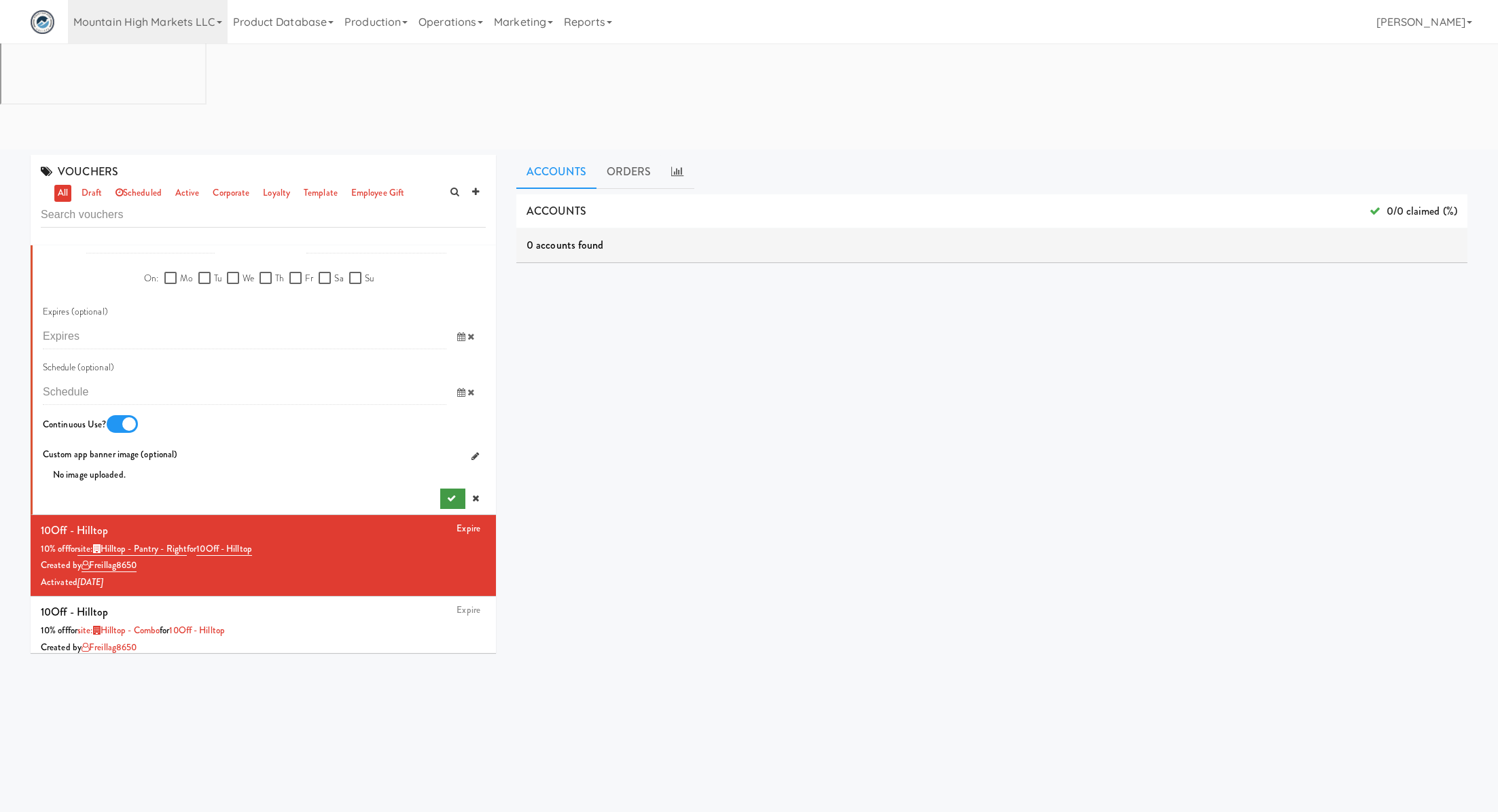
type input "3"
click at [451, 488] on button "submit" at bounding box center [453, 499] width 25 height 20
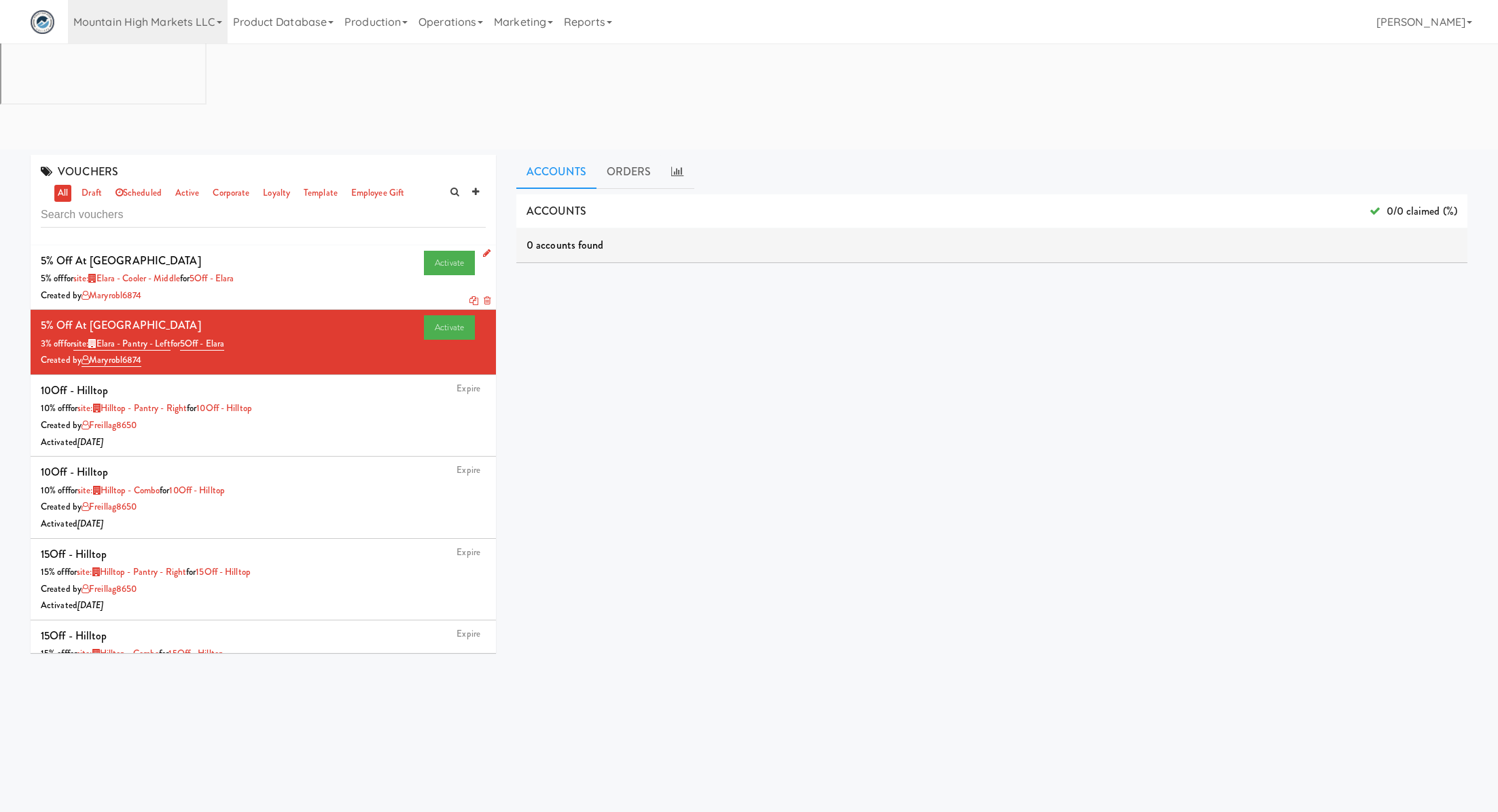
click at [472, 296] on icon at bounding box center [474, 300] width 9 height 9
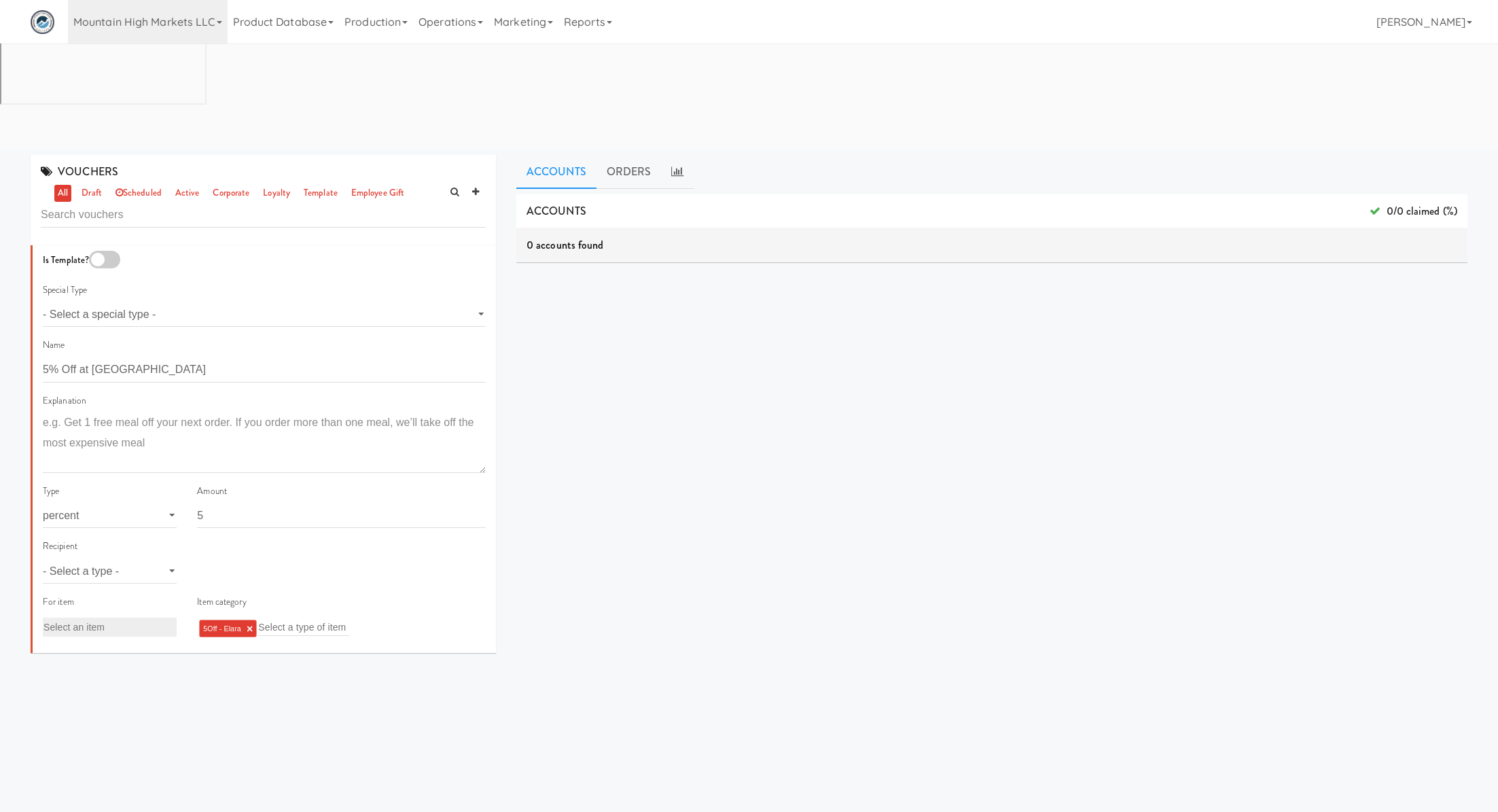
scroll to position [66, 0]
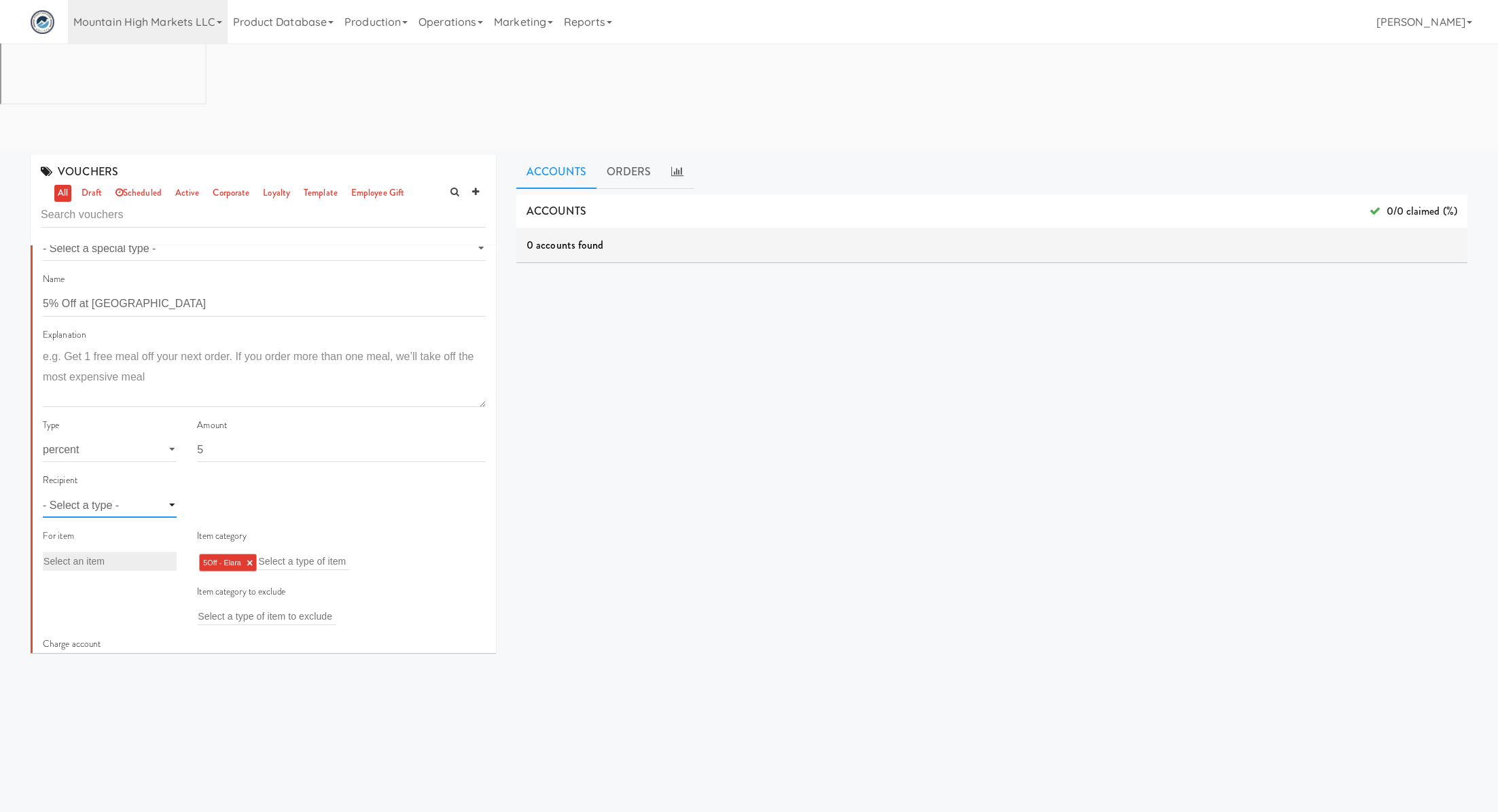
click at [149, 493] on select "- Select a type - user site company" at bounding box center [110, 505] width 134 height 25
select select "string:site"
click at [43, 493] on select "- Select a type - user site company" at bounding box center [110, 505] width 134 height 25
click at [216, 496] on input "text" at bounding box center [219, 505] width 44 height 17
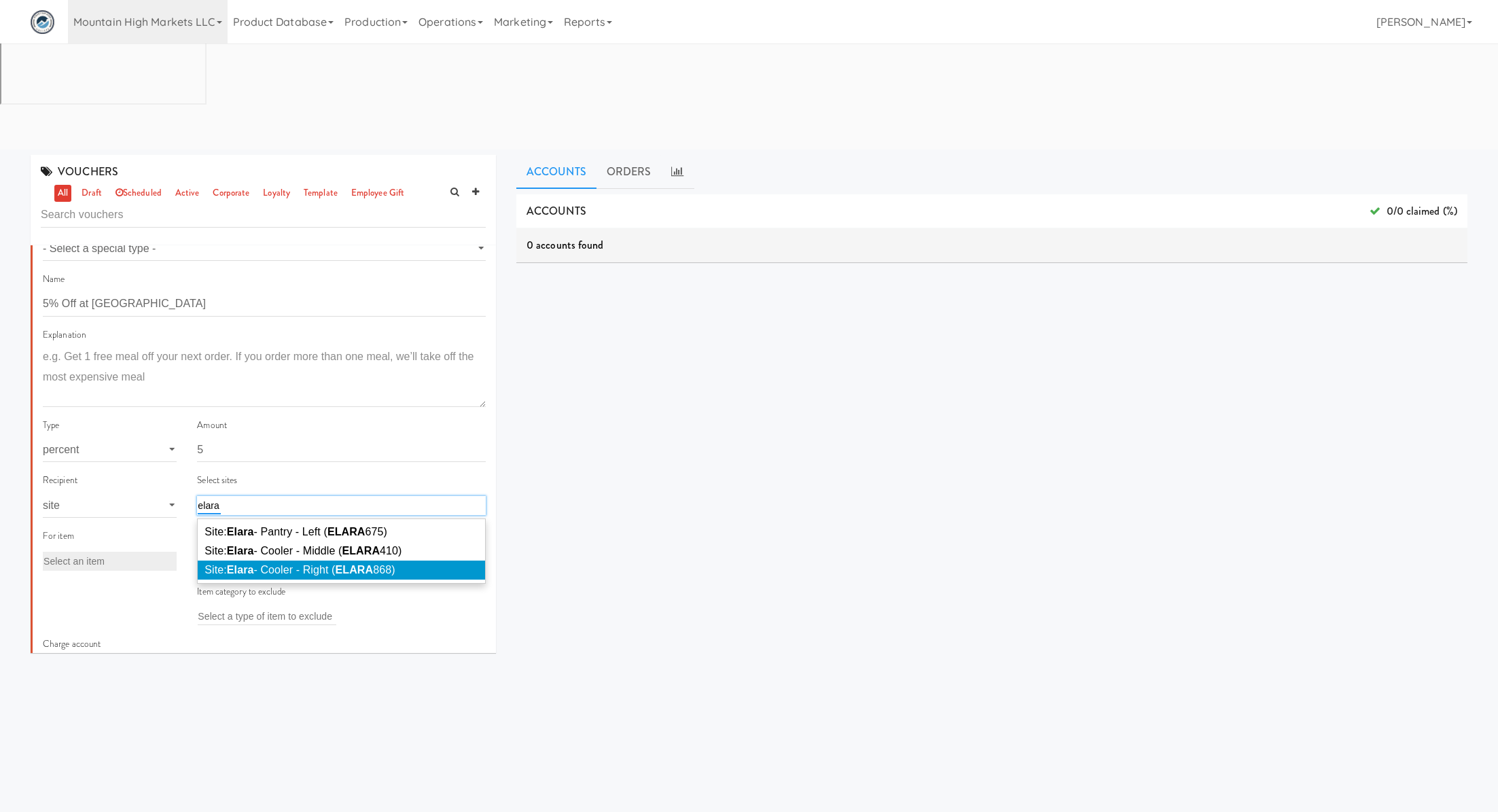
type input "elara"
click at [250, 564] on em "Elara" at bounding box center [240, 570] width 27 height 12
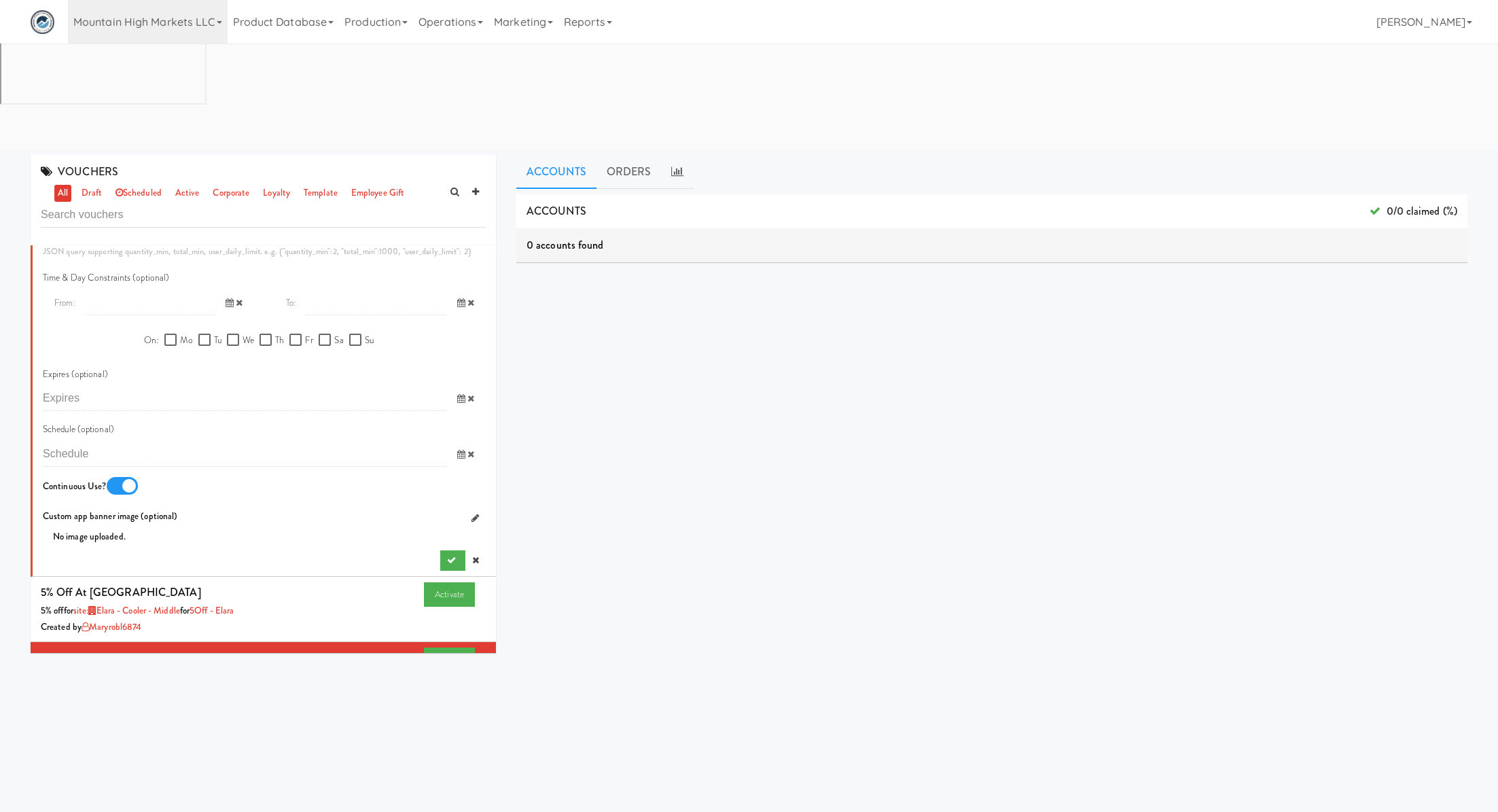
scroll to position [728, 0]
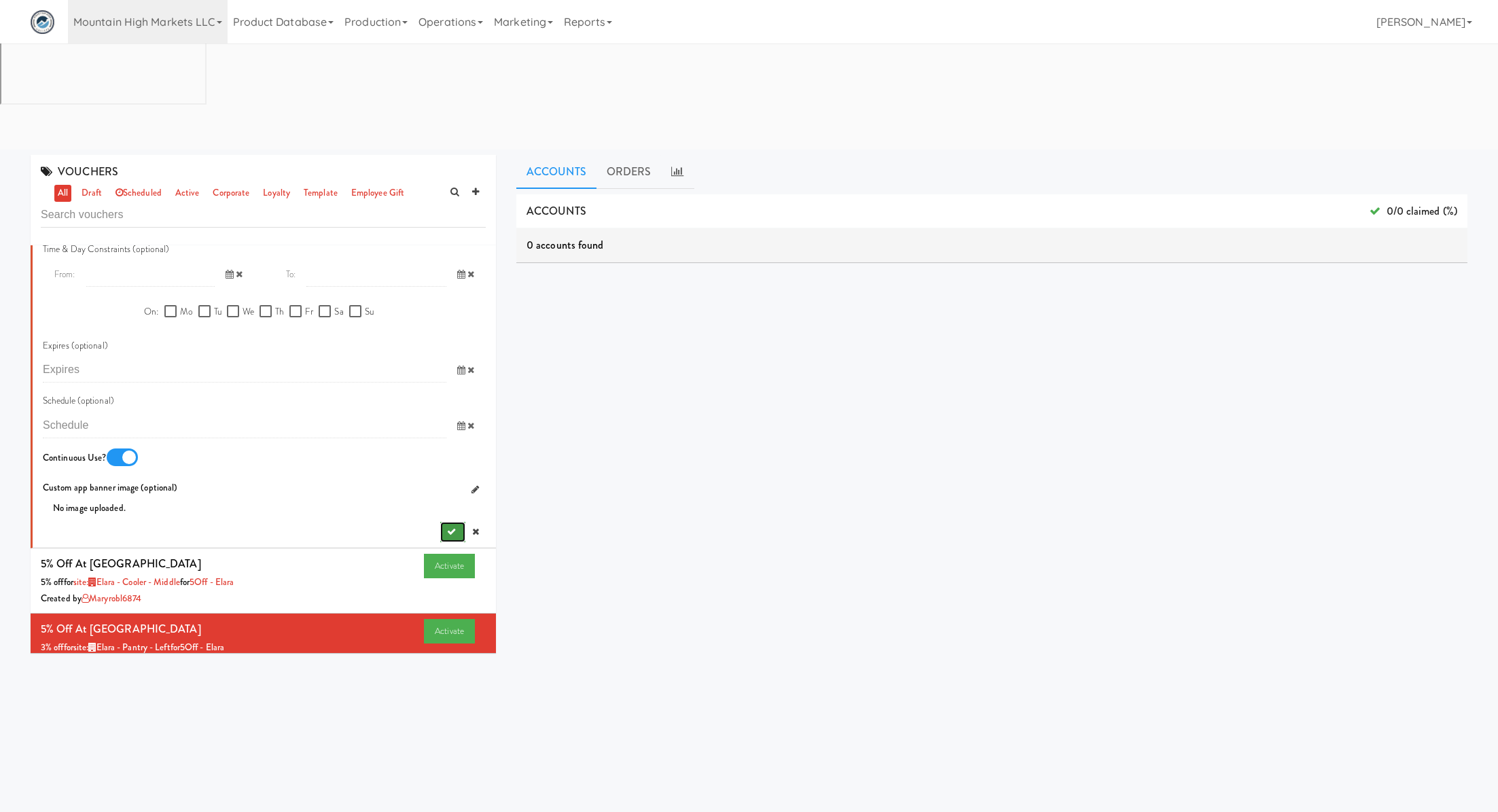
click at [464, 522] on button "submit" at bounding box center [453, 532] width 25 height 20
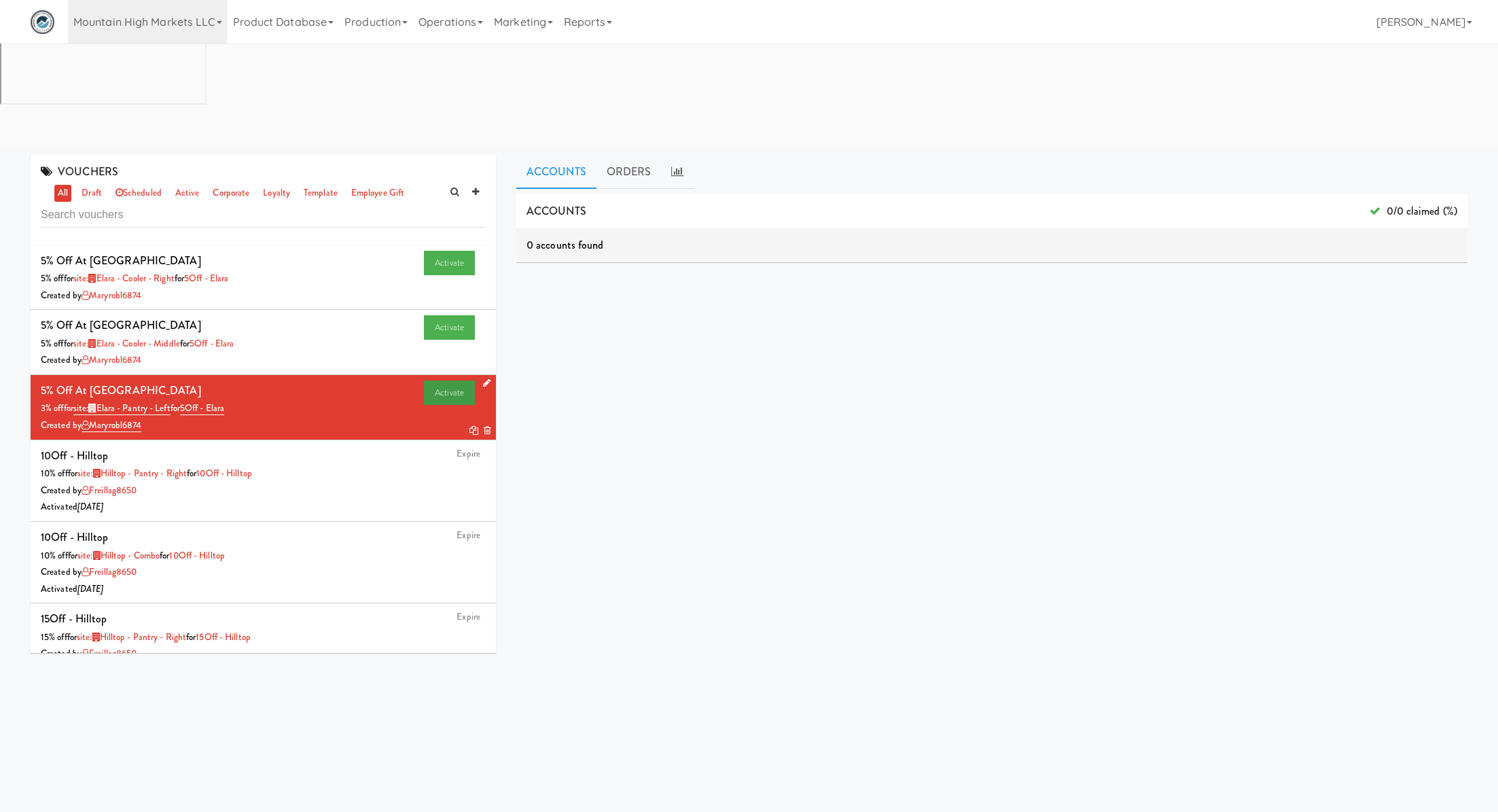
click at [435, 380] on link "Activate" at bounding box center [449, 393] width 51 height 25
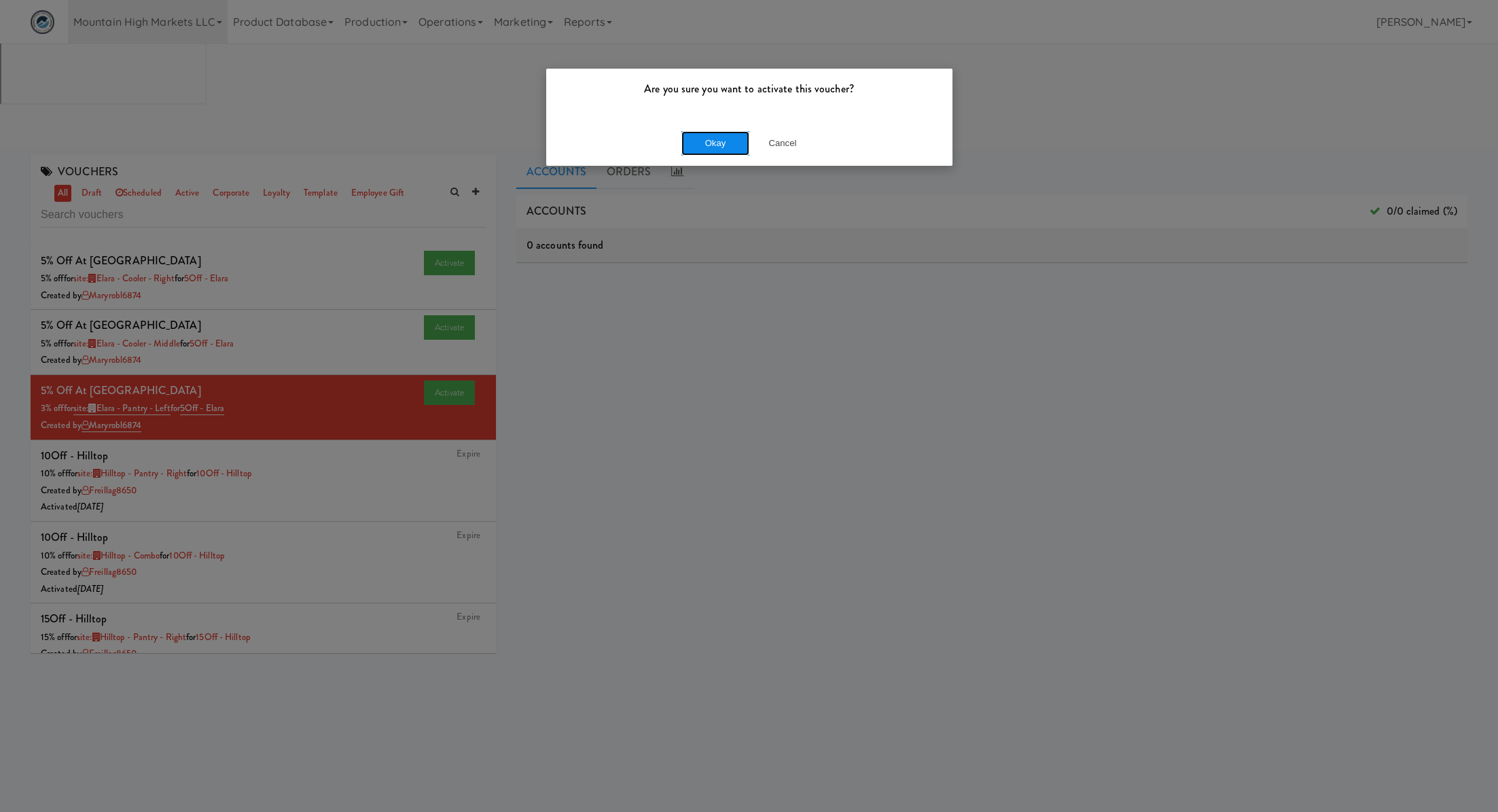
click at [737, 144] on button "Okay" at bounding box center [716, 144] width 68 height 25
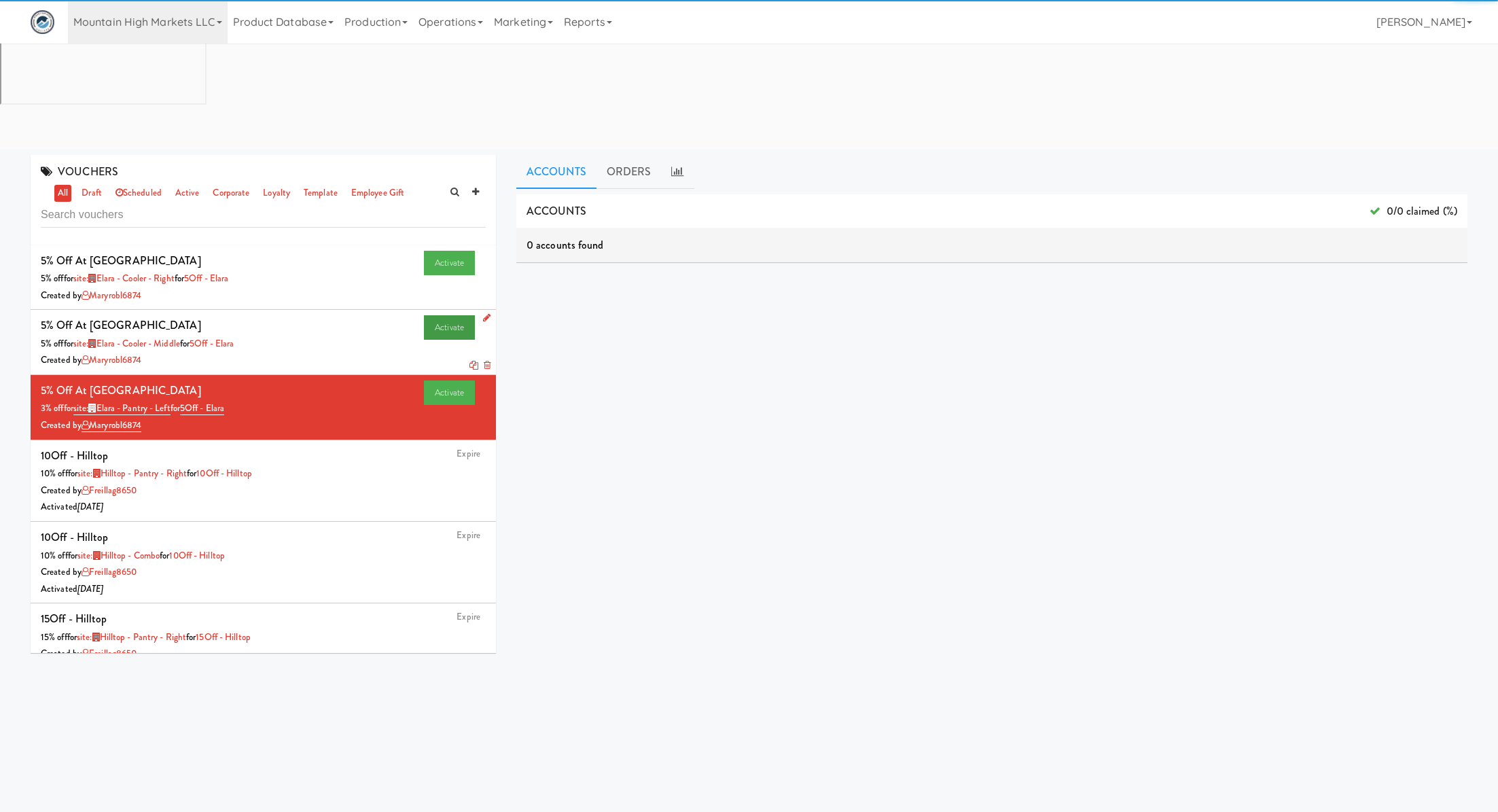
click at [444, 315] on link "Activate" at bounding box center [449, 327] width 51 height 25
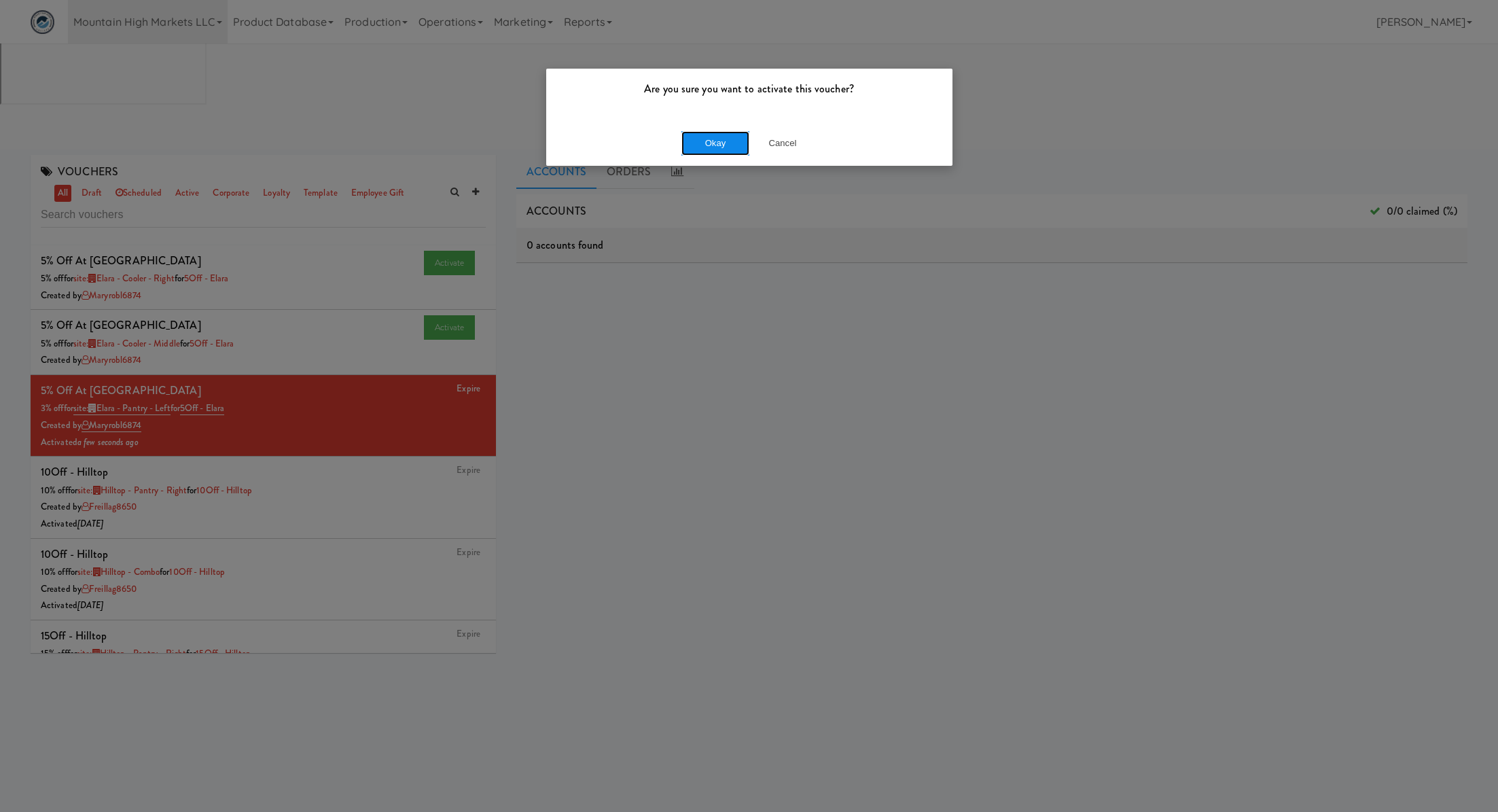
click at [703, 132] on button "Okay" at bounding box center [716, 144] width 68 height 25
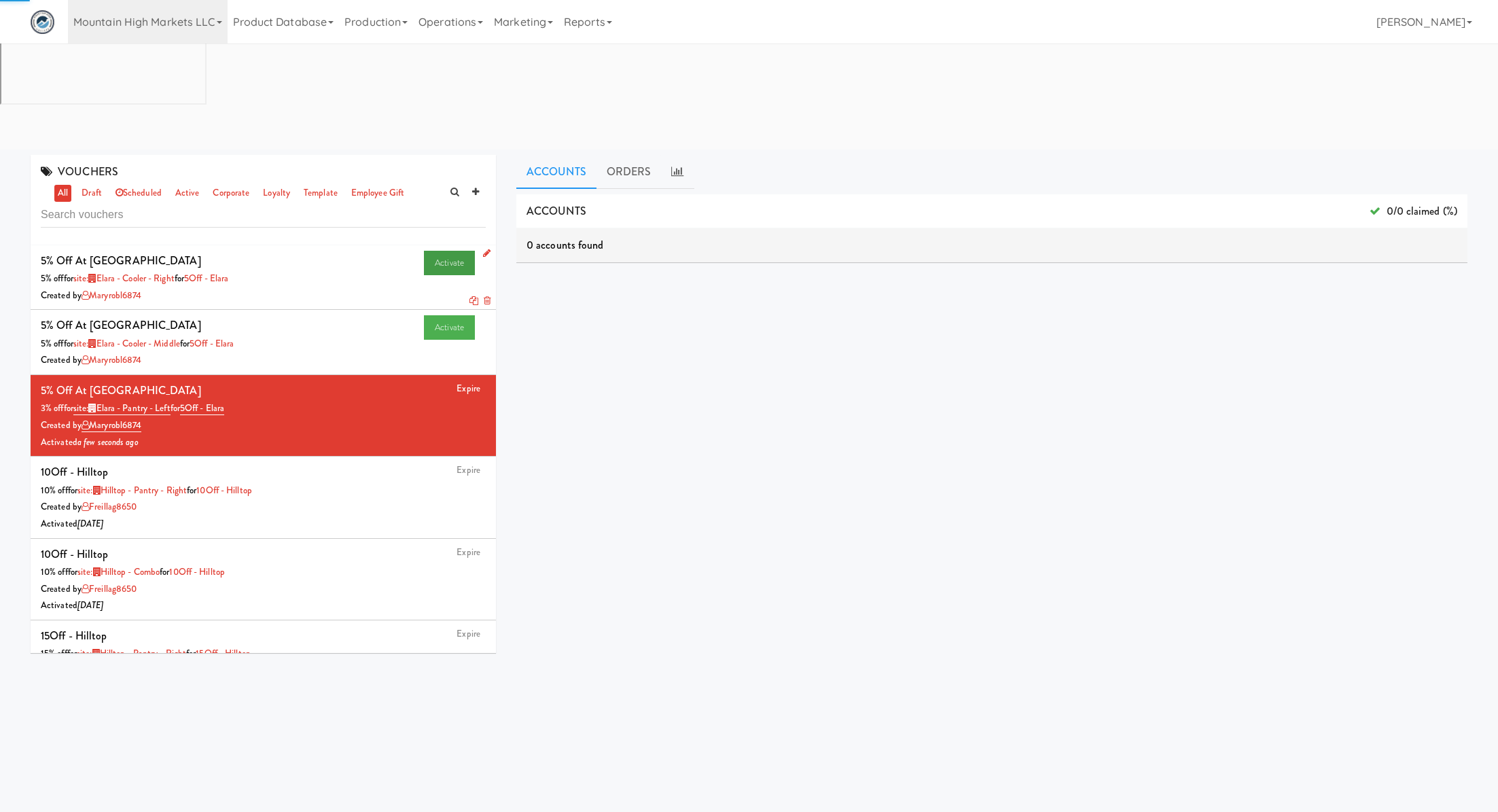
click at [431, 250] on link "Activate" at bounding box center [449, 263] width 51 height 25
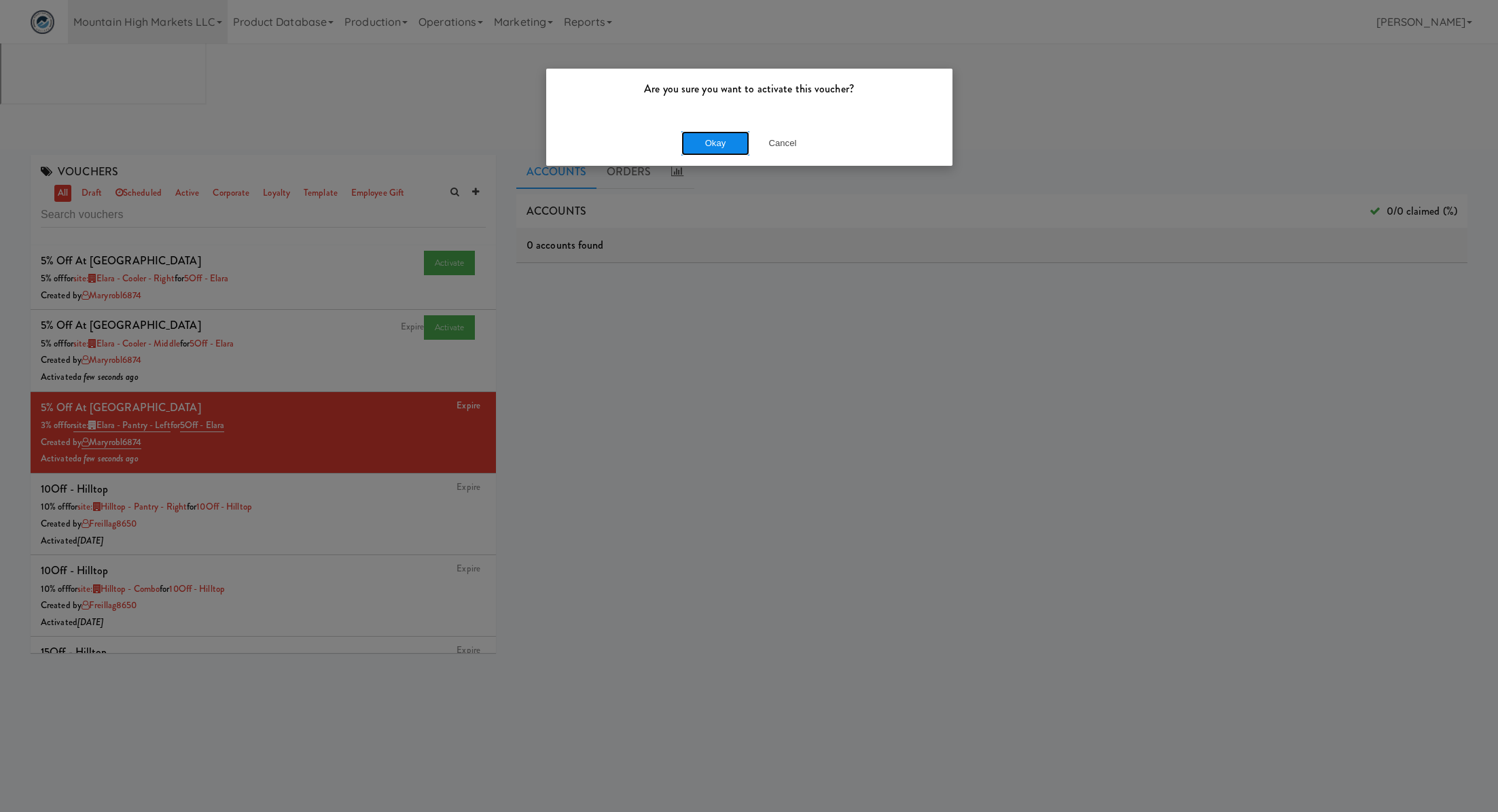
click at [716, 155] on button "Okay" at bounding box center [716, 144] width 68 height 25
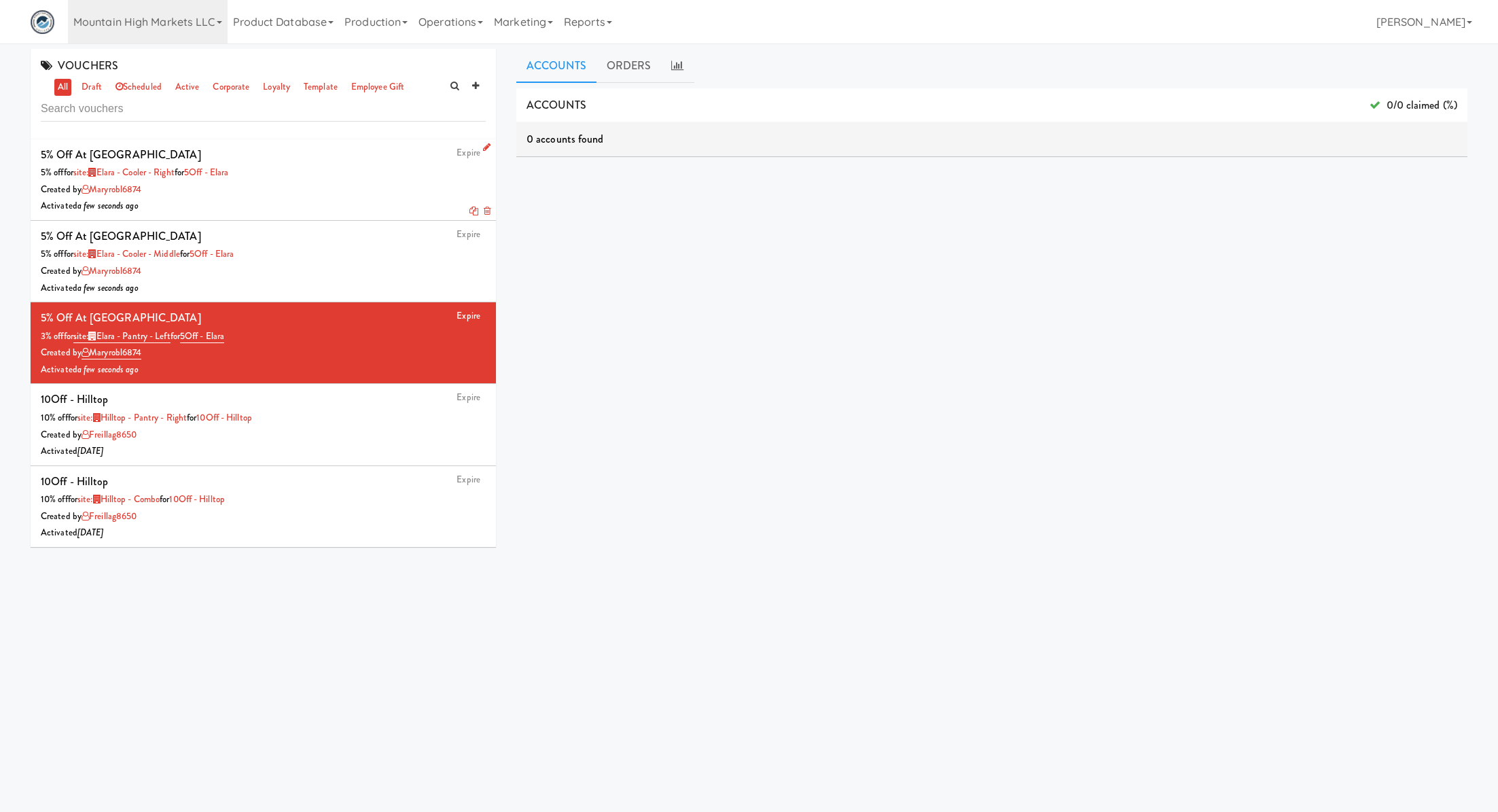
click at [351, 165] on div "5% off for site: Elara - Cooler - Right for 5Off - Elara" at bounding box center [263, 173] width 445 height 17
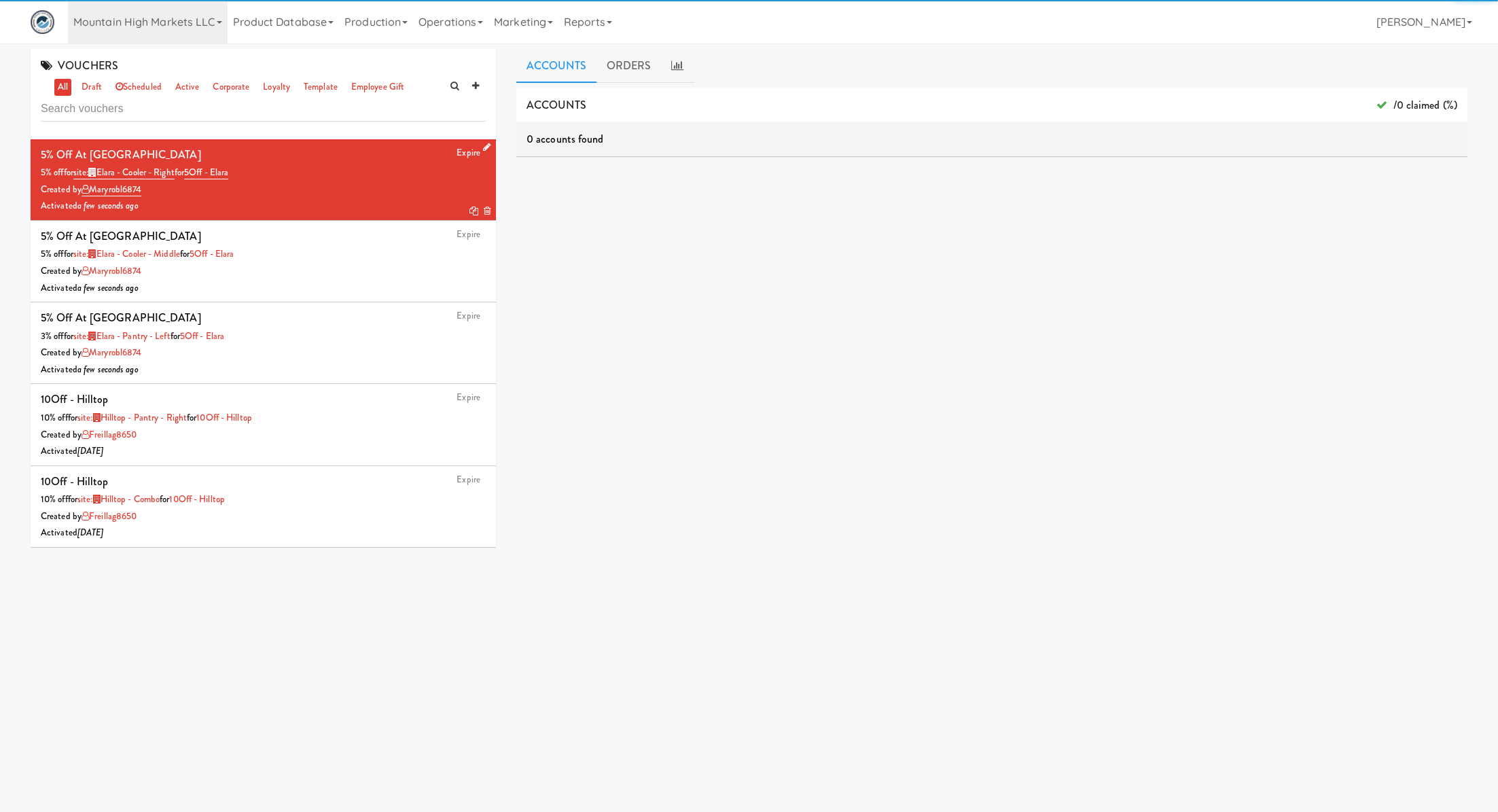
click at [470, 214] on icon at bounding box center [474, 211] width 9 height 9
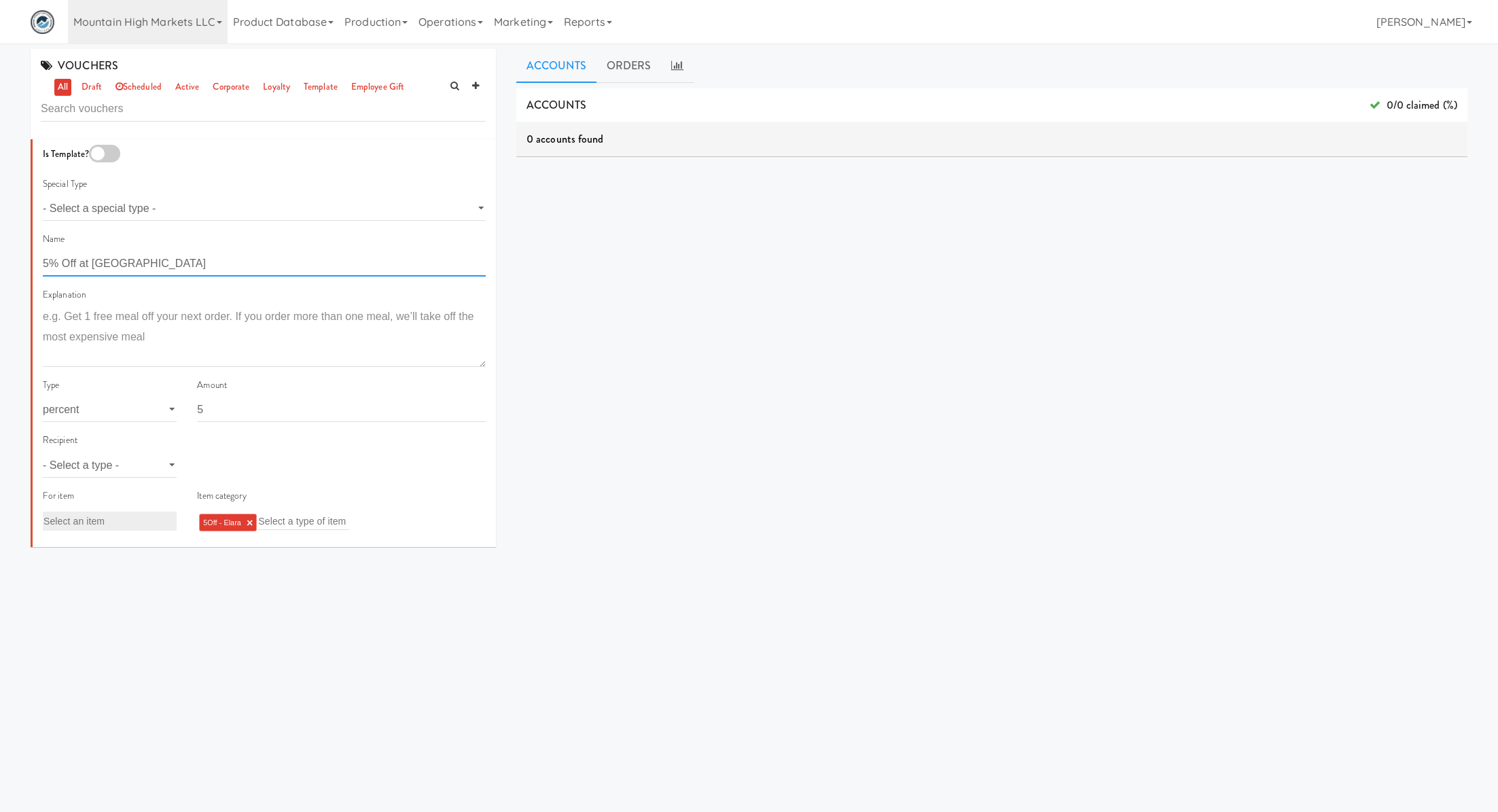
click at [104, 267] on input "5% Off at [GEOGRAPHIC_DATA]" at bounding box center [264, 263] width 443 height 25
type input "5% Off at Standard"
click at [169, 465] on select "- Select a type - user site company" at bounding box center [110, 465] width 134 height 25
select select "string:site"
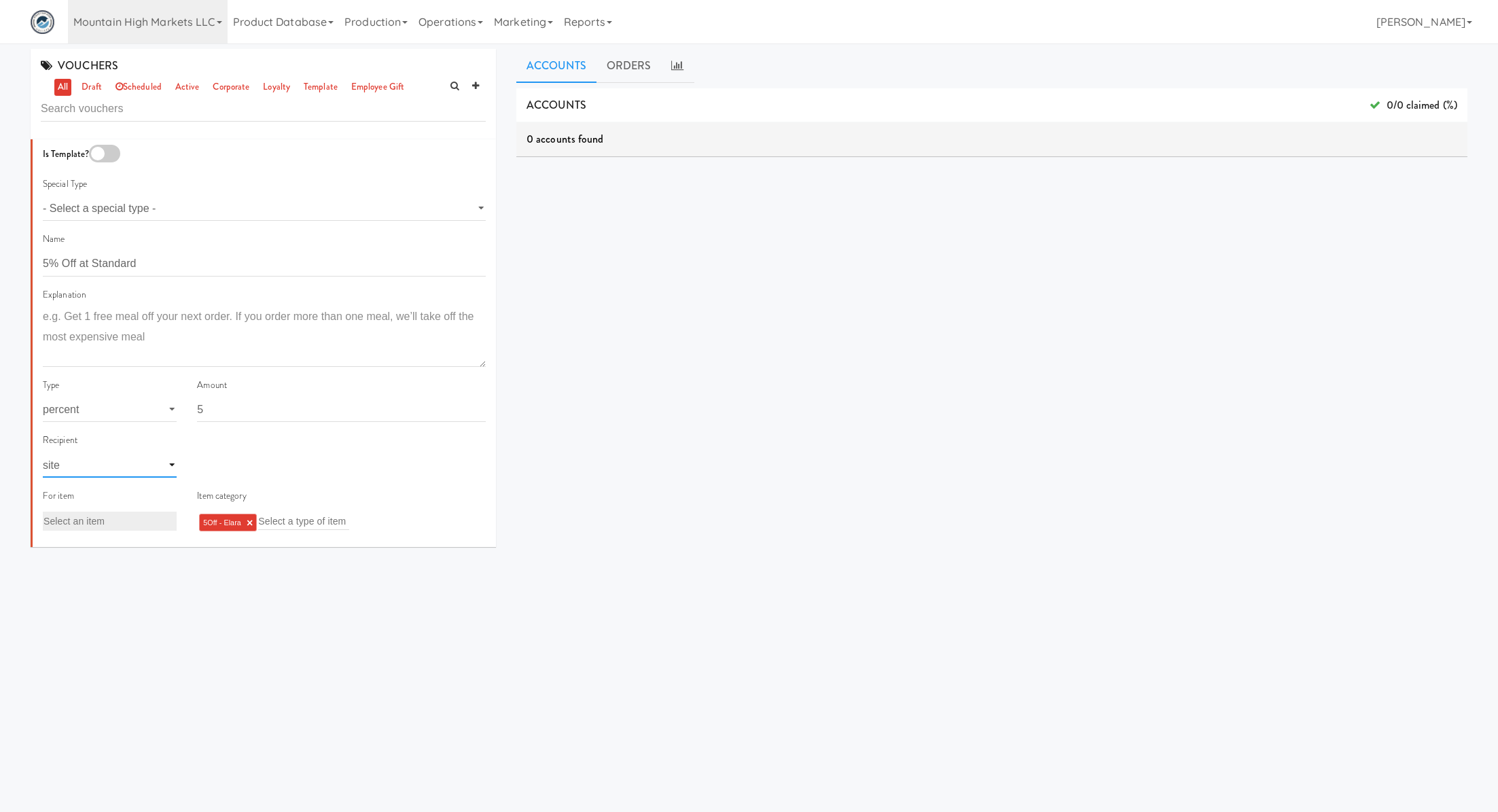
click at [43, 453] on select "- Select a type - user site company" at bounding box center [110, 465] width 134 height 25
click at [211, 471] on input "text" at bounding box center [219, 465] width 44 height 17
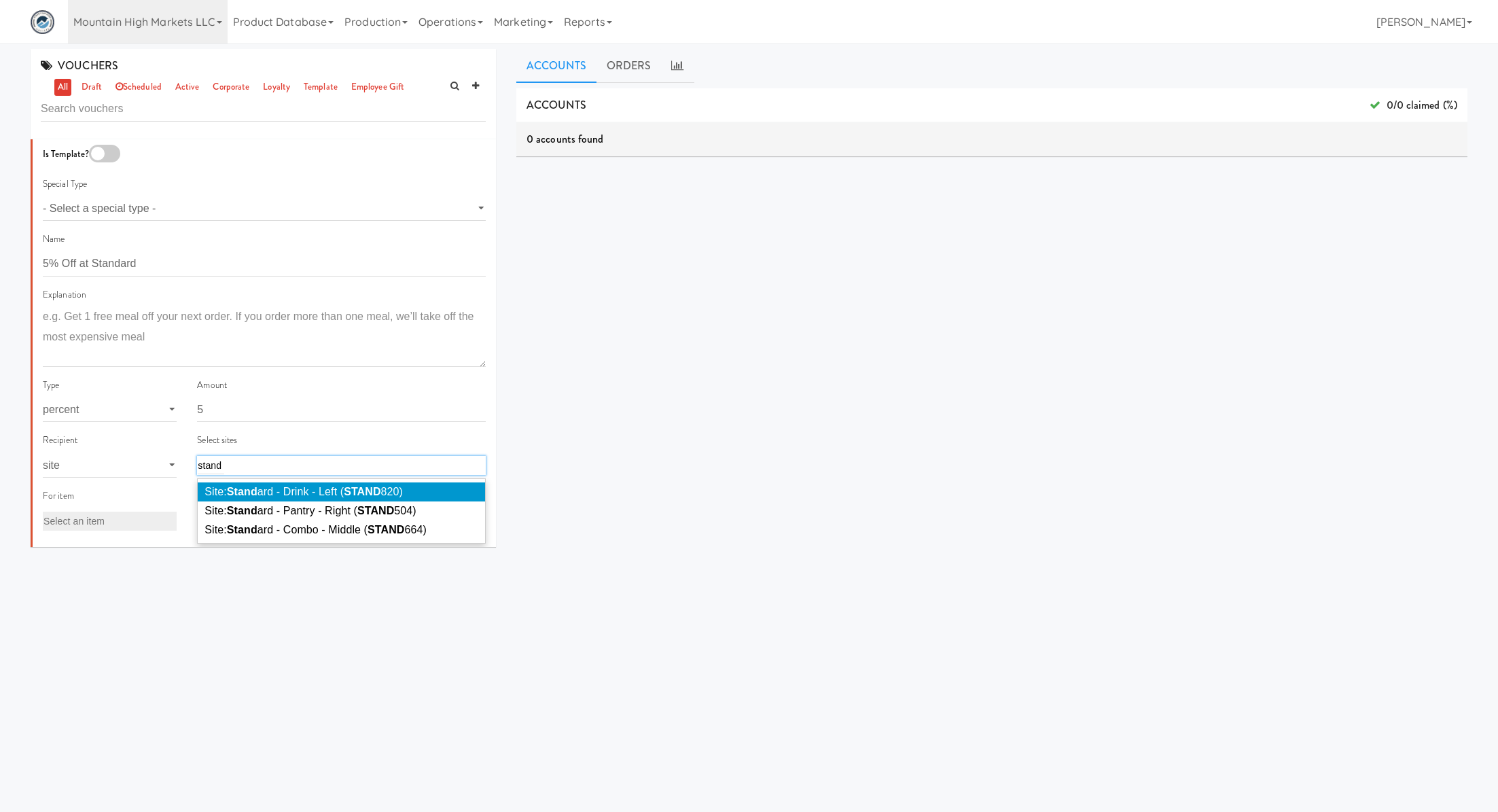
type input "stand"
click at [247, 493] on em "Stand" at bounding box center [242, 491] width 30 height 12
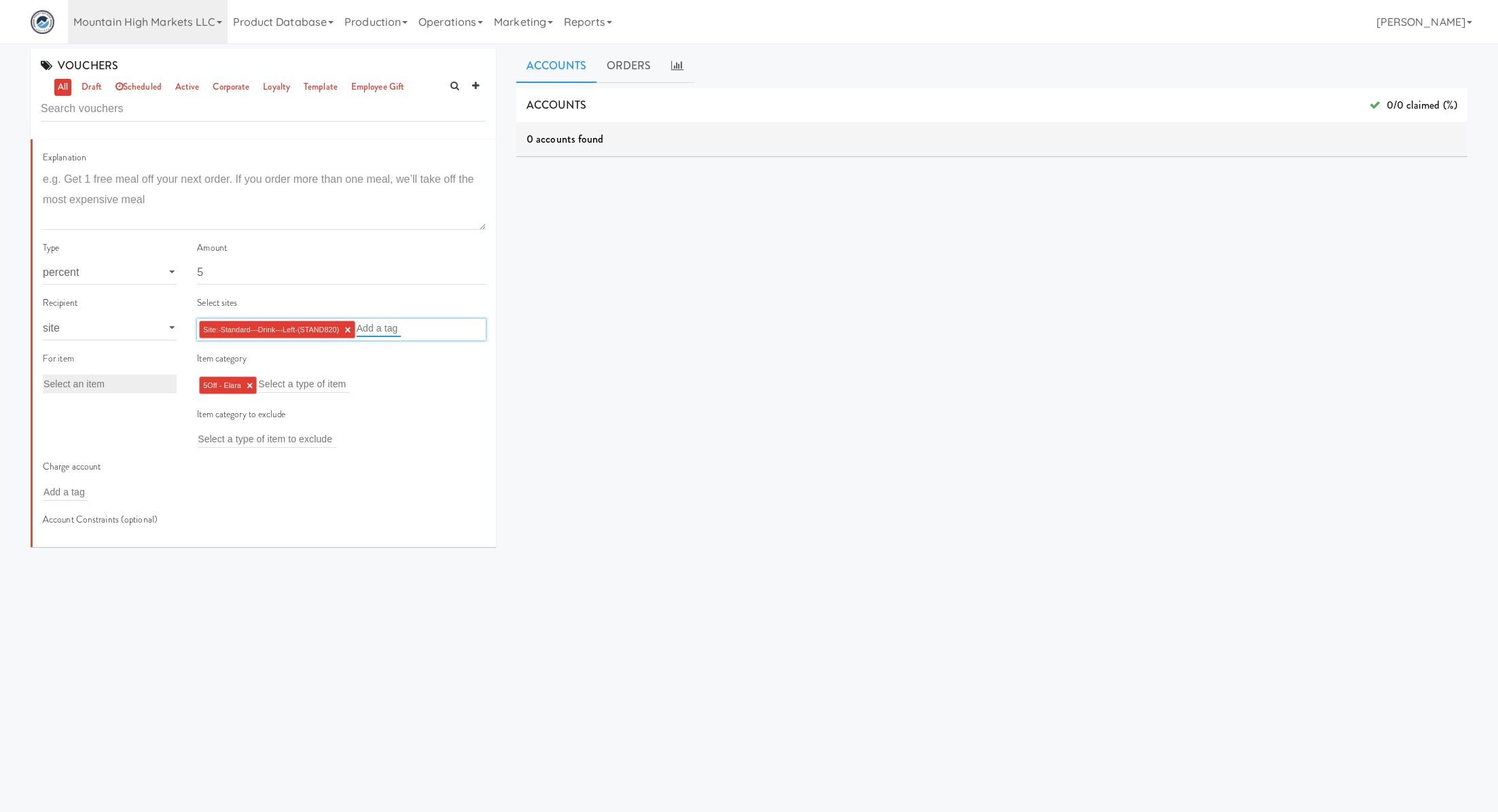
scroll to position [192, 0]
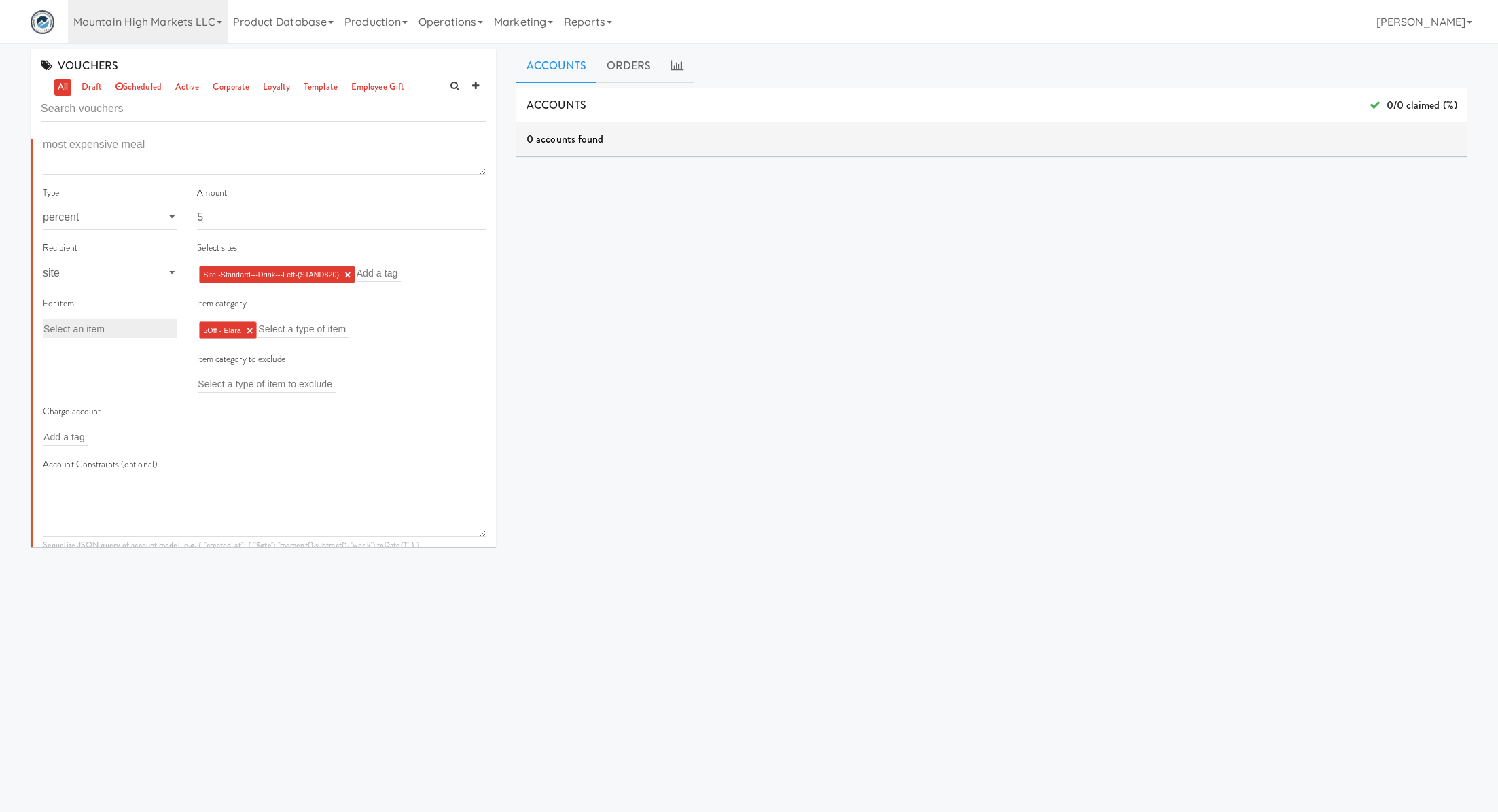
click at [251, 330] on link "×" at bounding box center [250, 331] width 6 height 12
click at [251, 330] on input "text" at bounding box center [242, 329] width 91 height 17
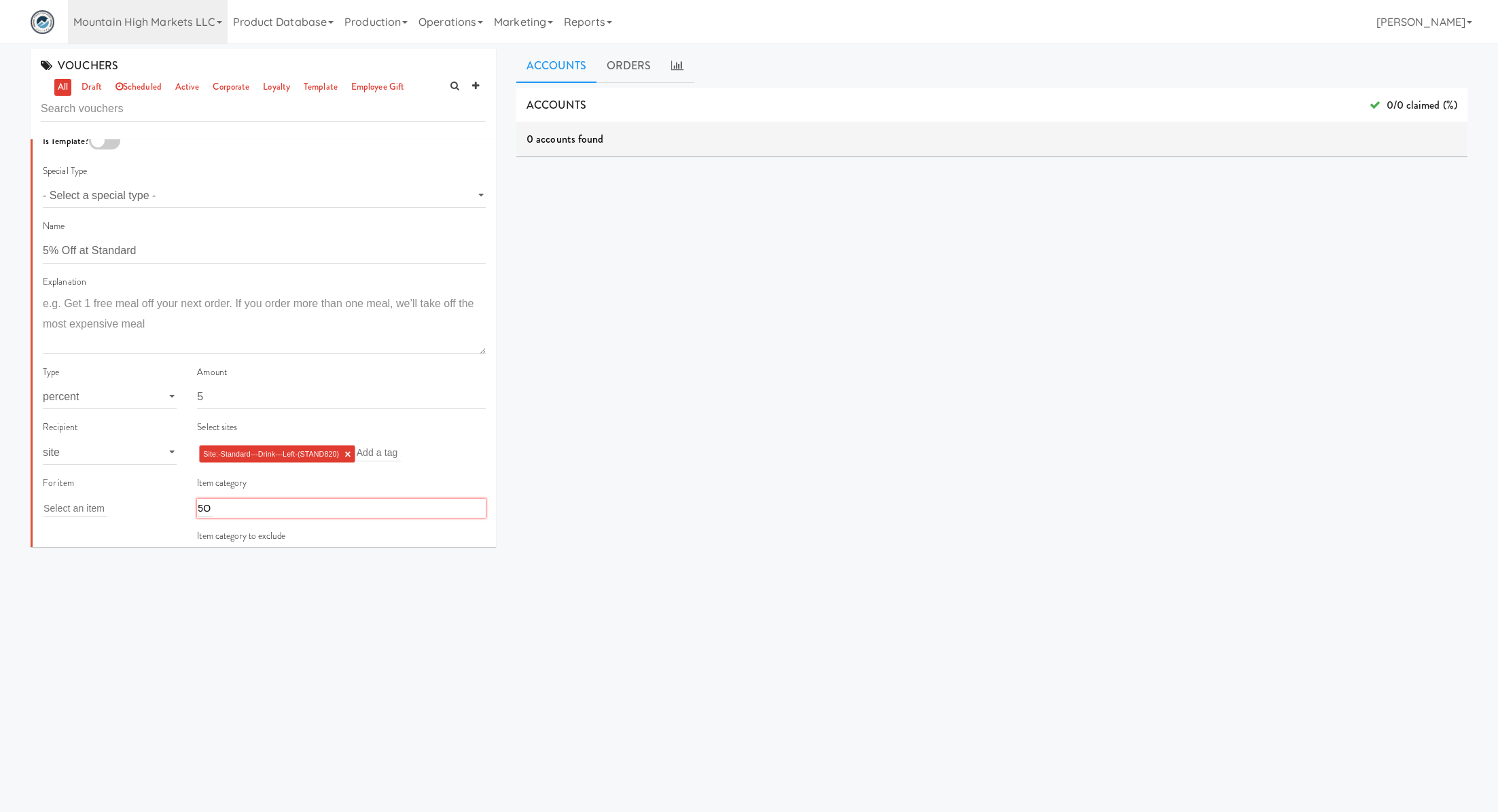
scroll to position [20, 0]
click at [218, 504] on div "5O 5O" at bounding box center [342, 501] width 289 height 19
type input "5"
type input "s"
type input "5O"
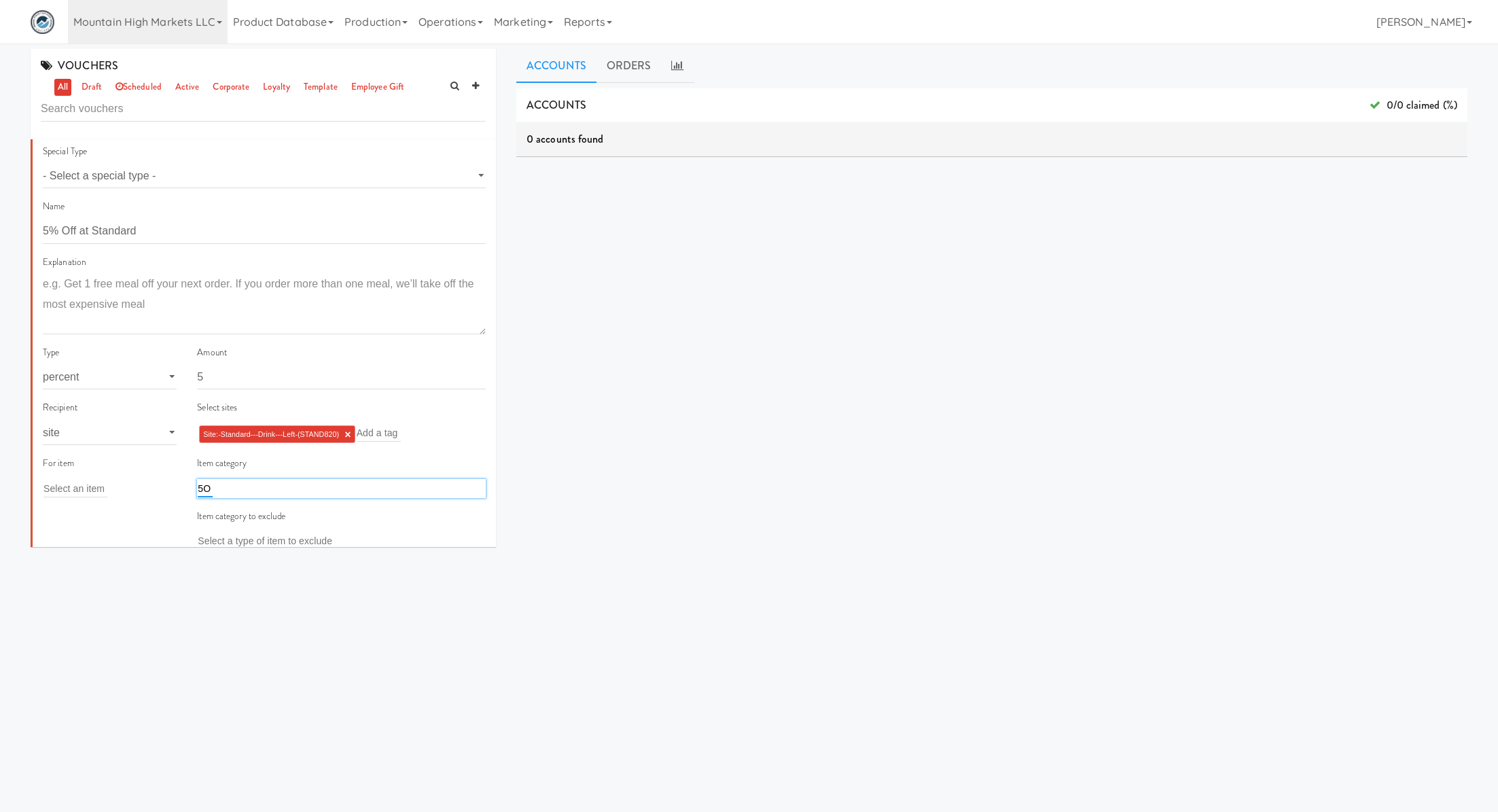
scroll to position [5, 0]
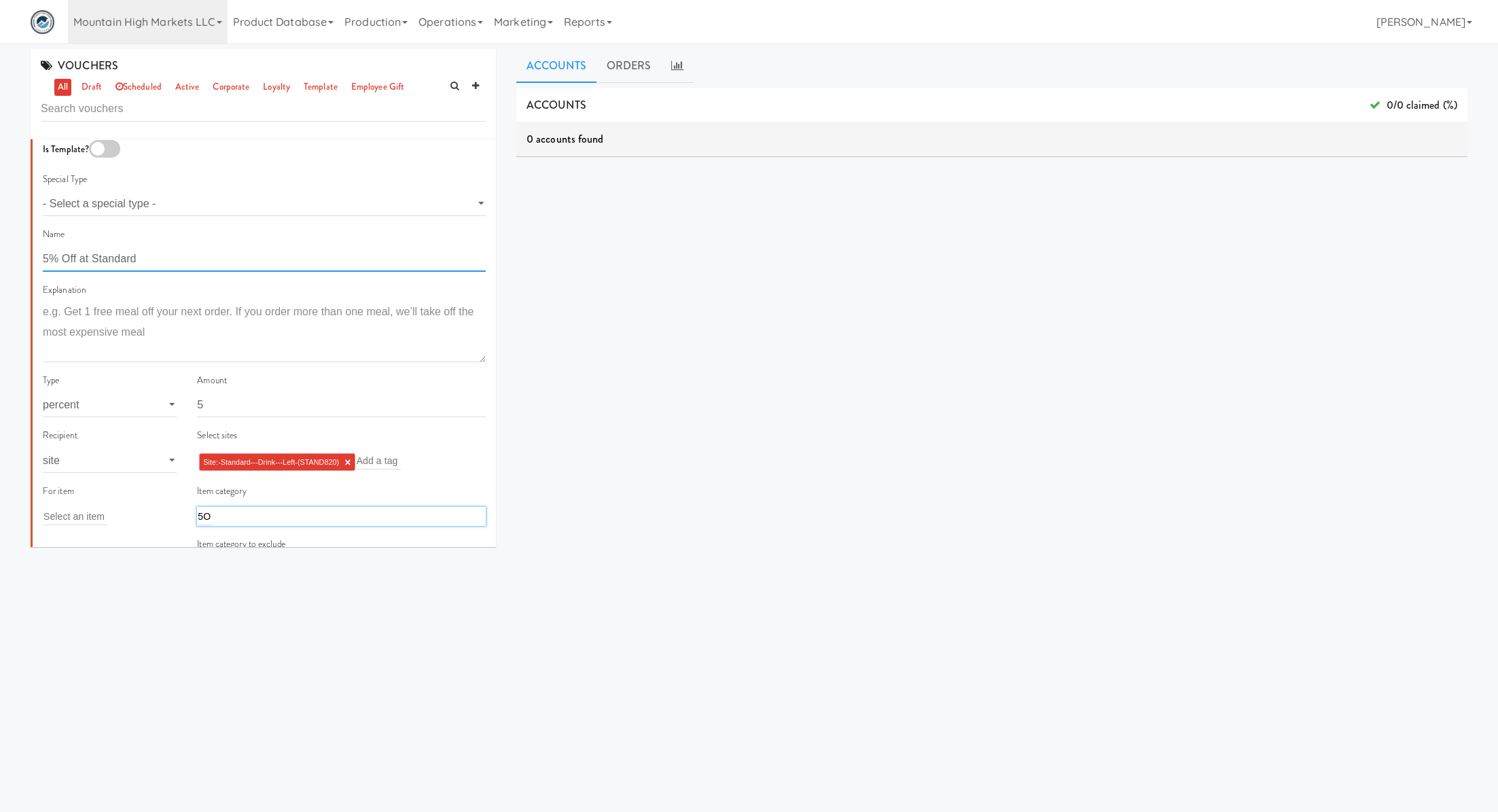
click at [112, 255] on input "5% Off at Standard" at bounding box center [264, 259] width 443 height 25
type input "5% Off at [GEOGRAPHIC_DATA]"
click at [351, 464] on link "×" at bounding box center [348, 462] width 6 height 12
click at [351, 464] on div "Add a tag" at bounding box center [342, 461] width 289 height 19
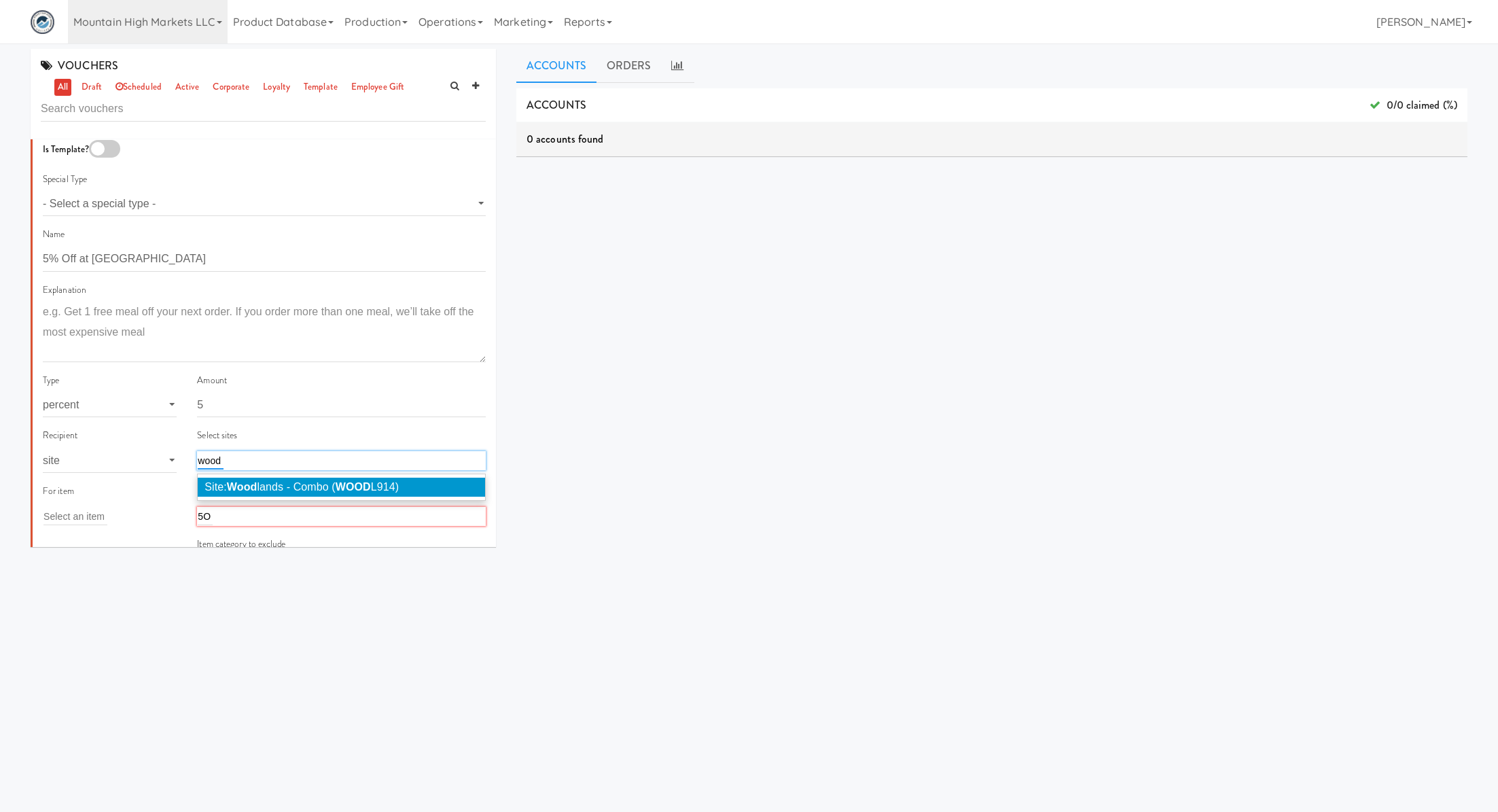
type input "wood"
click at [359, 485] on em "WOOD" at bounding box center [353, 487] width 36 height 12
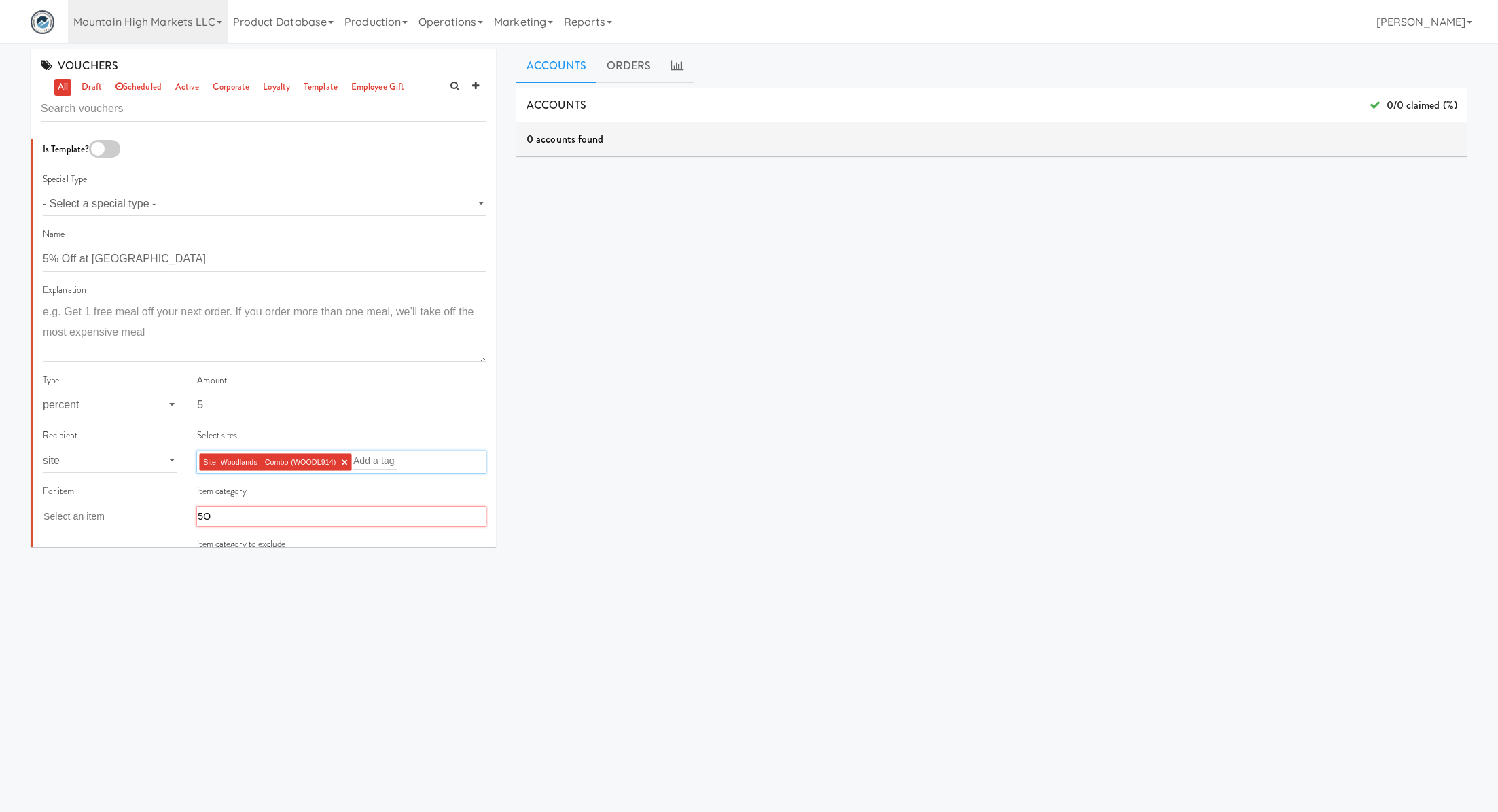
click at [329, 511] on div "5O 5O" at bounding box center [342, 516] width 289 height 19
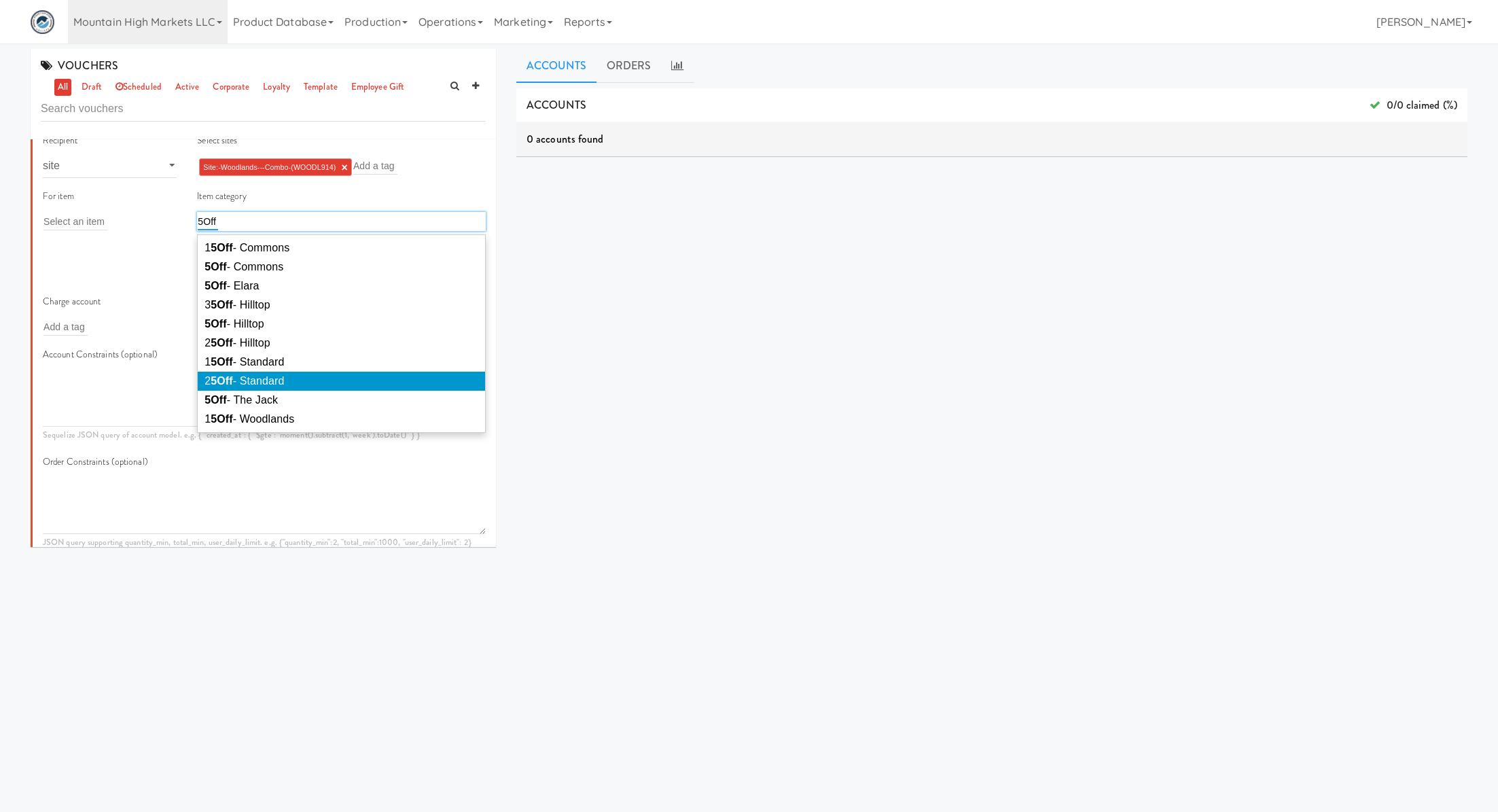
scroll to position [15, 0]
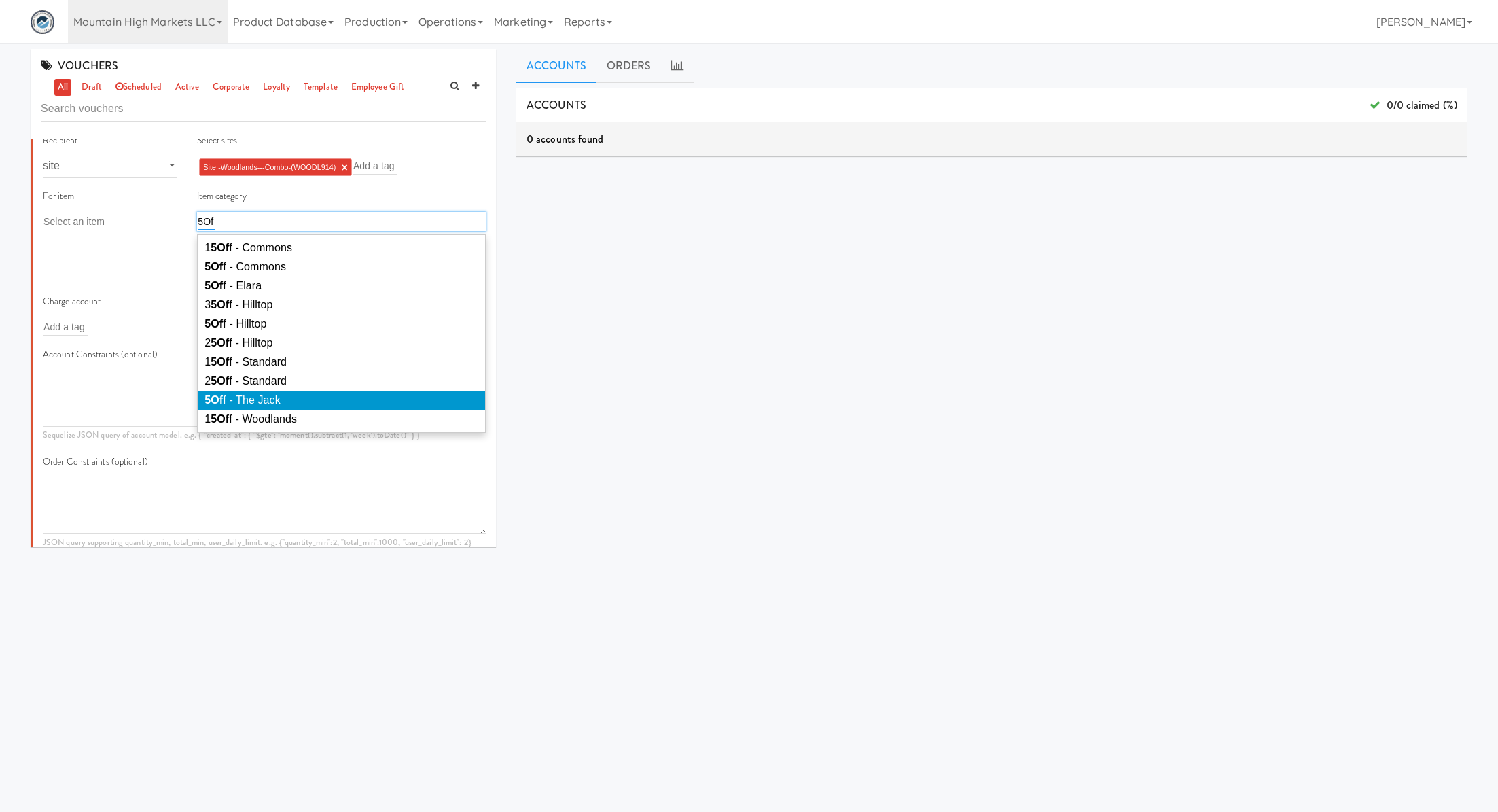
type input "5Of"
click at [304, 409] on li "5Of f - The Jack" at bounding box center [341, 400] width 287 height 19
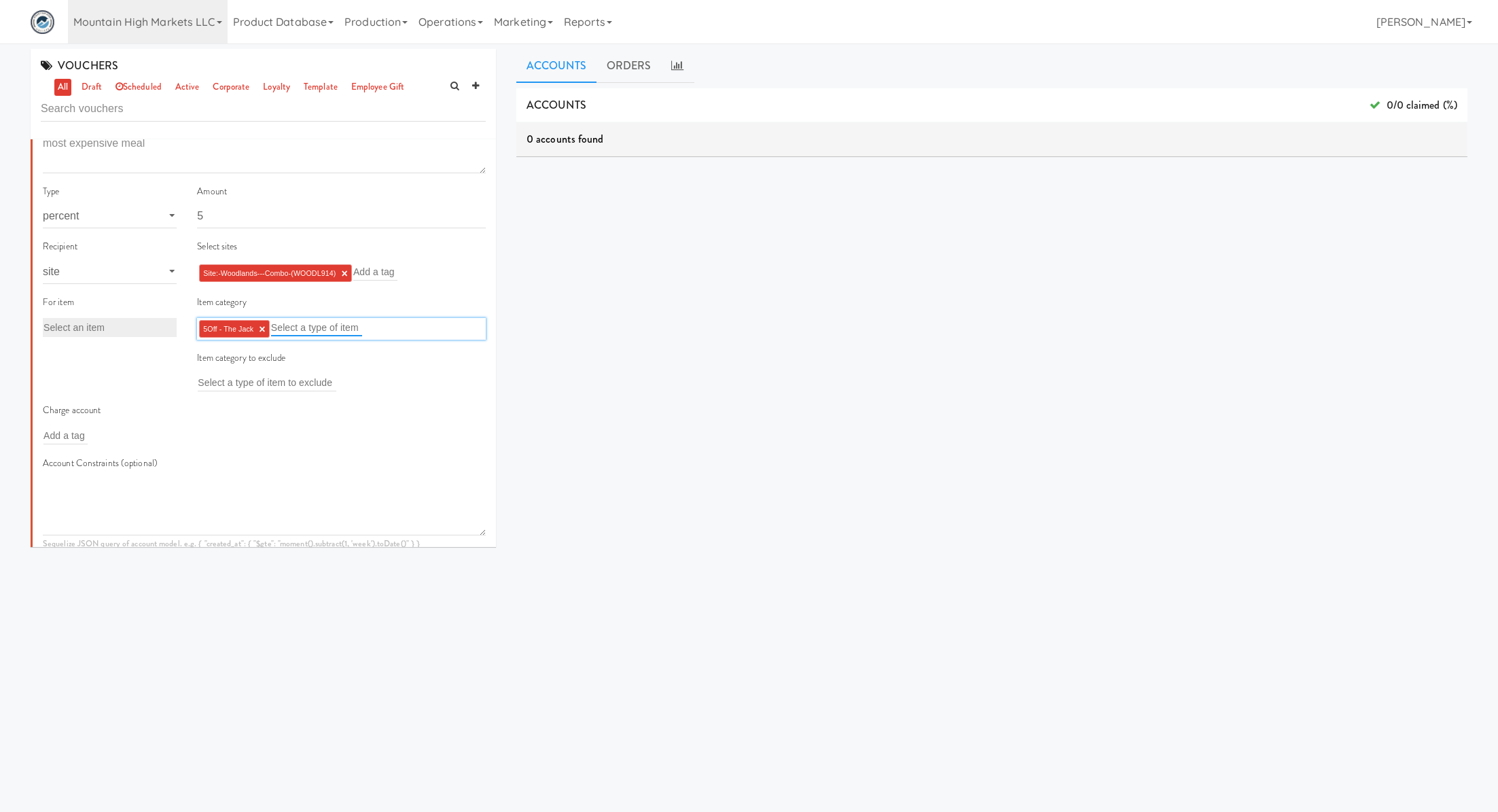
scroll to position [86, 0]
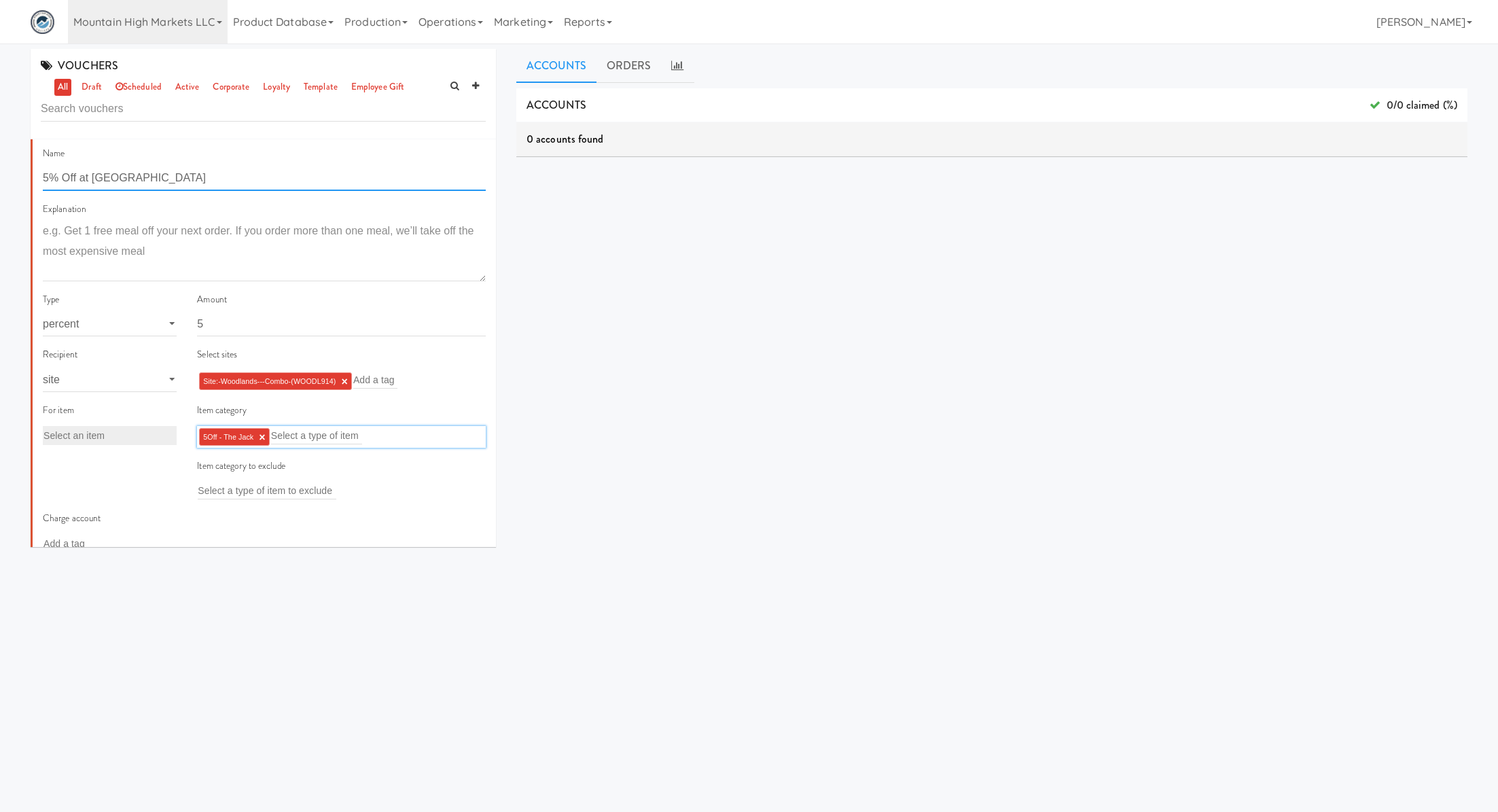
click at [134, 177] on input "5% Off at [GEOGRAPHIC_DATA]" at bounding box center [264, 178] width 443 height 25
type input "5% Off at The Jack"
click at [346, 378] on link "×" at bounding box center [344, 382] width 6 height 12
click at [346, 378] on div "Add a tag" at bounding box center [342, 380] width 289 height 19
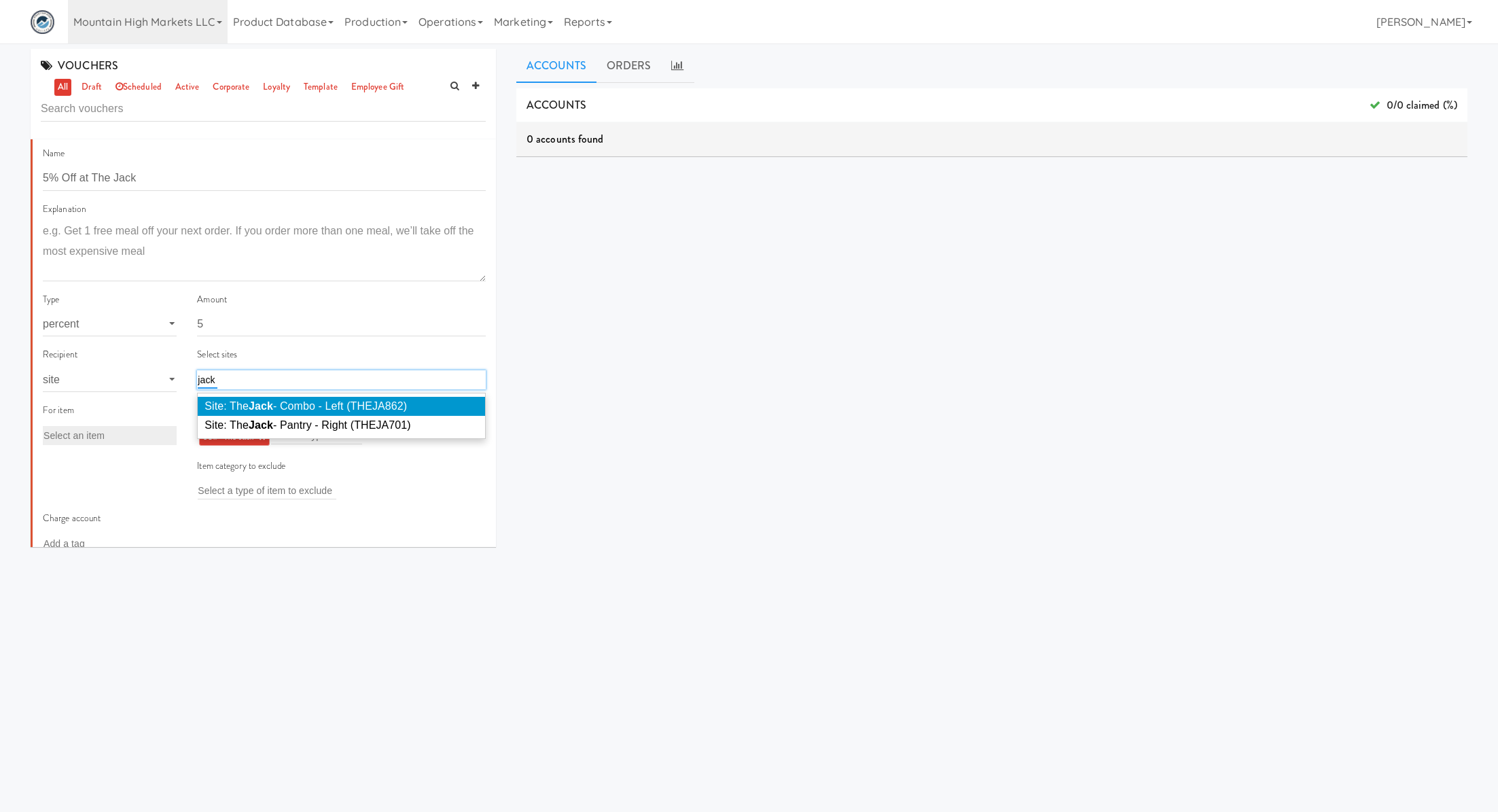
type input "jack"
click at [369, 399] on li "Site: The Jack - Combo - Left (THEJA862)" at bounding box center [341, 406] width 287 height 19
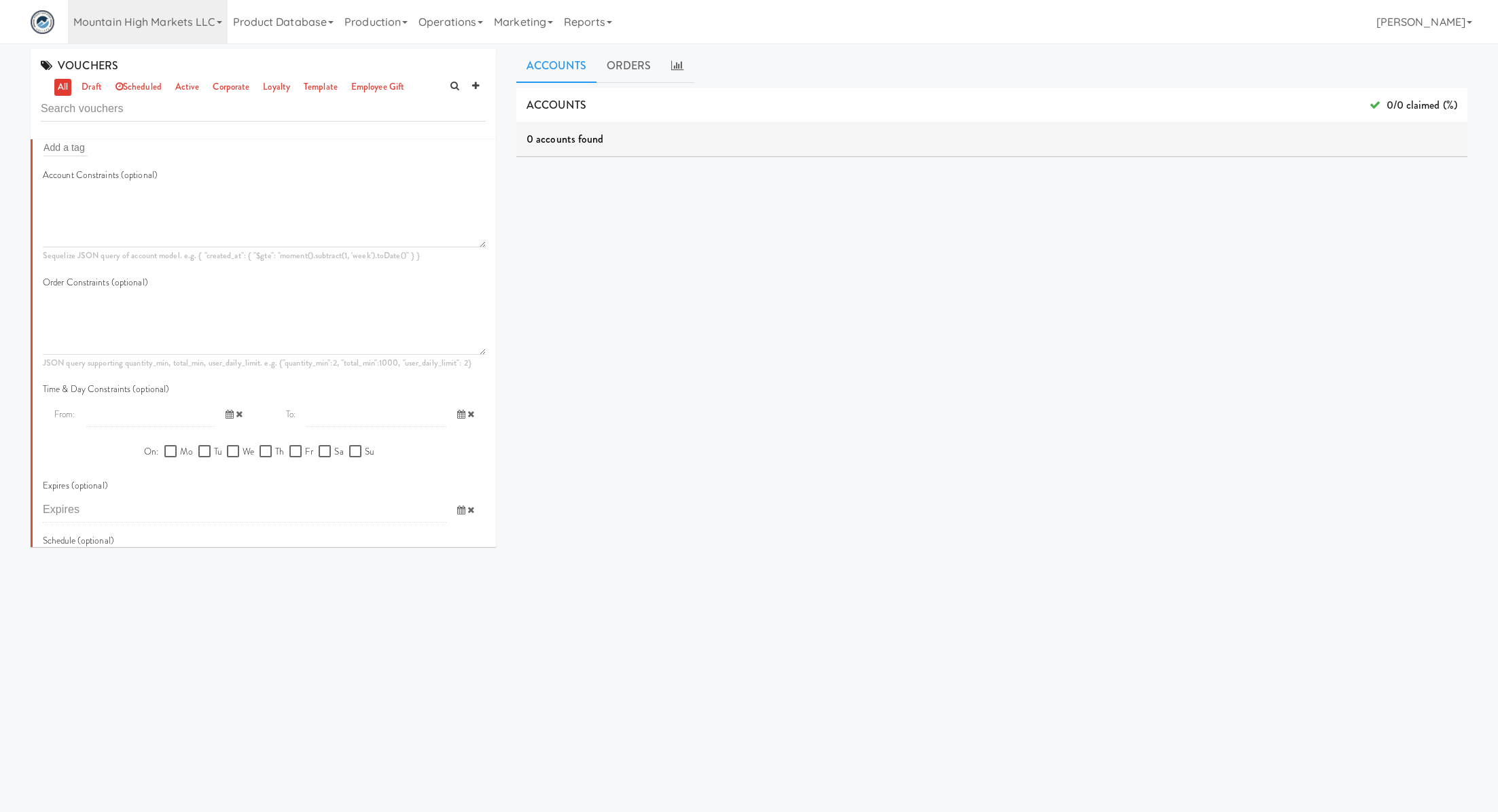
scroll to position [638, 0]
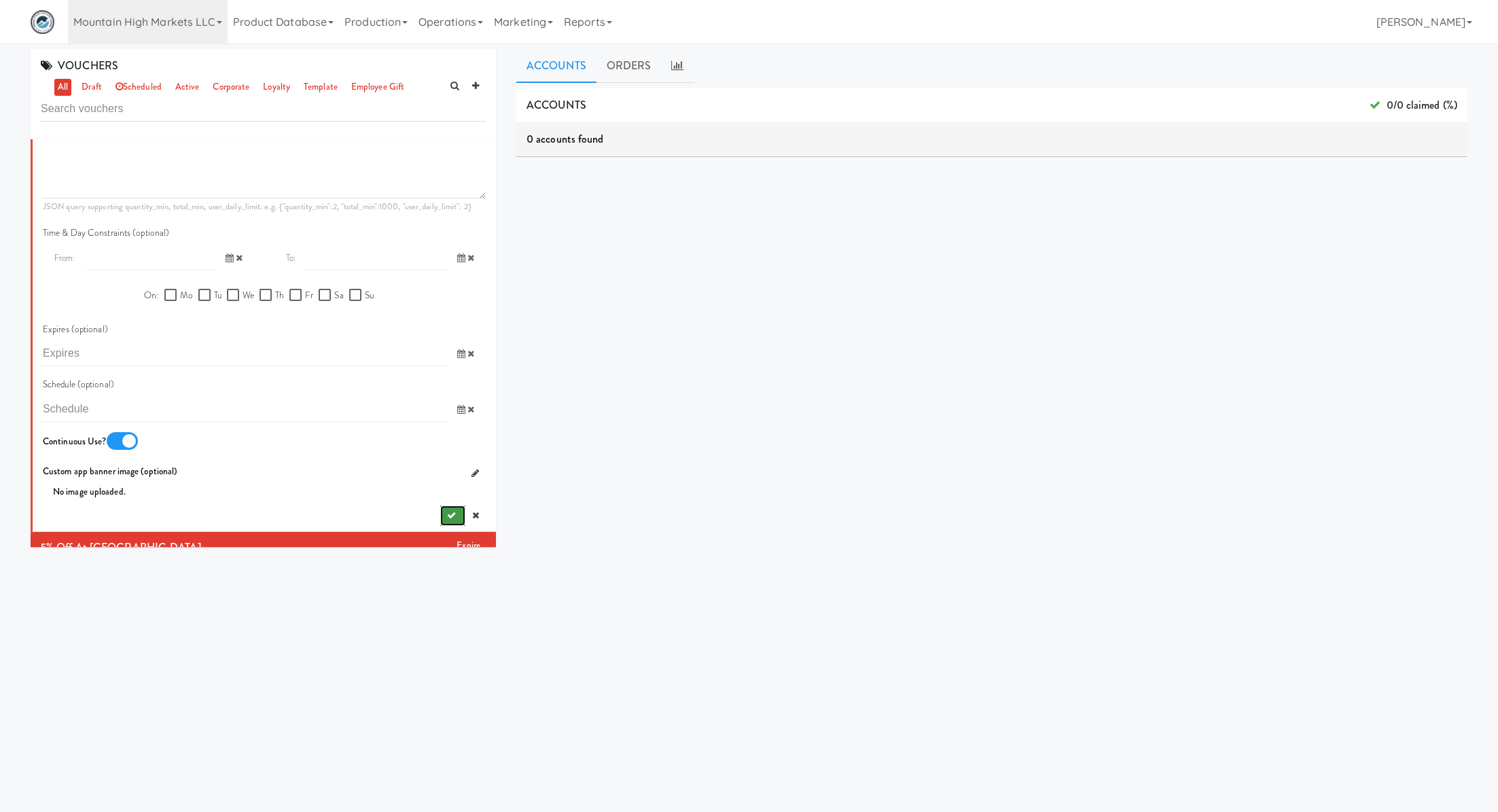
click at [443, 514] on button "submit" at bounding box center [453, 516] width 25 height 20
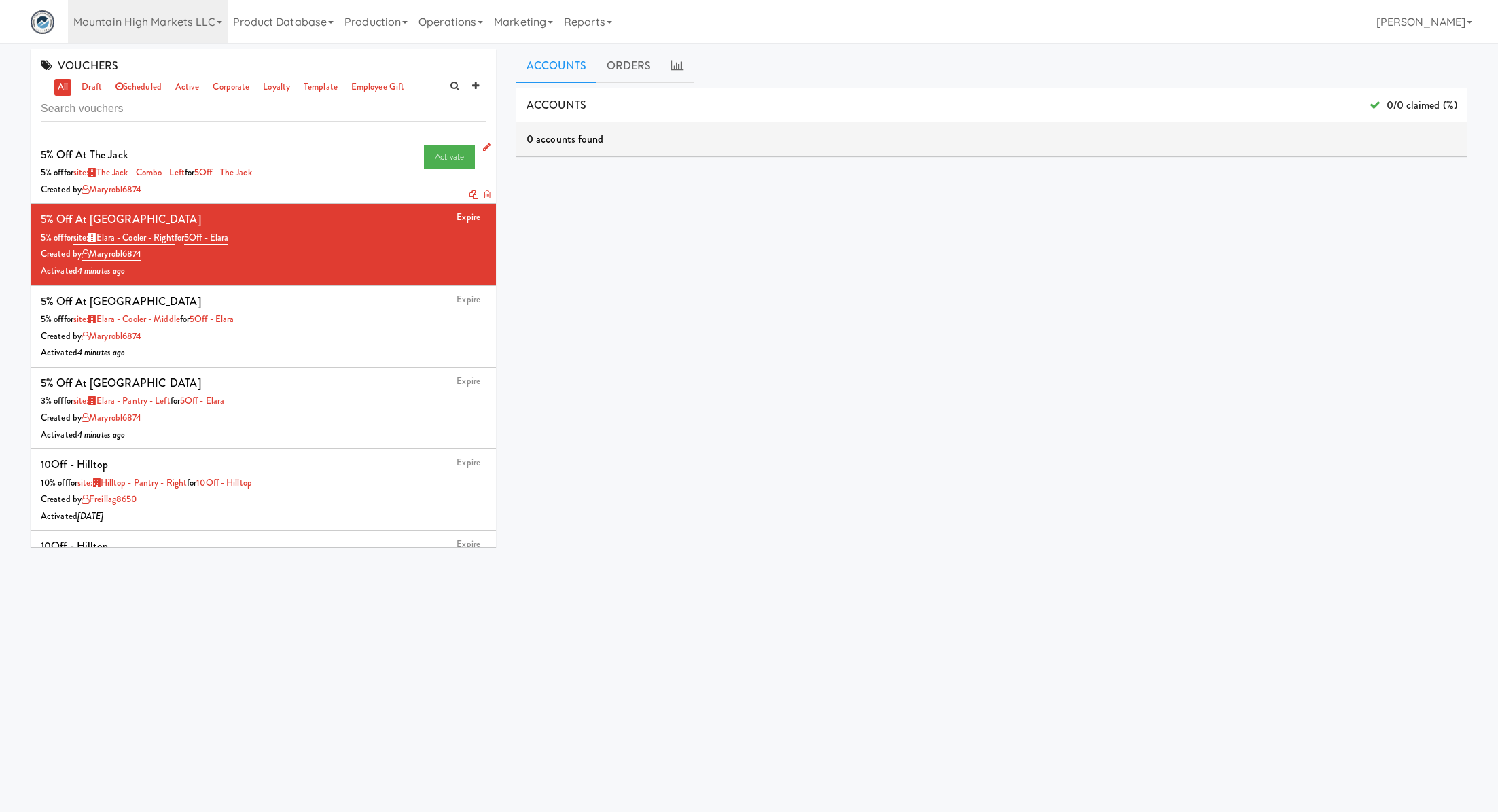
click at [472, 194] on icon at bounding box center [474, 194] width 9 height 9
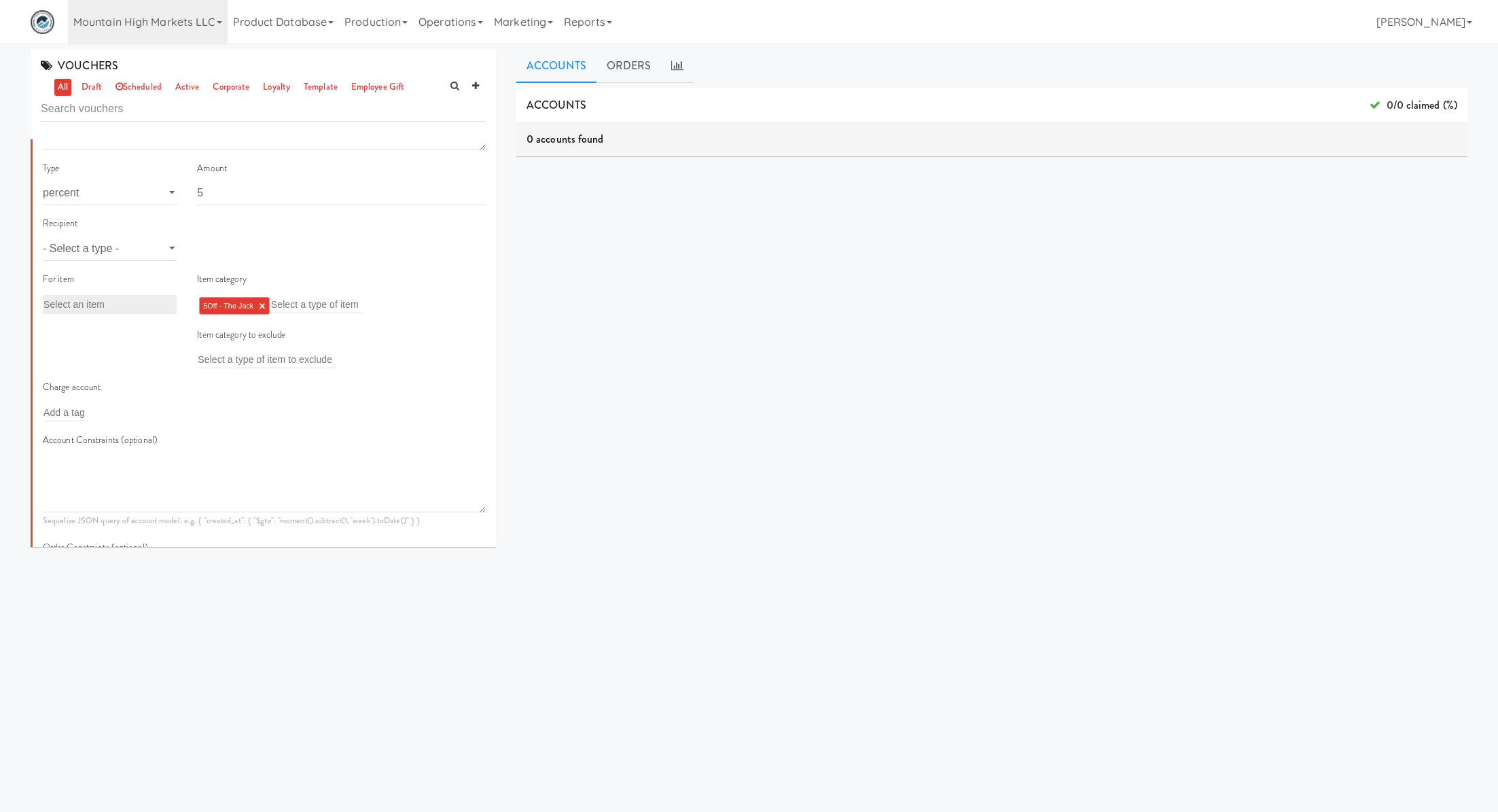
scroll to position [294, 0]
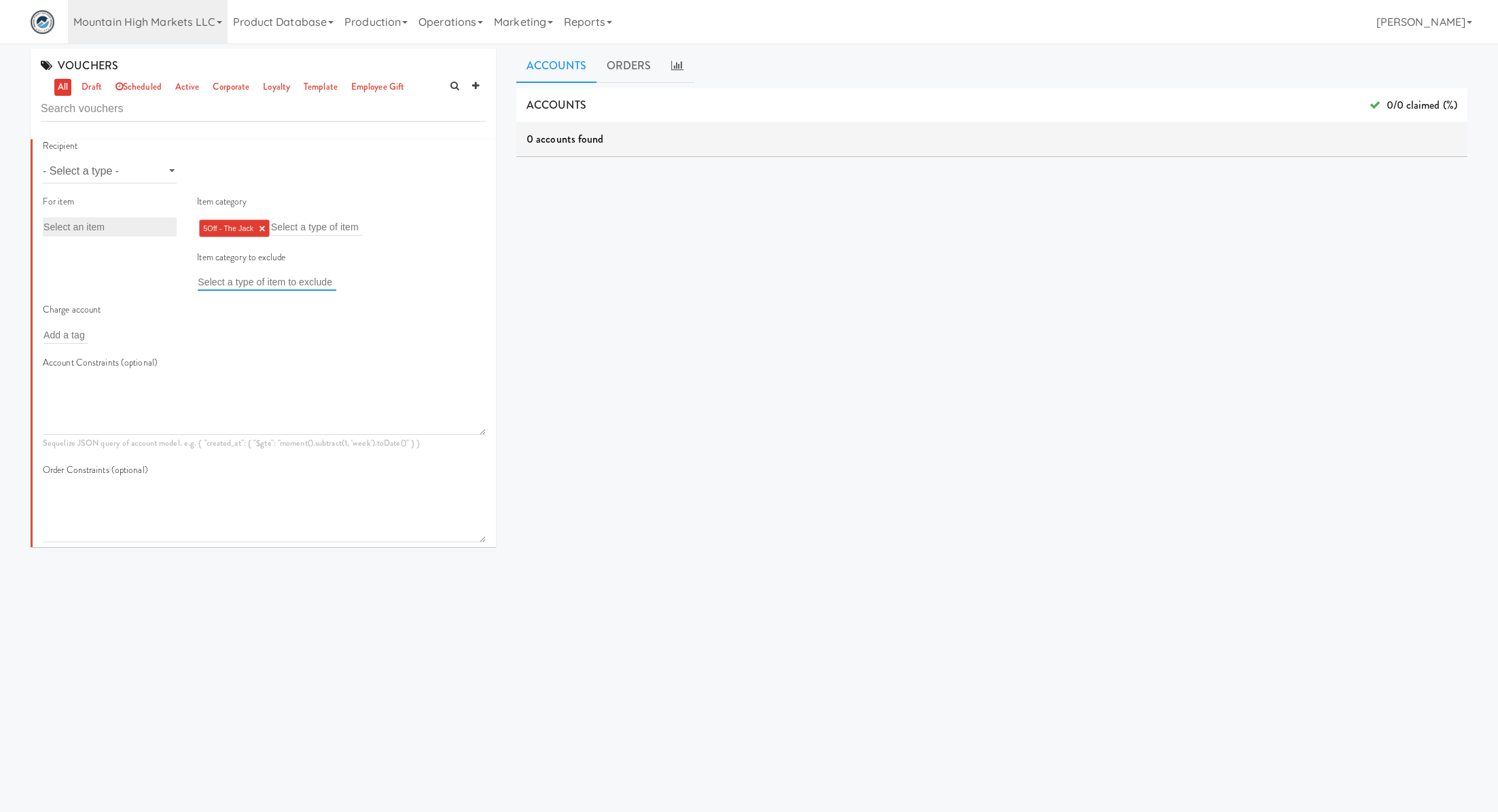
click at [253, 289] on input "text" at bounding box center [266, 282] width 139 height 17
type input "j"
click at [155, 180] on select "- Select a type - user site company" at bounding box center [110, 171] width 134 height 25
select select "string:site"
click at [43, 158] on select "- Select a type - user site company" at bounding box center [110, 171] width 134 height 25
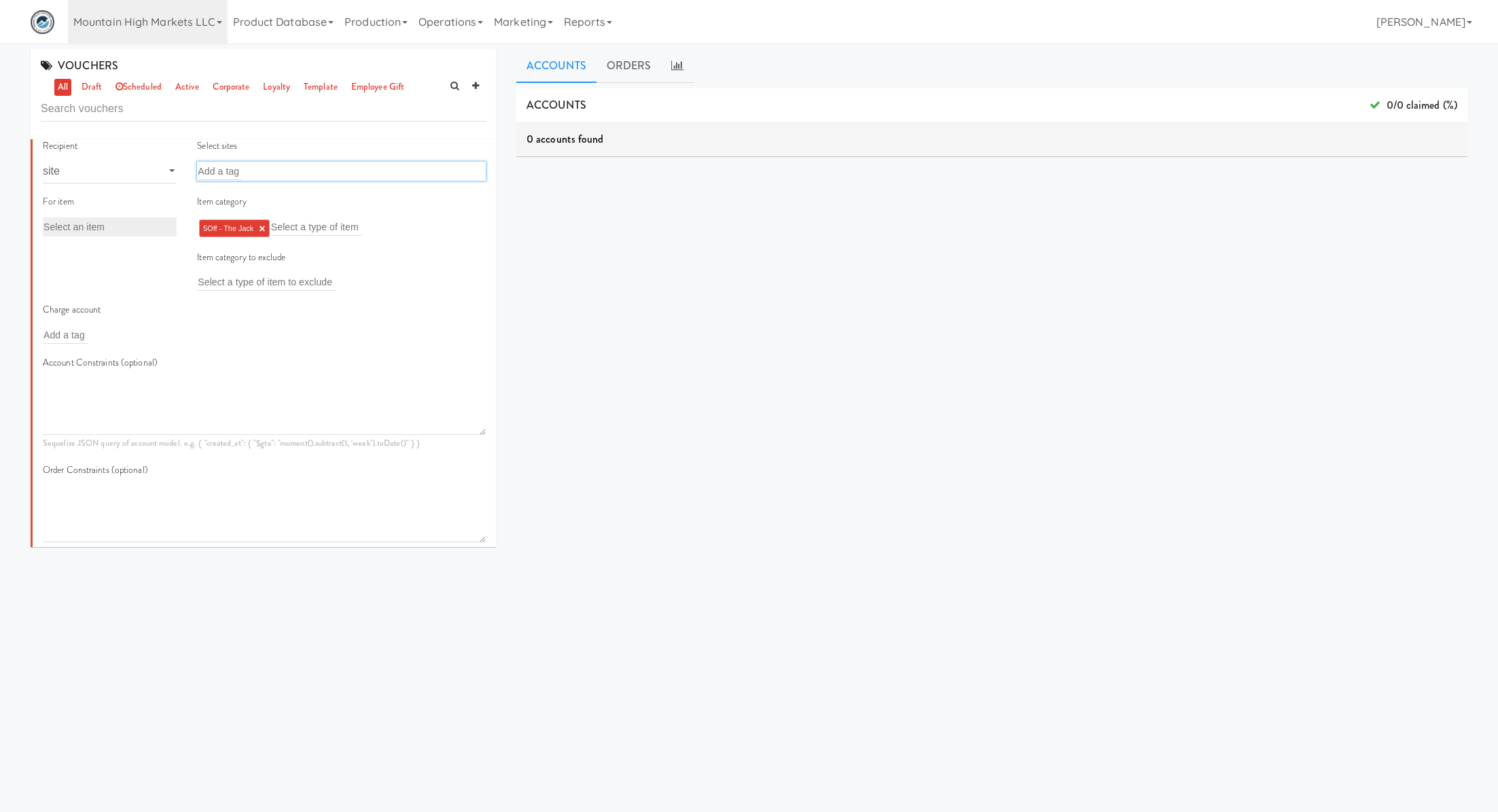
click at [234, 164] on input "text" at bounding box center [219, 171] width 44 height 17
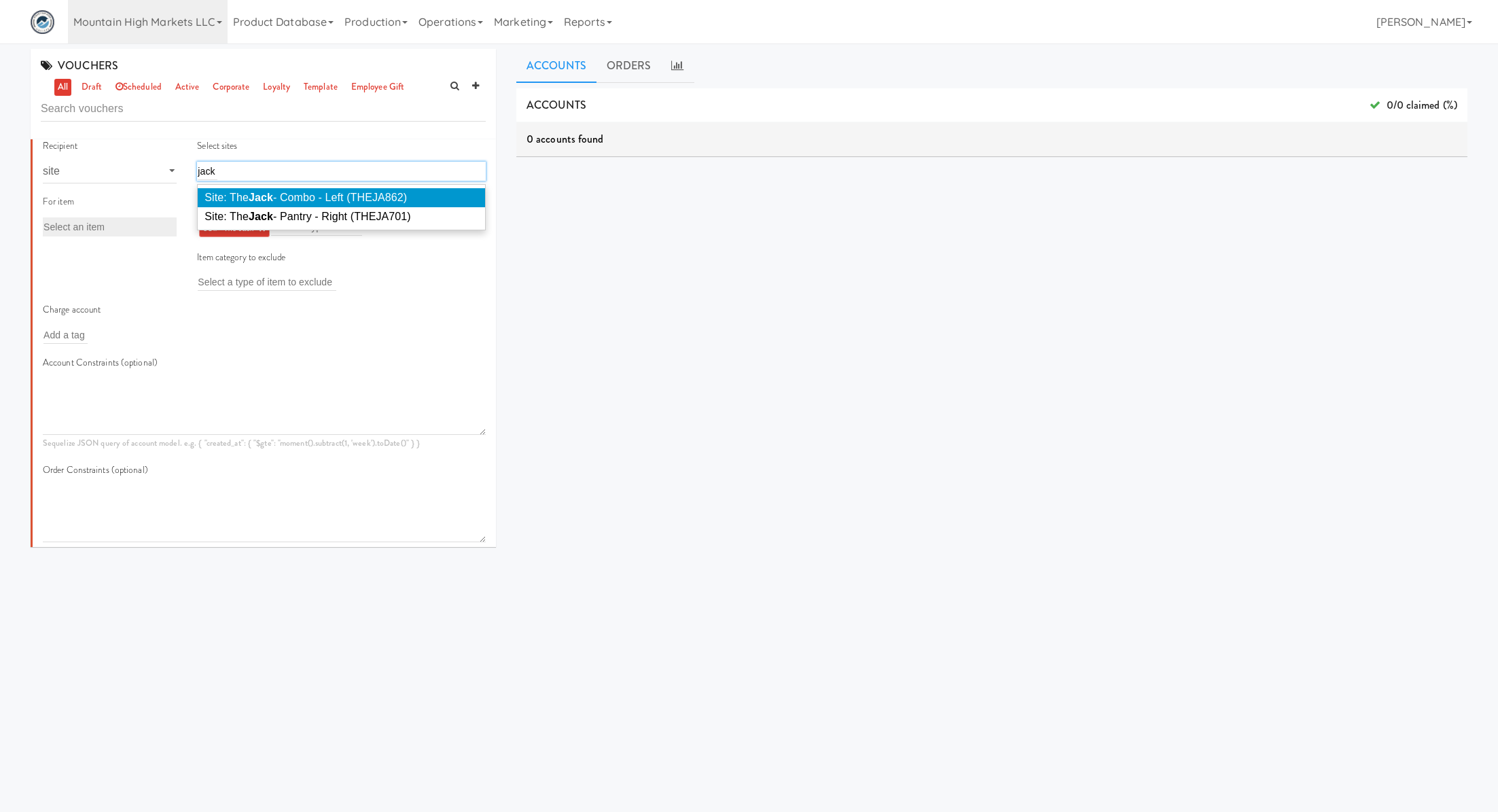
type input "jack"
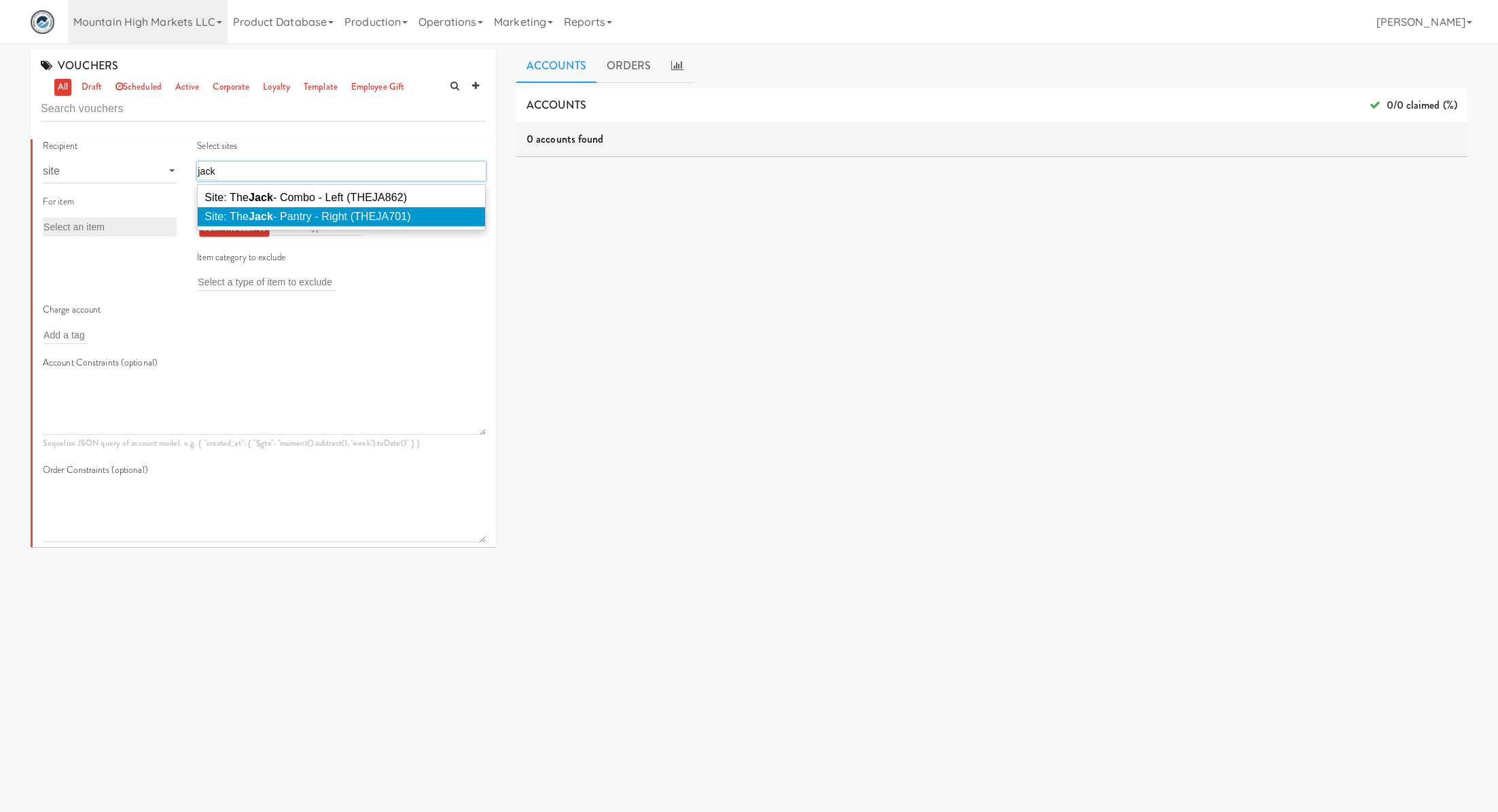
click at [266, 216] on em "Jack" at bounding box center [261, 216] width 25 height 12
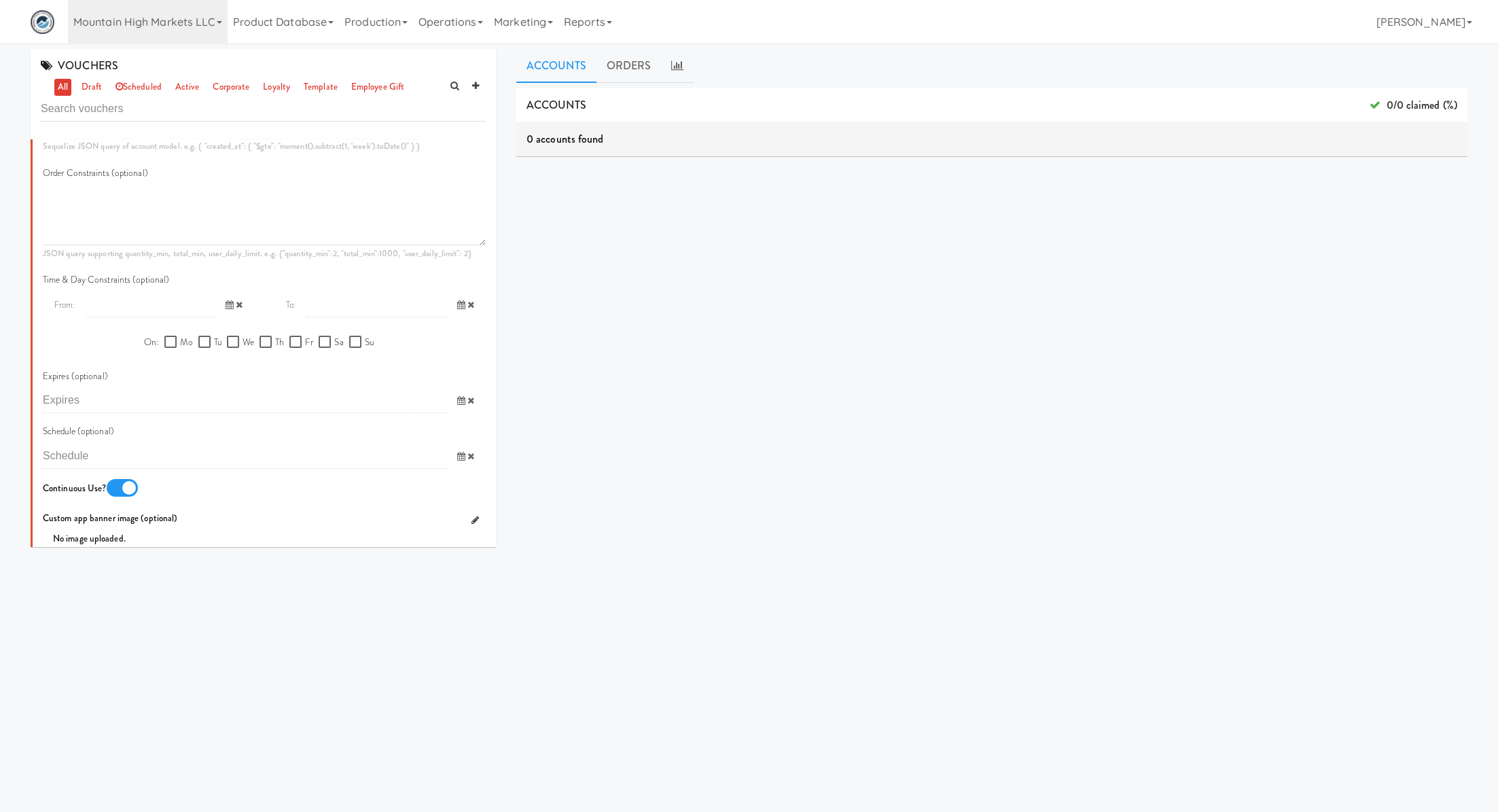
scroll to position [736, 0]
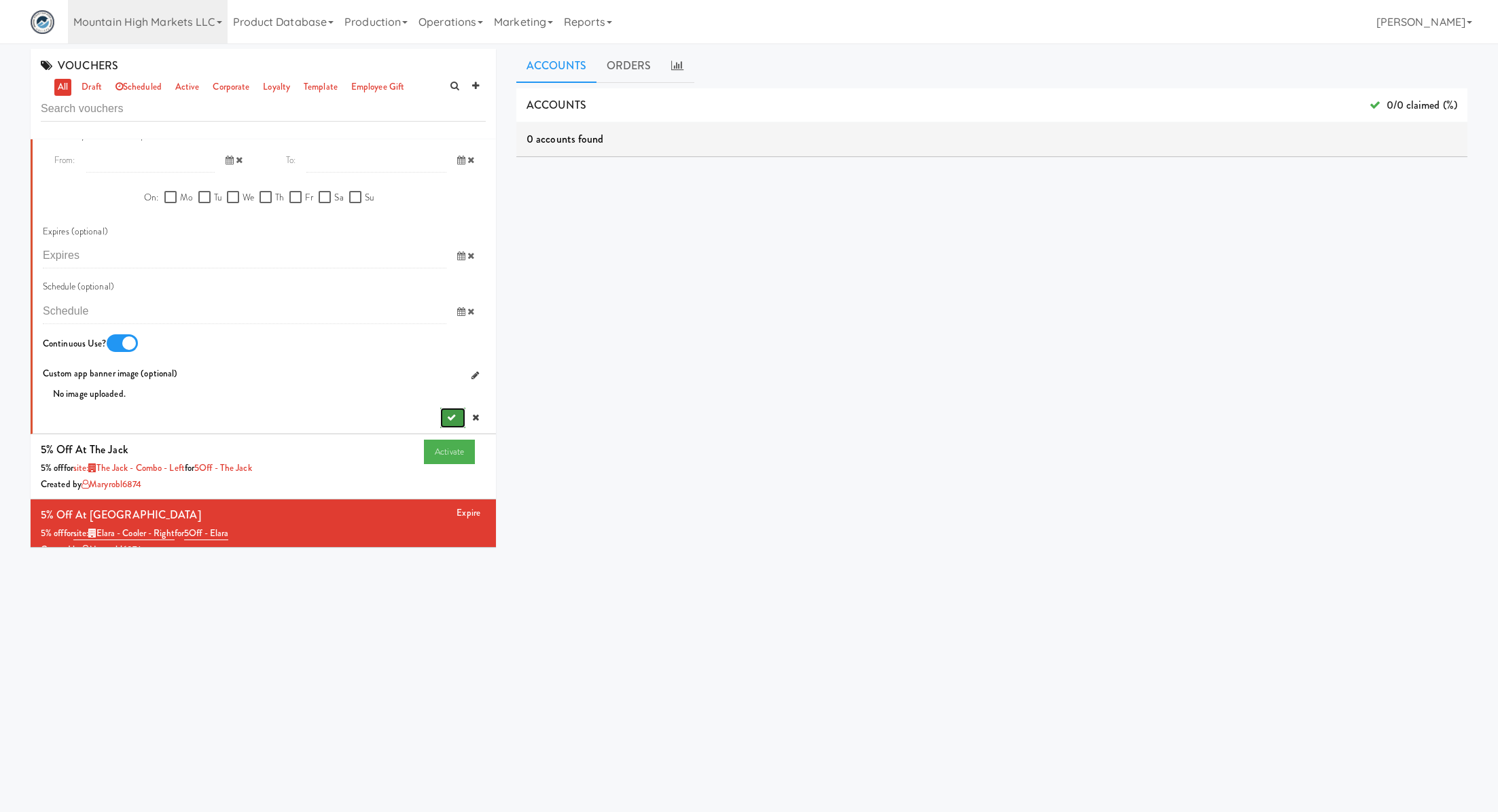
click at [444, 416] on button "submit" at bounding box center [453, 418] width 25 height 20
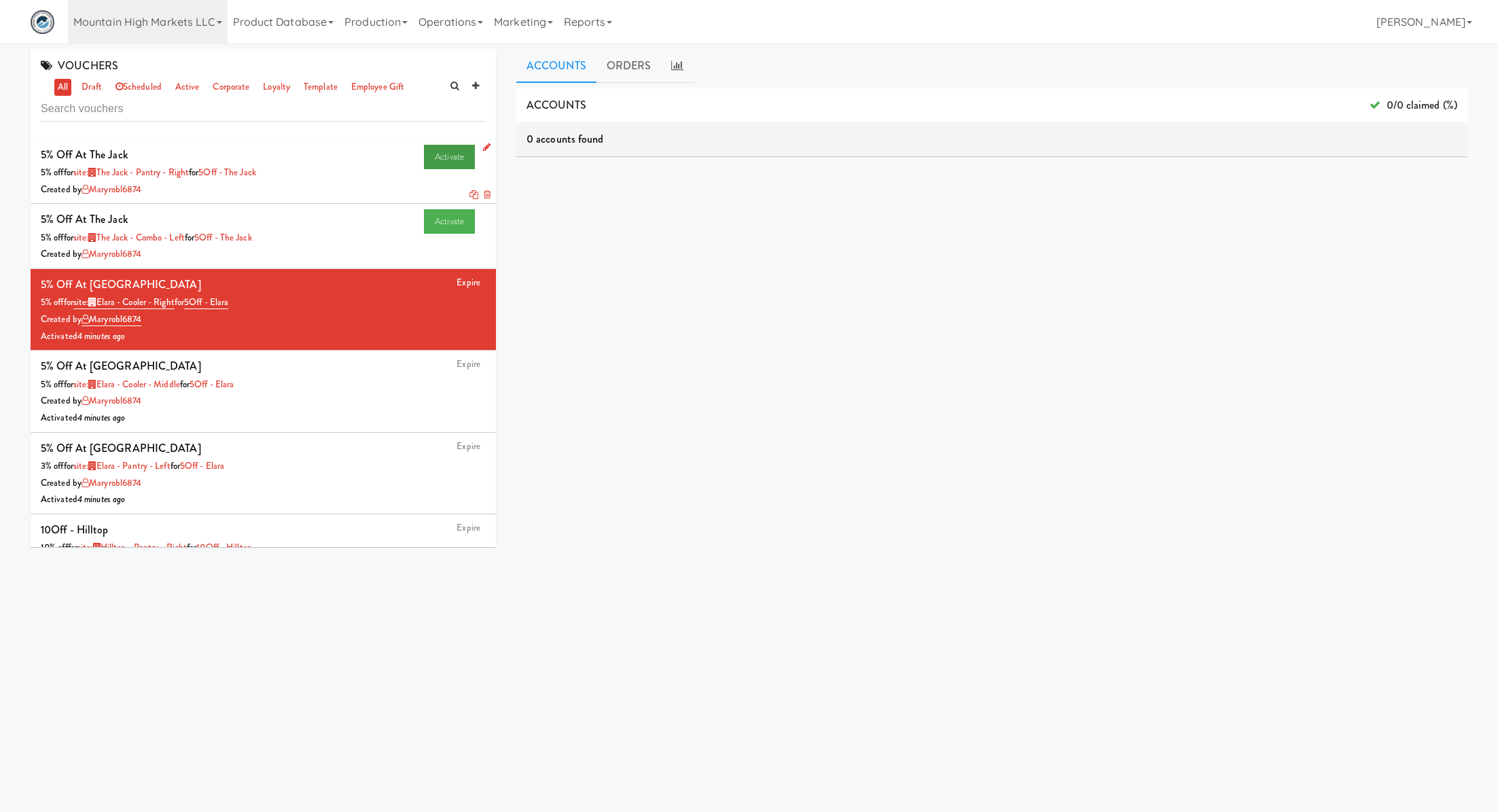
click at [443, 153] on link "Activate" at bounding box center [449, 157] width 51 height 25
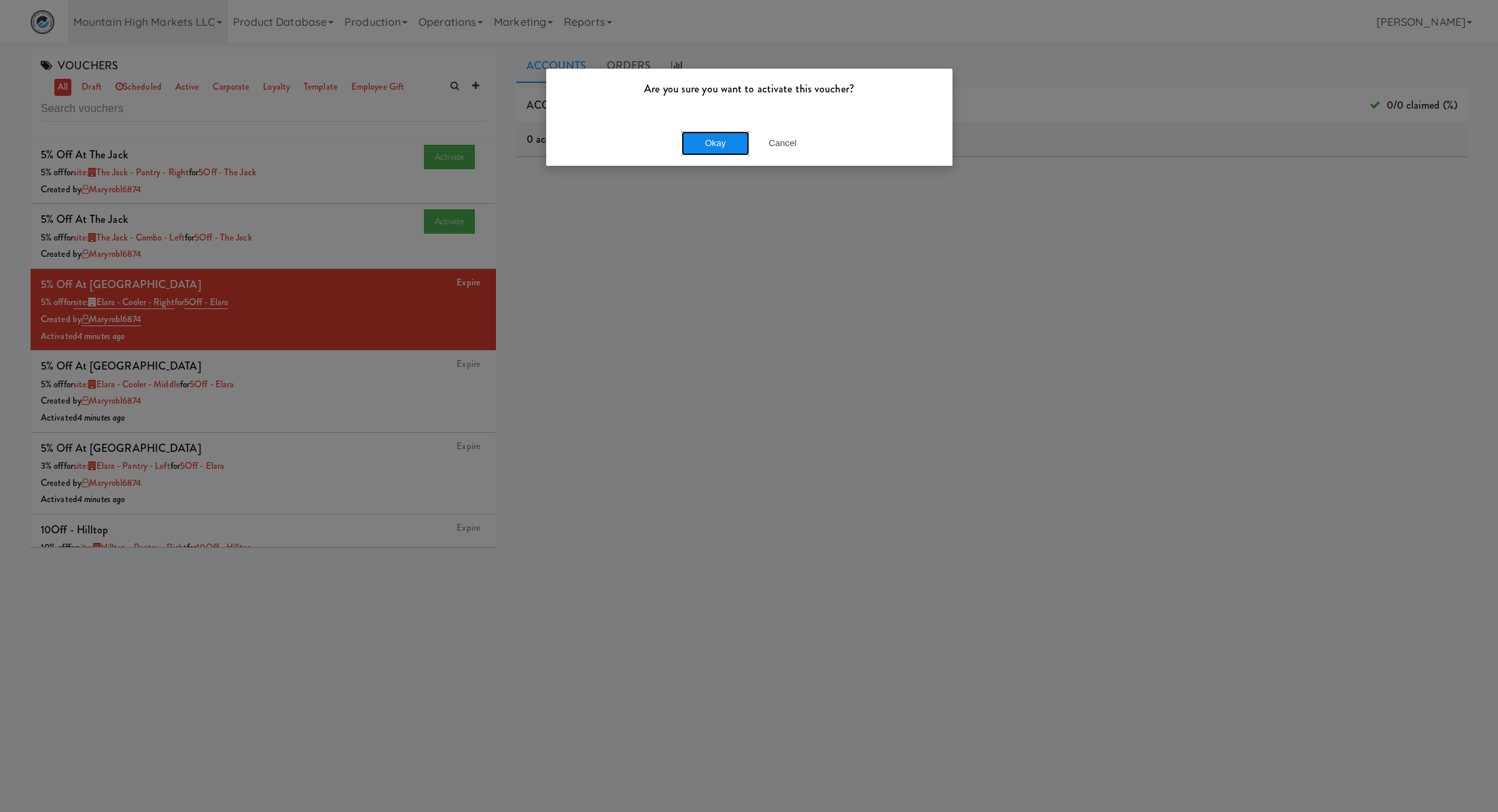
click at [721, 144] on button "Okay" at bounding box center [716, 144] width 68 height 25
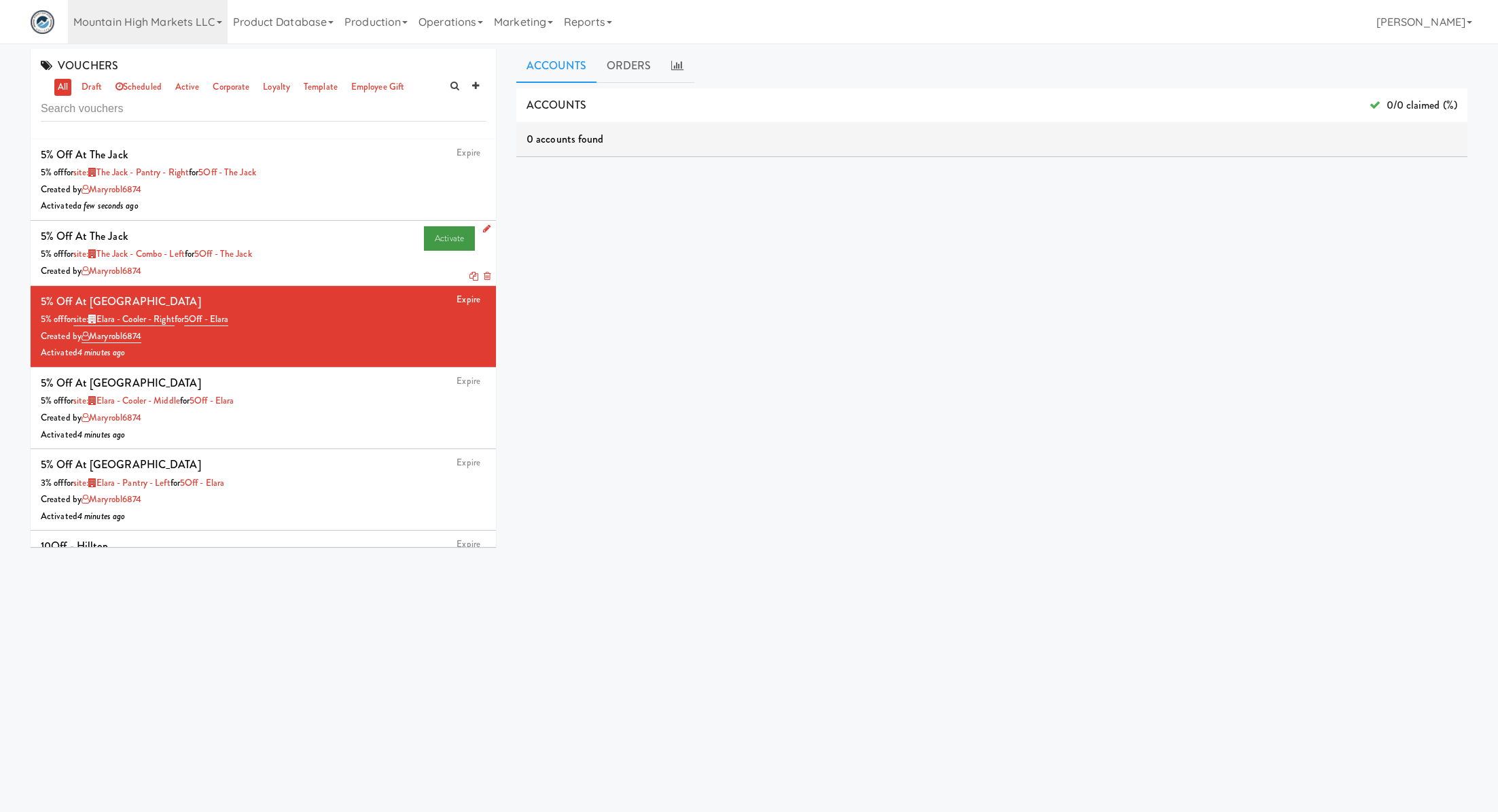
click at [447, 239] on link "Activate" at bounding box center [449, 239] width 51 height 25
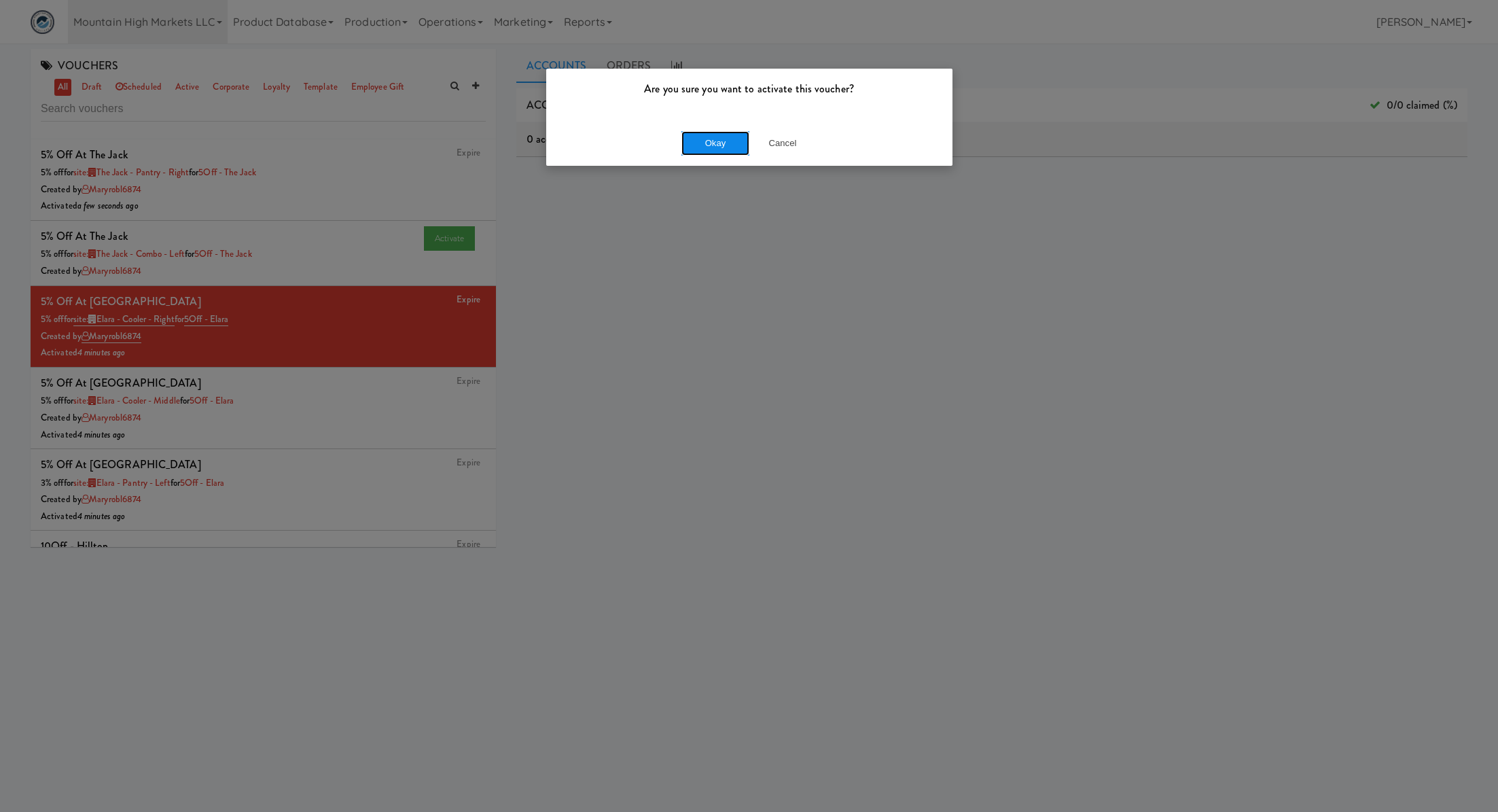
click at [719, 151] on button "Okay" at bounding box center [716, 144] width 68 height 25
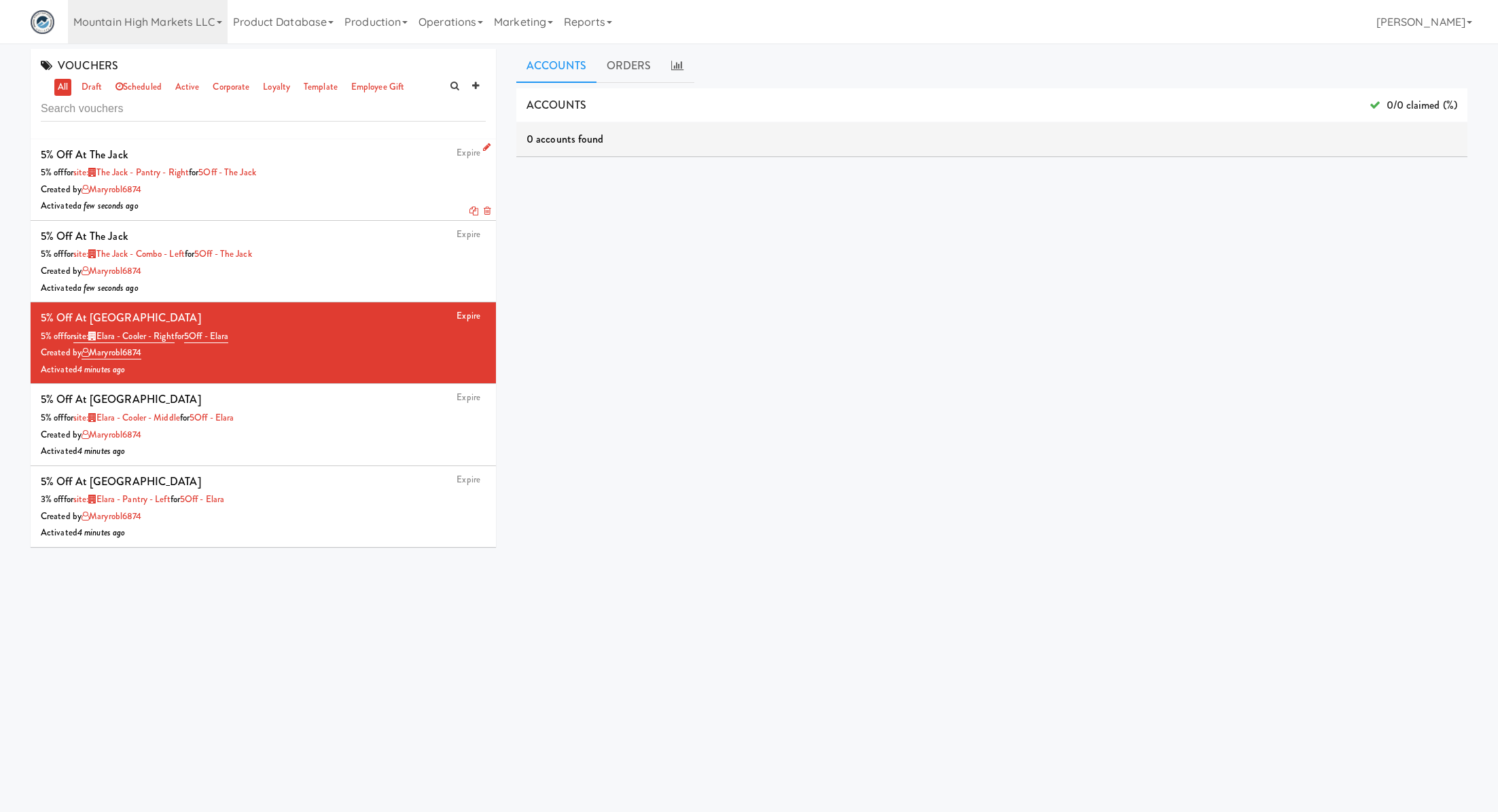
click at [326, 192] on div "Created by maryrobl6874" at bounding box center [263, 189] width 445 height 17
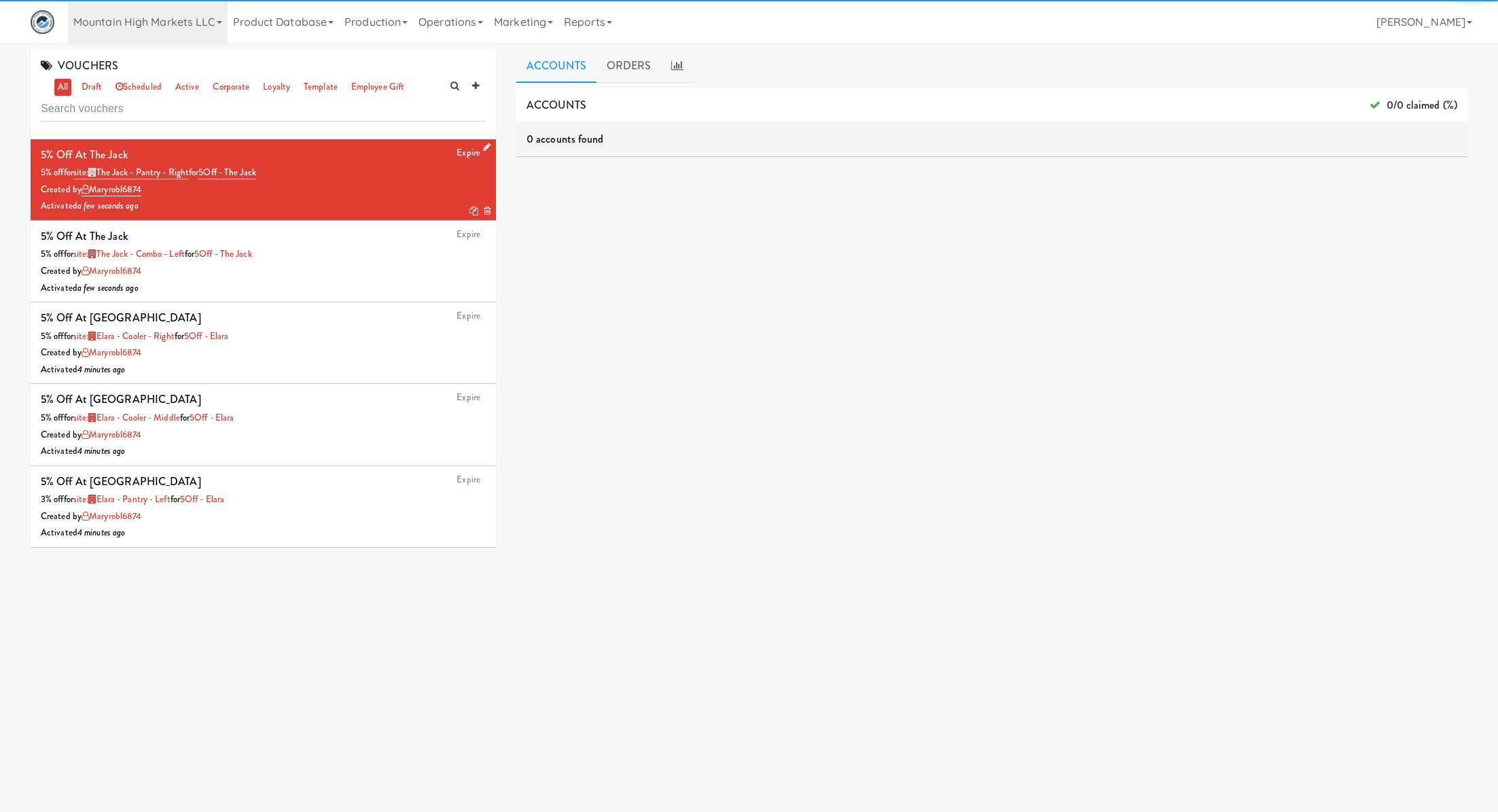
click at [472, 208] on icon at bounding box center [474, 211] width 9 height 9
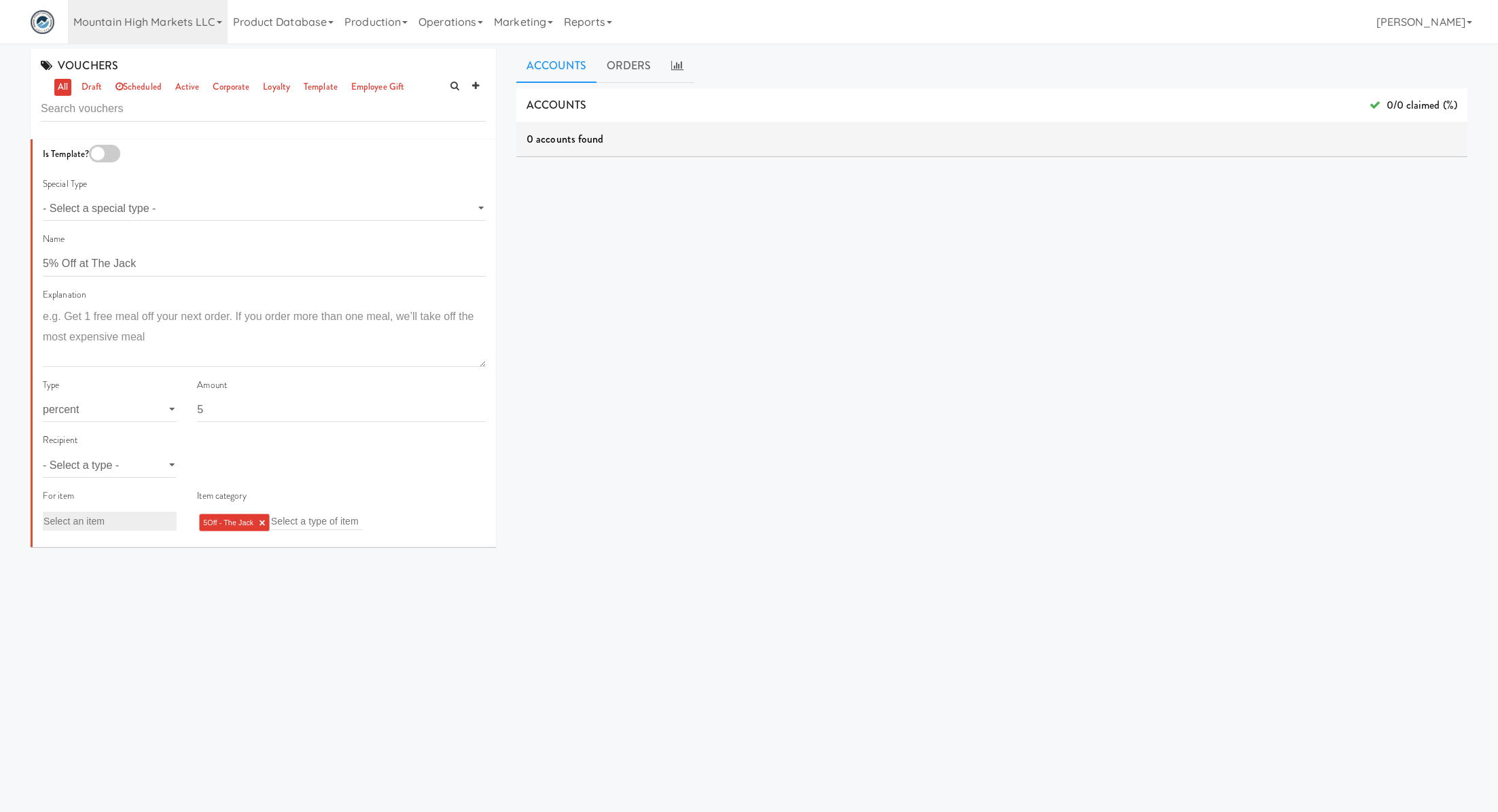
click at [263, 520] on link "×" at bounding box center [262, 522] width 6 height 12
click at [263, 520] on input "text" at bounding box center [242, 521] width 91 height 17
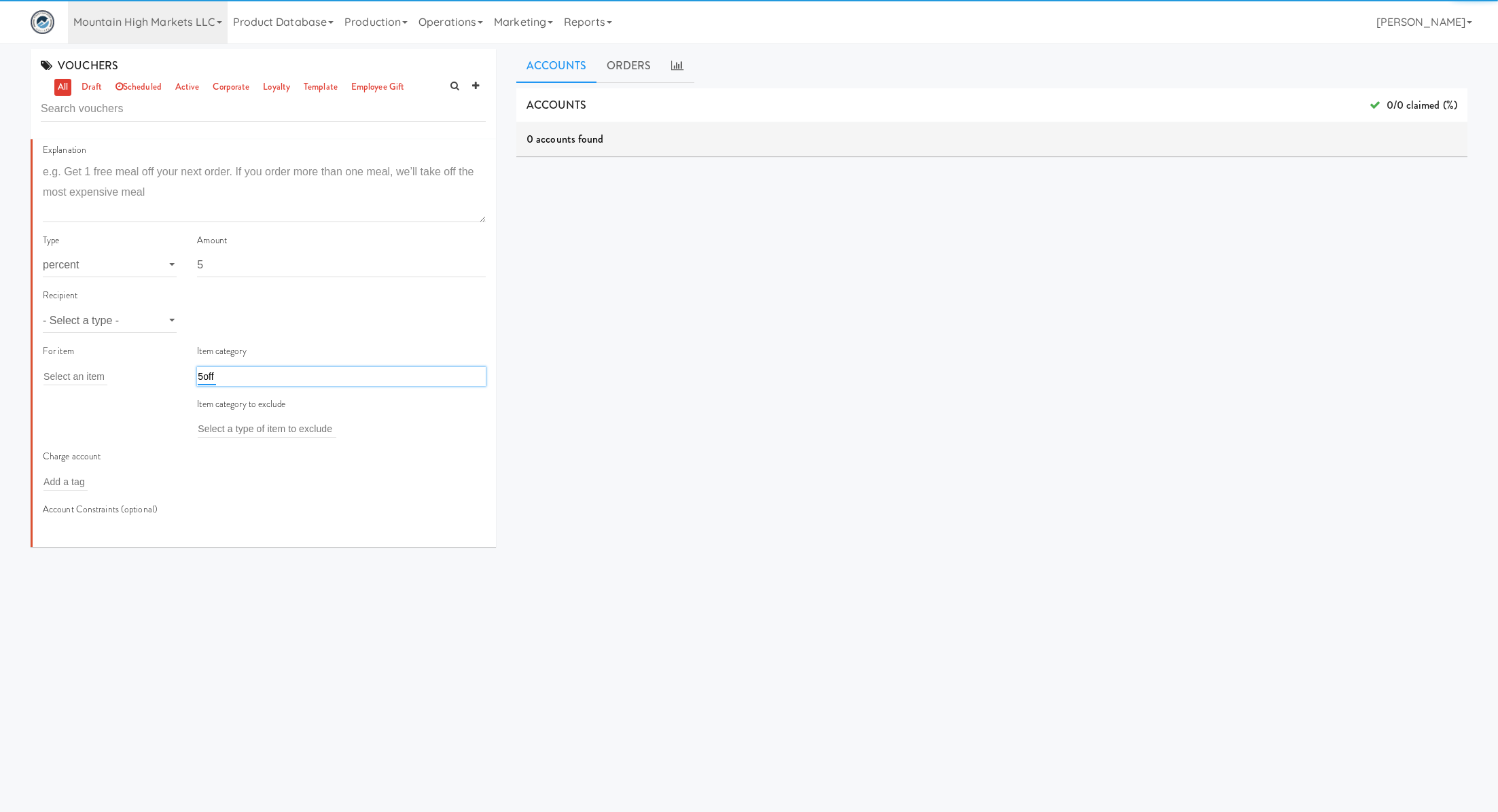
scroll to position [149, 0]
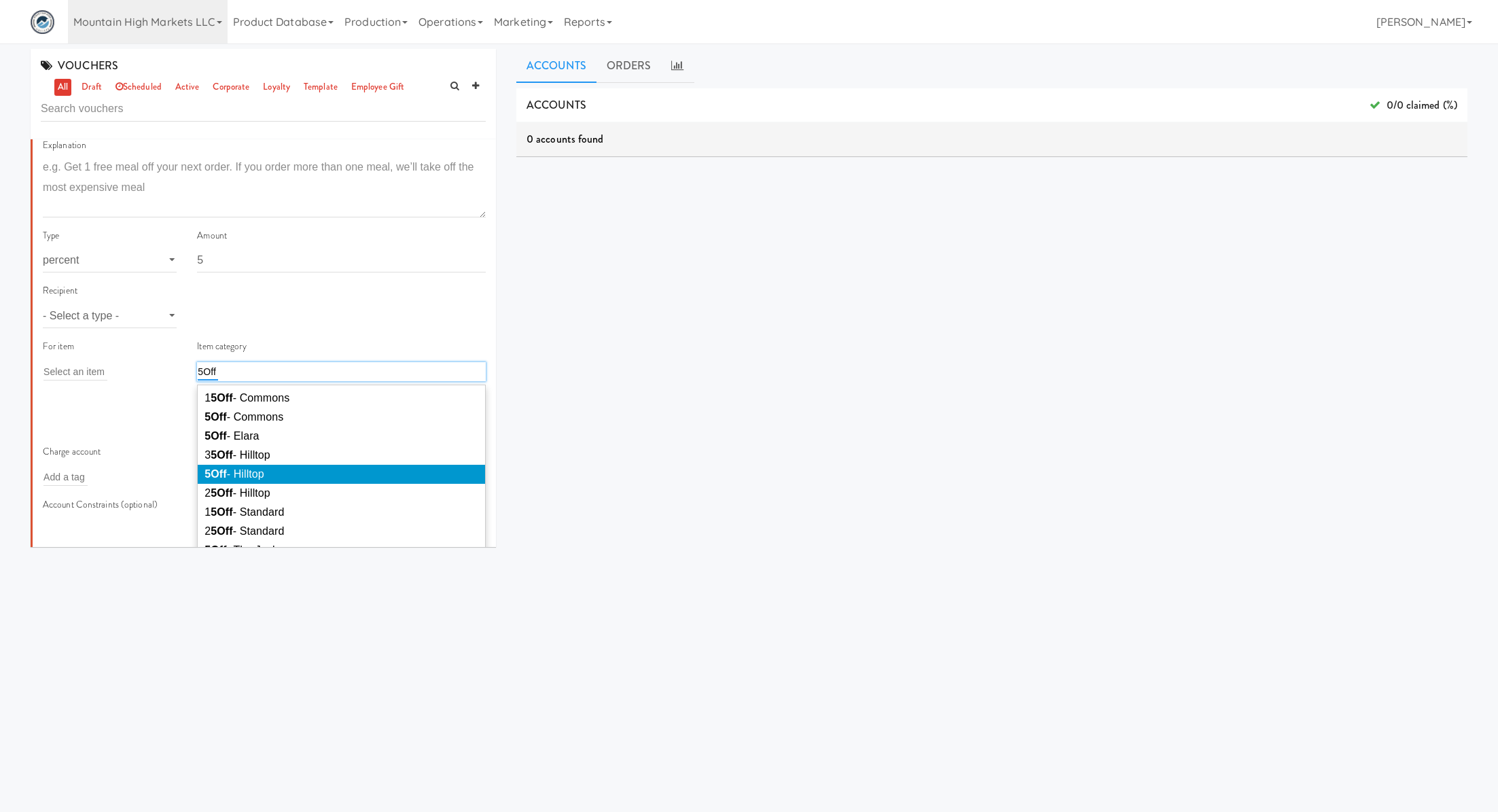
type input "5Off"
click at [282, 482] on li "5Off - Hilltop" at bounding box center [341, 474] width 287 height 19
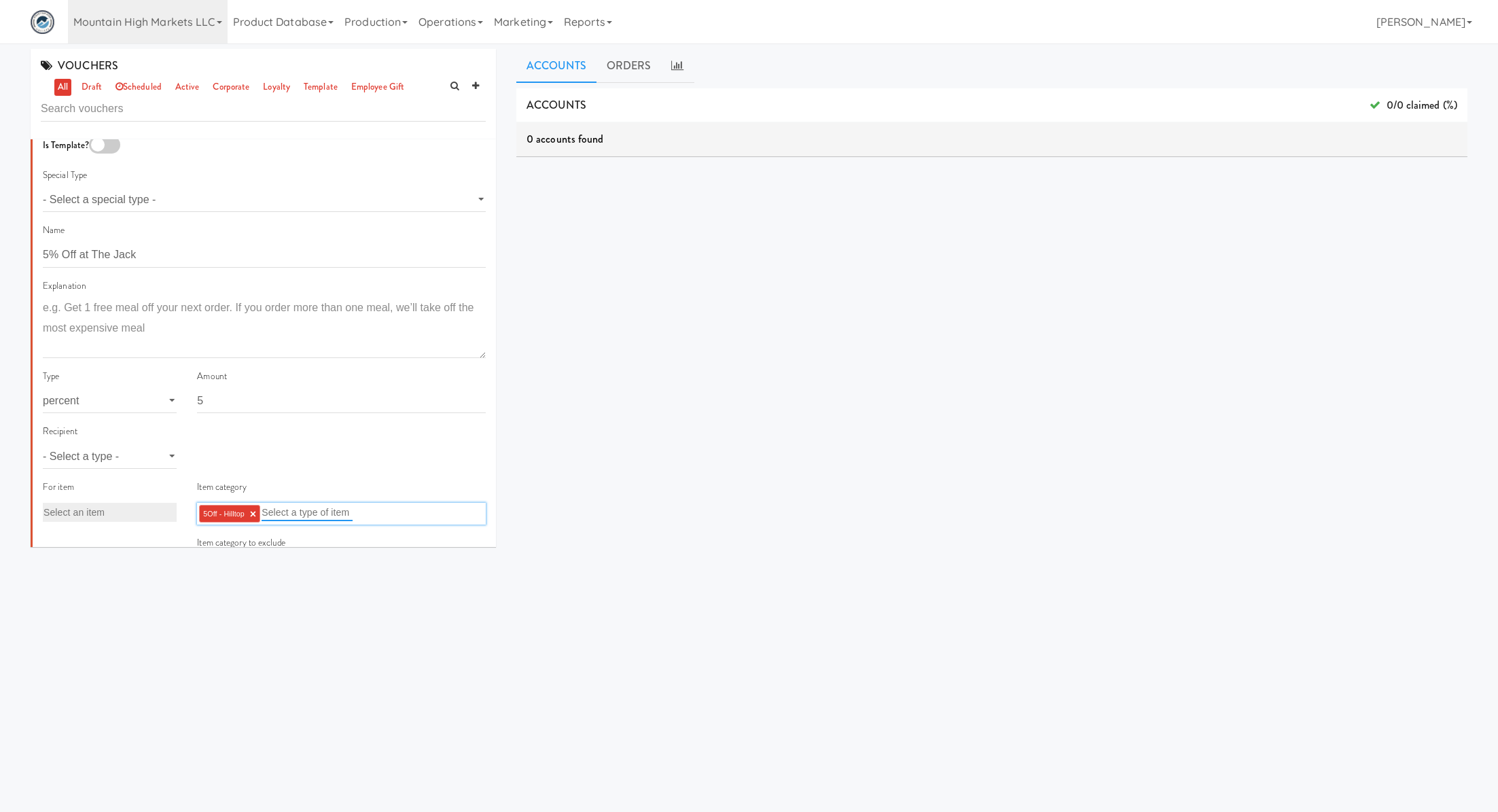
scroll to position [0, 0]
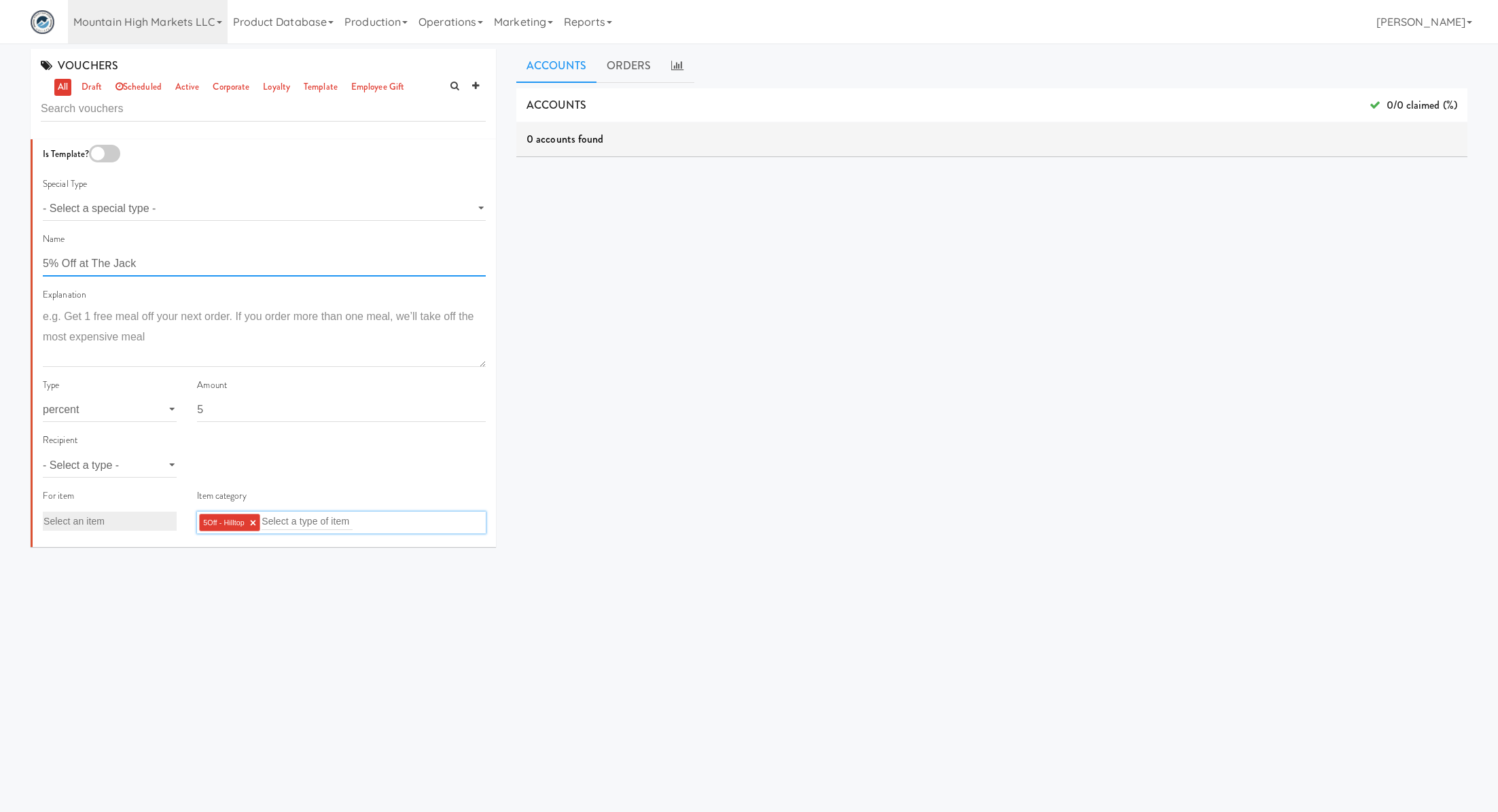
click at [127, 265] on input "5% Off at The Jack" at bounding box center [264, 263] width 443 height 25
type input "5% Off at [GEOGRAPHIC_DATA]"
click at [142, 468] on select "- Select a type - user site company" at bounding box center [110, 465] width 134 height 25
select select "string:site"
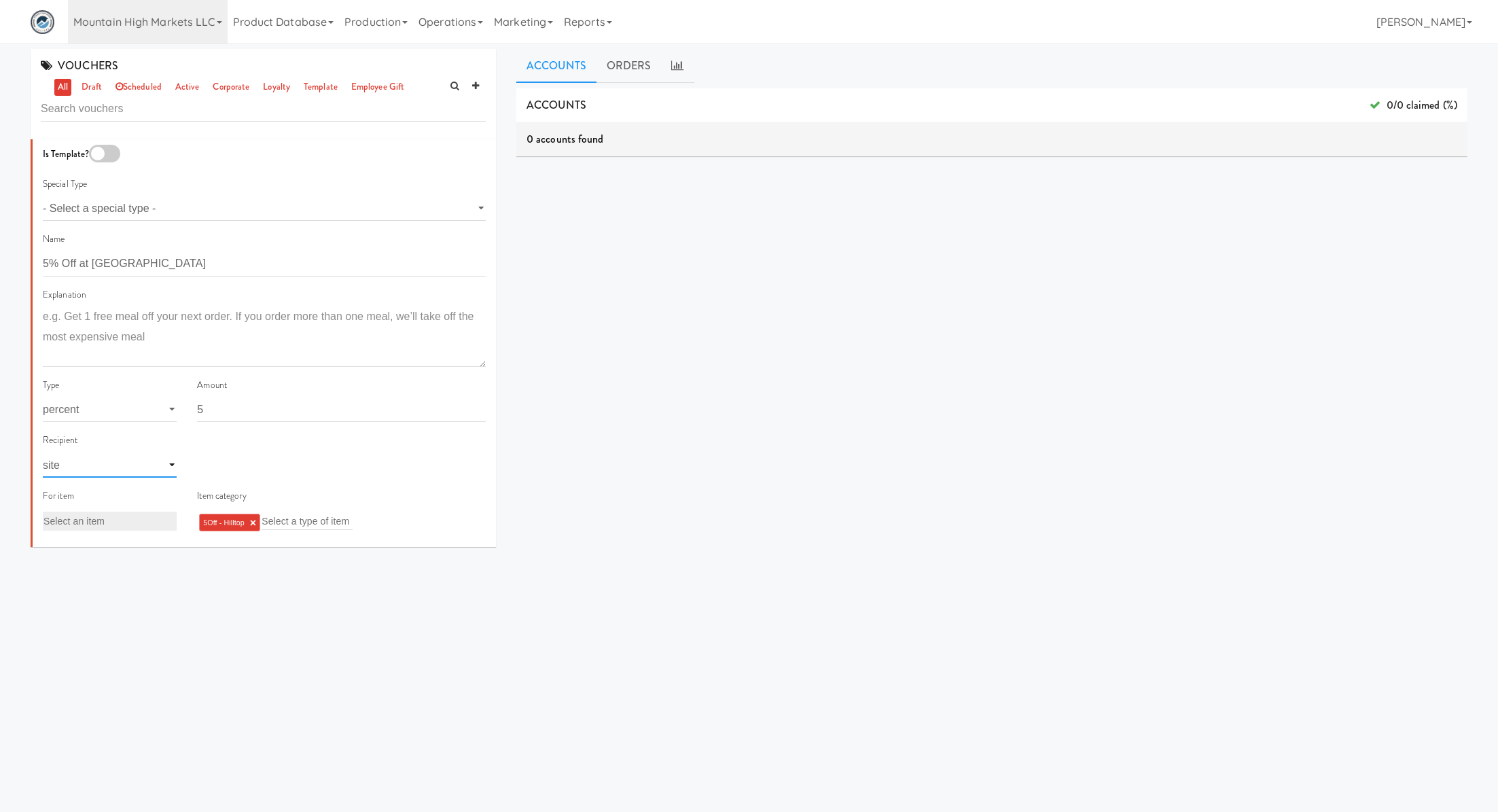
click at [43, 453] on select "- Select a type - user site company" at bounding box center [110, 465] width 134 height 25
click at [208, 469] on input "text" at bounding box center [219, 465] width 44 height 17
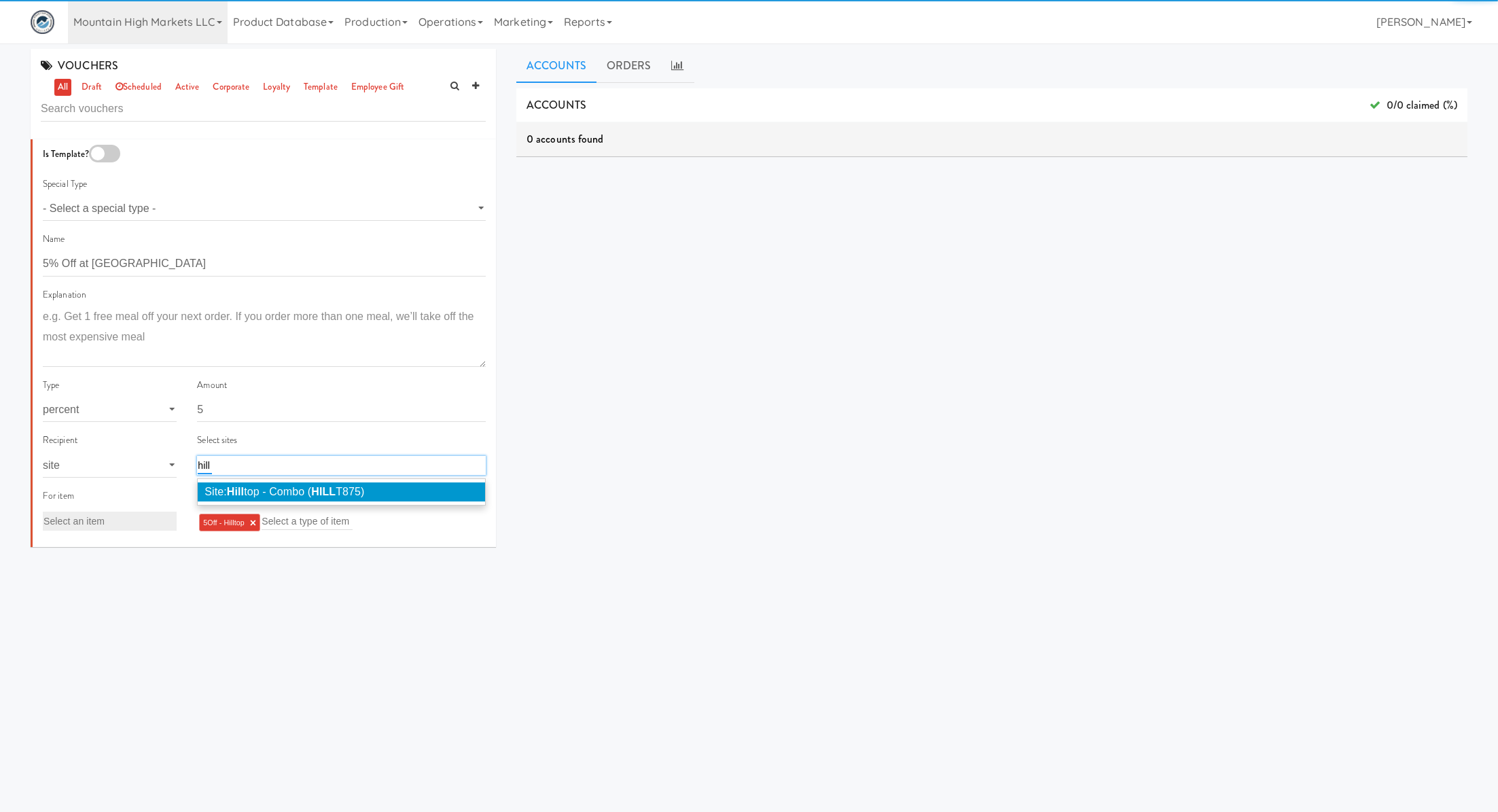
type input "hill"
click at [314, 488] on span "Site: Hill top - Combo ( HILL T875)" at bounding box center [285, 491] width 160 height 12
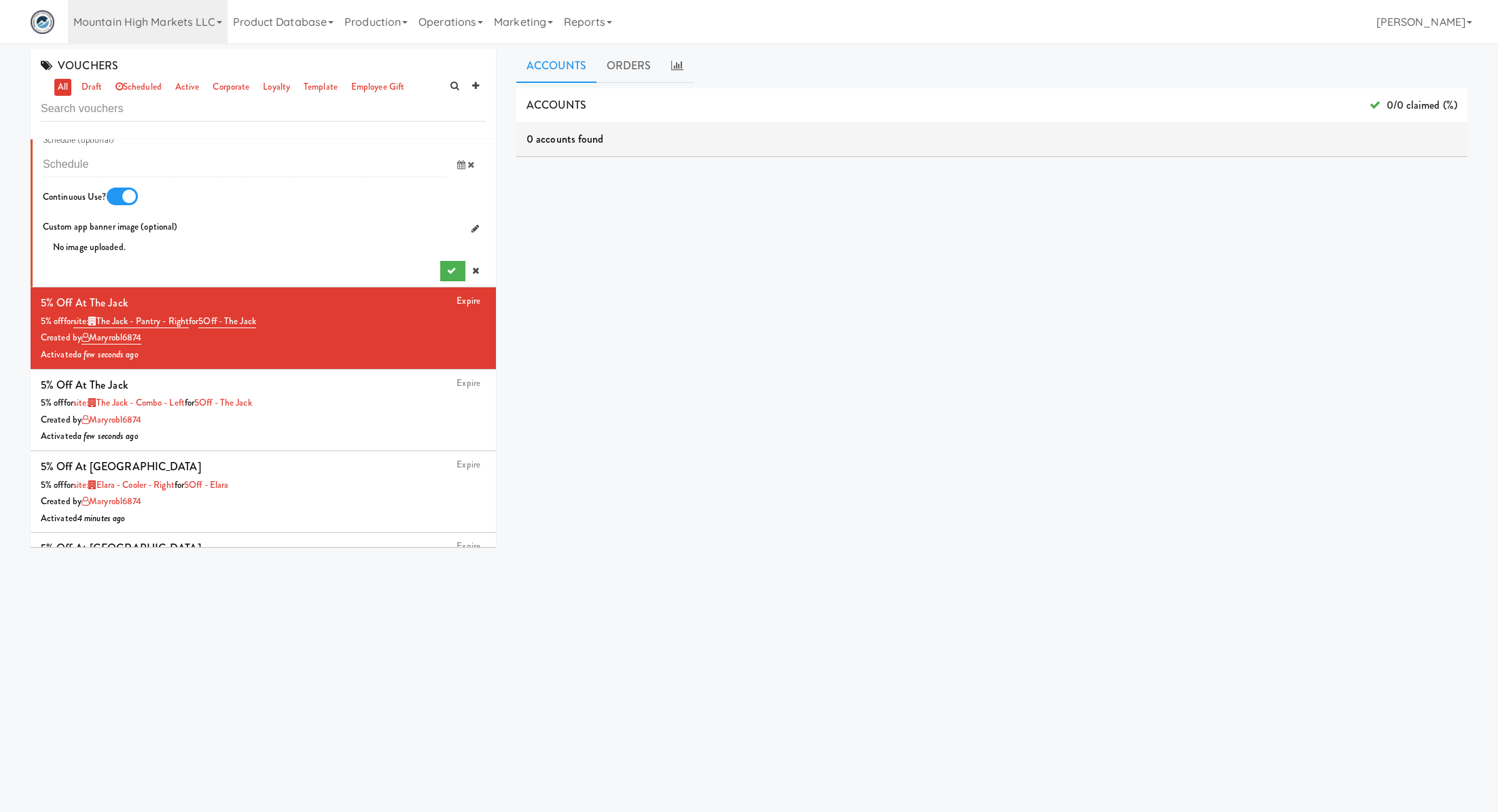
scroll to position [895, 0]
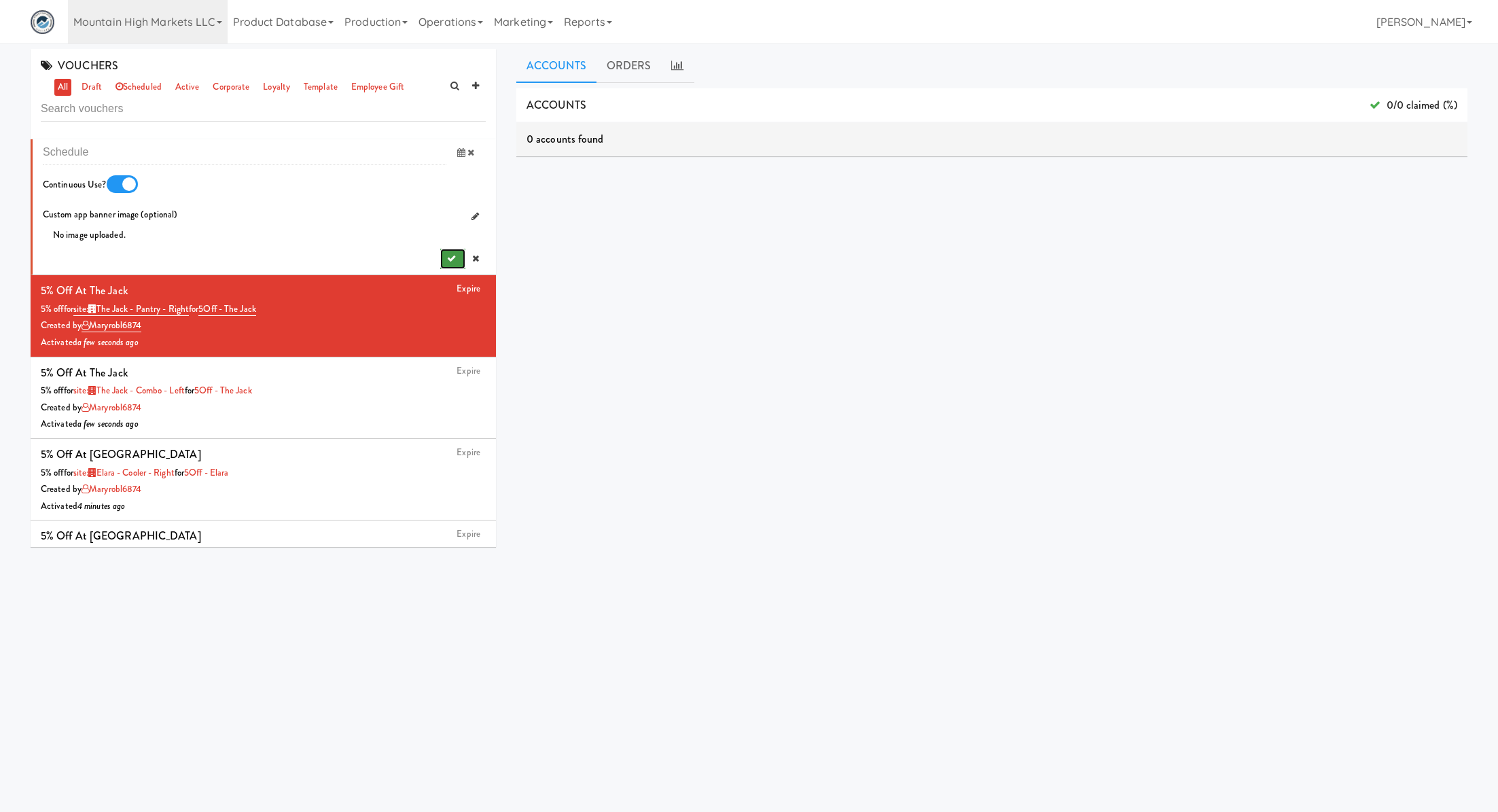
click at [451, 255] on icon "submit" at bounding box center [451, 258] width 9 height 9
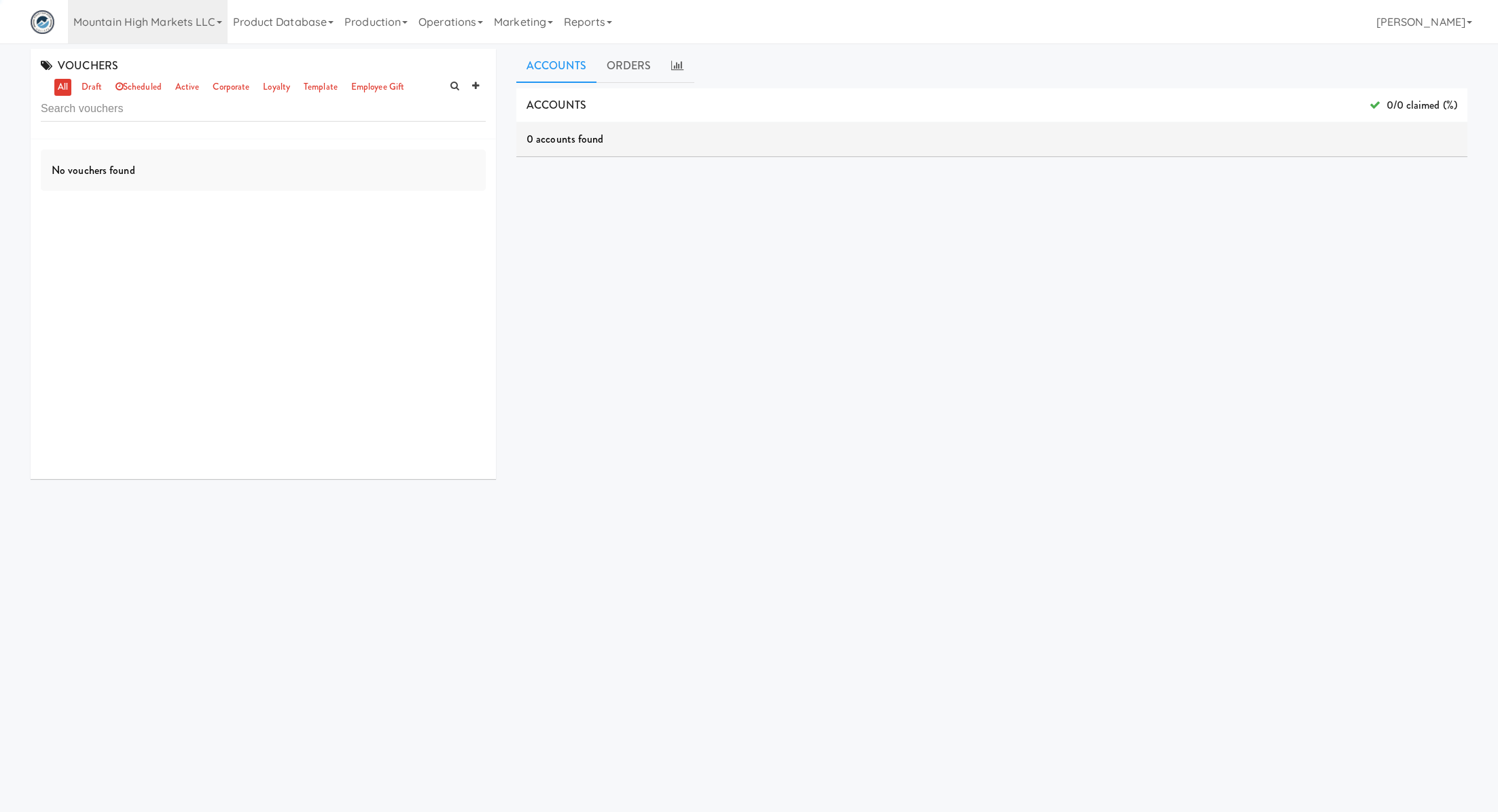
scroll to position [0, 0]
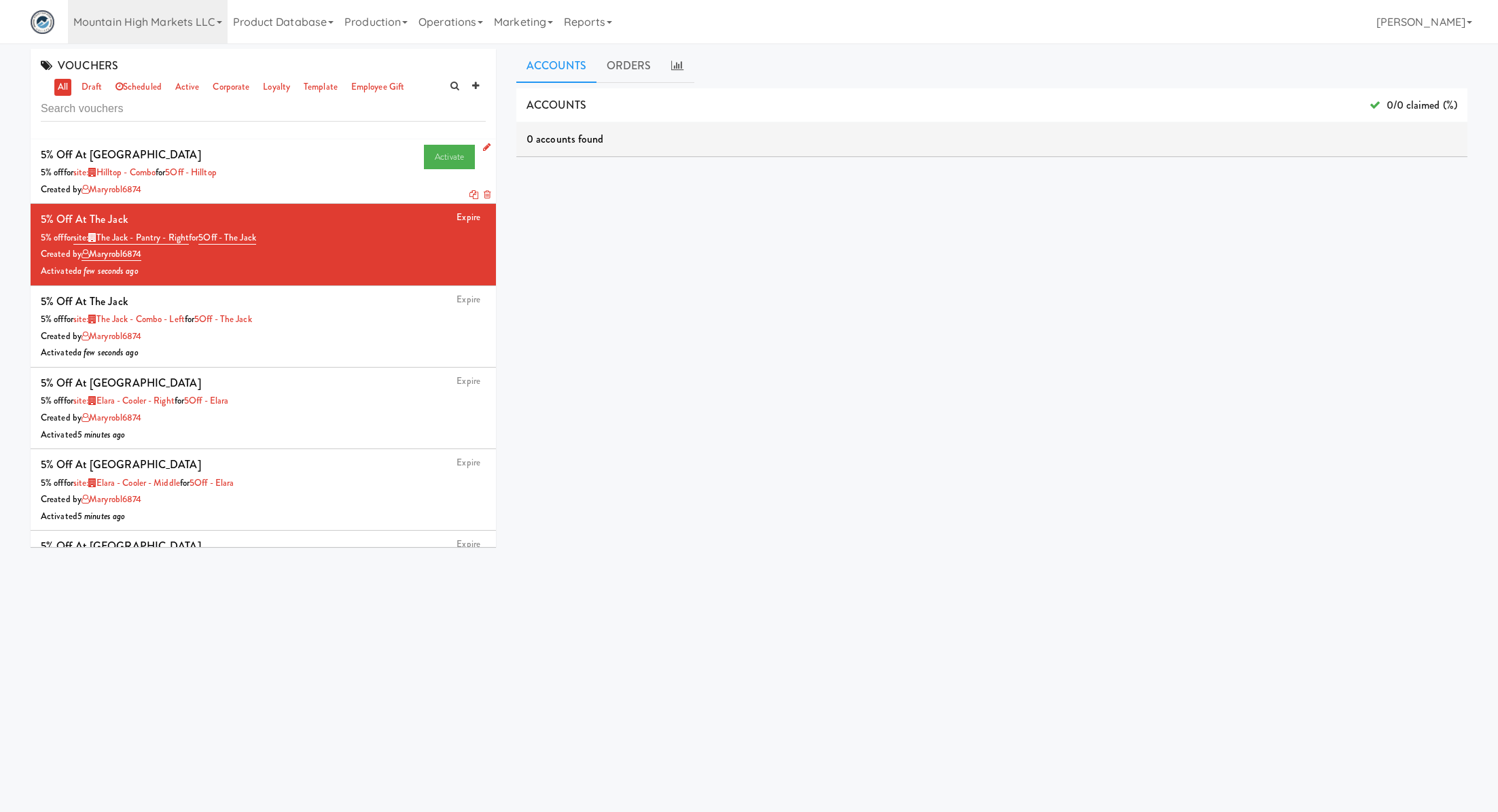
click at [472, 197] on icon at bounding box center [474, 194] width 9 height 9
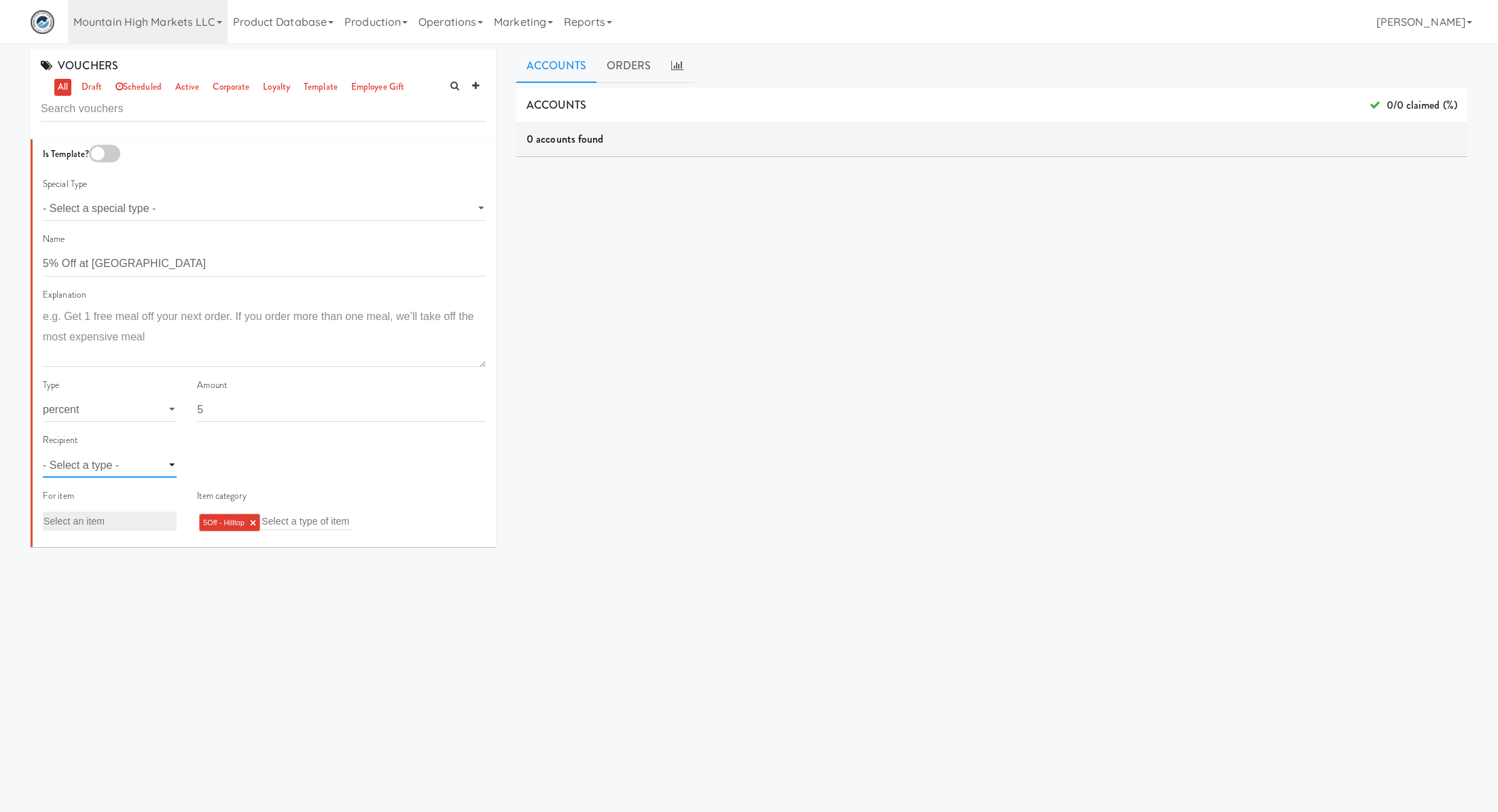
click at [144, 458] on select "- Select a type - user site company" at bounding box center [110, 465] width 134 height 25
select select "string:site"
click at [43, 453] on select "- Select a type - user site company" at bounding box center [110, 465] width 134 height 25
click at [229, 464] on input "text" at bounding box center [219, 465] width 44 height 17
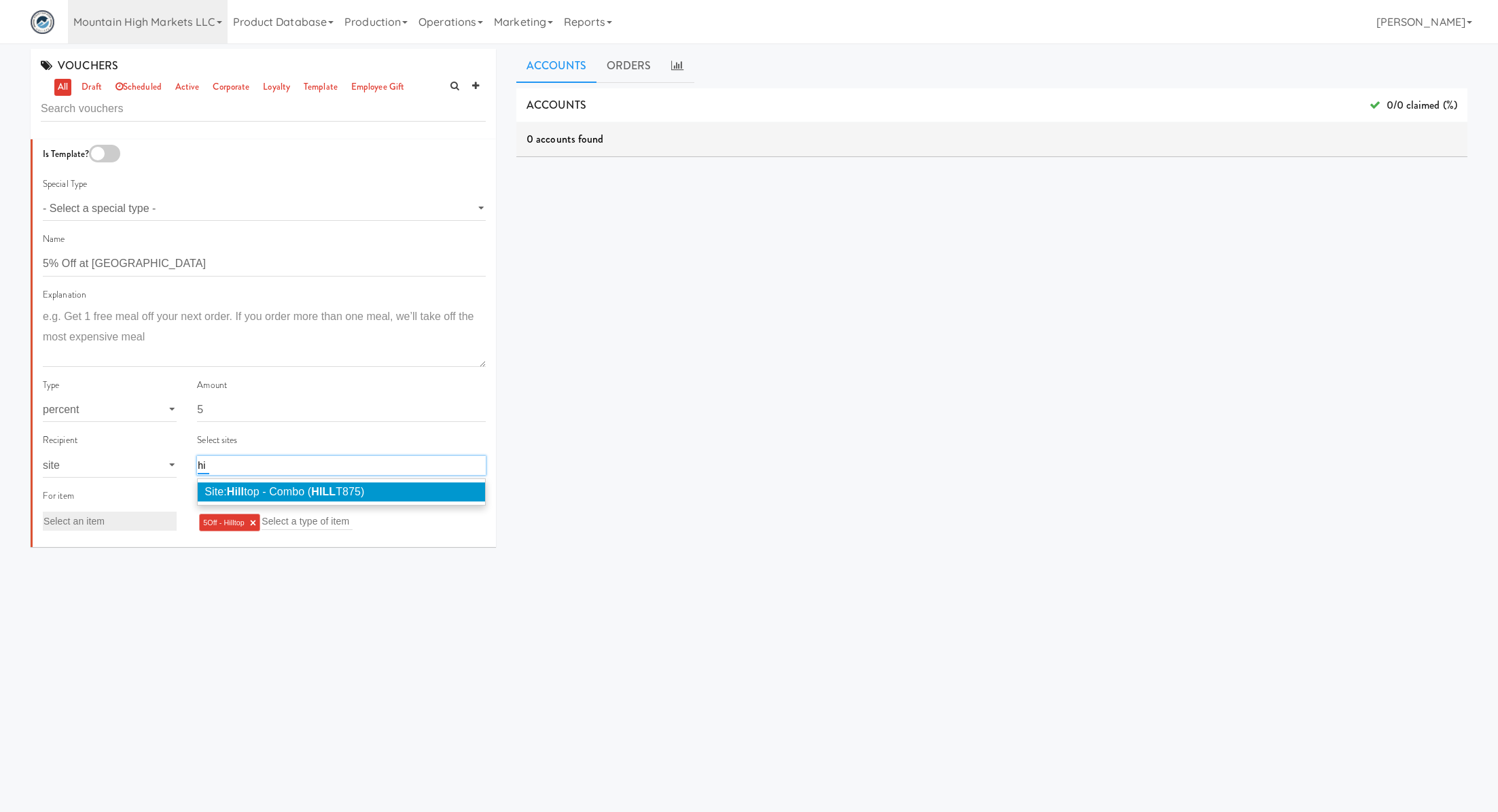
type input "h"
type input "commo"
click at [273, 490] on span "Site: Commo ns - Combo ( COMMO 057)" at bounding box center [300, 491] width 192 height 12
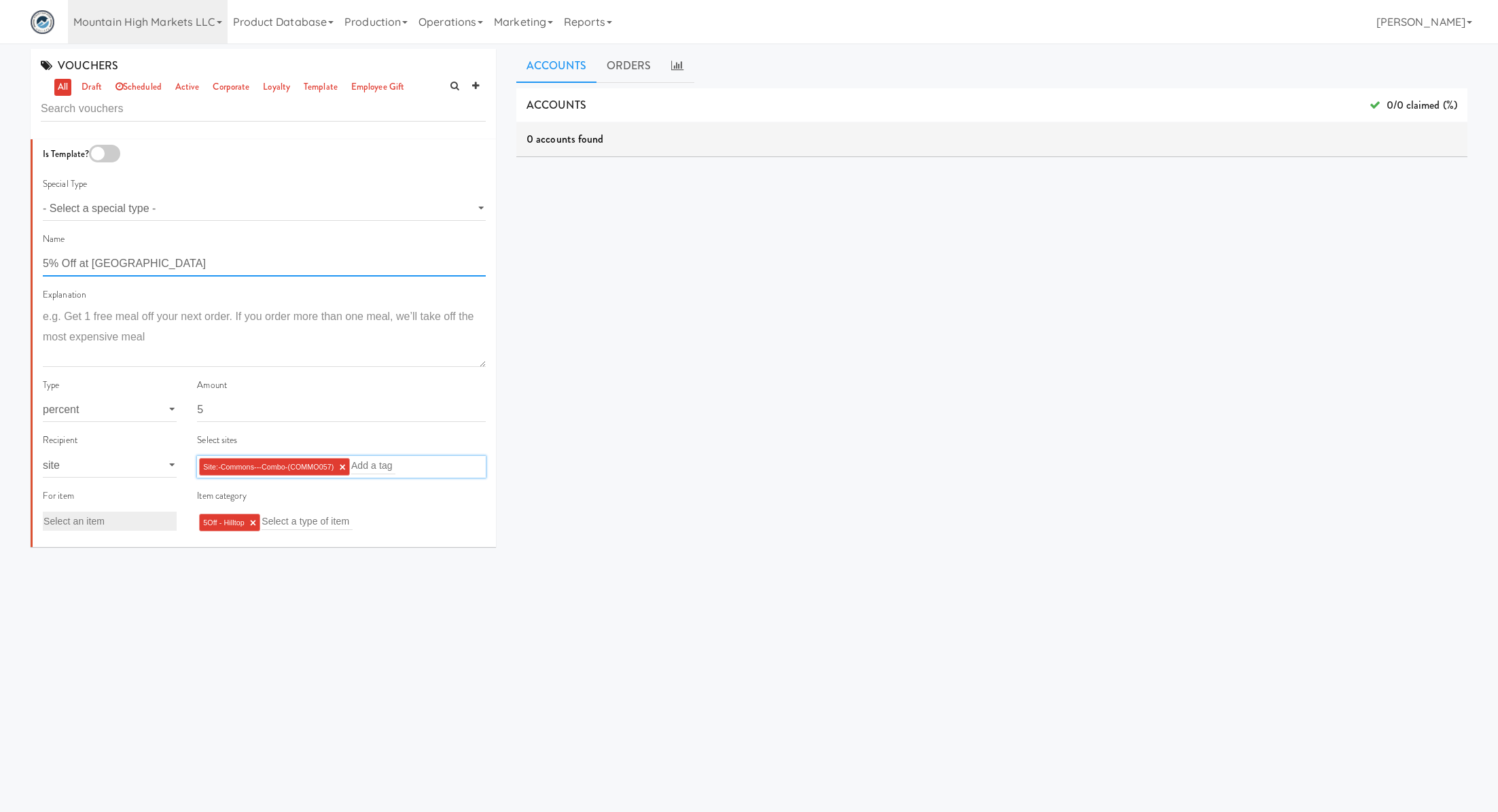
click at [105, 263] on input "5% Off at [GEOGRAPHIC_DATA]" at bounding box center [264, 263] width 443 height 25
click at [105, 254] on input "5% Off at HiCommonsltop" at bounding box center [264, 263] width 443 height 25
click at [123, 266] on input "5% Off at HiCommonsltop" at bounding box center [264, 263] width 443 height 25
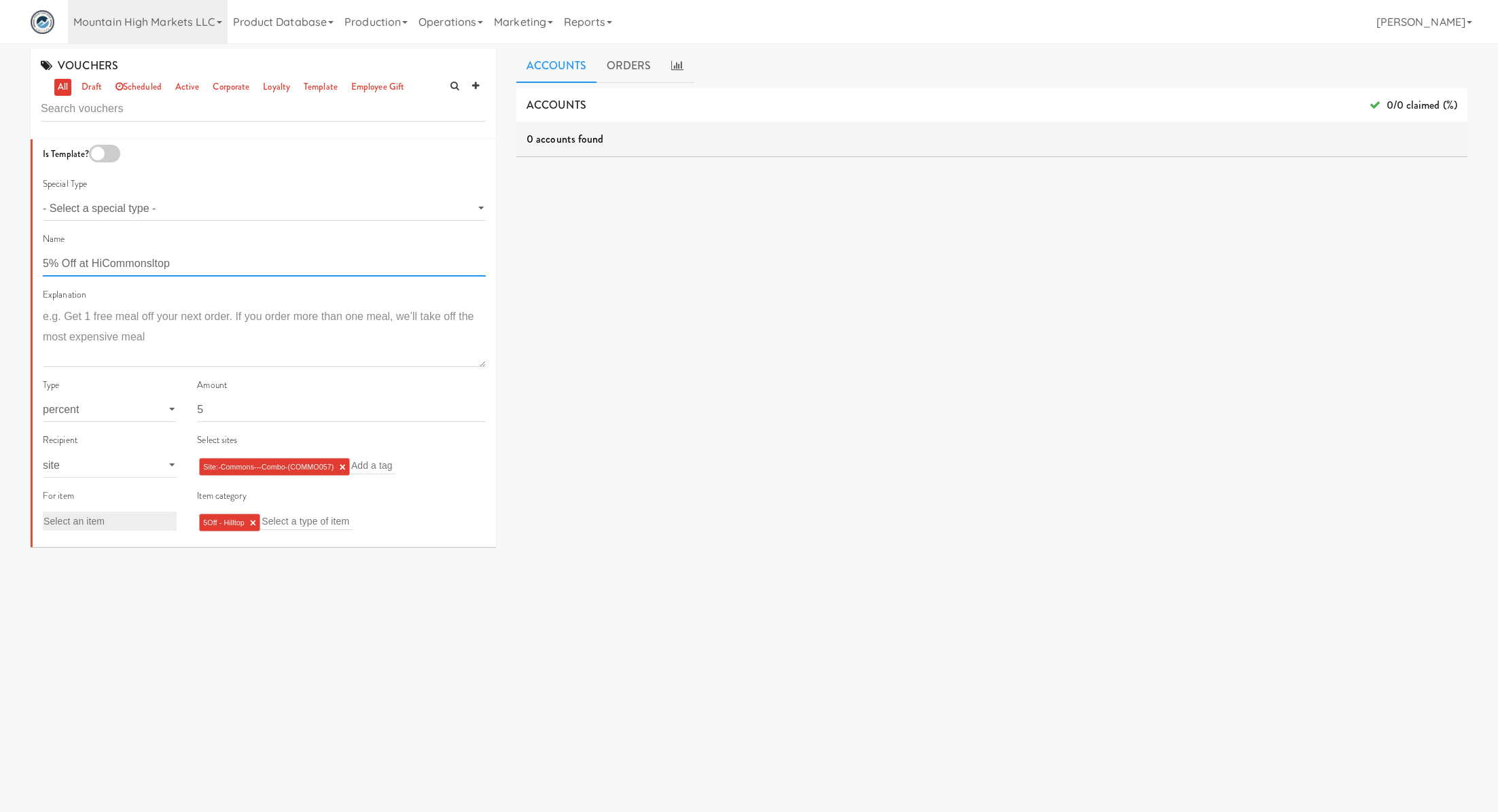
click at [123, 266] on input "5% Off at HiCommonsltop" at bounding box center [264, 263] width 443 height 25
type input "5% Off at Commons"
click at [256, 520] on link "×" at bounding box center [253, 522] width 6 height 12
click at [257, 520] on input "text" at bounding box center [242, 521] width 91 height 17
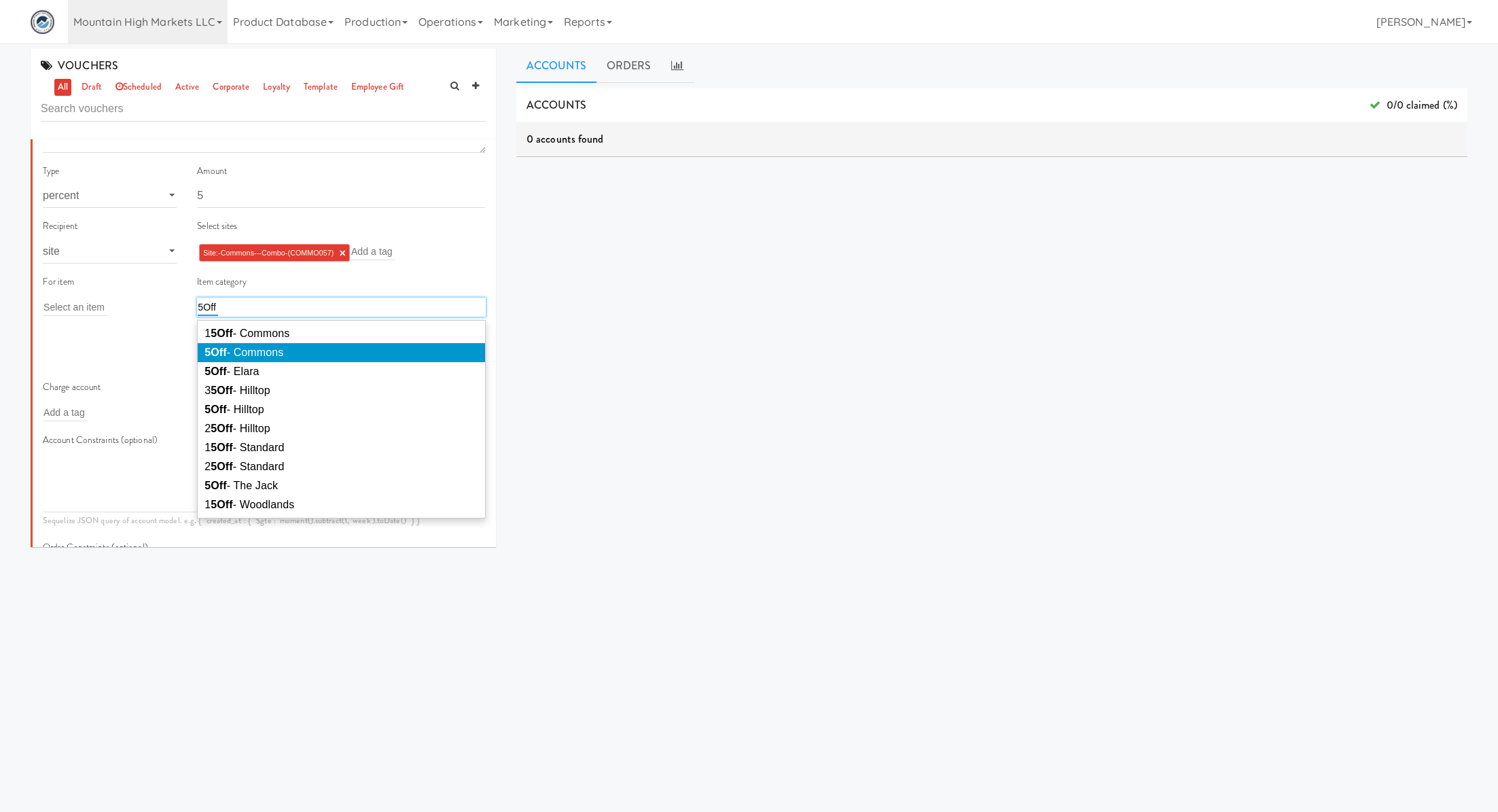
type input "5Off"
click at [309, 351] on li "5Off - Commons" at bounding box center [341, 353] width 287 height 19
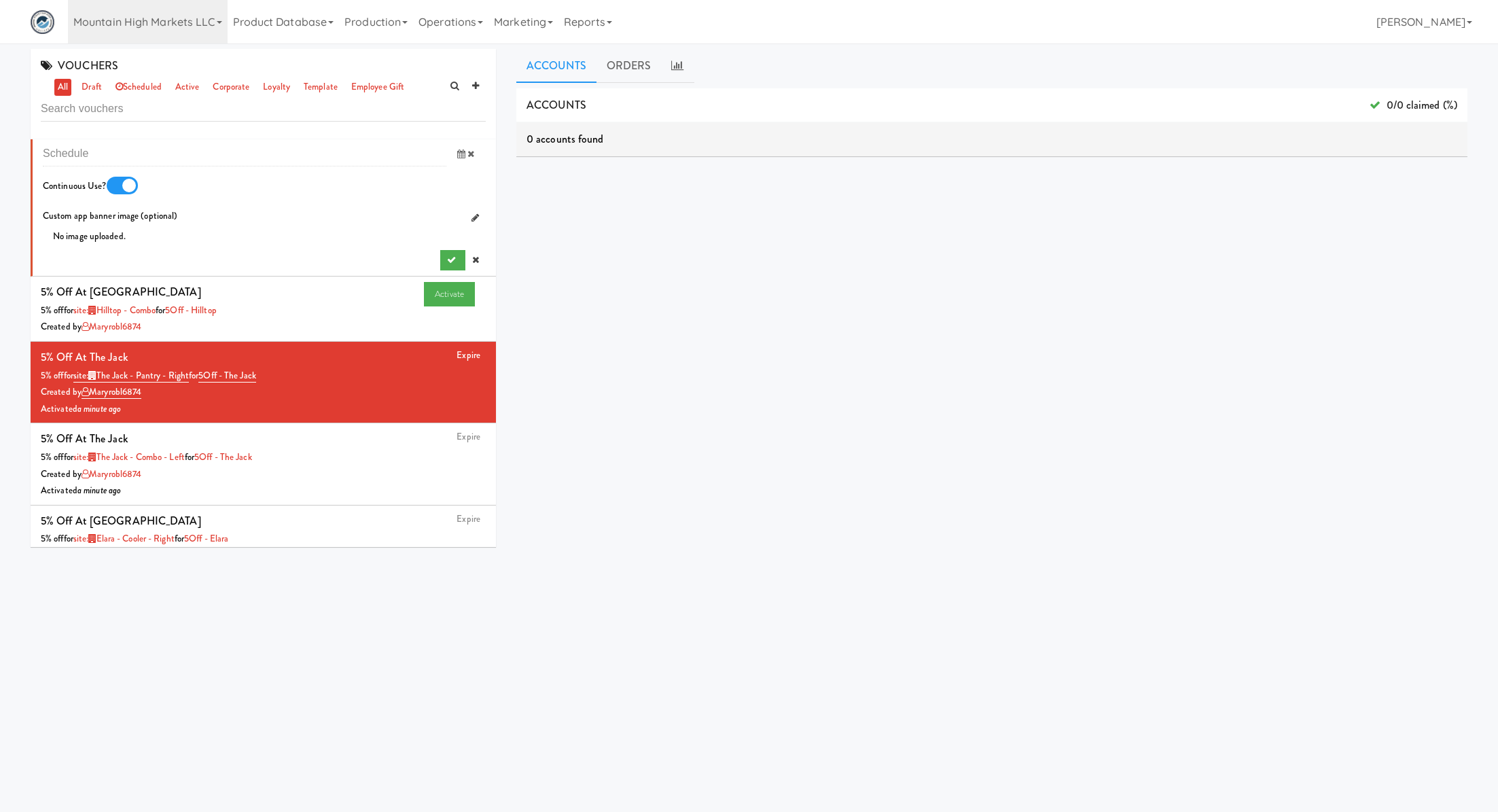
scroll to position [898, 0]
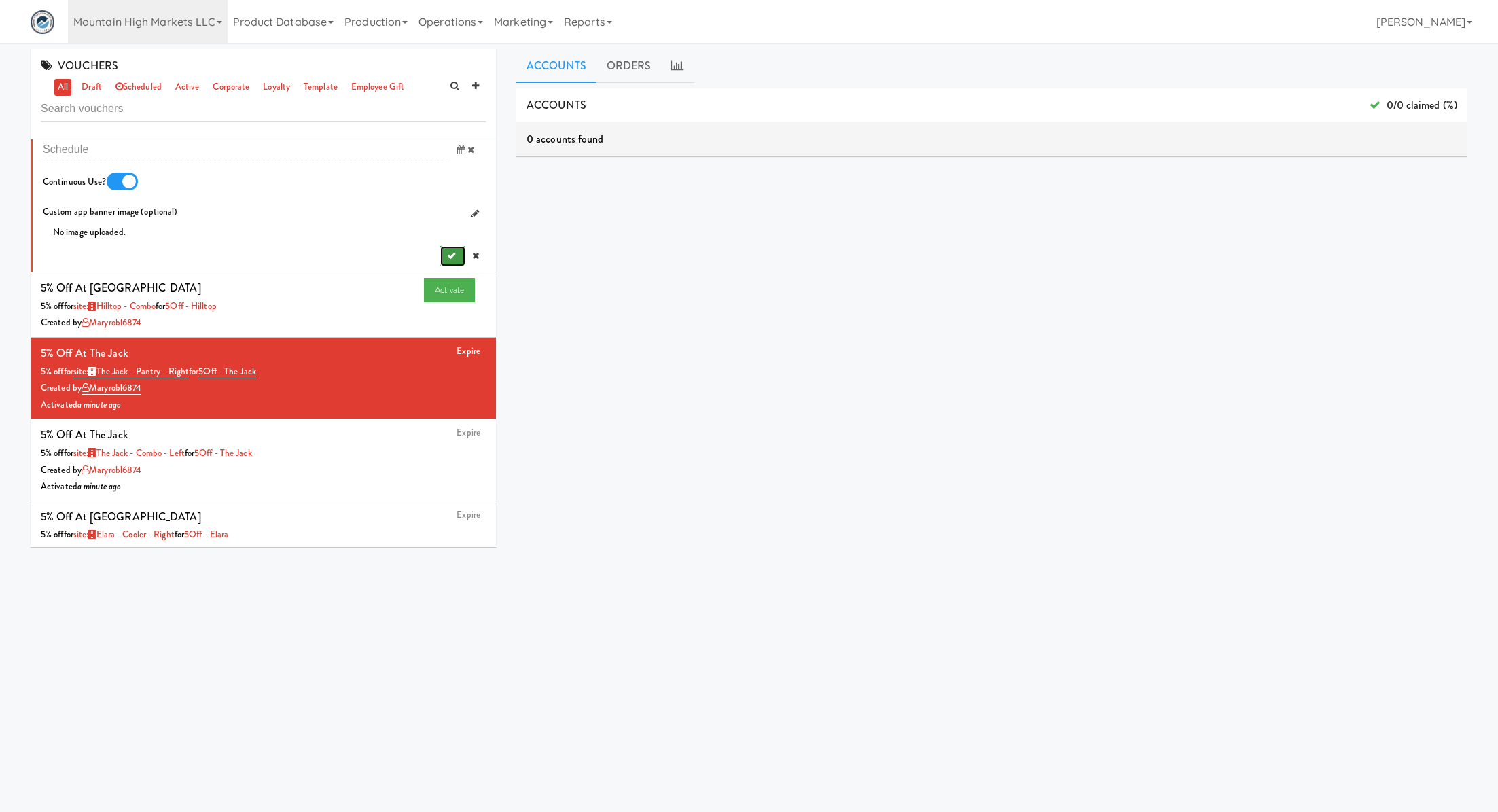
click at [447, 262] on button "submit" at bounding box center [453, 256] width 25 height 20
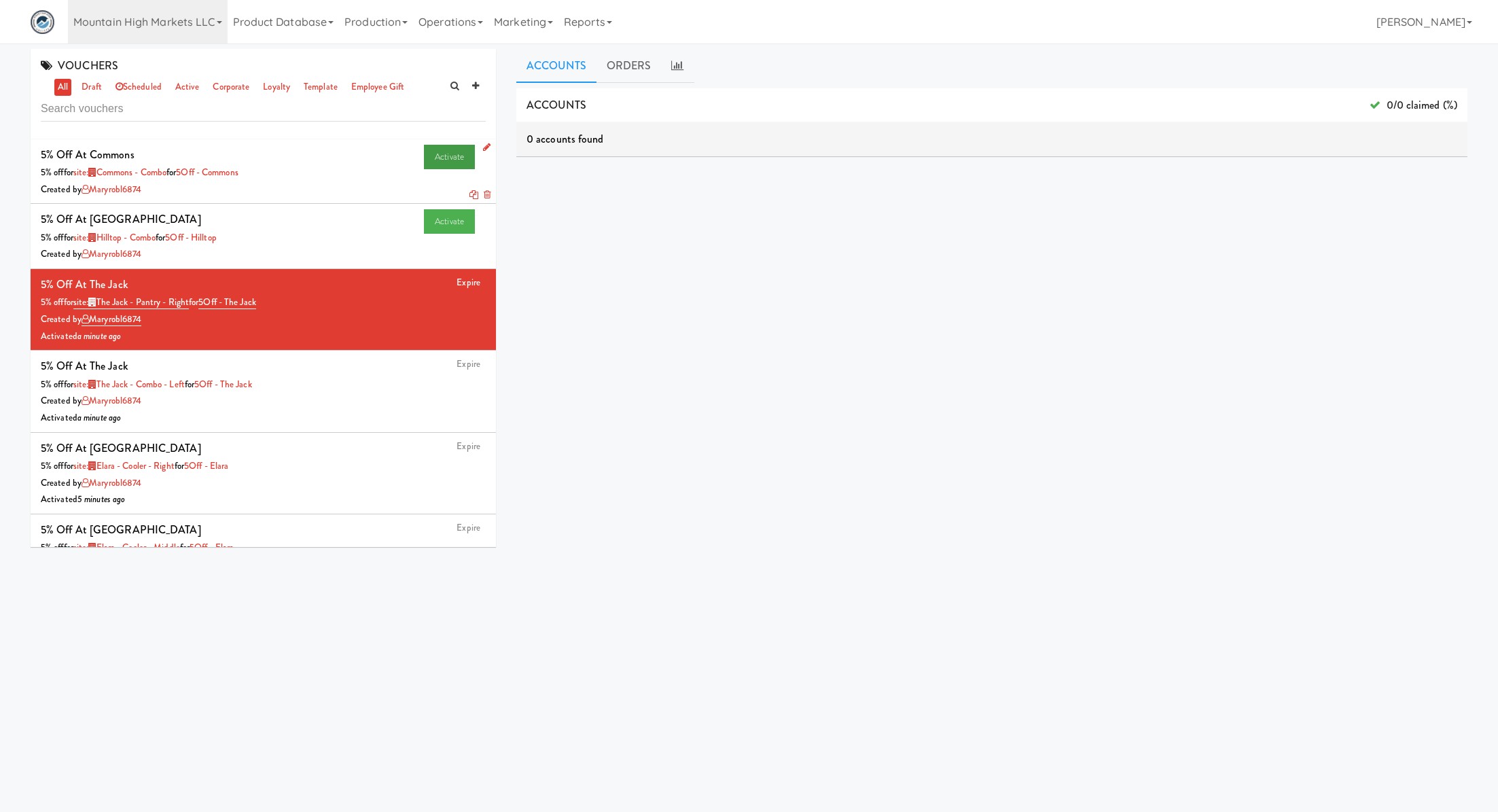
click at [449, 157] on link "Activate" at bounding box center [449, 157] width 51 height 25
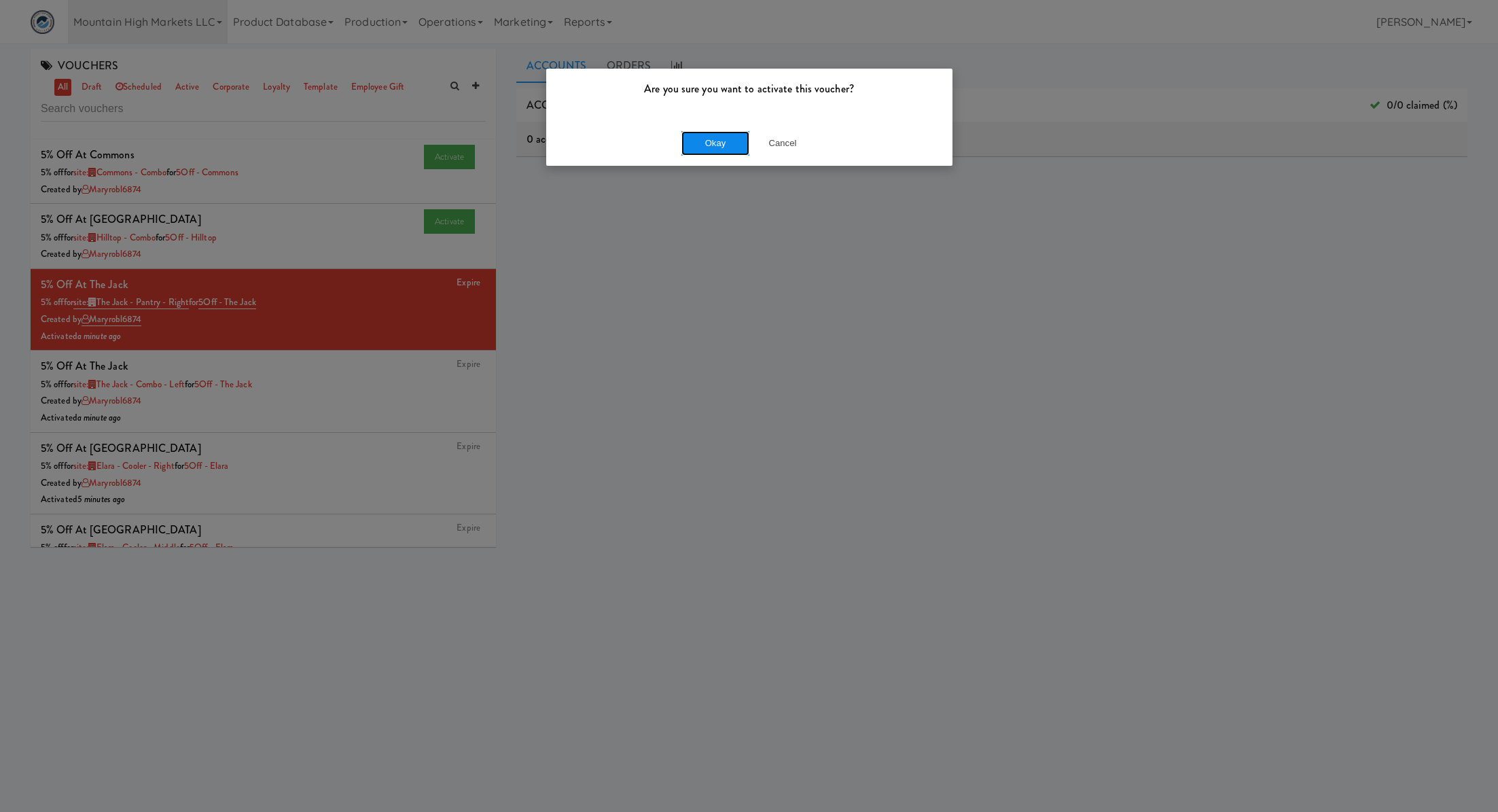
click at [697, 148] on button "Okay" at bounding box center [716, 144] width 68 height 25
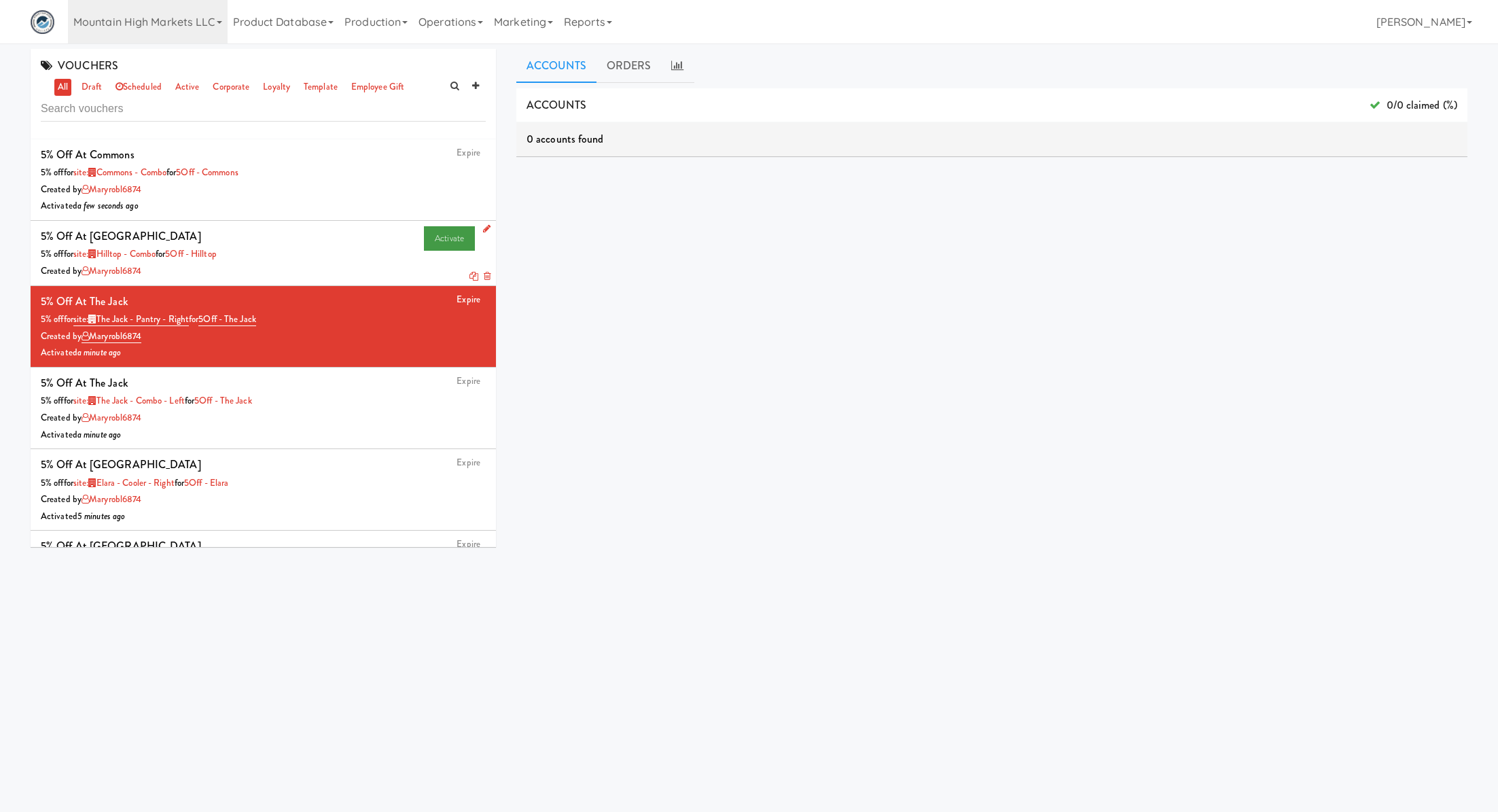
click at [441, 243] on link "Activate" at bounding box center [449, 239] width 51 height 25
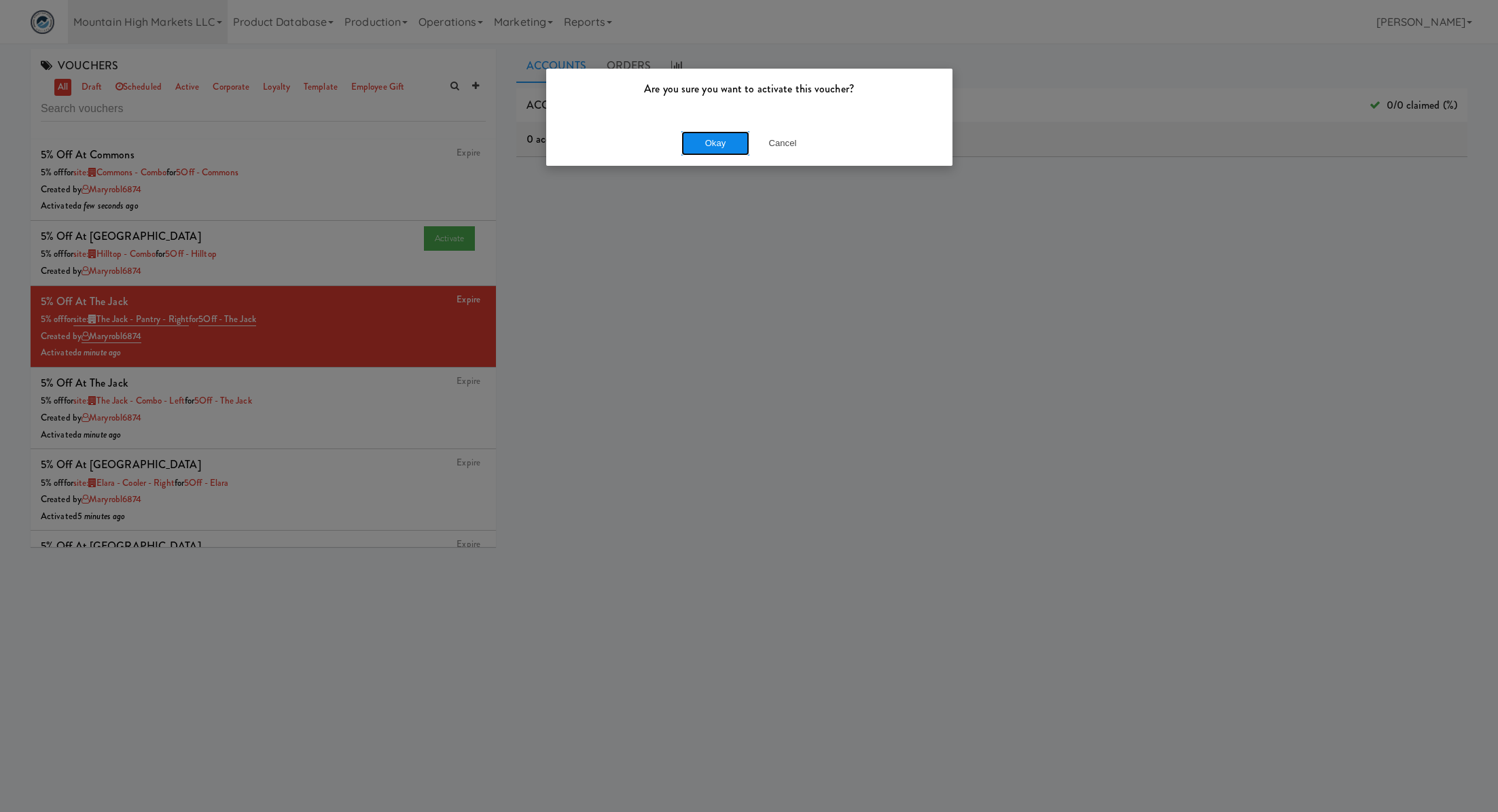
click at [714, 144] on button "Okay" at bounding box center [716, 144] width 68 height 25
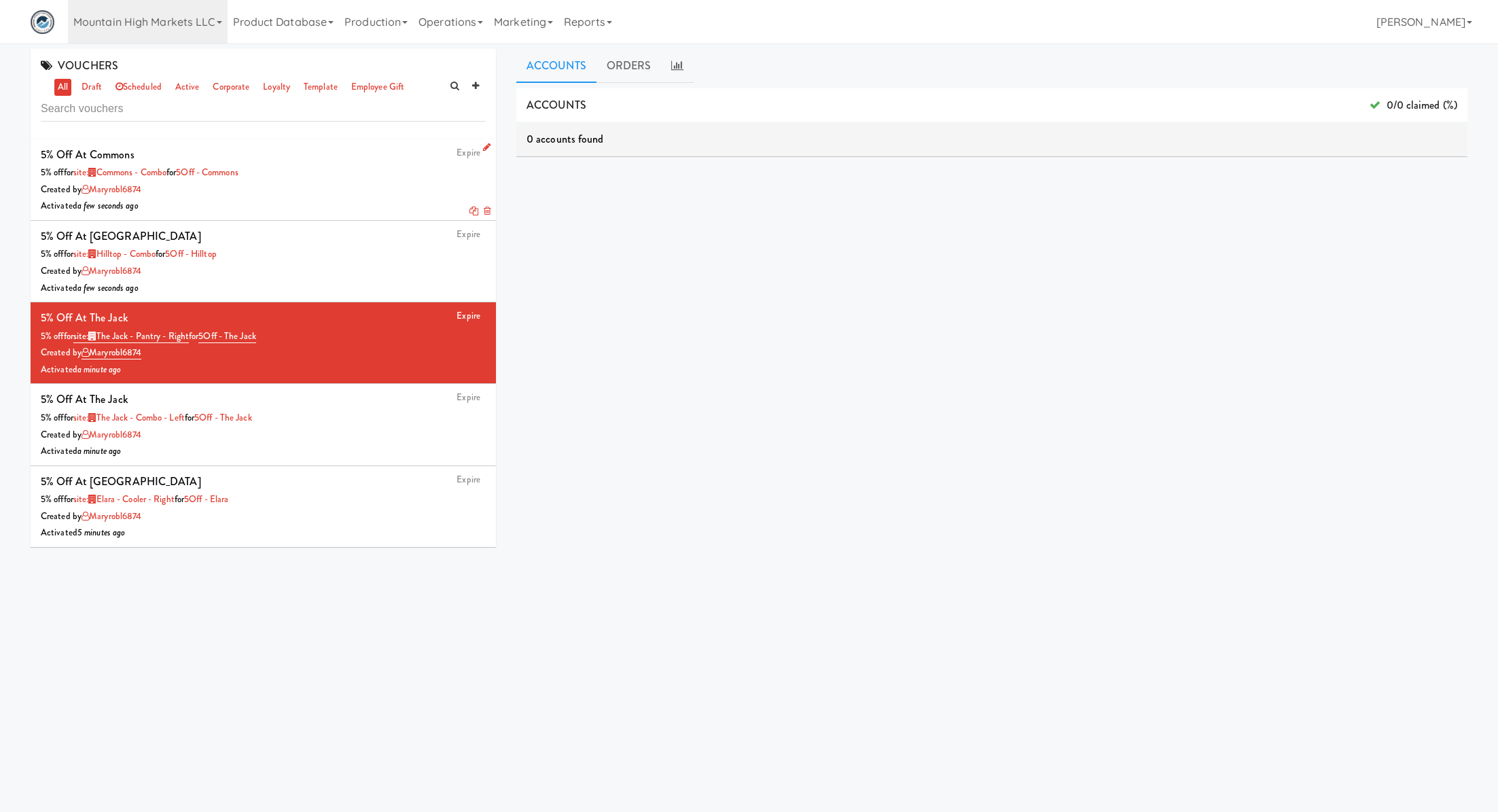
click at [289, 189] on div "Created by maryrobl6874" at bounding box center [263, 189] width 445 height 17
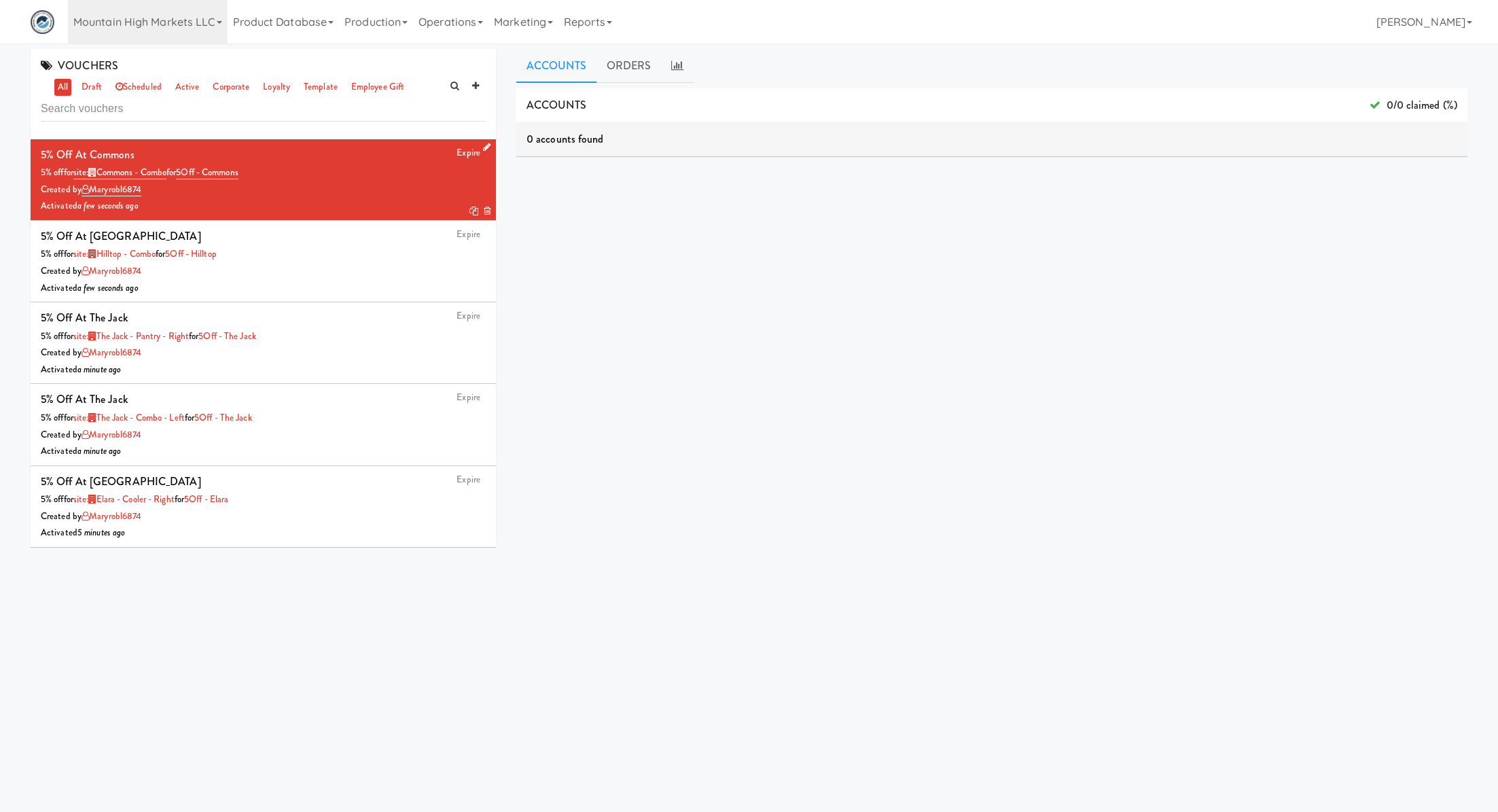
click at [471, 208] on icon at bounding box center [474, 211] width 9 height 9
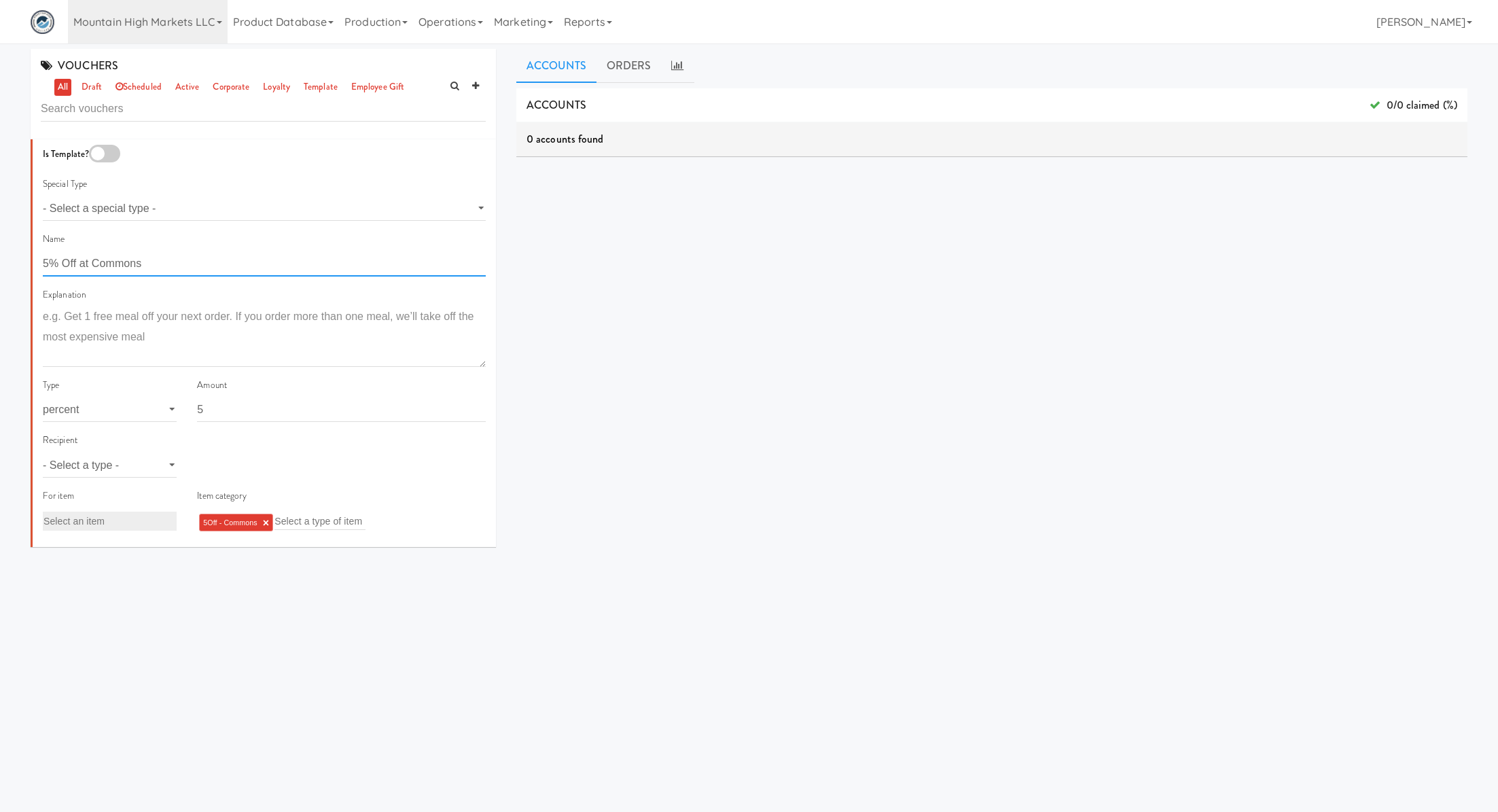
click at [48, 263] on input "5% Off at Commons" at bounding box center [264, 263] width 443 height 25
type input "10% Off at Commons"
click at [215, 411] on input "5" at bounding box center [342, 409] width 289 height 25
type input "10"
click at [162, 468] on select "- Select a type - user site company" at bounding box center [110, 465] width 134 height 25
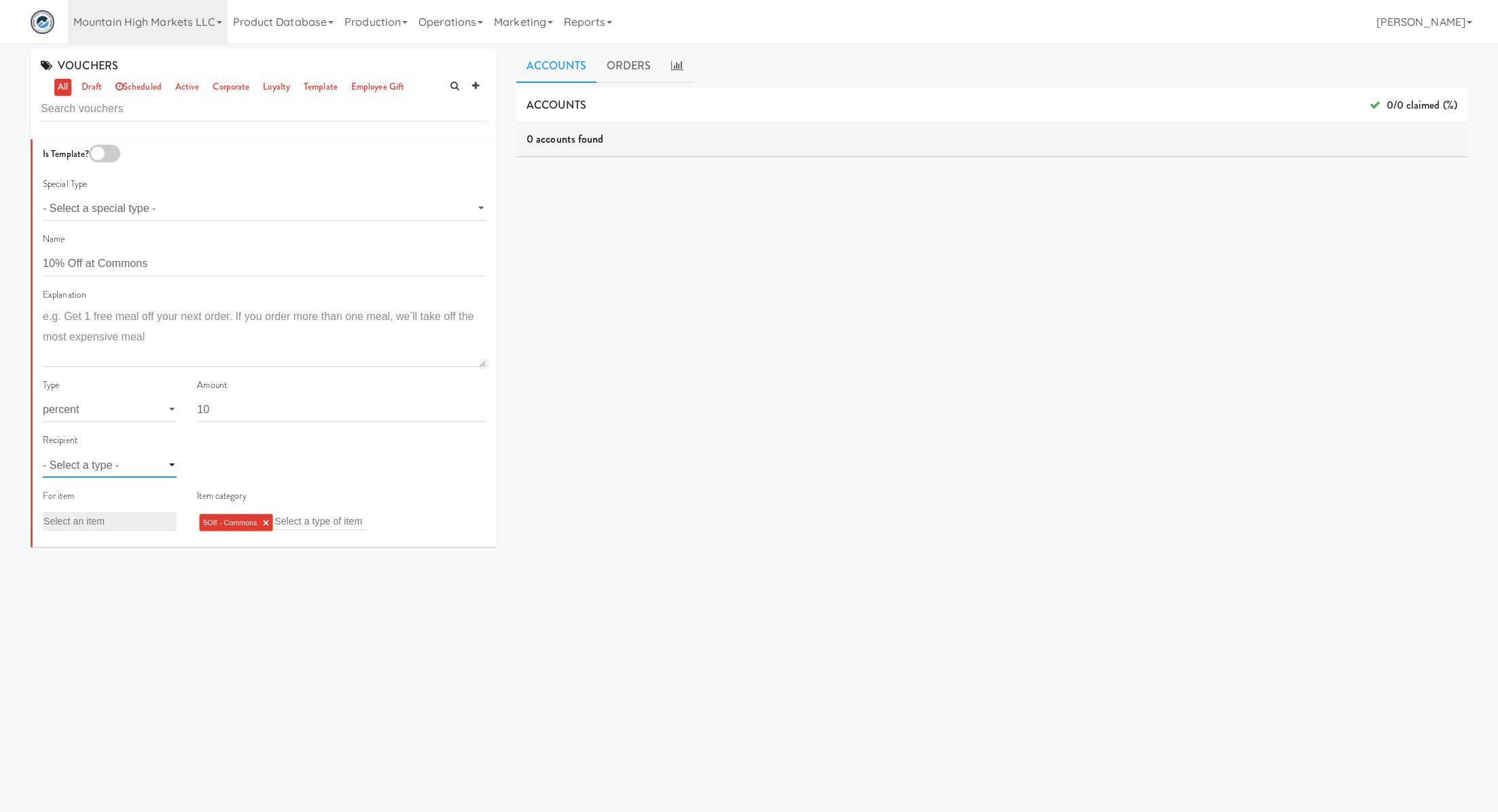
select select "string:site"
click at [43, 453] on select "- Select a type - user site company" at bounding box center [110, 465] width 134 height 25
click at [229, 473] on input "text" at bounding box center [219, 465] width 44 height 17
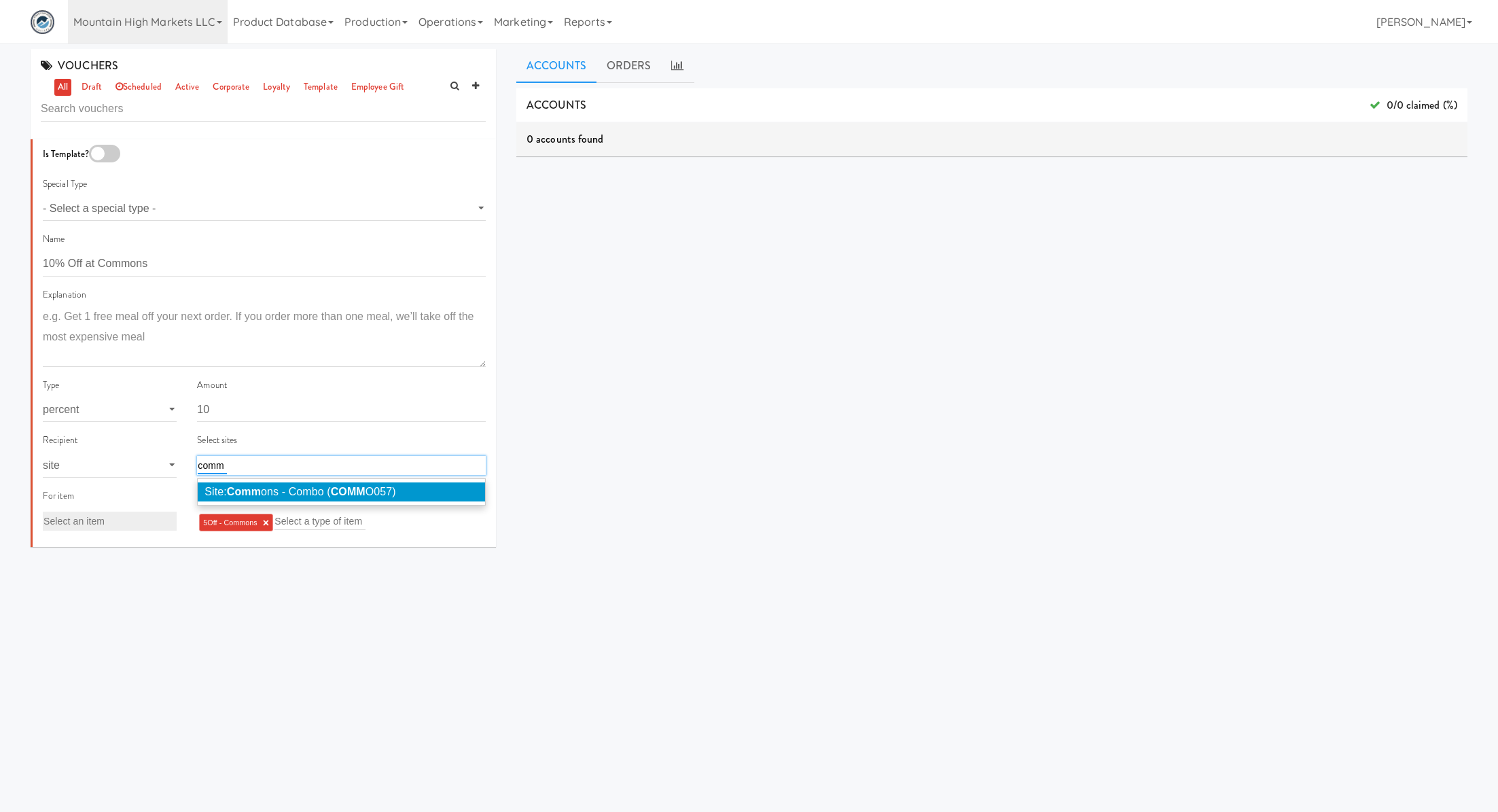
type input "comm"
click at [276, 486] on span "Site: Comm ons - Combo ( COMM O057)" at bounding box center [300, 491] width 191 height 12
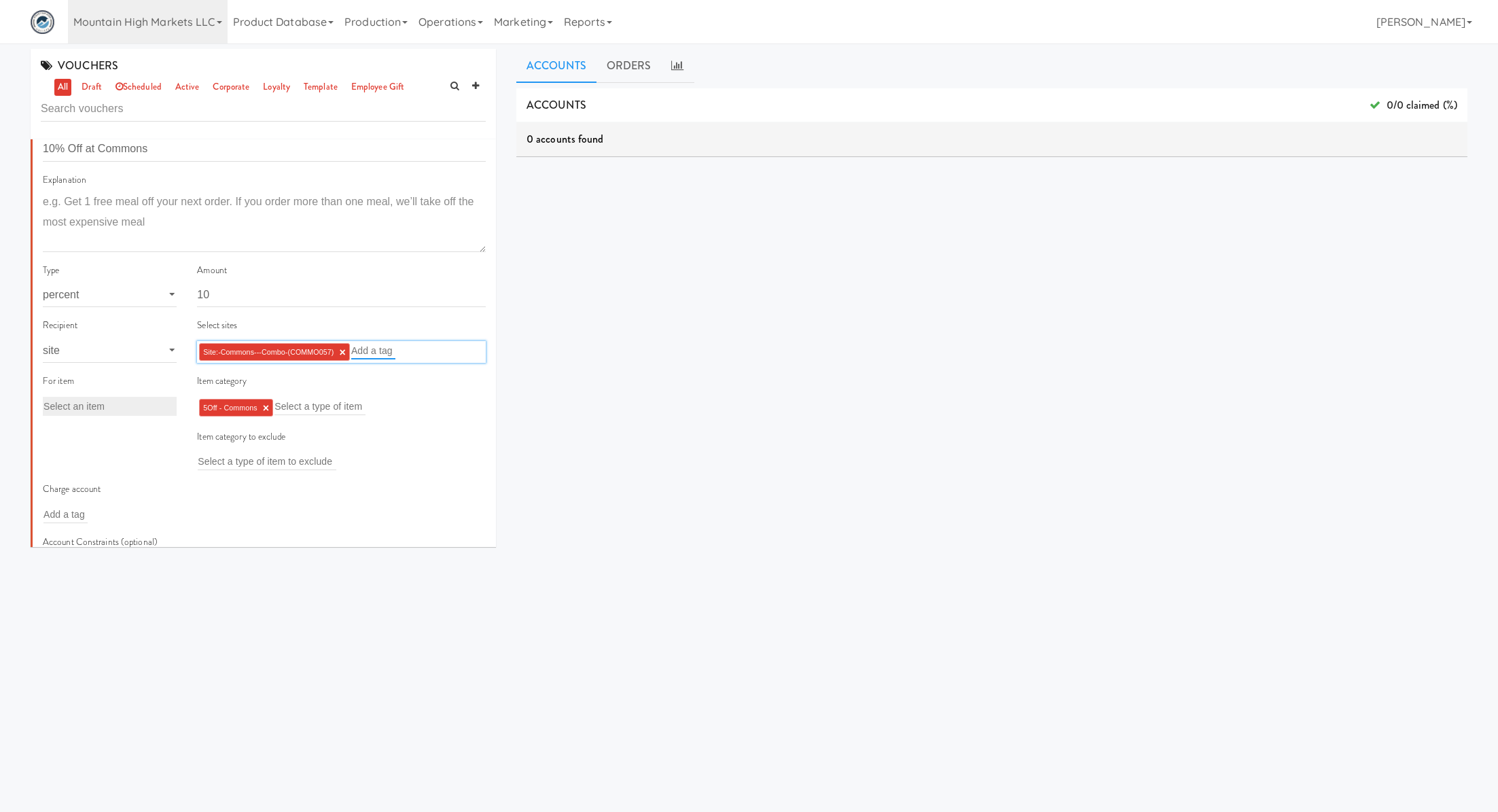
scroll to position [119, 0]
click at [268, 406] on link "×" at bounding box center [266, 404] width 6 height 12
click at [268, 406] on input "text" at bounding box center [242, 402] width 91 height 17
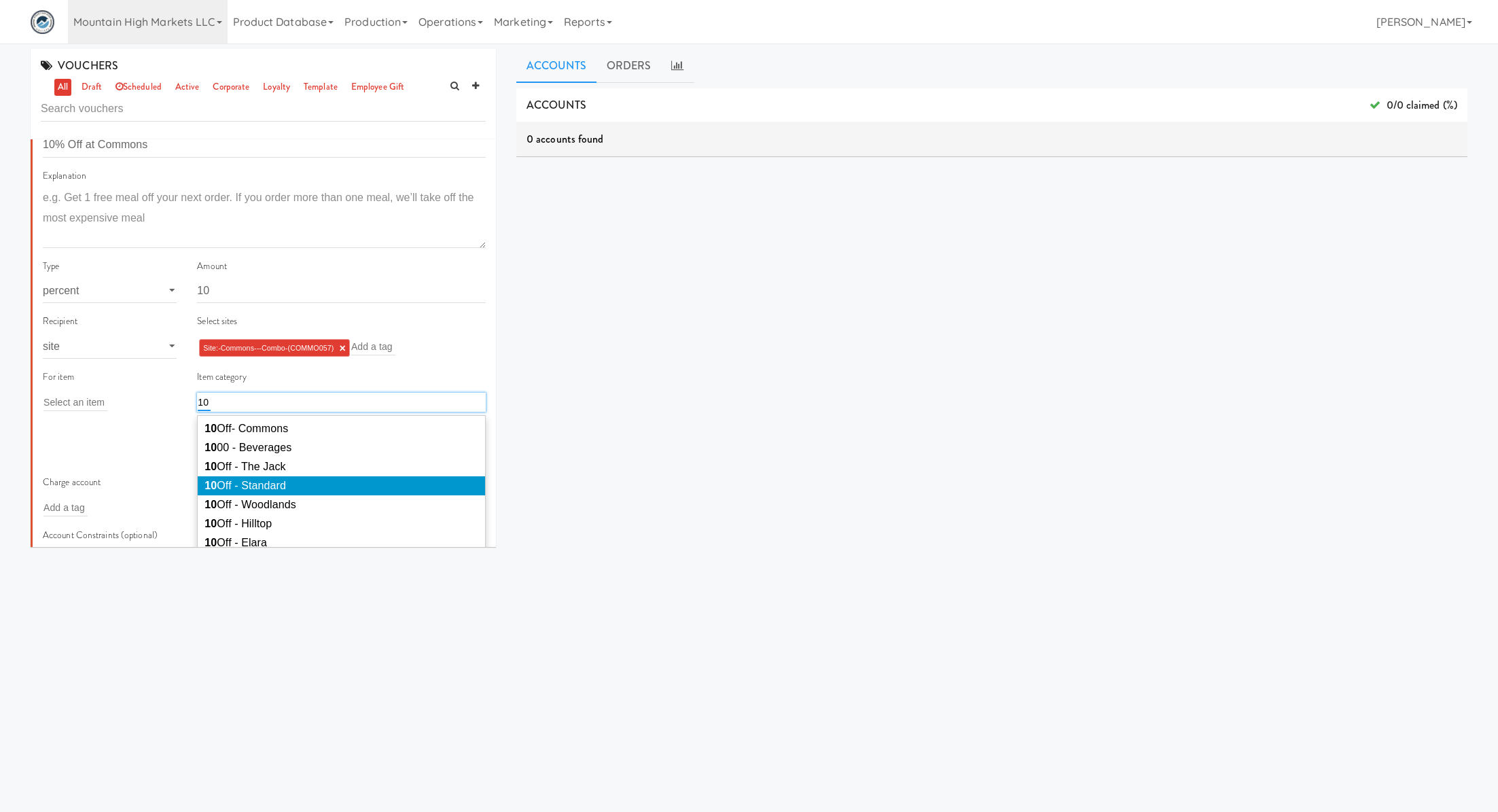
scroll to position [149, 0]
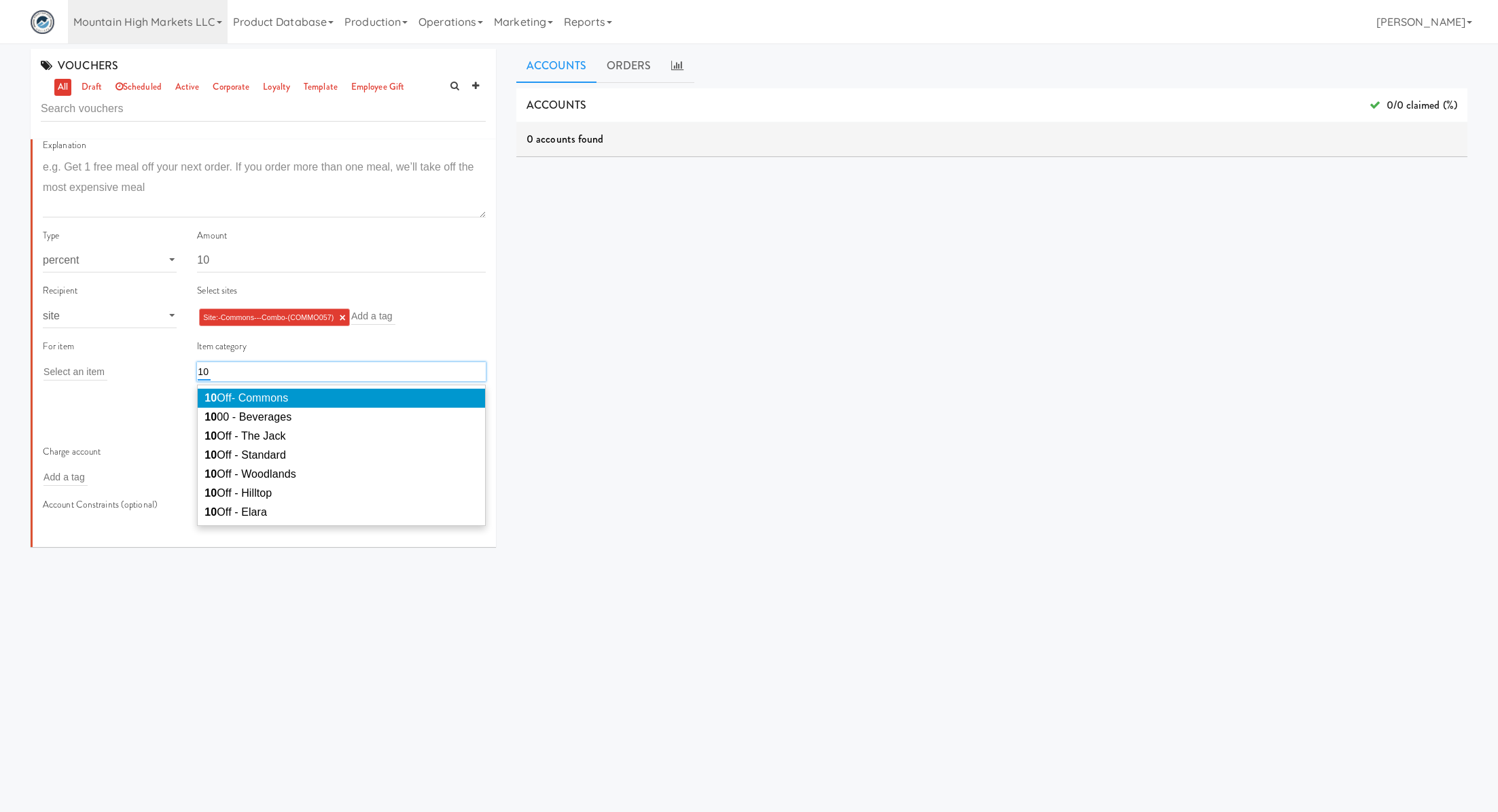
type input "10"
click at [343, 403] on li "10 Off- Commons" at bounding box center [341, 398] width 287 height 19
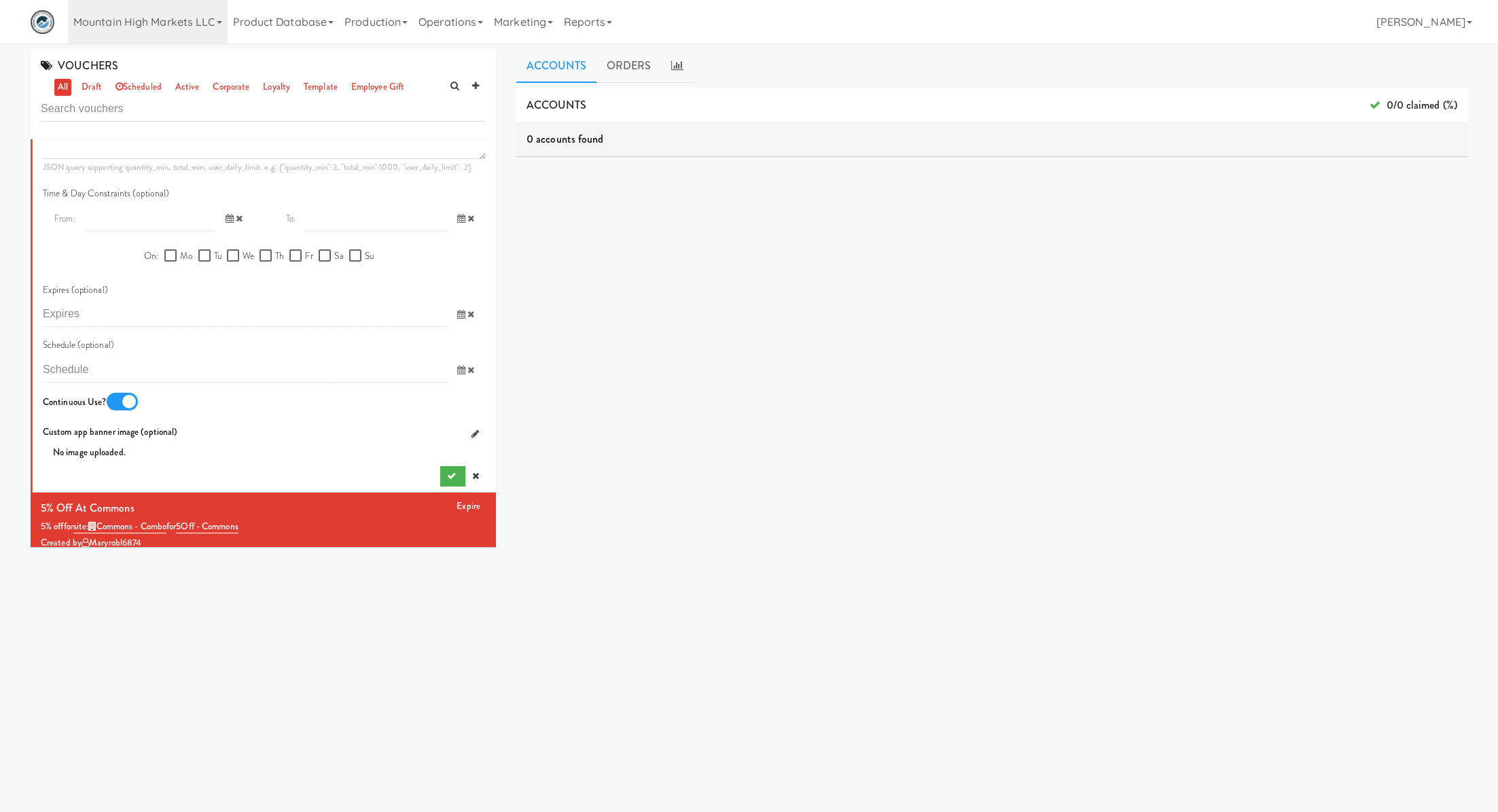
scroll to position [681, 0]
click at [442, 473] on button "submit" at bounding box center [453, 472] width 25 height 20
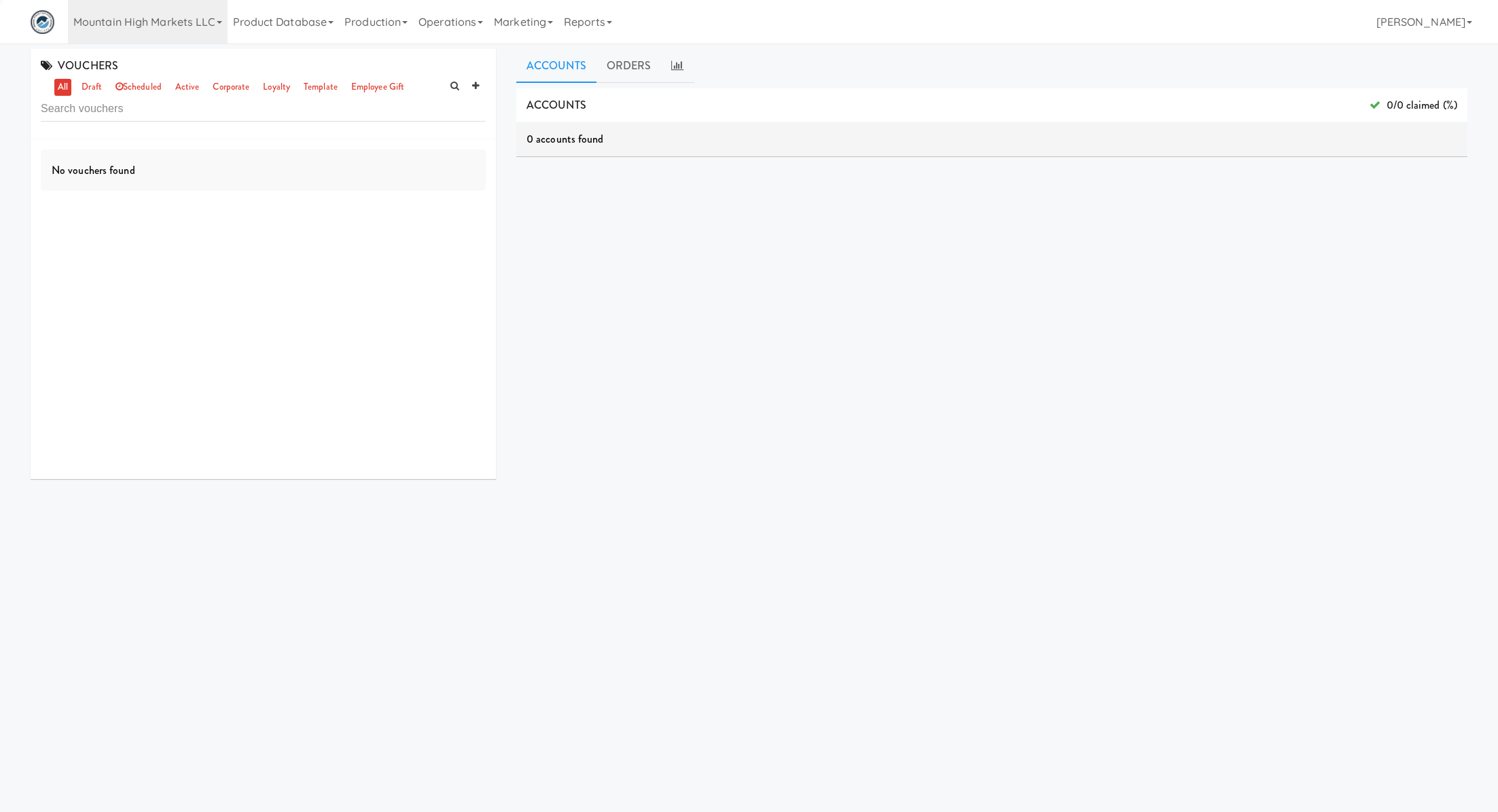
scroll to position [0, 0]
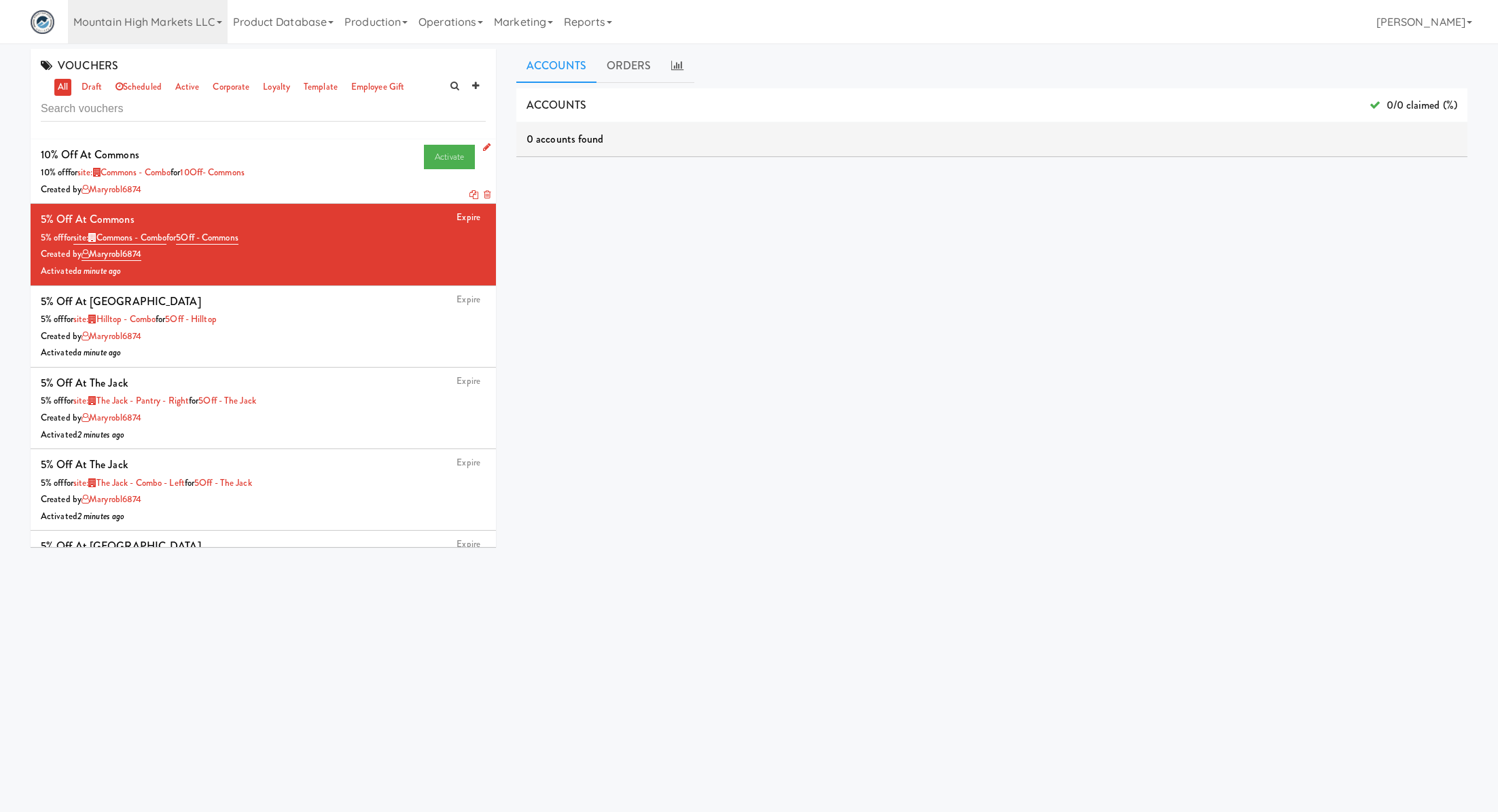
click at [473, 197] on icon at bounding box center [474, 194] width 9 height 9
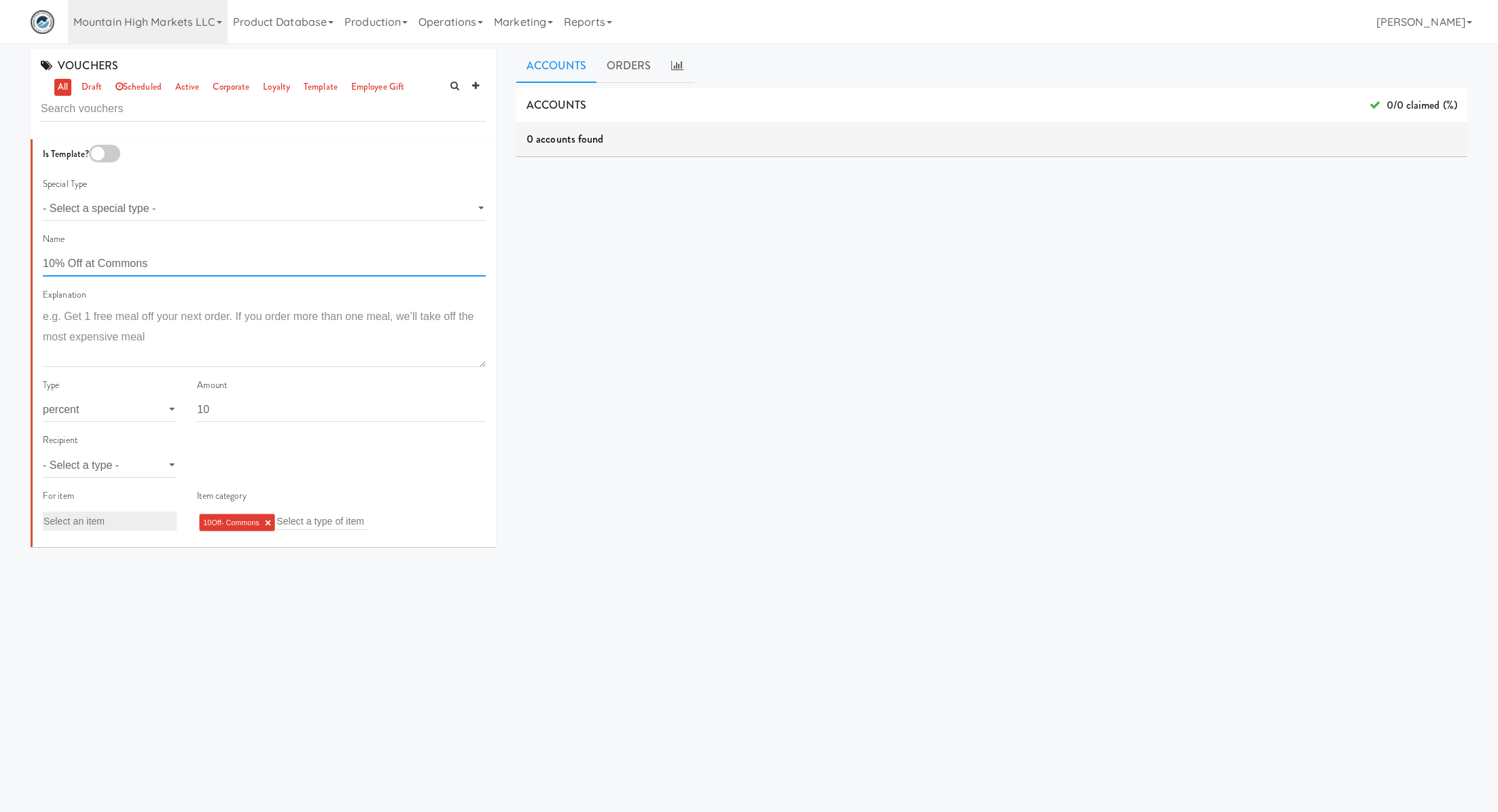
click at [54, 267] on input "10% Off at Commons" at bounding box center [264, 263] width 443 height 25
type input "15% Off at Commons"
click at [240, 409] on input "10" at bounding box center [342, 409] width 289 height 25
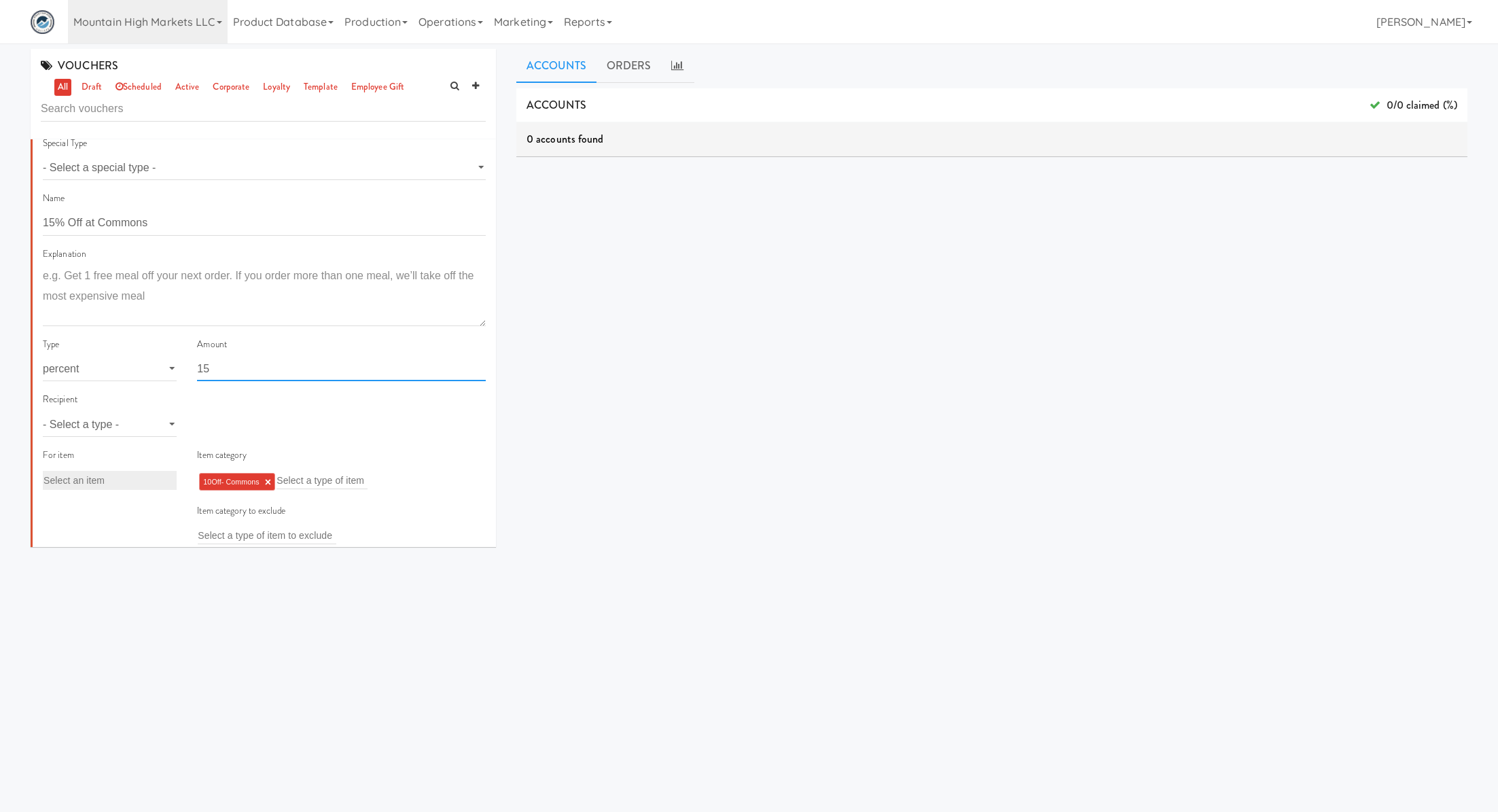
scroll to position [43, 0]
type input "15"
click at [150, 420] on select "- Select a type - user site company" at bounding box center [110, 422] width 134 height 25
select select "string:site"
click at [43, 410] on select "- Select a type - user site company" at bounding box center [110, 422] width 134 height 25
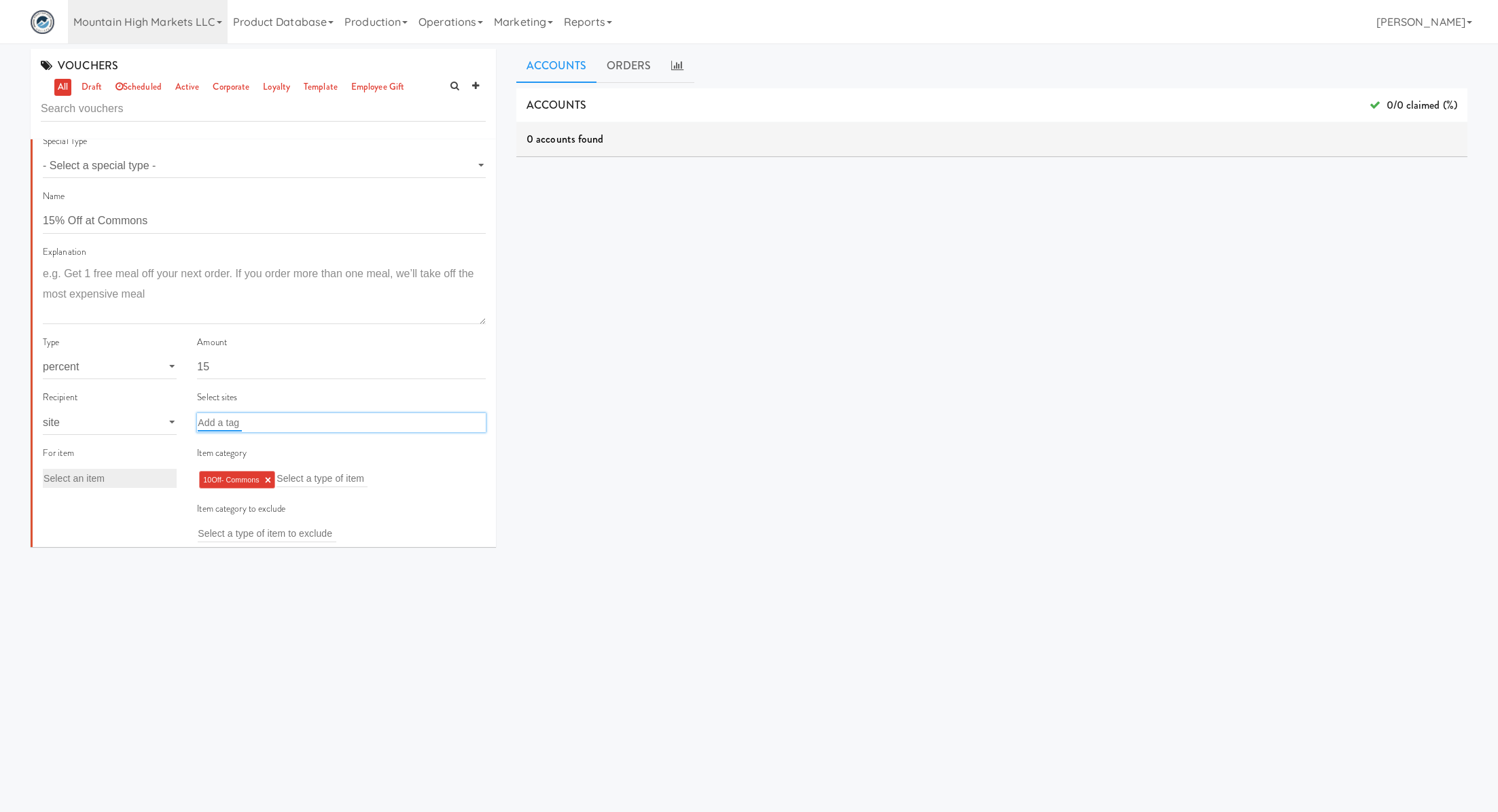
click at [229, 423] on input "text" at bounding box center [219, 422] width 44 height 17
type input "comm"
click at [277, 448] on span "Site: Comm ons - Combo ( COMM O057)" at bounding box center [300, 448] width 191 height 12
click at [274, 477] on li "10Off- Commons ×" at bounding box center [237, 480] width 76 height 17
click at [269, 477] on link "×" at bounding box center [268, 480] width 6 height 12
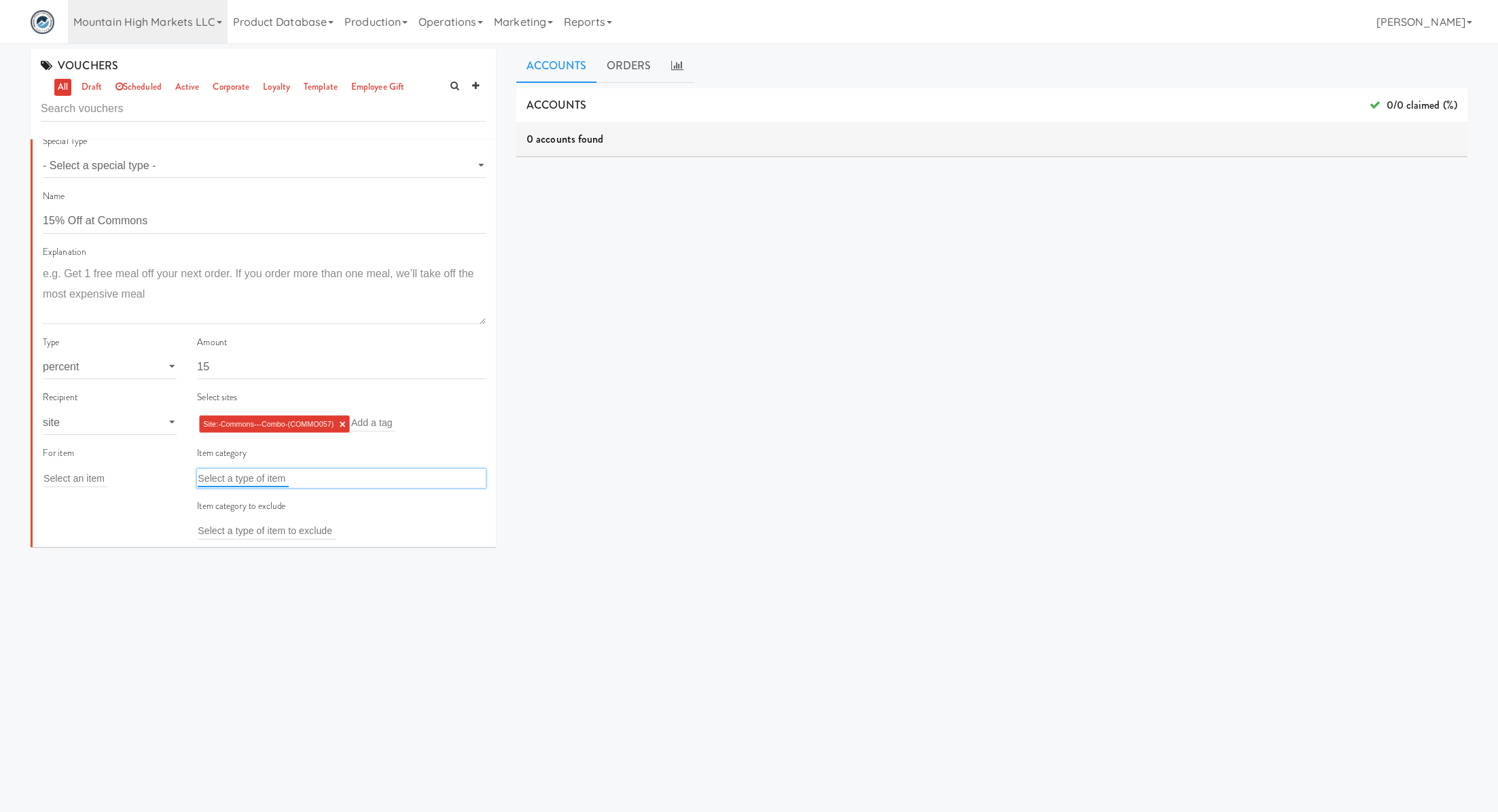
click at [269, 477] on input "text" at bounding box center [242, 478] width 91 height 17
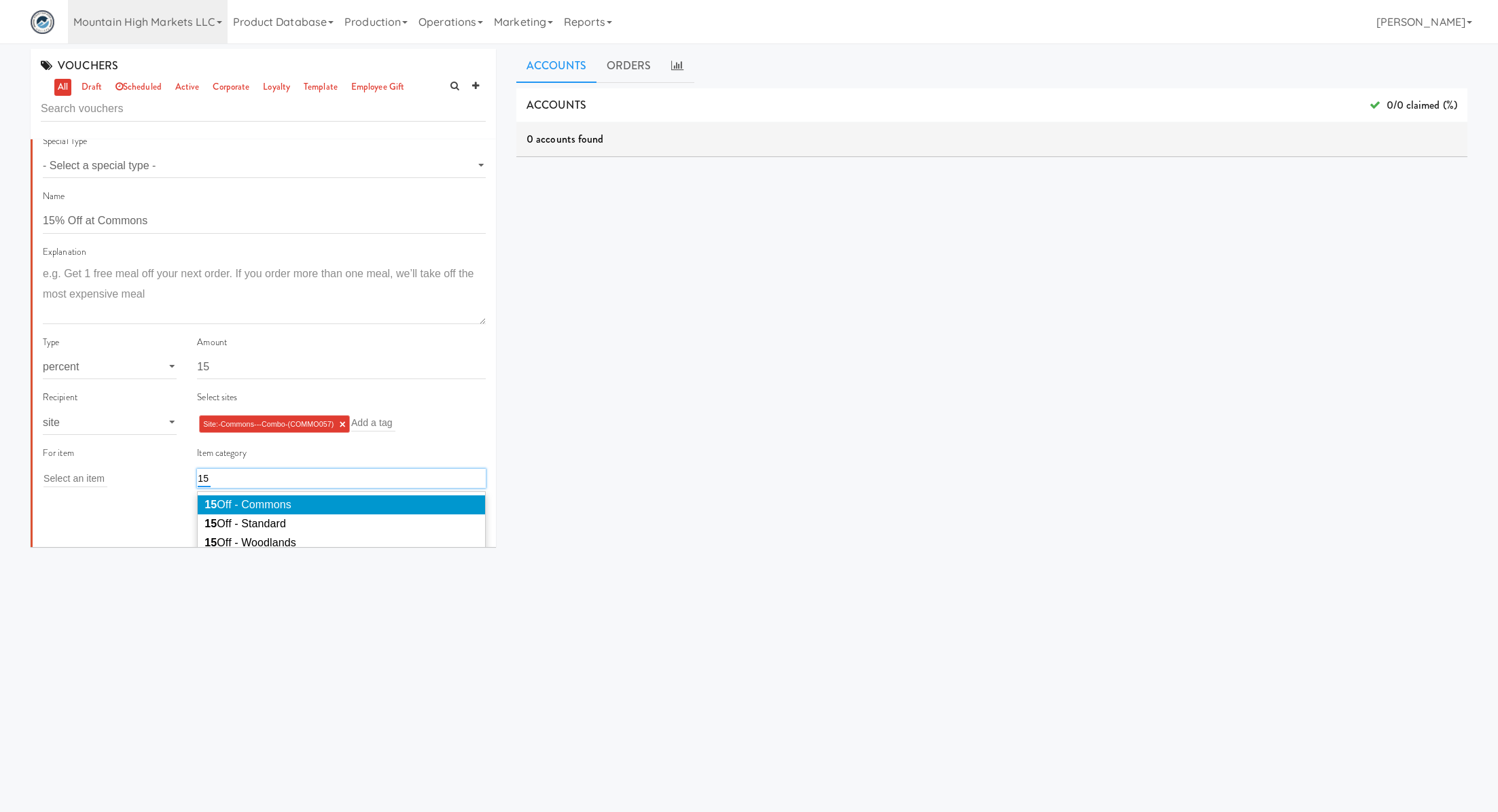
type input "15"
click at [282, 501] on span "15 Off - Commons" at bounding box center [247, 504] width 86 height 12
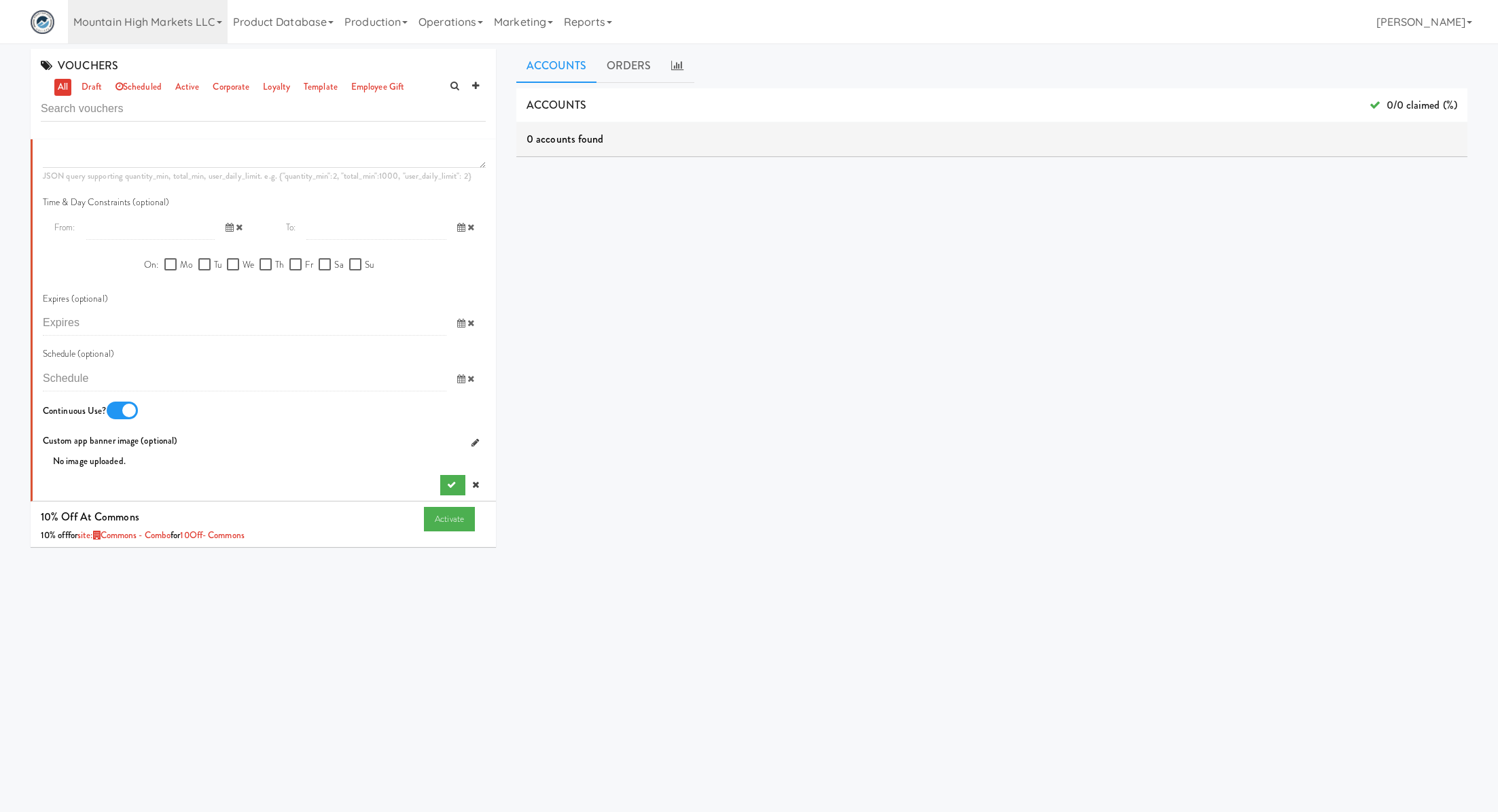
scroll to position [669, 0]
click at [442, 485] on button "submit" at bounding box center [453, 484] width 25 height 20
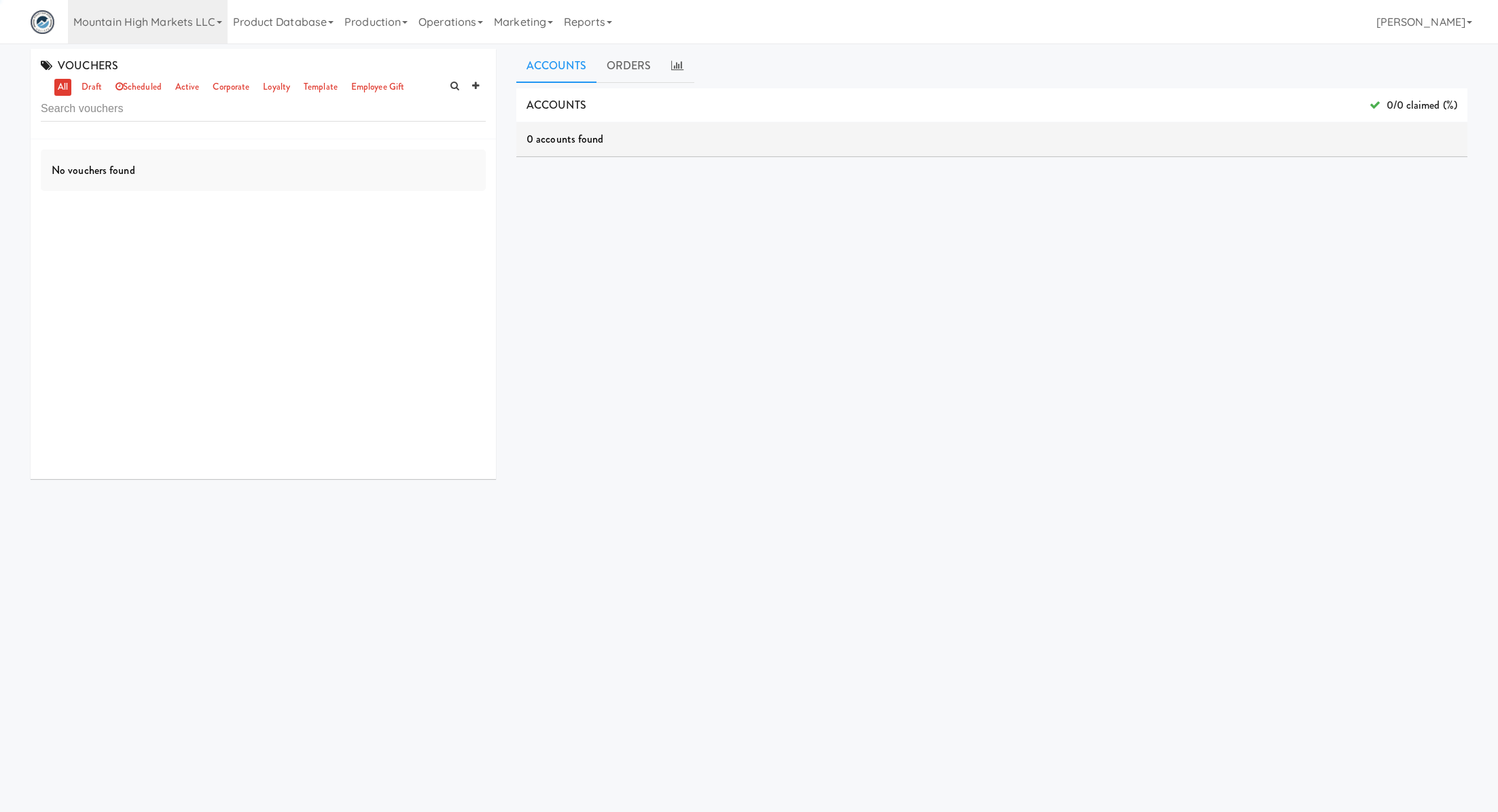
scroll to position [0, 0]
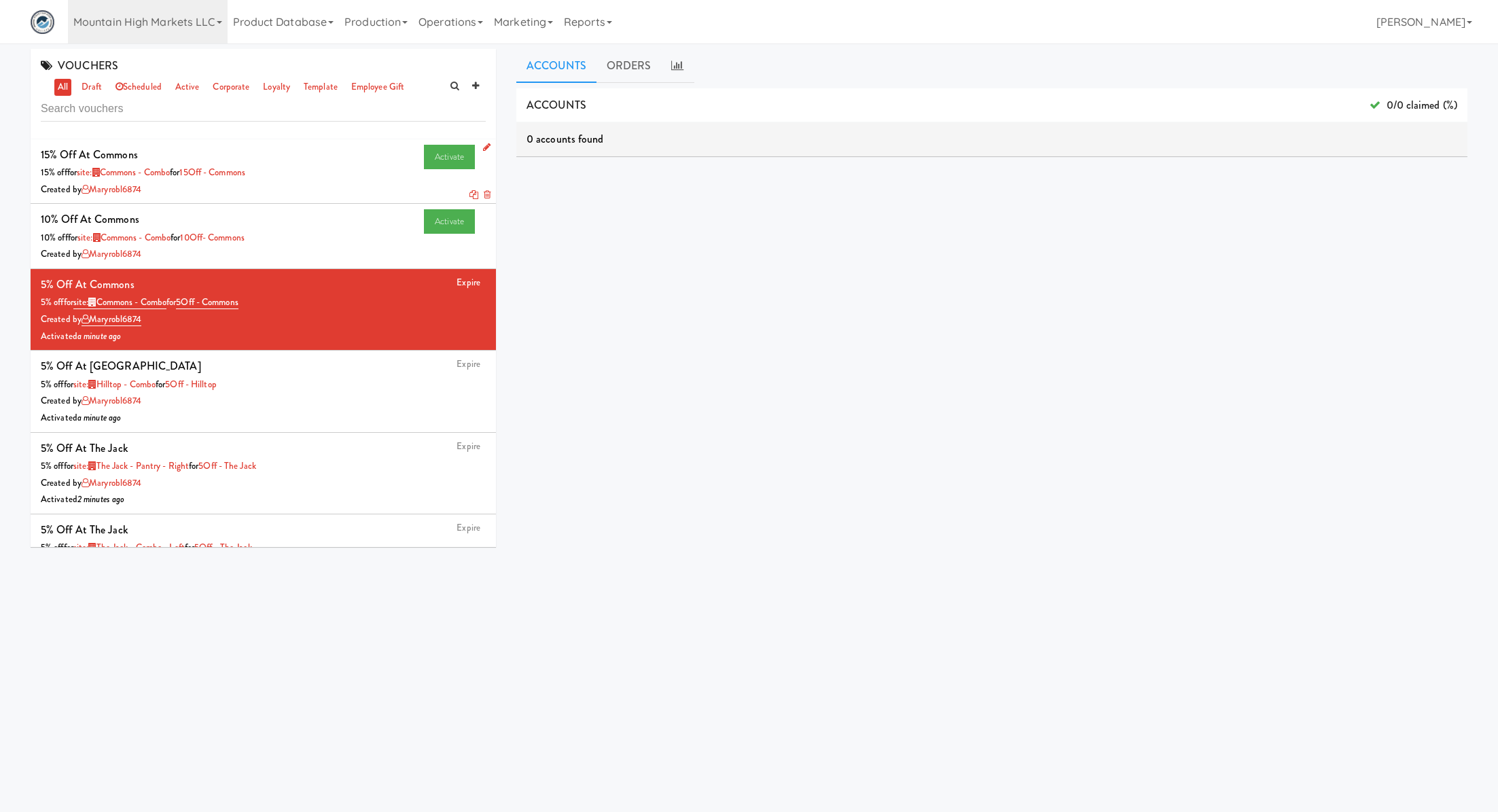
click at [472, 194] on icon at bounding box center [474, 194] width 9 height 9
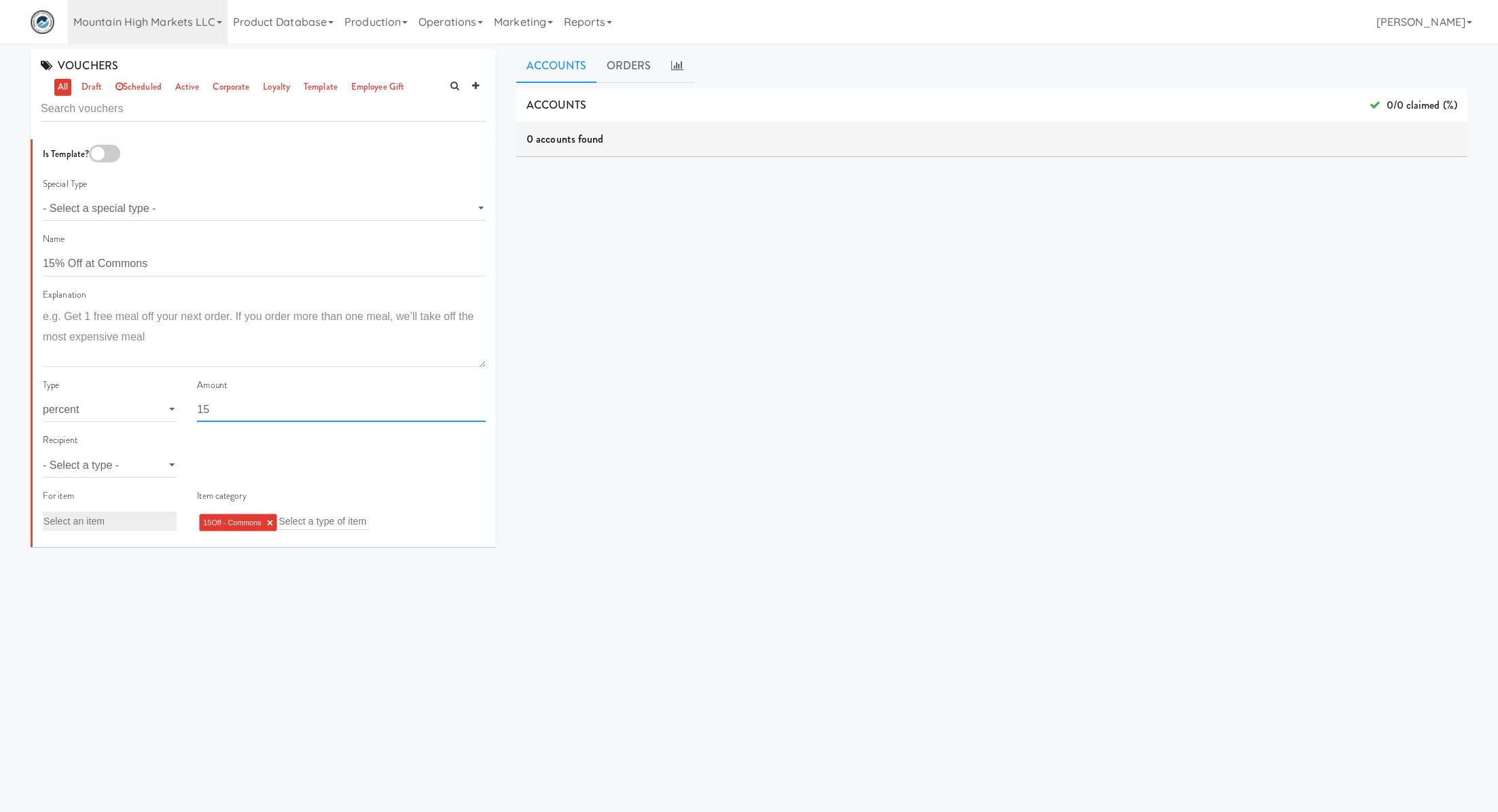
click at [221, 411] on input "15" at bounding box center [342, 409] width 289 height 25
type input "1"
type input "25"
click at [47, 266] on input "15% Off at Commons" at bounding box center [264, 263] width 443 height 25
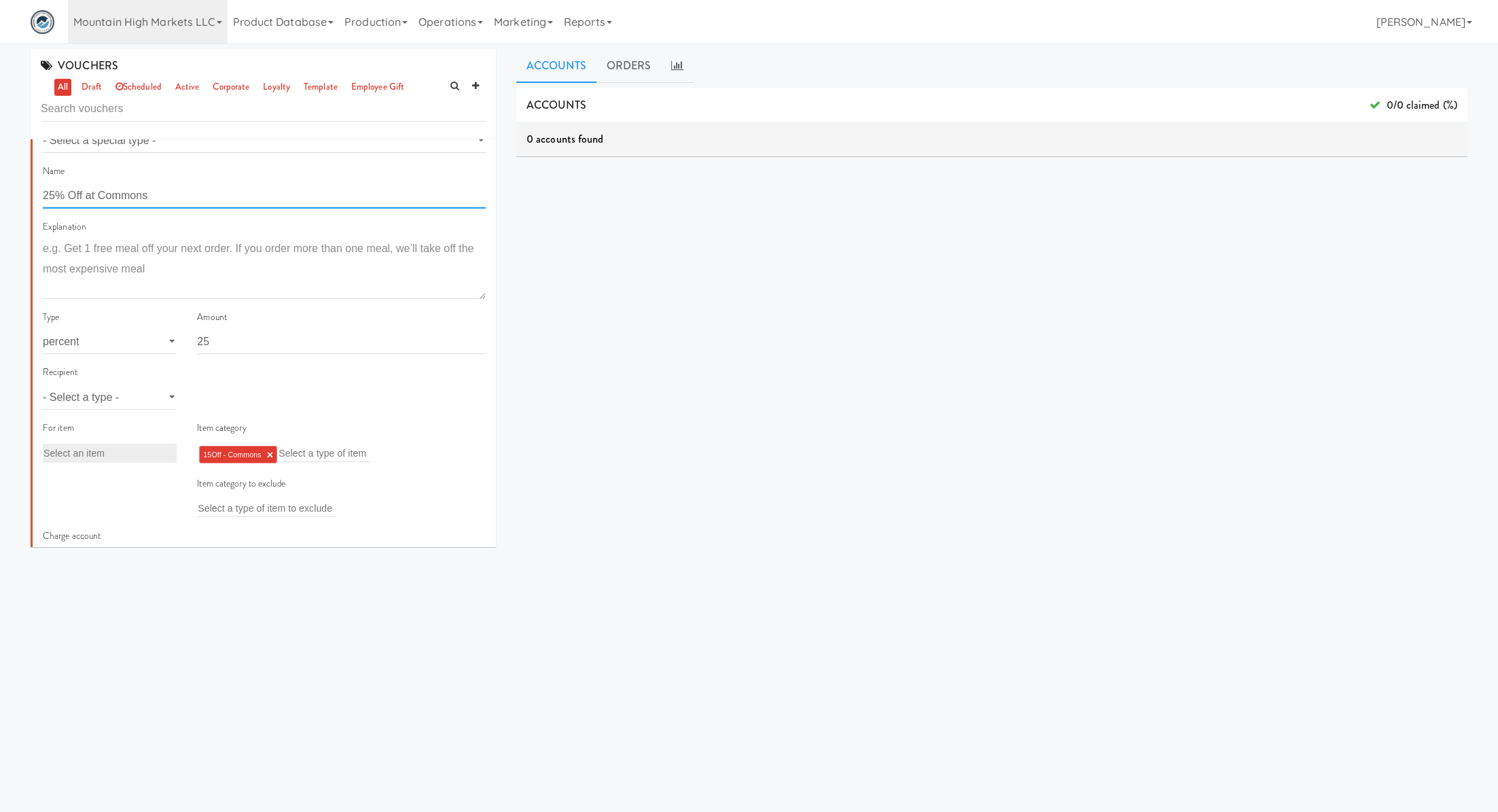
scroll to position [73, 0]
type input "25% Off at Commons"
click at [129, 387] on select "- Select a type - user site company" at bounding box center [110, 391] width 134 height 25
select select "string:site"
click at [43, 379] on select "- Select a type - user site company" at bounding box center [110, 391] width 134 height 25
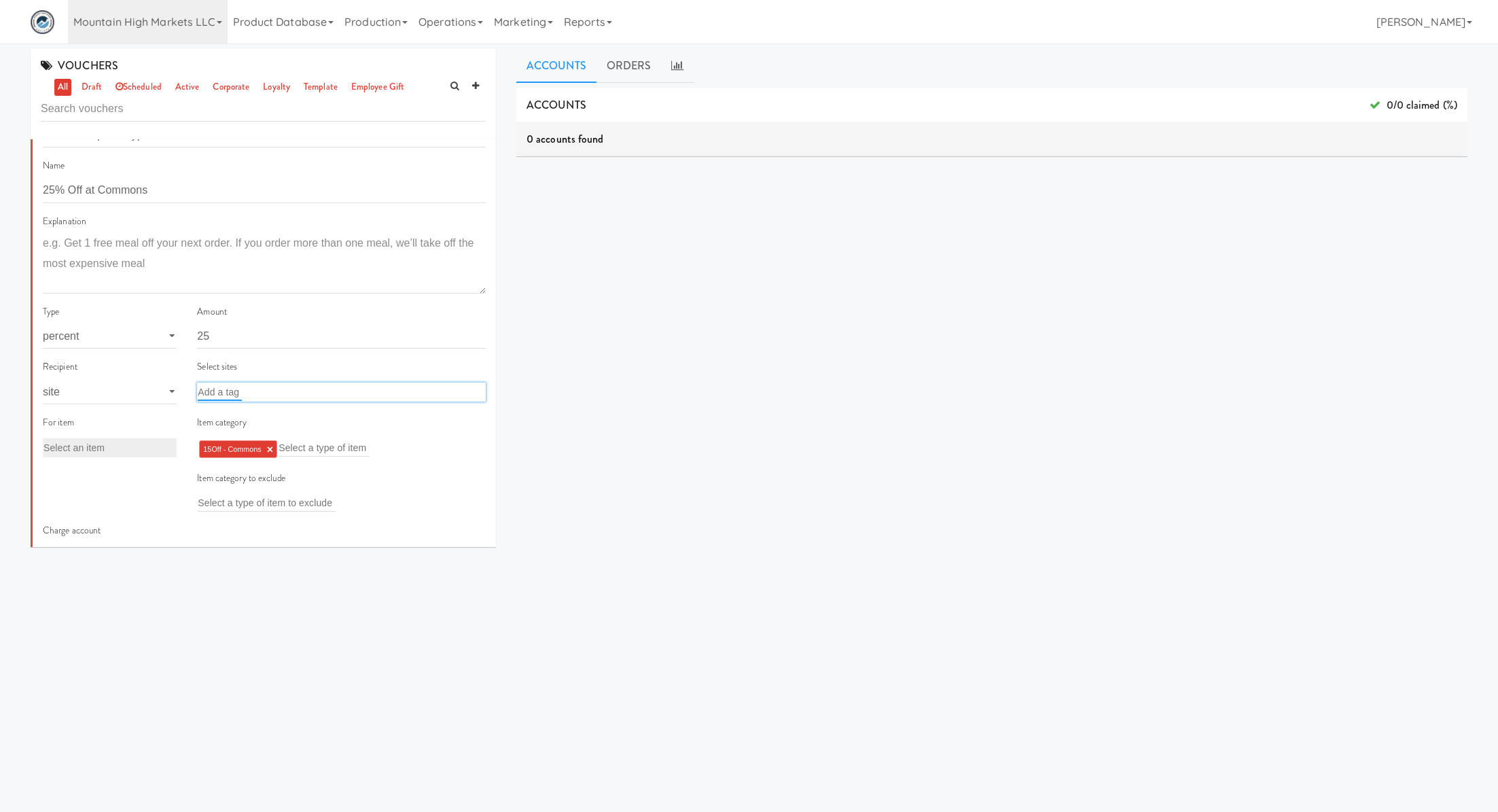
click at [213, 395] on input "text" at bounding box center [219, 392] width 44 height 17
type input "commo"
click at [231, 424] on em "Commo" at bounding box center [247, 418] width 41 height 12
click at [271, 447] on link "×" at bounding box center [270, 449] width 6 height 12
click at [273, 453] on input "text" at bounding box center [242, 448] width 91 height 17
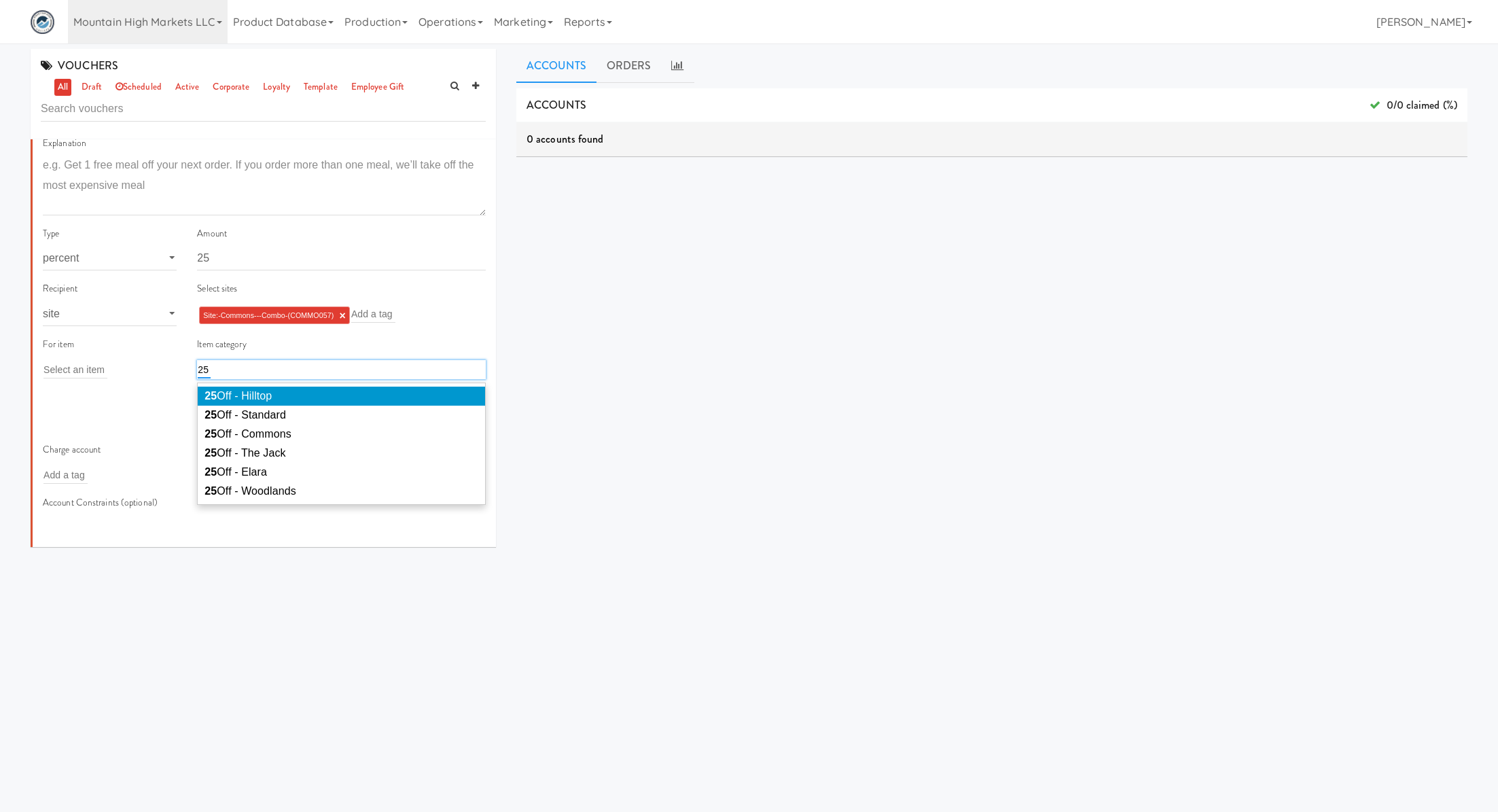
scroll to position [155, 0]
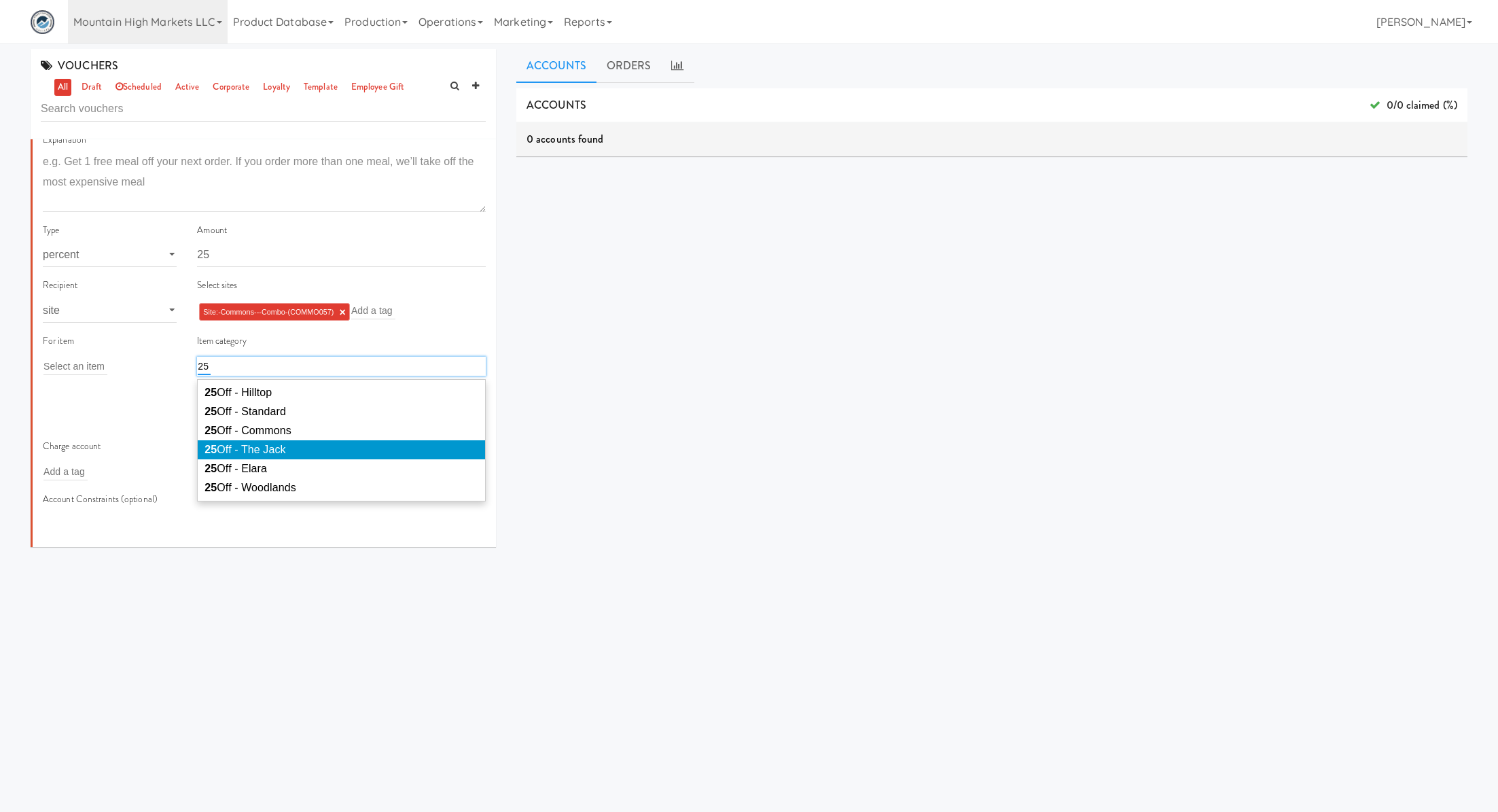
type input "25"
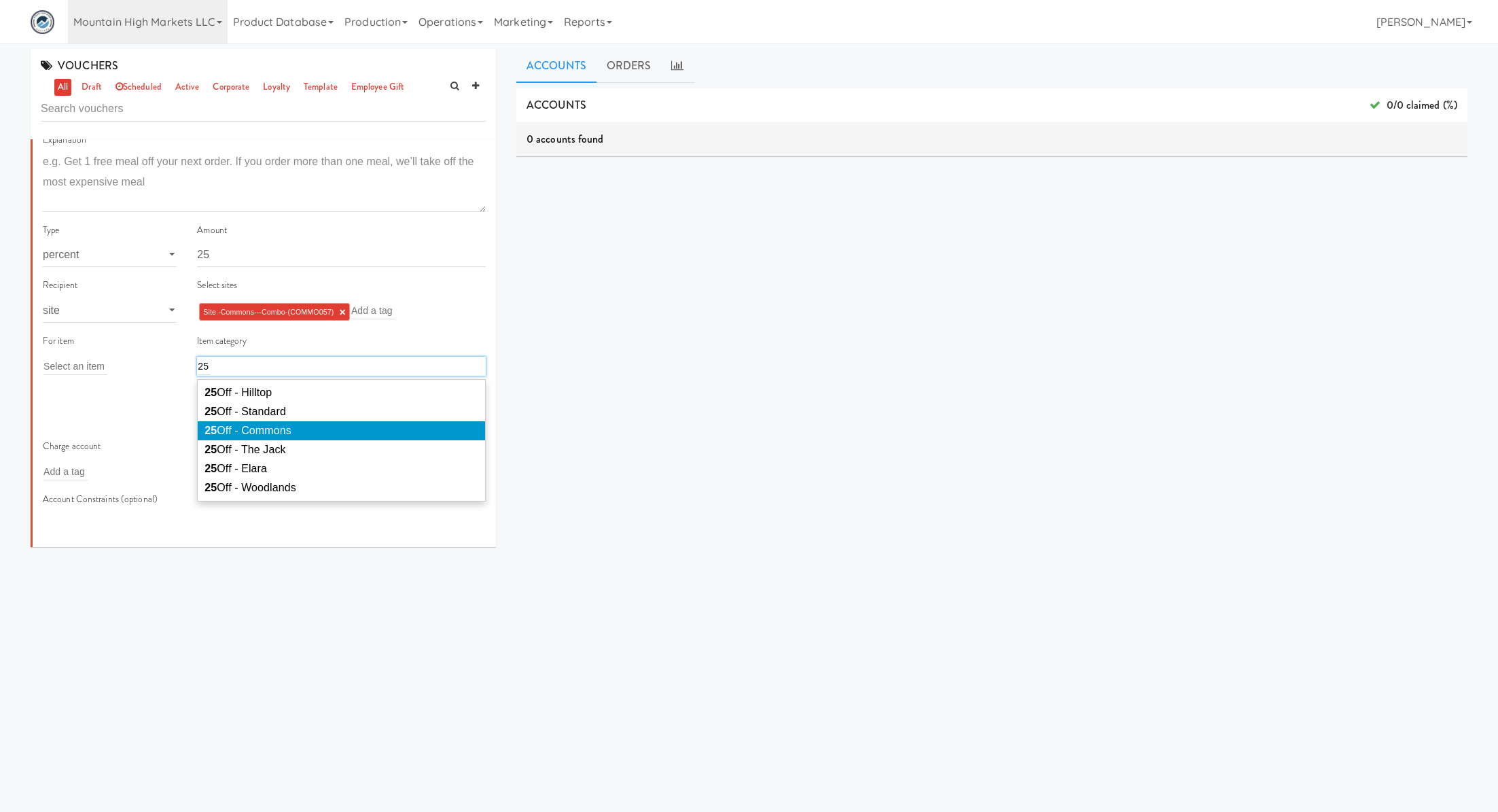
click at [298, 440] on li "25 Off - Commons" at bounding box center [341, 430] width 287 height 19
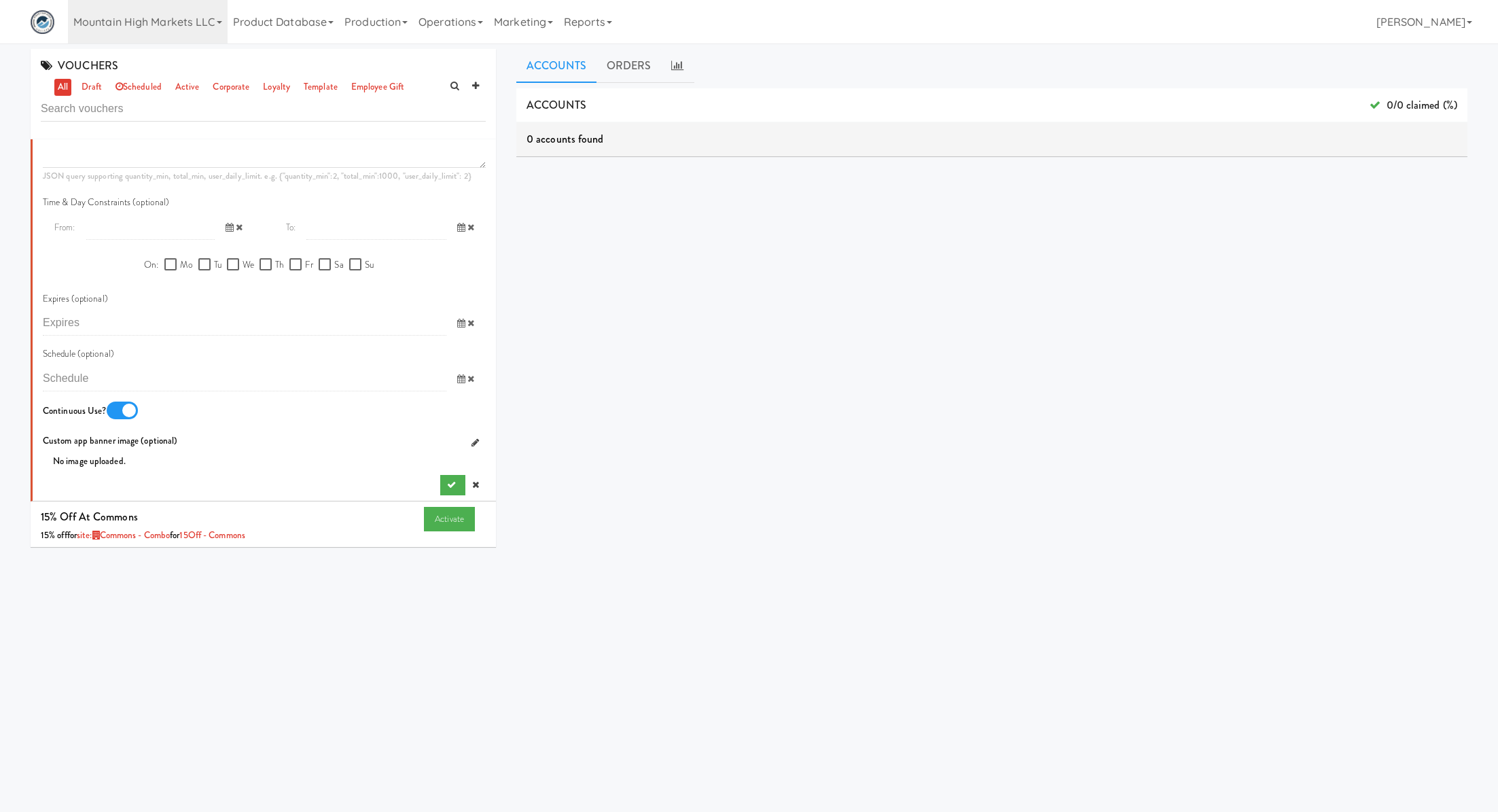
scroll to position [708, 0]
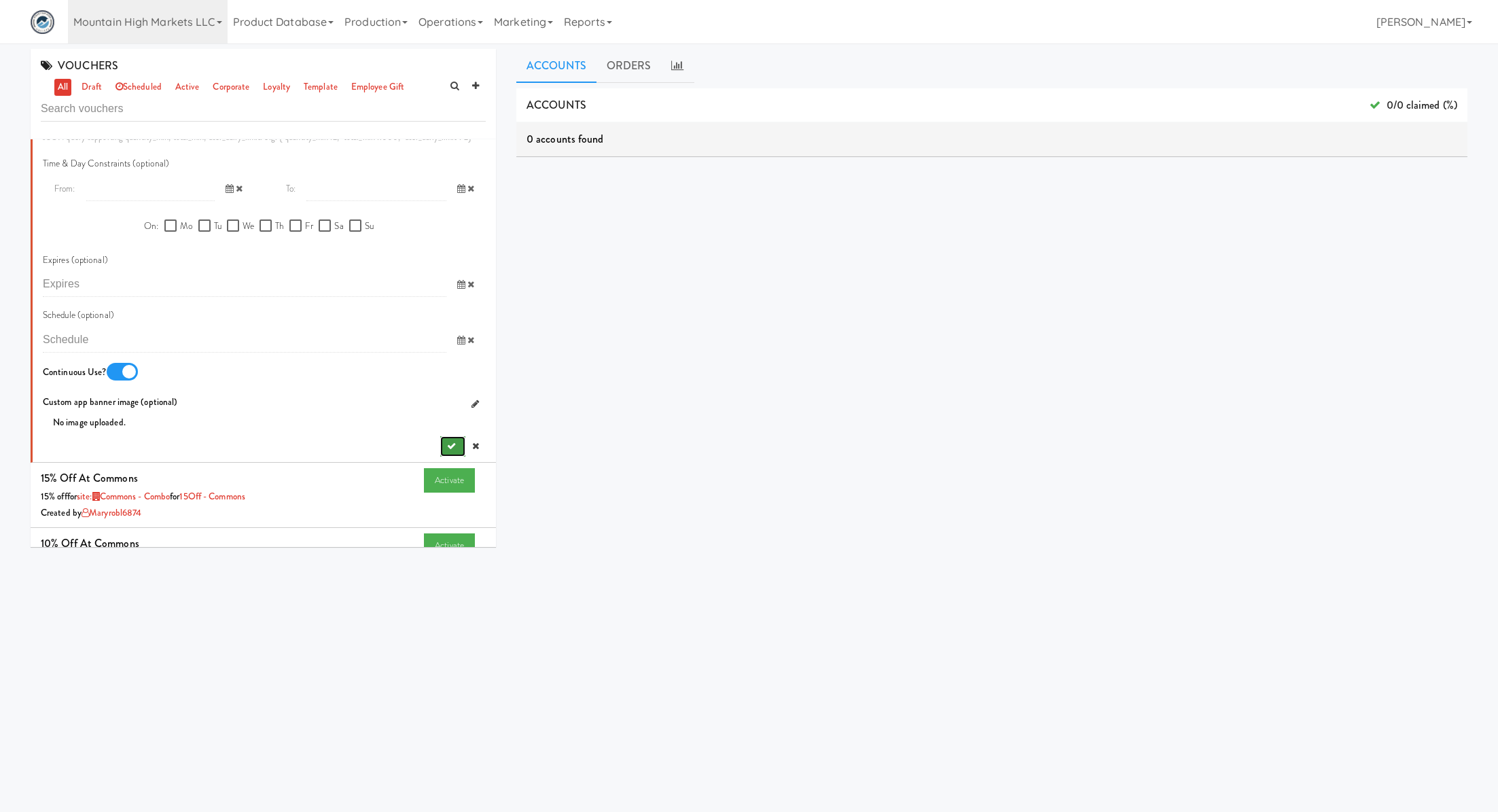
click at [452, 444] on icon "submit" at bounding box center [451, 446] width 9 height 9
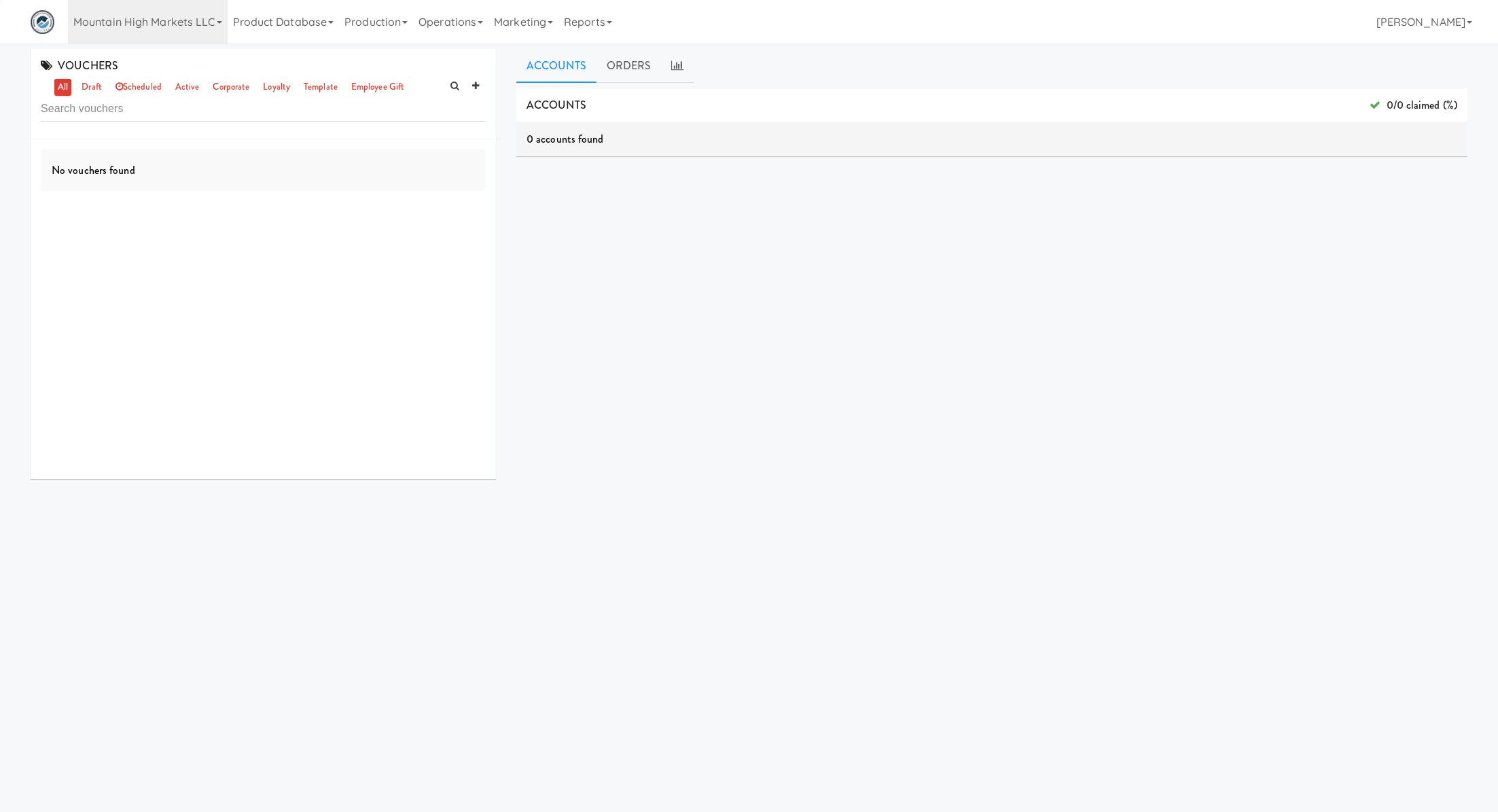
scroll to position [0, 0]
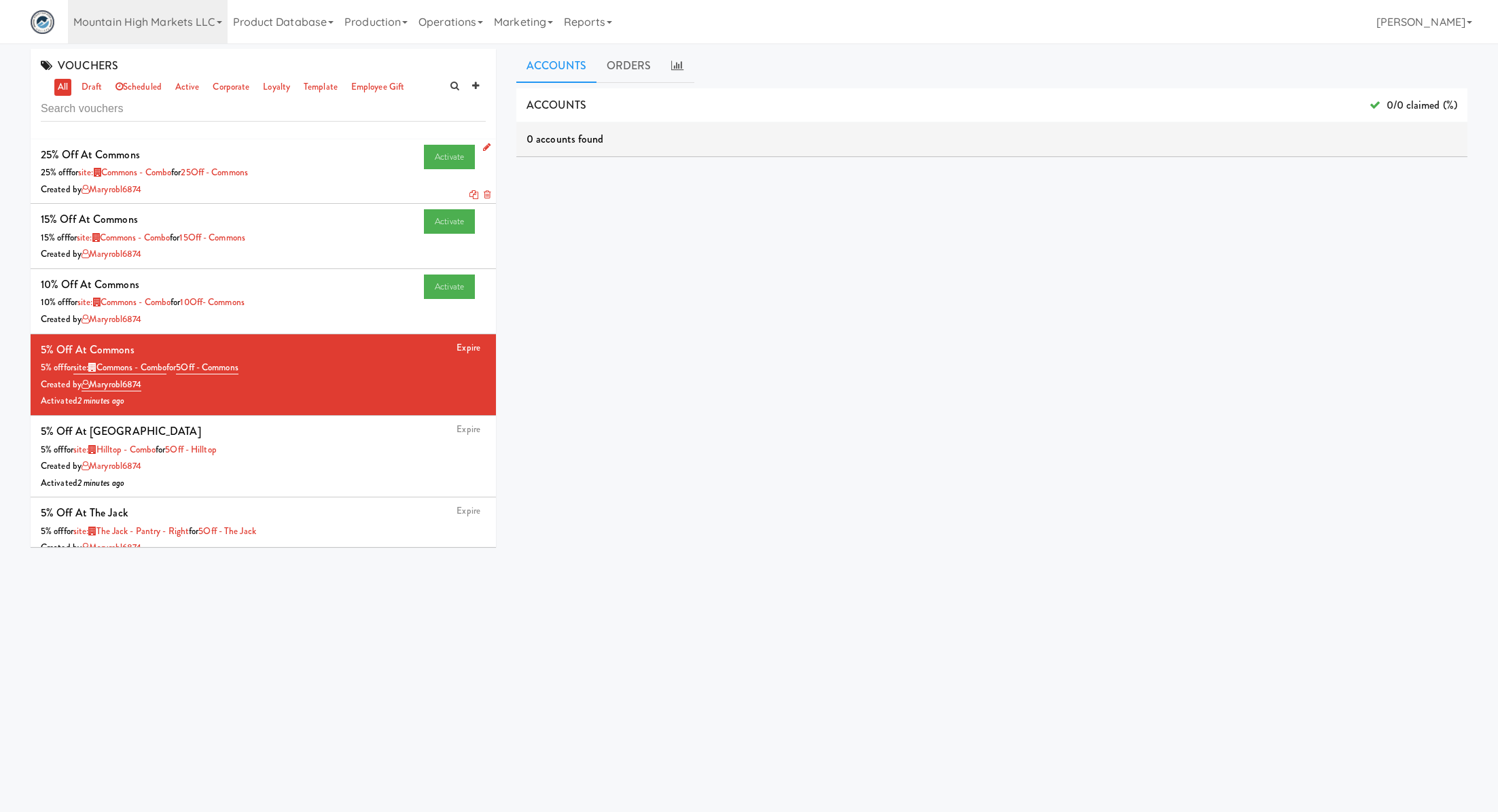
click at [474, 195] on icon at bounding box center [474, 194] width 9 height 9
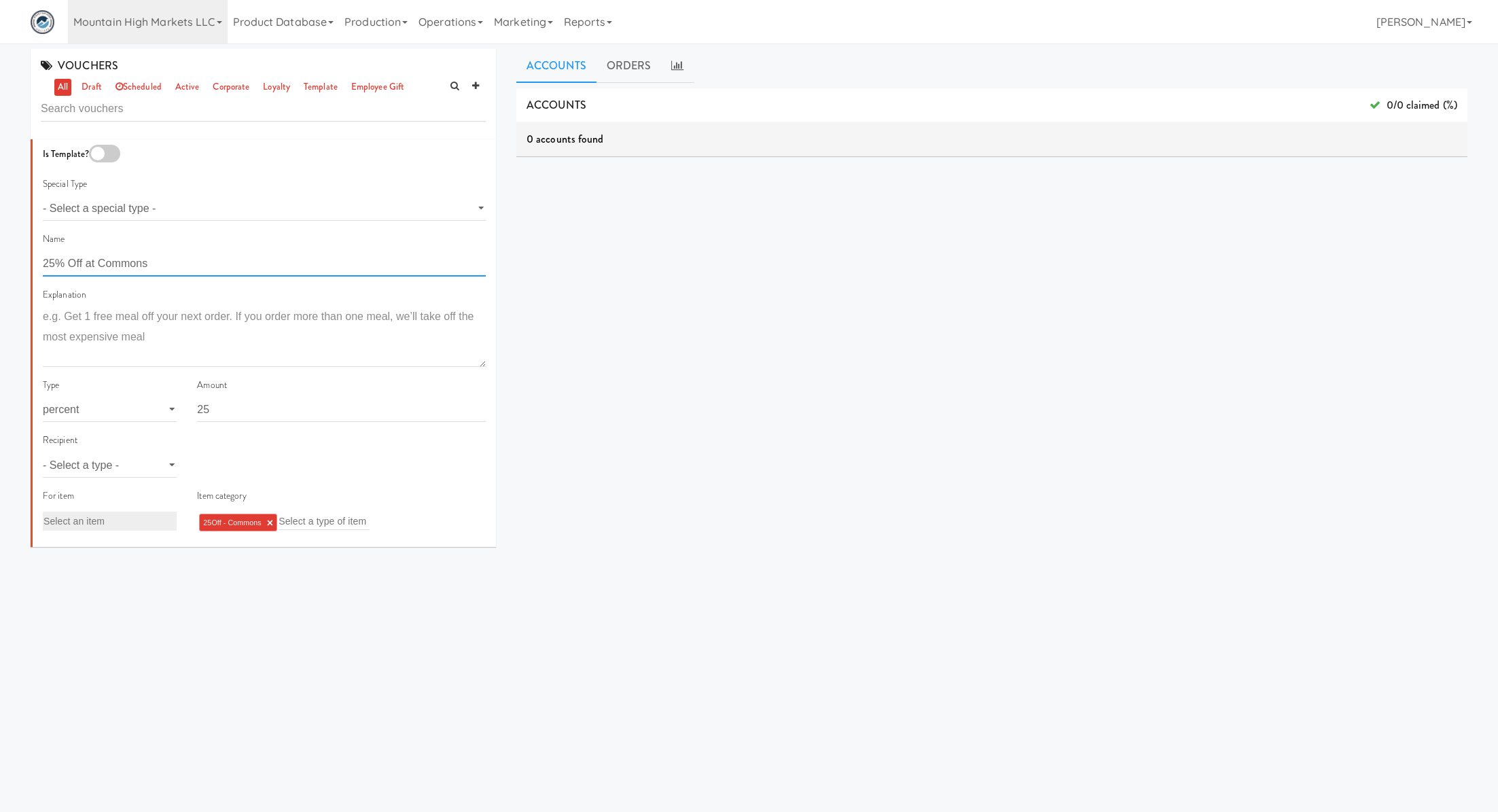
click at [52, 266] on input "25% Off at Commons" at bounding box center [264, 263] width 443 height 25
type input "35% Off at Commons"
click at [211, 407] on input "25" at bounding box center [342, 409] width 289 height 25
type input "2"
type input "35"
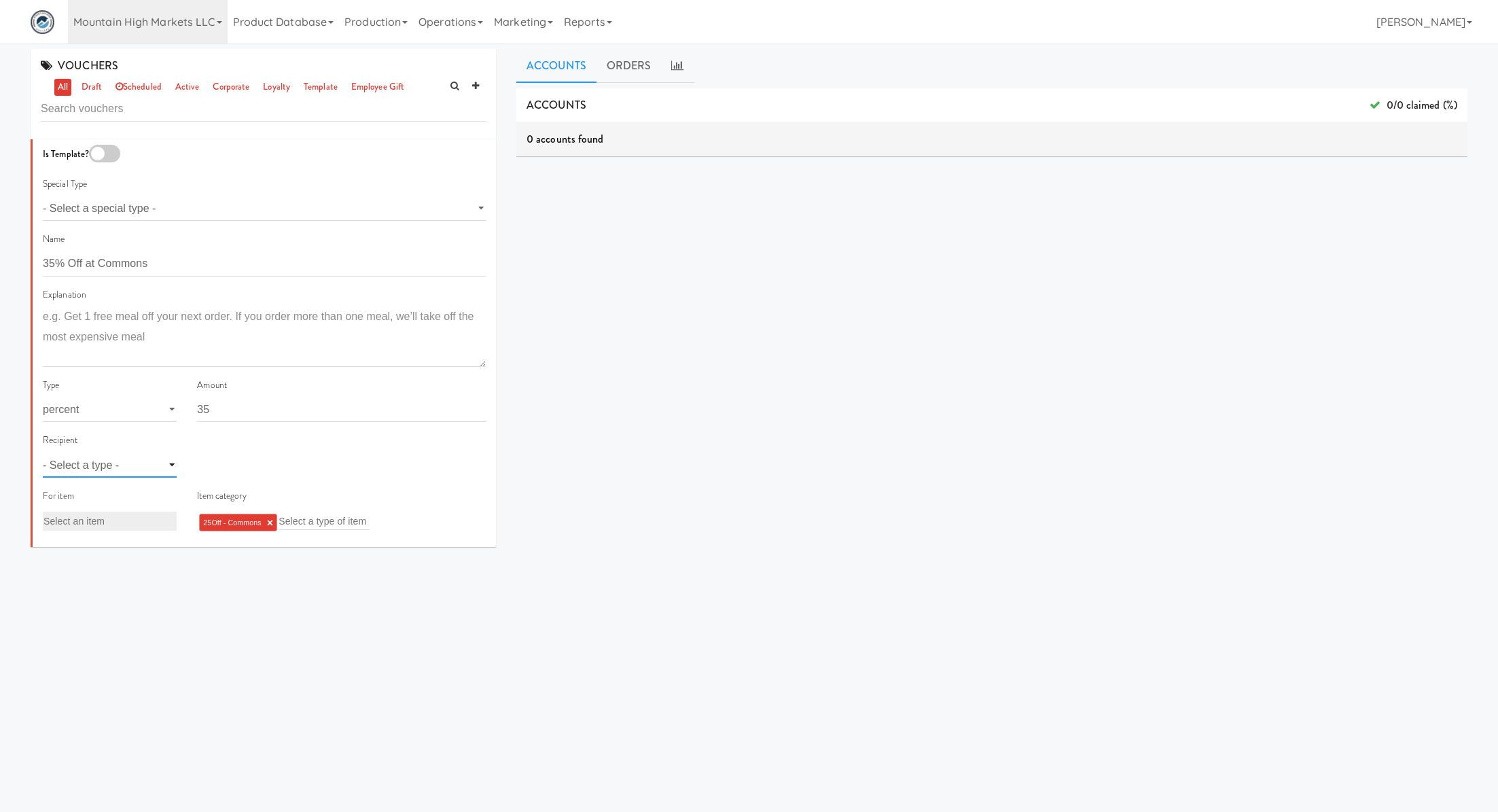
click at [139, 466] on select "- Select a type - user site company" at bounding box center [110, 465] width 134 height 25
select select "string:site"
click at [43, 453] on select "- Select a type - user site company" at bounding box center [110, 465] width 134 height 25
click at [219, 464] on input "text" at bounding box center [219, 465] width 44 height 17
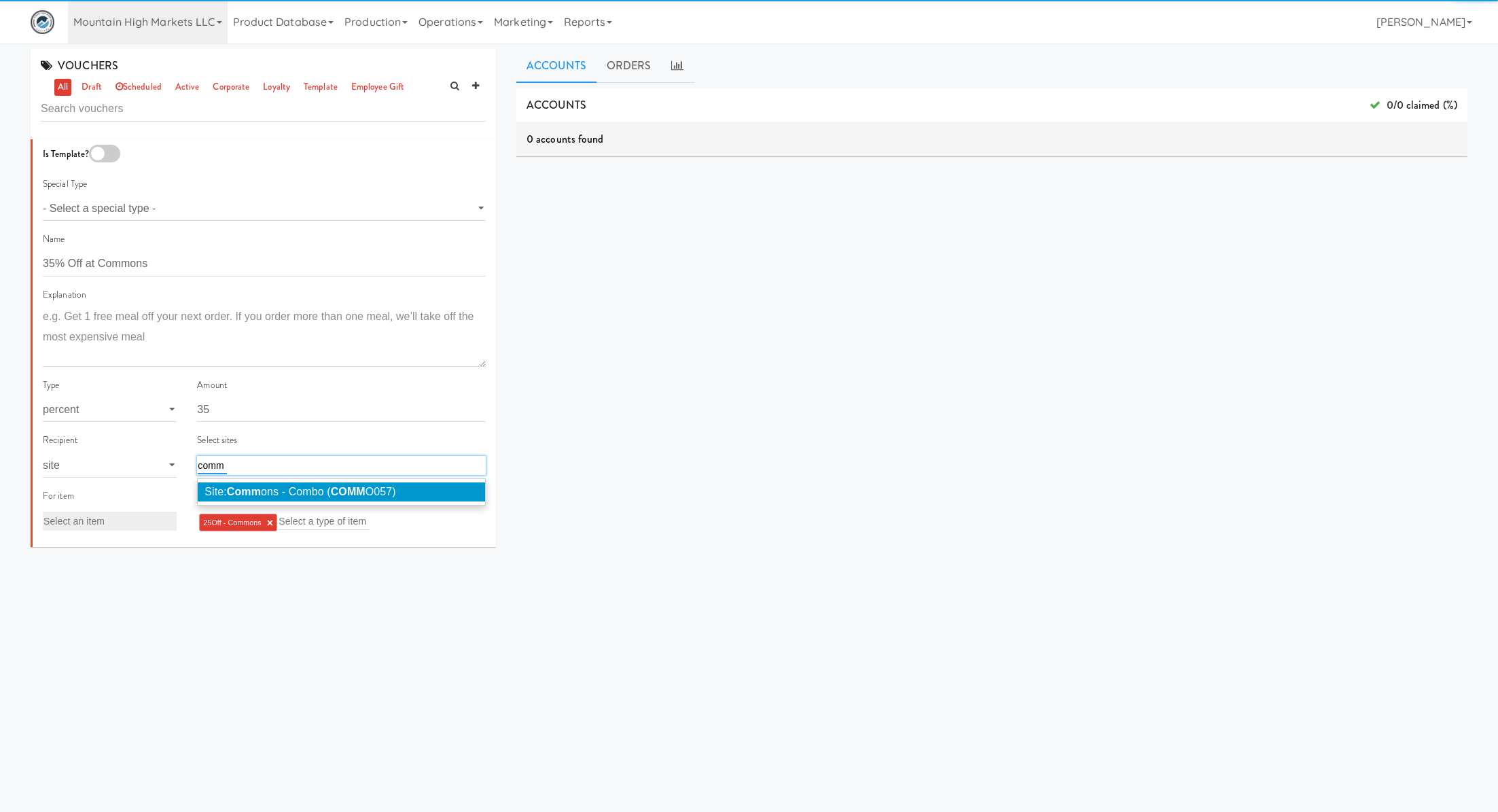
type input "comm"
click at [240, 493] on em "Comm" at bounding box center [244, 491] width 34 height 12
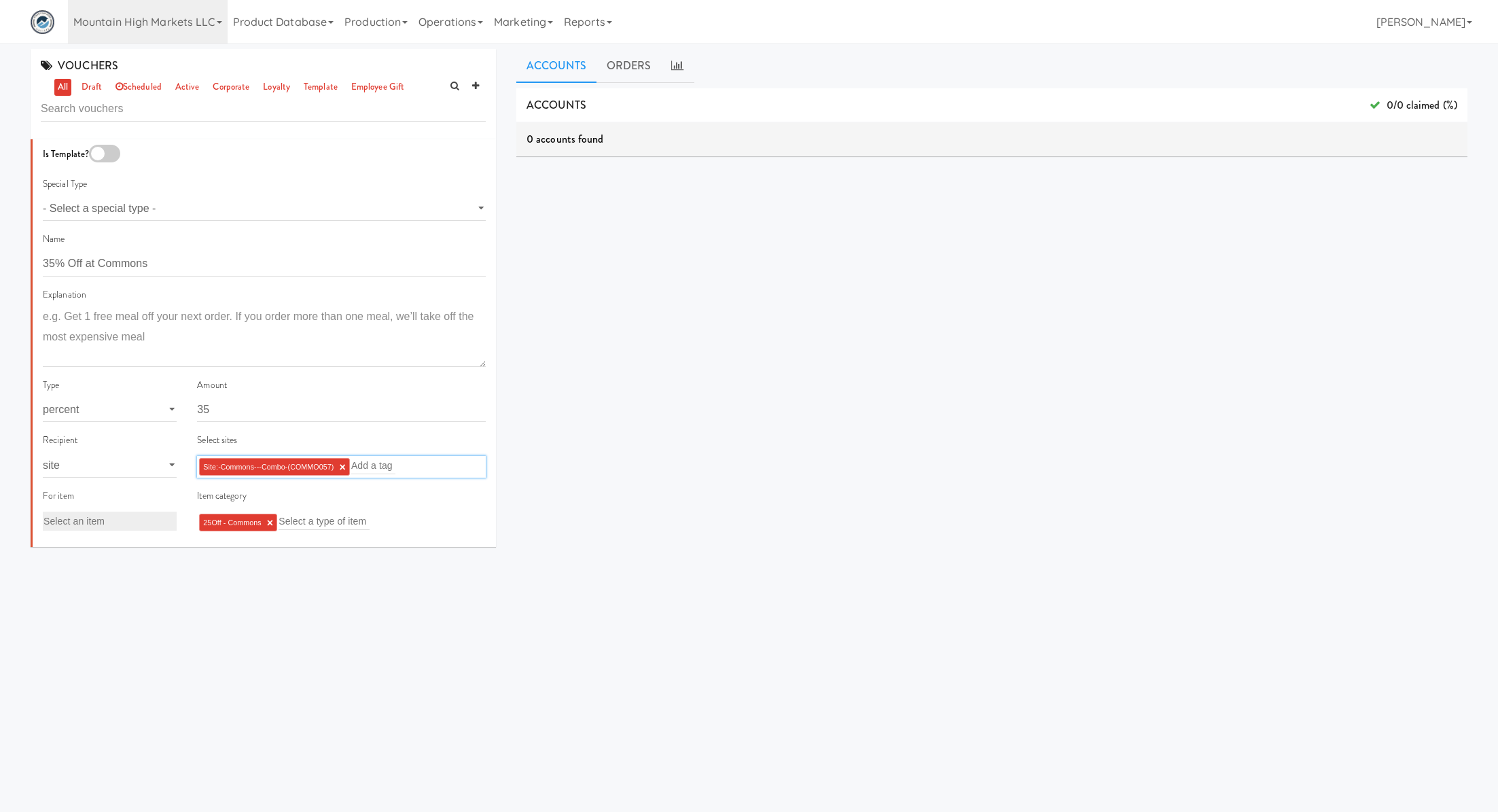
click at [271, 517] on link "×" at bounding box center [270, 522] width 6 height 12
click at [271, 517] on input "text" at bounding box center [242, 521] width 91 height 17
type input "2"
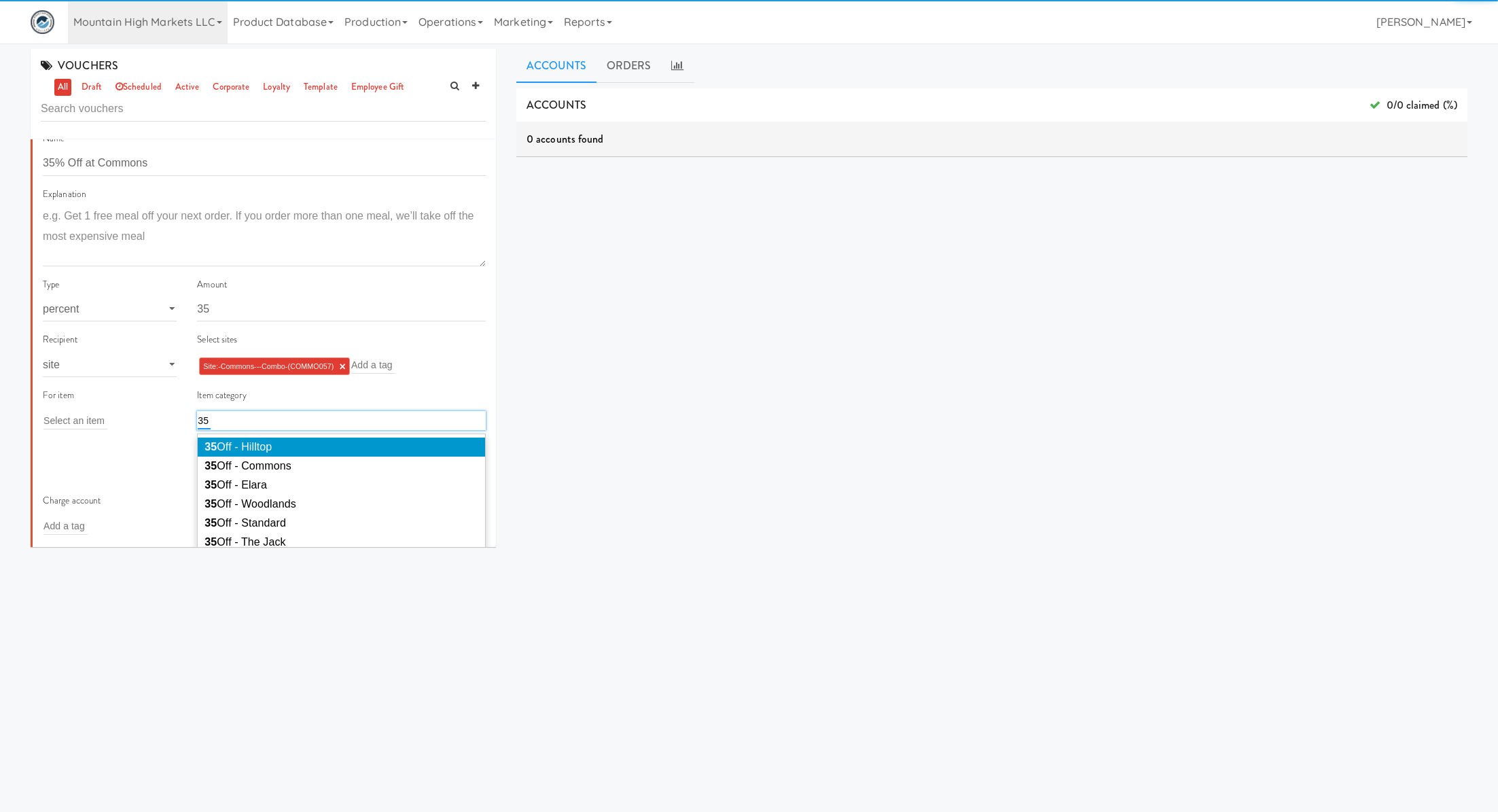
scroll to position [118, 0]
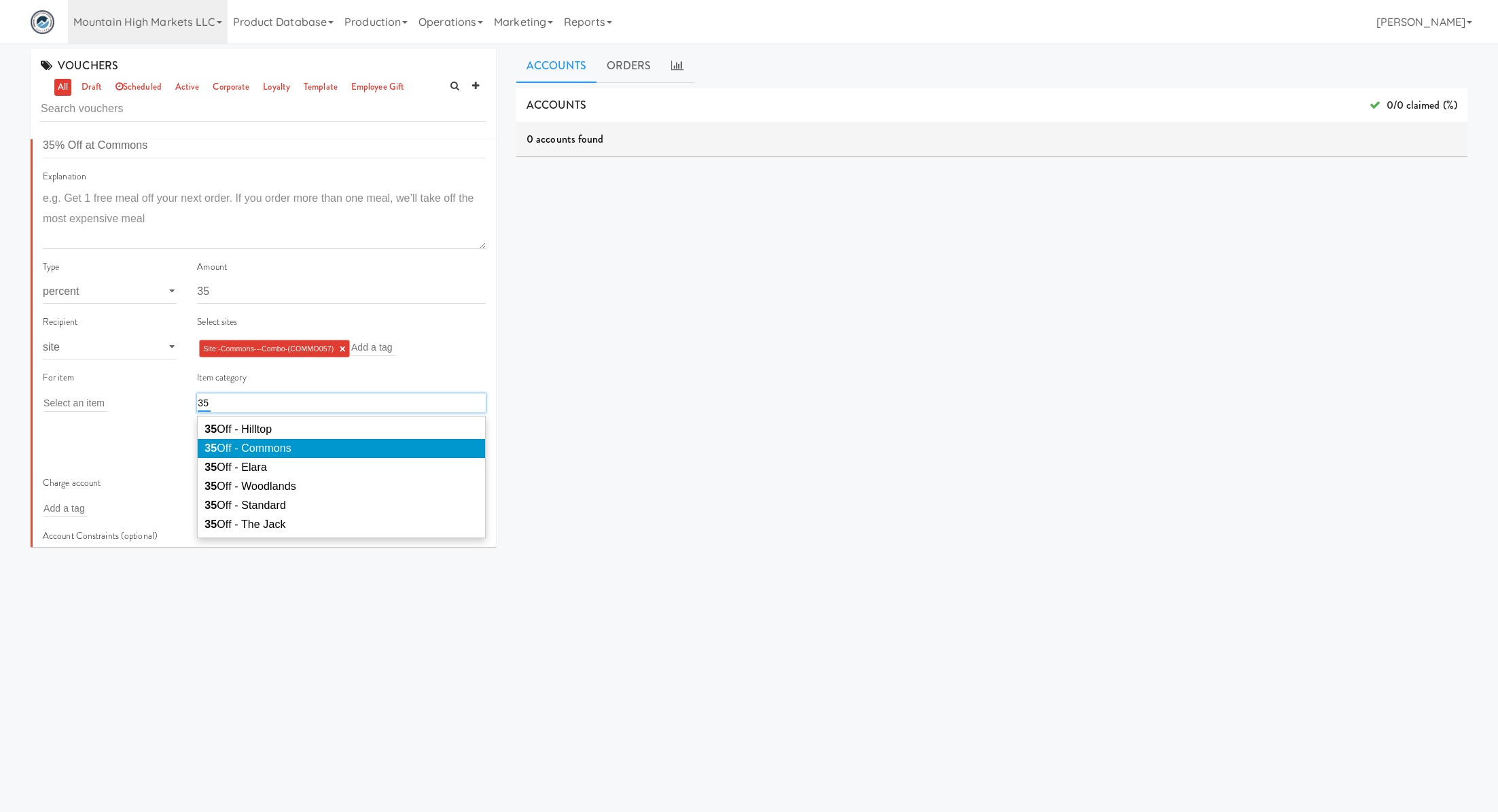
type input "35"
click at [339, 453] on li "35 Off - Commons" at bounding box center [341, 448] width 287 height 19
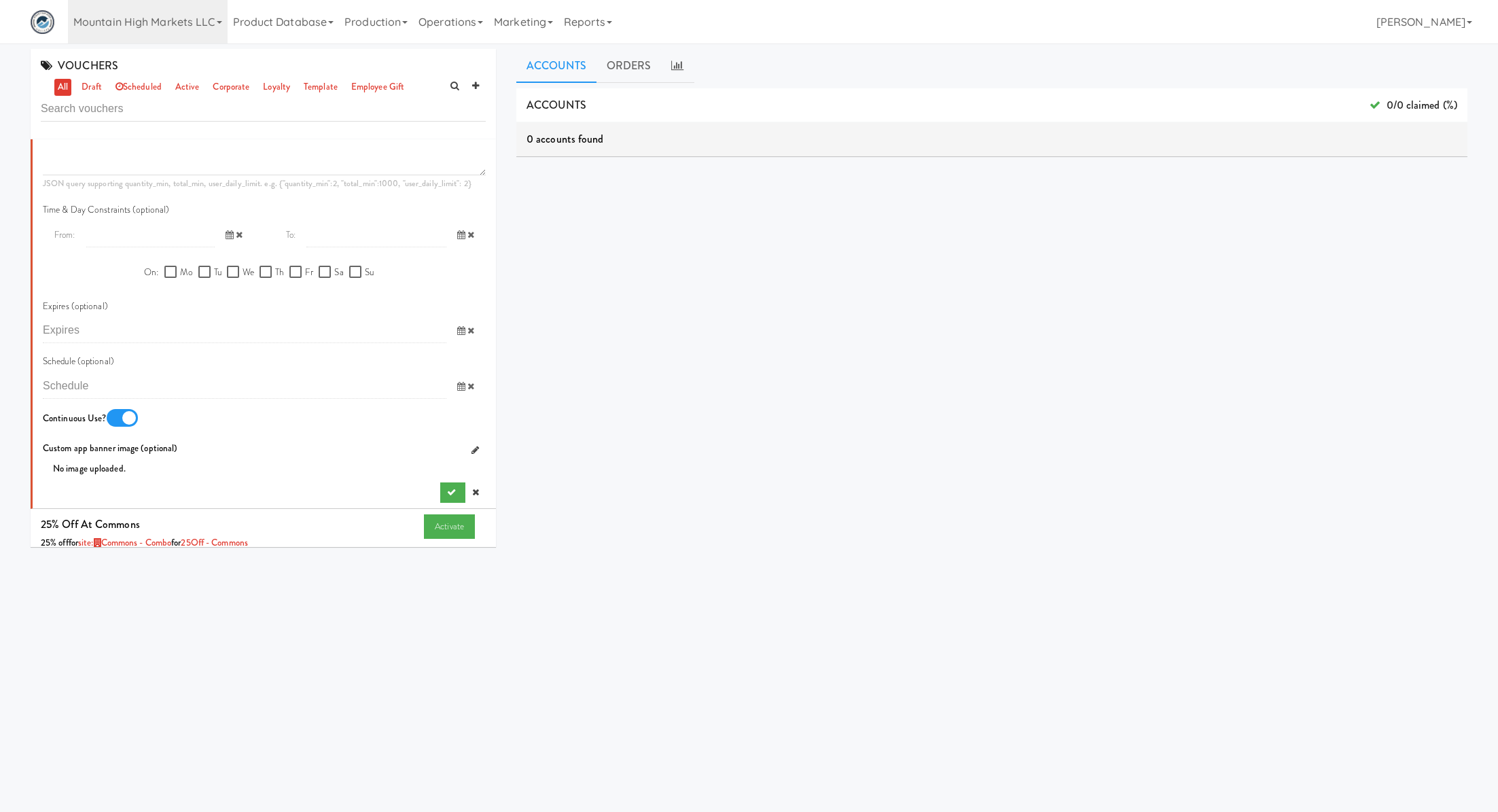
scroll to position [666, 0]
click at [452, 484] on icon "submit" at bounding box center [451, 487] width 9 height 9
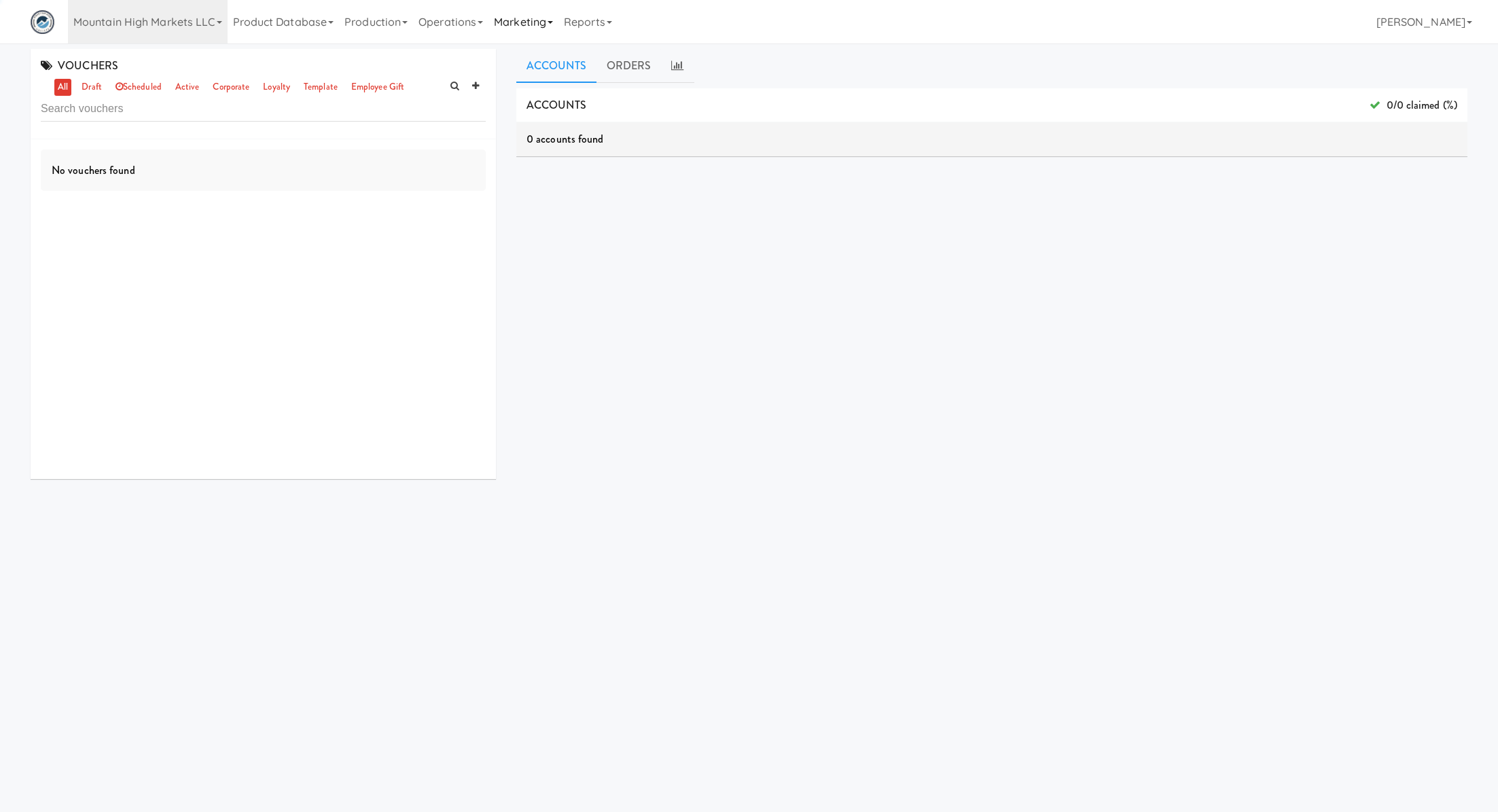
scroll to position [0, 0]
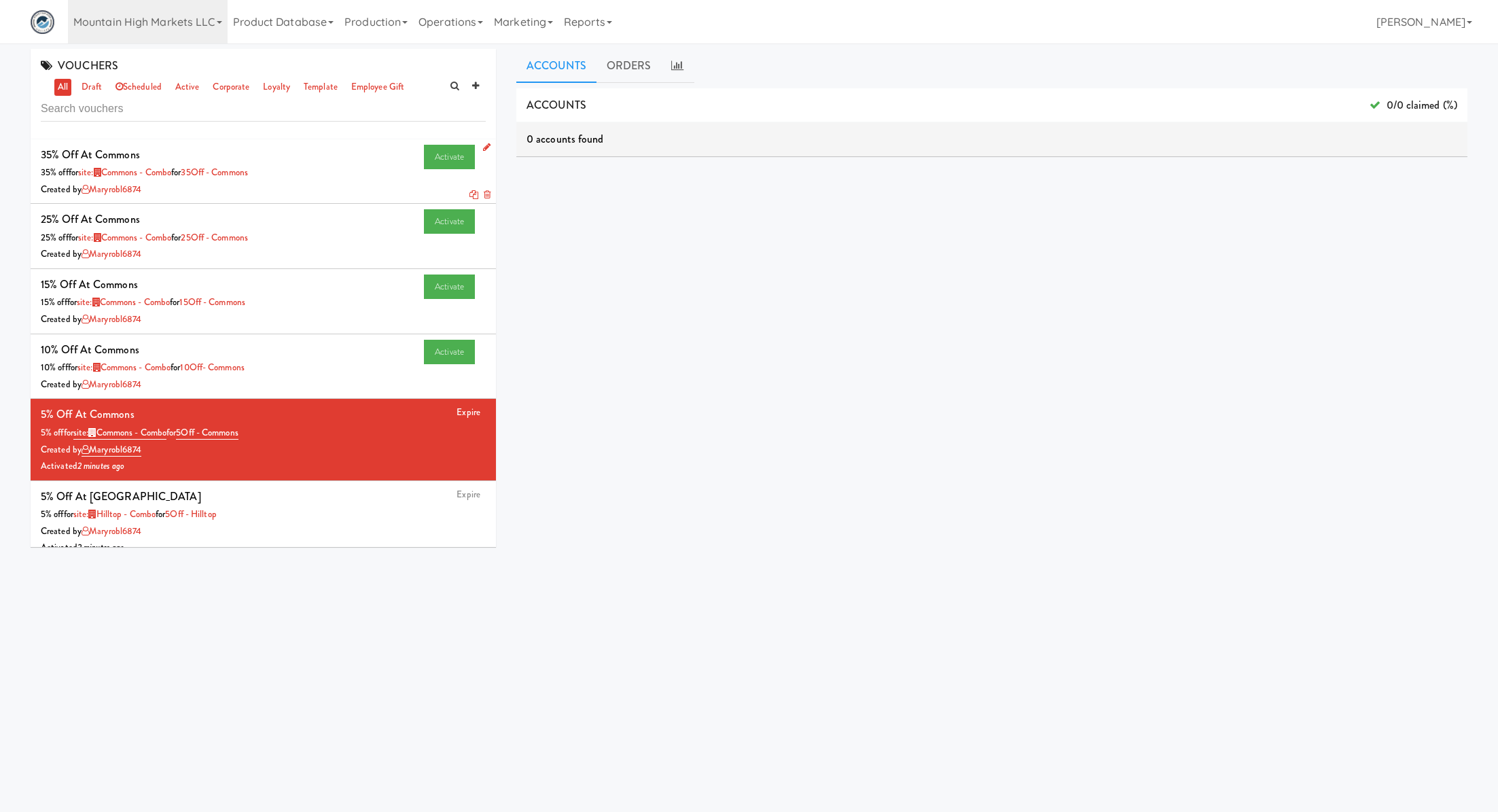
click at [472, 194] on icon at bounding box center [474, 194] width 9 height 9
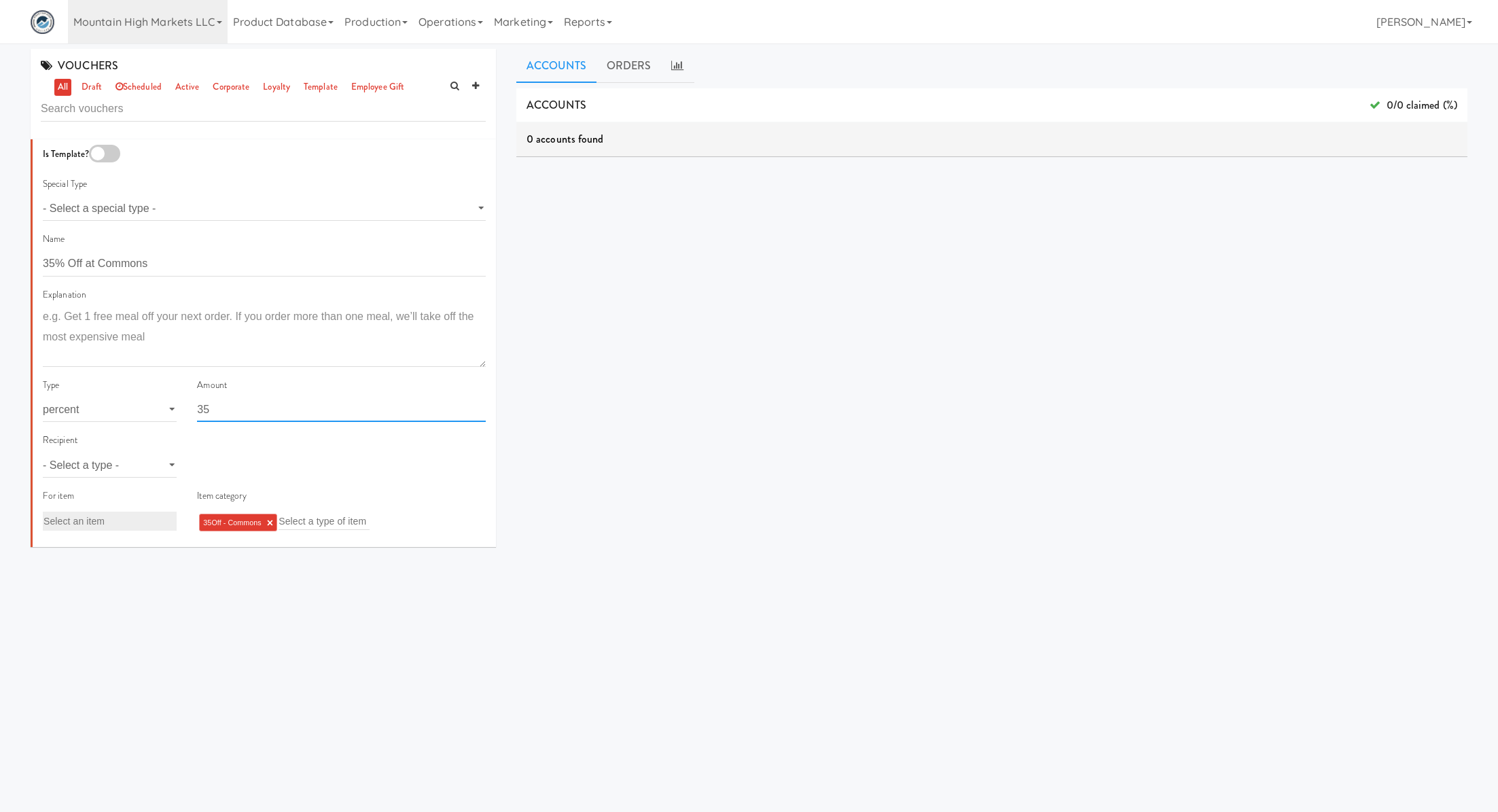
click at [244, 414] on input "35" at bounding box center [342, 409] width 289 height 25
type input "50"
click at [54, 261] on input "35% Off at Commons" at bounding box center [264, 263] width 443 height 25
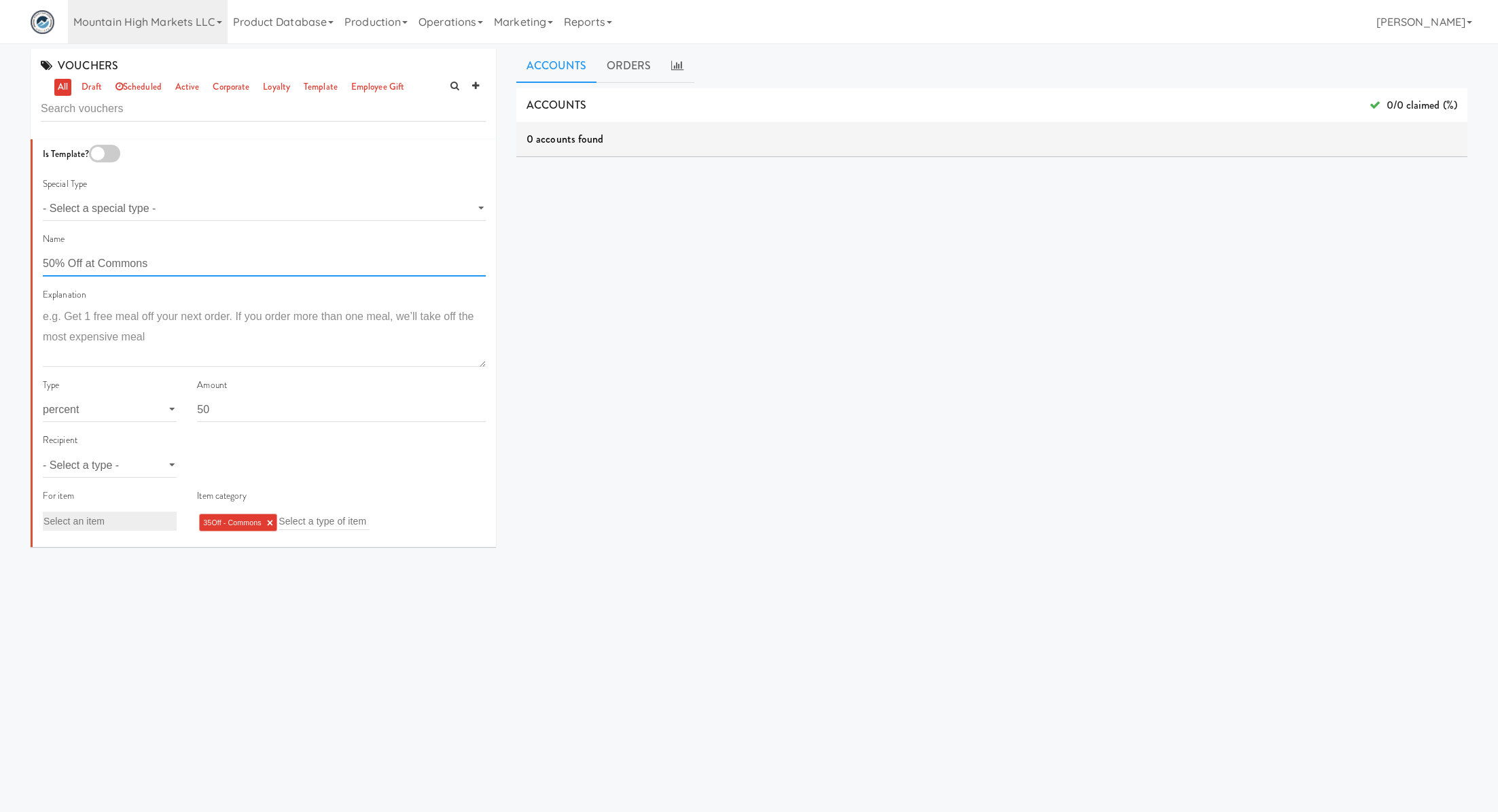
type input "50% Off at Commons"
click at [133, 464] on select "- Select a type - user site company" at bounding box center [110, 465] width 134 height 25
select select "string:site"
click at [43, 453] on select "- Select a type - user site company" at bounding box center [110, 465] width 134 height 25
click at [221, 462] on input "text" at bounding box center [219, 465] width 44 height 17
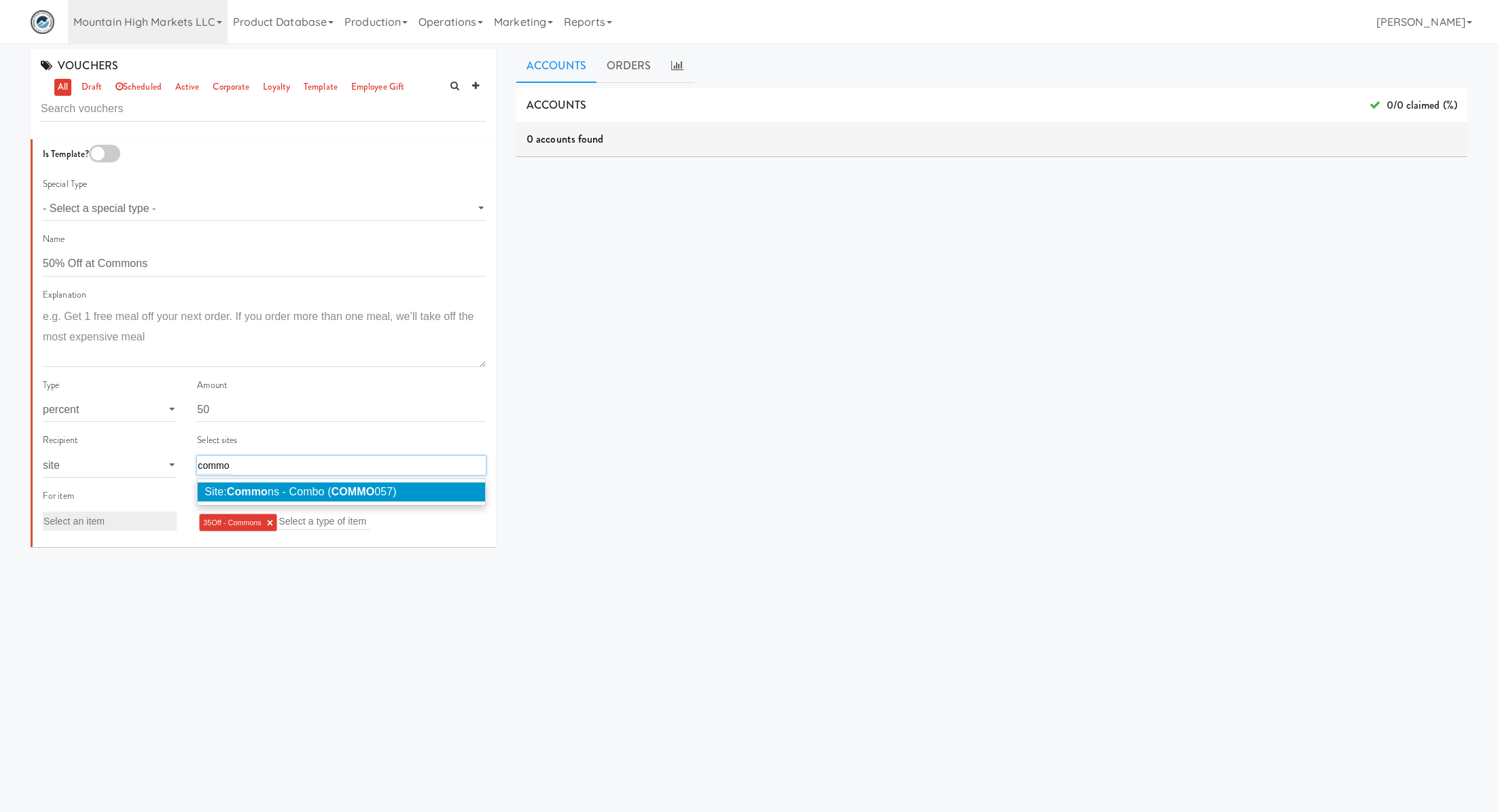
type input "commo"
click at [288, 488] on span "Site: Commo ns - Combo ( COMMO 057)" at bounding box center [300, 491] width 192 height 12
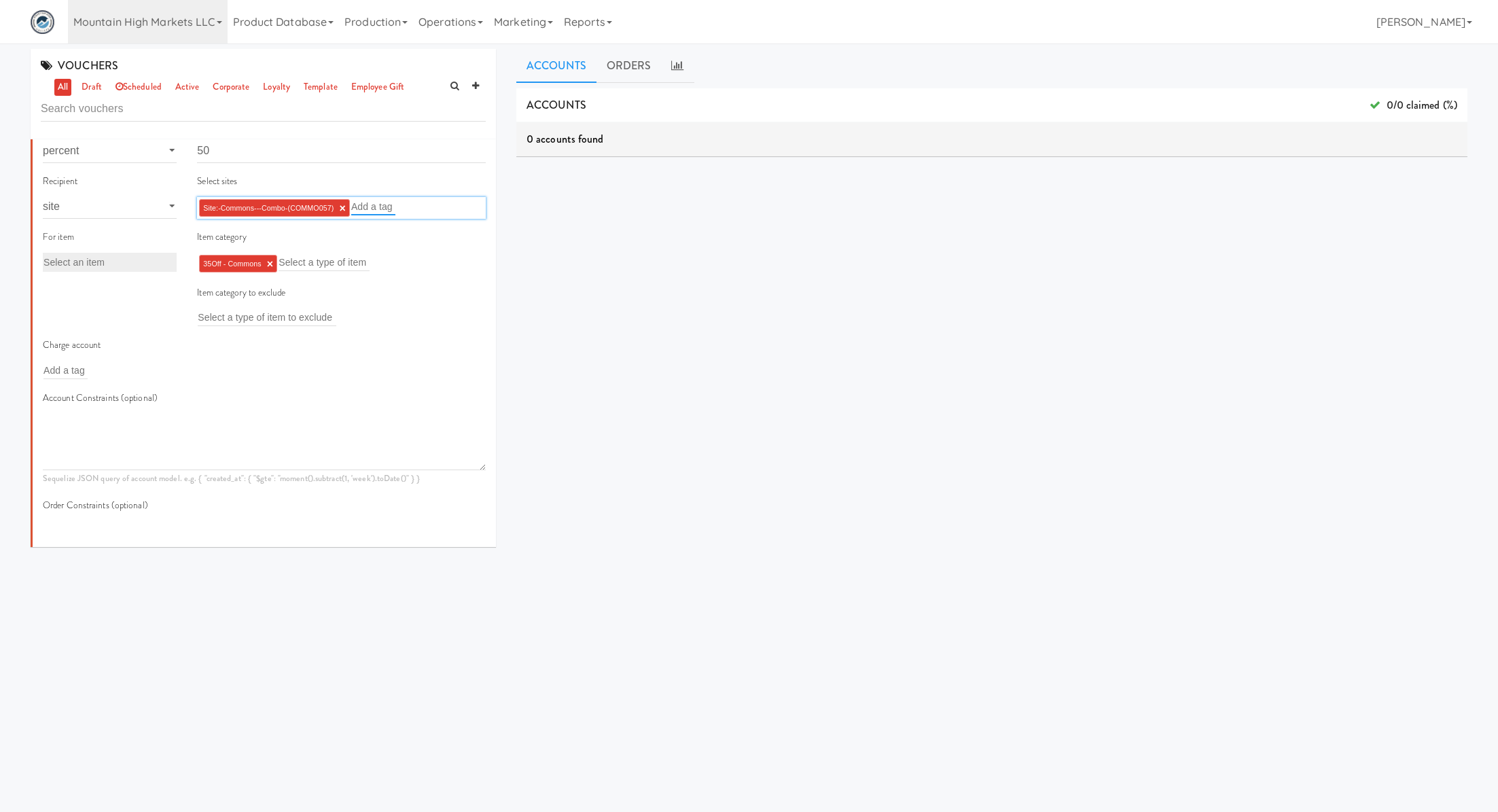
scroll to position [261, 0]
click at [272, 261] on link "×" at bounding box center [270, 261] width 6 height 12
click at [272, 261] on input "text" at bounding box center [242, 259] width 91 height 17
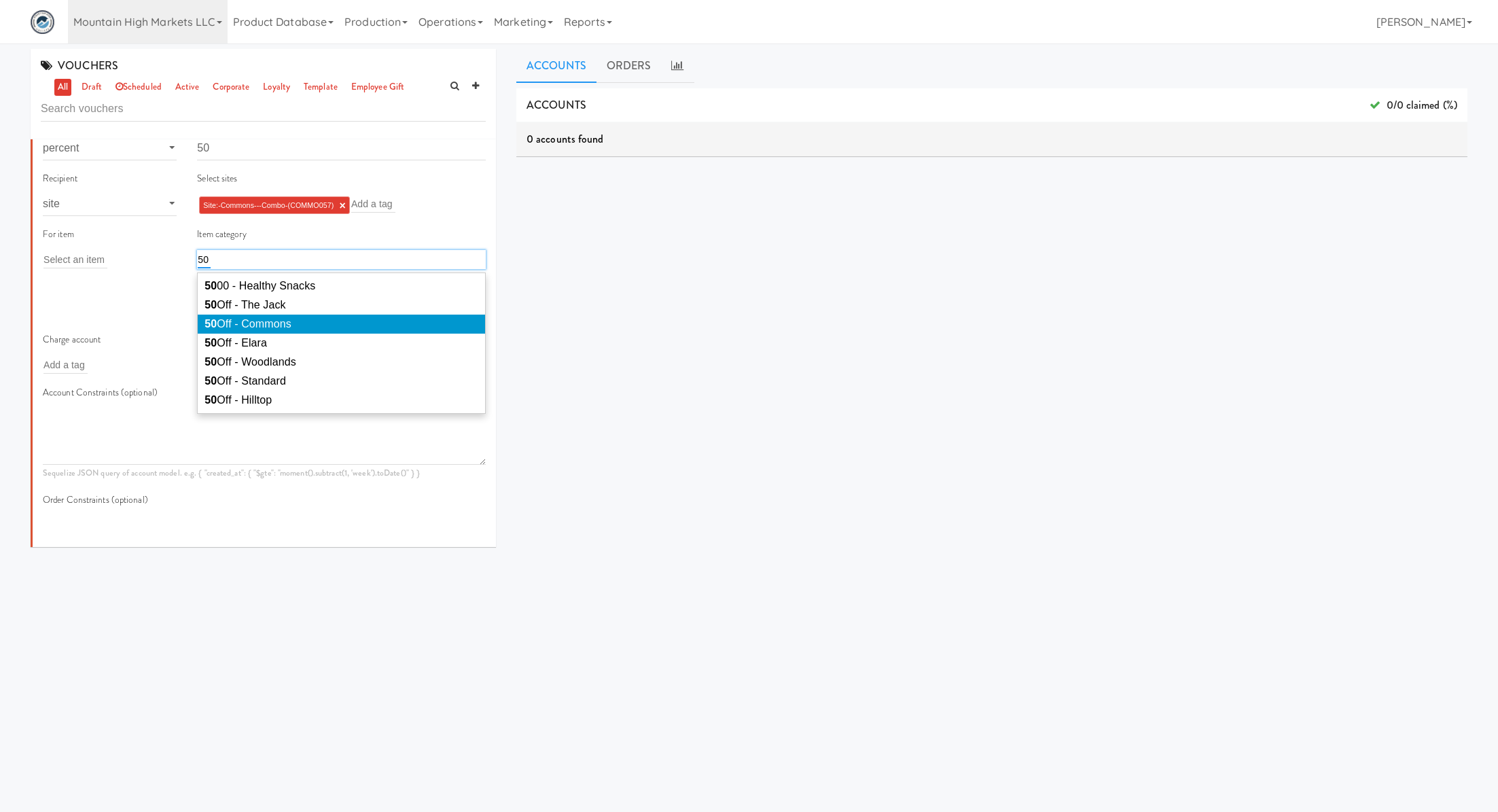
type input "50"
click at [282, 322] on span "50 Off - Commons" at bounding box center [247, 324] width 86 height 12
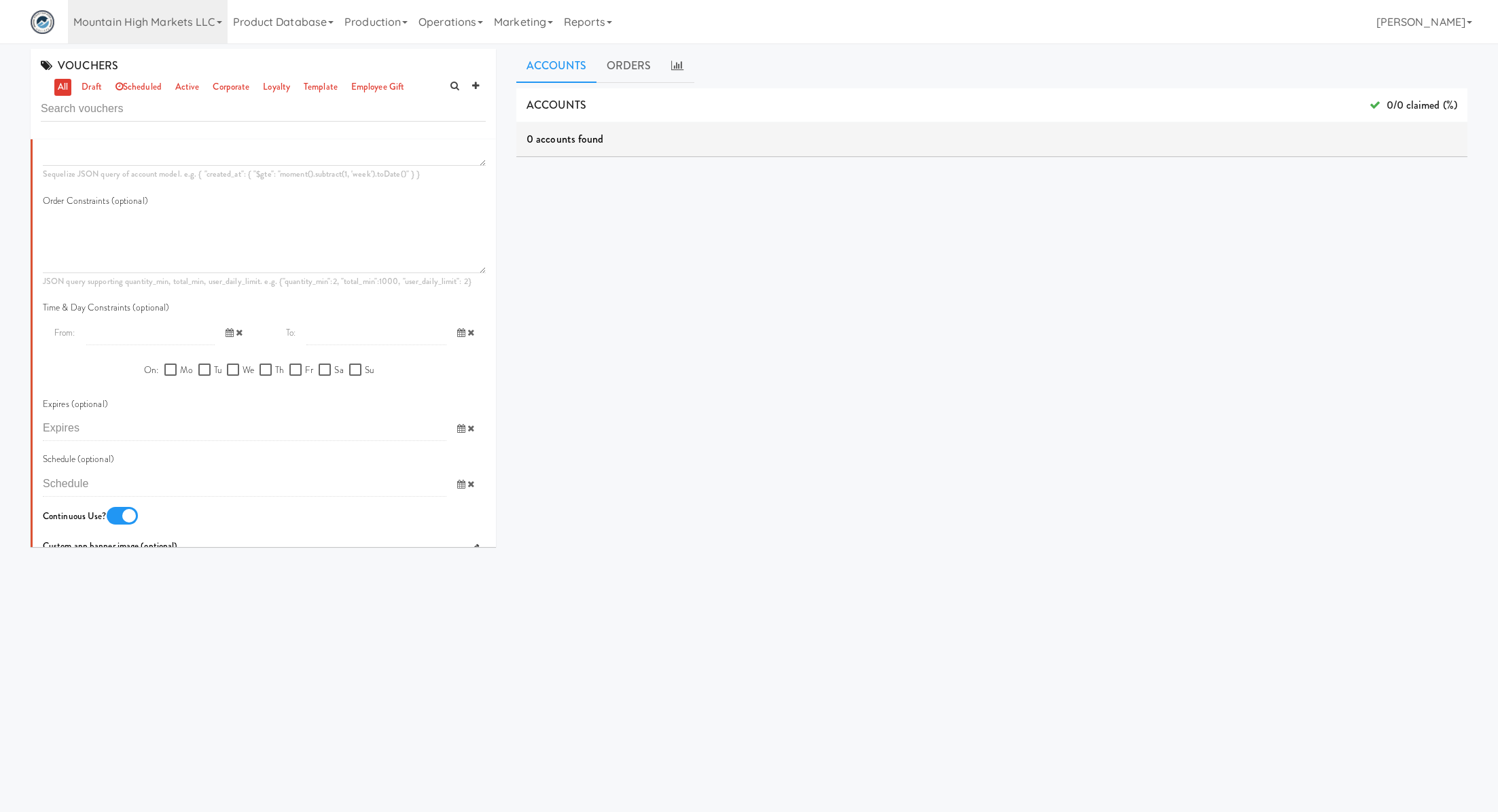
scroll to position [638, 0]
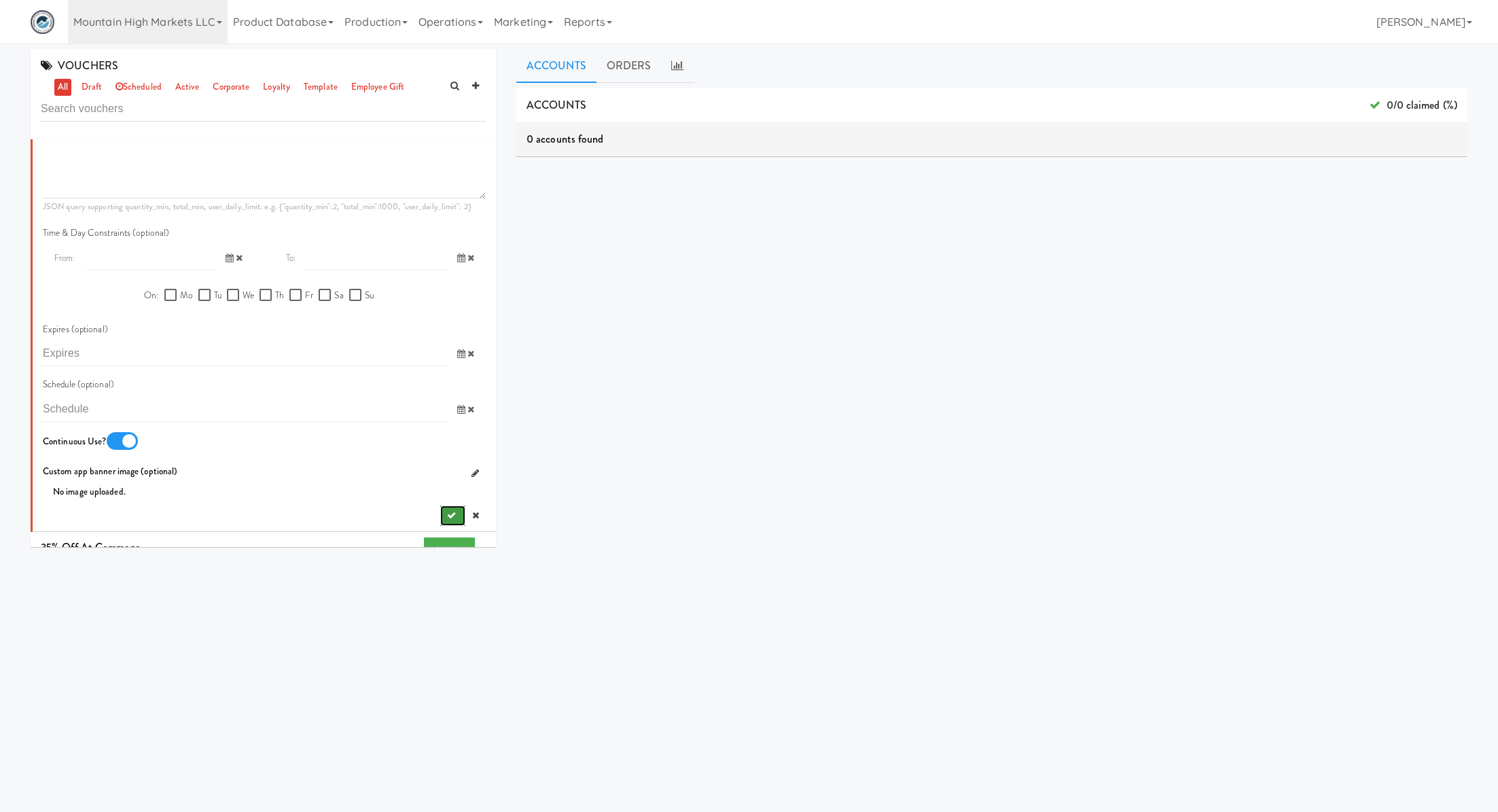
click at [450, 512] on icon "submit" at bounding box center [451, 515] width 9 height 9
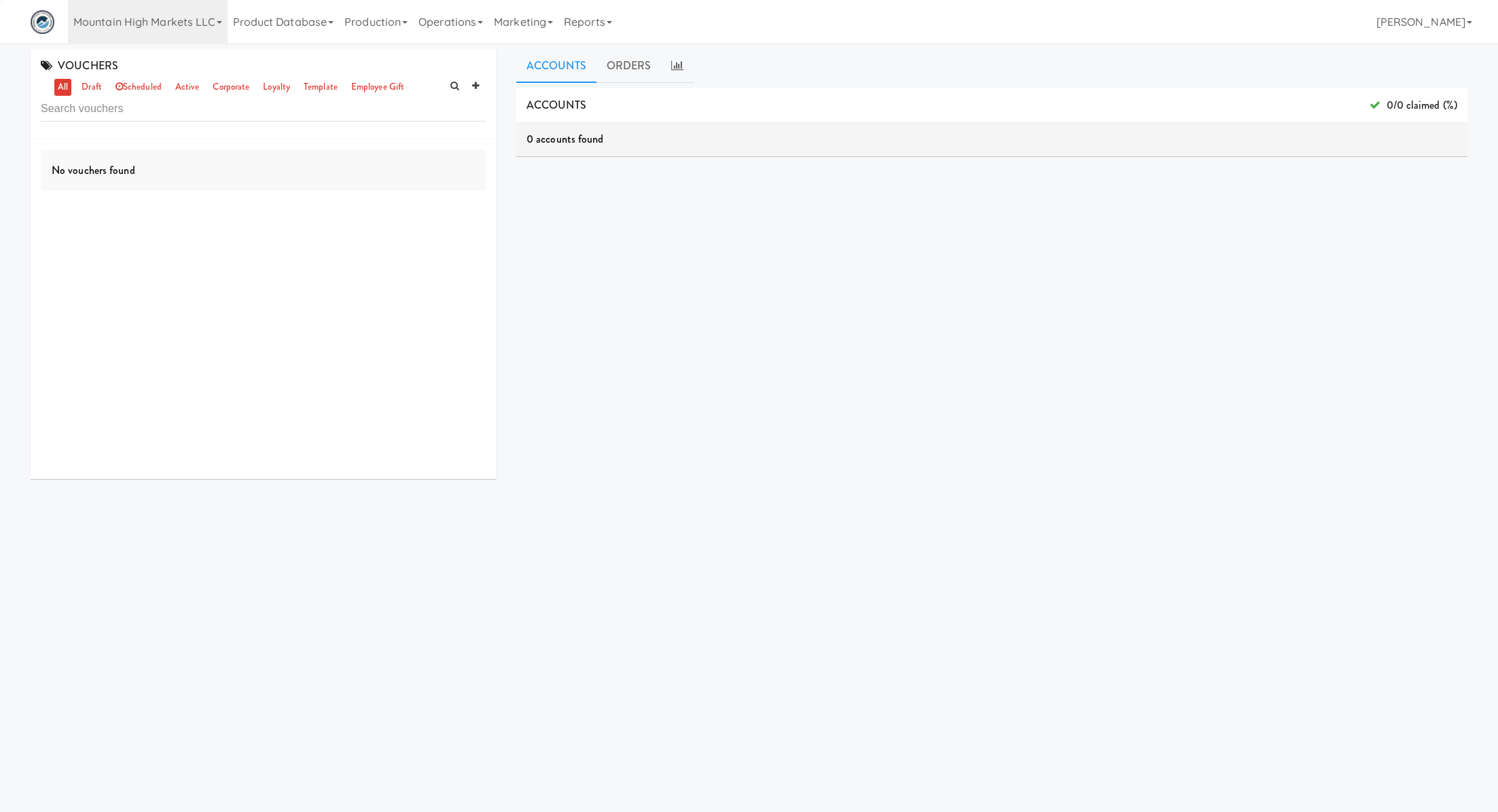
scroll to position [0, 0]
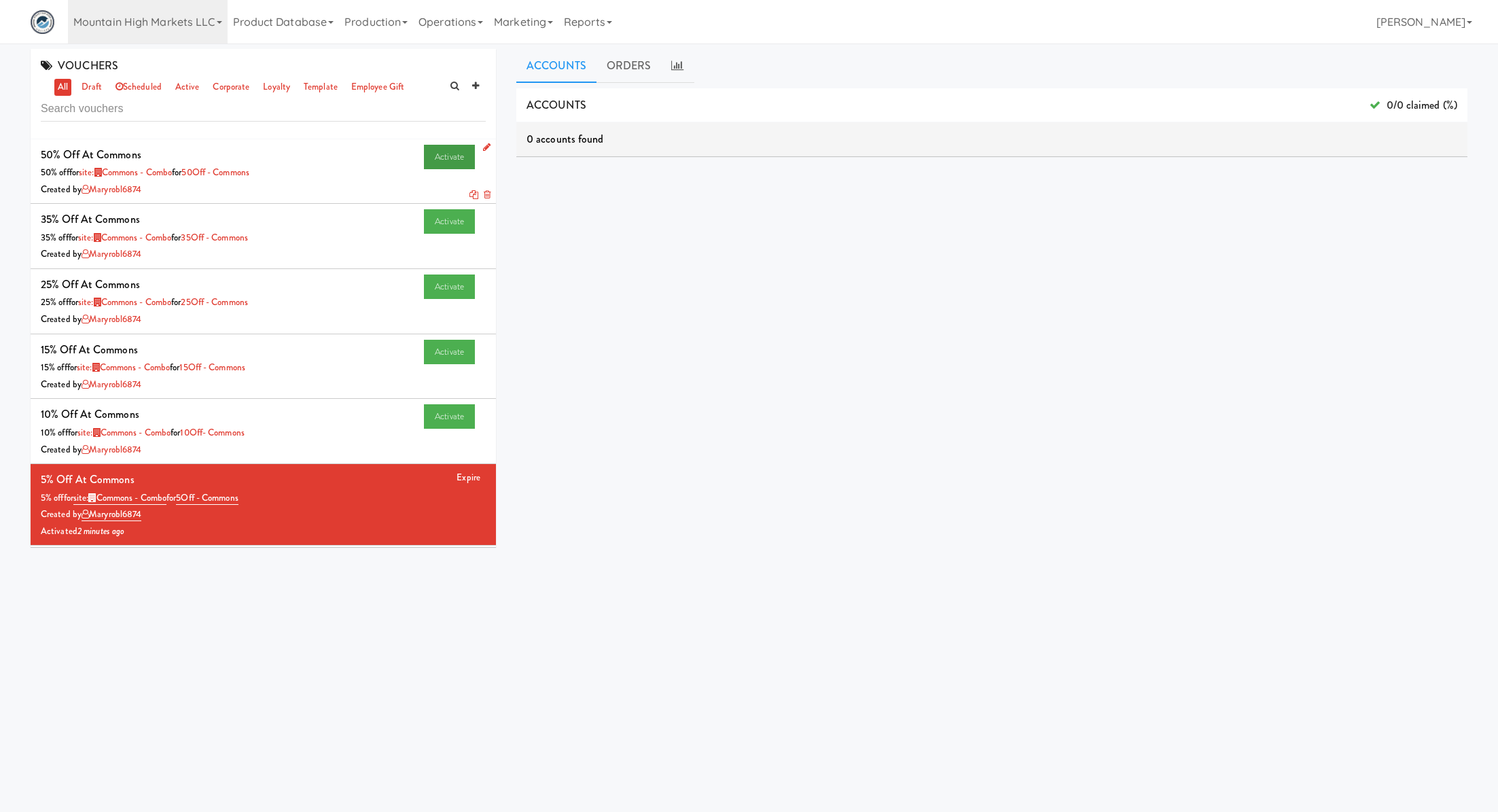
click at [454, 162] on link "Activate" at bounding box center [449, 157] width 51 height 25
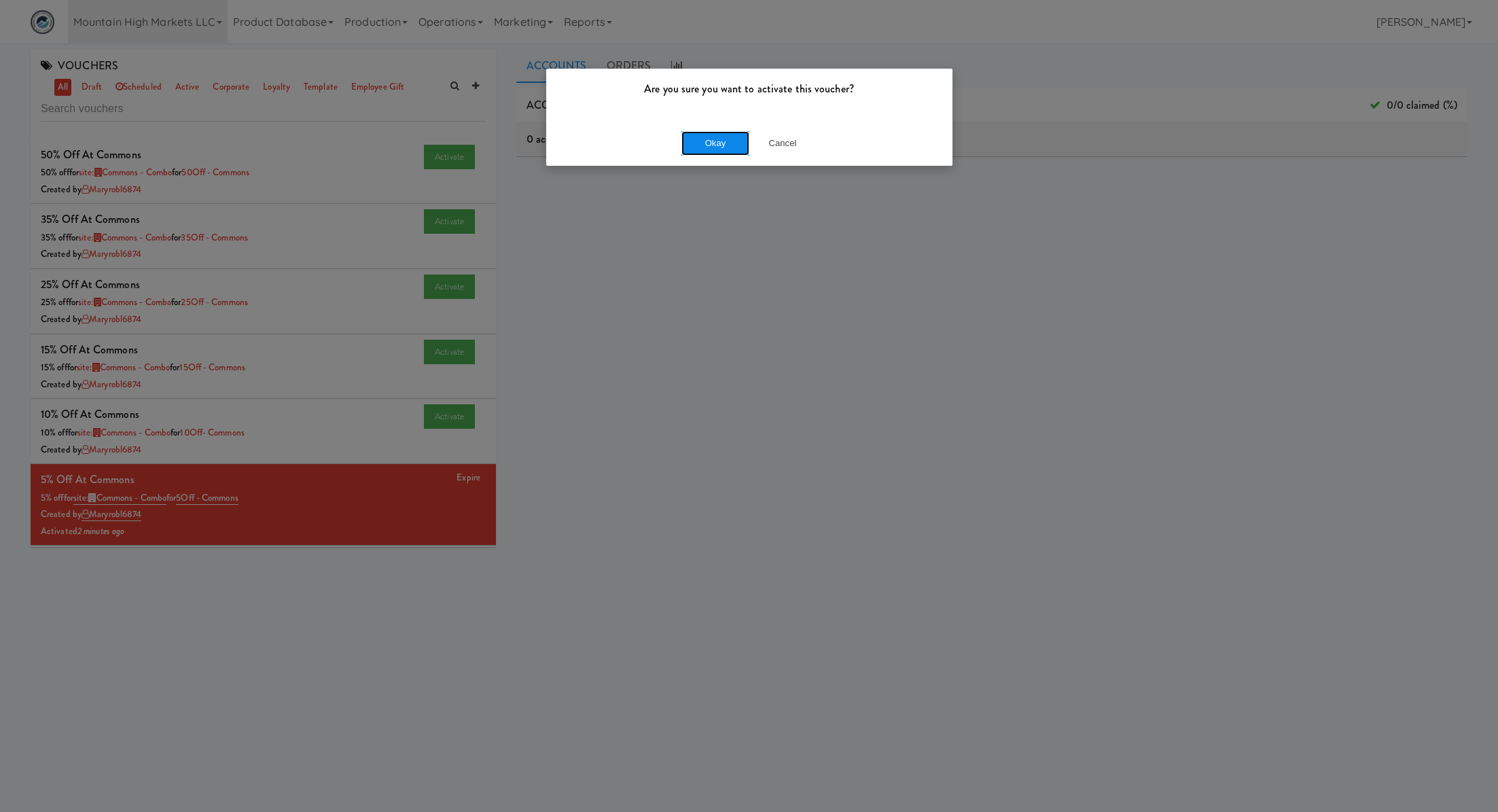
click at [720, 133] on button "Okay" at bounding box center [716, 144] width 68 height 25
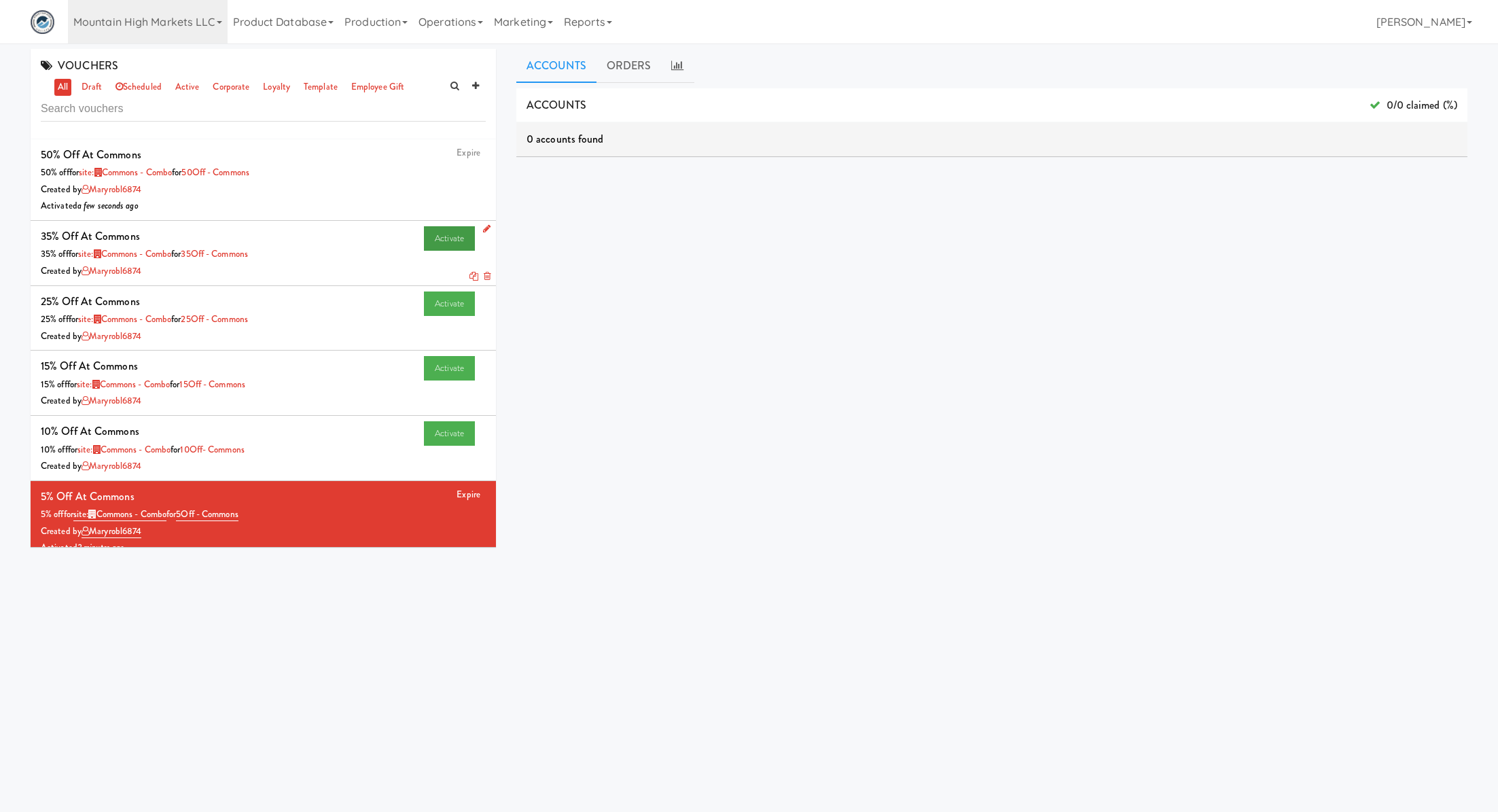
click at [443, 249] on link "Activate" at bounding box center [449, 239] width 51 height 25
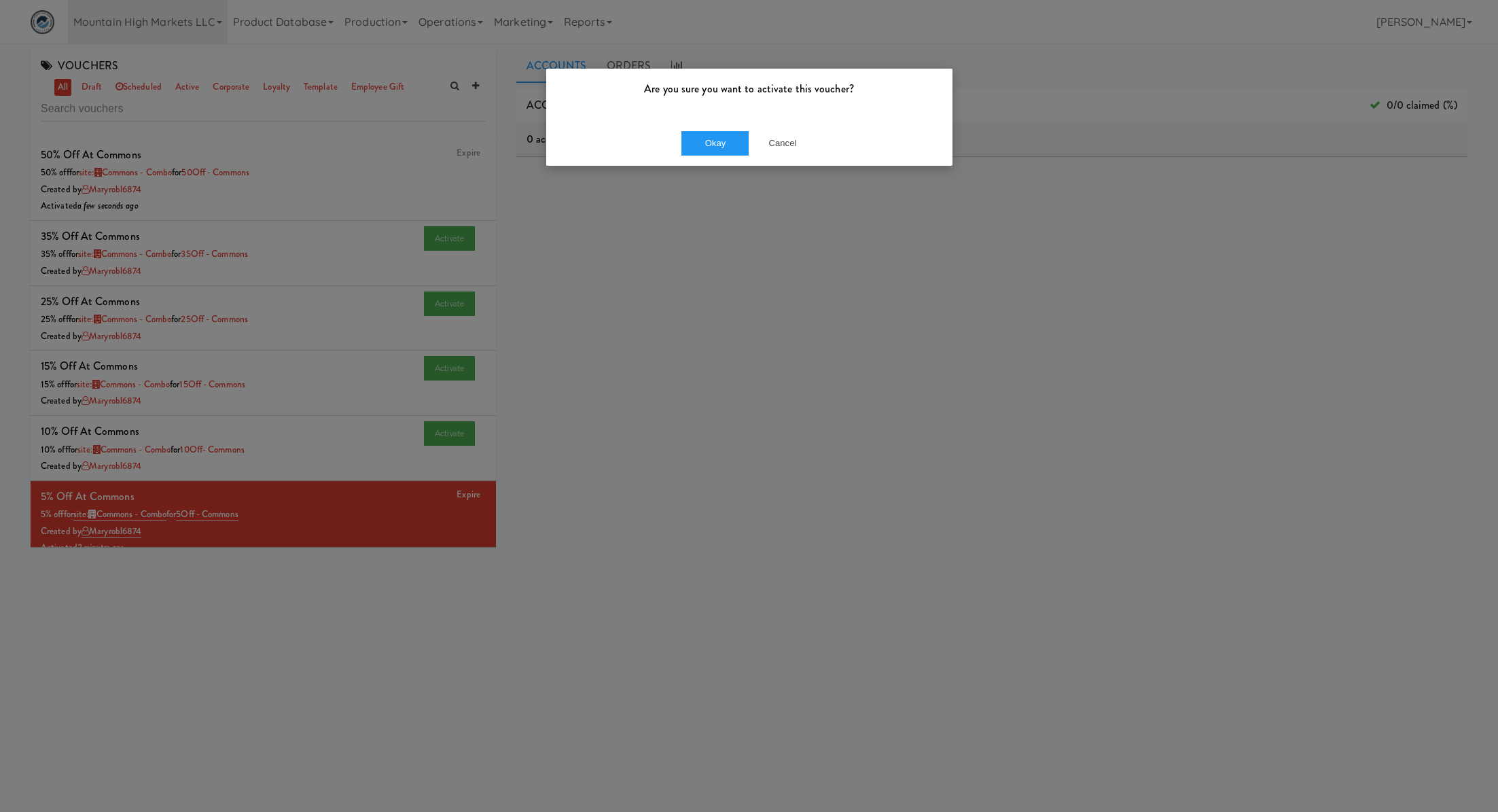
click at [703, 156] on div "Okay Cancel" at bounding box center [750, 143] width 406 height 46
click at [682, 144] on button "Okay" at bounding box center [716, 144] width 68 height 25
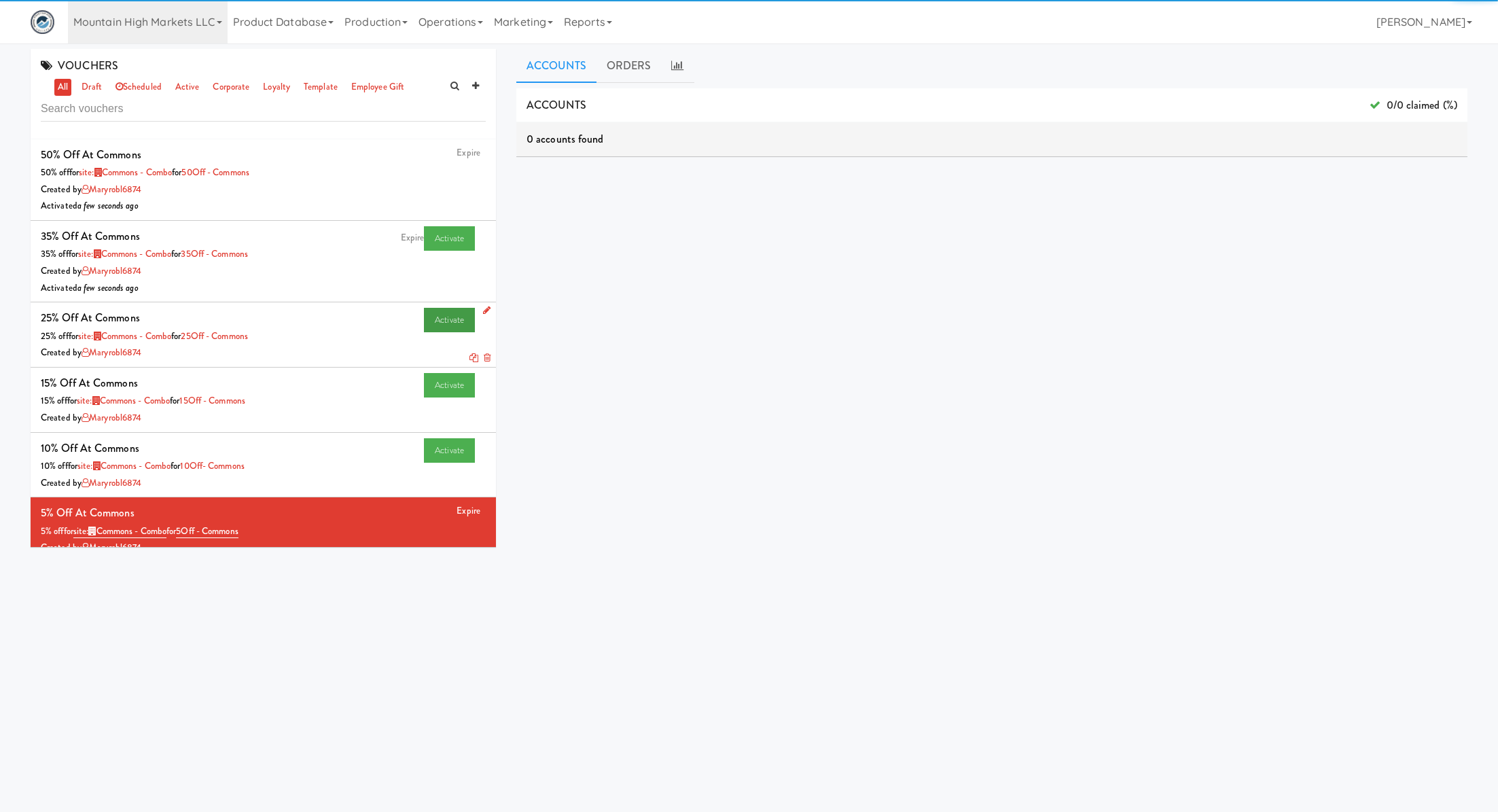
click at [456, 312] on link "Activate" at bounding box center [449, 320] width 51 height 25
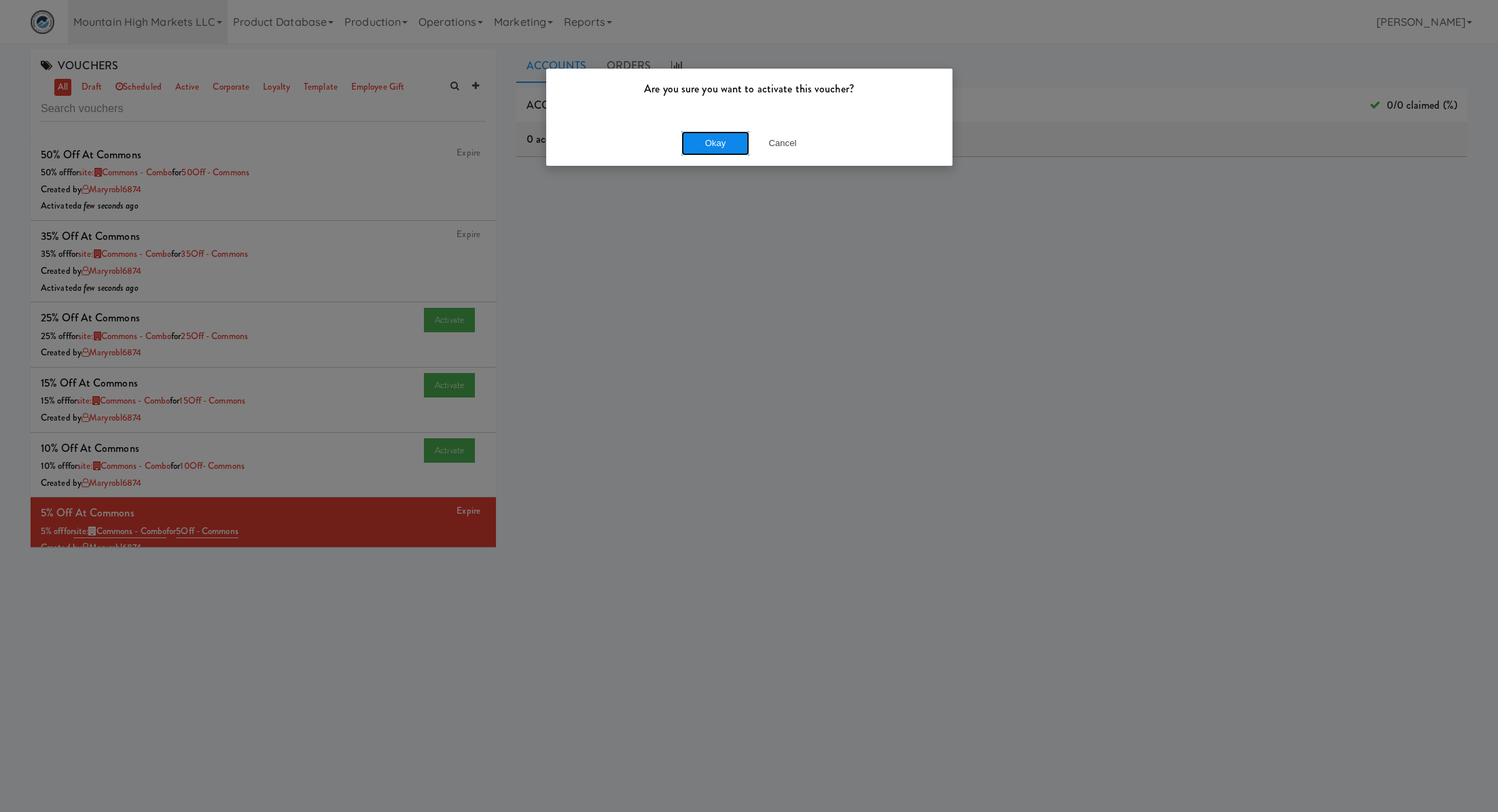
click at [724, 134] on button "Okay" at bounding box center [716, 144] width 68 height 25
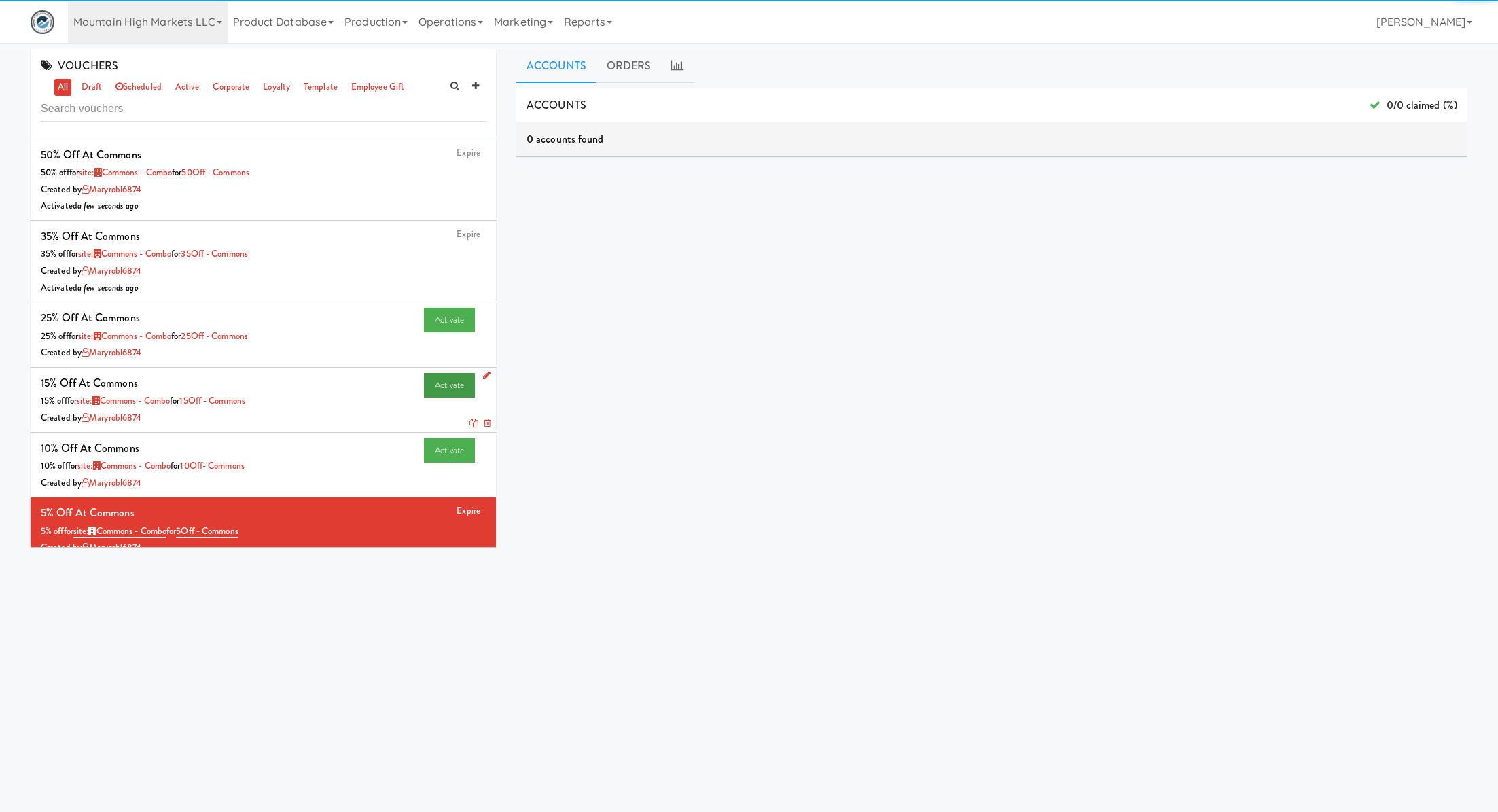
click at [446, 367] on li "Activate 25% Off at Commons 25% off for site: Commons - Combo for 25Off - Commo…" at bounding box center [263, 335] width 465 height 65
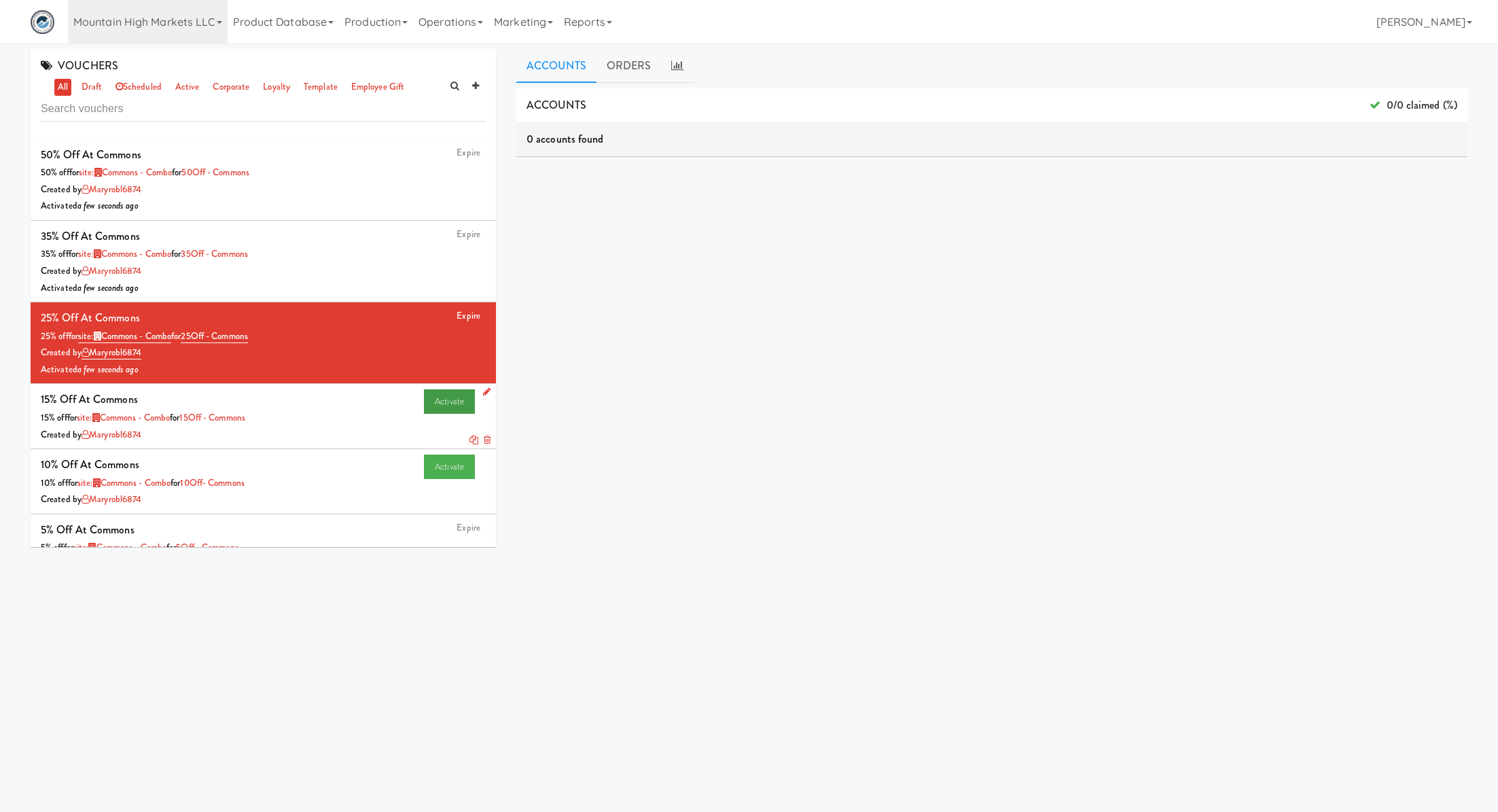
click at [438, 406] on link "Activate" at bounding box center [449, 401] width 51 height 25
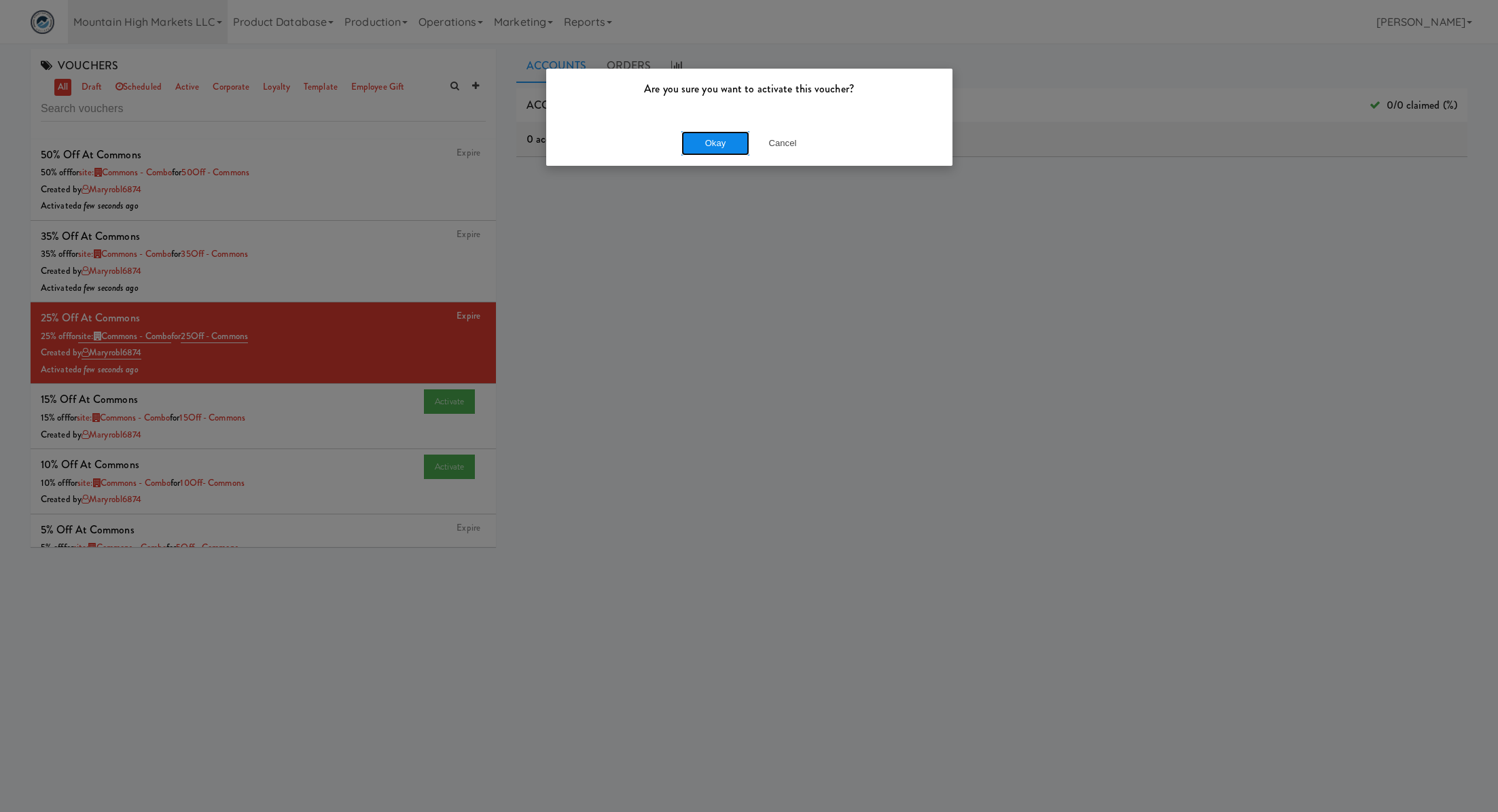
click at [740, 139] on button "Okay" at bounding box center [716, 144] width 68 height 25
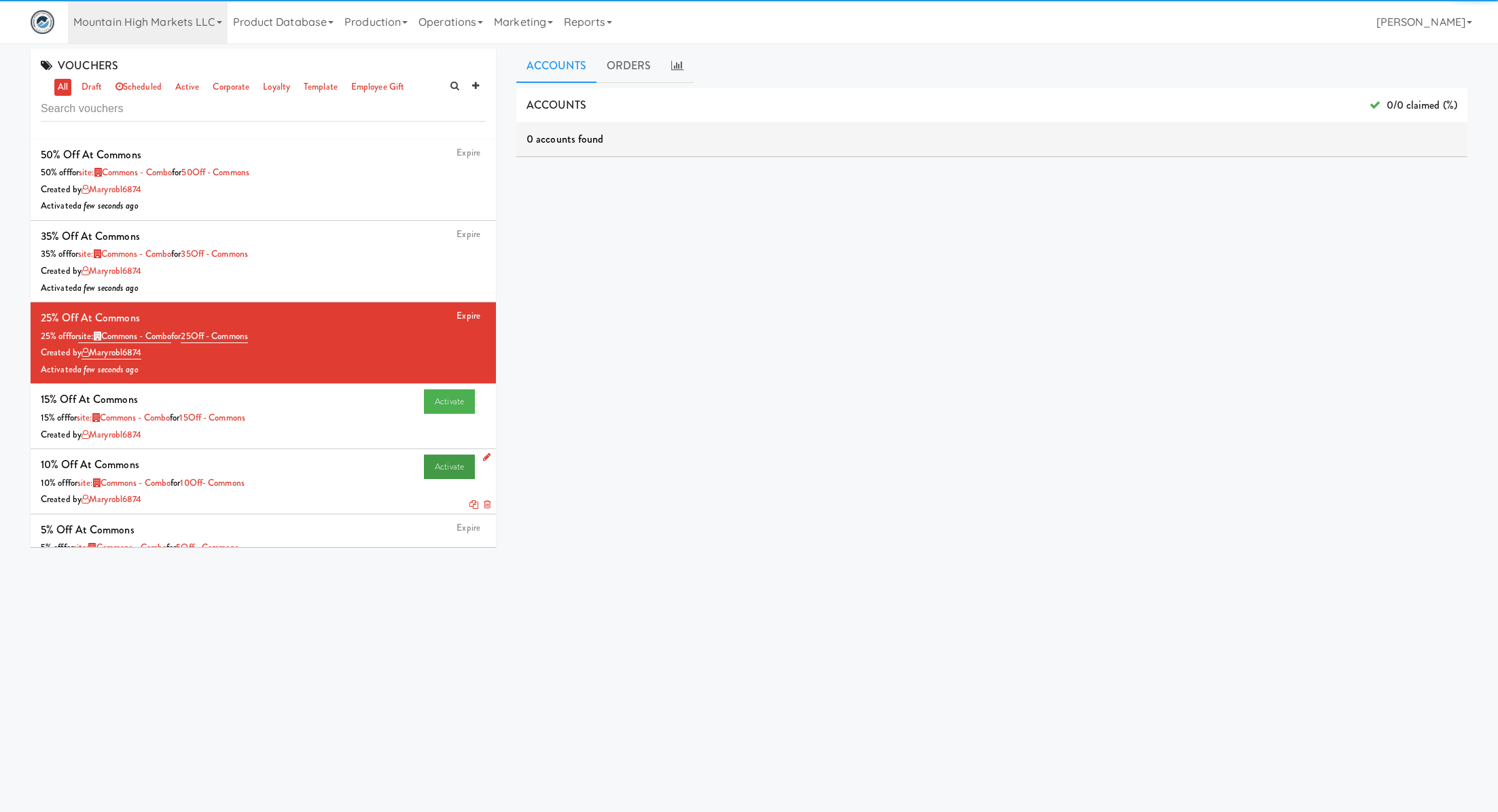
click at [444, 472] on link "Activate" at bounding box center [449, 467] width 51 height 25
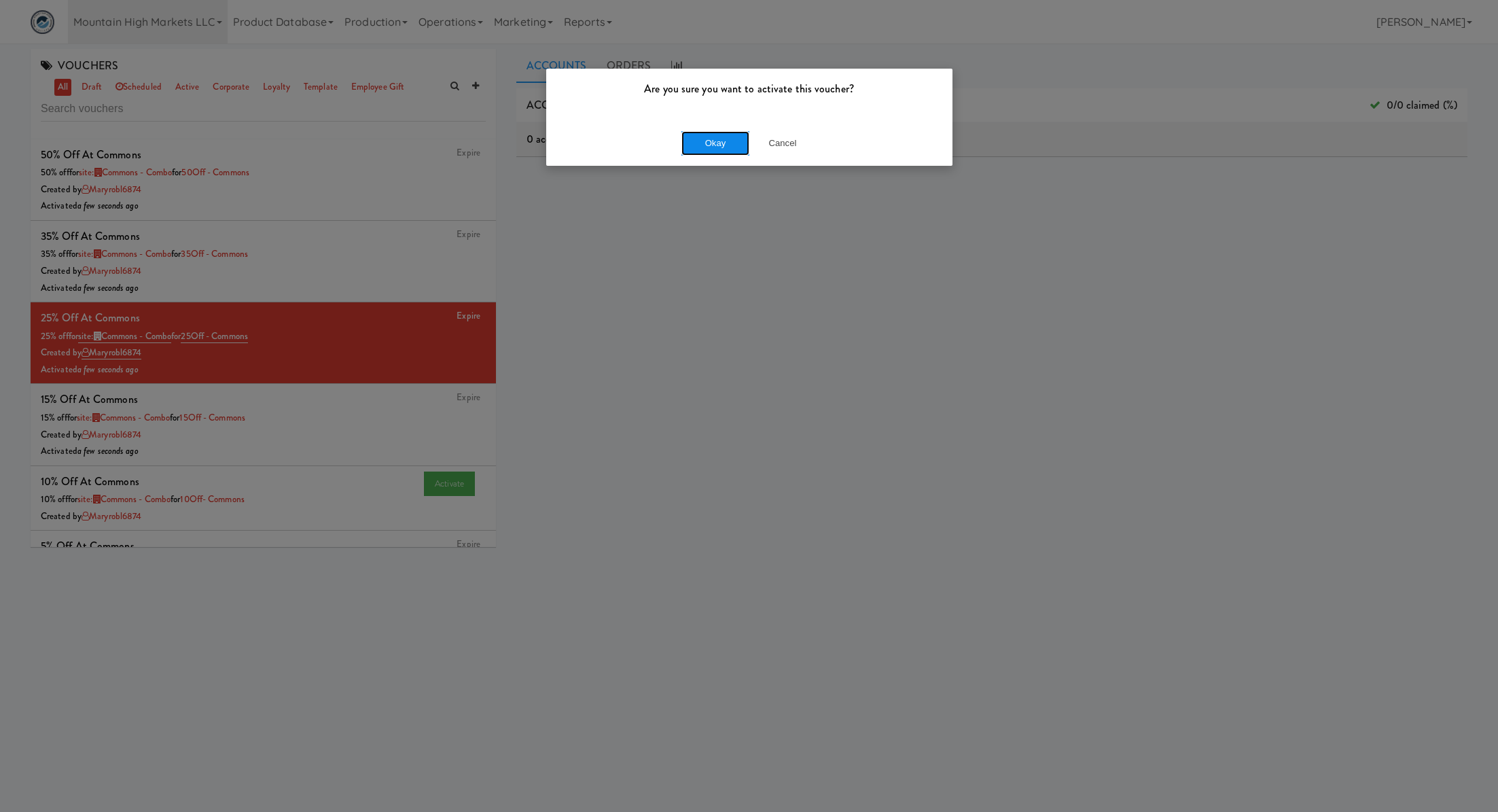
click at [722, 146] on button "Okay" at bounding box center [716, 144] width 68 height 25
